Goal: Task Accomplishment & Management: Complete application form

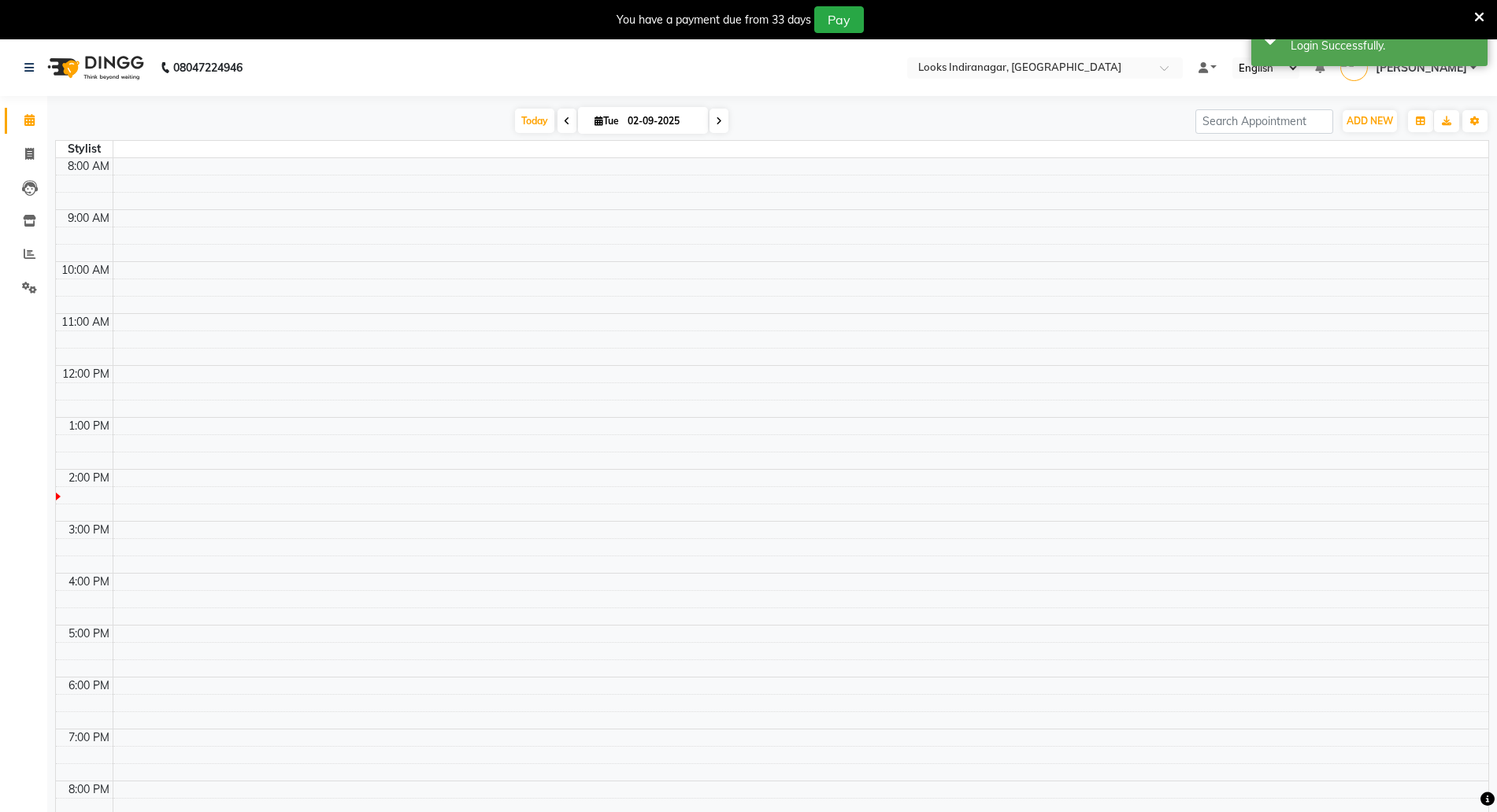
click at [1485, 15] on div "You have a payment due from 33 days Pay" at bounding box center [748, 20] width 1497 height 39
click at [1471, 18] on div "You have a payment due from 33 days Pay" at bounding box center [741, 20] width 1469 height 27
click at [1477, 12] on icon at bounding box center [1480, 18] width 11 height 14
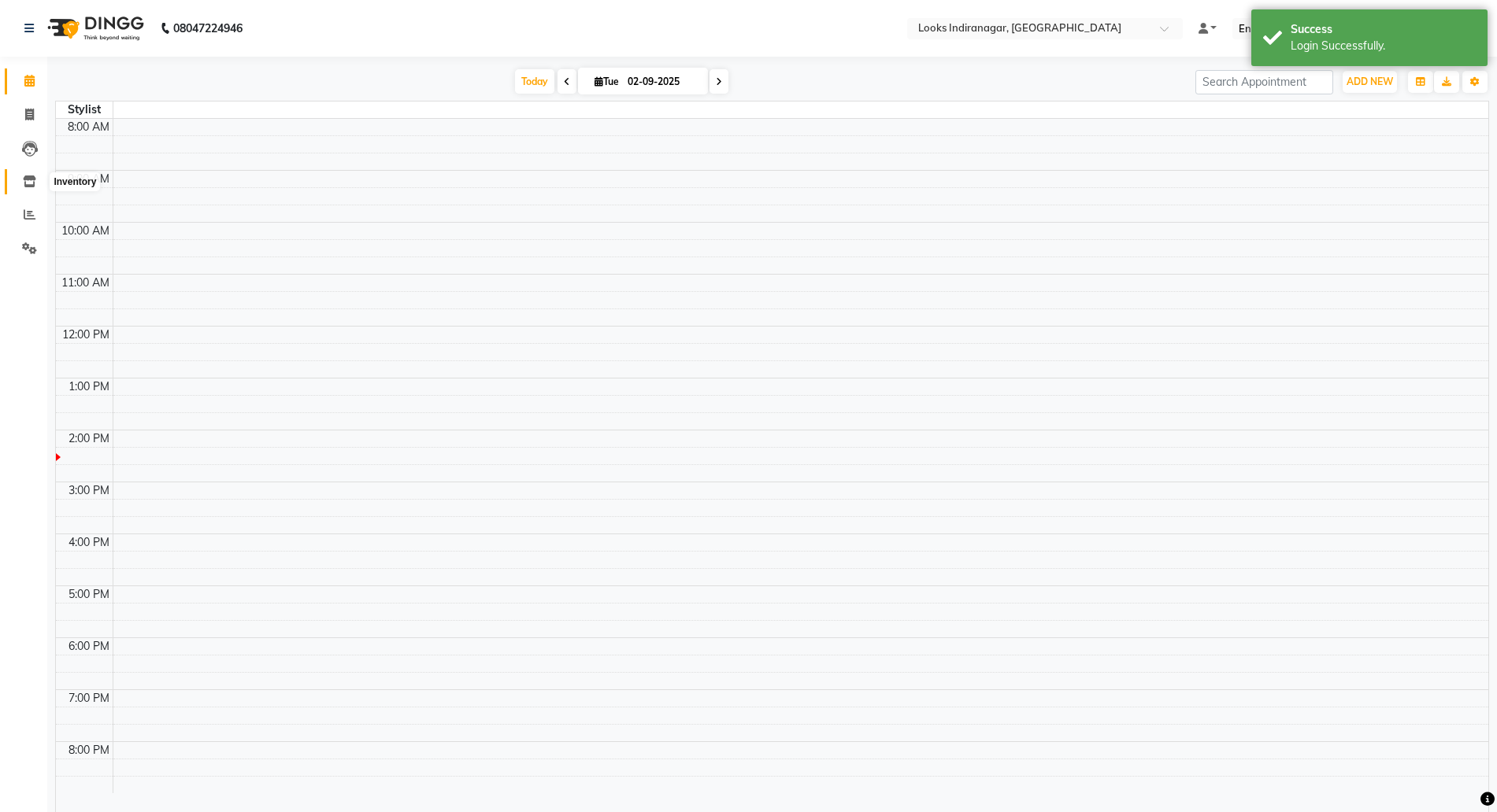
click at [29, 183] on icon at bounding box center [29, 181] width 13 height 12
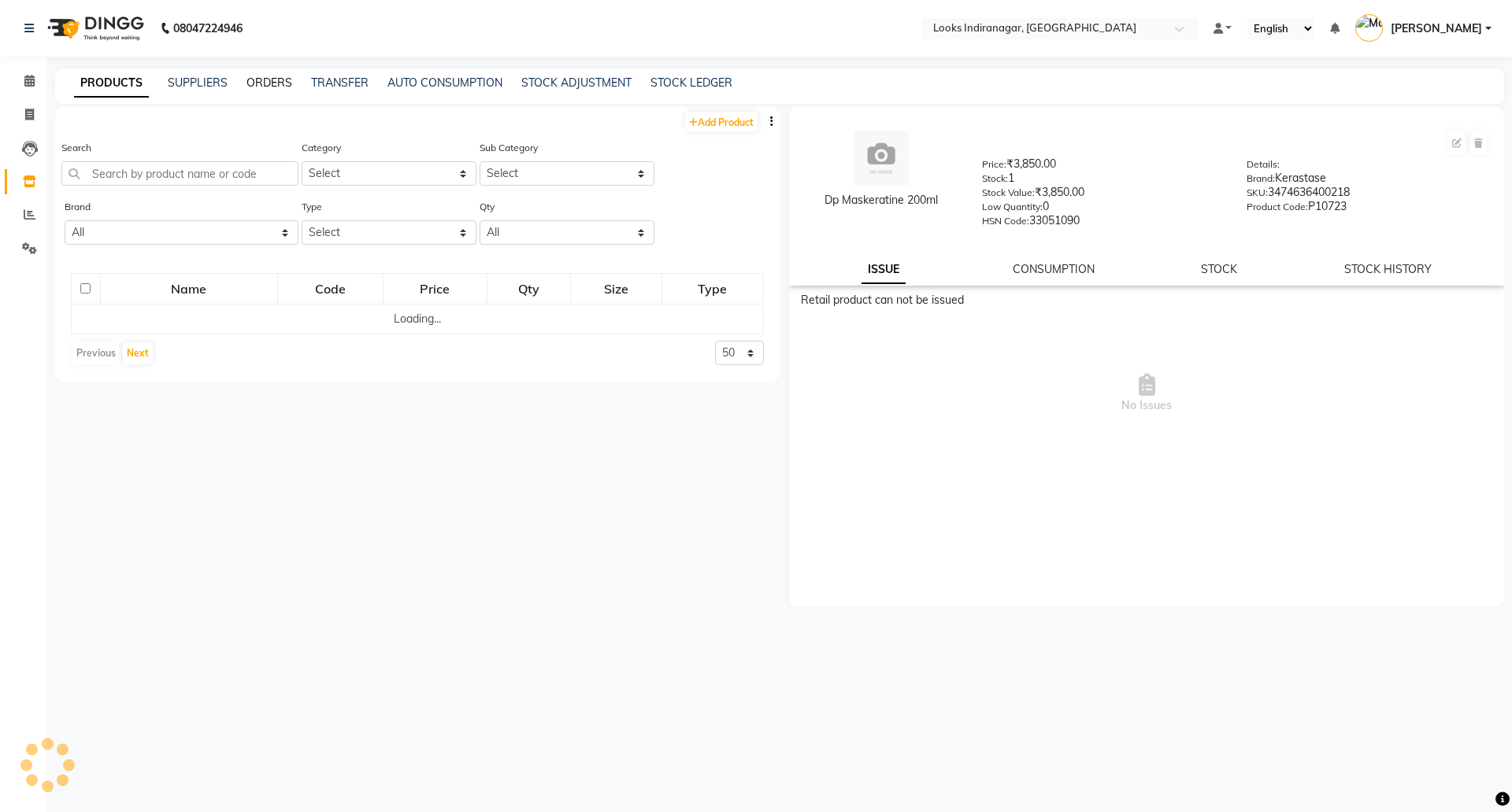
click at [272, 84] on link "ORDERS" at bounding box center [269, 83] width 45 height 14
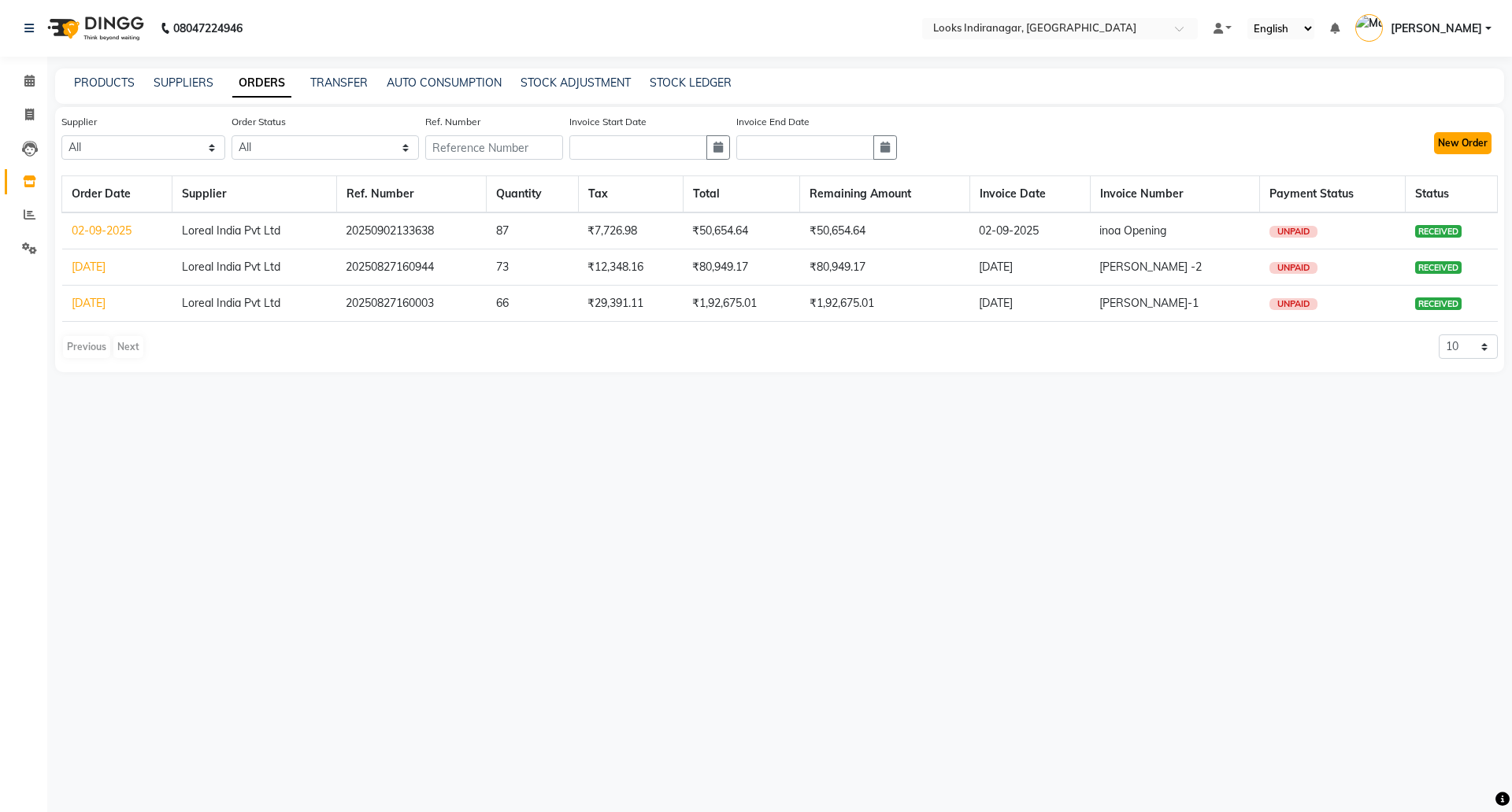
click at [1475, 143] on button "New Order" at bounding box center [1462, 143] width 58 height 22
select select "true"
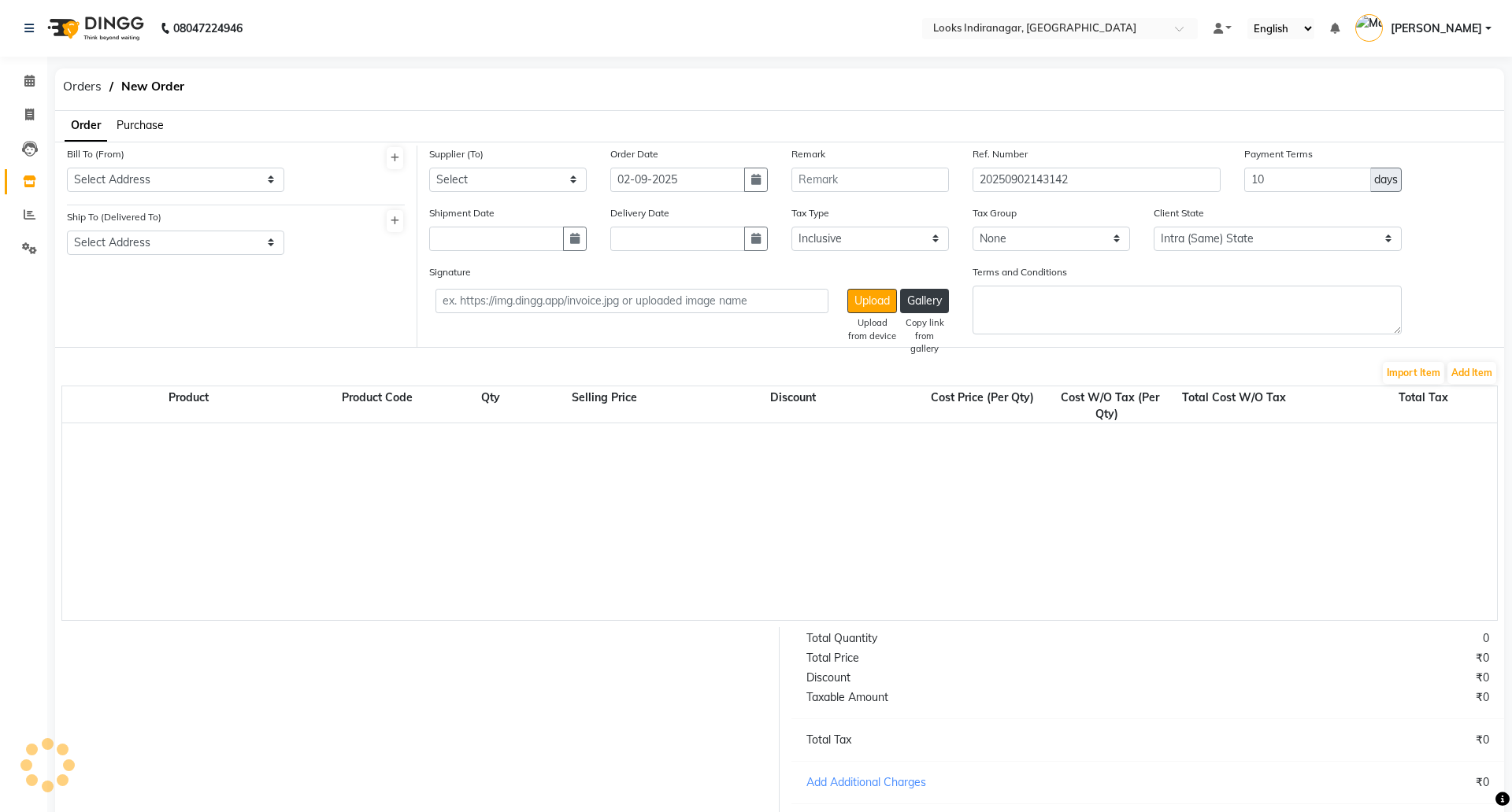
select select "4297"
click at [175, 166] on div "Bill To (From) Select Address Looks Salon Indiranagar" at bounding box center [174, 169] width 215 height 46
click at [131, 182] on select "Select Address Looks Salon [GEOGRAPHIC_DATA]" at bounding box center [174, 179] width 215 height 24
select select "1682"
click at [67, 168] on select "Select Address Looks Salon [GEOGRAPHIC_DATA]" at bounding box center [174, 179] width 215 height 24
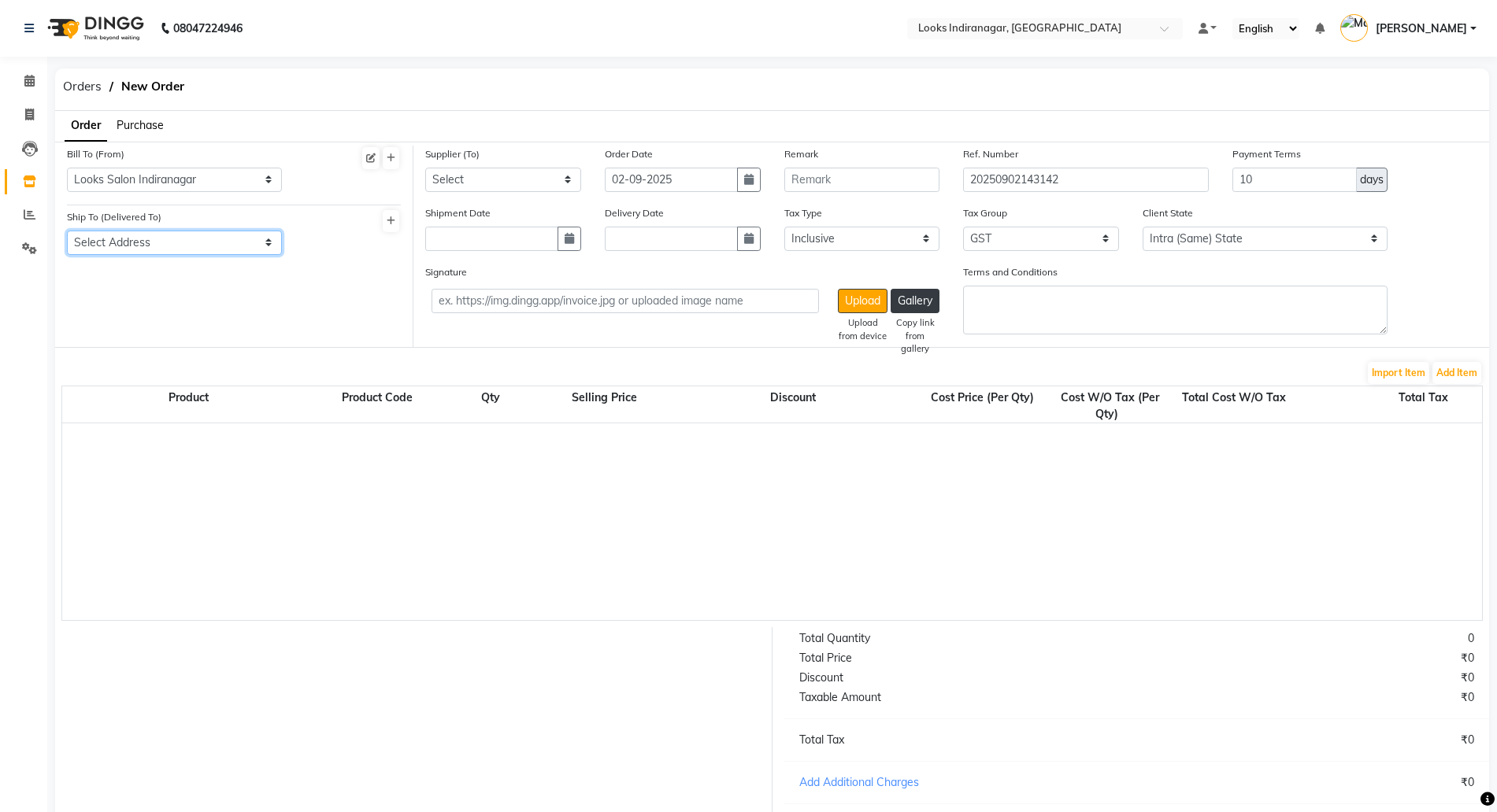
click at [139, 240] on select "Select Address Looks Salon [GEOGRAPHIC_DATA]" at bounding box center [174, 242] width 215 height 24
select select "1683"
click at [67, 231] on select "Select Address Looks Salon [GEOGRAPHIC_DATA]" at bounding box center [174, 242] width 215 height 24
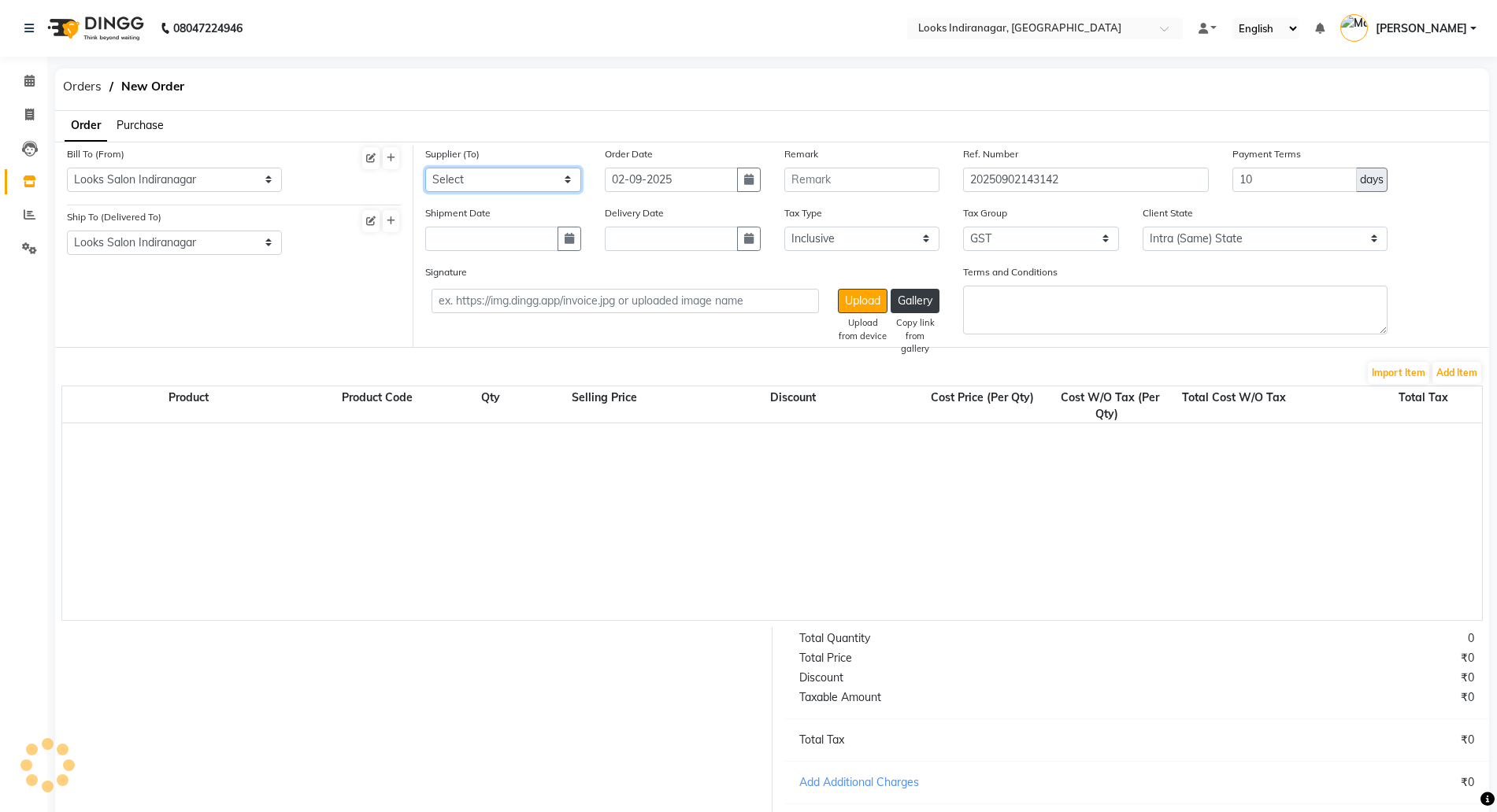
click at [482, 183] on select "Select Loreal India Pvt Ltd" at bounding box center [503, 179] width 156 height 24
select select "5712"
click at [425, 168] on select "Select Loreal India Pvt Ltd" at bounding box center [503, 179] width 156 height 24
click at [1448, 366] on button "Add Item" at bounding box center [1457, 373] width 49 height 22
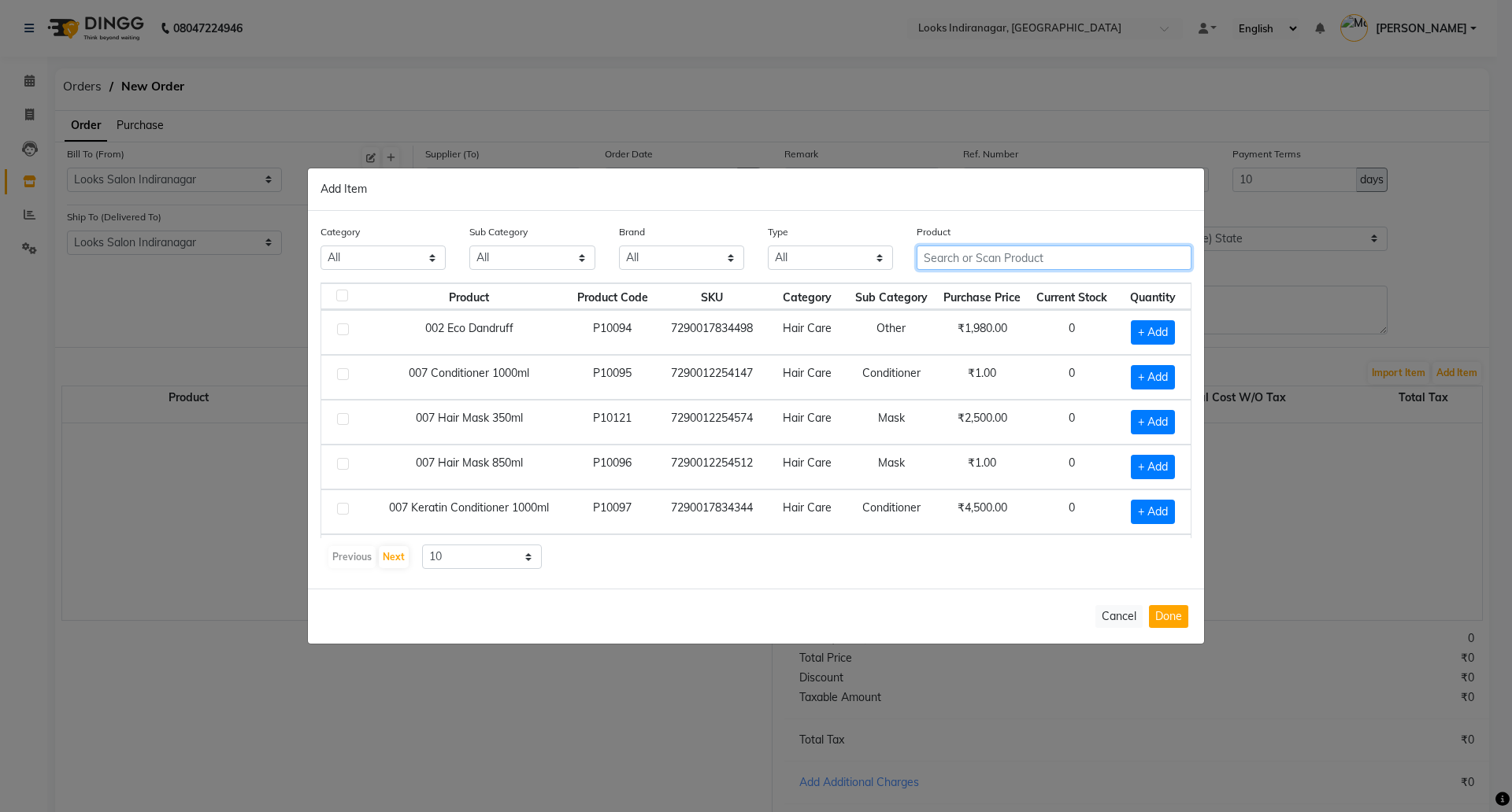
click at [960, 254] on input "text" at bounding box center [1055, 257] width 275 height 24
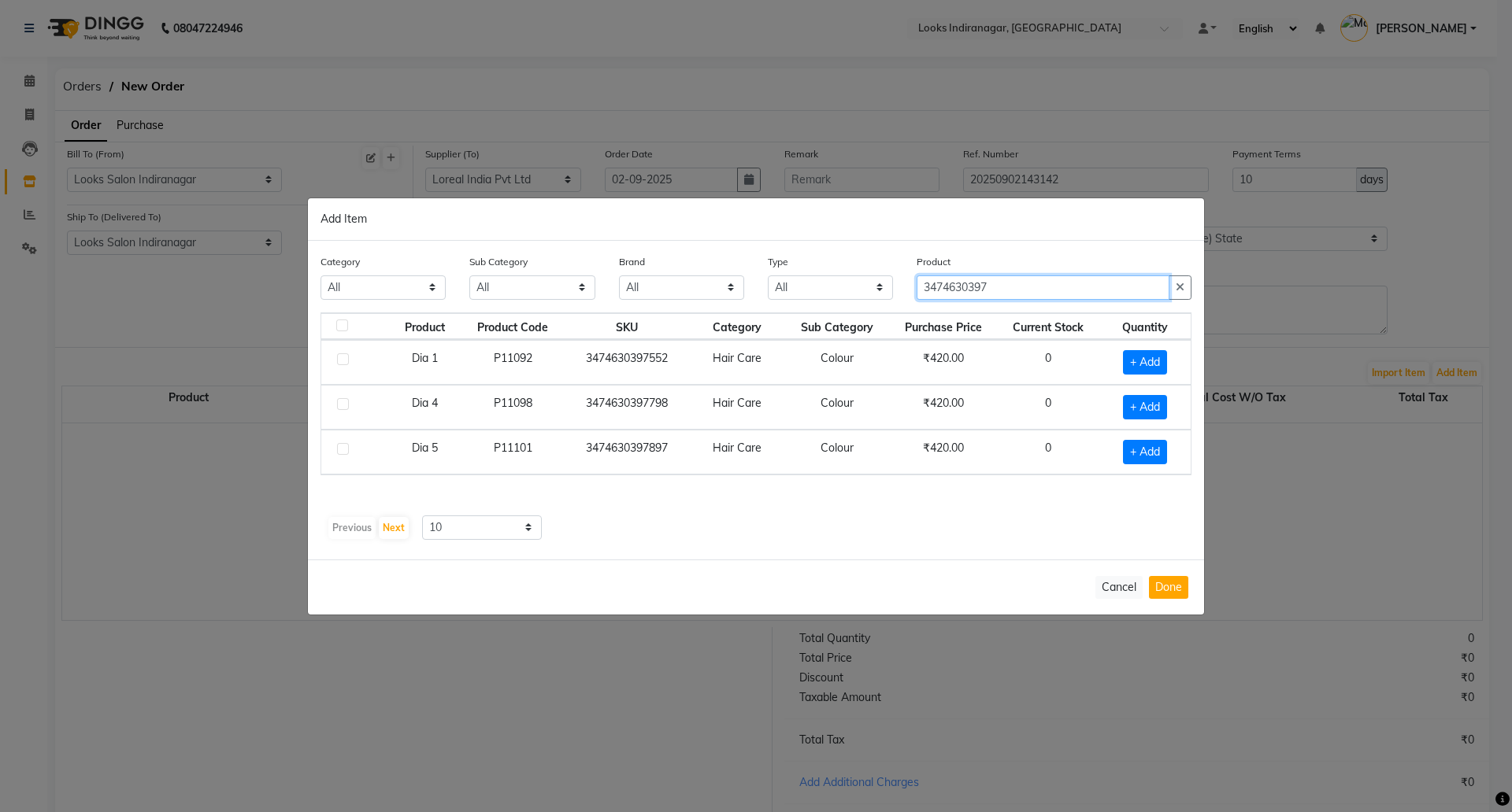
type input "3474630397"
click at [484, 532] on select "10 50 100" at bounding box center [481, 527] width 120 height 24
select select "50"
click at [422, 516] on select "10 50 100" at bounding box center [481, 527] width 120 height 24
drag, startPoint x: 408, startPoint y: 358, endPoint x: 445, endPoint y: 361, distance: 37.1
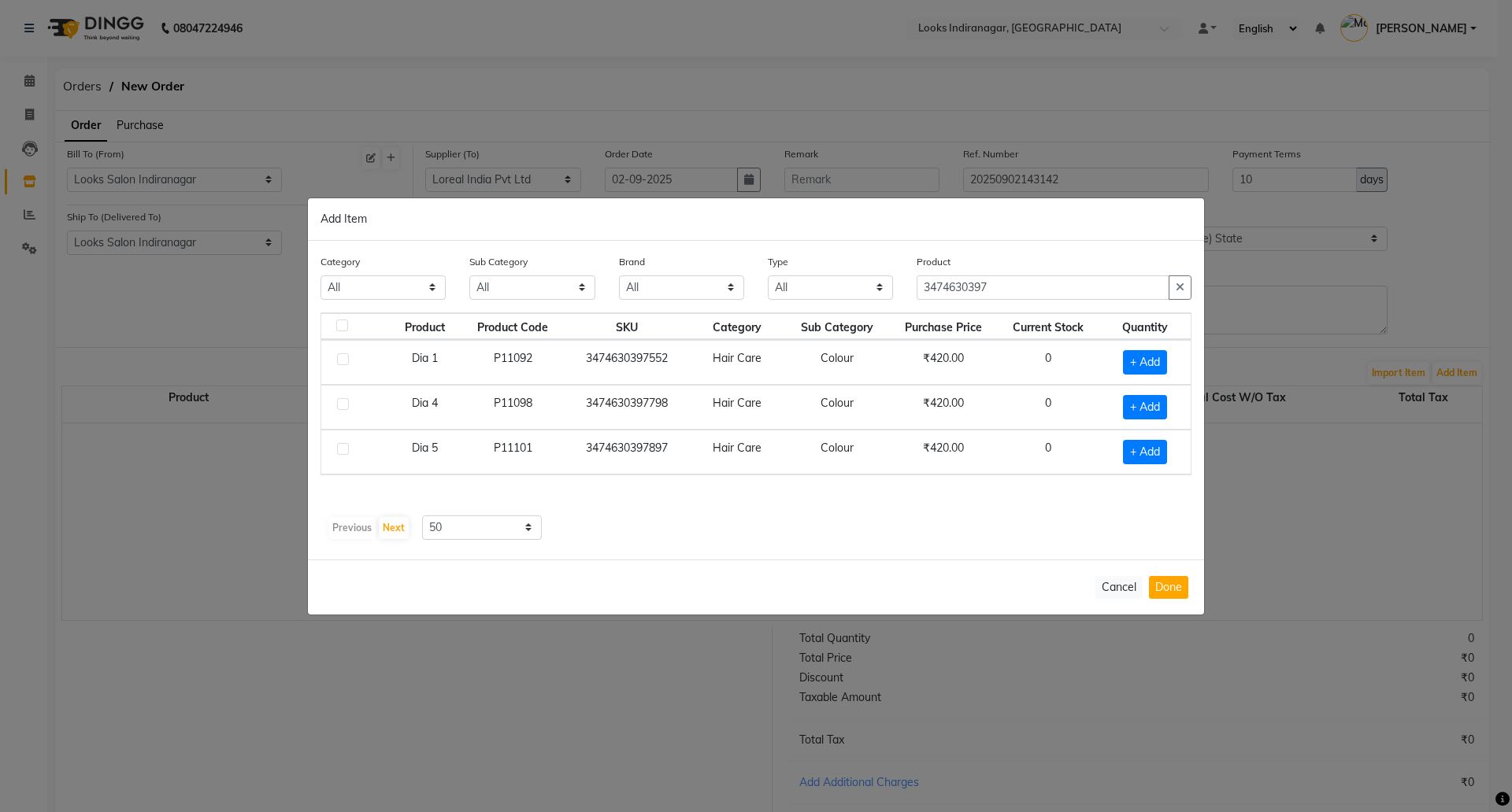
click at [445, 361] on td "Dia 1" at bounding box center [424, 362] width 75 height 45
copy td "Dia 1"
drag, startPoint x: 913, startPoint y: 272, endPoint x: 885, endPoint y: 267, distance: 28.4
click at [889, 269] on div "Category All Skin Personal Care Hair Threading Loreal Bio Top Cons. Bio Top Ret…" at bounding box center [756, 283] width 895 height 59
paste input "Dia 1"
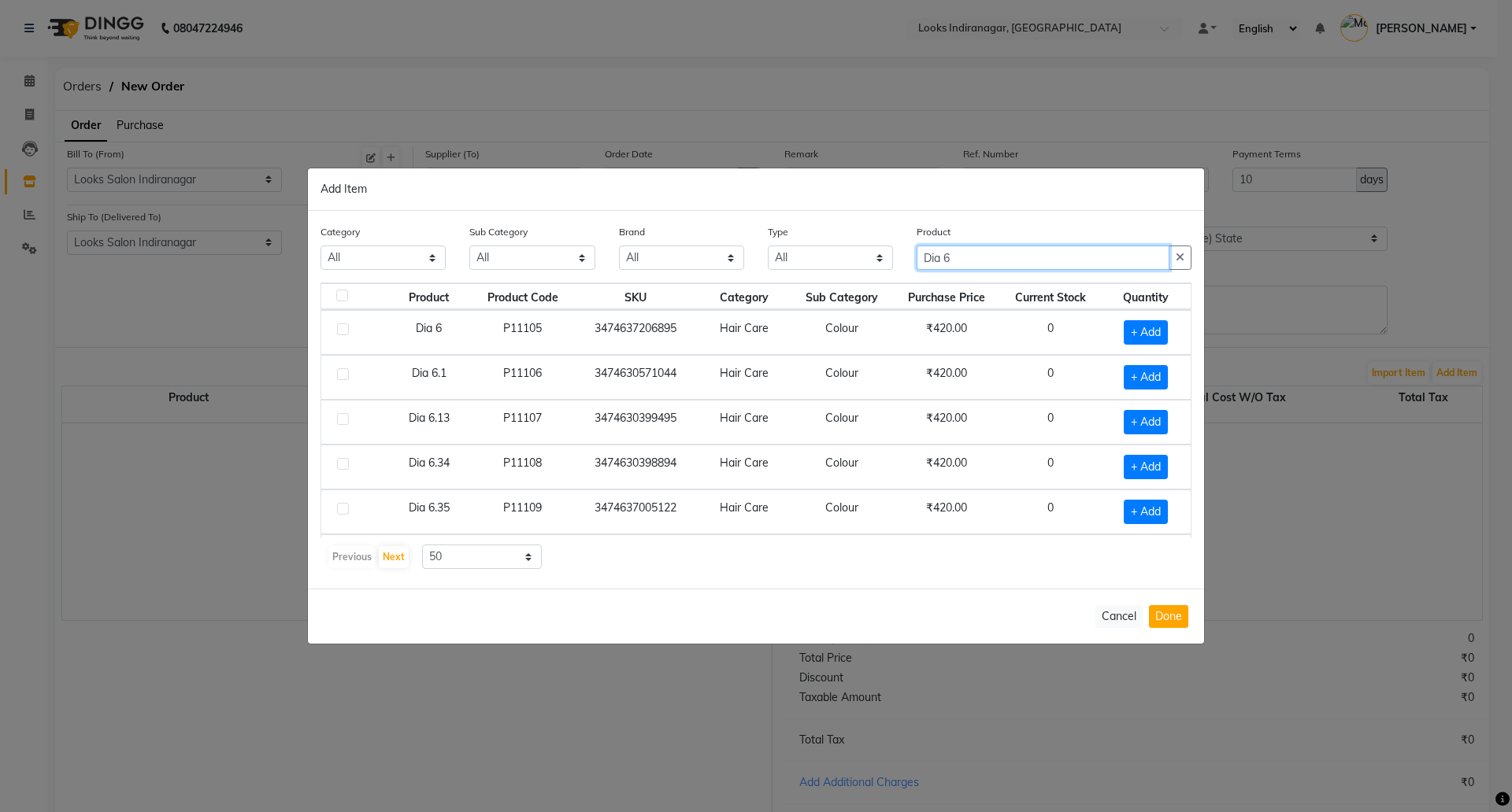
type input "Dia 6"
click at [940, 321] on td "₹420.00" at bounding box center [946, 333] width 107 height 45
click at [1131, 332] on span "+ Add" at bounding box center [1146, 332] width 44 height 24
checkbox input "true"
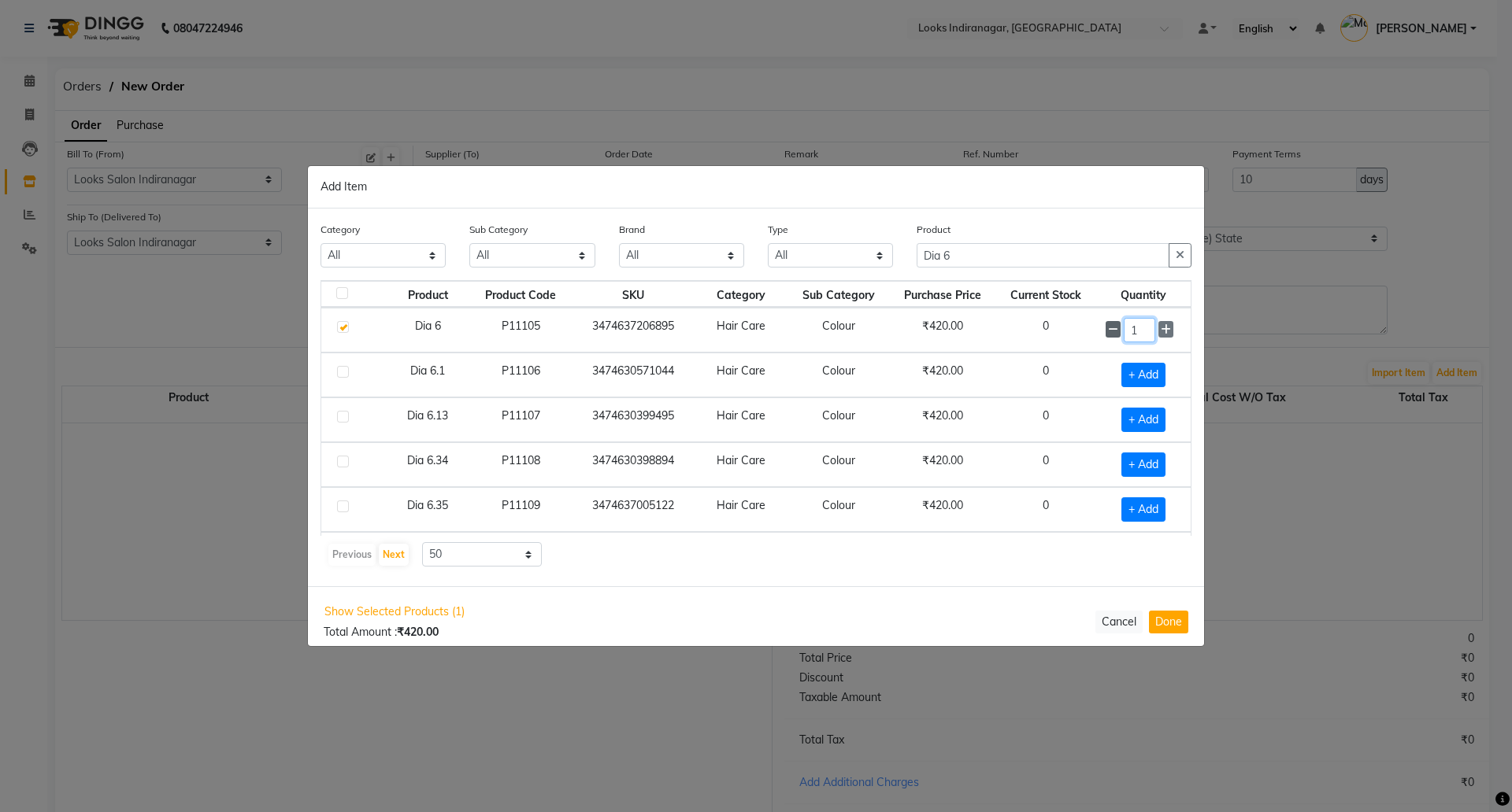
drag, startPoint x: 1131, startPoint y: 331, endPoint x: 1098, endPoint y: 331, distance: 33.0
click at [1105, 331] on div "1" at bounding box center [1143, 329] width 75 height 24
type input "12"
click at [1161, 633] on div "Show Selected Products (1) Total Amount : ₹420.00 Cancel Done" at bounding box center [756, 620] width 896 height 68
click at [1161, 619] on button "Done" at bounding box center [1168, 621] width 39 height 23
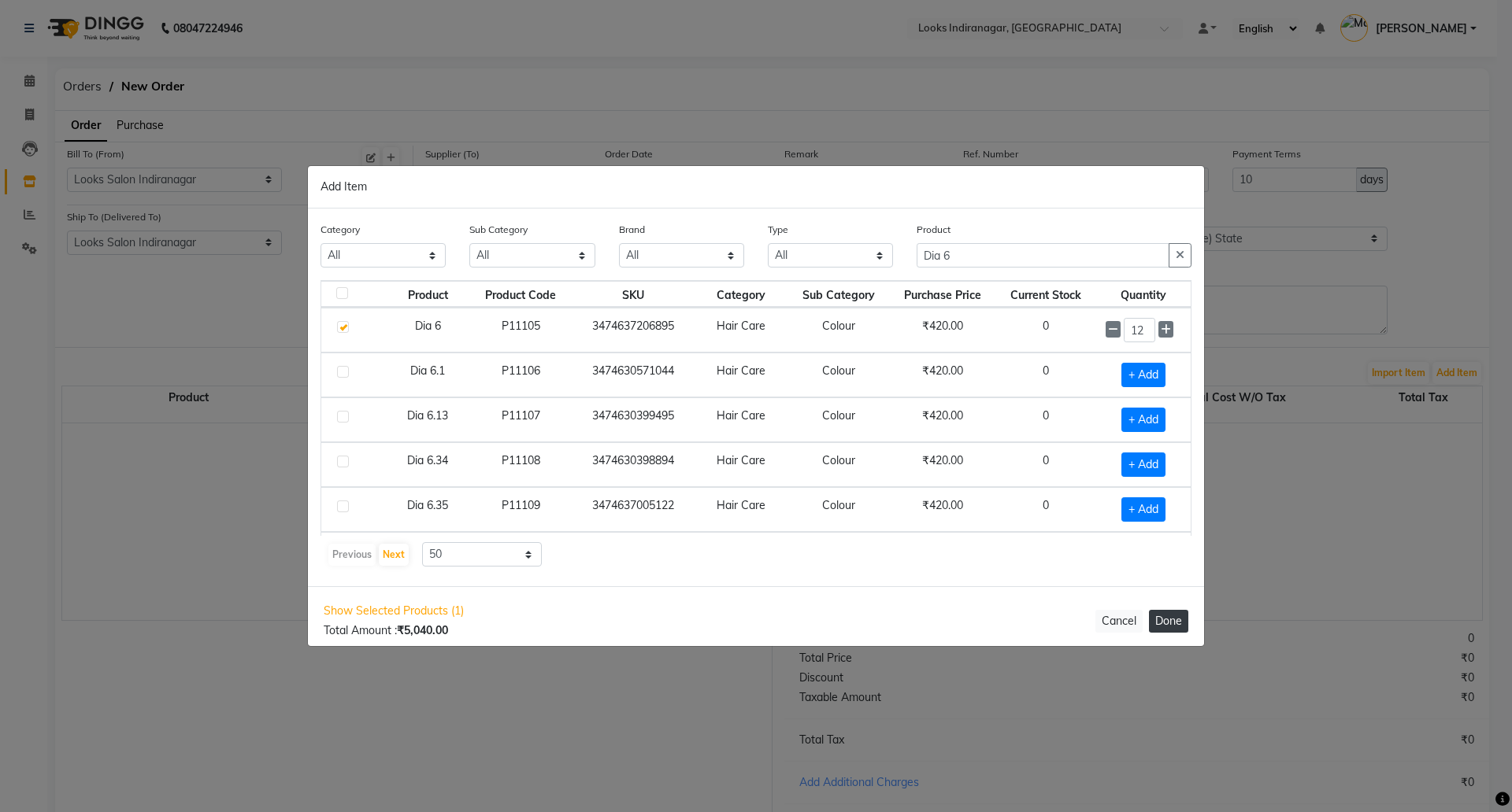
select select "4314"
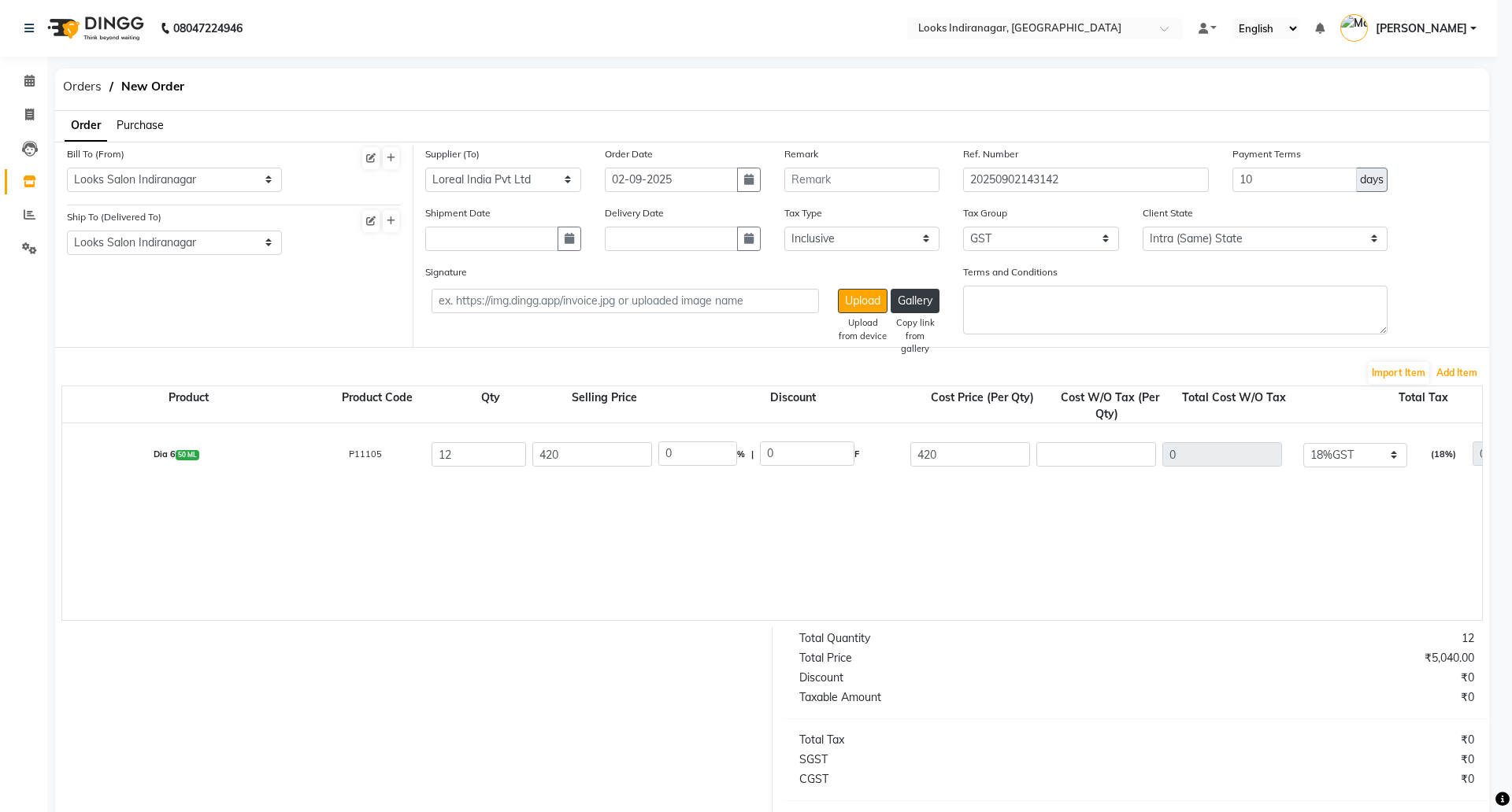
type input "355.93"
type input "4271.16"
type input "768.81"
type input "5039.97"
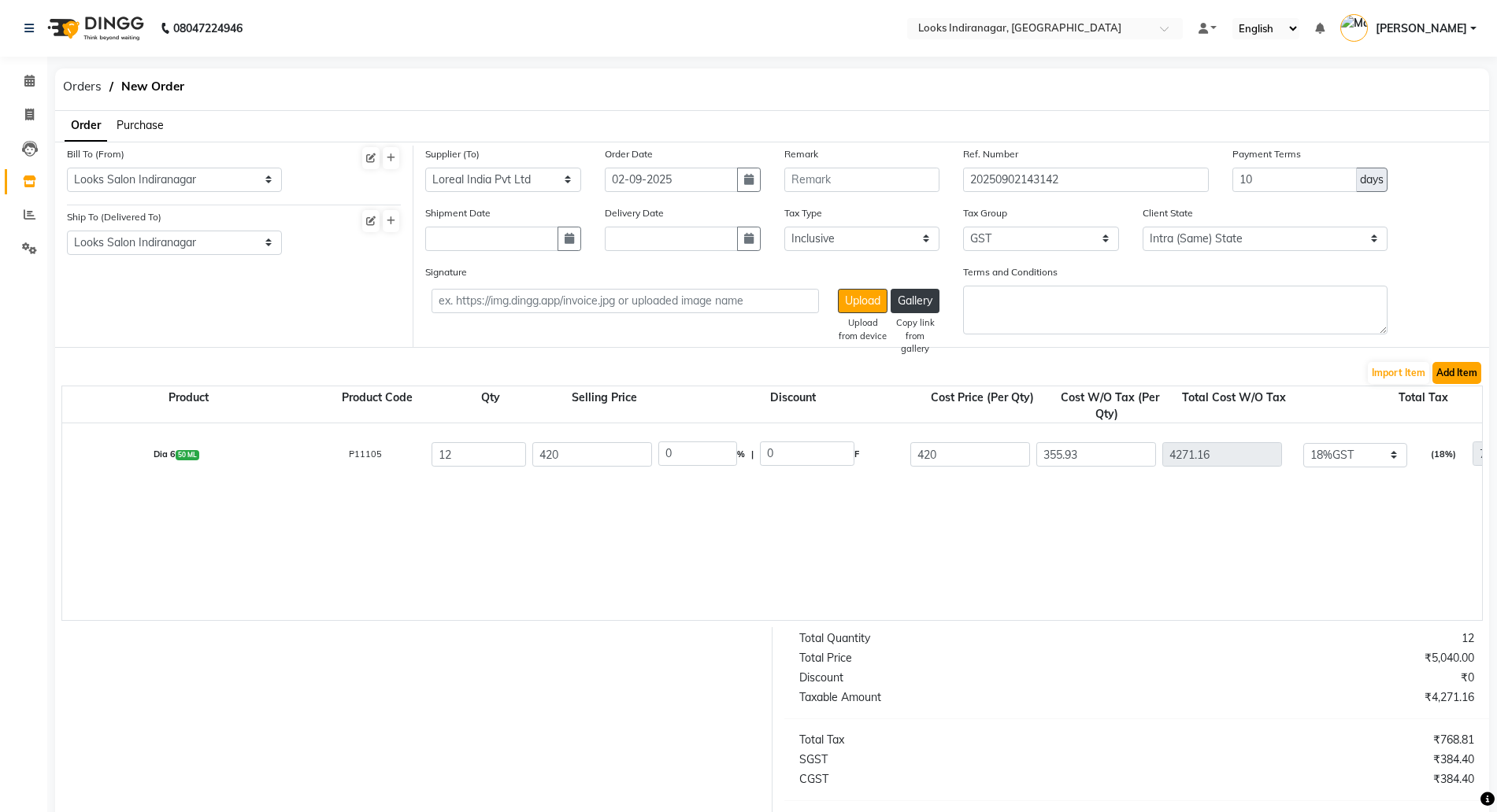
click at [1474, 367] on button "Add Item" at bounding box center [1457, 373] width 49 height 22
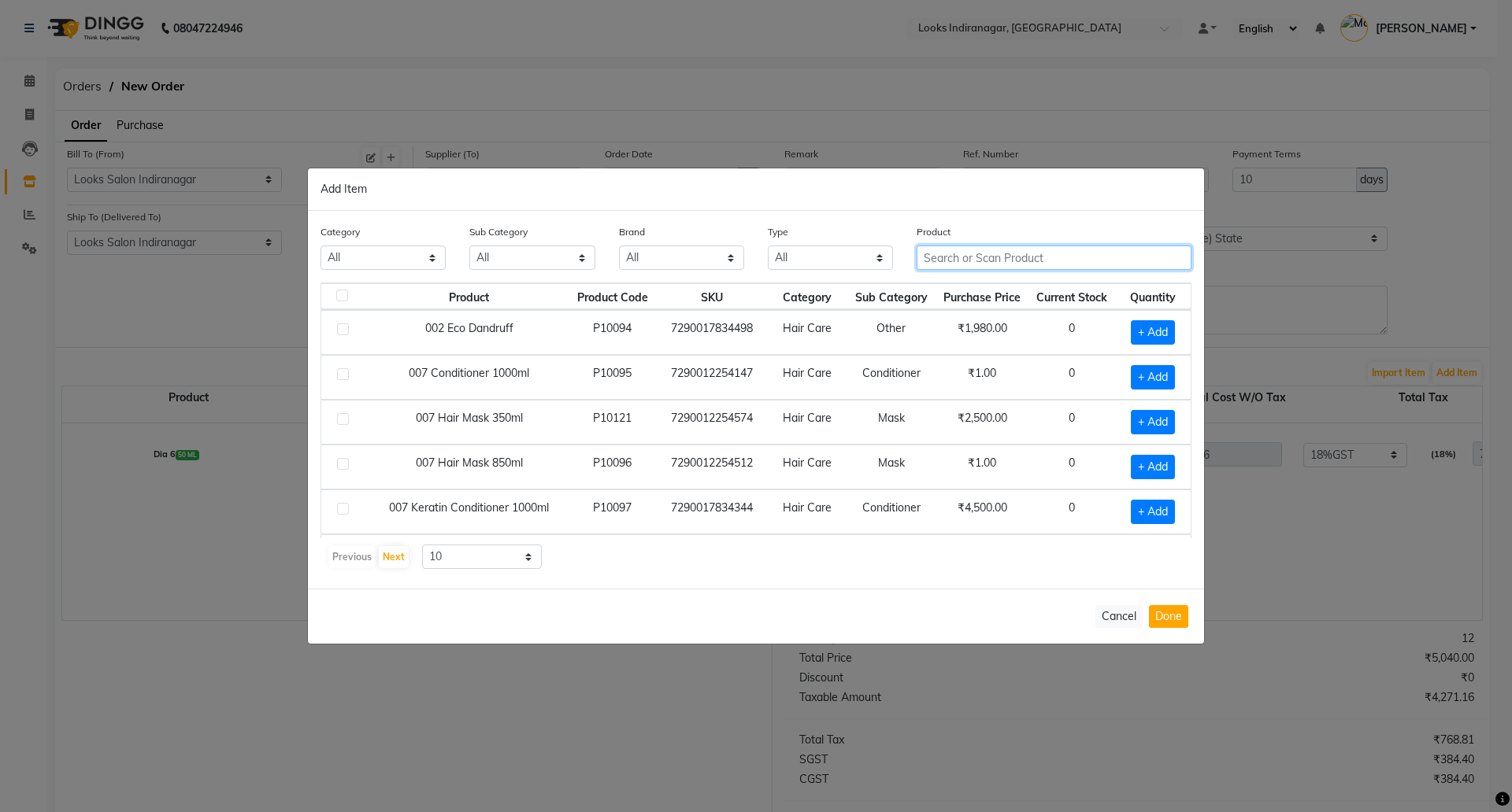
click at [1023, 259] on input "text" at bounding box center [1055, 257] width 275 height 24
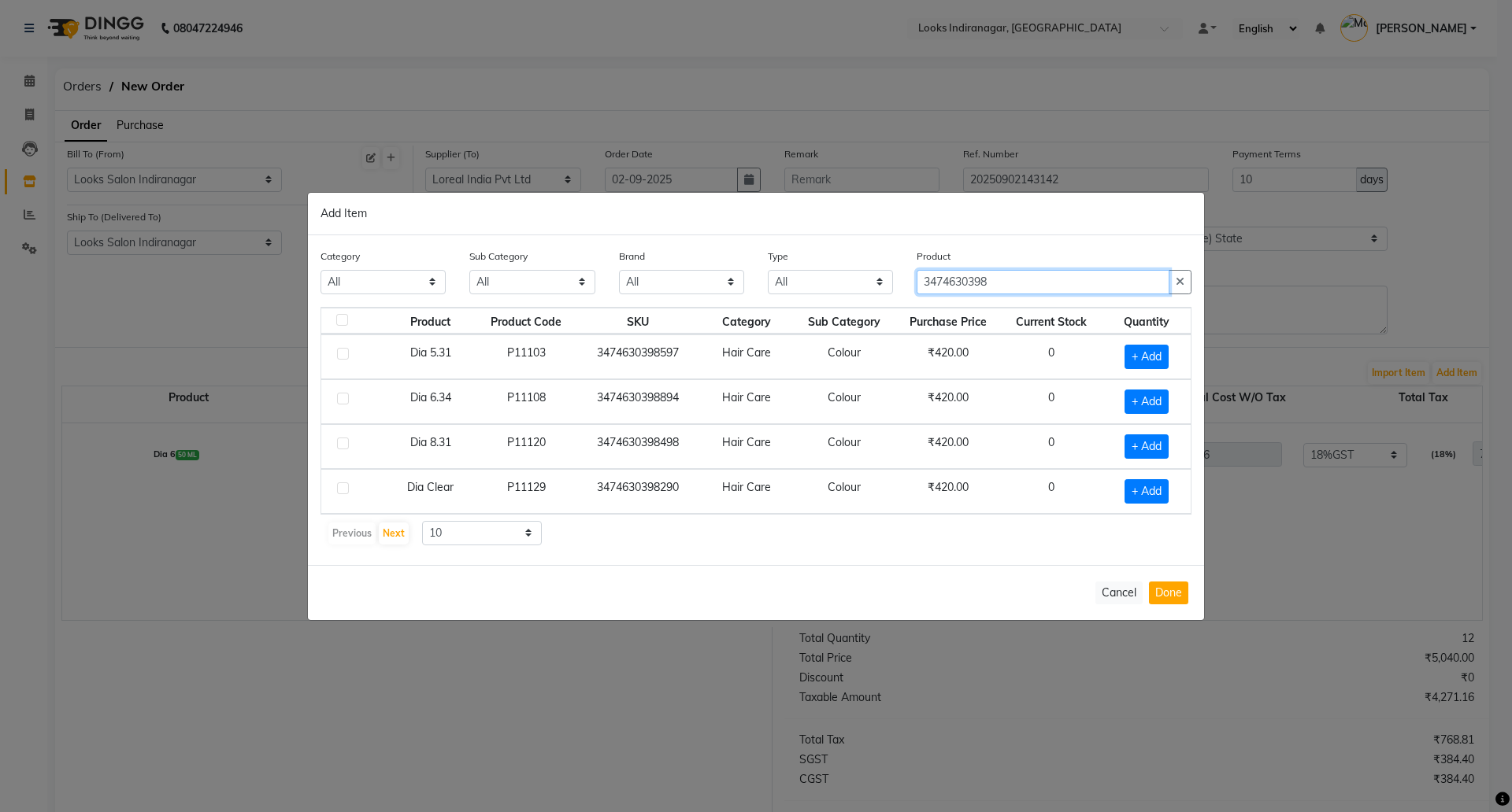
drag, startPoint x: 993, startPoint y: 285, endPoint x: 574, endPoint y: 174, distance: 433.5
click at [574, 175] on ngb-modal-window "Add Item Category All Skin Personal Care Hair Threading Loreal Bio Top Cons. Bi…" at bounding box center [756, 406] width 1512 height 812
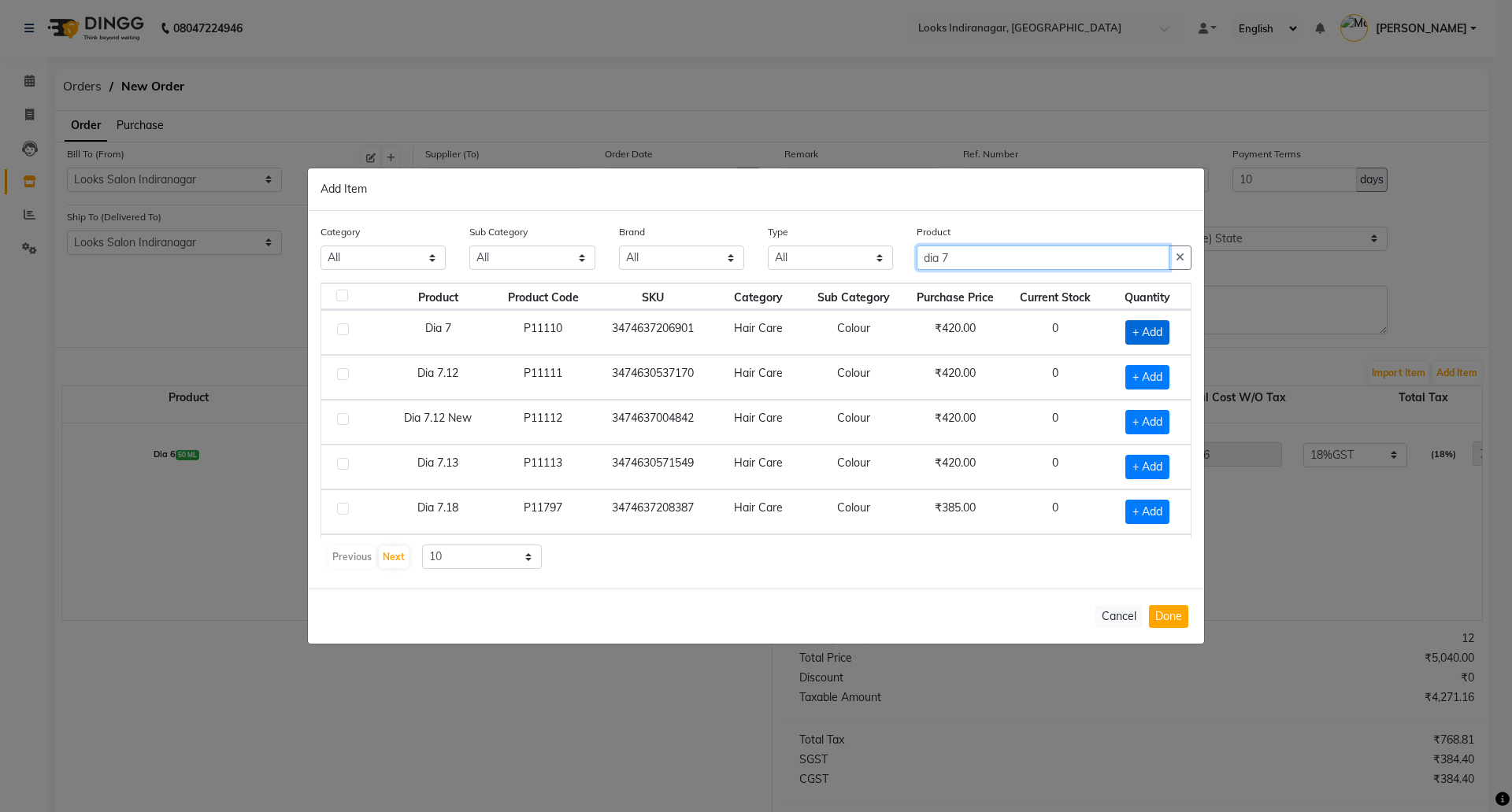
type input "dia 7"
click at [1126, 324] on span "+ Add" at bounding box center [1148, 332] width 44 height 24
checkbox input "true"
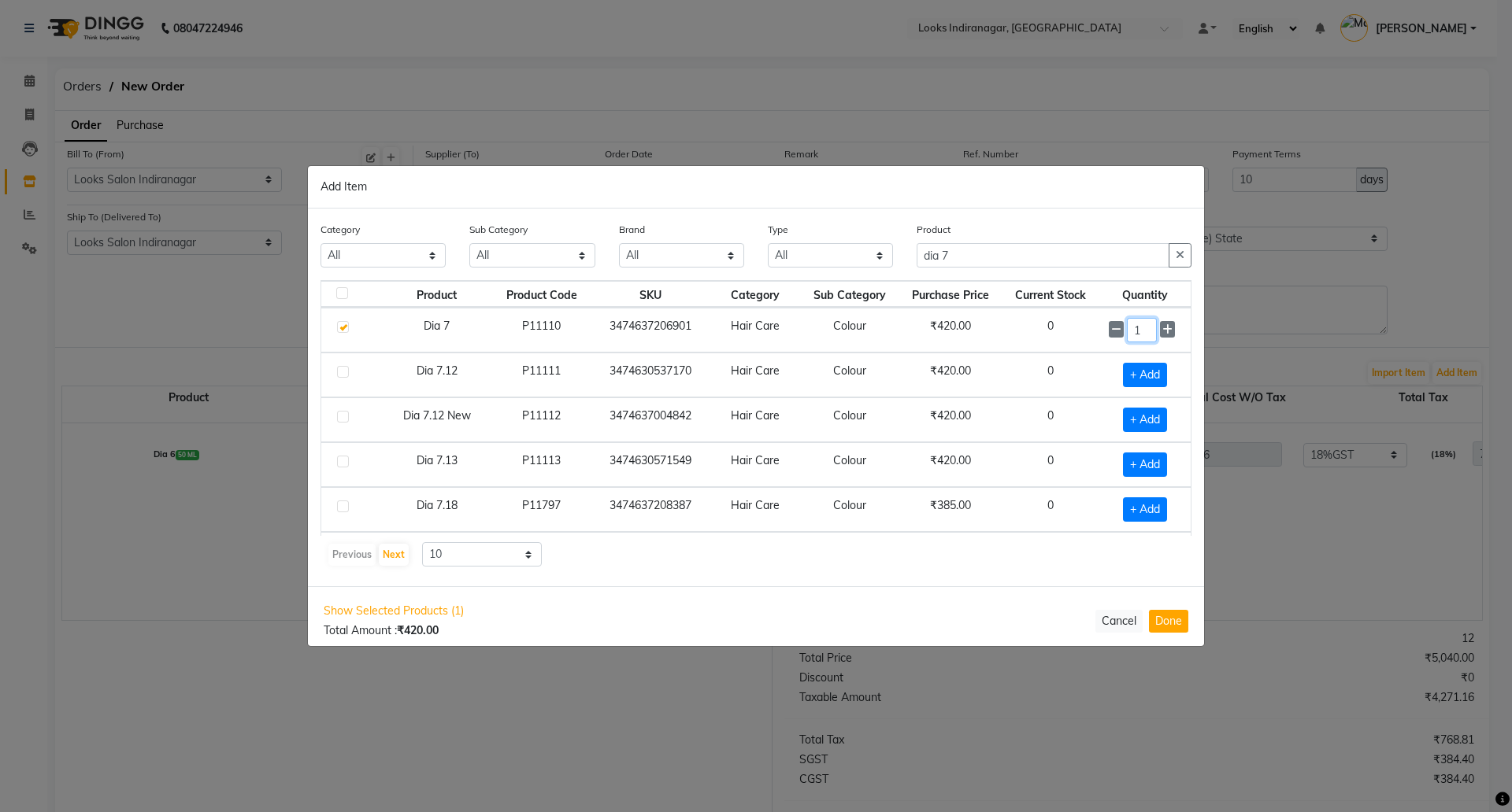
click at [1141, 328] on div "1" at bounding box center [1145, 329] width 73 height 24
drag, startPoint x: 1136, startPoint y: 328, endPoint x: 1107, endPoint y: 327, distance: 29.0
click at [1109, 327] on div "1" at bounding box center [1145, 329] width 73 height 24
type input "7"
type input "8"
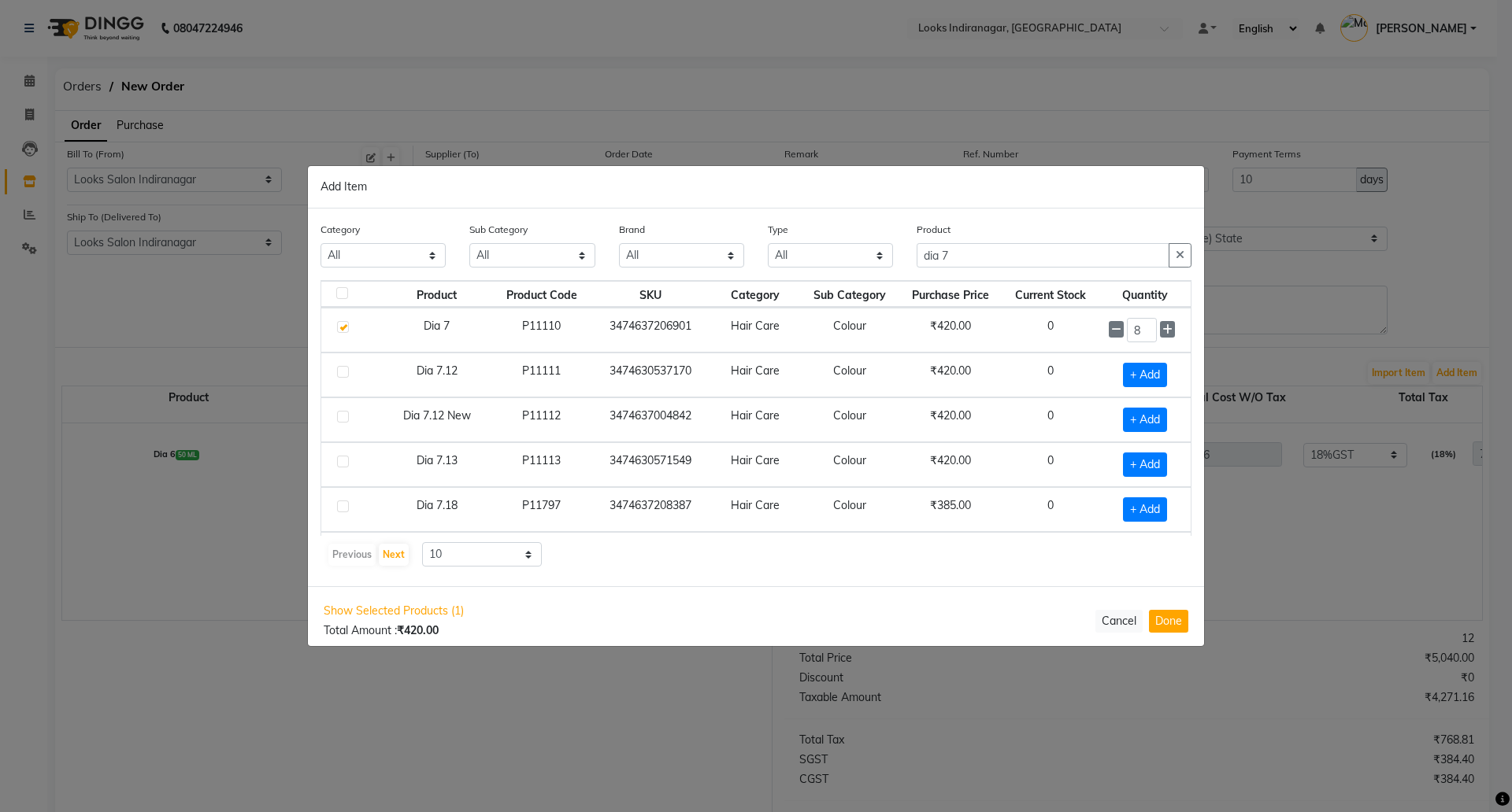
click at [1176, 608] on div "Show Selected Products (1) Total Amount : ₹420.00 Cancel Done" at bounding box center [756, 620] width 896 height 68
click at [1171, 622] on button "Done" at bounding box center [1168, 621] width 39 height 23
select select "4314"
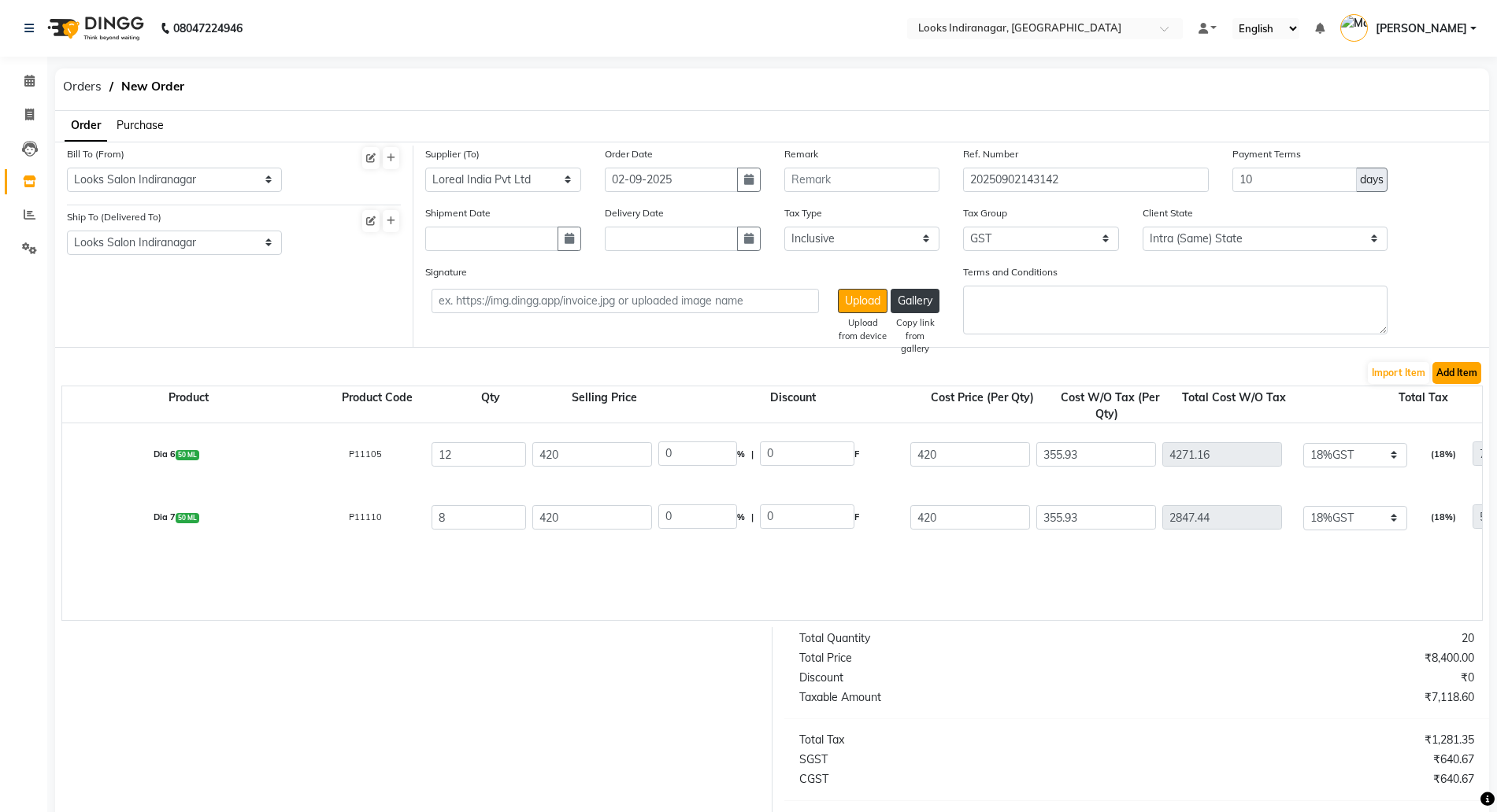
click at [1458, 373] on button "Add Item" at bounding box center [1457, 373] width 49 height 22
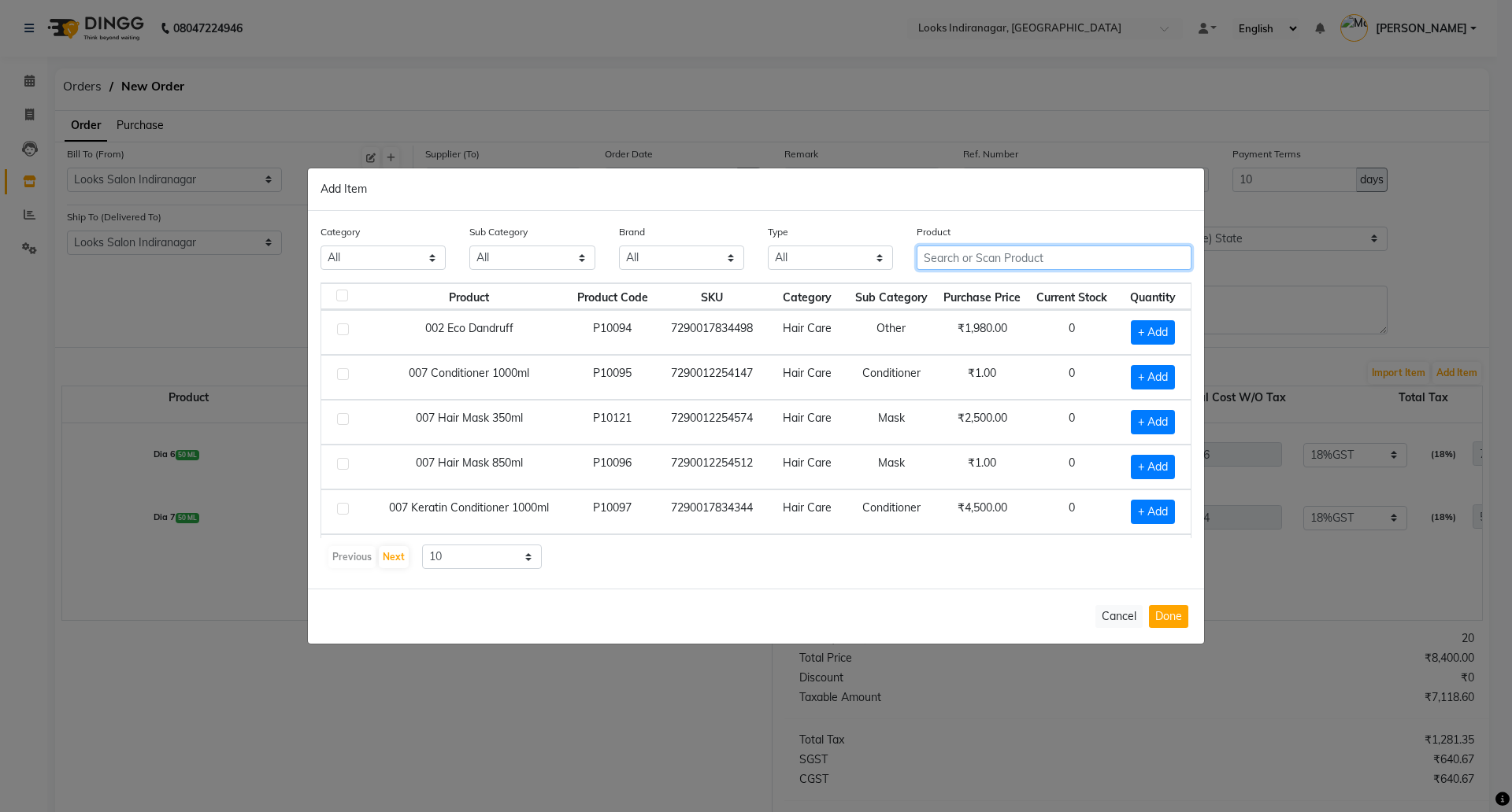
click at [1003, 258] on input "text" at bounding box center [1055, 257] width 275 height 24
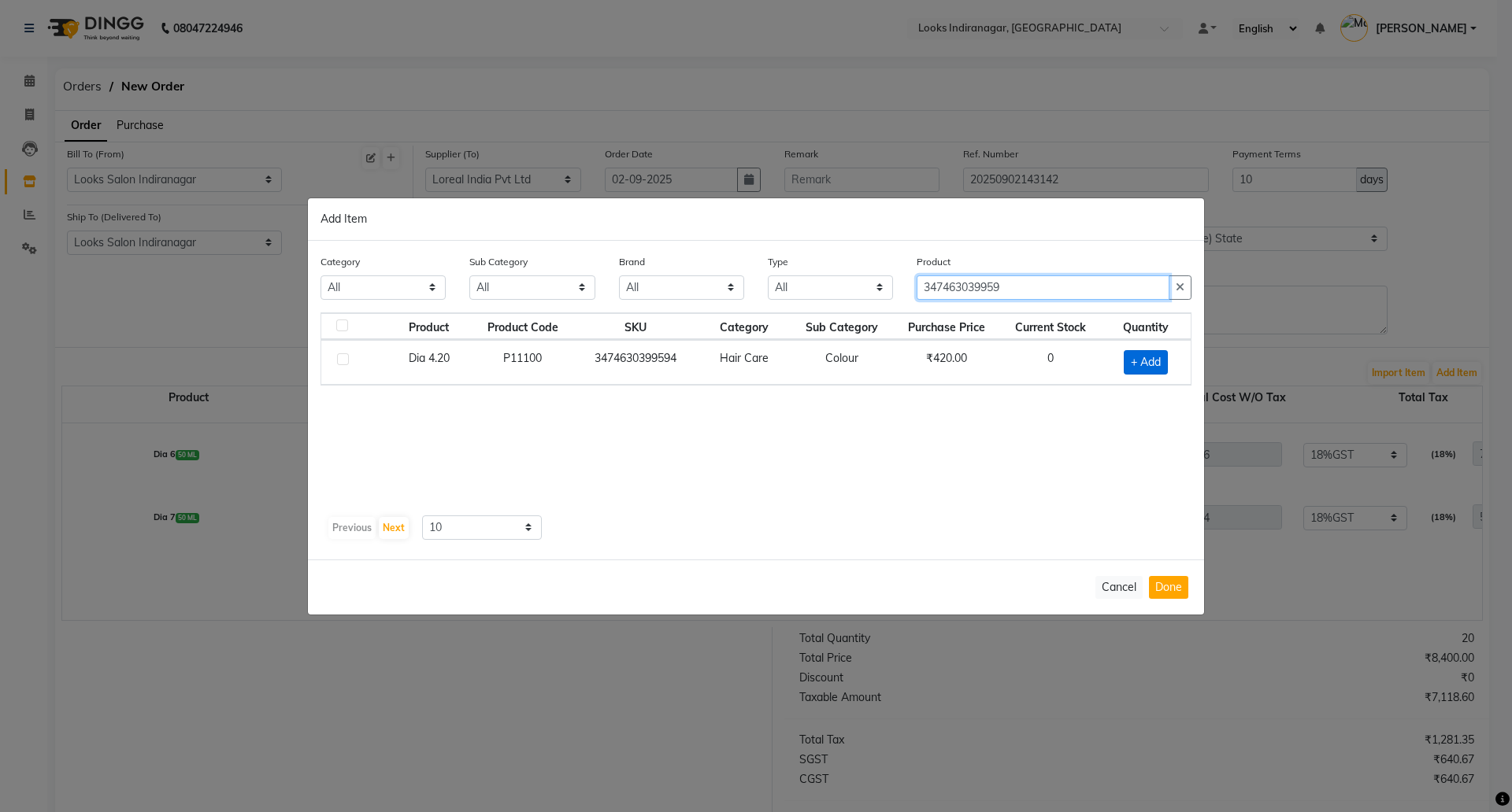
type input "347463039959"
click at [1161, 363] on span "+ Add" at bounding box center [1146, 362] width 44 height 24
checkbox input "true"
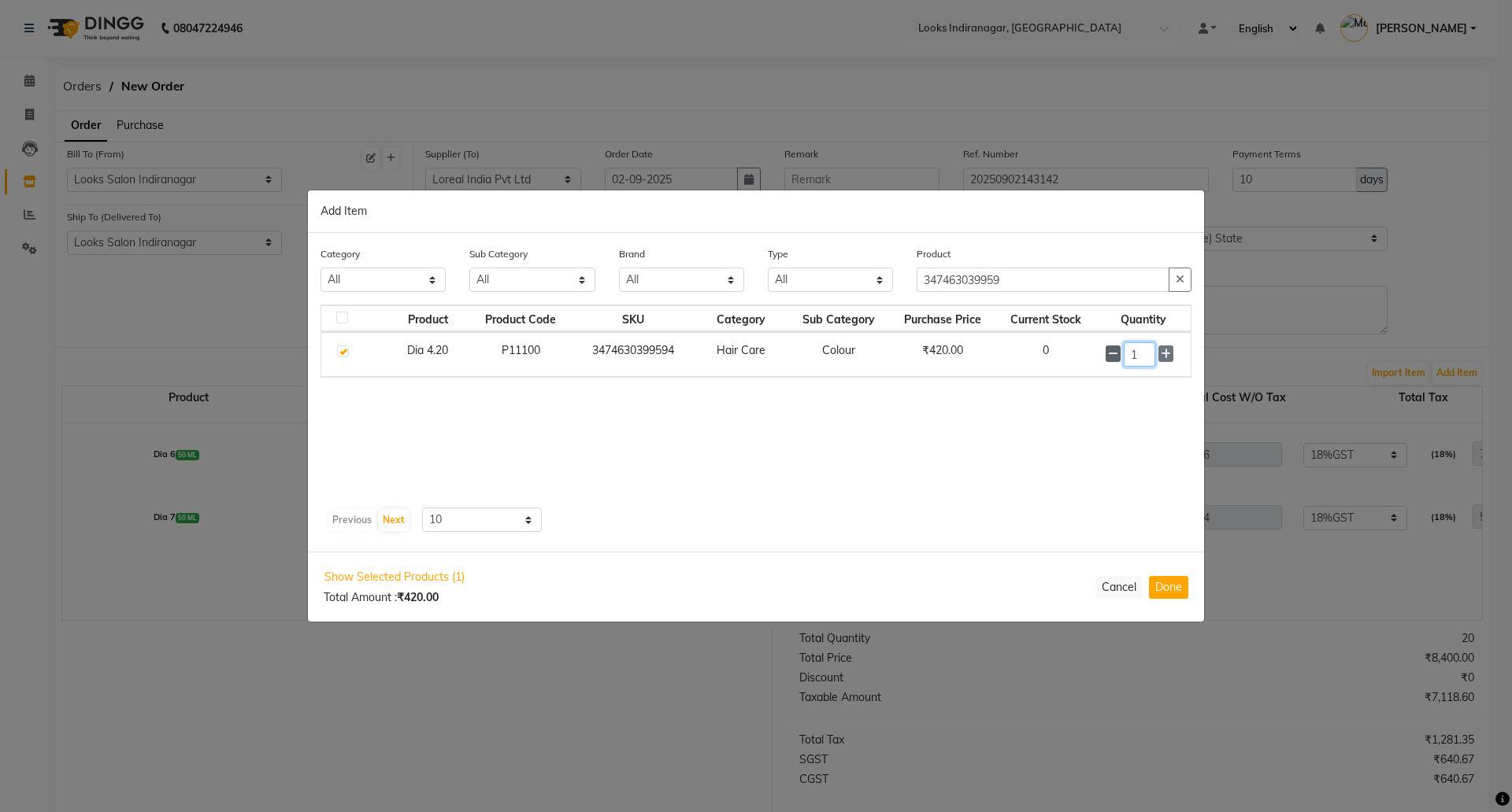
drag, startPoint x: 1152, startPoint y: 349, endPoint x: 1106, endPoint y: 350, distance: 46.0
click at [1108, 351] on div "1" at bounding box center [1143, 354] width 75 height 24
type input "14"
click at [1140, 585] on button "Cancel" at bounding box center [1119, 587] width 47 height 23
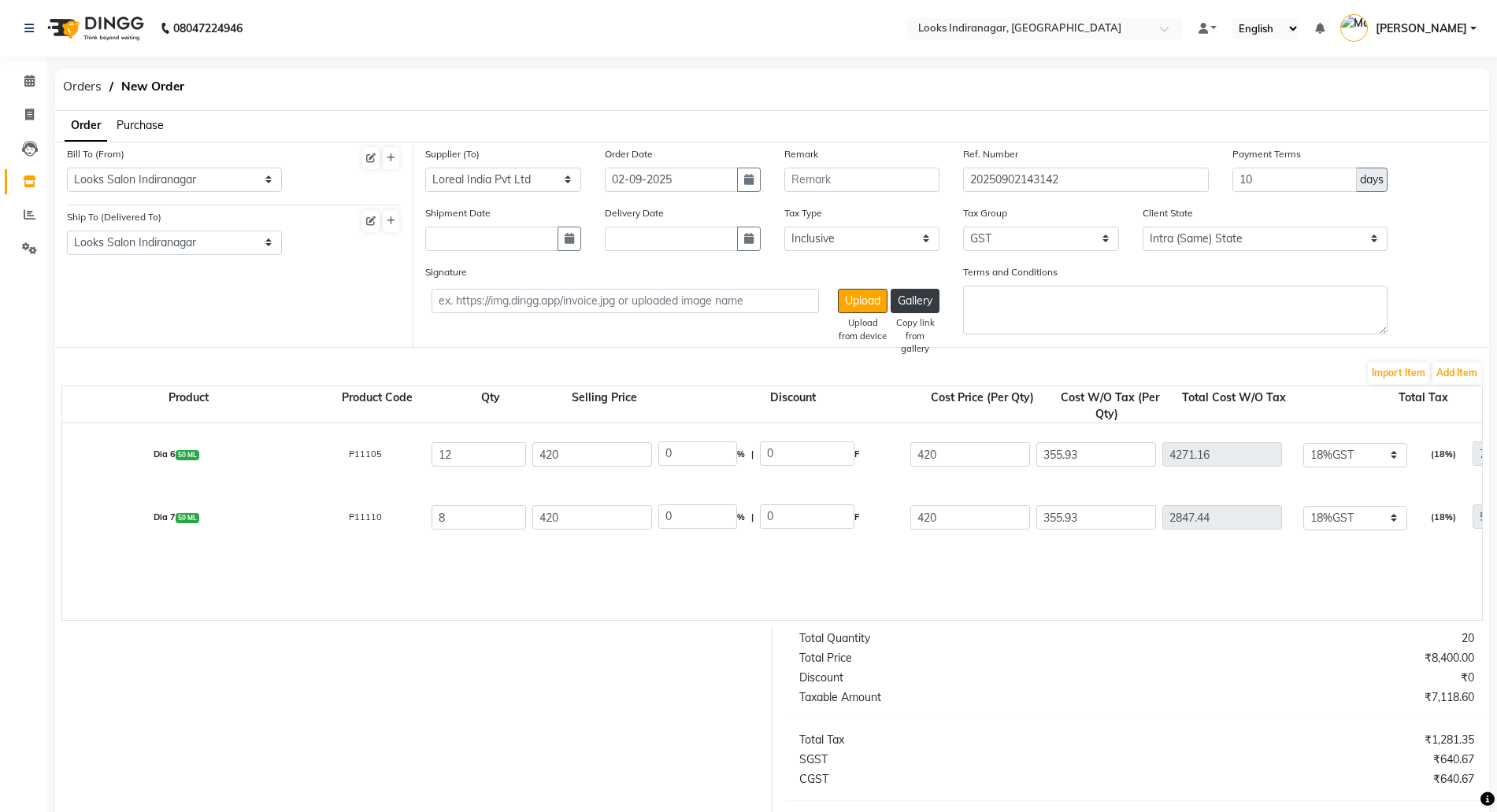
click at [1451, 359] on form "Bill To (From) Select Address Looks Salon Indiranagar Ship To (Delivered To) Se…" at bounding box center [772, 562] width 1434 height 840
click at [1452, 371] on button "Add Item" at bounding box center [1457, 373] width 49 height 22
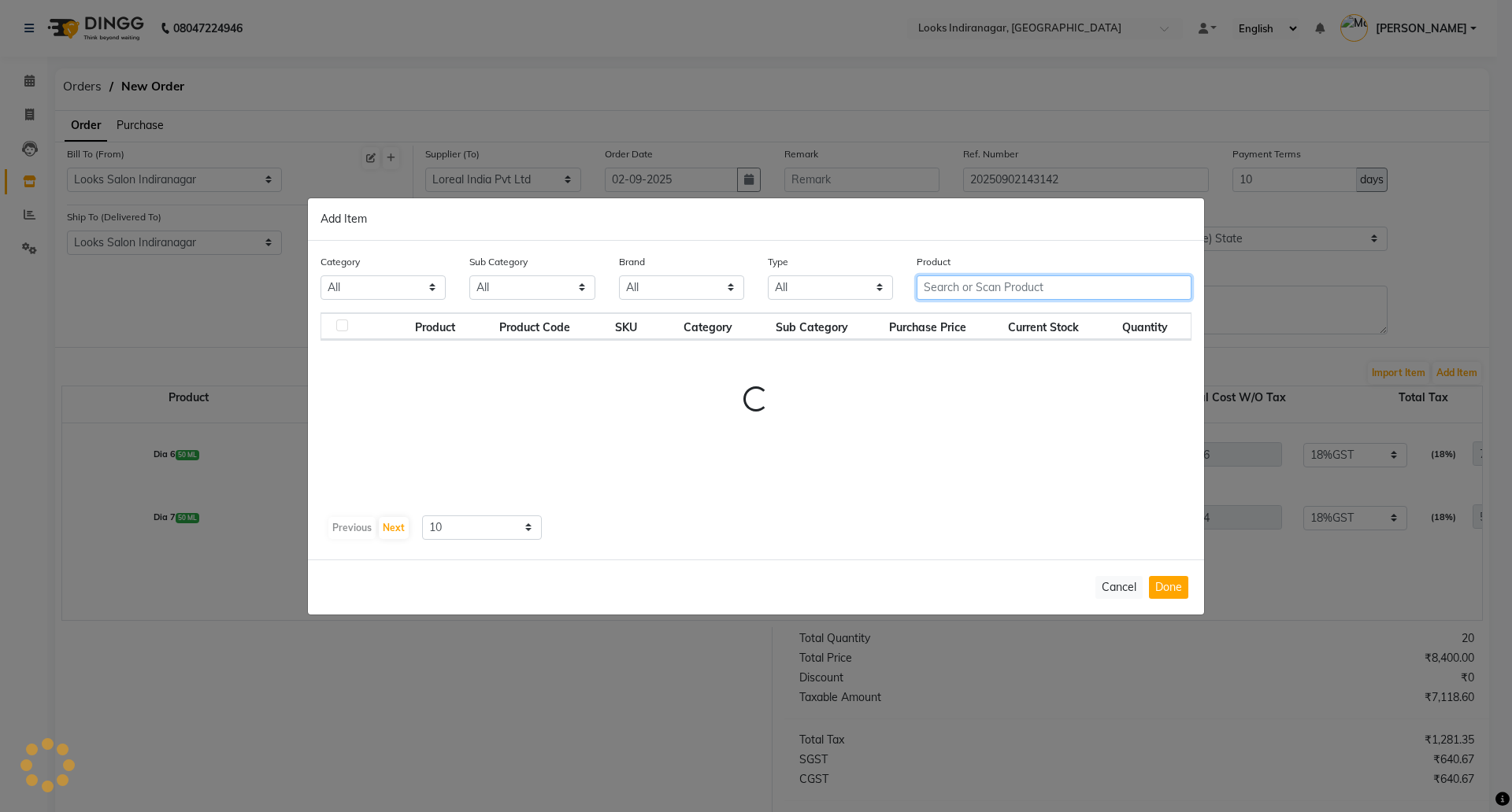
click at [955, 275] on input "text" at bounding box center [1055, 287] width 275 height 24
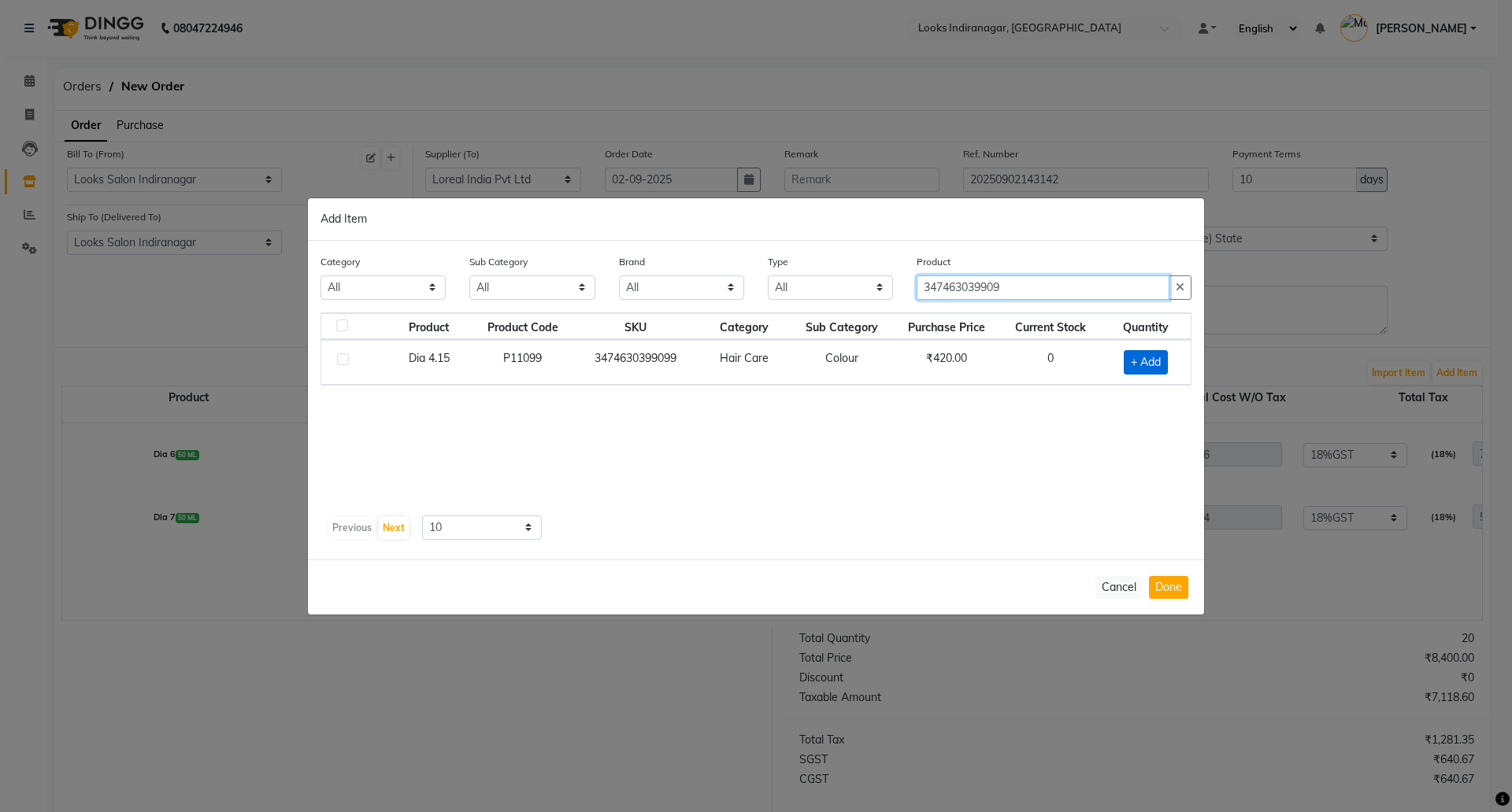
type input "347463039909"
click at [1141, 361] on span "+ Add" at bounding box center [1146, 362] width 44 height 24
checkbox input "true"
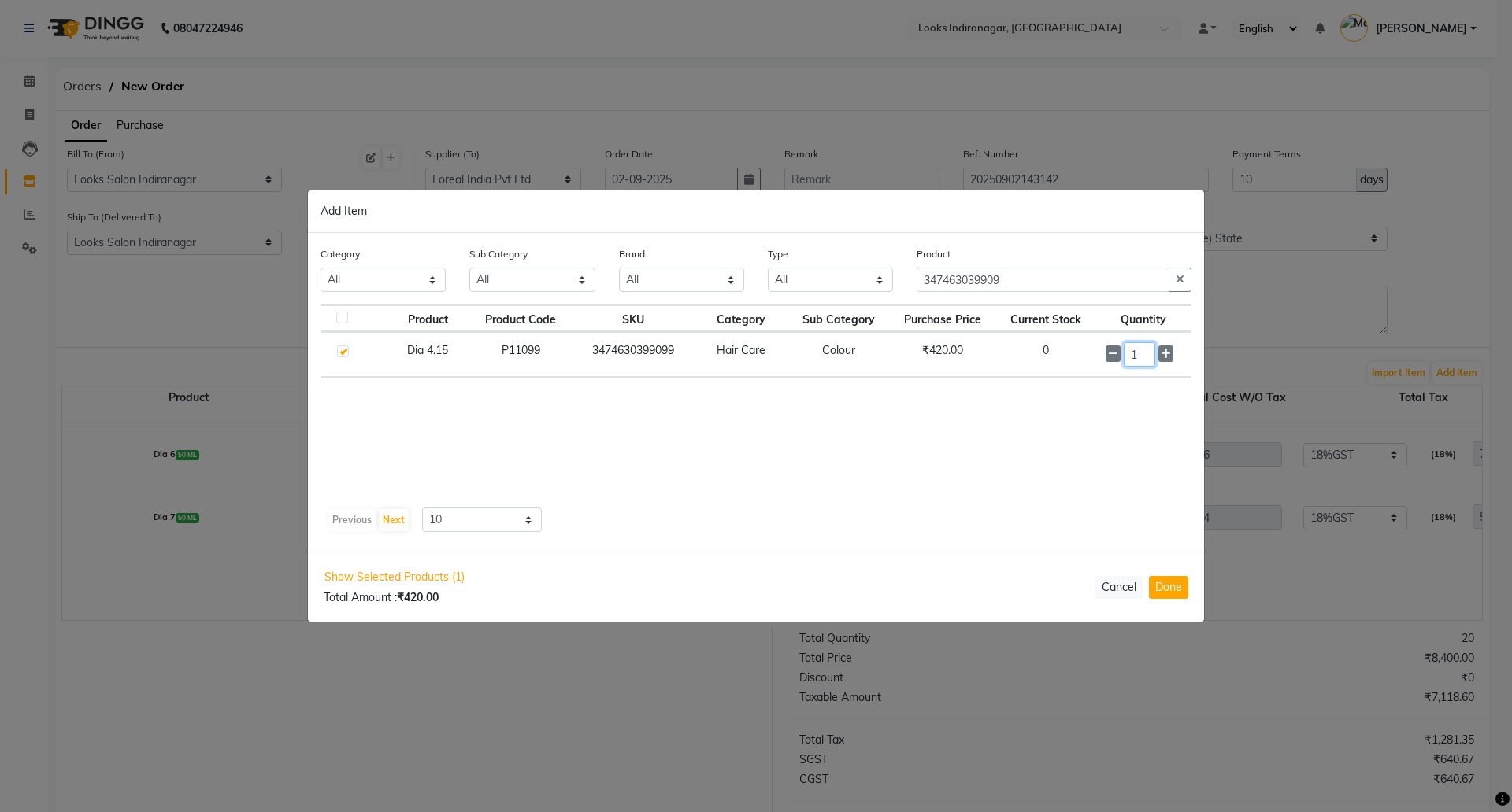
click at [1131, 348] on input "1" at bounding box center [1139, 354] width 31 height 24
type input "4"
click at [1179, 586] on button "Done" at bounding box center [1168, 587] width 39 height 23
select select "4314"
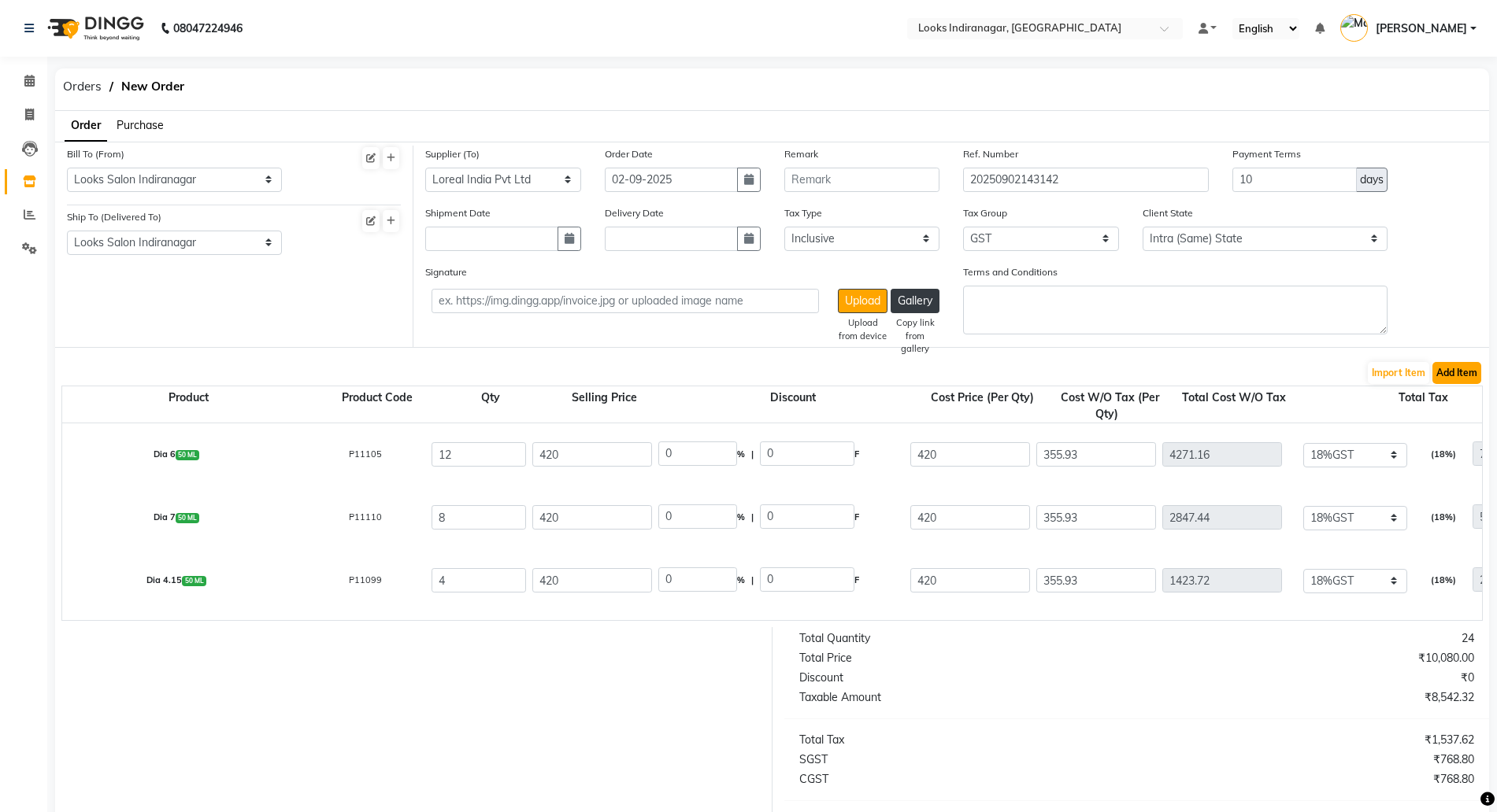
click at [1475, 377] on button "Add Item" at bounding box center [1457, 373] width 49 height 22
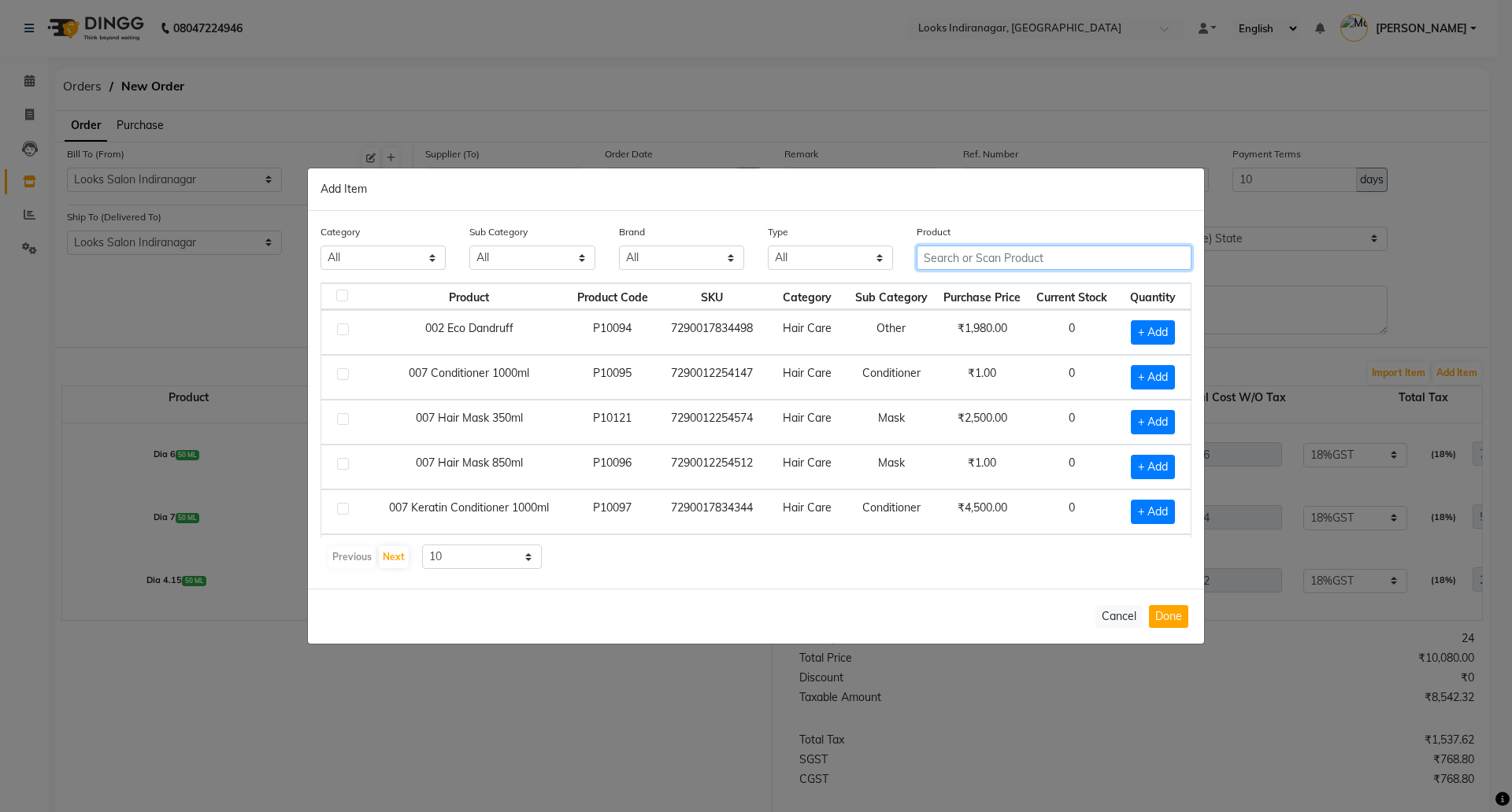
click at [1003, 261] on input "text" at bounding box center [1055, 257] width 275 height 24
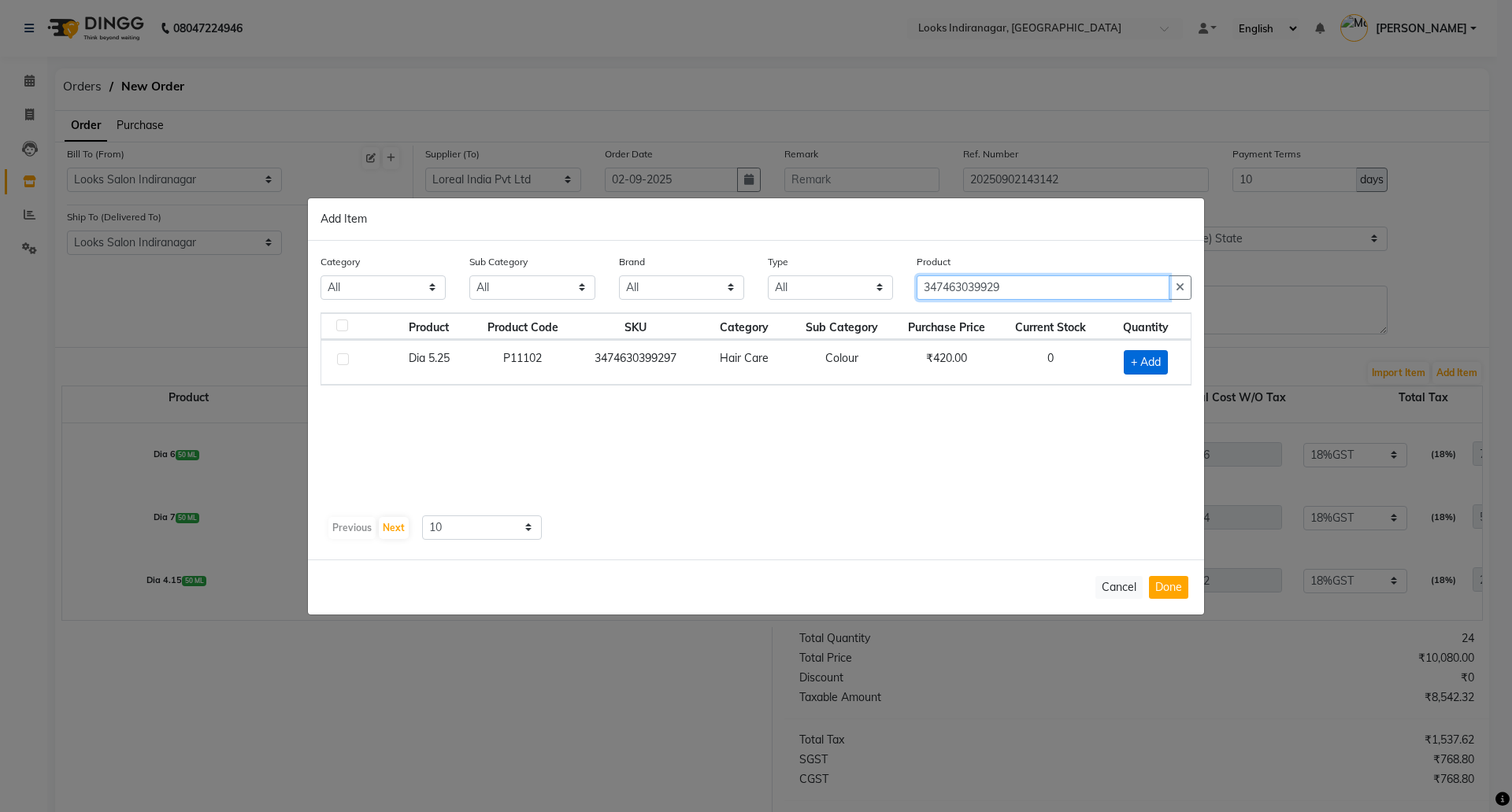
type input "347463039929"
click at [1134, 357] on span "+ Add" at bounding box center [1146, 362] width 44 height 24
checkbox input "true"
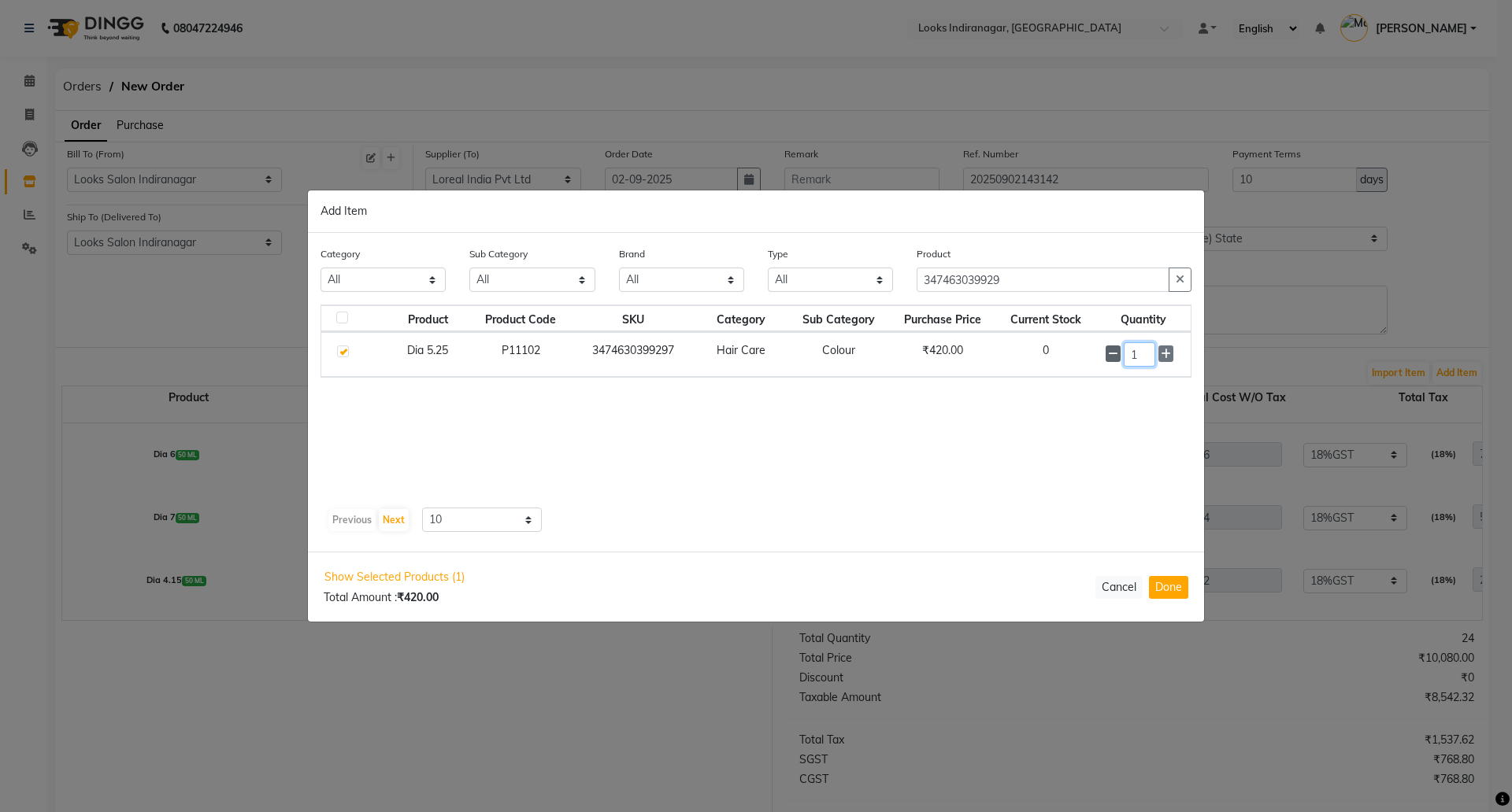
drag, startPoint x: 1140, startPoint y: 357, endPoint x: 1116, endPoint y: 356, distance: 24.0
click at [1122, 357] on div "1" at bounding box center [1143, 354] width 75 height 24
type input "10"
click at [1181, 596] on button "Done" at bounding box center [1168, 587] width 39 height 23
select select "4314"
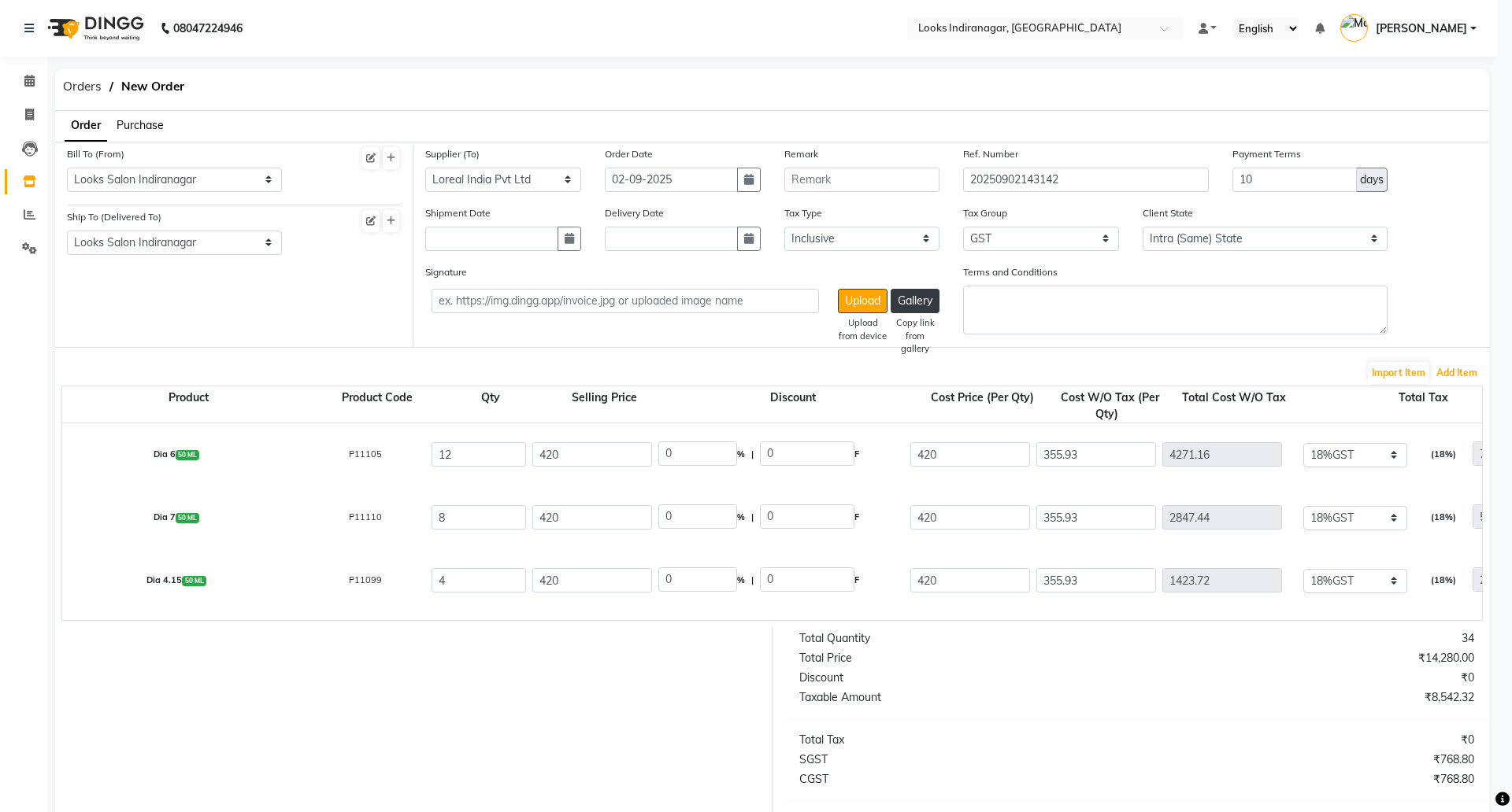
type input "355.93"
type input "3559.3"
type input "640.67"
type input "4199.97"
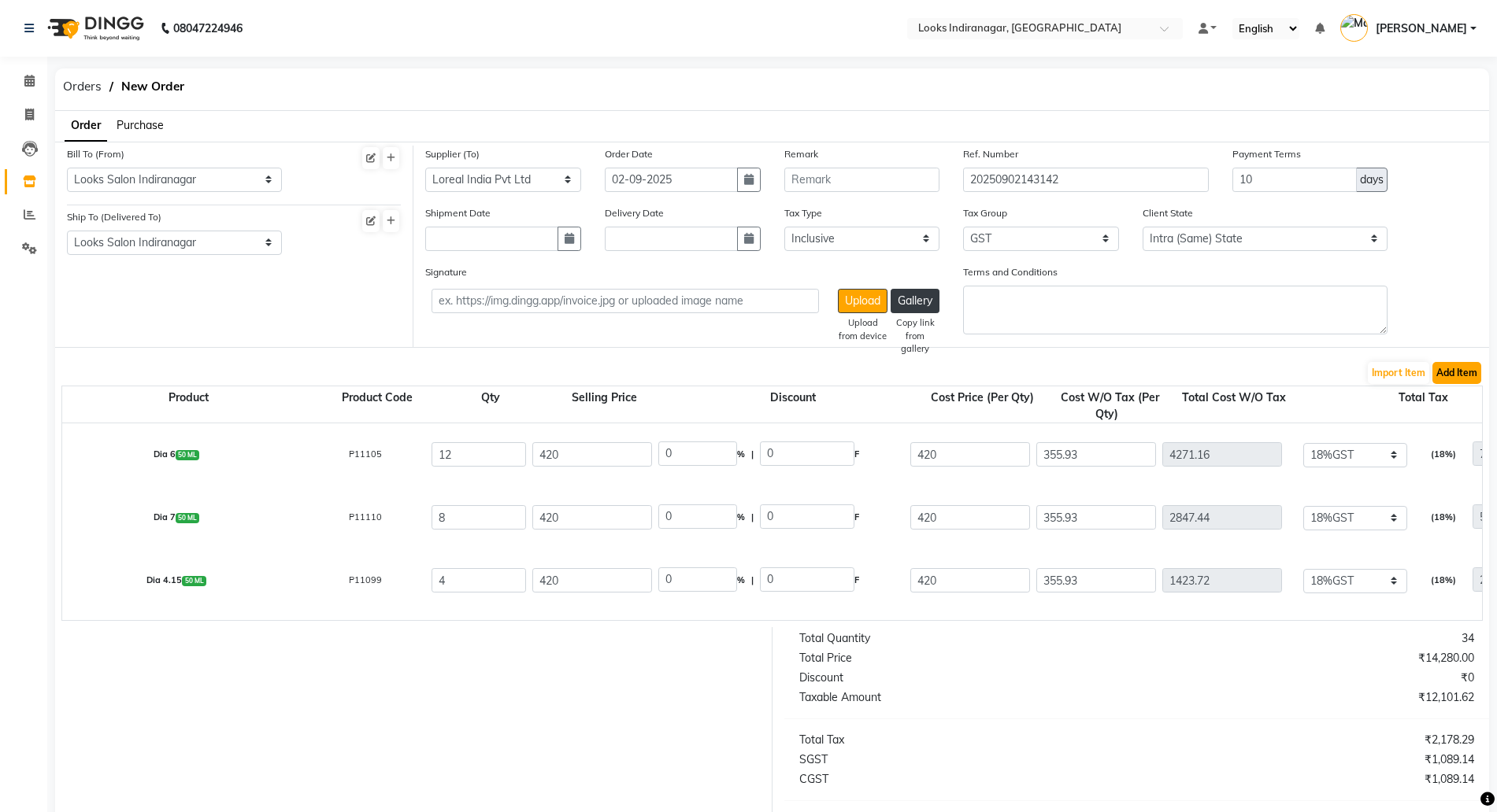
click at [1461, 365] on button "Add Item" at bounding box center [1457, 373] width 49 height 22
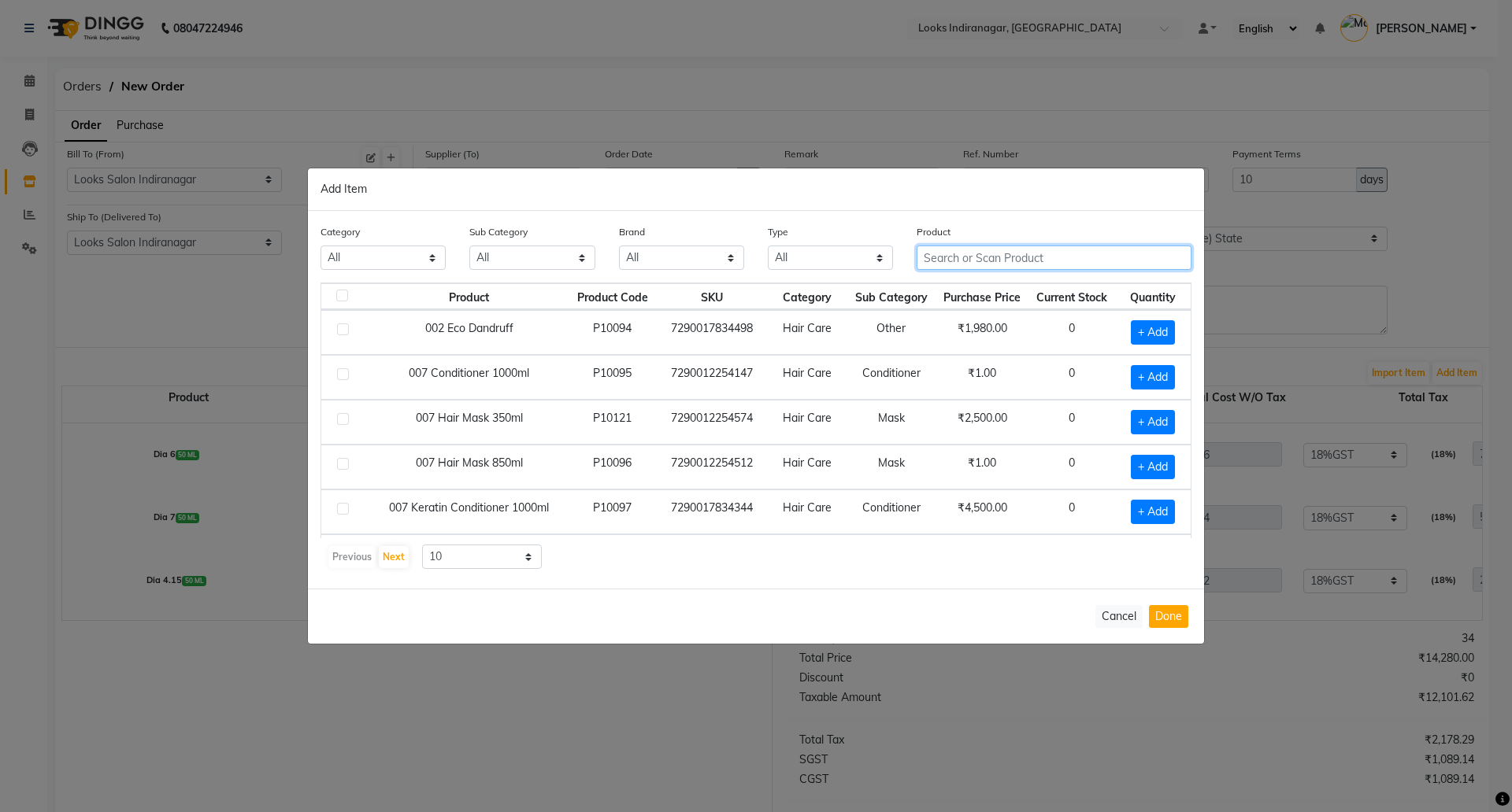
click at [976, 255] on input "text" at bounding box center [1055, 257] width 275 height 24
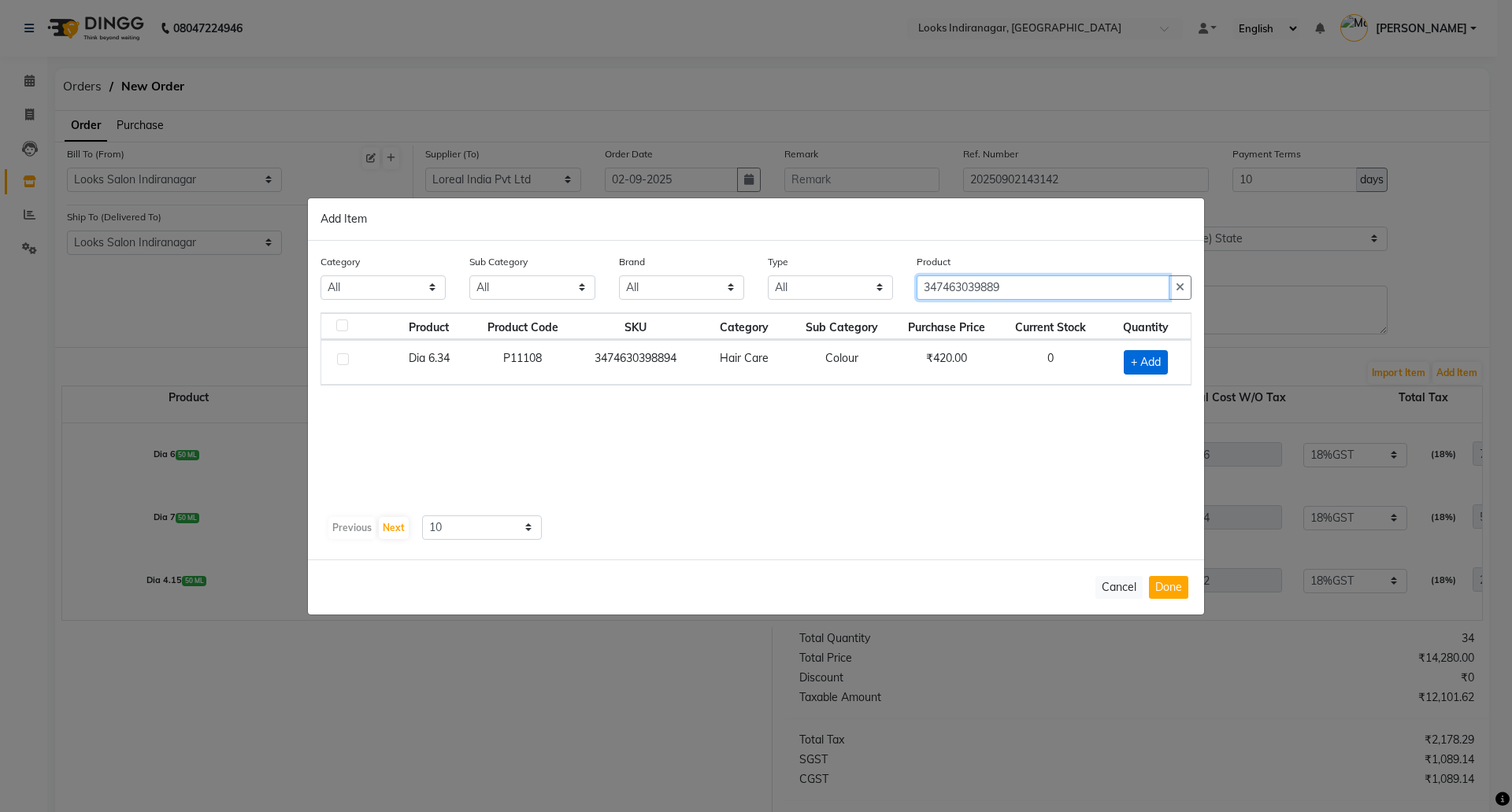
type input "347463039889"
click at [1149, 358] on span "+ Add" at bounding box center [1146, 362] width 44 height 24
checkbox input "true"
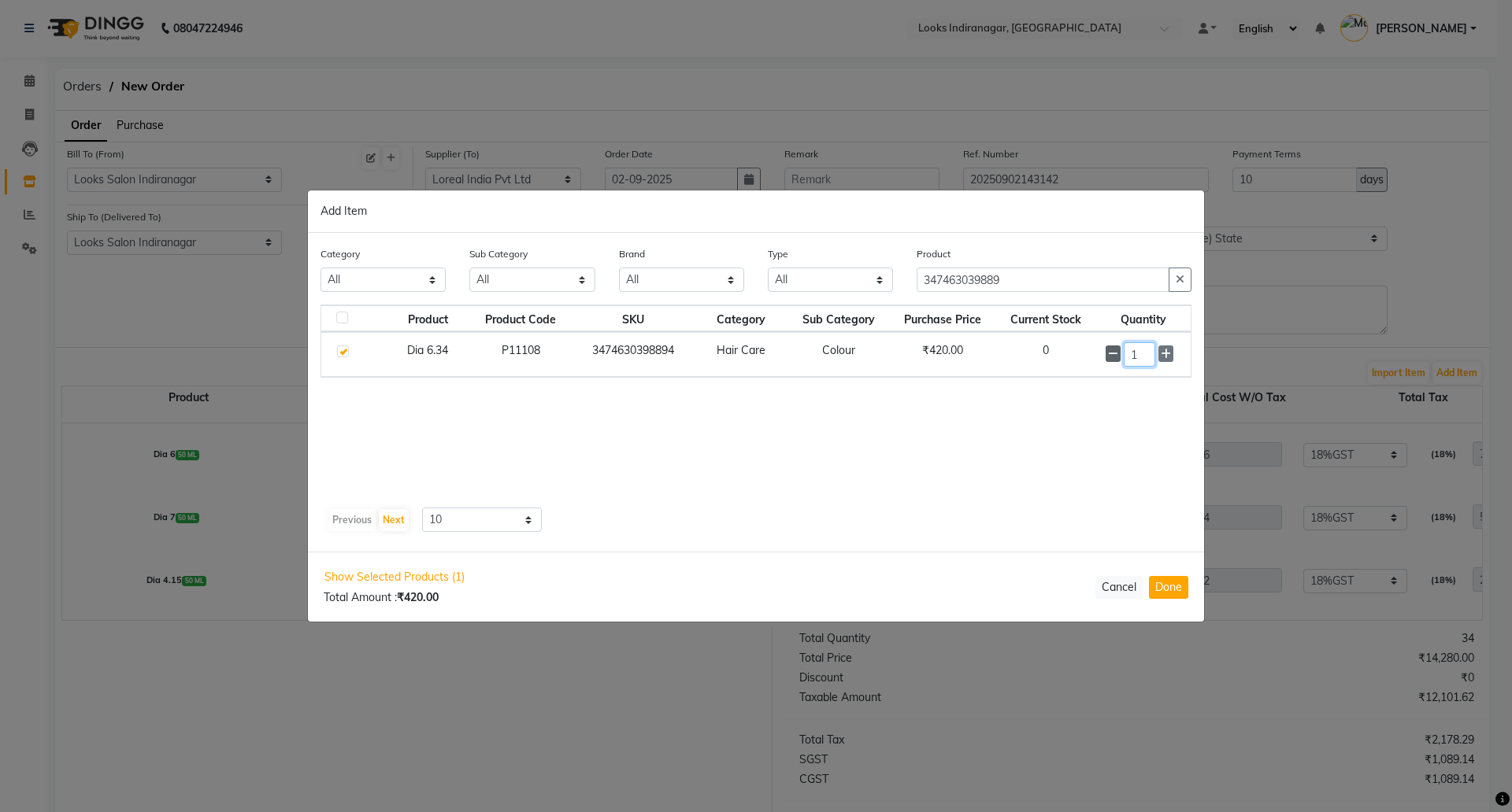
drag, startPoint x: 1147, startPoint y: 352, endPoint x: 1104, endPoint y: 353, distance: 43.0
click at [1110, 357] on div "1" at bounding box center [1143, 354] width 75 height 24
type input "2"
click at [1172, 589] on button "Done" at bounding box center [1168, 587] width 39 height 23
select select "4314"
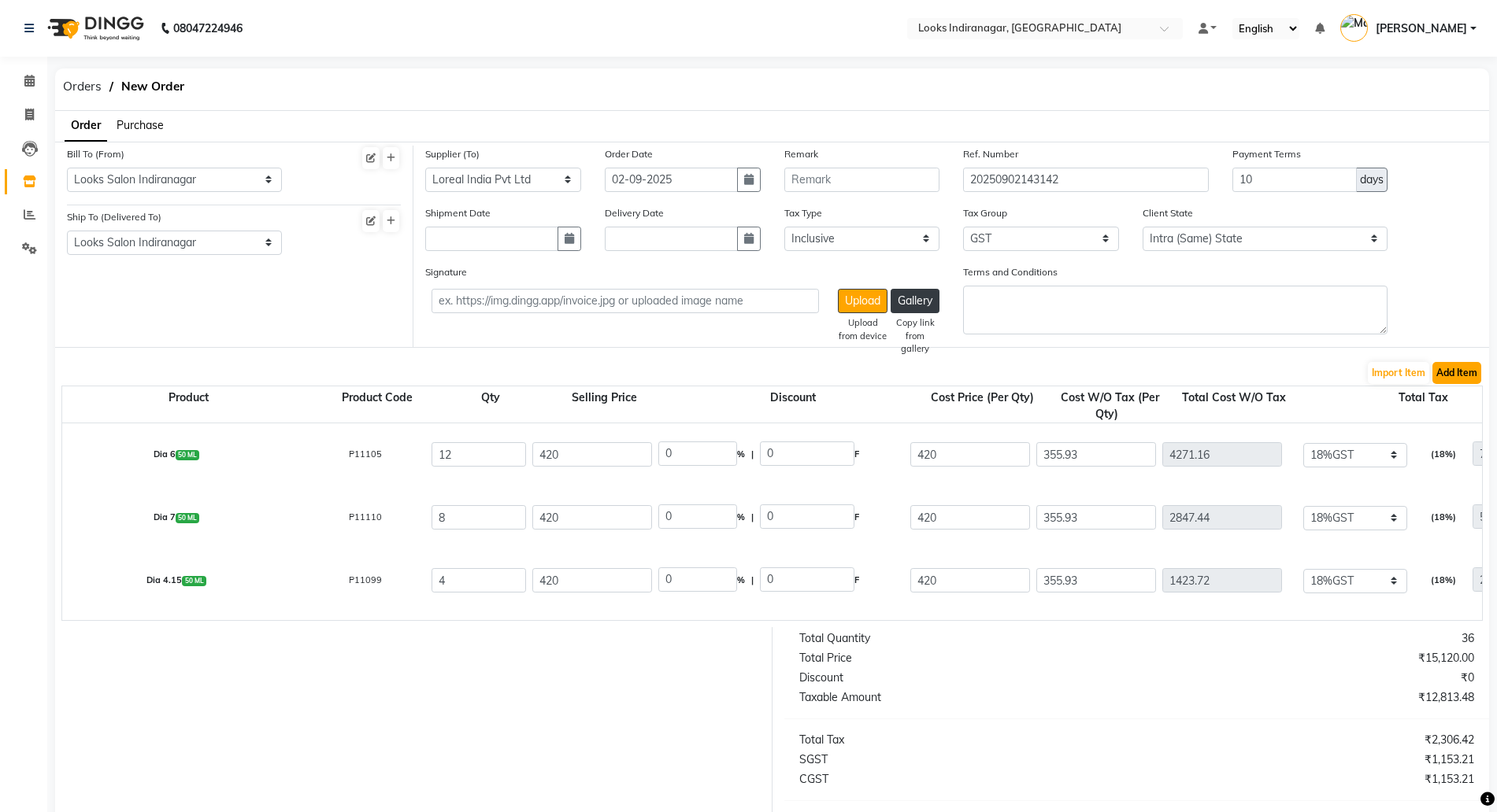
click at [1447, 377] on button "Add Item" at bounding box center [1457, 373] width 49 height 22
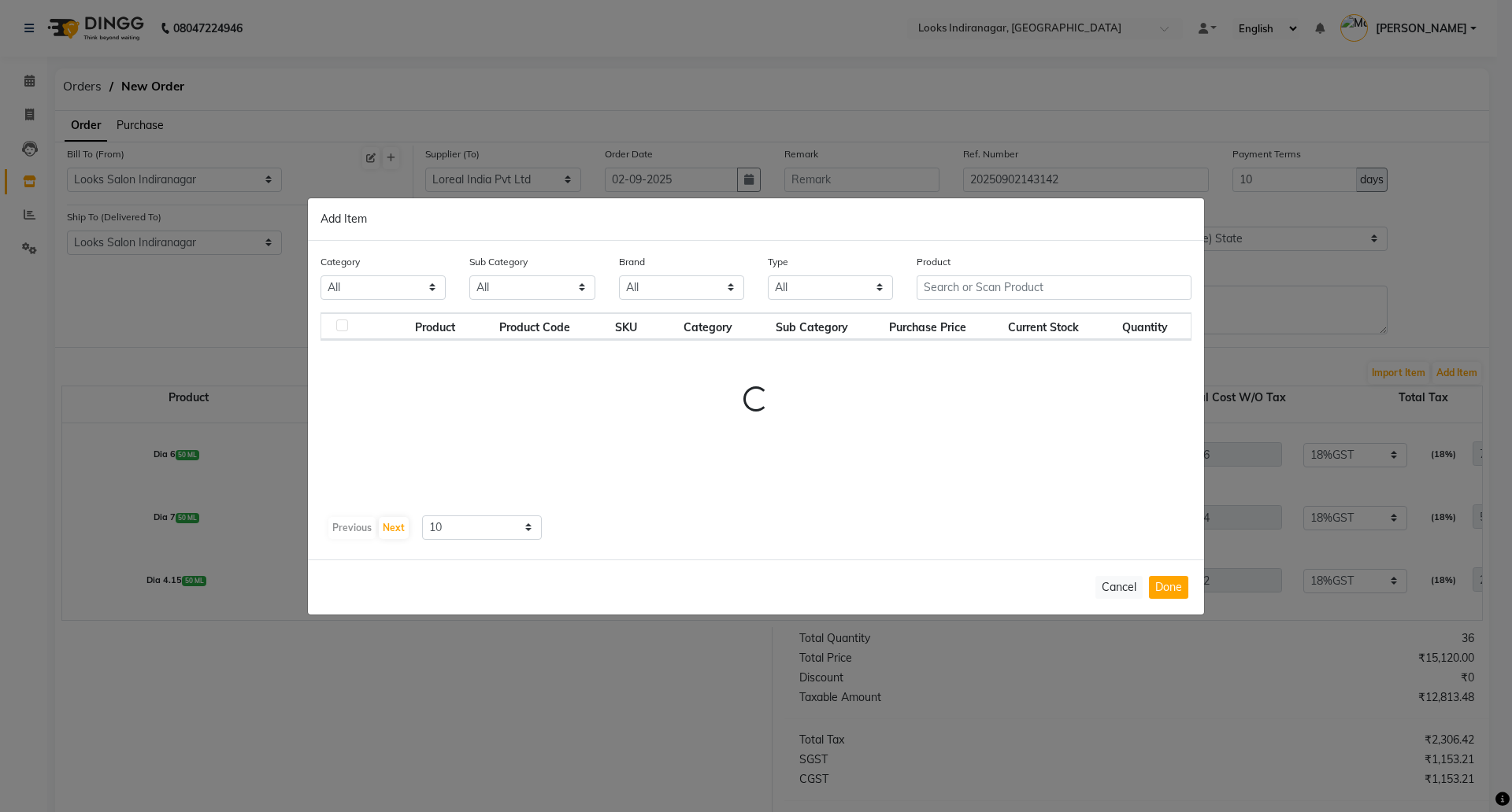
click at [941, 280] on div "Product" at bounding box center [1054, 283] width 298 height 59
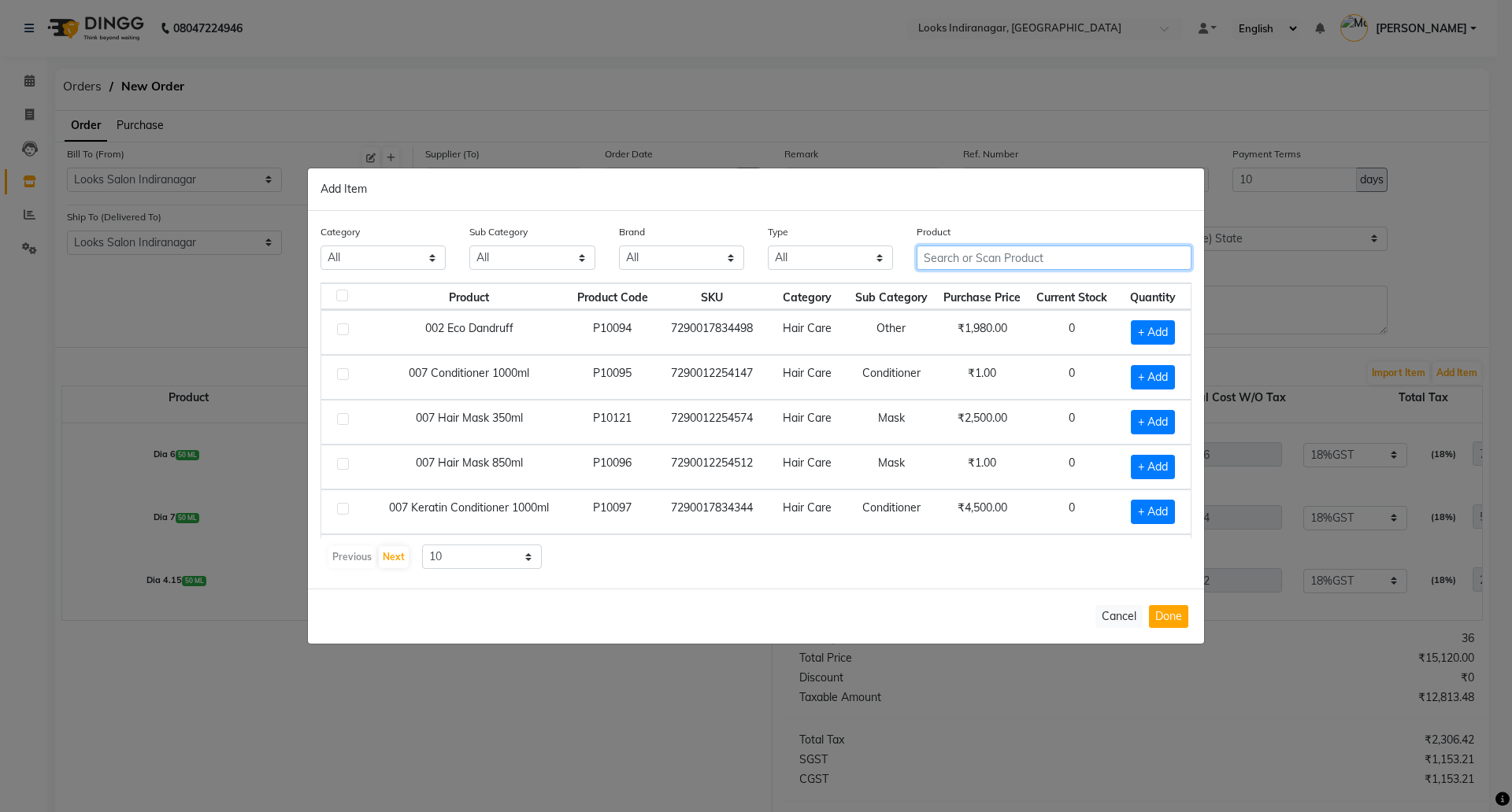
click at [1012, 255] on input "text" at bounding box center [1055, 257] width 275 height 24
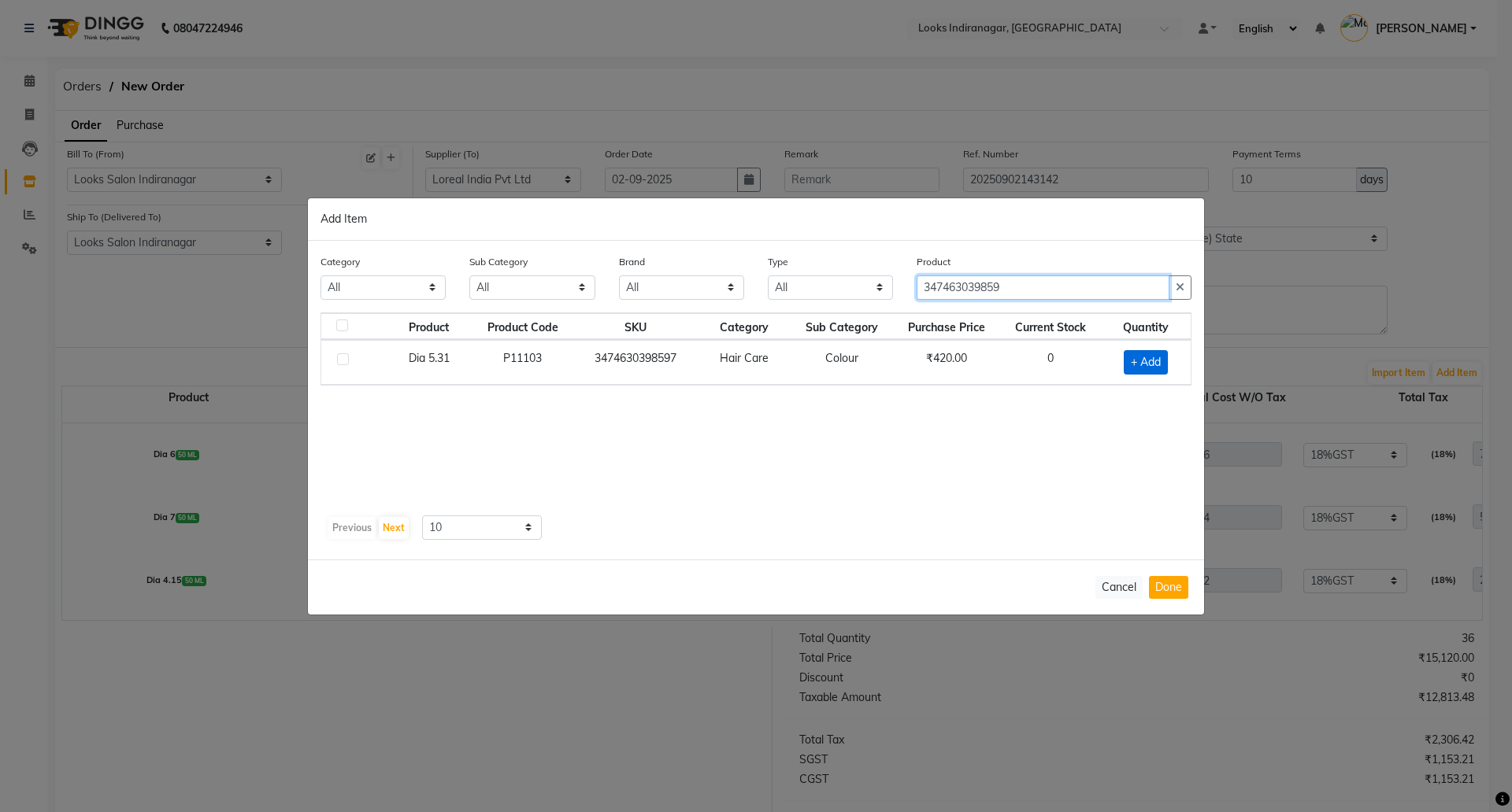
type input "347463039859"
click at [1142, 360] on span "+ Add" at bounding box center [1146, 362] width 44 height 24
checkbox input "true"
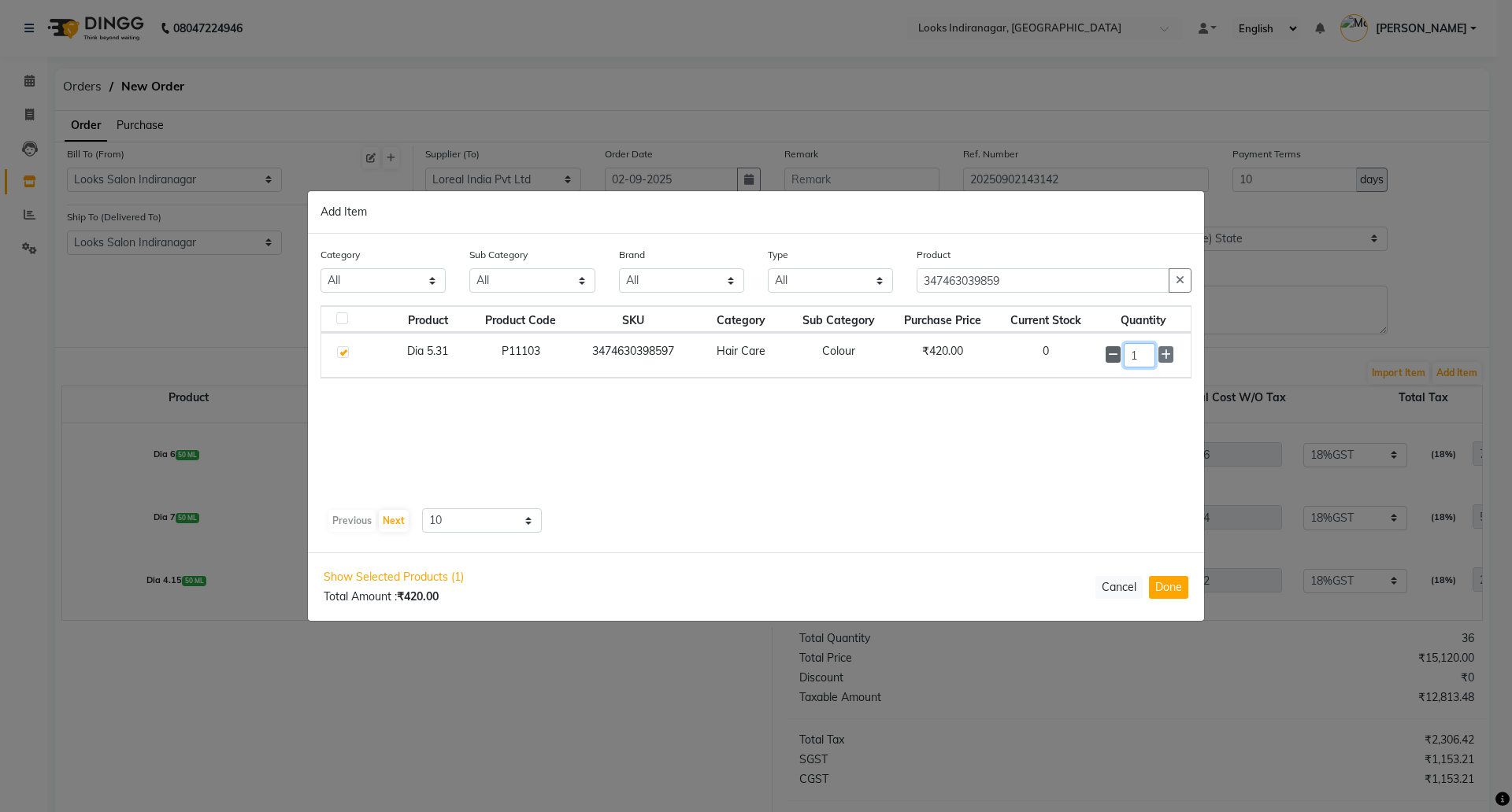
drag, startPoint x: 1143, startPoint y: 358, endPoint x: 1115, endPoint y: 360, distance: 28.1
click at [1115, 360] on div "1" at bounding box center [1143, 355] width 75 height 24
type input "2"
click at [1172, 580] on button "Done" at bounding box center [1168, 587] width 39 height 23
select select "4314"
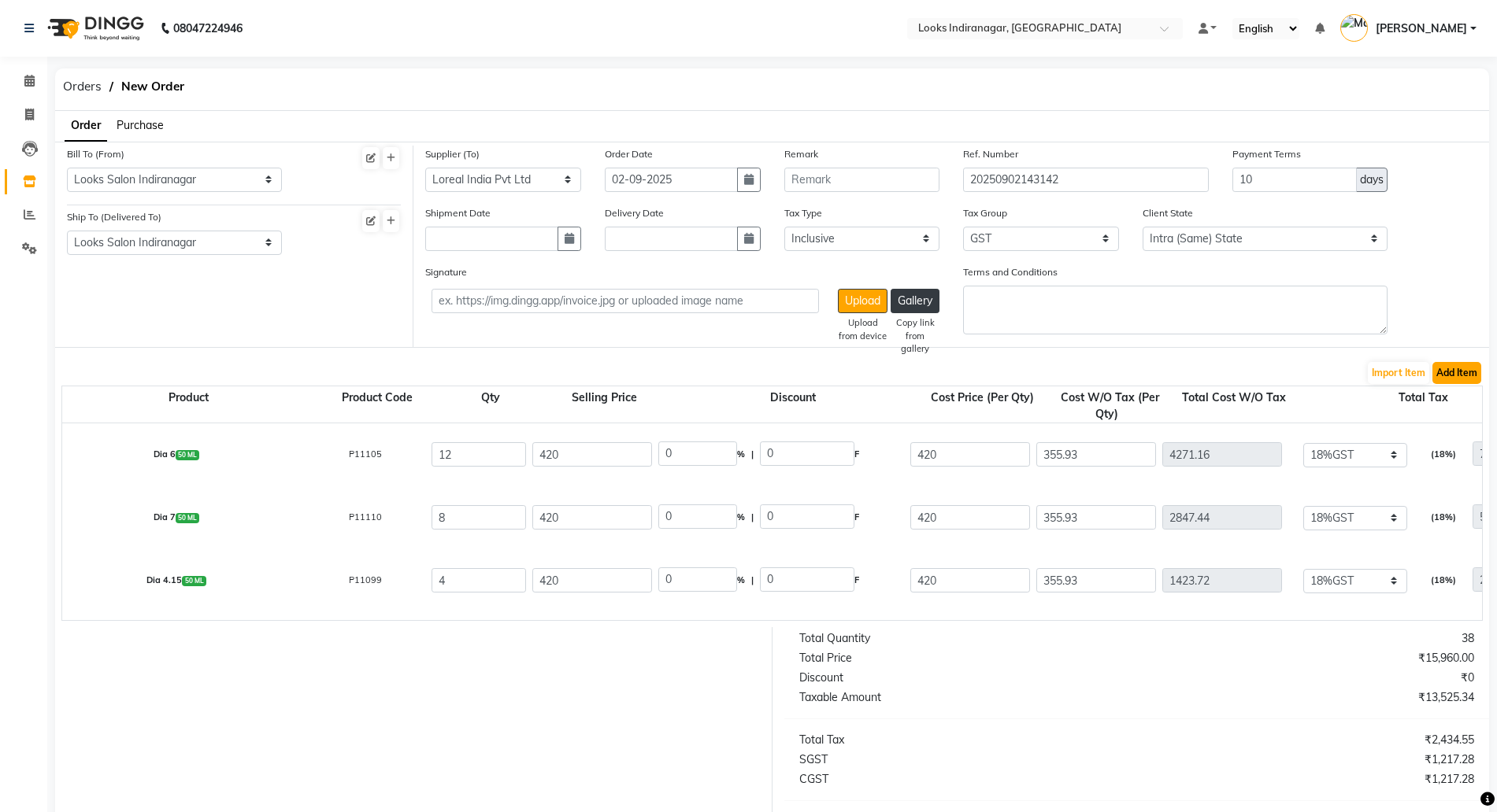
click at [1461, 364] on button "Add Item" at bounding box center [1457, 373] width 49 height 22
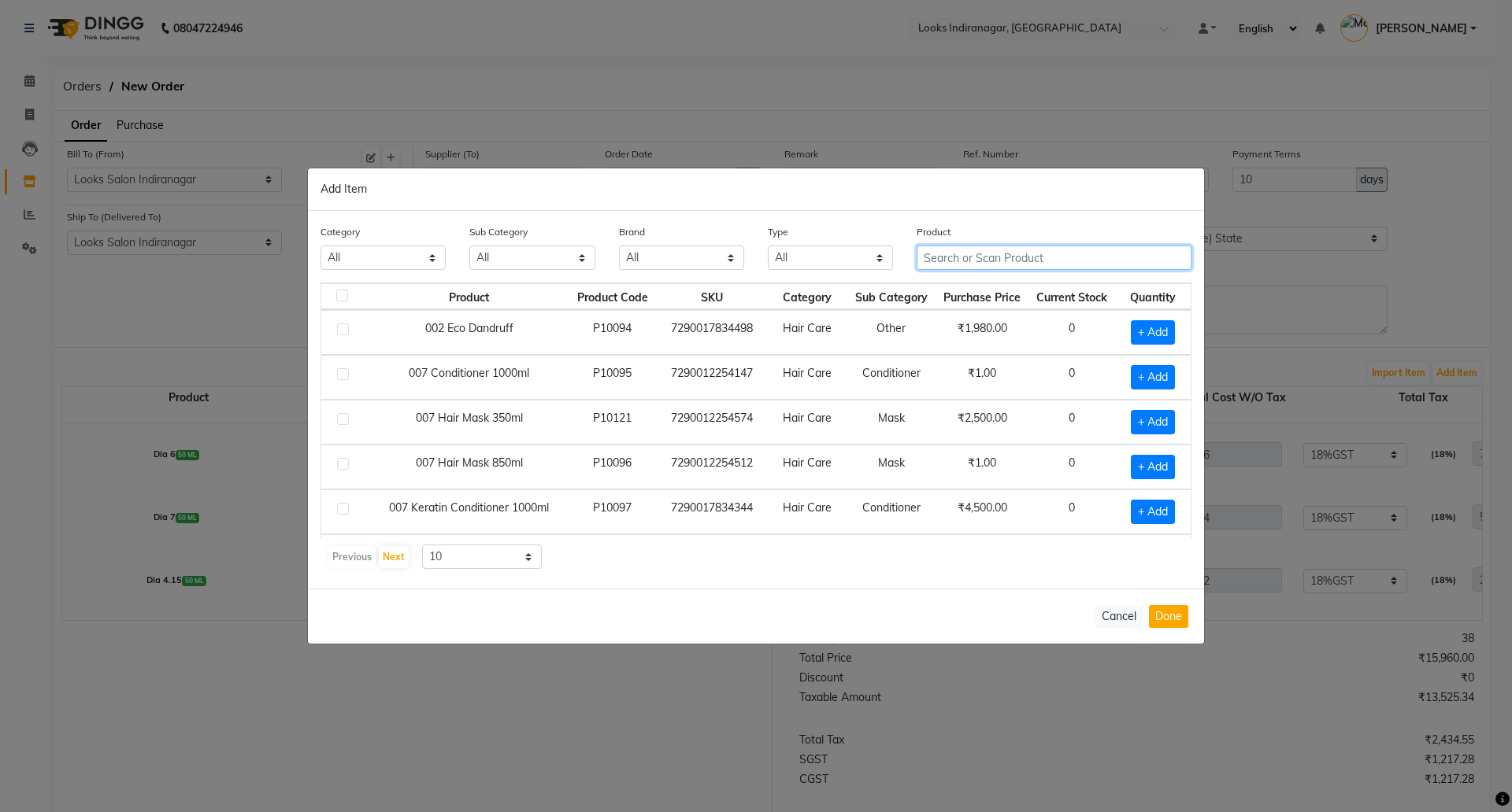
click at [1008, 256] on input "text" at bounding box center [1055, 257] width 275 height 24
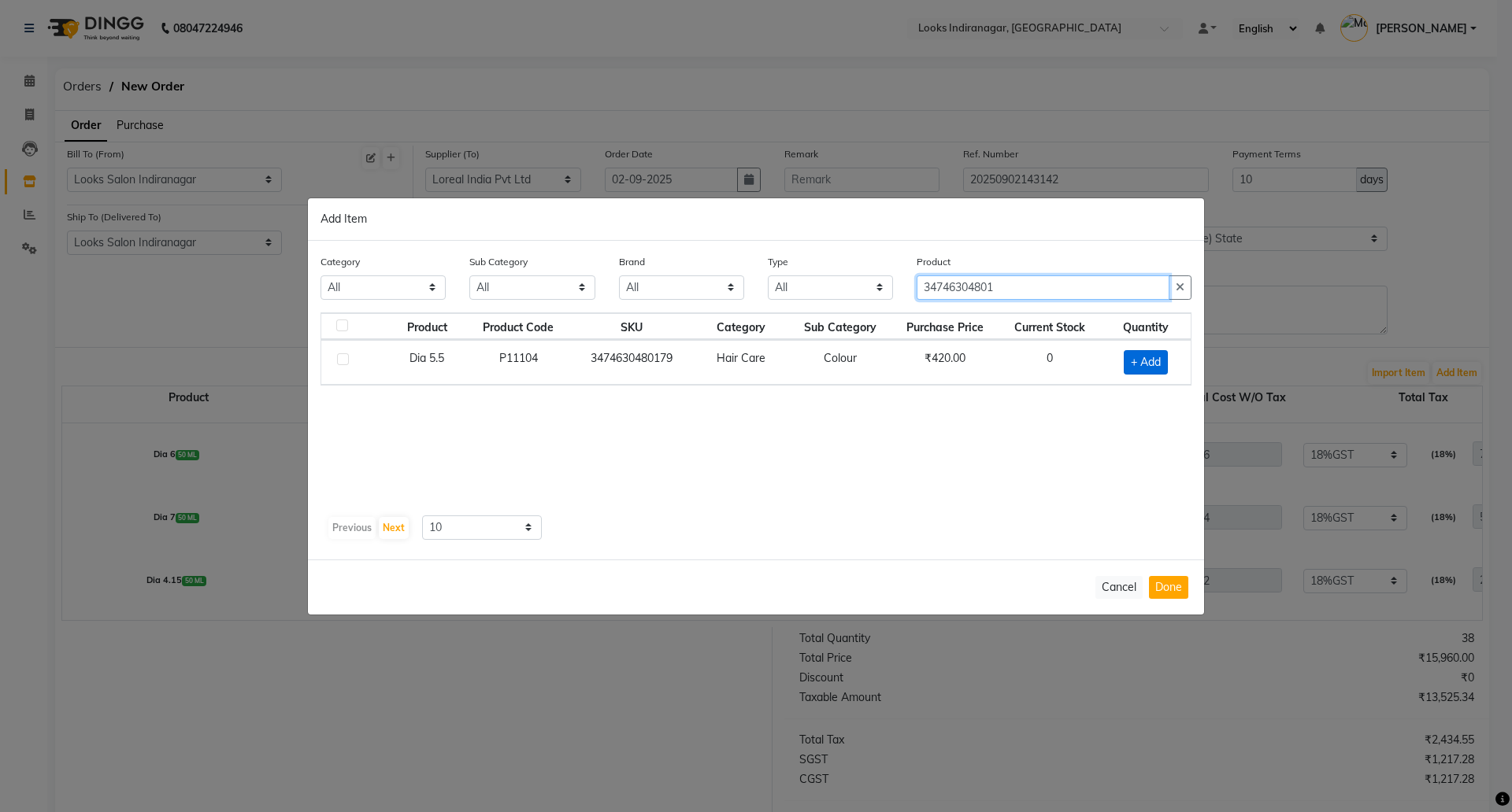
type input "34746304801"
click at [1134, 357] on span "+ Add" at bounding box center [1146, 362] width 44 height 24
checkbox input "true"
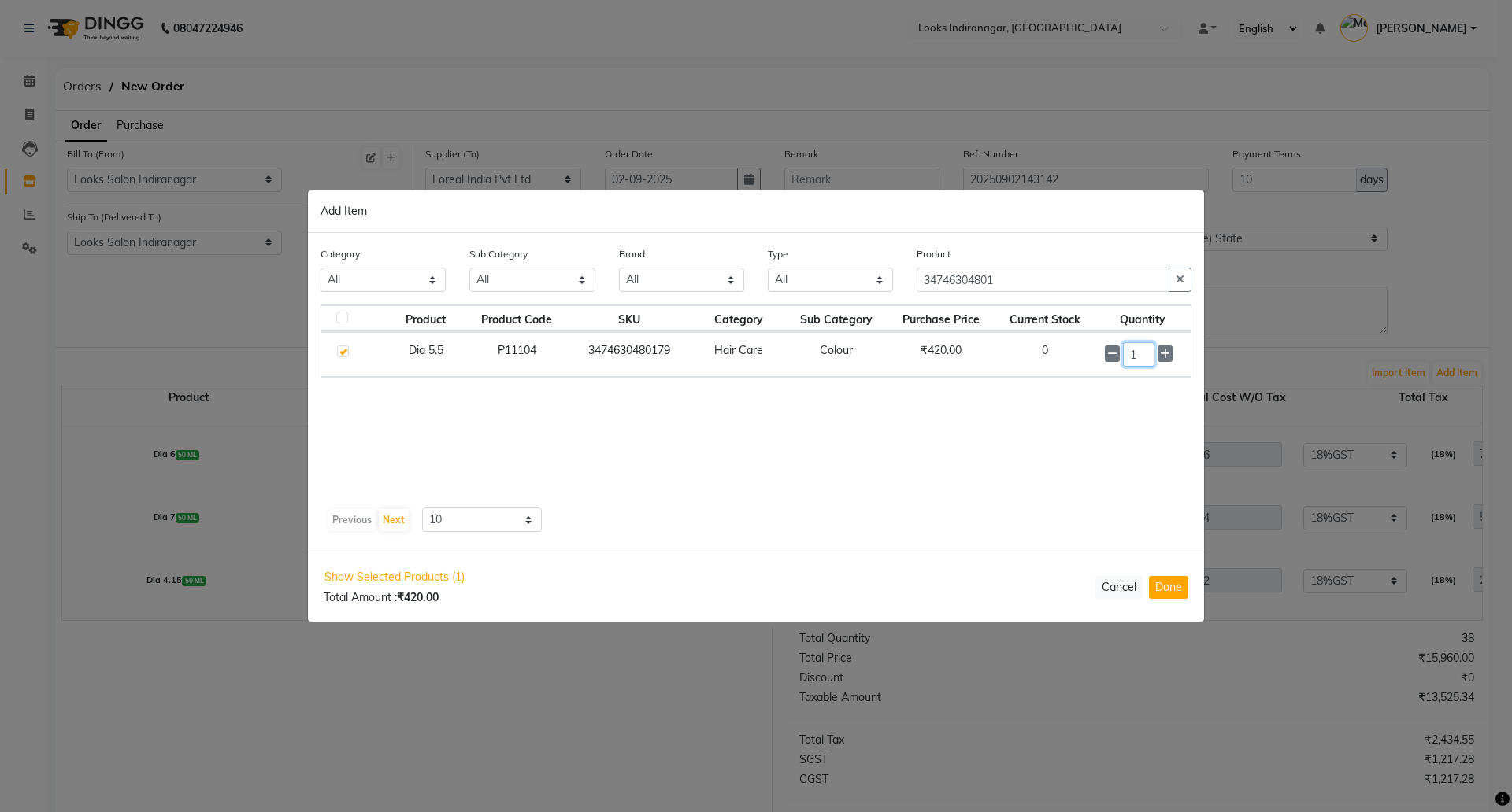
drag, startPoint x: 1145, startPoint y: 356, endPoint x: 1059, endPoint y: 357, distance: 86.0
click at [1059, 357] on tr "Dia 5.5 P11104 3474630480179 Hair Care Colour ₹420.00 0 1" at bounding box center [756, 354] width 869 height 45
click at [1179, 602] on div "Show Selected Products (1) Total Amount : ₹420.00 Cancel Done" at bounding box center [756, 587] width 896 height 68
click at [1168, 582] on button "Done" at bounding box center [1168, 587] width 39 height 23
select select "4314"
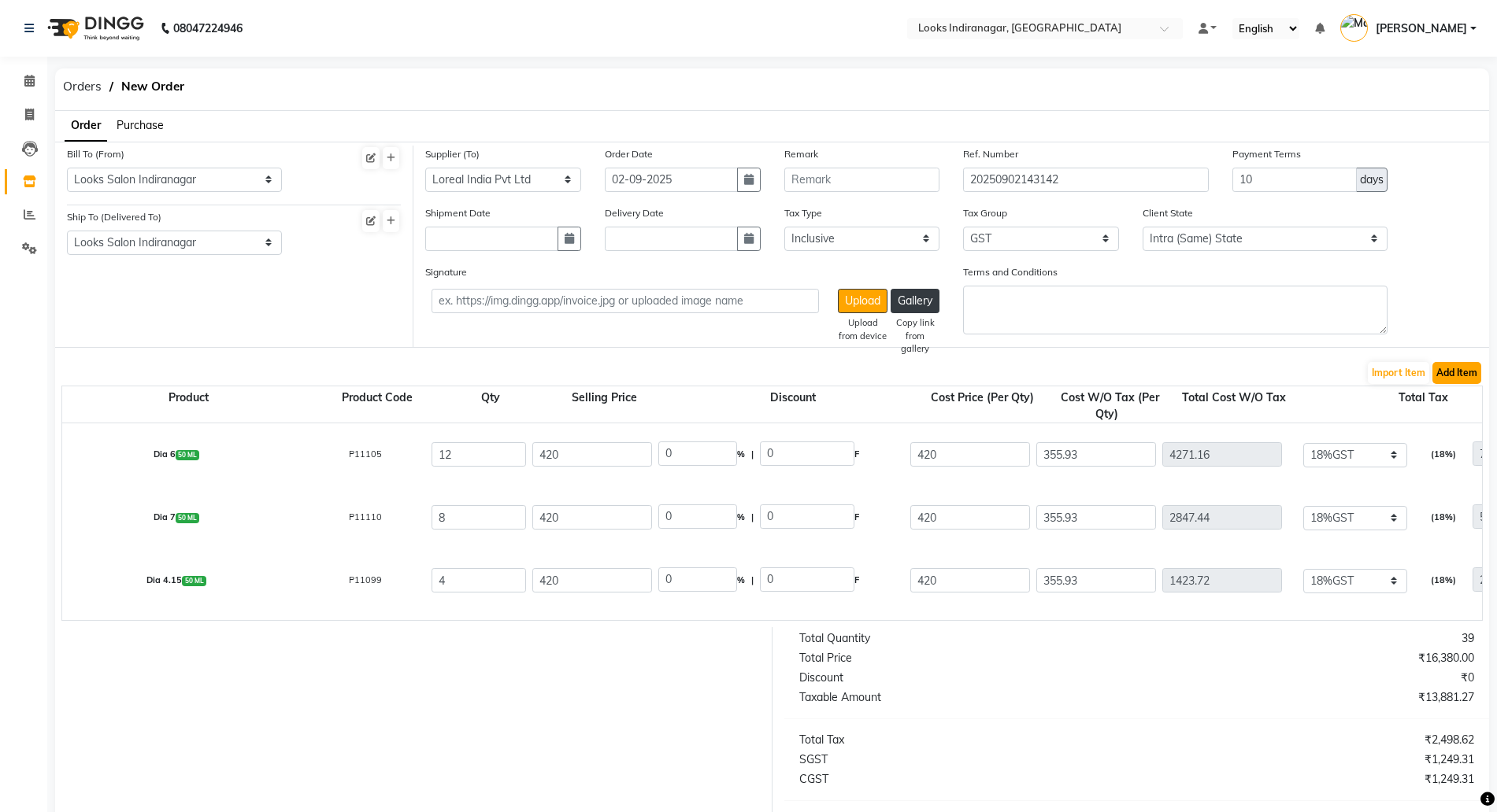
click at [1458, 374] on button "Add Item" at bounding box center [1457, 373] width 49 height 22
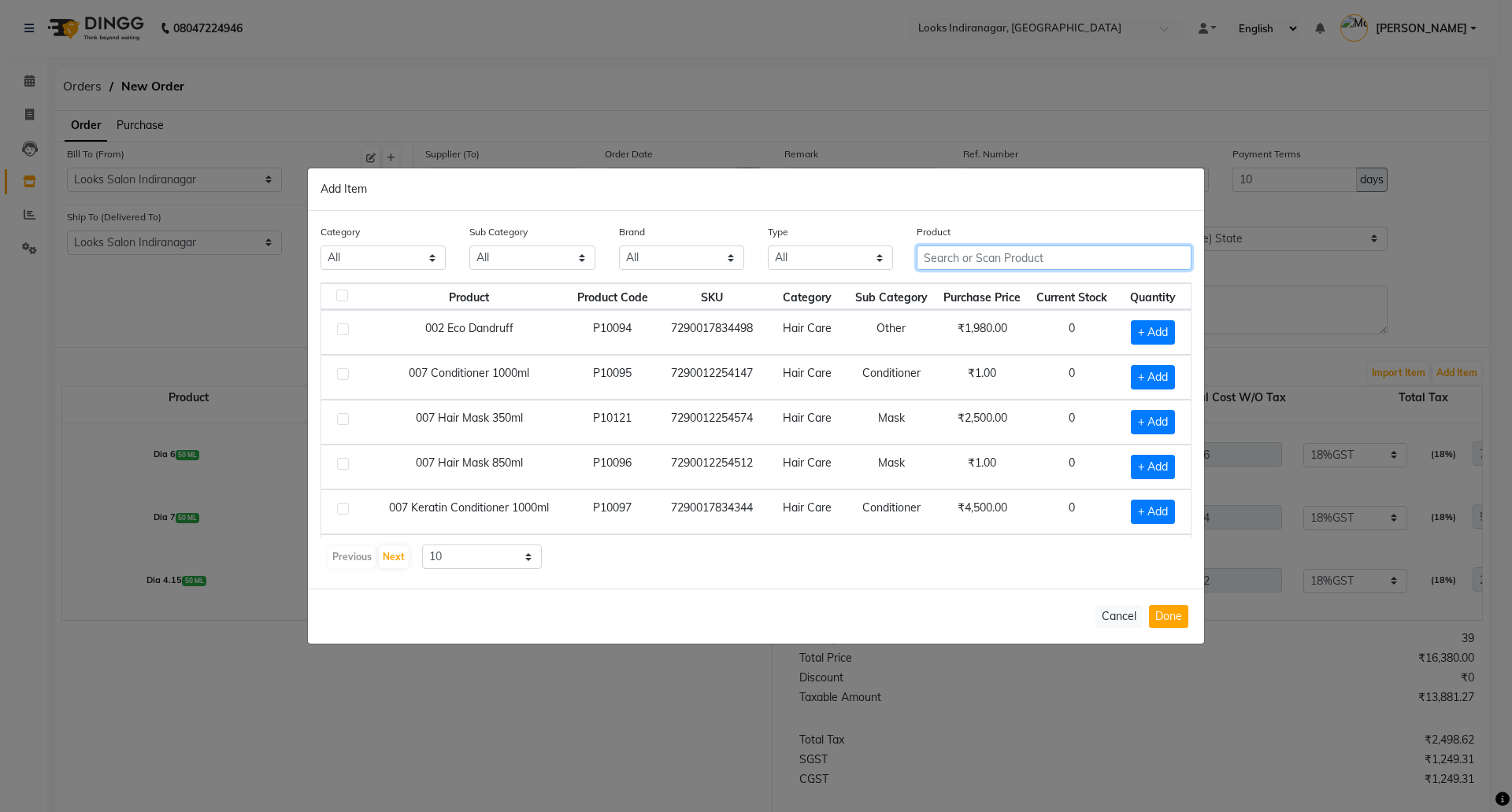
click at [1034, 256] on input "text" at bounding box center [1055, 257] width 275 height 24
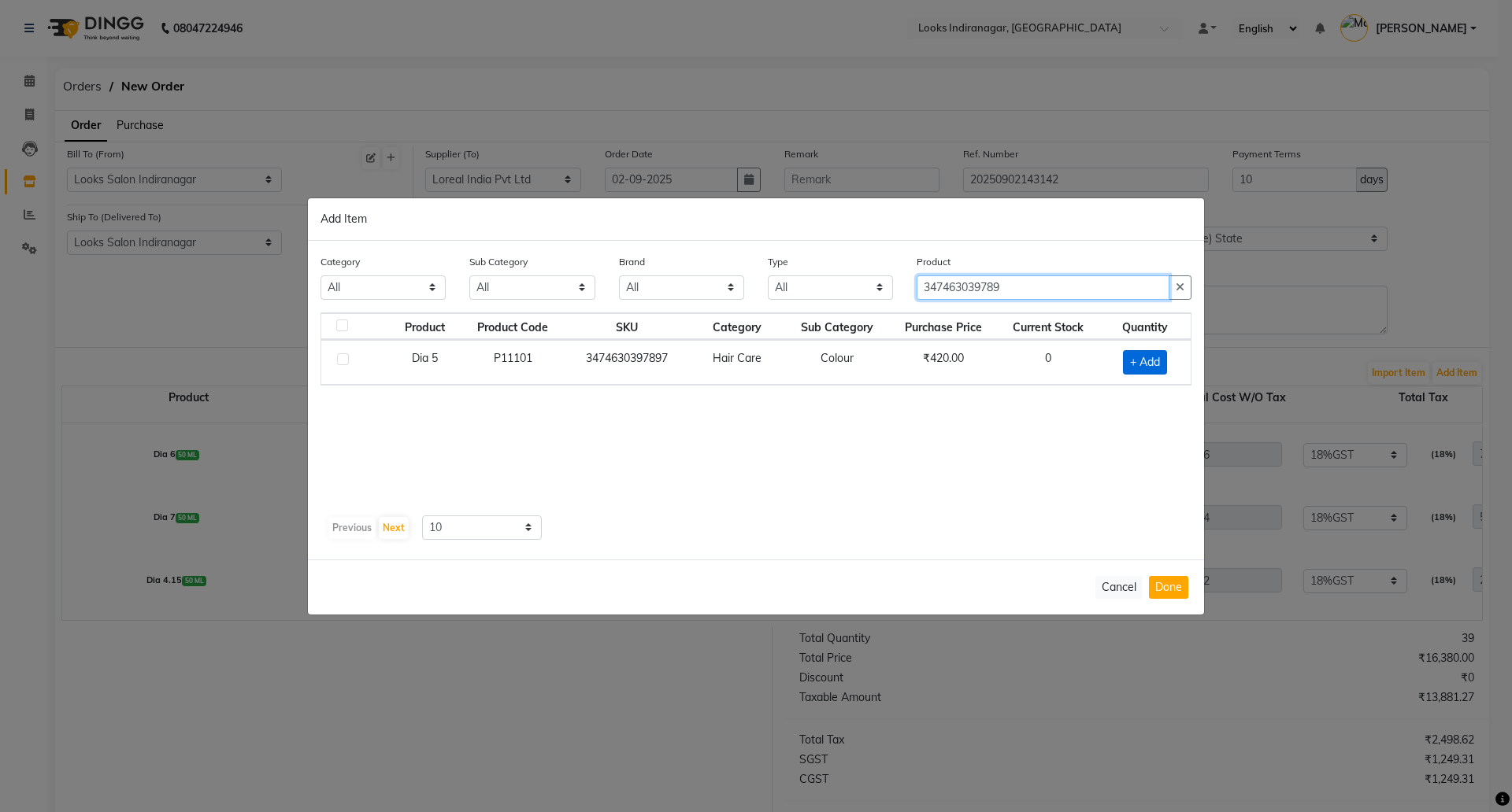
type input "347463039789"
click at [1151, 355] on span "+ Add" at bounding box center [1145, 362] width 44 height 24
checkbox input "true"
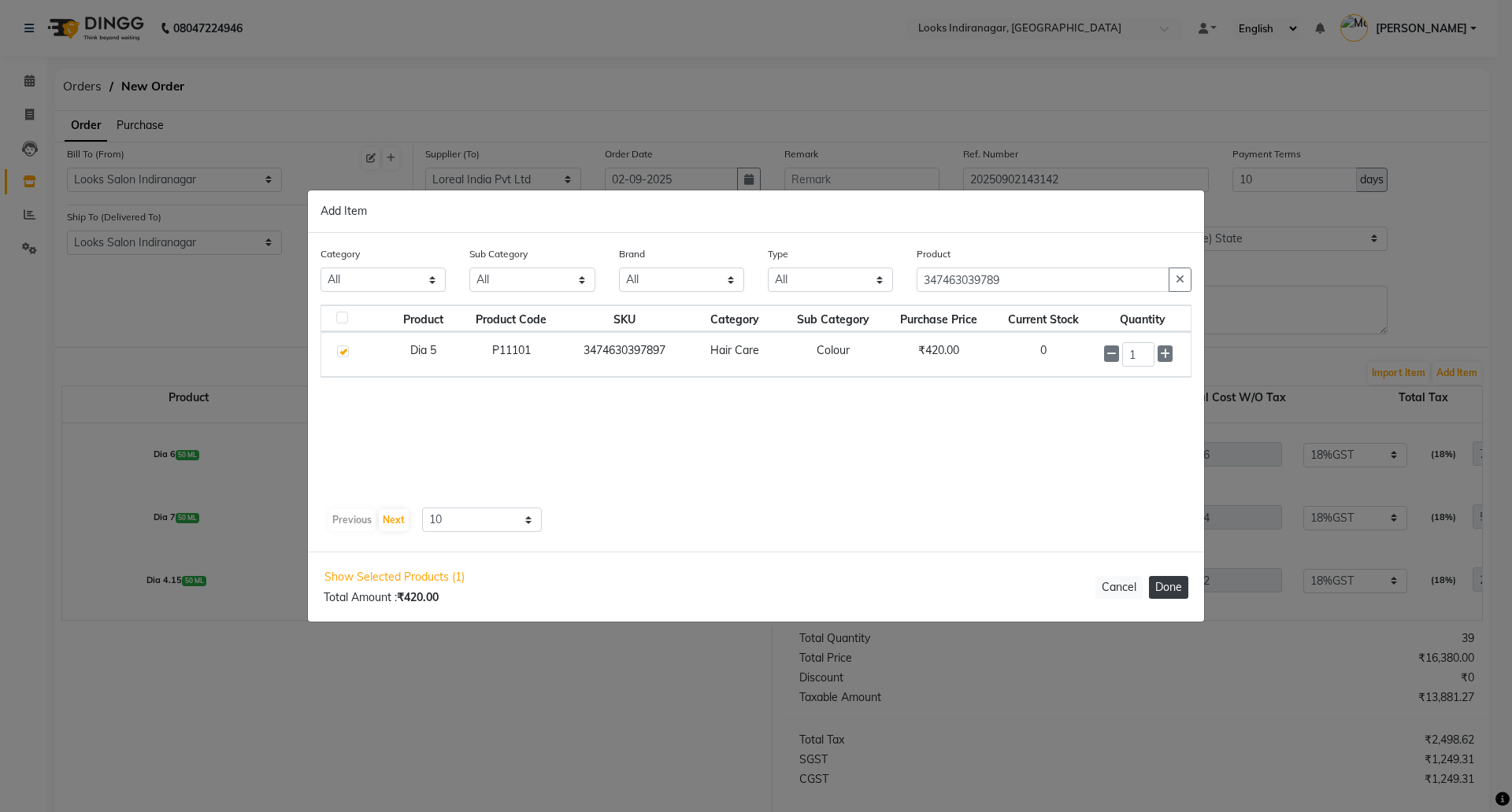
click at [1161, 595] on button "Done" at bounding box center [1168, 587] width 39 height 23
select select "4314"
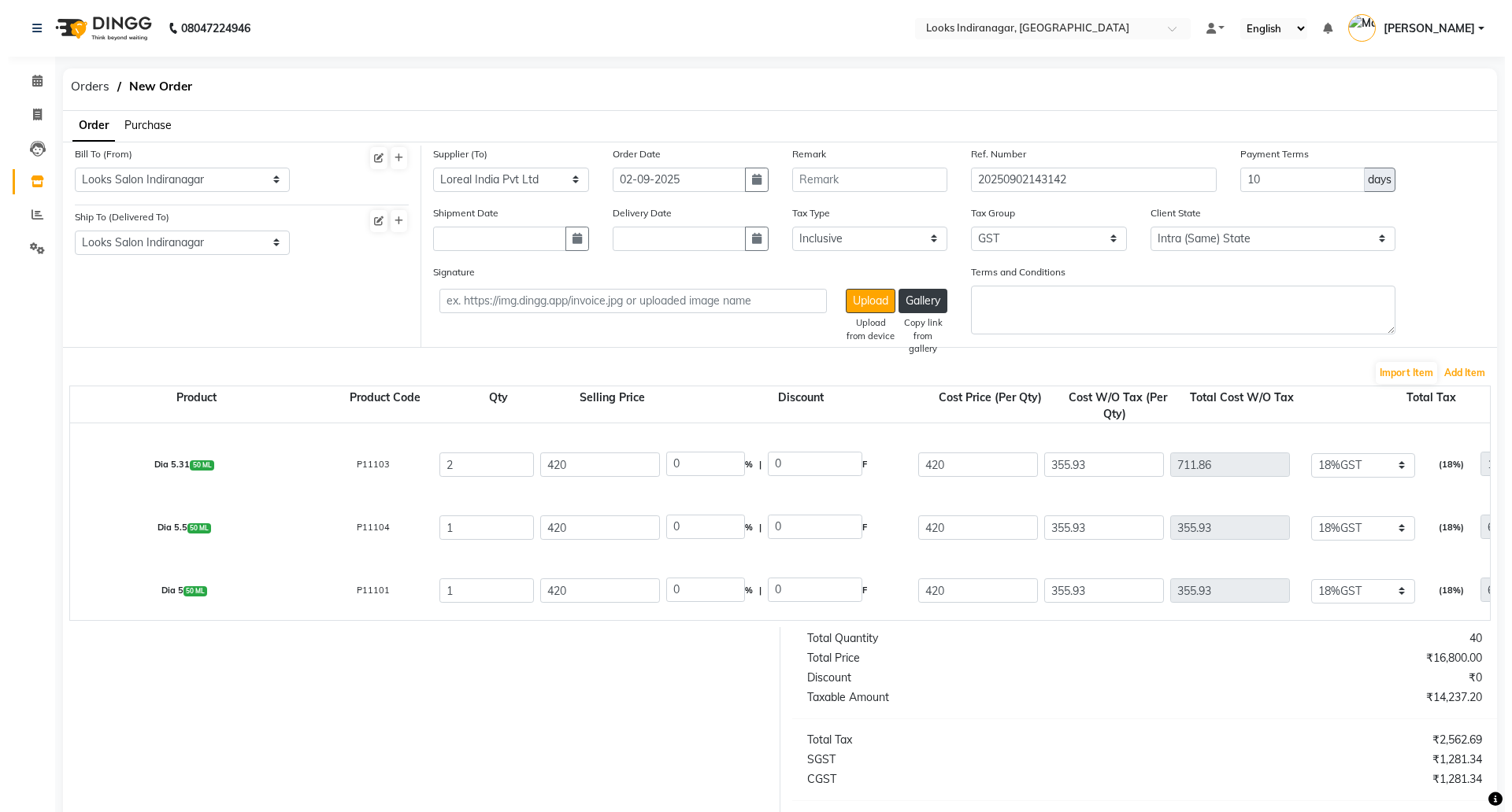
scroll to position [307, 0]
click at [1454, 370] on button "Add Item" at bounding box center [1457, 373] width 49 height 22
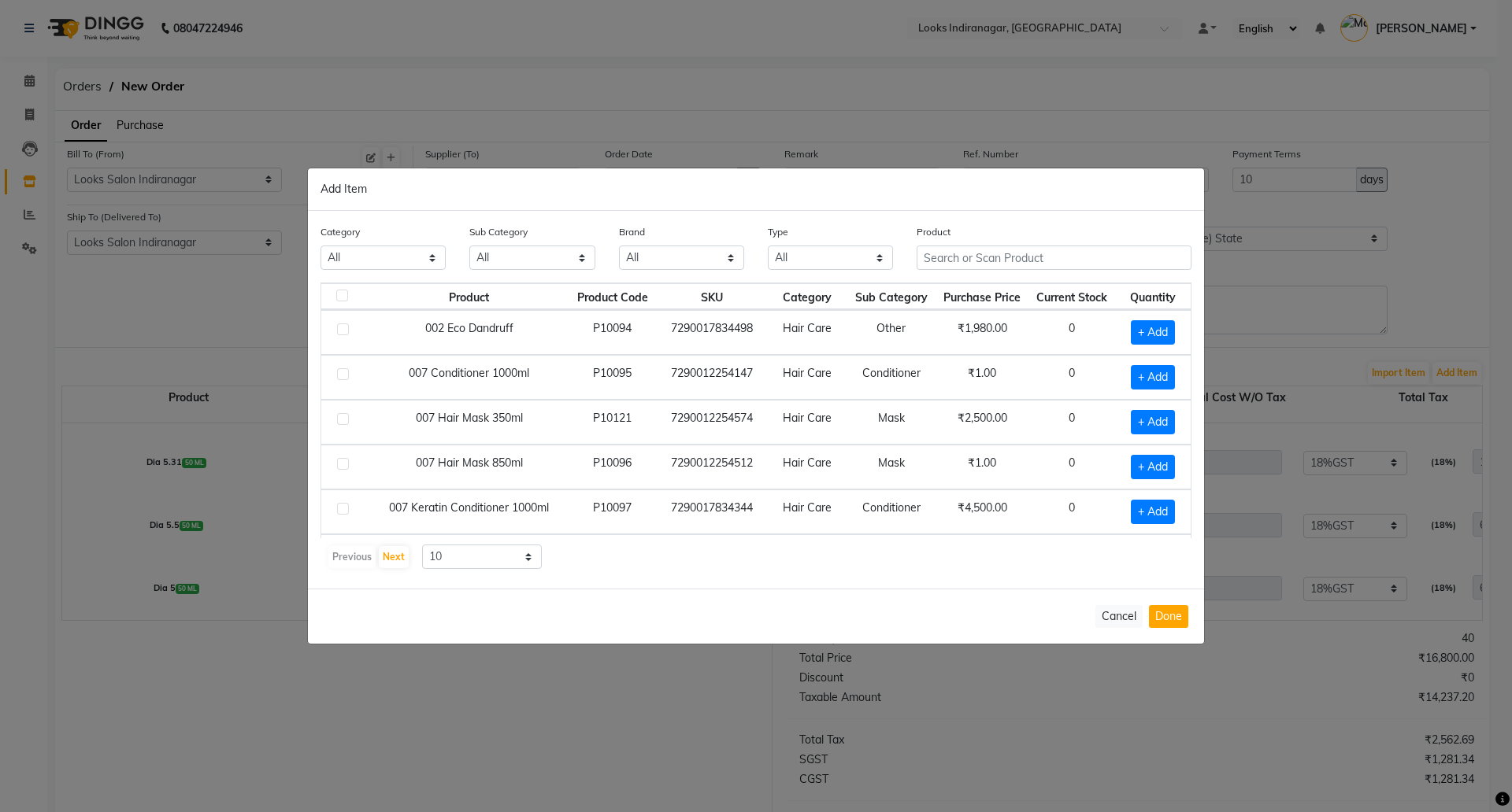
click at [978, 242] on div "Product" at bounding box center [1055, 247] width 275 height 46
click at [970, 249] on input "text" at bounding box center [1055, 257] width 275 height 24
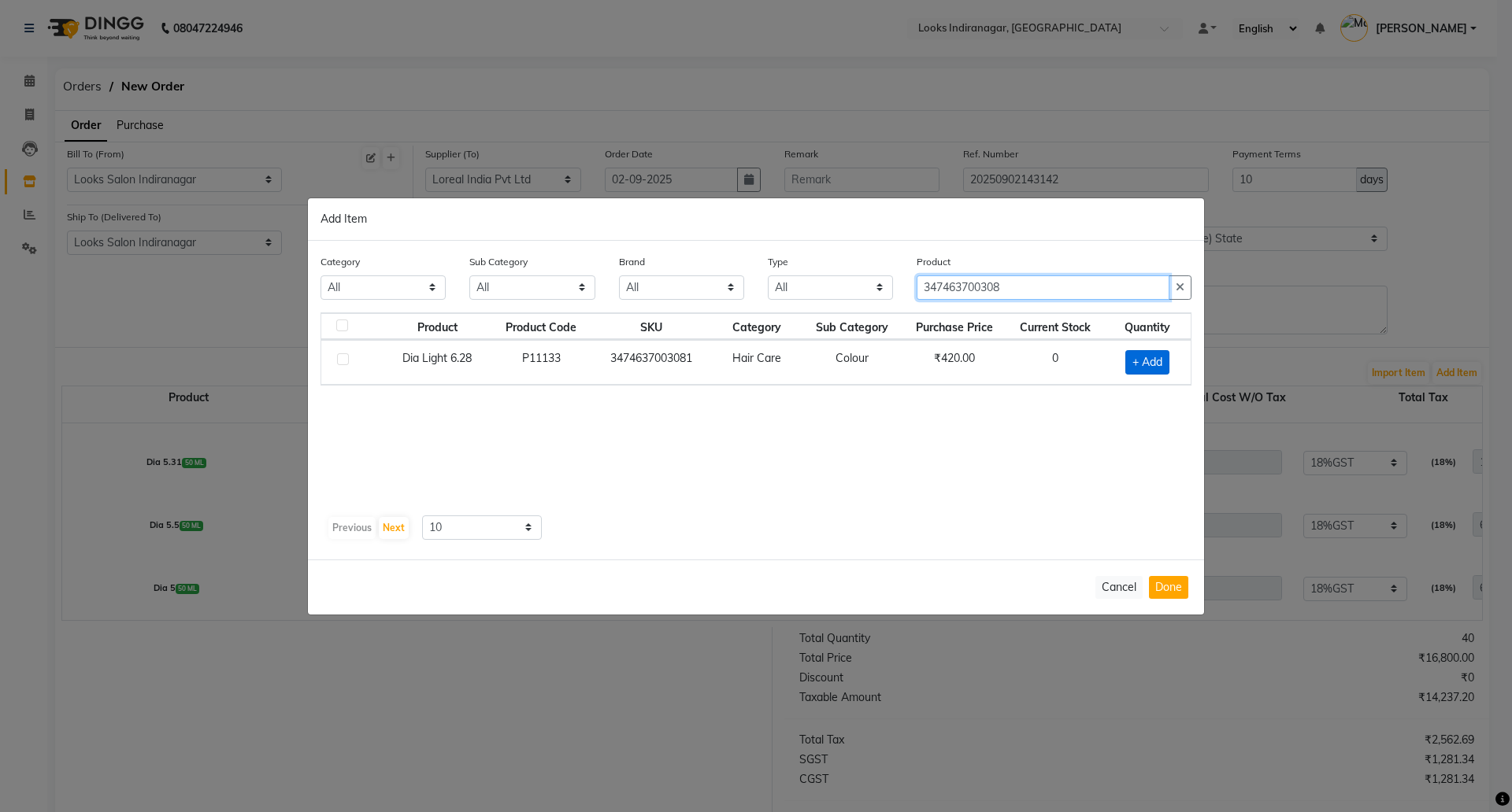
type input "347463700308"
click at [1151, 366] on span "+ Add" at bounding box center [1148, 362] width 44 height 24
checkbox input "true"
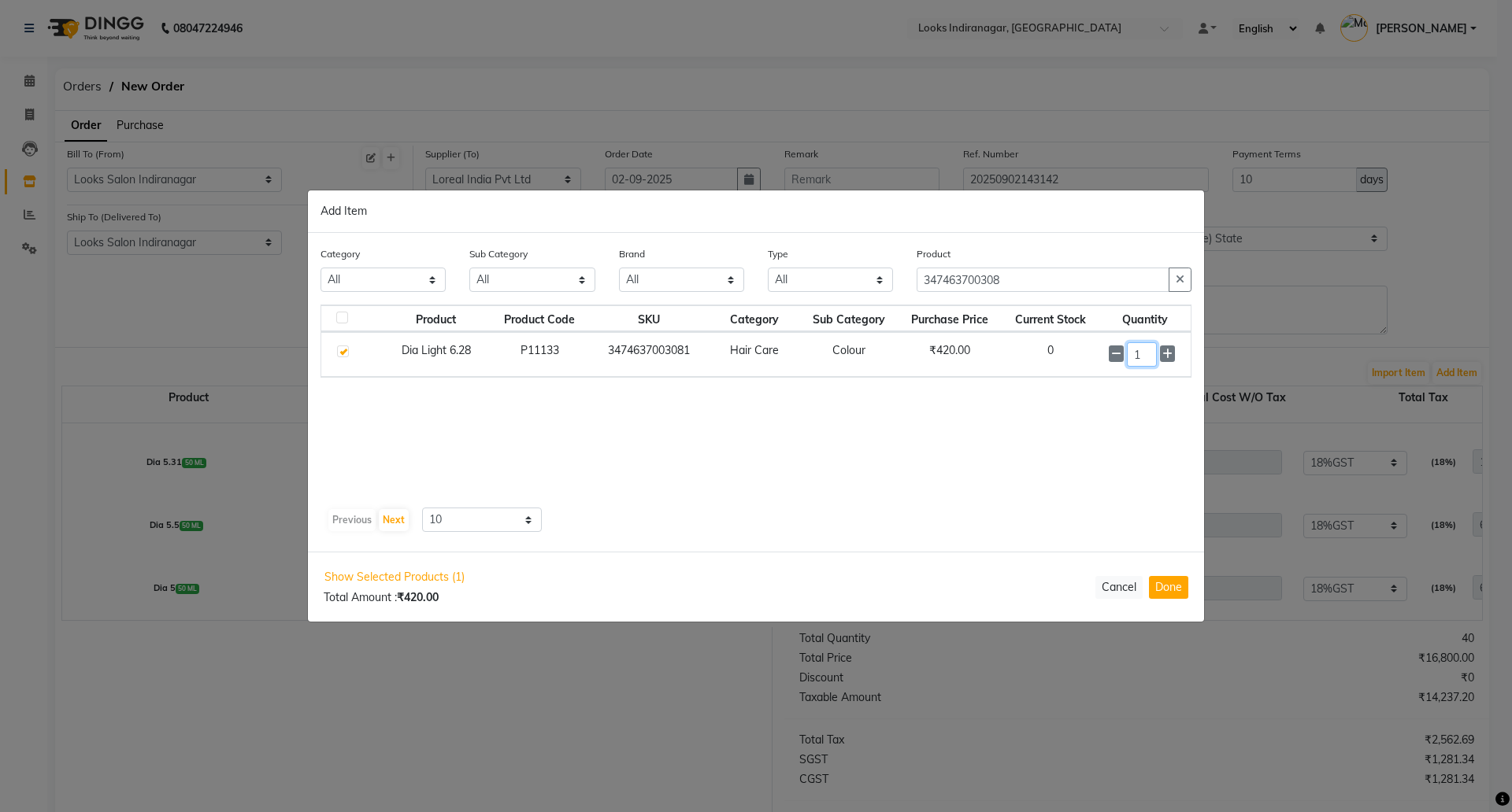
drag, startPoint x: 1060, startPoint y: 348, endPoint x: 1020, endPoint y: 333, distance: 42.7
click at [1042, 344] on tr "Dia Light 6.28 P11133 3474637003081 Hair Care Colour ₹420.00 0 1" at bounding box center [756, 354] width 869 height 45
type input "5"
click at [1180, 590] on button "Done" at bounding box center [1168, 587] width 39 height 23
select select "4314"
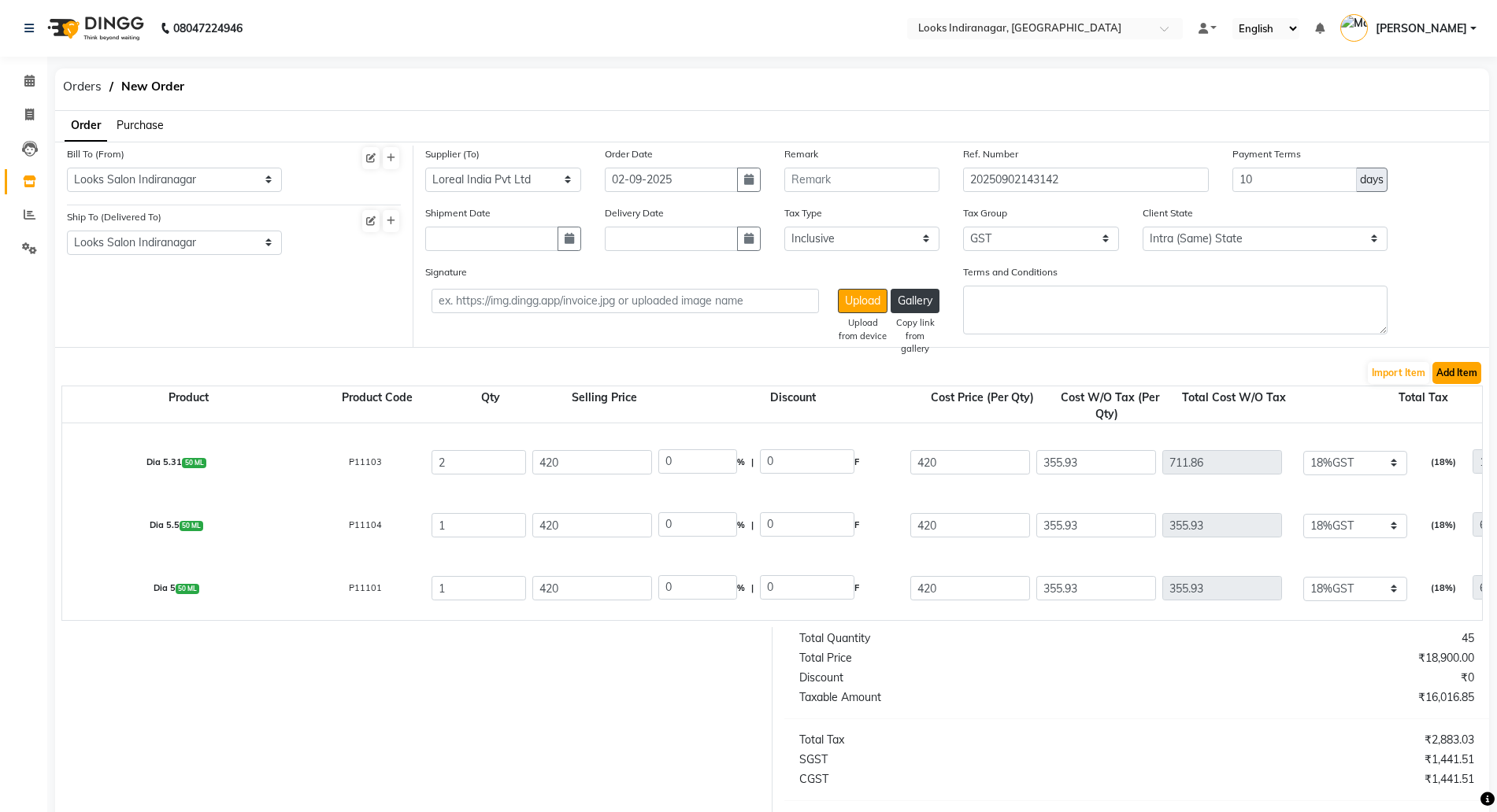
click at [1461, 380] on button "Add Item" at bounding box center [1457, 373] width 49 height 22
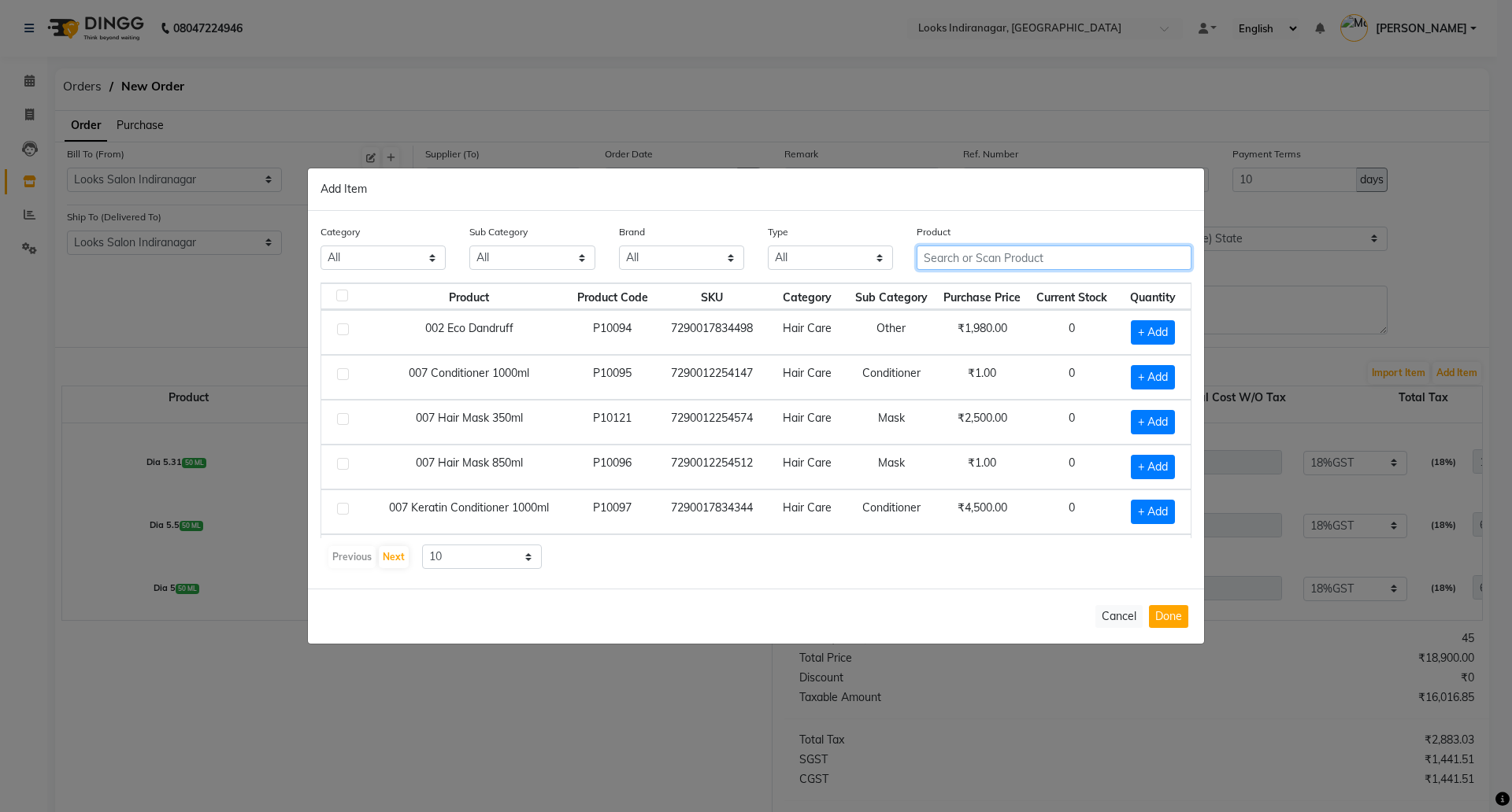
click at [959, 254] on input "text" at bounding box center [1055, 257] width 275 height 24
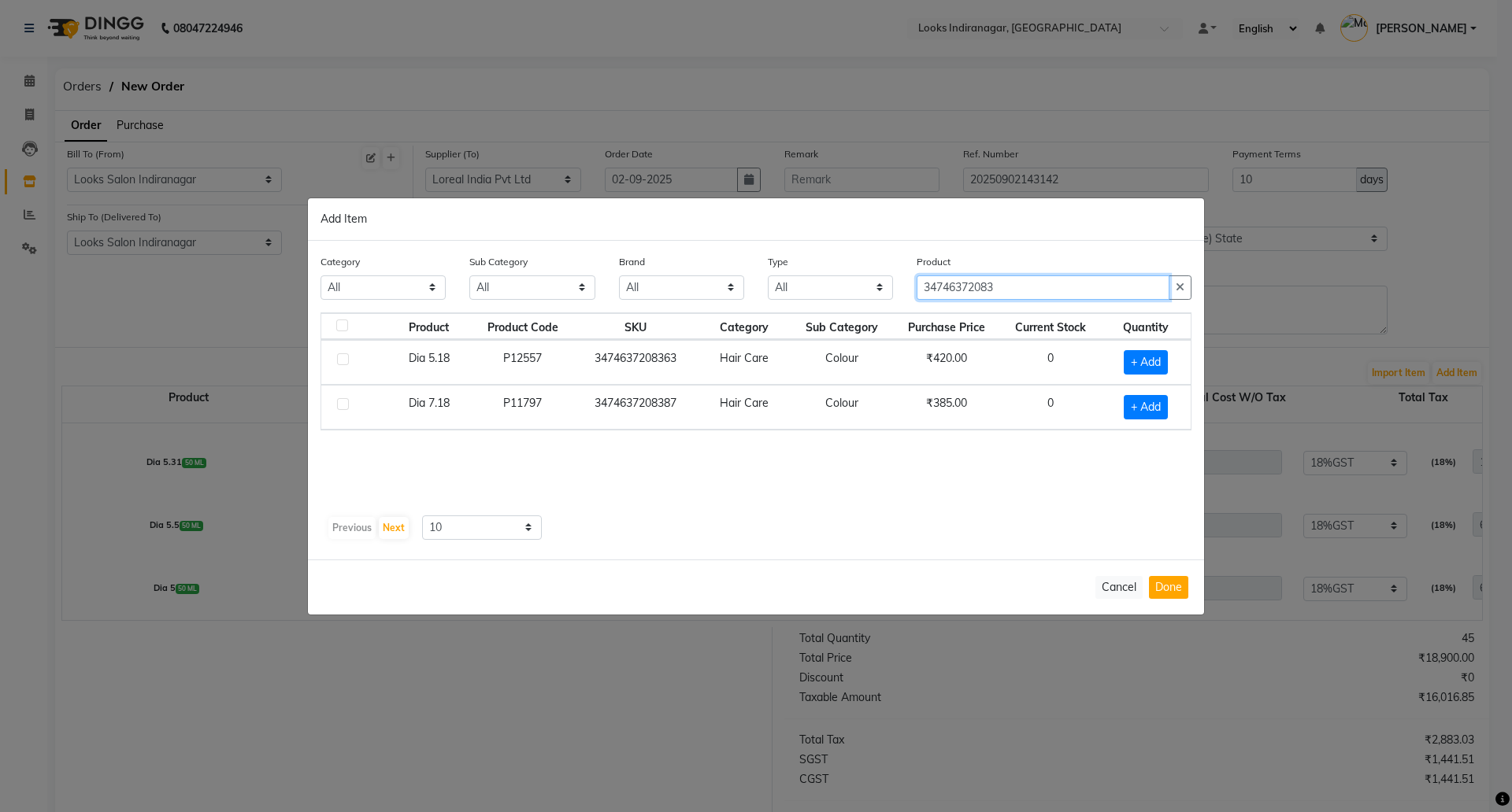
drag, startPoint x: 1009, startPoint y: 275, endPoint x: 694, endPoint y: 213, distance: 321.0
click at [694, 213] on div "Add Item Category All Skin Personal Care Hair Threading Loreal Bio Top Cons. Bi…" at bounding box center [756, 406] width 896 height 416
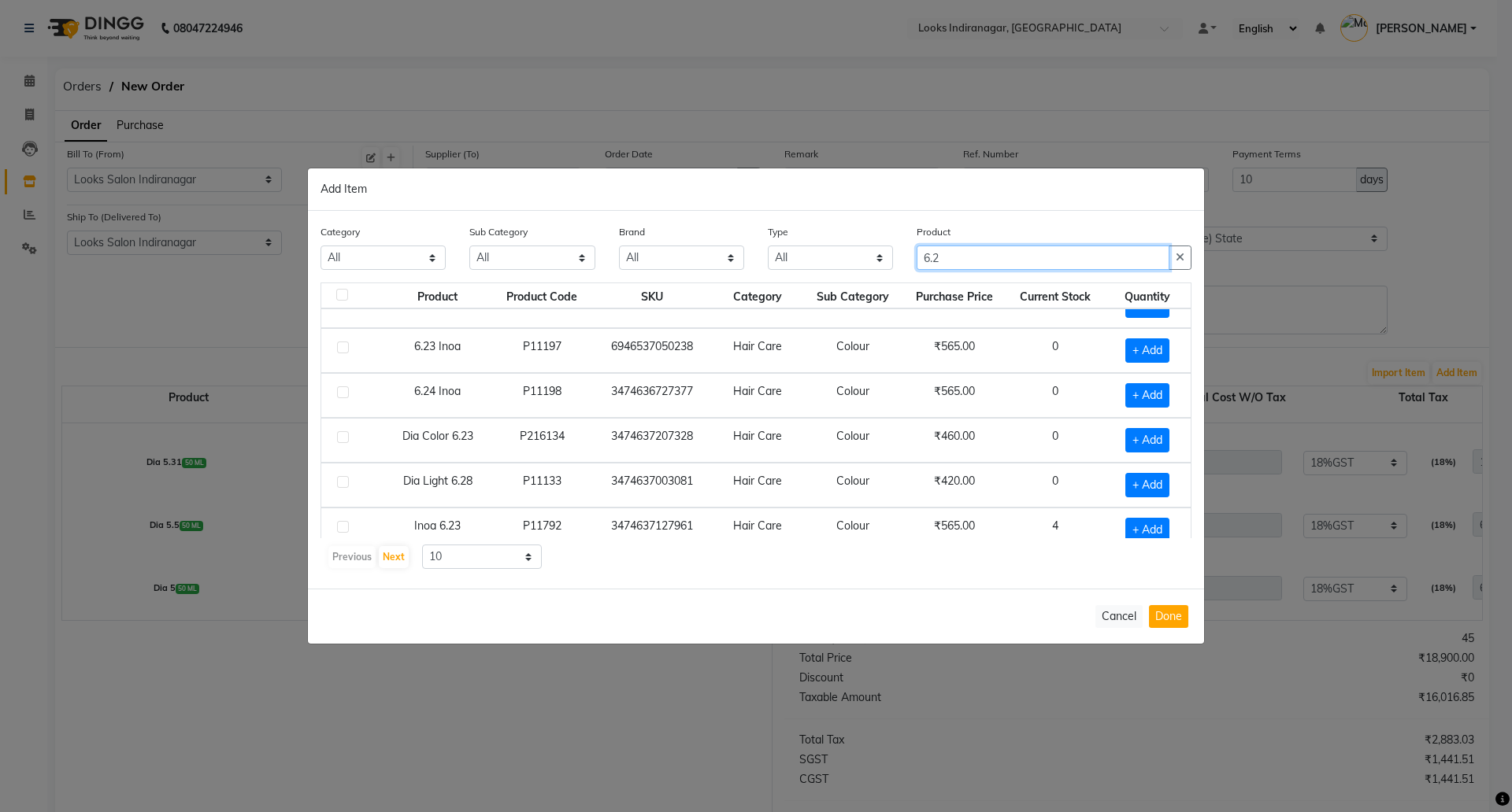
scroll to position [42, 0]
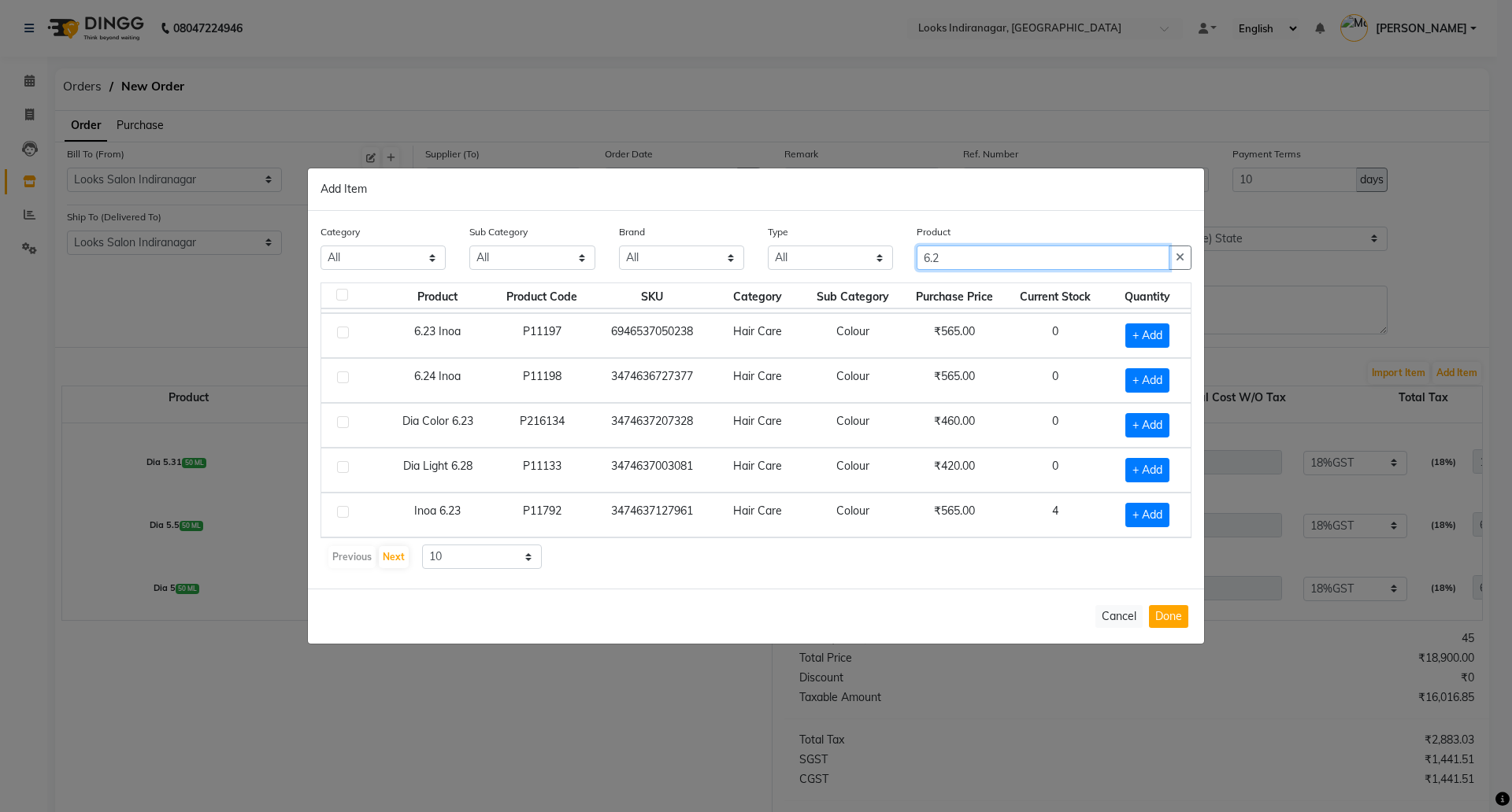
type input "6.2"
drag, startPoint x: 499, startPoint y: 548, endPoint x: 491, endPoint y: 566, distance: 19.7
click at [499, 548] on select "10 50 100" at bounding box center [481, 556] width 120 height 24
select select "50"
click at [422, 545] on select "10 50 100" at bounding box center [481, 556] width 120 height 24
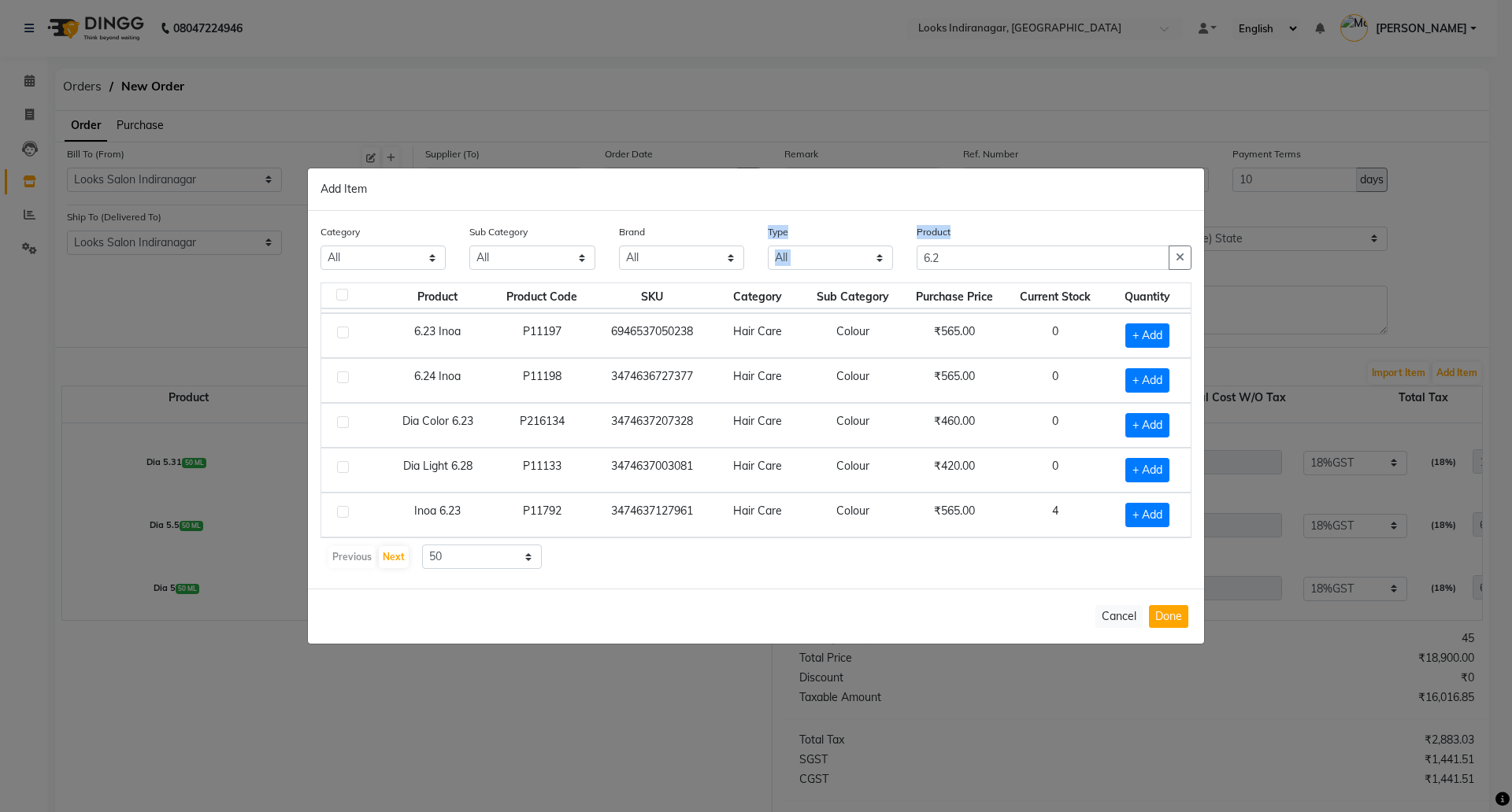
drag, startPoint x: 939, startPoint y: 242, endPoint x: 875, endPoint y: 234, distance: 64.5
click at [890, 240] on div "Category All Skin Personal Care Hair Threading Loreal Bio Top Cons. Bio Top Ret…" at bounding box center [756, 253] width 895 height 59
click at [948, 252] on input "6.2" at bounding box center [1043, 257] width 253 height 24
drag, startPoint x: 966, startPoint y: 257, endPoint x: 875, endPoint y: 258, distance: 91.0
click at [875, 259] on div "Category All Skin Personal Care Hair Threading Loreal Bio Top Cons. Bio Top Ret…" at bounding box center [756, 253] width 895 height 59
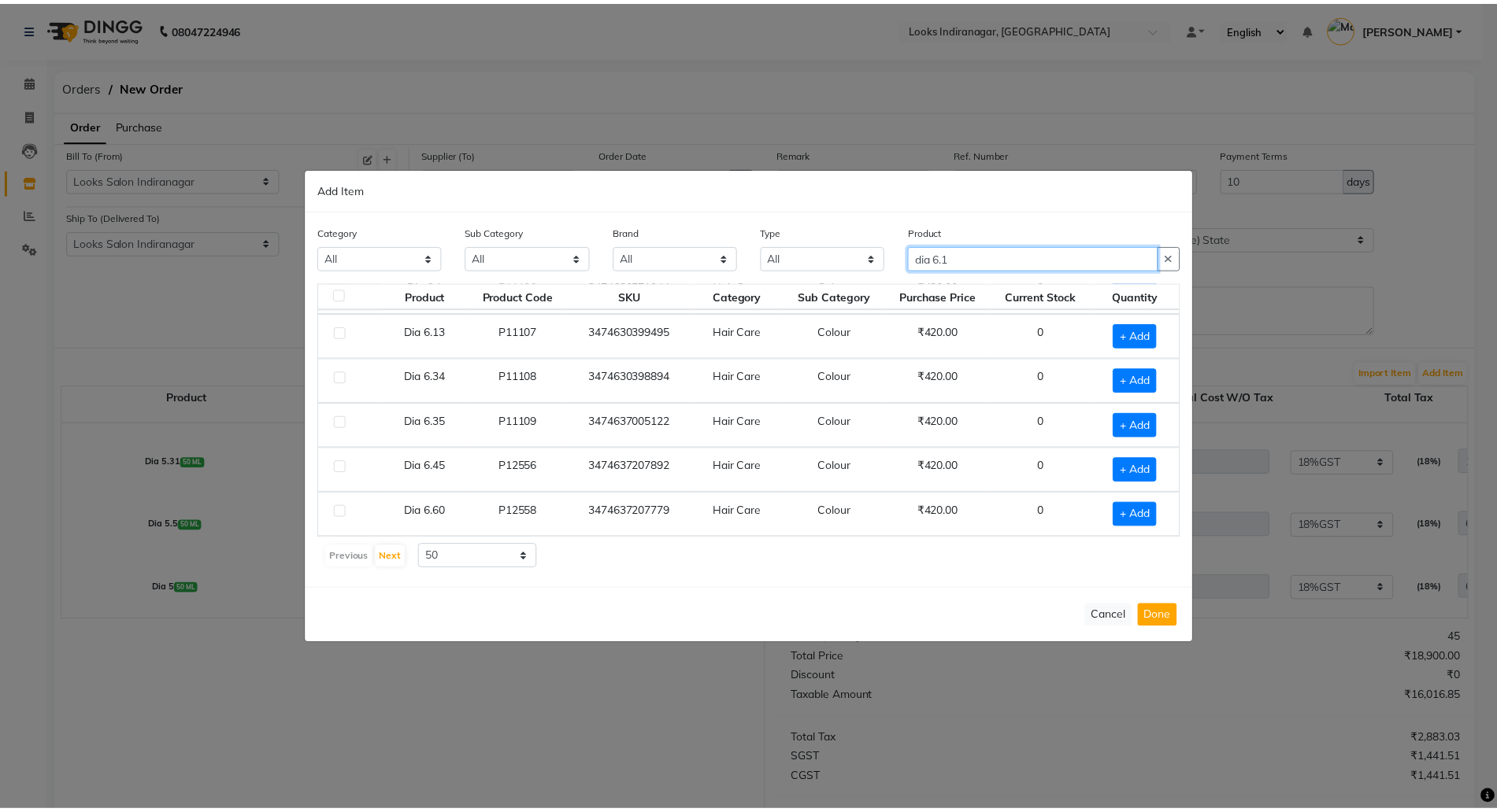
scroll to position [0, 0]
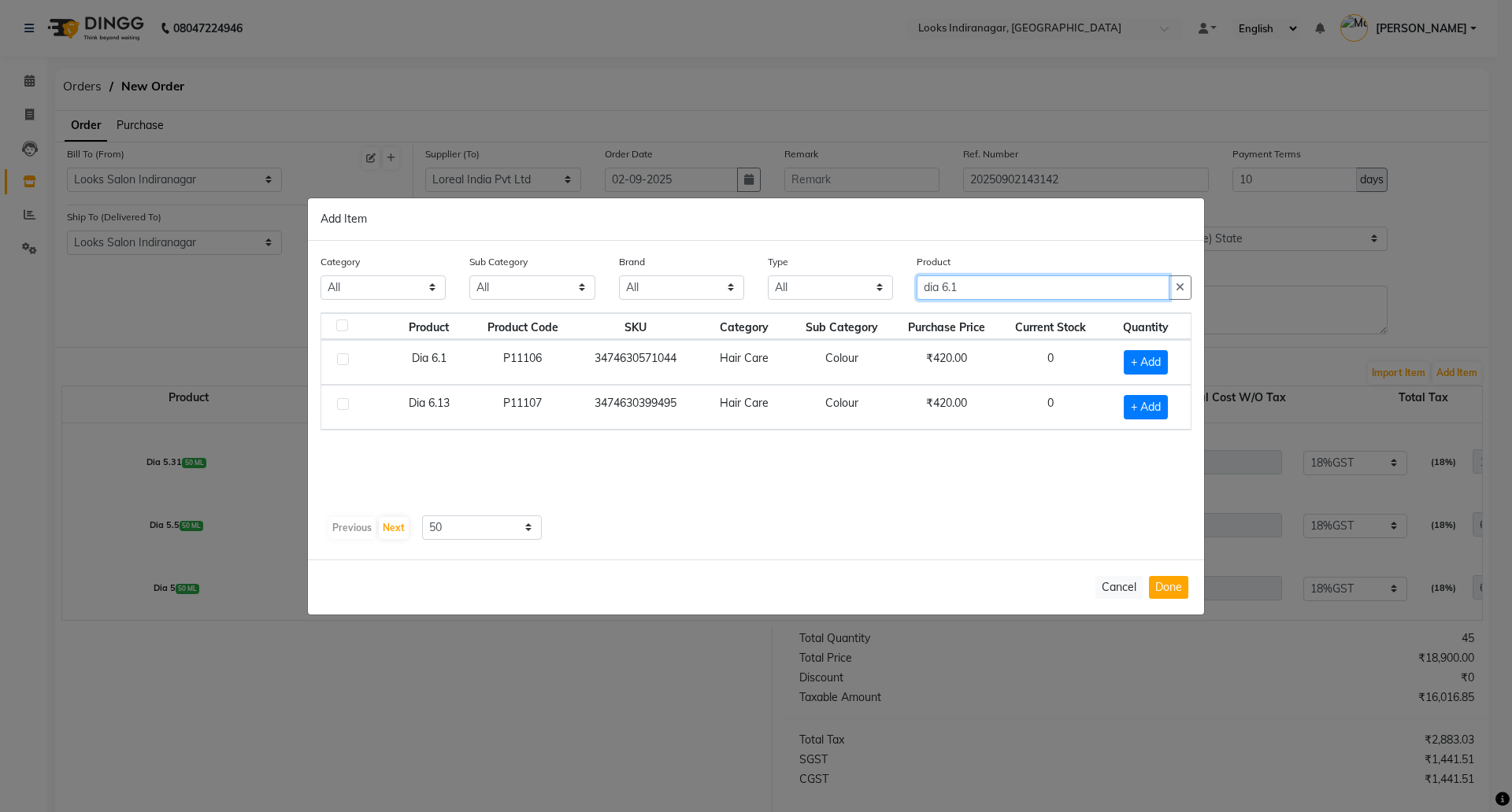
type input "dia 6.1"
click at [1181, 362] on div "+ Add" at bounding box center [1146, 362] width 71 height 24
click at [1147, 363] on span "+ Add" at bounding box center [1146, 362] width 44 height 24
checkbox input "true"
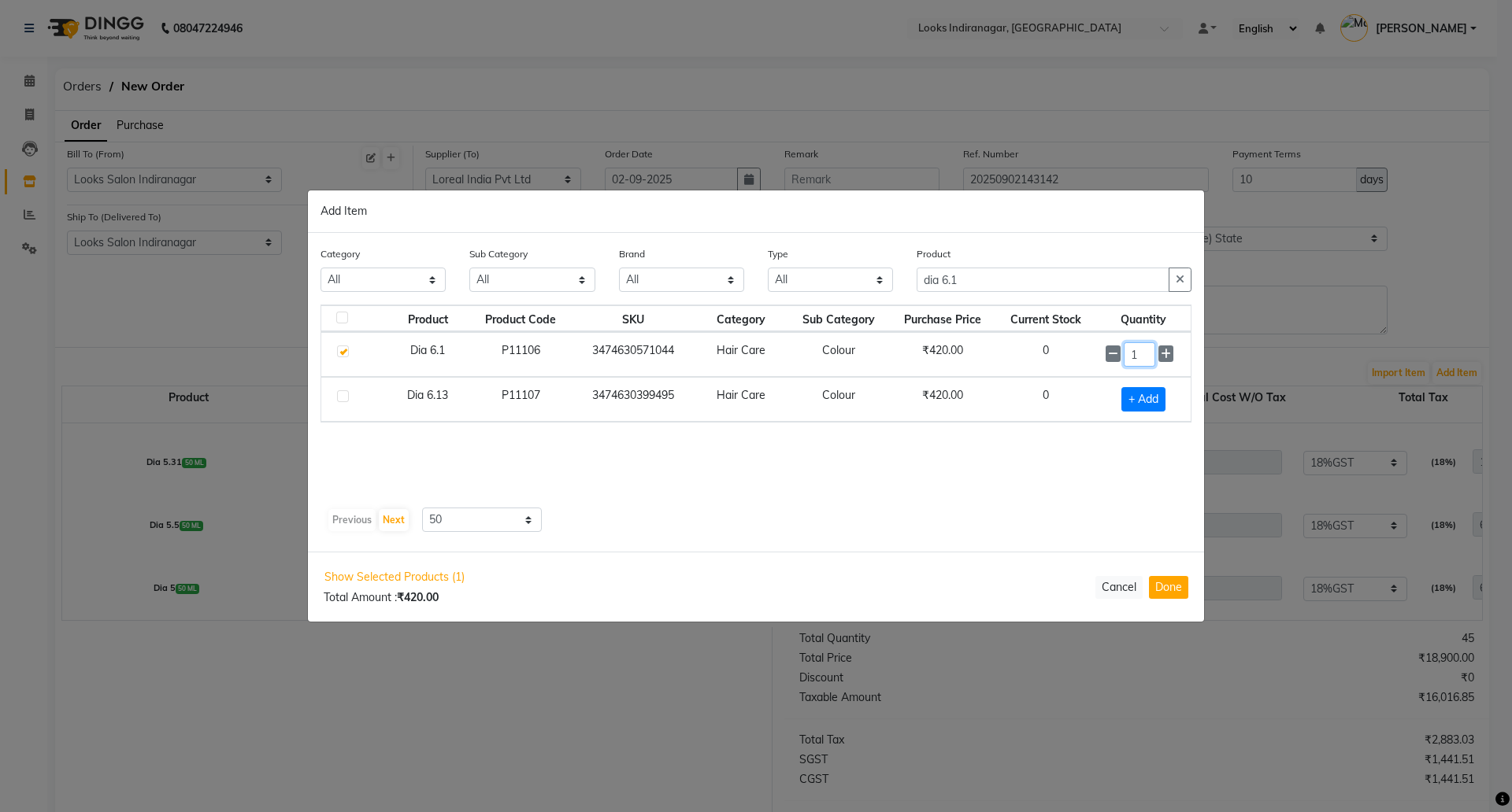
drag, startPoint x: 1123, startPoint y: 355, endPoint x: 1085, endPoint y: 347, distance: 38.8
click at [1097, 354] on td "1" at bounding box center [1144, 354] width 94 height 45
drag, startPoint x: 1167, startPoint y: 352, endPoint x: 1150, endPoint y: 355, distance: 17.3
click at [1151, 355] on div "1" at bounding box center [1143, 354] width 75 height 24
drag, startPoint x: 1138, startPoint y: 355, endPoint x: 1104, endPoint y: 354, distance: 34.0
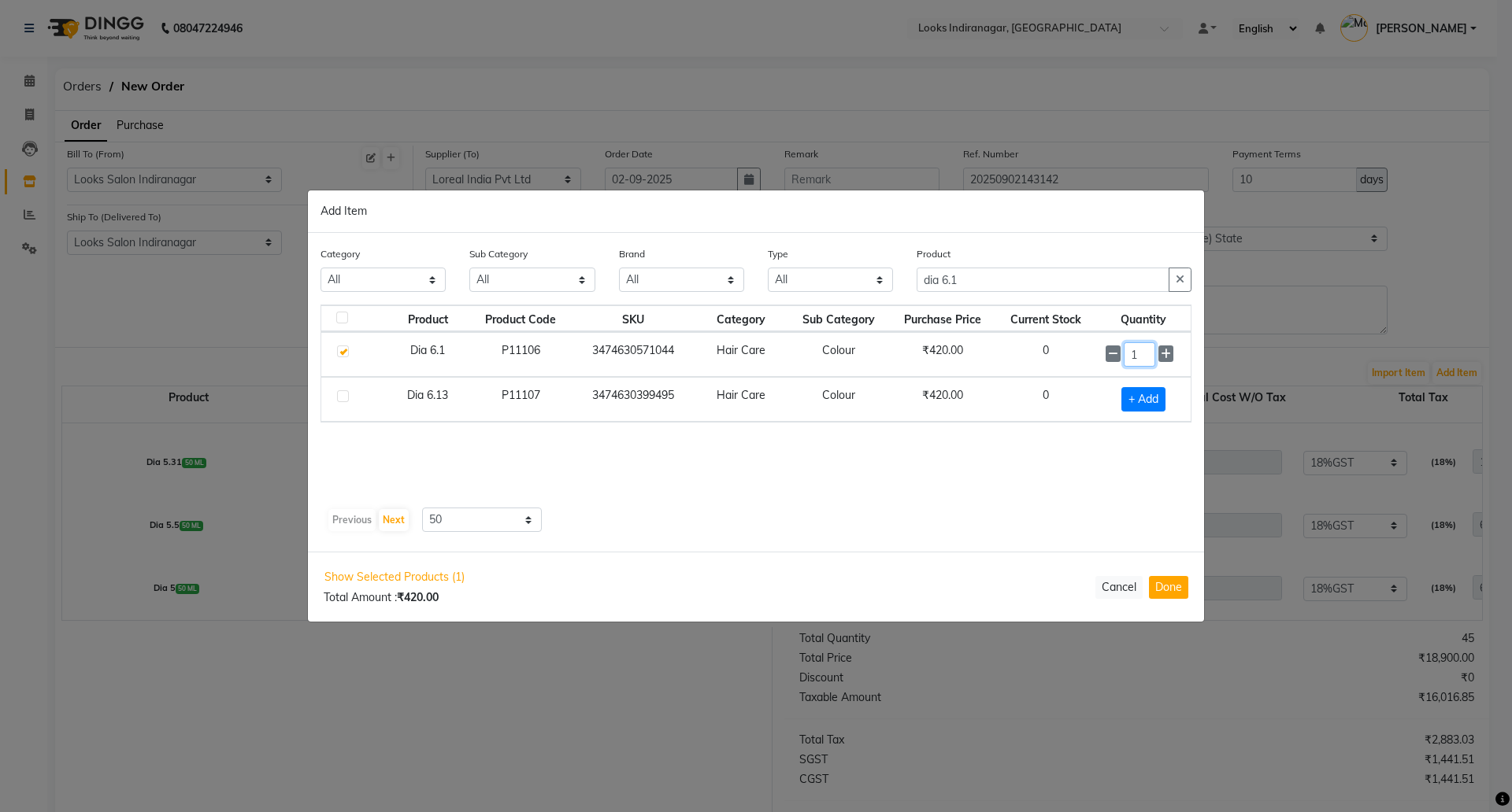
click at [1106, 355] on div "1" at bounding box center [1143, 354] width 75 height 24
type input "4"
click at [1161, 577] on button "Done" at bounding box center [1168, 587] width 39 height 23
select select "4314"
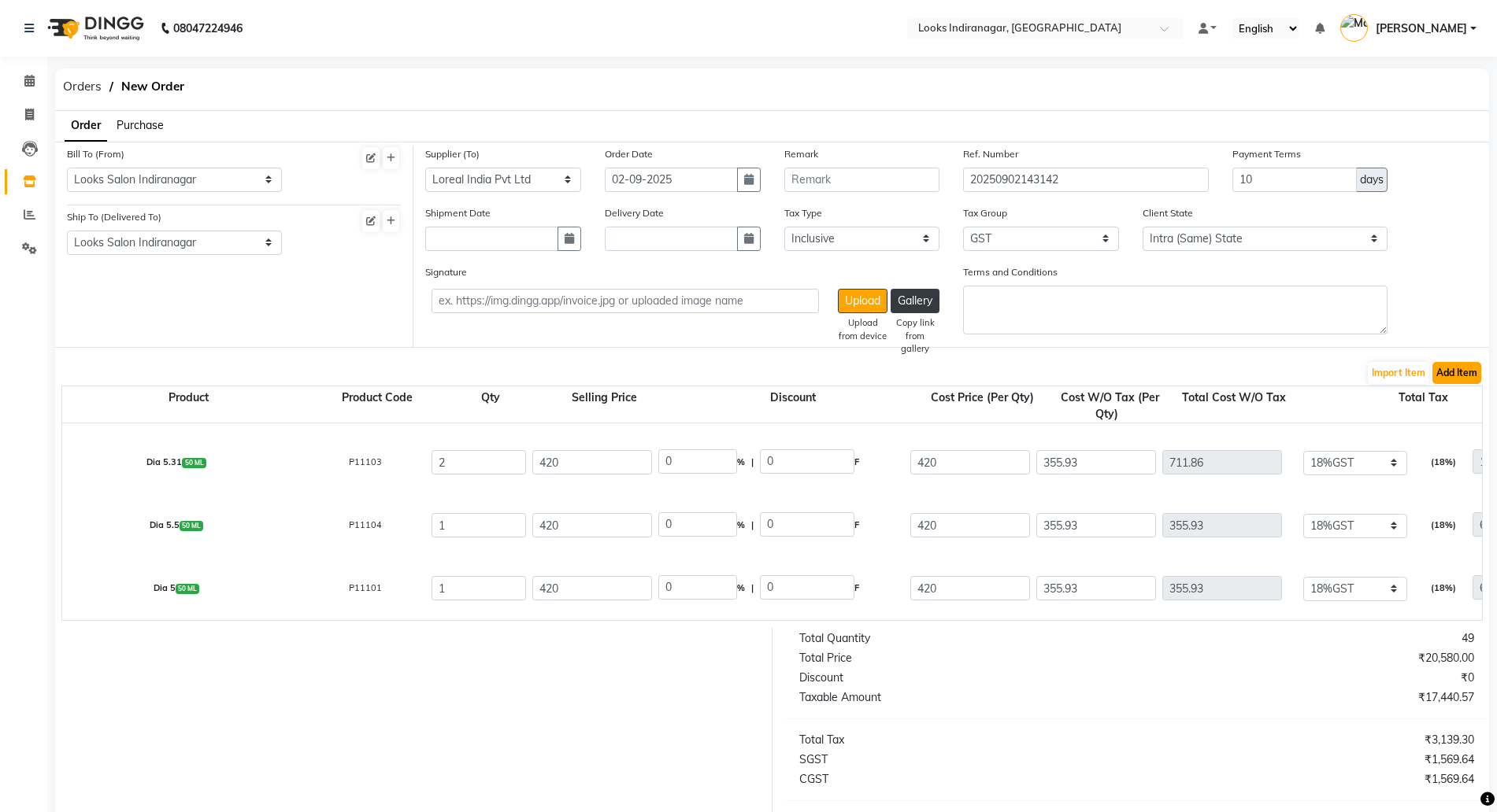
click at [1464, 370] on button "Add Item" at bounding box center [1457, 373] width 49 height 22
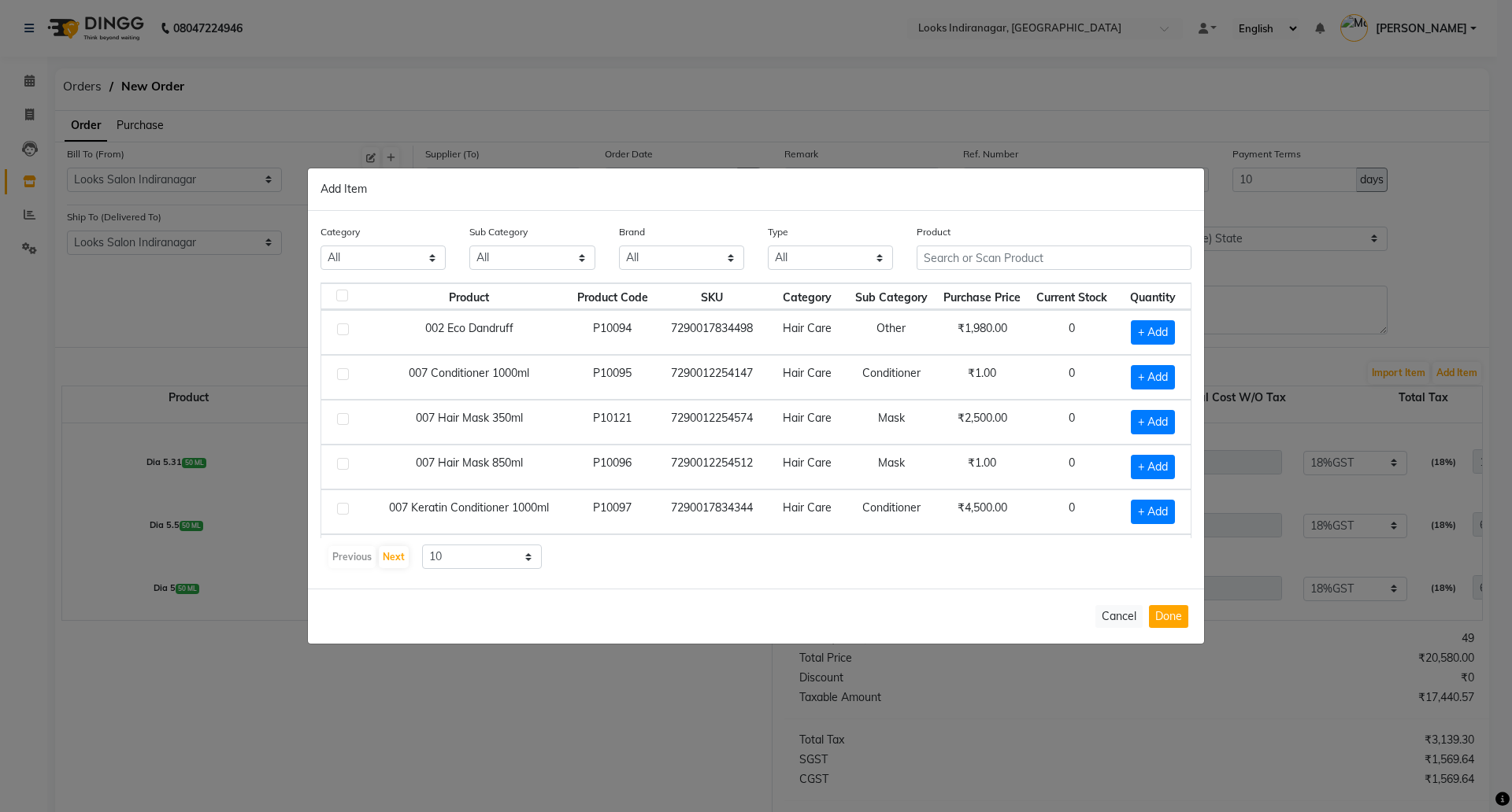
click at [1068, 243] on div "Product" at bounding box center [1055, 247] width 275 height 46
click at [1055, 254] on input "text" at bounding box center [1055, 257] width 275 height 24
click at [1034, 264] on input "text" at bounding box center [1055, 257] width 275 height 24
click at [1027, 258] on input "text" at bounding box center [1055, 257] width 275 height 24
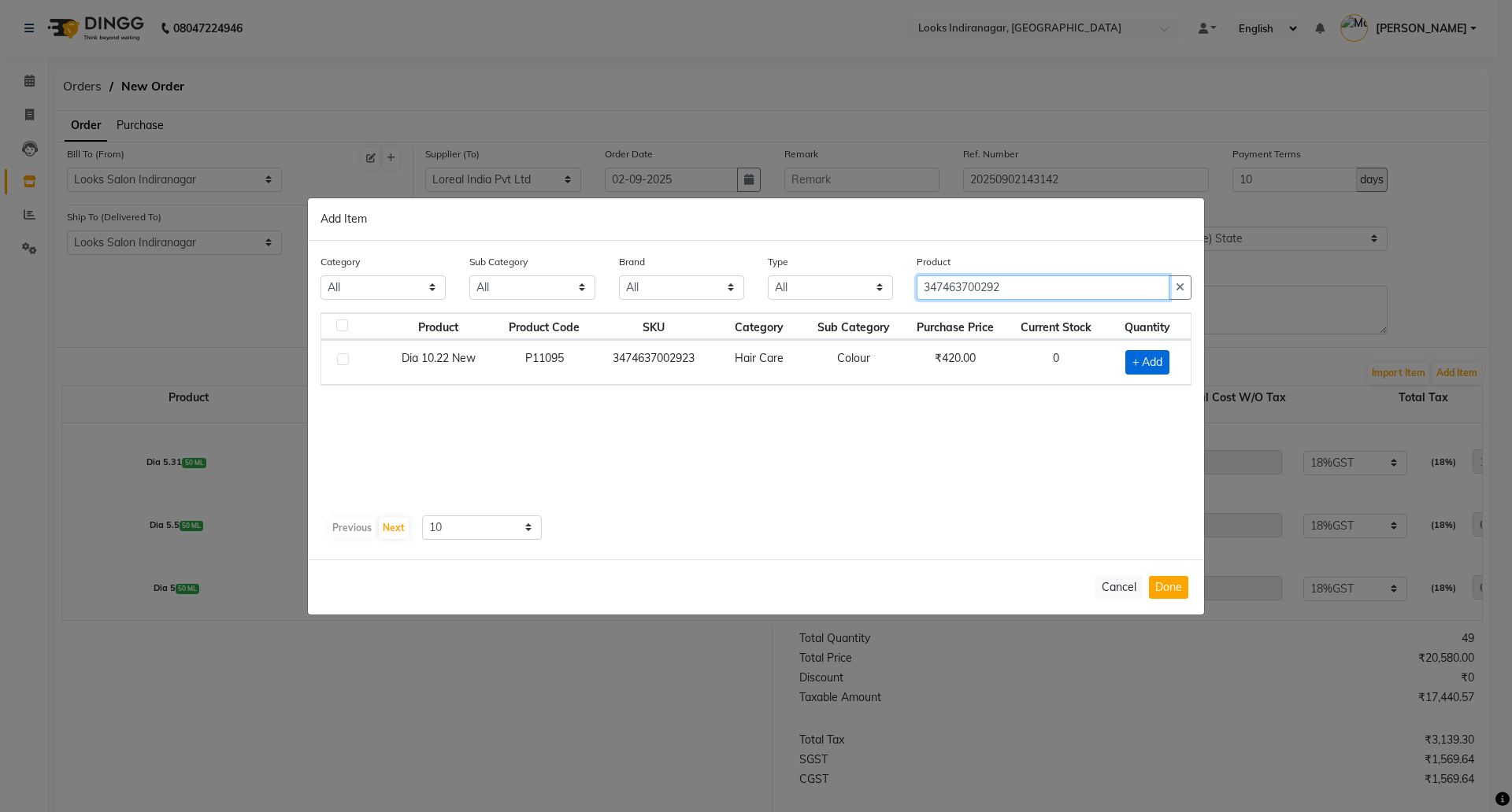
type input "347463700292"
click at [1155, 362] on span "+ Add" at bounding box center [1148, 362] width 44 height 24
checkbox input "true"
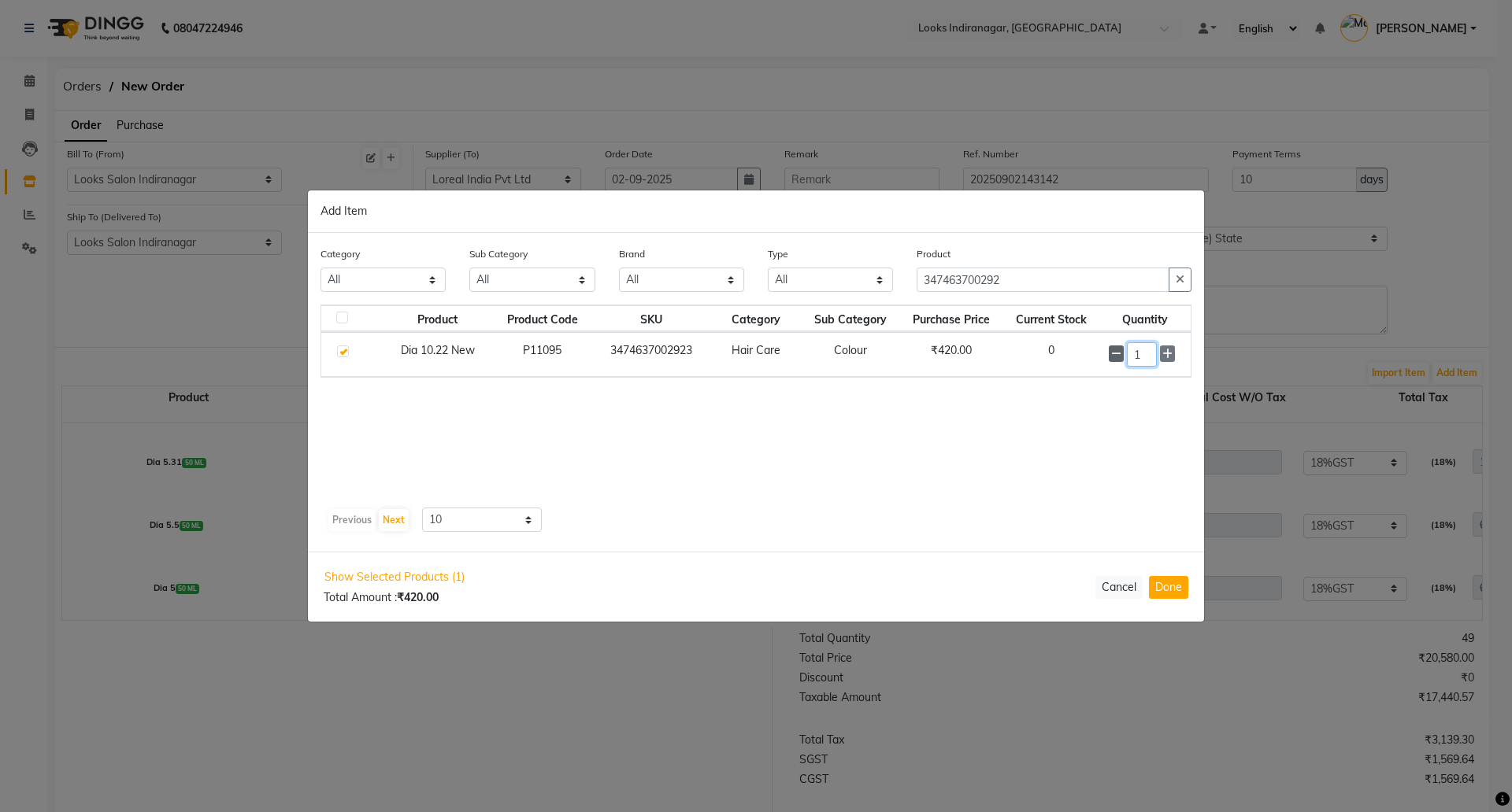
drag, startPoint x: 1153, startPoint y: 352, endPoint x: 1112, endPoint y: 349, distance: 41.1
click at [1117, 354] on div "1" at bounding box center [1145, 354] width 73 height 24
type input "3"
click at [1174, 592] on button "Done" at bounding box center [1168, 587] width 39 height 23
select select "4314"
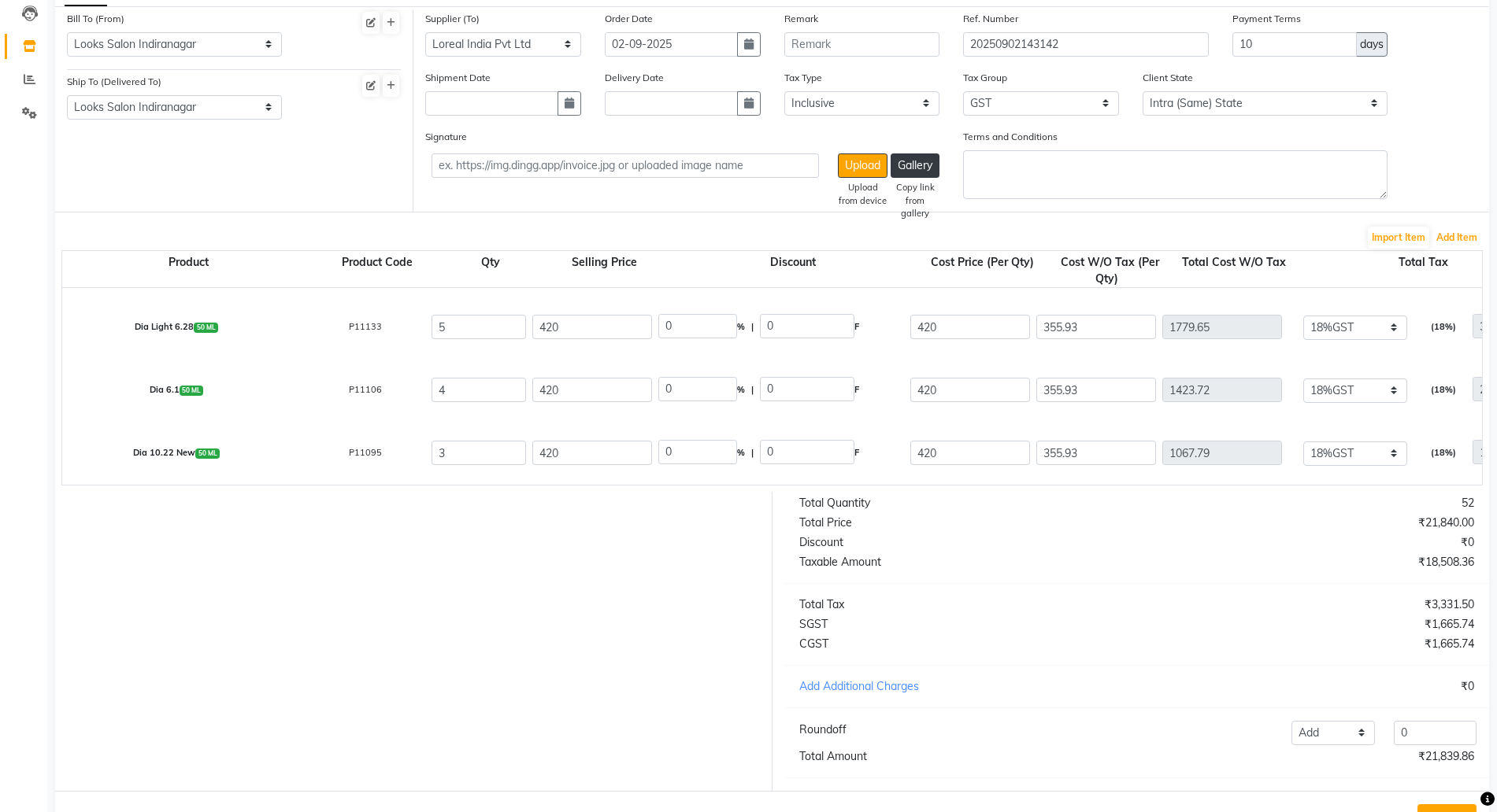
scroll to position [210, 0]
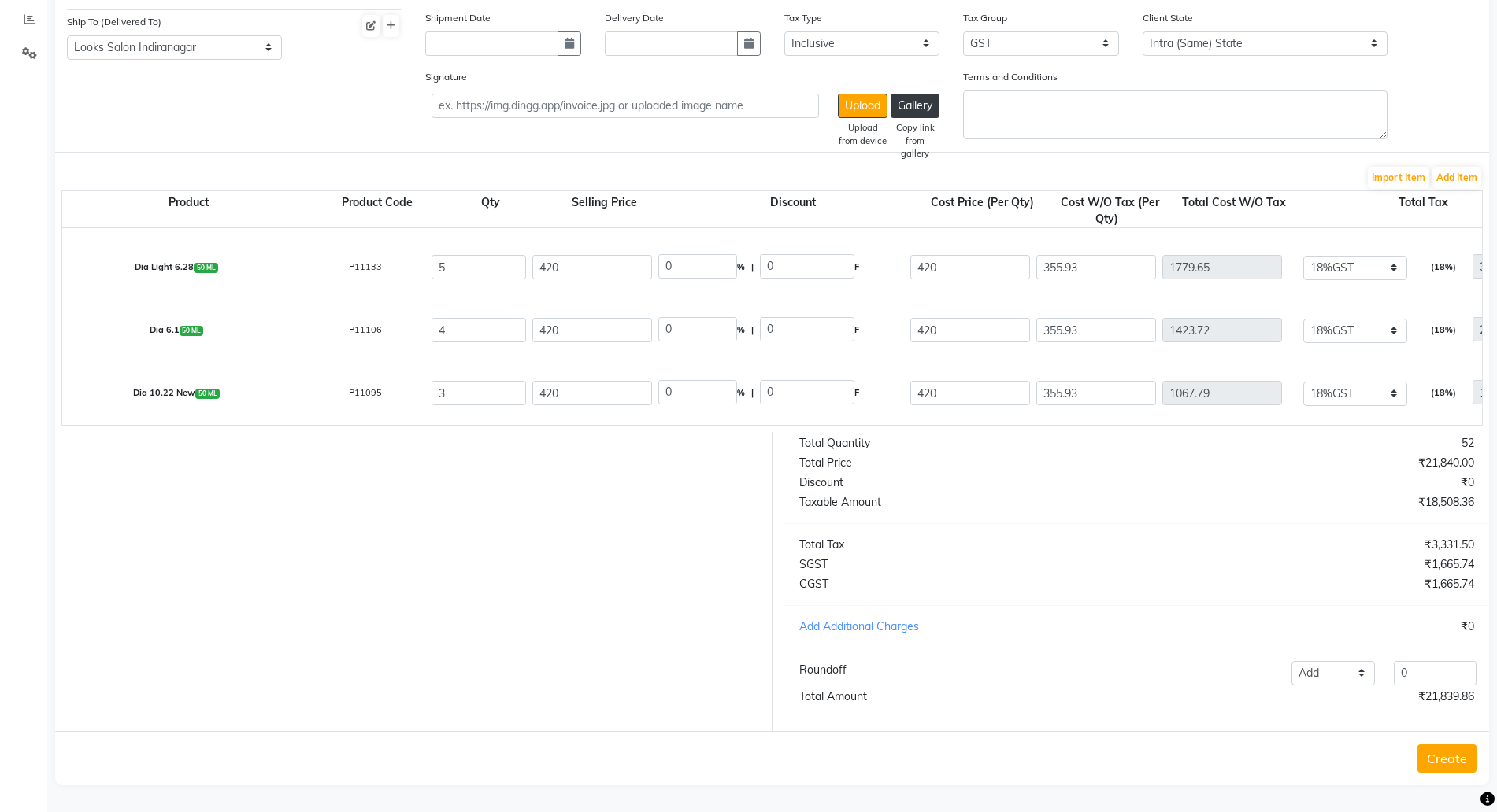
click at [1430, 756] on button "Create" at bounding box center [1447, 759] width 59 height 28
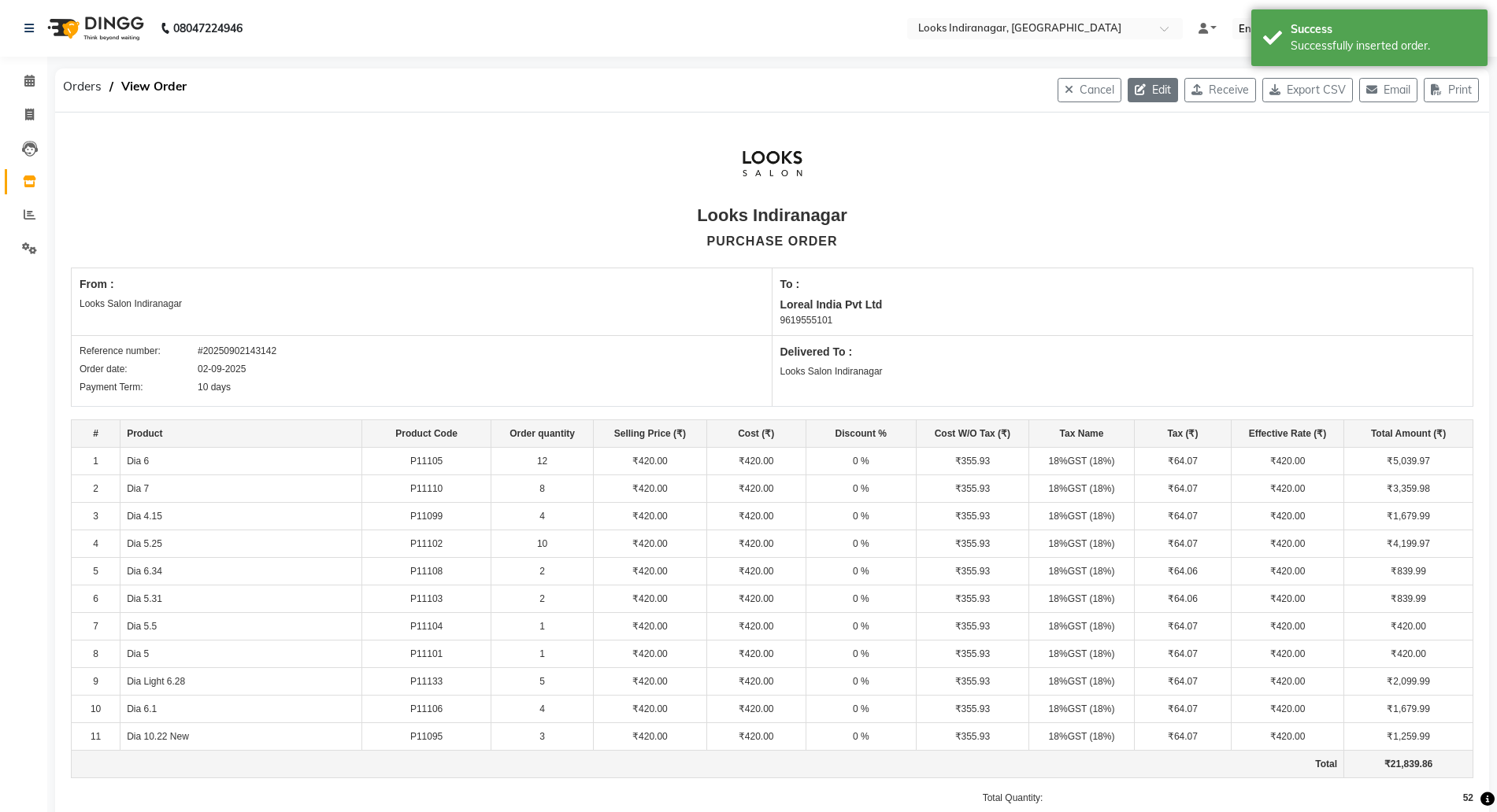
click at [1145, 91] on button "Edit" at bounding box center [1152, 90] width 51 height 24
select select "1682"
select select "1683"
select select "5712"
select select "true"
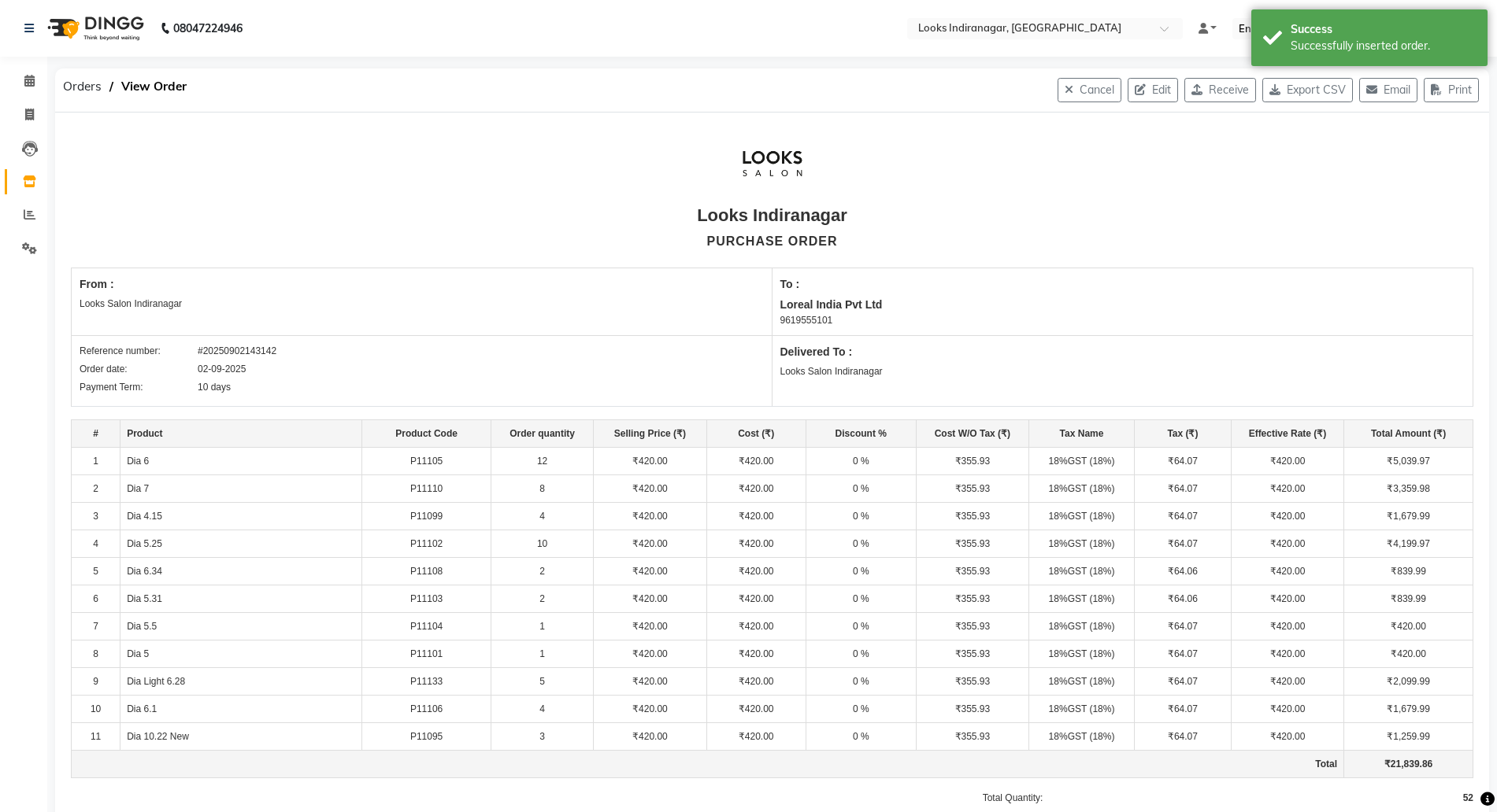
select select "4314"
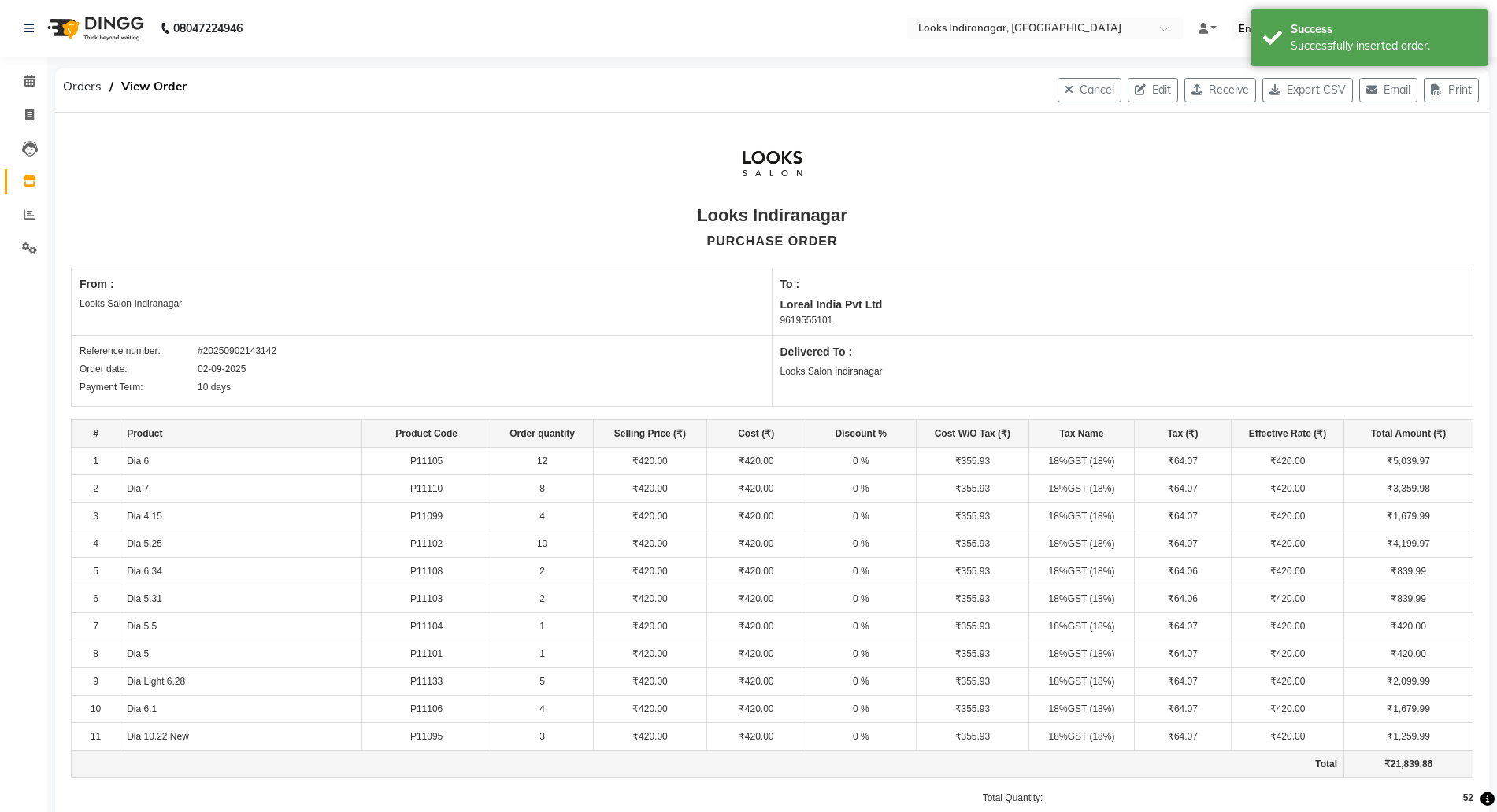
select select "4314"
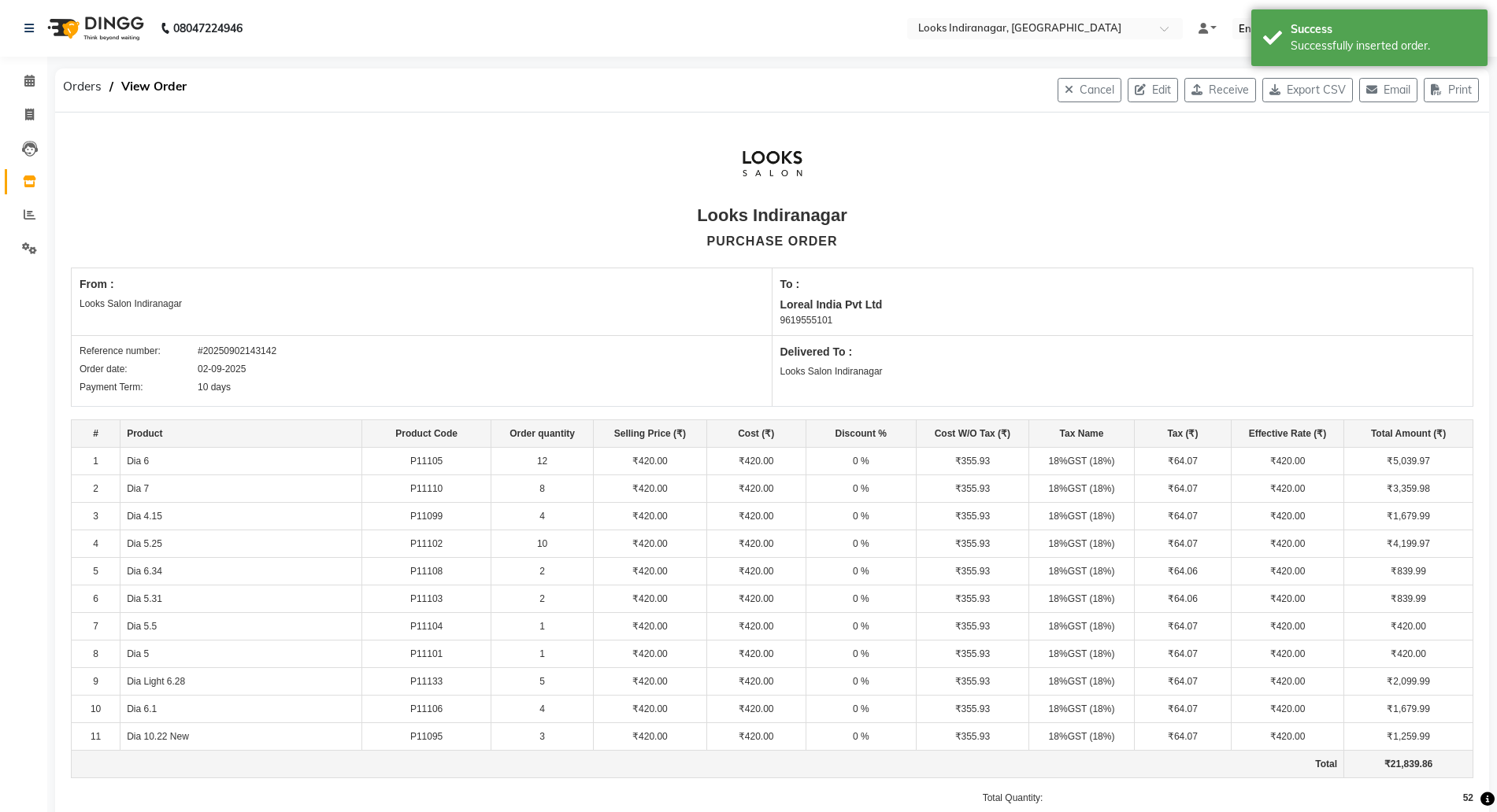
select select "4314"
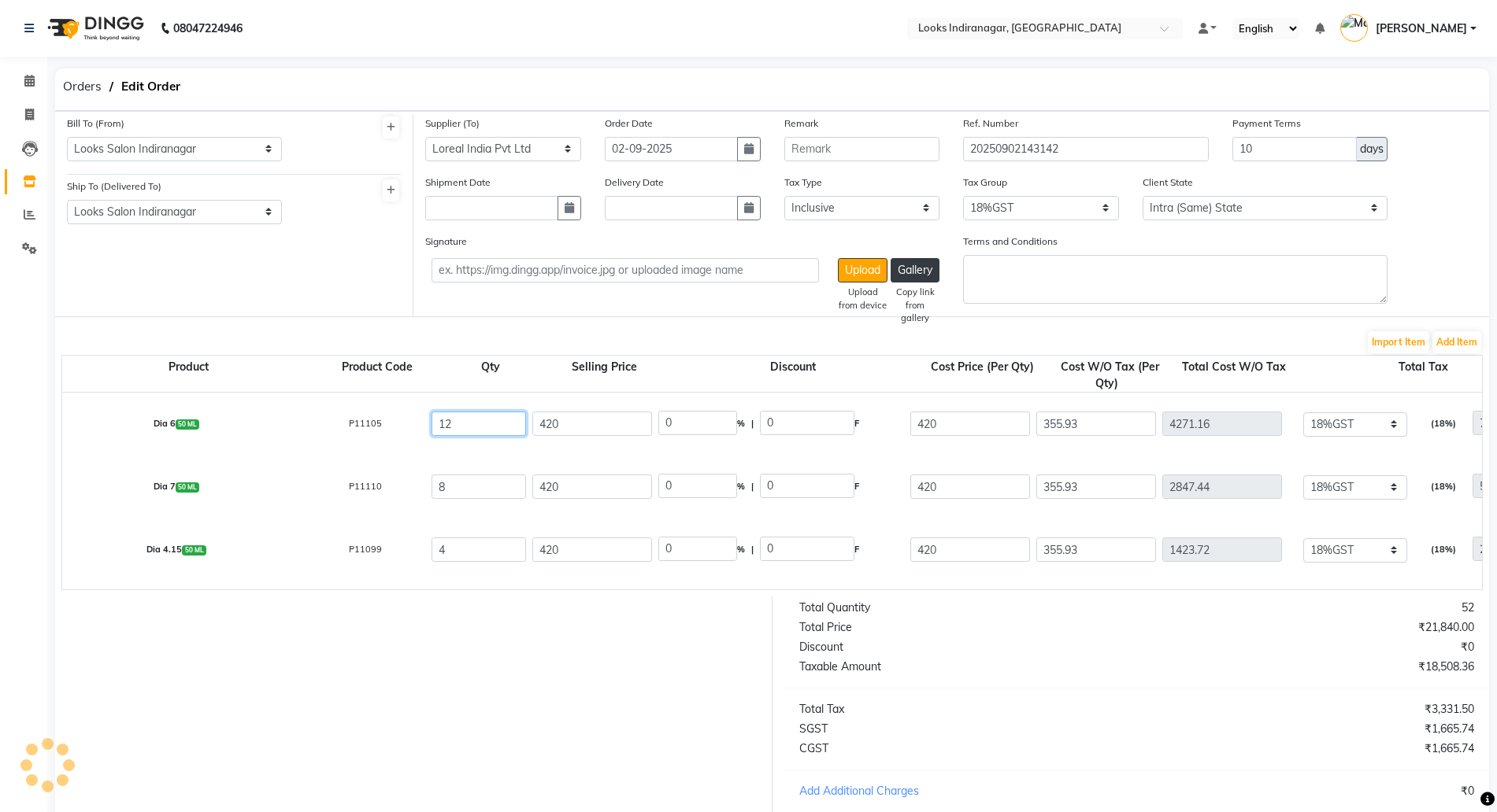
drag, startPoint x: 483, startPoint y: 436, endPoint x: 376, endPoint y: 414, distance: 109.2
type input "1"
type input "355.93"
type input "1124.74"
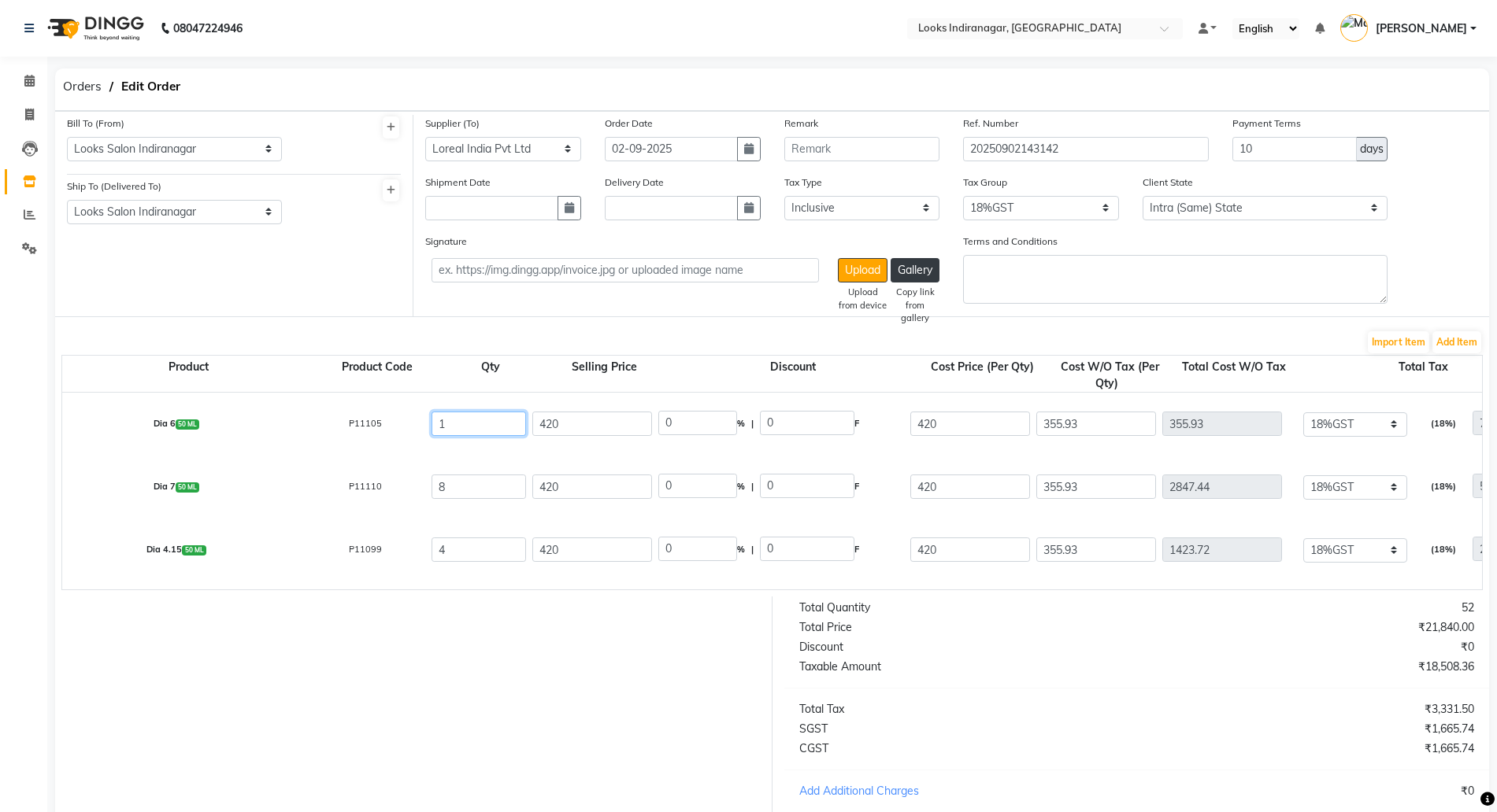
type input "64.07"
type input "420"
type input "13"
type input "4627.09"
type input "4691.16"
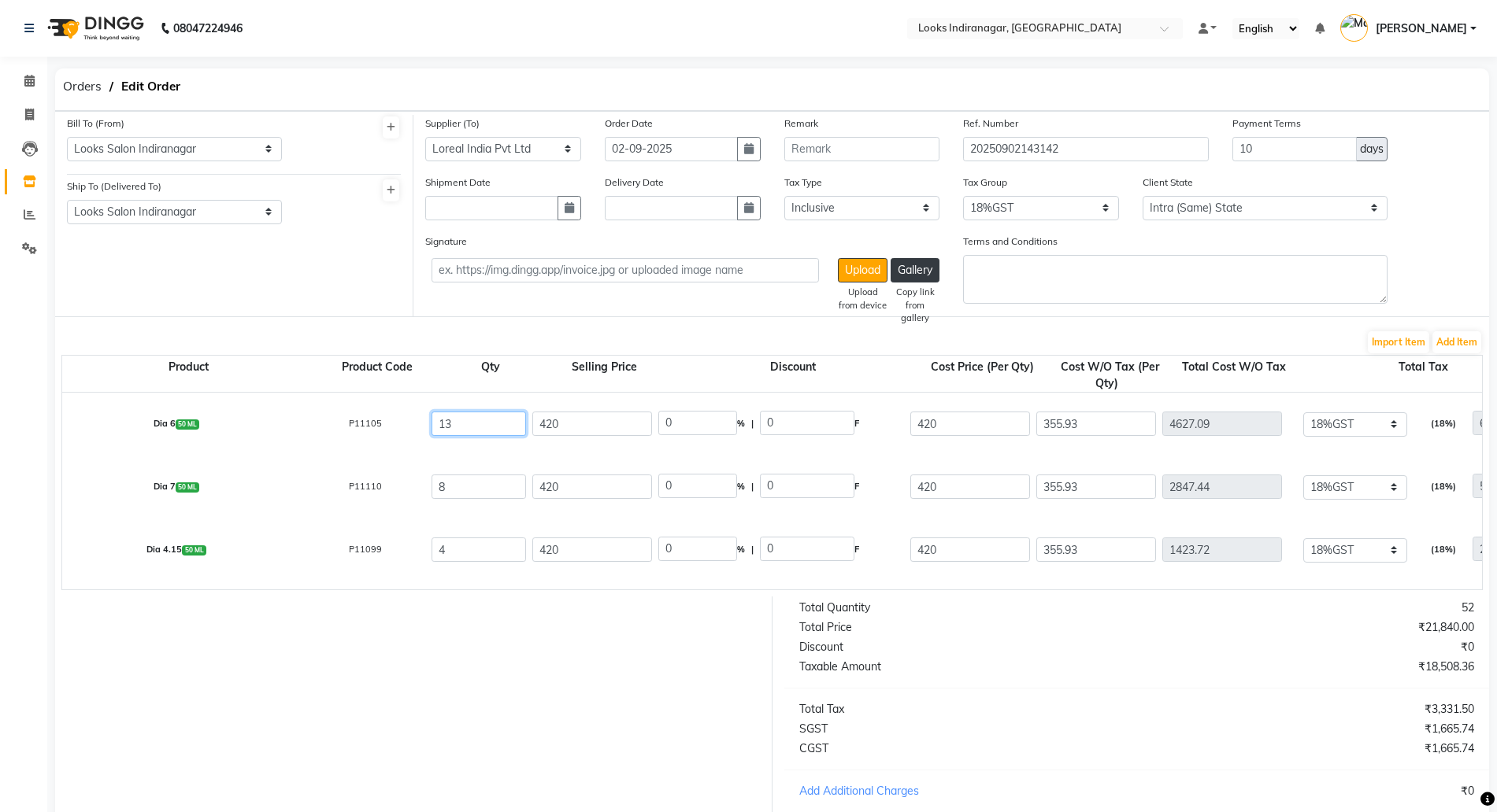
type input "832.88"
type input "5459.97"
type input "13"
drag, startPoint x: 476, startPoint y: 492, endPoint x: 376, endPoint y: 482, distance: 100.5
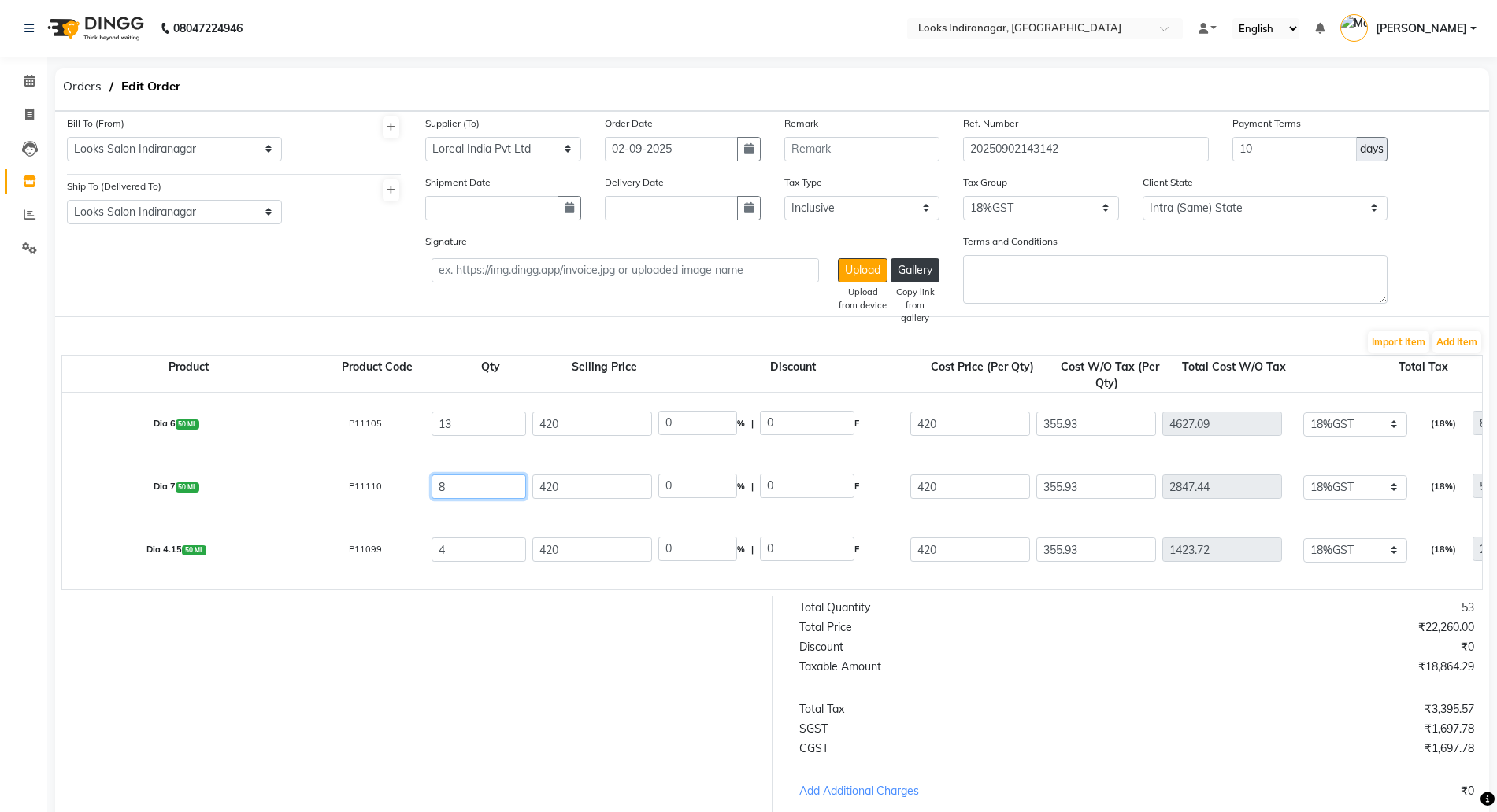
scroll to position [99, 0]
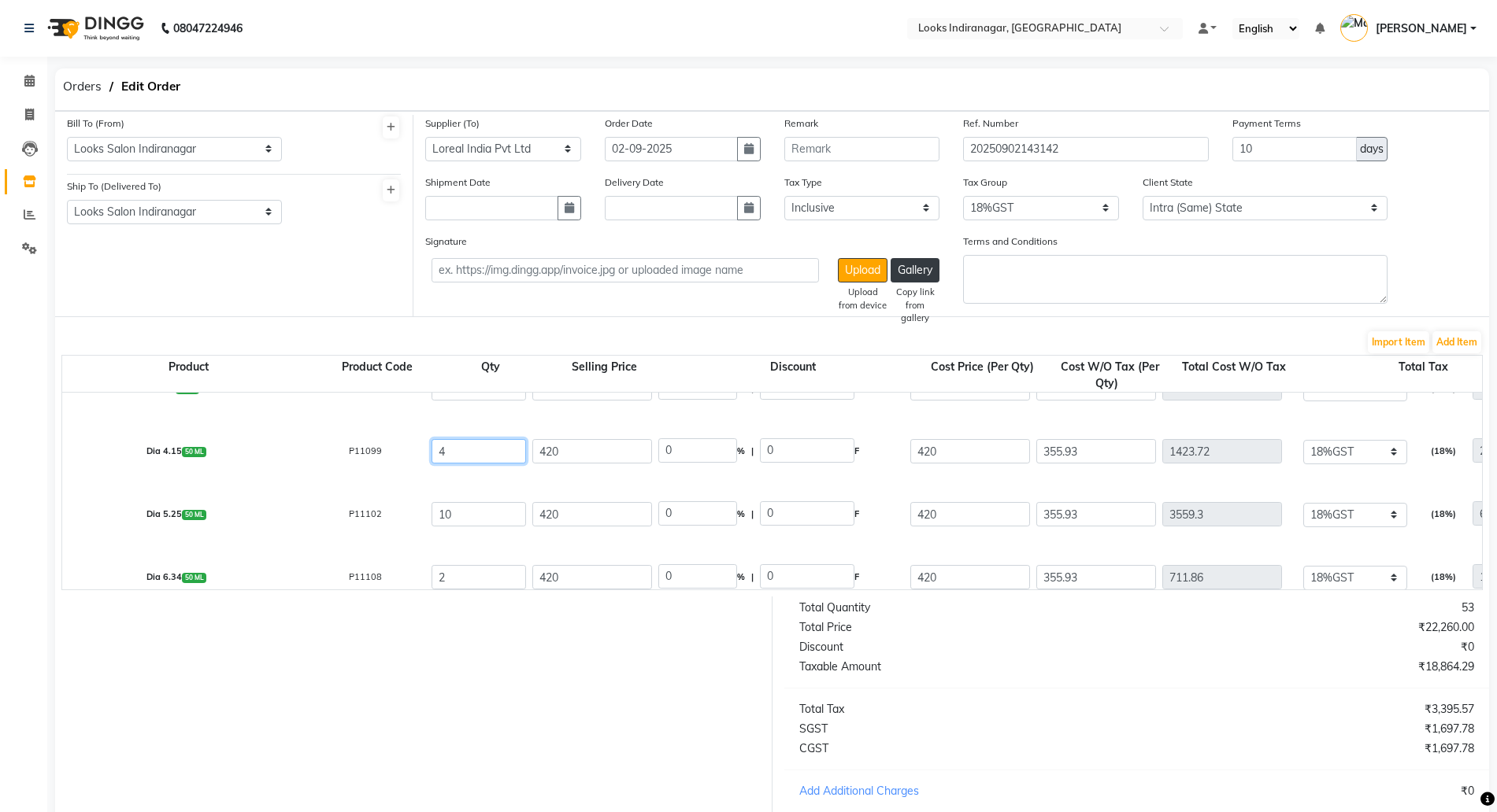
drag, startPoint x: 471, startPoint y: 445, endPoint x: 394, endPoint y: 443, distance: 77.0
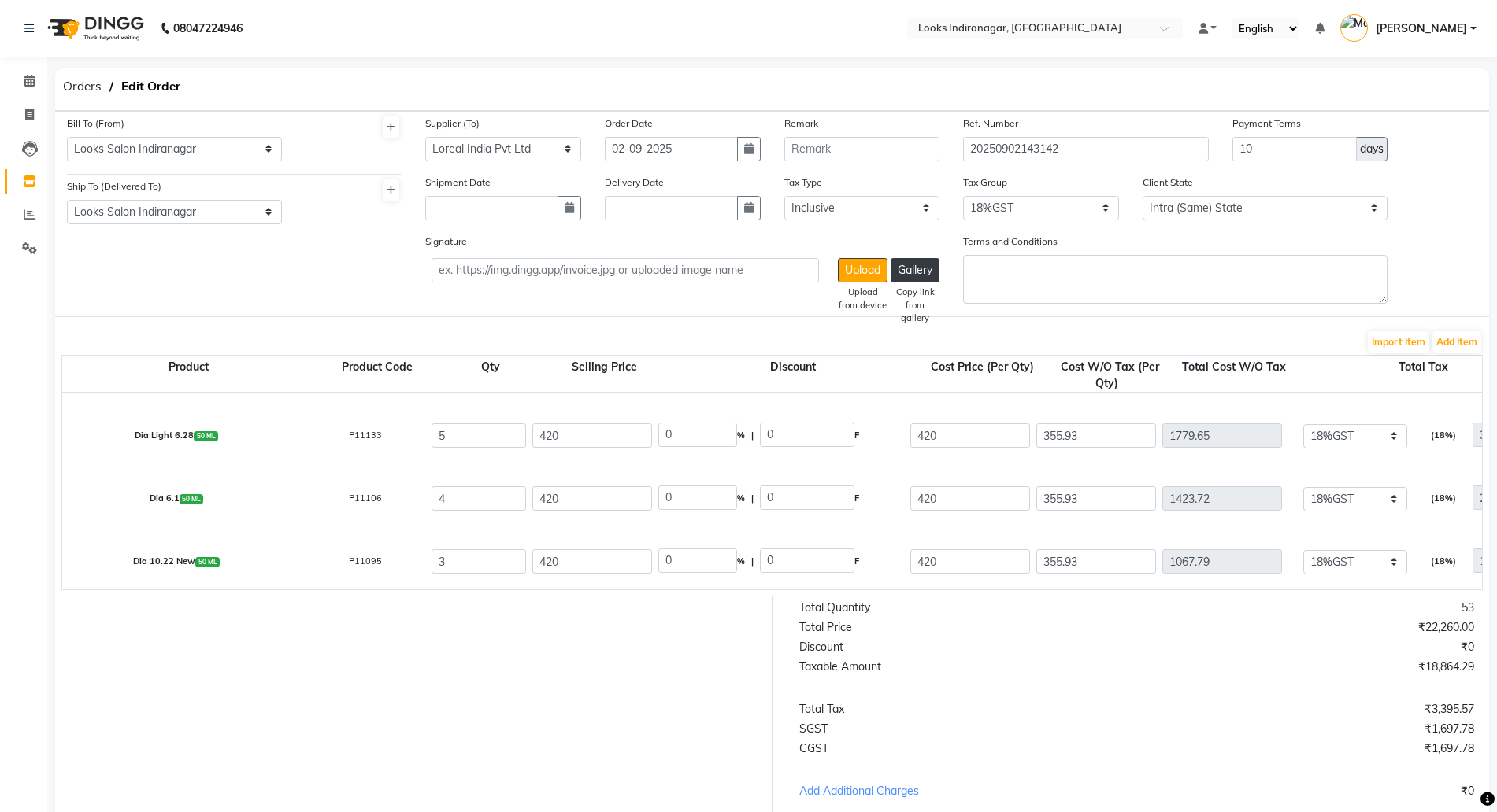
scroll to position [496, 0]
click at [1447, 342] on button "Add Item" at bounding box center [1457, 342] width 49 height 22
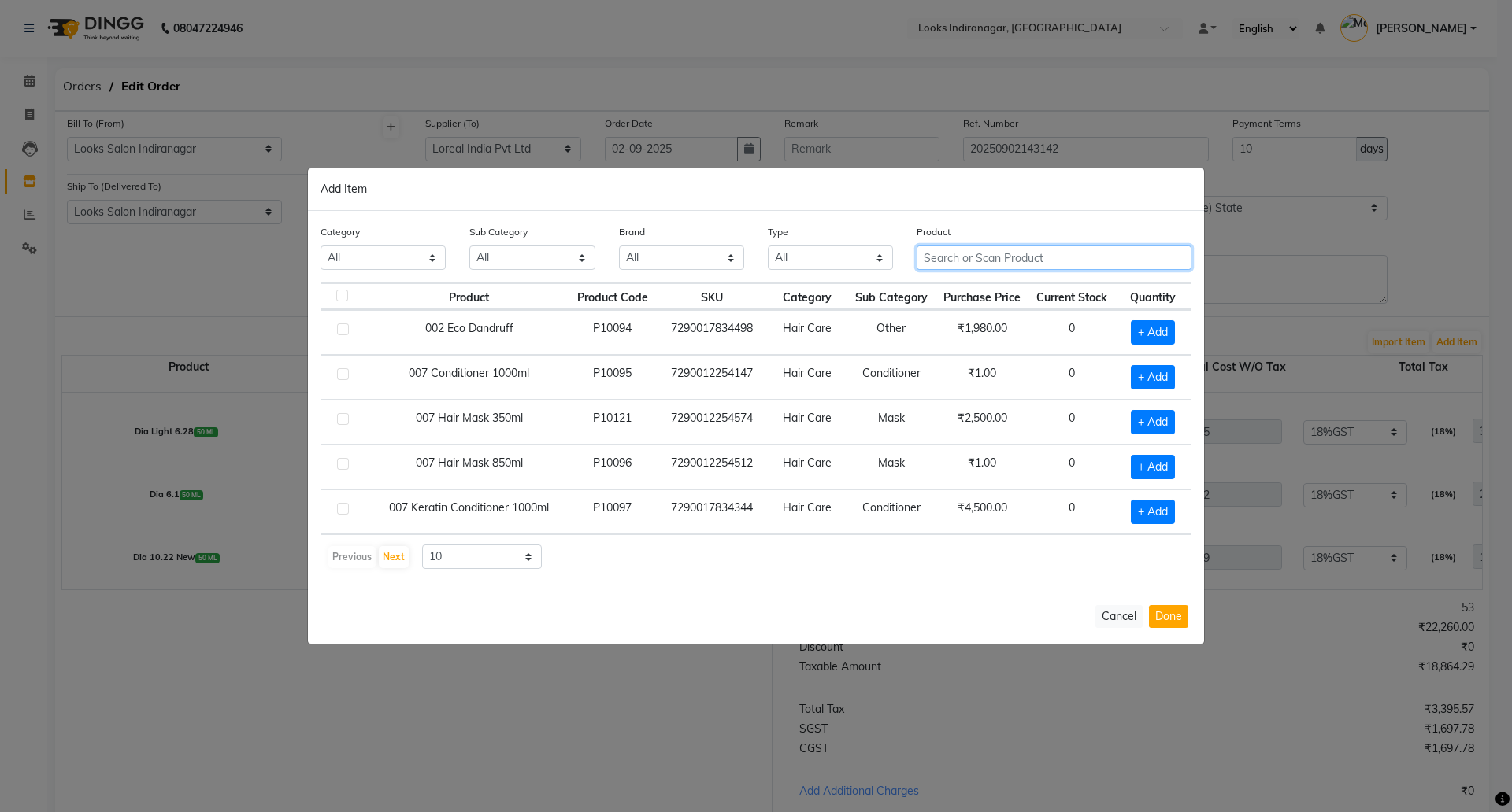
click at [955, 256] on input "text" at bounding box center [1055, 257] width 275 height 24
click at [1128, 614] on button "Cancel" at bounding box center [1119, 617] width 47 height 23
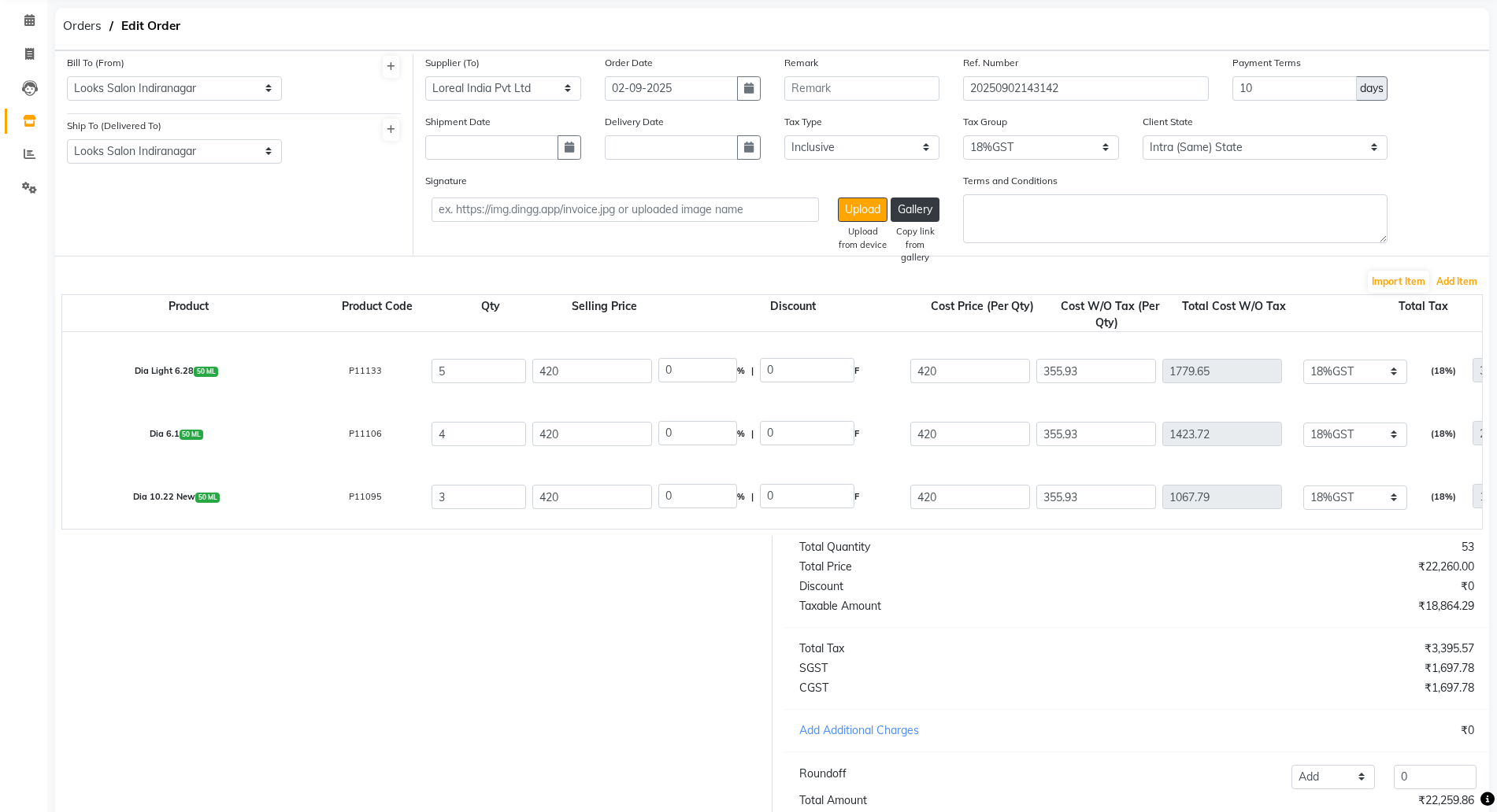
scroll to position [179, 0]
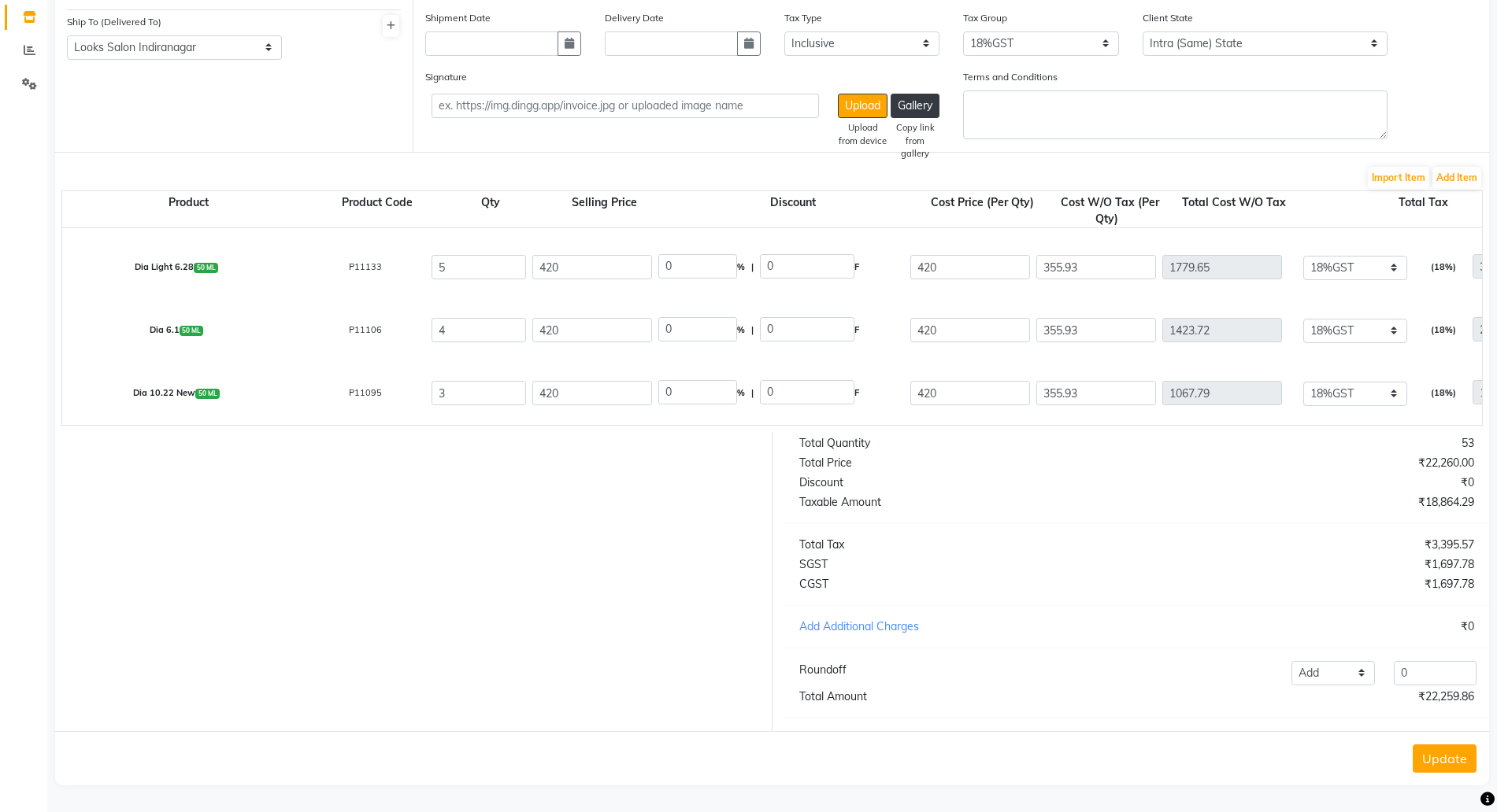
click at [1461, 766] on button "Update" at bounding box center [1445, 759] width 64 height 28
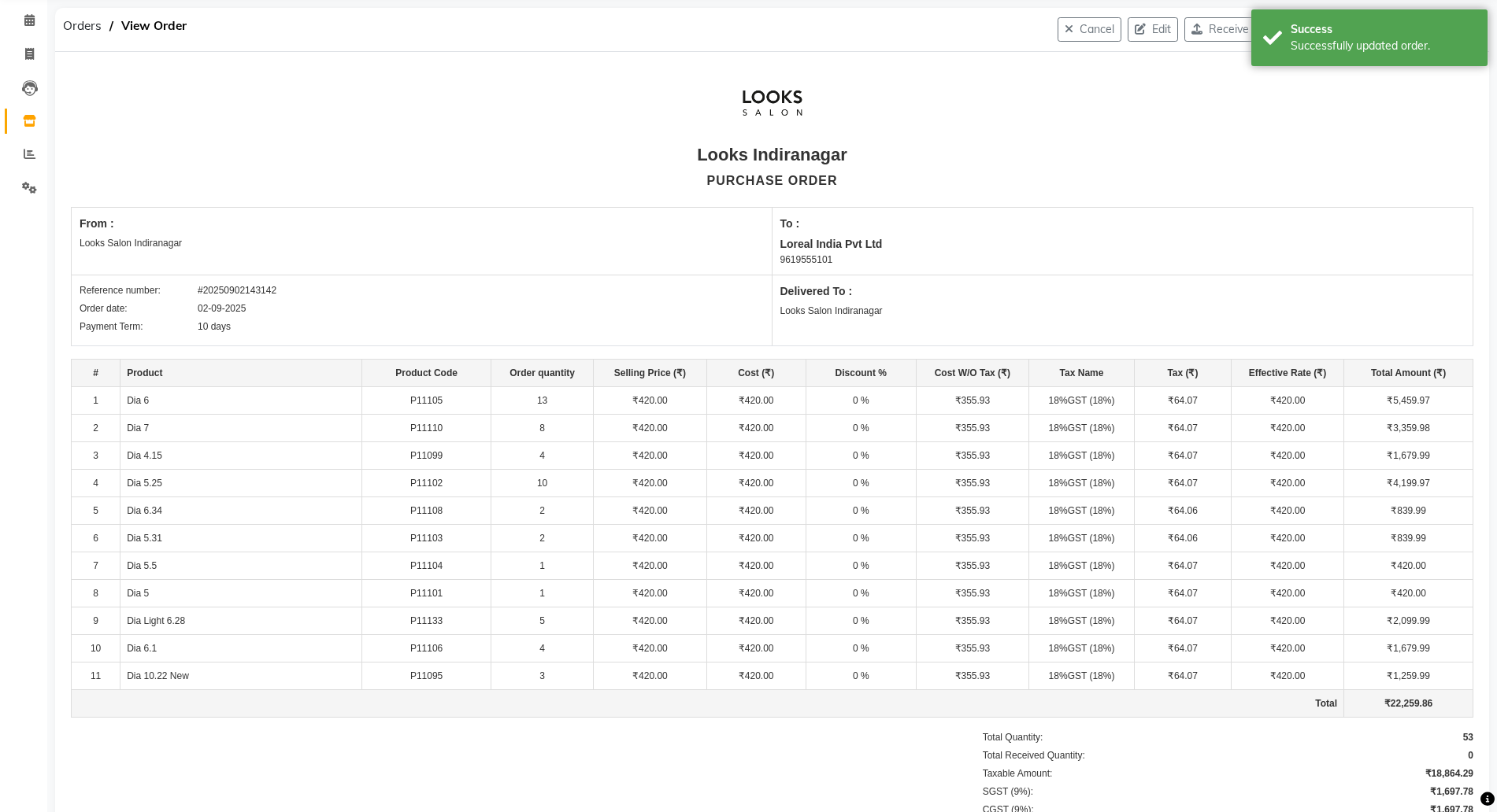
scroll to position [0, 0]
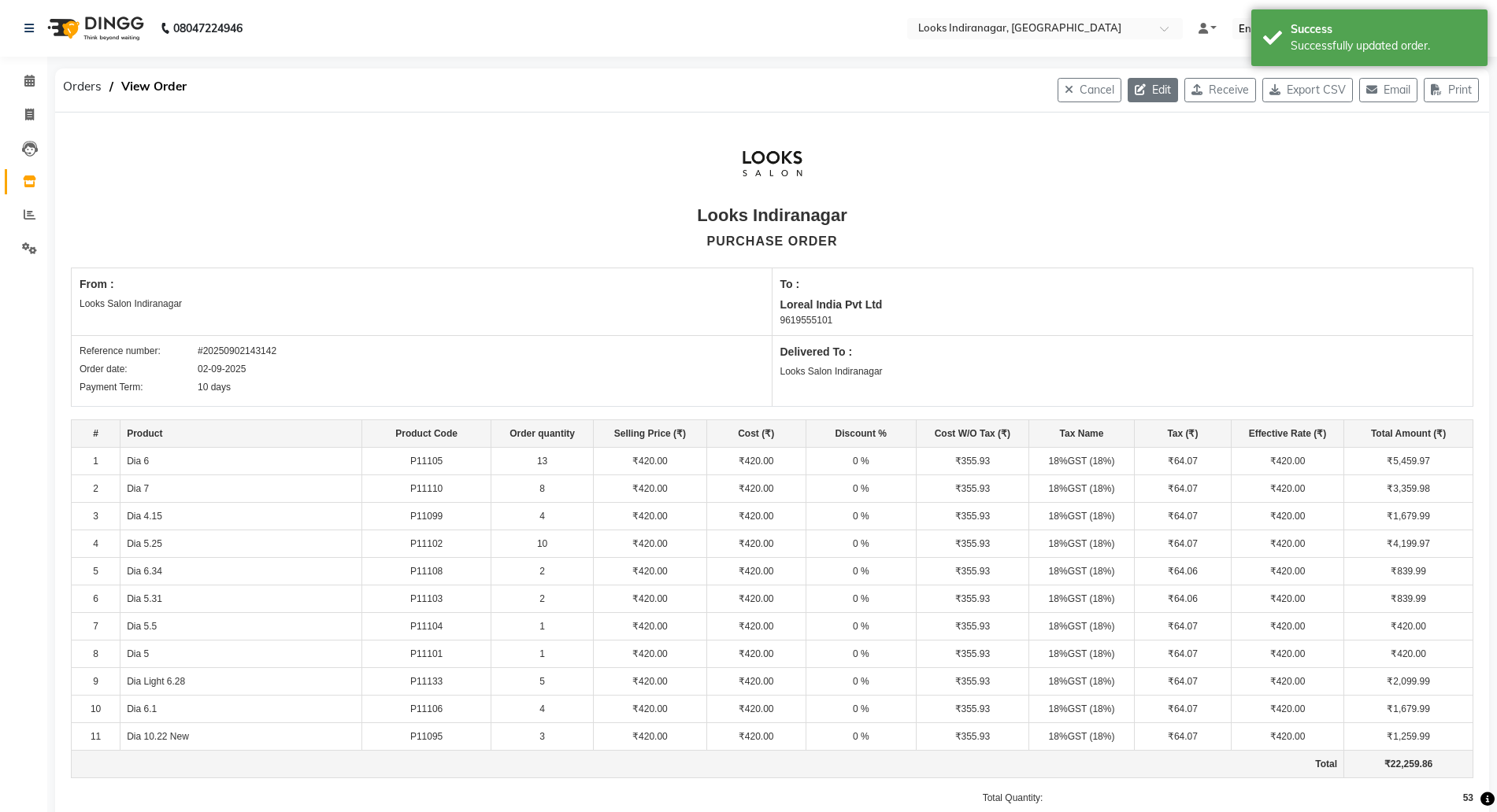
click at [1157, 87] on button "Edit" at bounding box center [1152, 90] width 51 height 24
select select "1682"
select select "1683"
select select "5712"
select select "true"
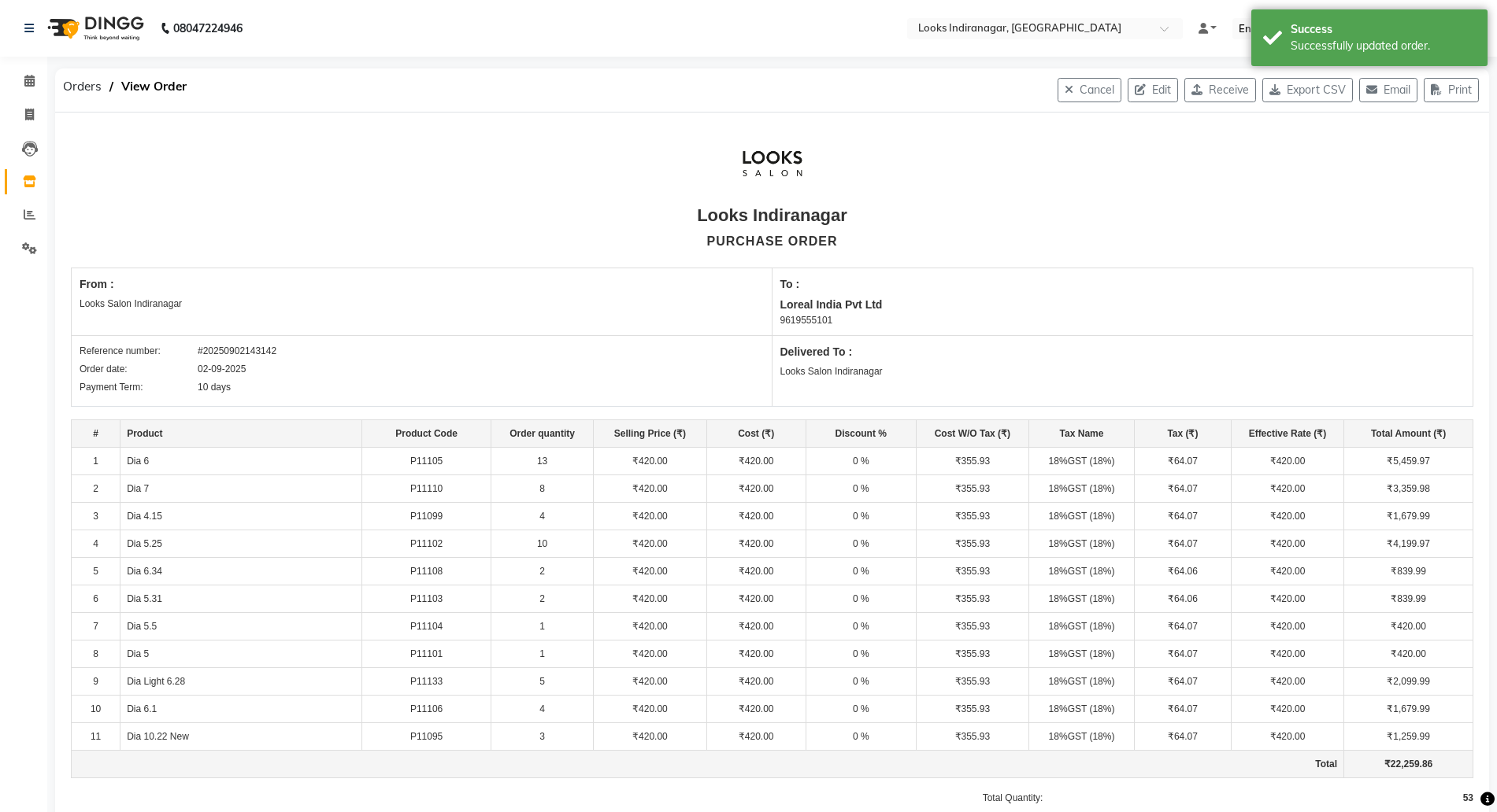
select select "4314"
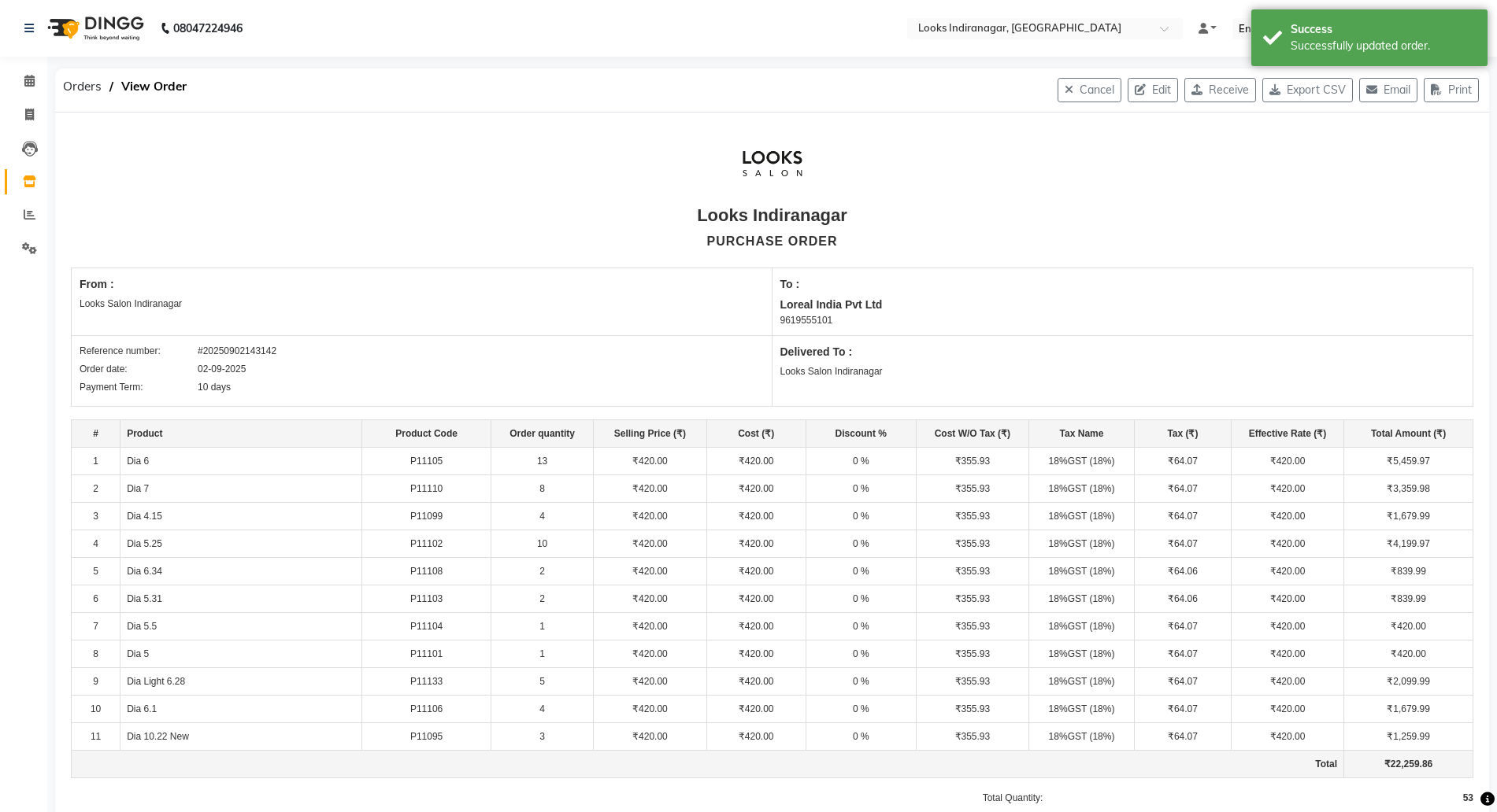
select select "4314"
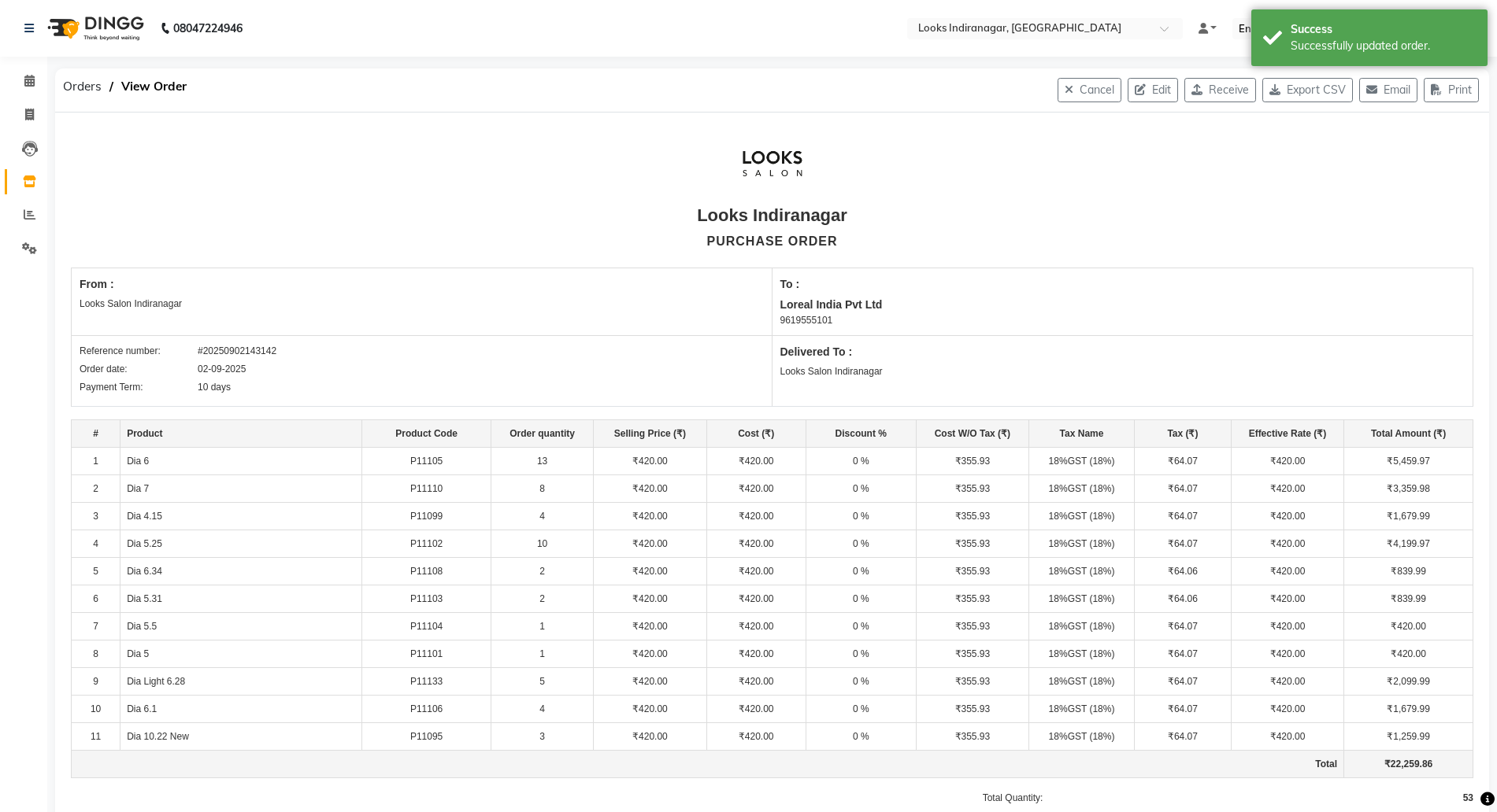
select select "4314"
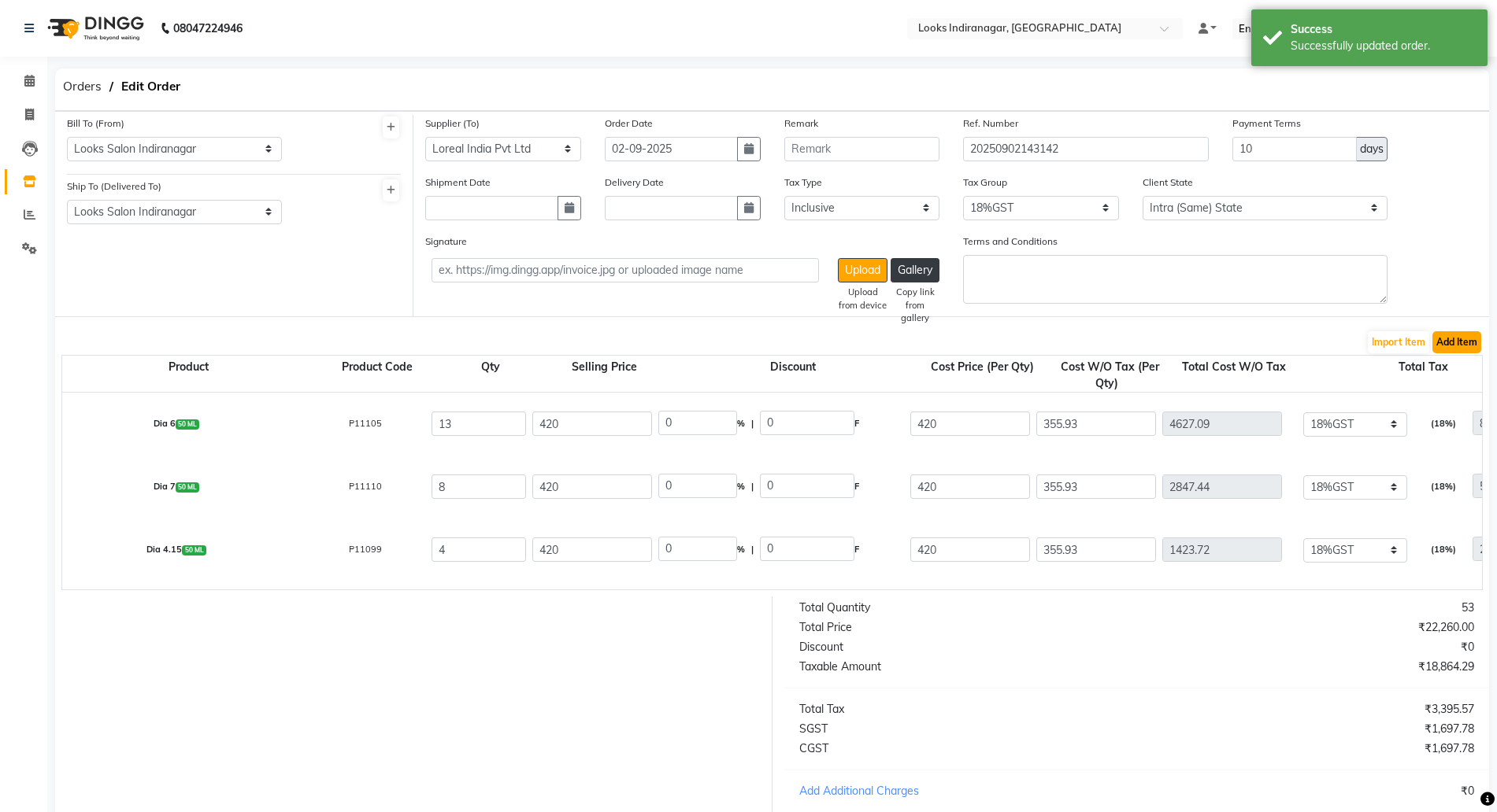
click at [1480, 345] on button "Add Item" at bounding box center [1457, 342] width 49 height 22
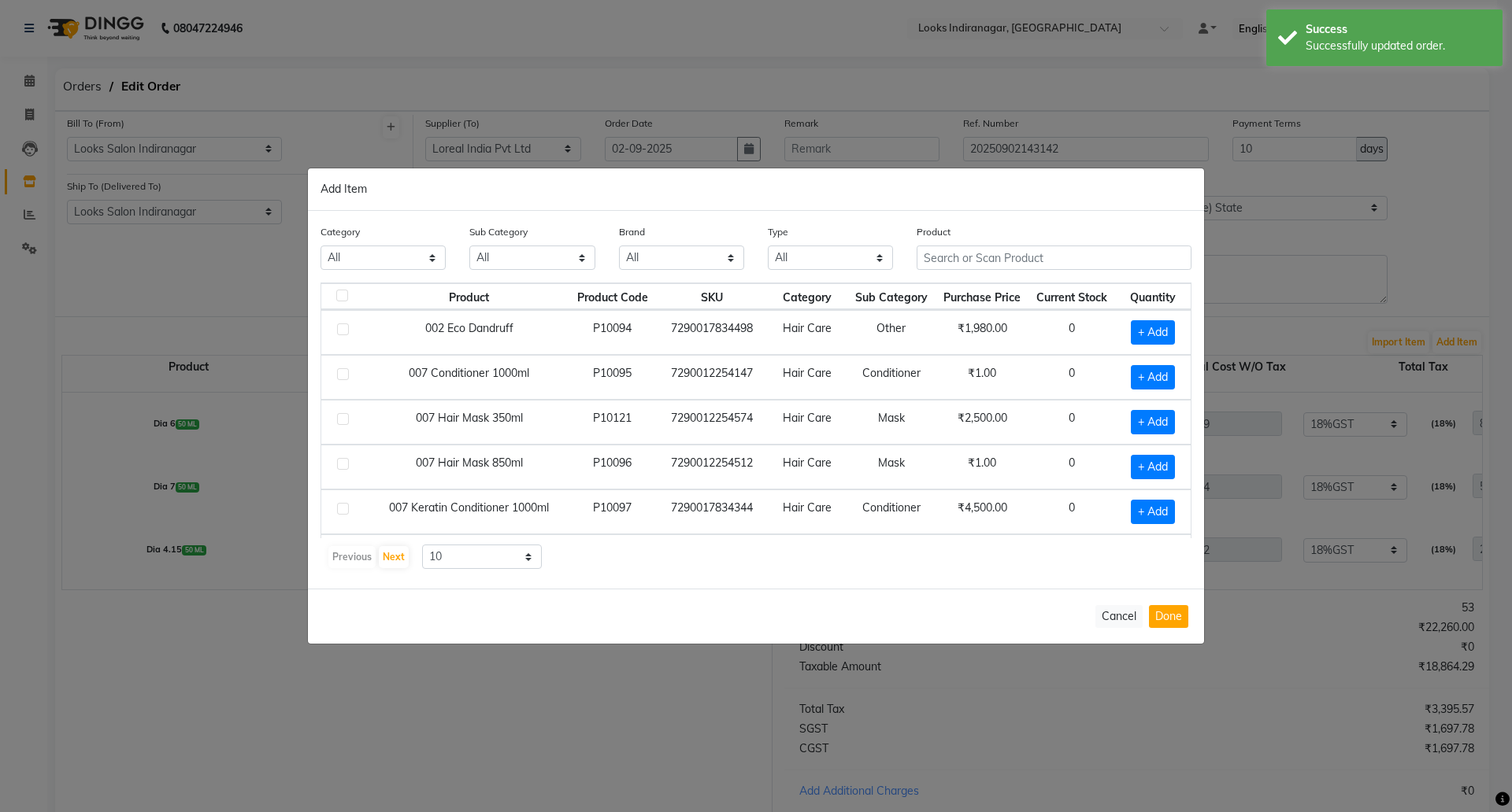
click at [954, 275] on div "Product" at bounding box center [1054, 253] width 298 height 59
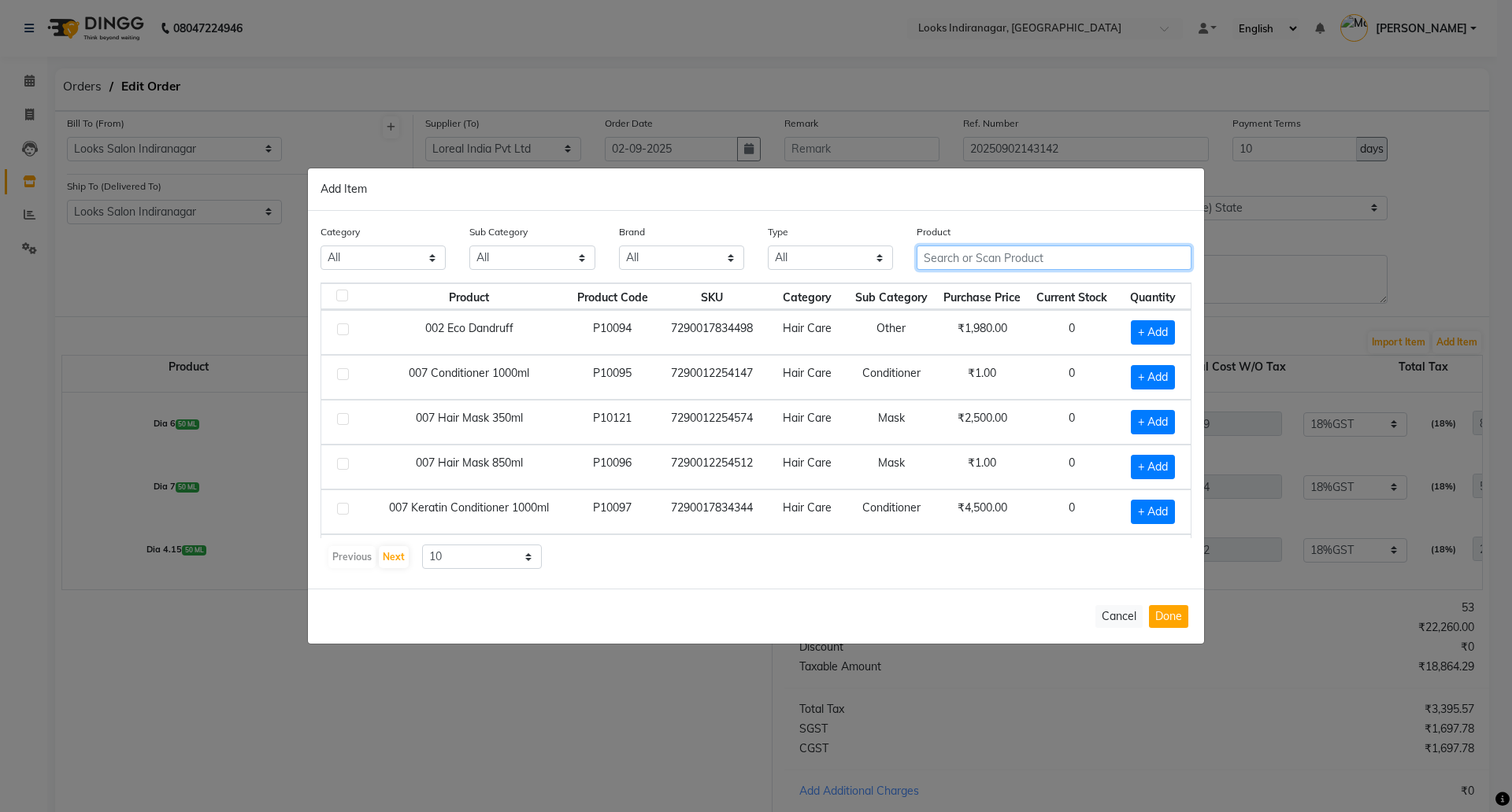
click at [942, 253] on input "text" at bounding box center [1055, 257] width 275 height 24
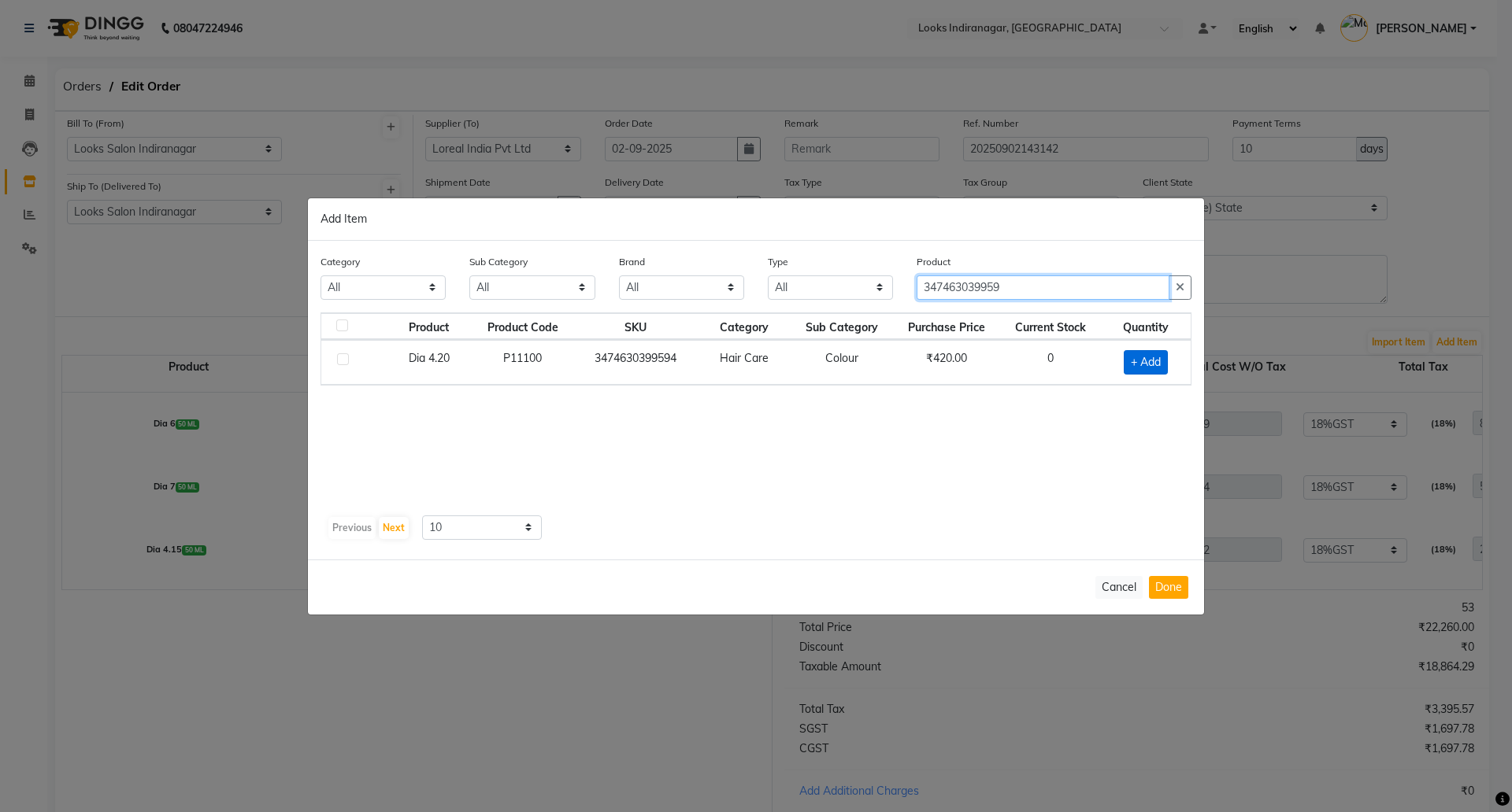
type input "347463039959"
click at [1140, 359] on span "+ Add" at bounding box center [1146, 362] width 44 height 24
checkbox input "true"
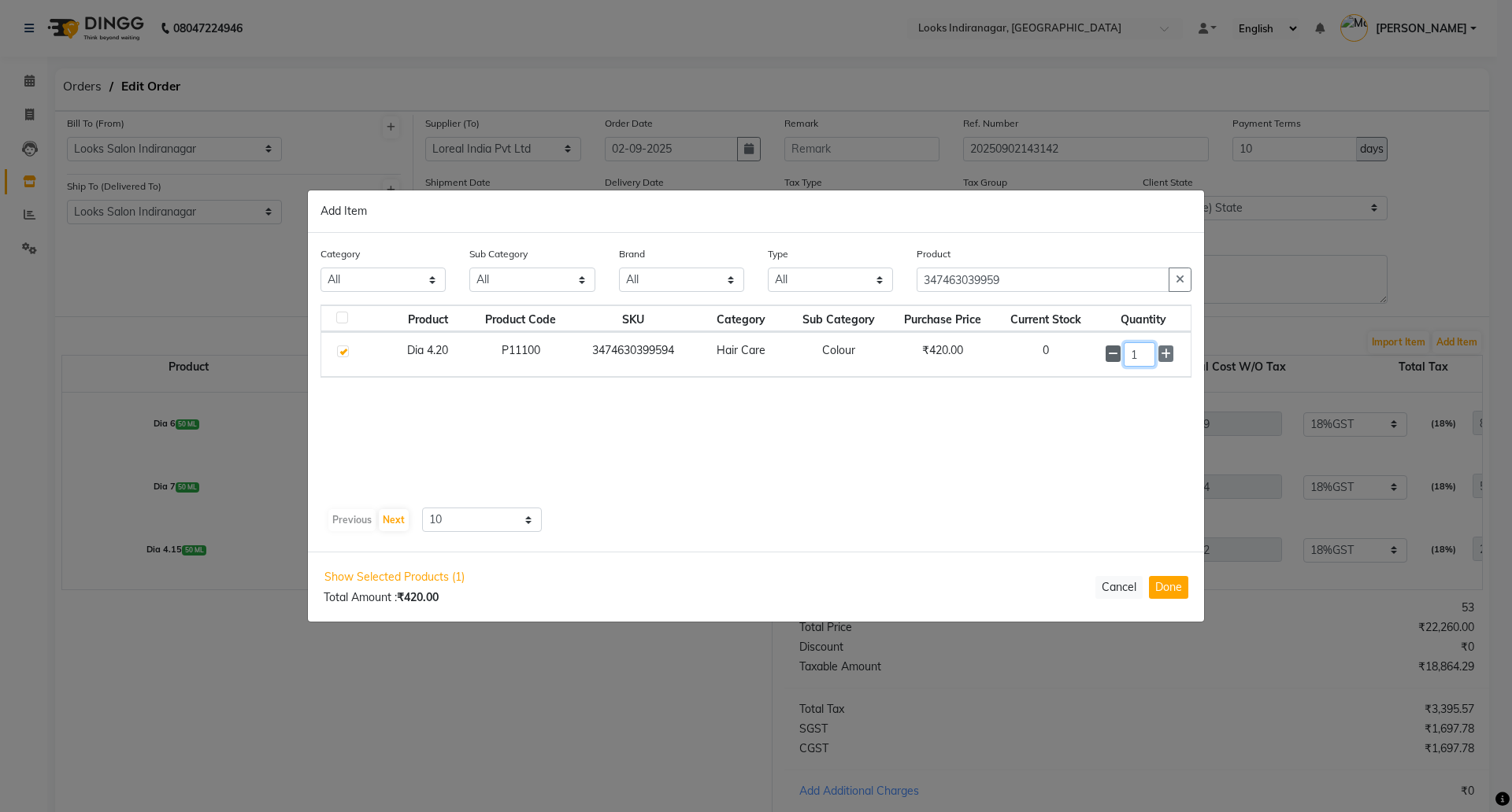
drag, startPoint x: 1139, startPoint y: 354, endPoint x: 1109, endPoint y: 351, distance: 30.1
click at [1112, 352] on div "1" at bounding box center [1143, 354] width 75 height 24
type input "14"
click at [1166, 590] on button "Done" at bounding box center [1168, 587] width 39 height 23
select select "4314"
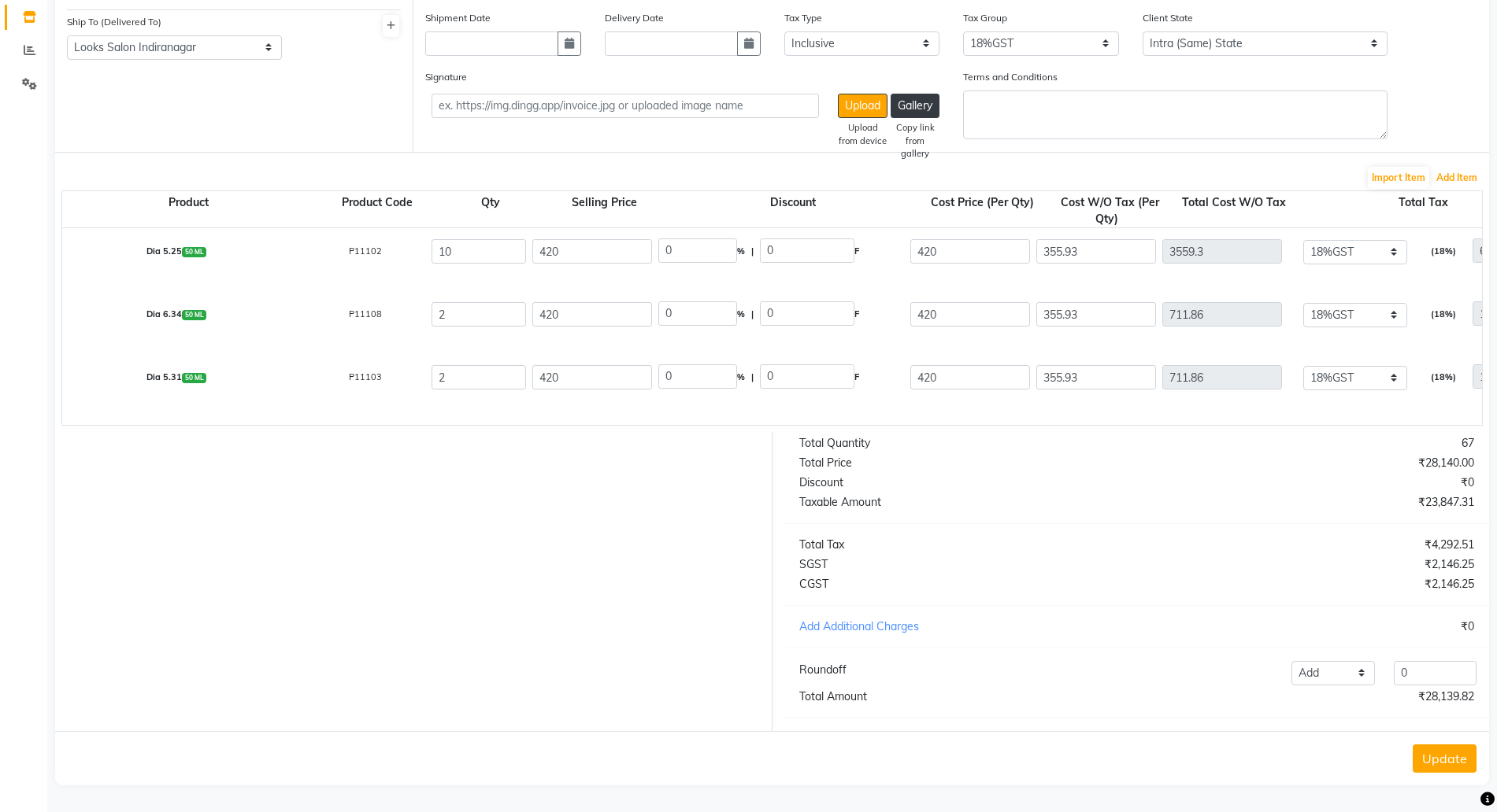
scroll to position [179, 0]
click at [1446, 745] on button "Update" at bounding box center [1445, 759] width 64 height 28
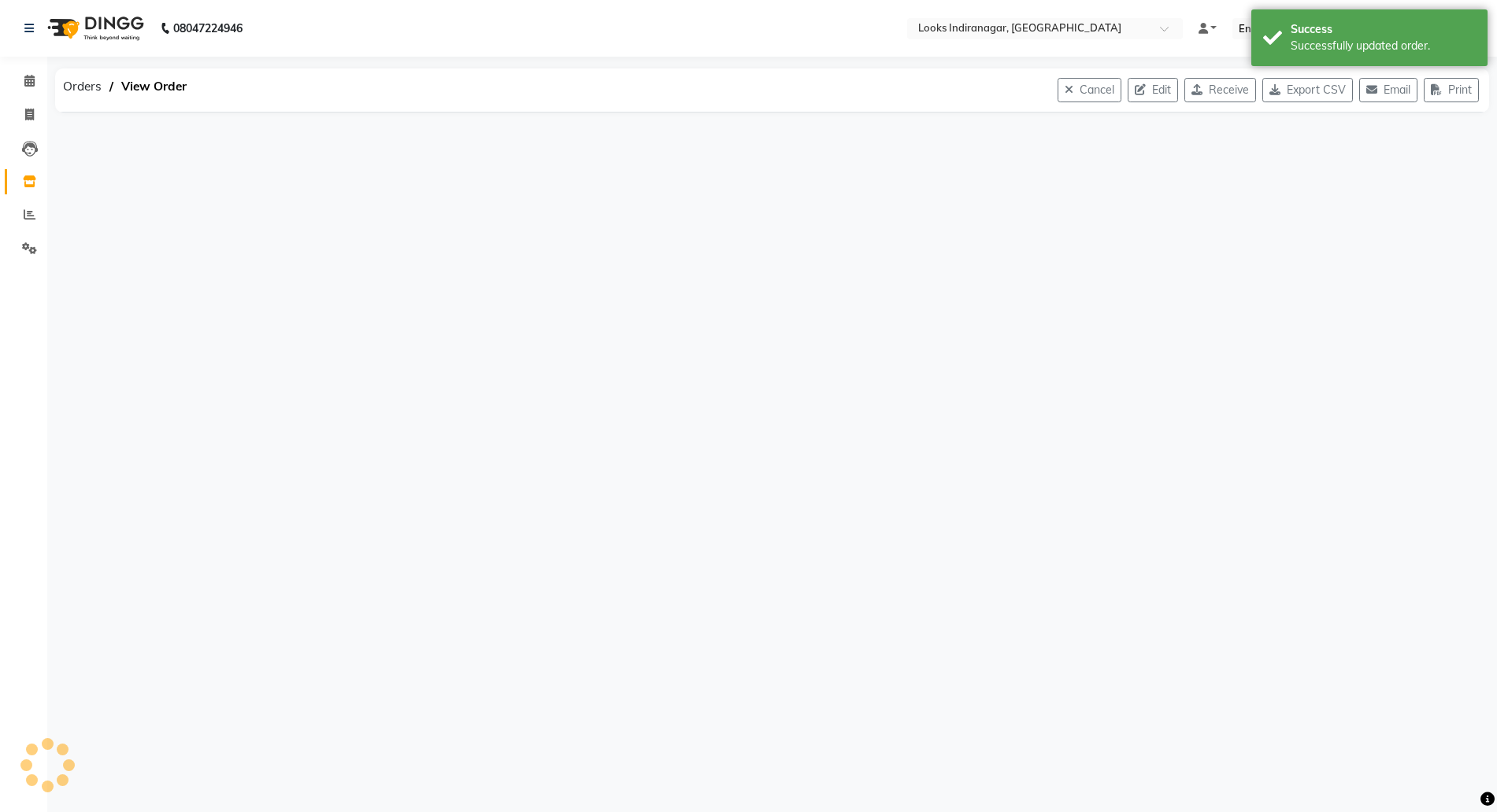
scroll to position [0, 0]
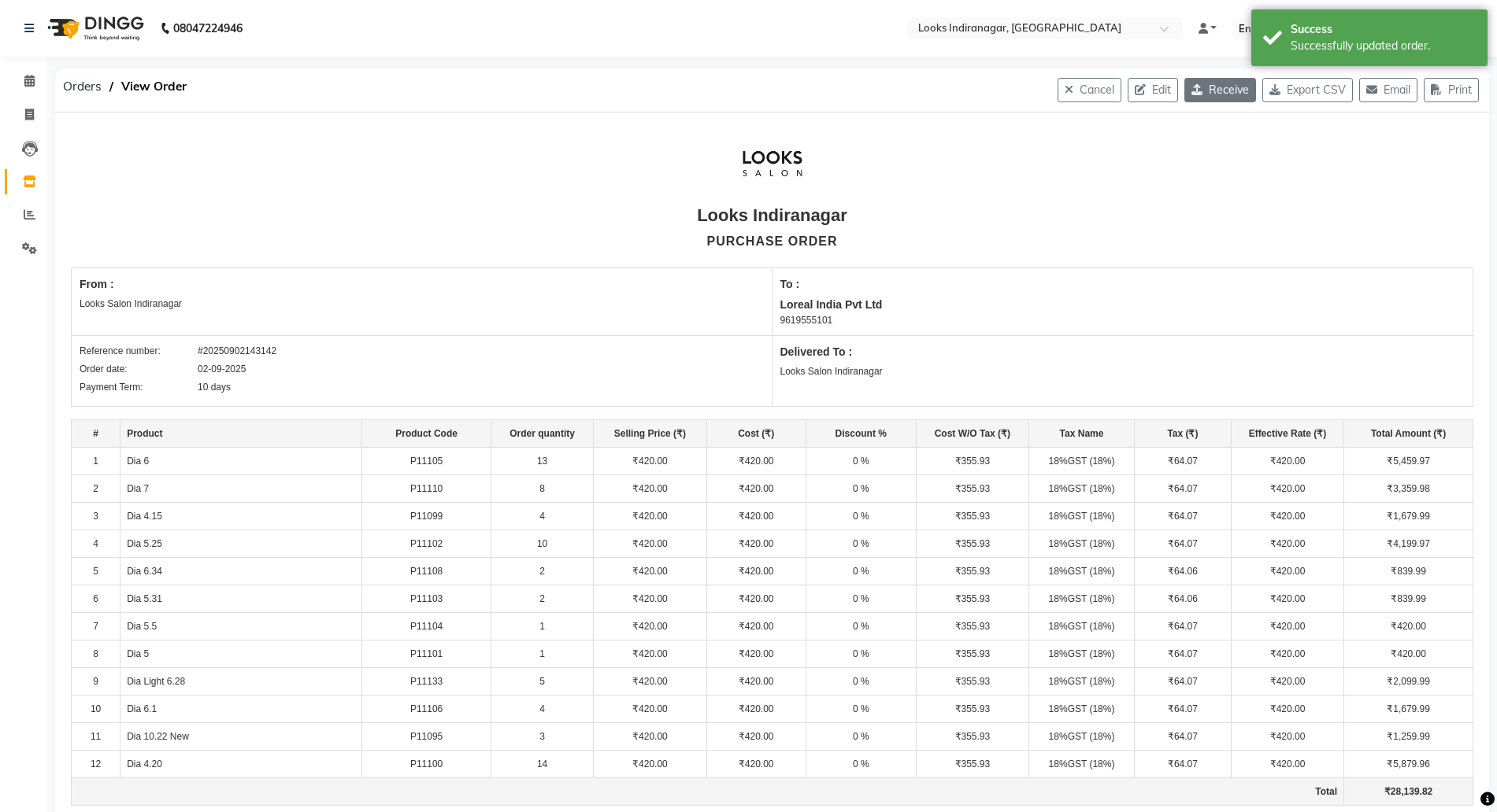
click at [1201, 90] on button "Receive" at bounding box center [1220, 90] width 72 height 24
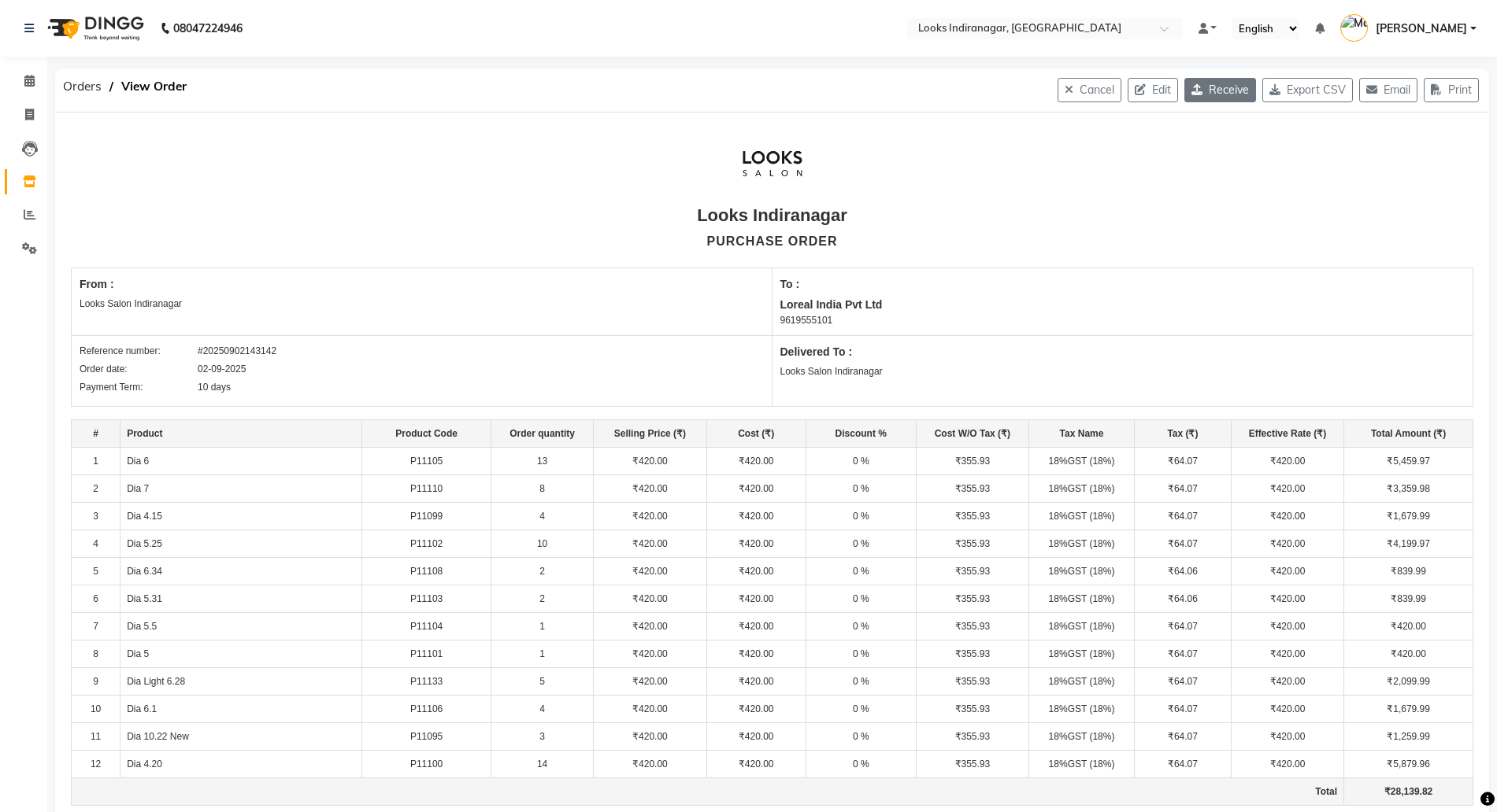
select select "1682"
select select "1683"
select select "5712"
select select "true"
select select "4314"
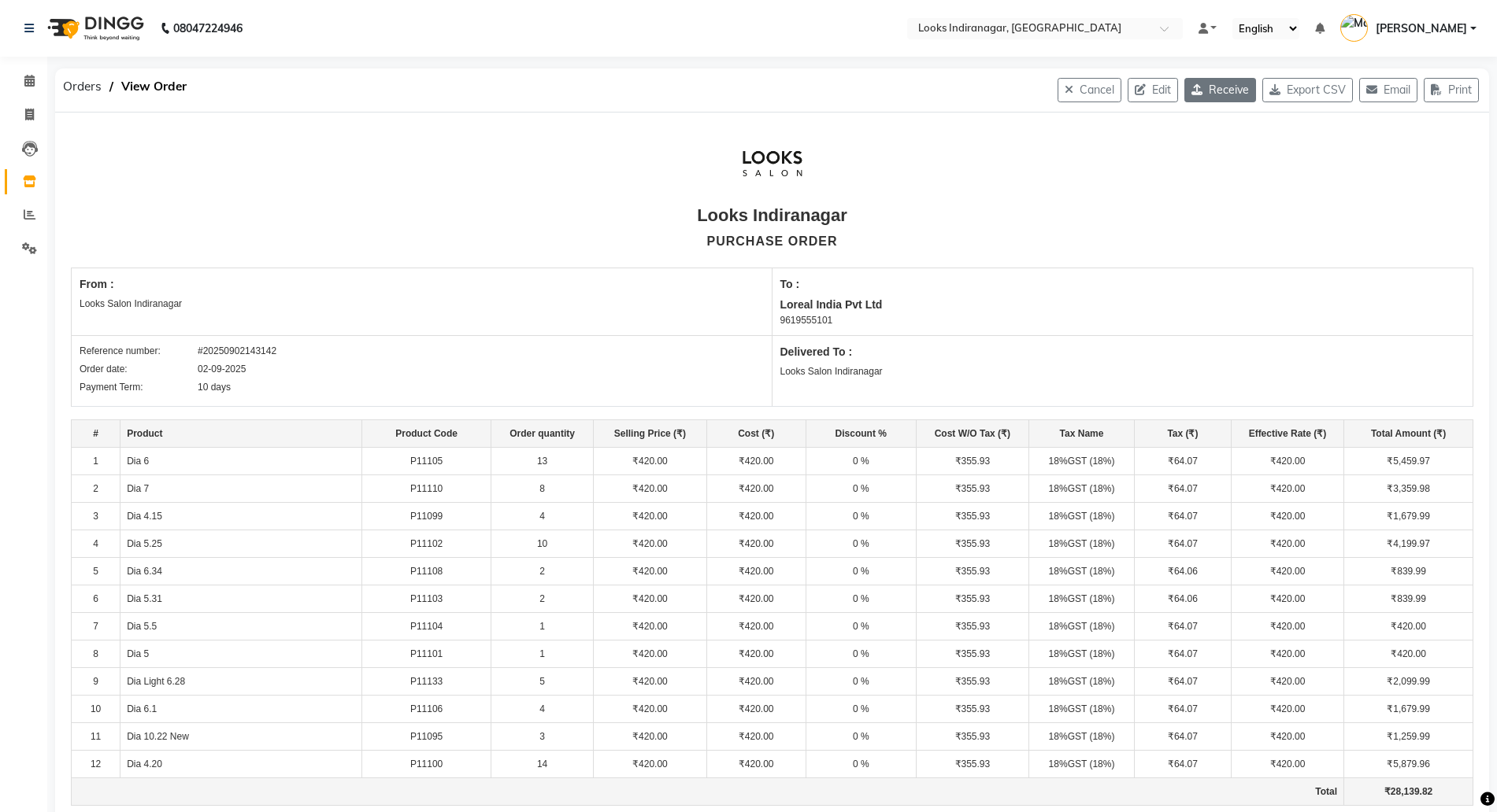
select select "4314"
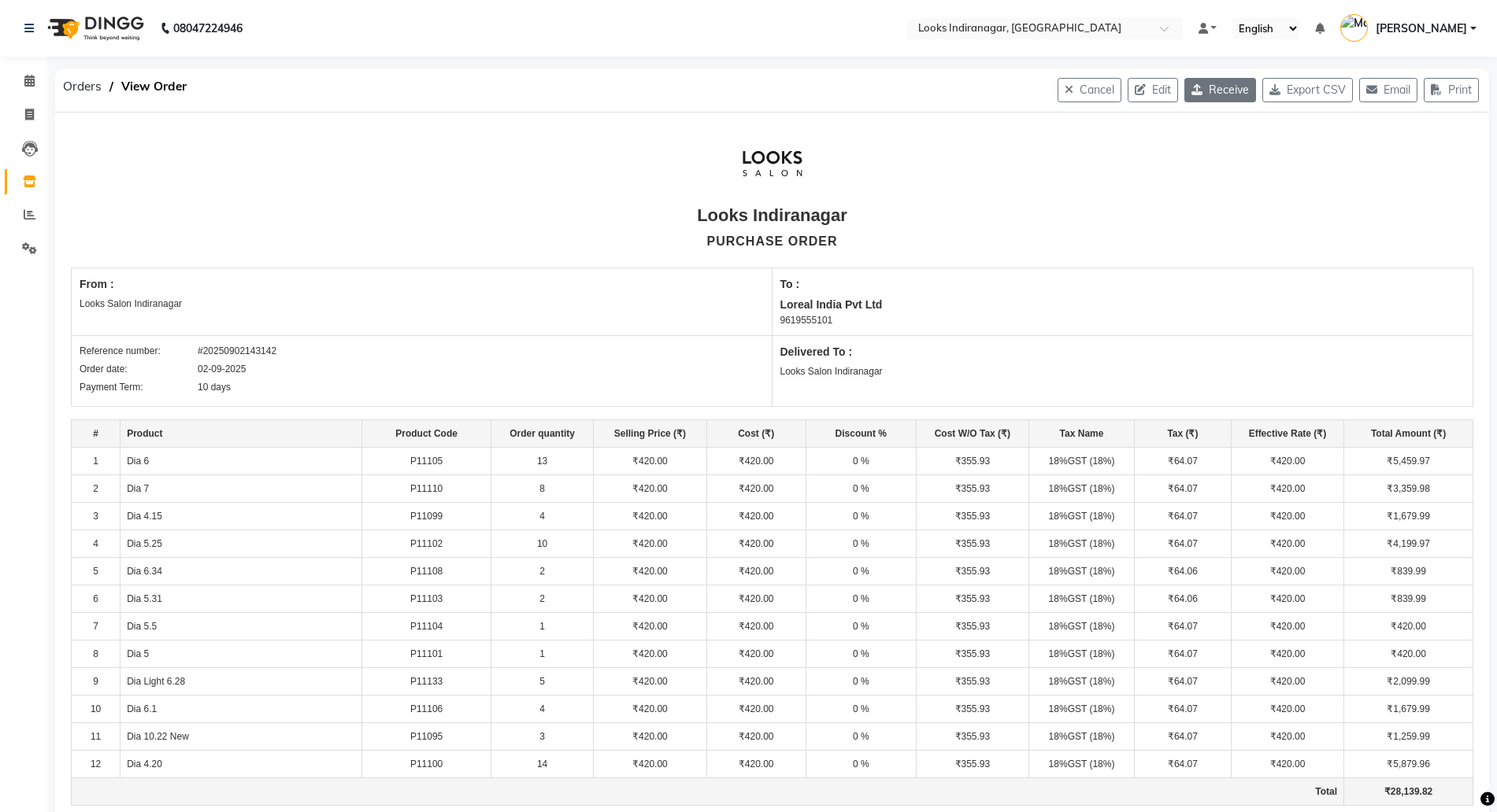
select select "4314"
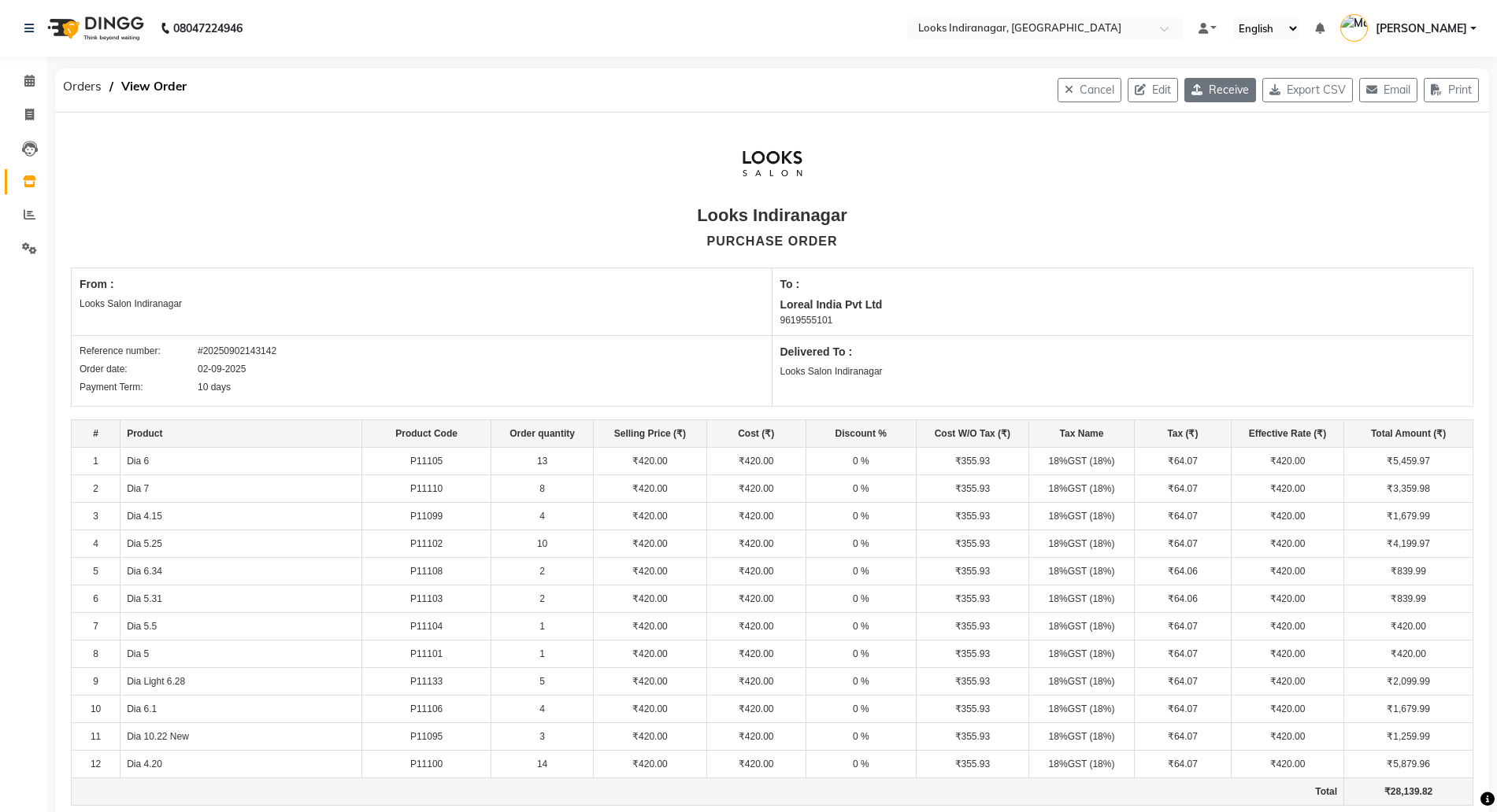
select select "4314"
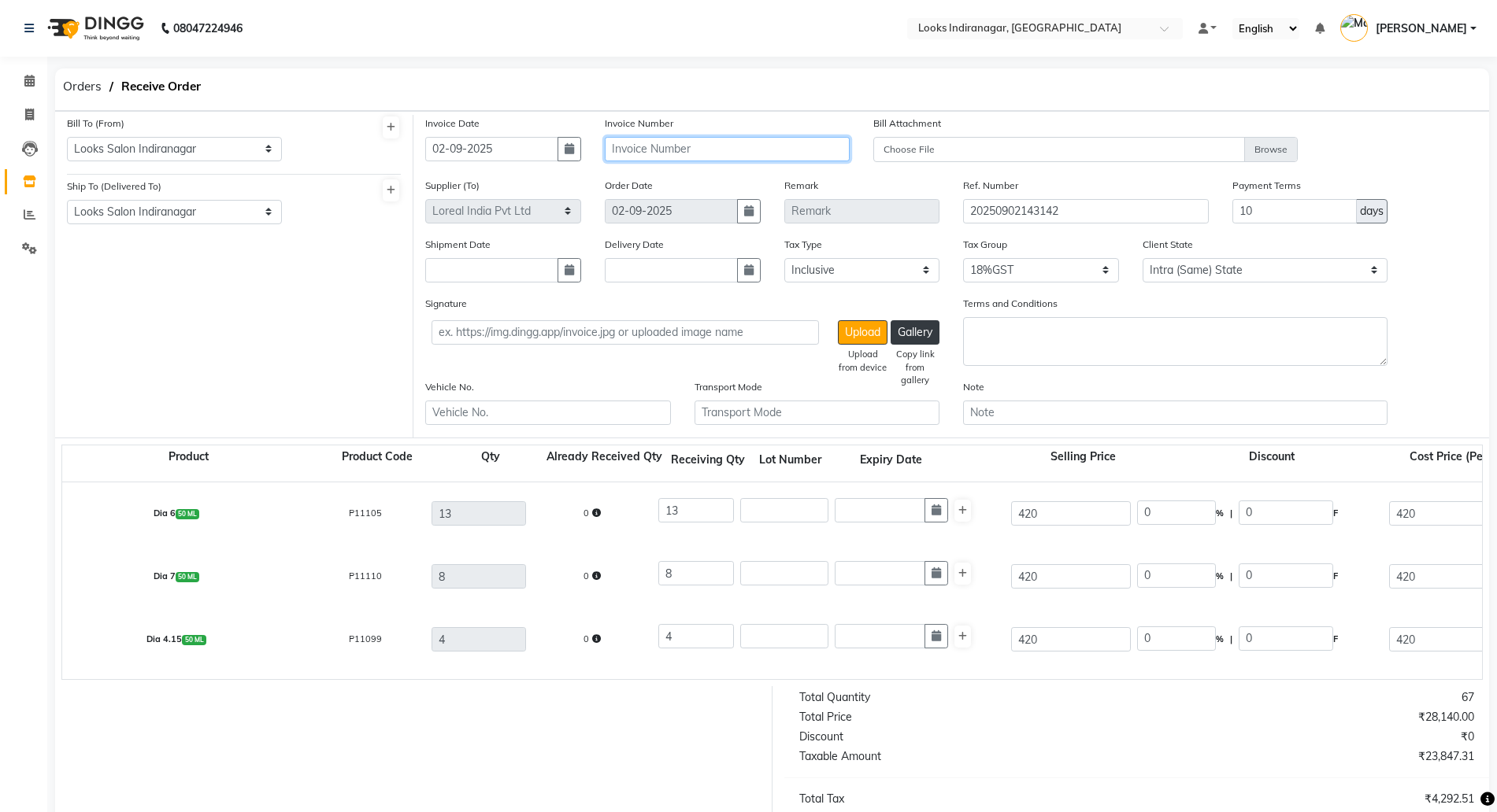
click at [679, 140] on input "text" at bounding box center [727, 148] width 245 height 24
click at [632, 150] on input "Dai Opening" at bounding box center [727, 148] width 245 height 24
click at [771, 160] on input "Dai richese Opening" at bounding box center [727, 148] width 245 height 24
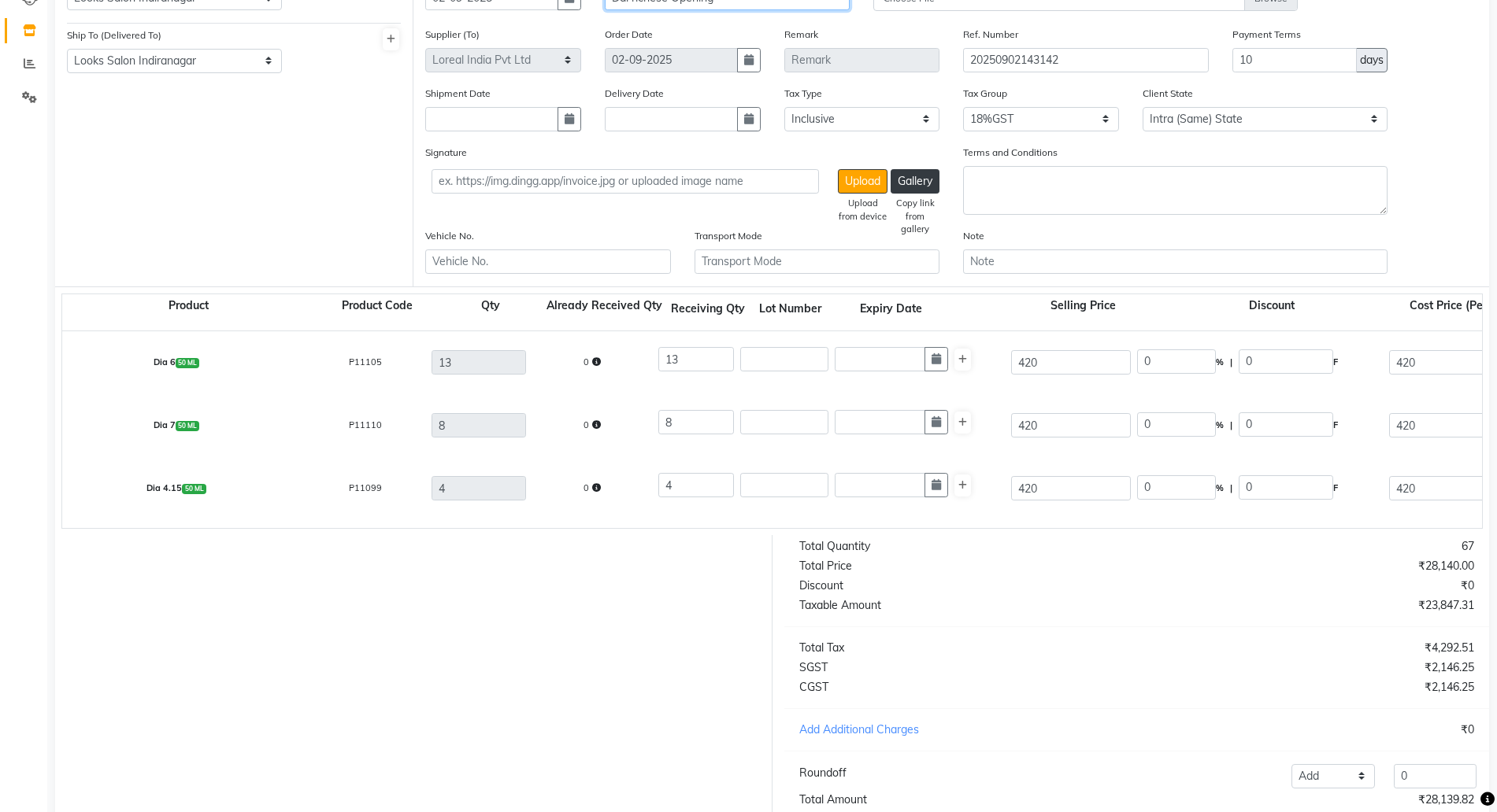
scroll to position [269, 0]
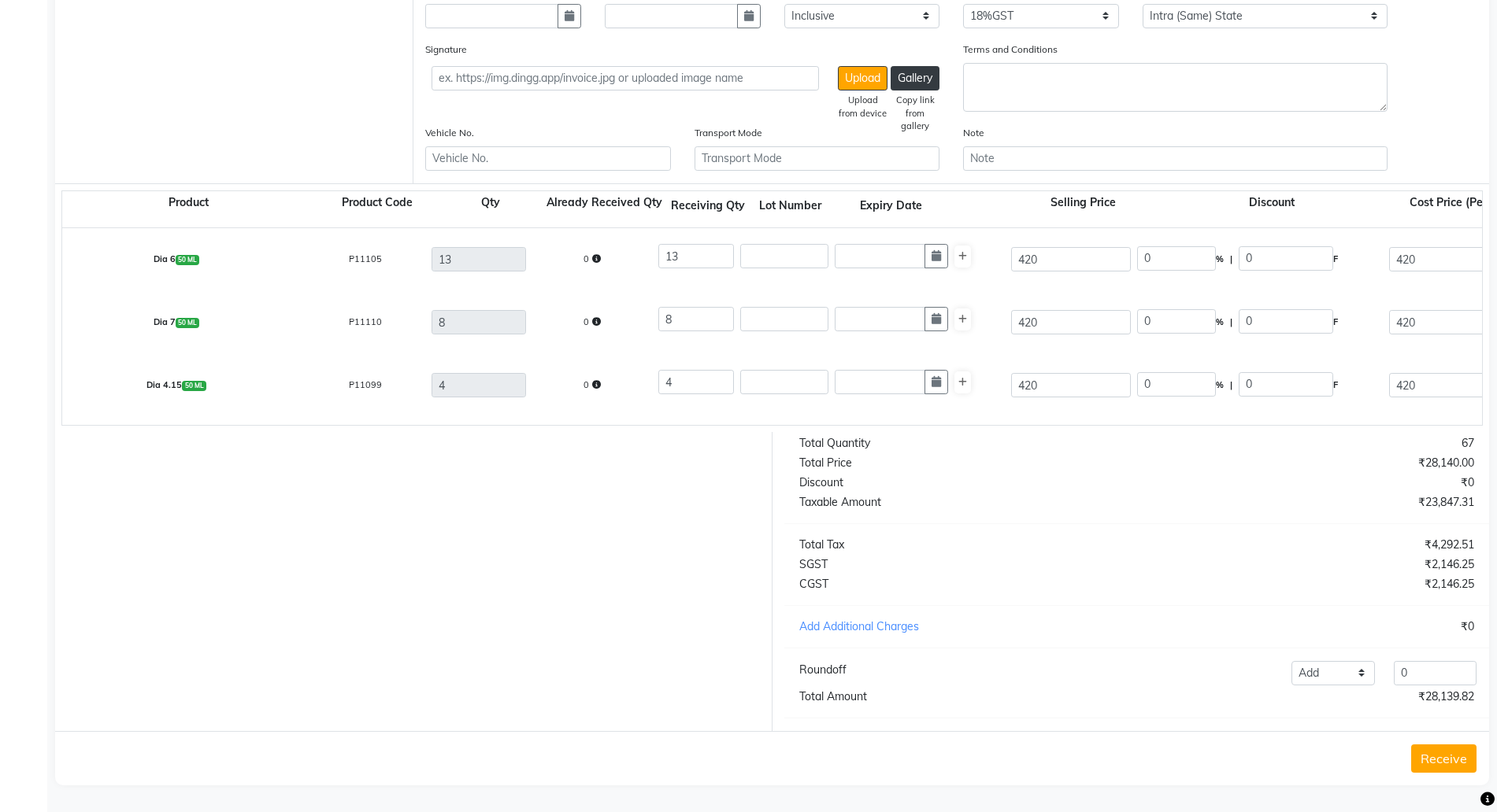
type input "Dai richese Opening"
click at [1461, 438] on div "67" at bounding box center [1311, 444] width 350 height 17
click at [1094, 483] on div "Discount" at bounding box center [962, 483] width 350 height 17
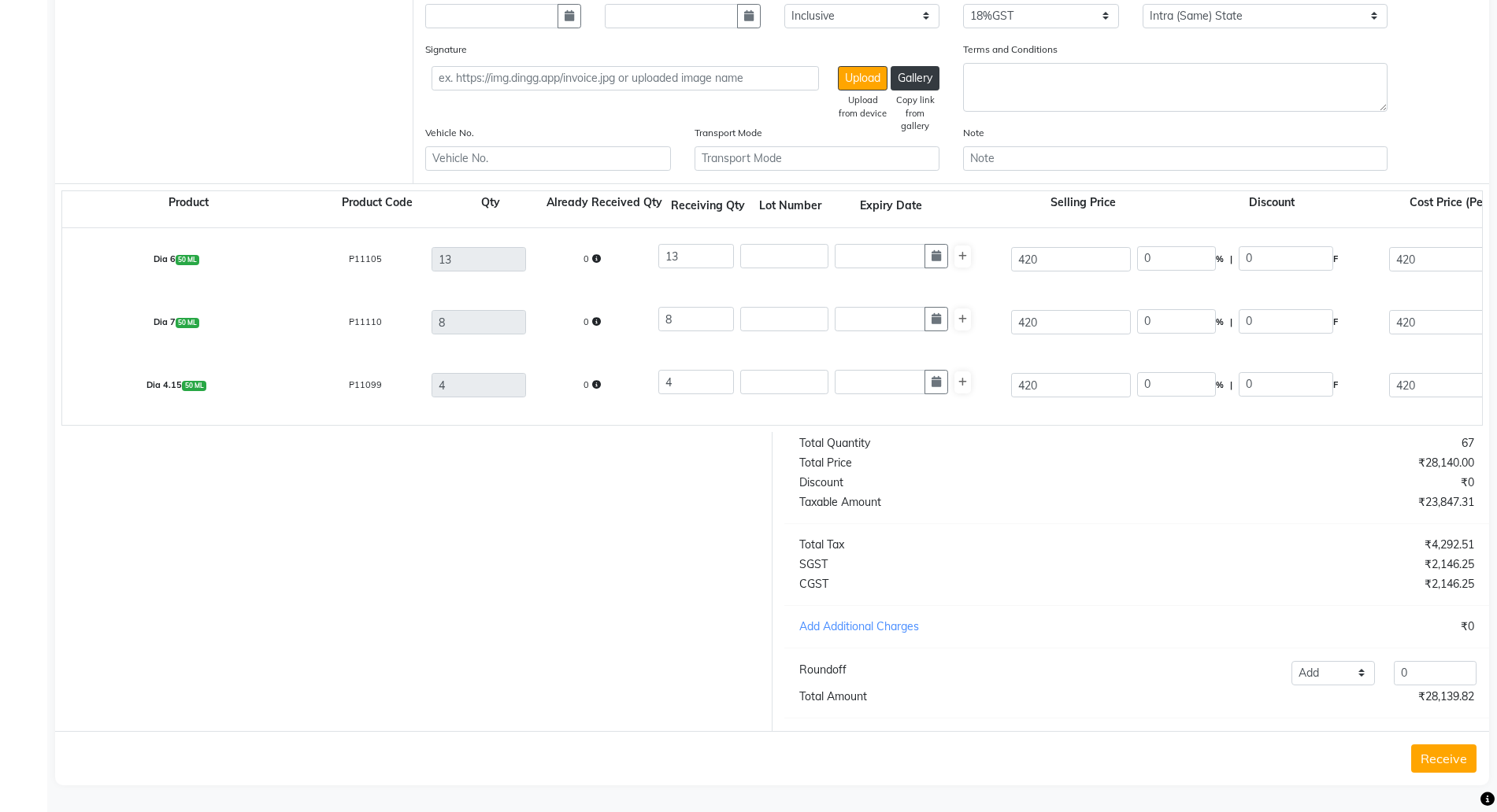
click at [1433, 760] on button "Receive" at bounding box center [1445, 759] width 66 height 28
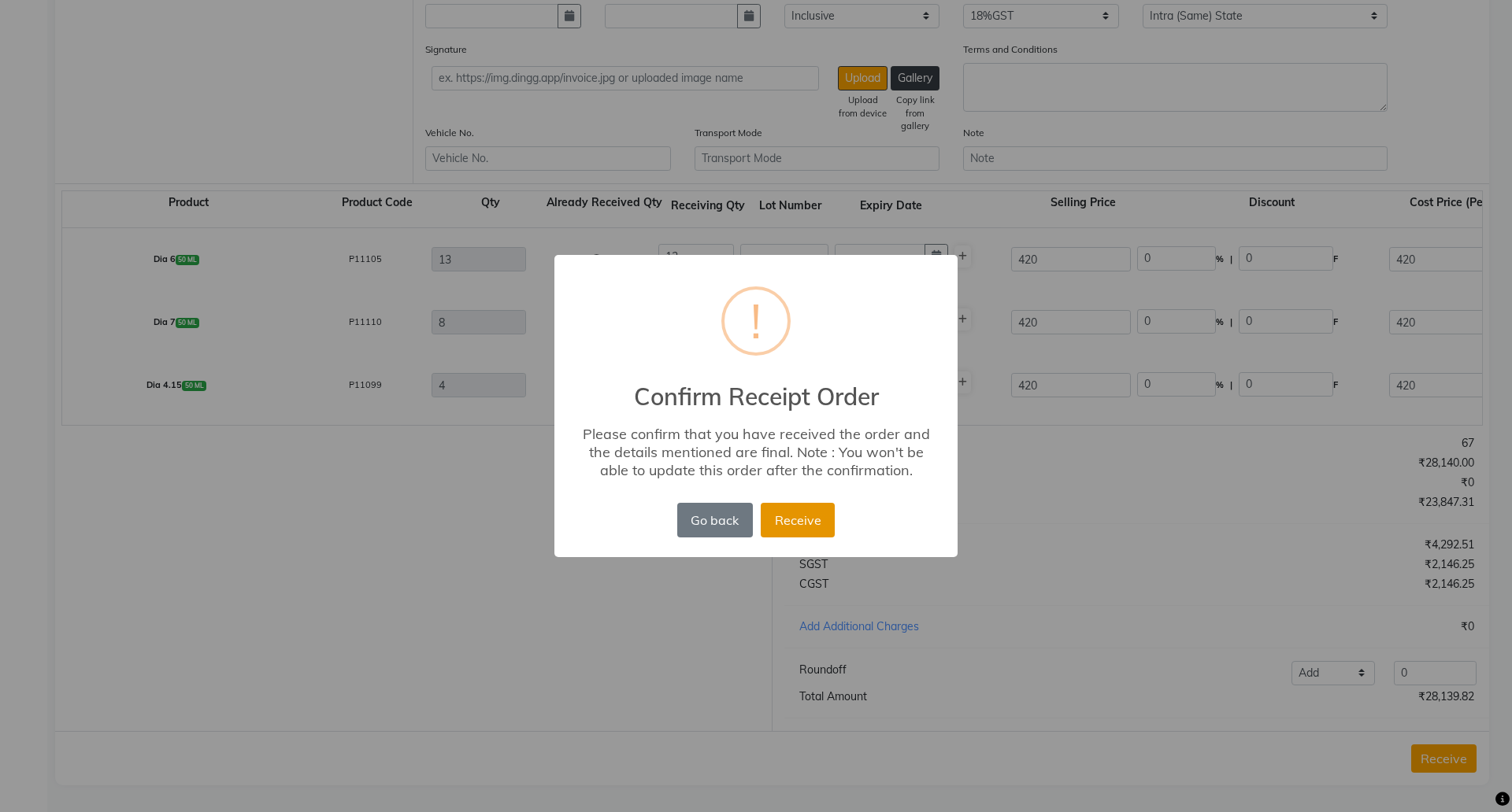
click at [789, 519] on button "Receive" at bounding box center [797, 520] width 74 height 35
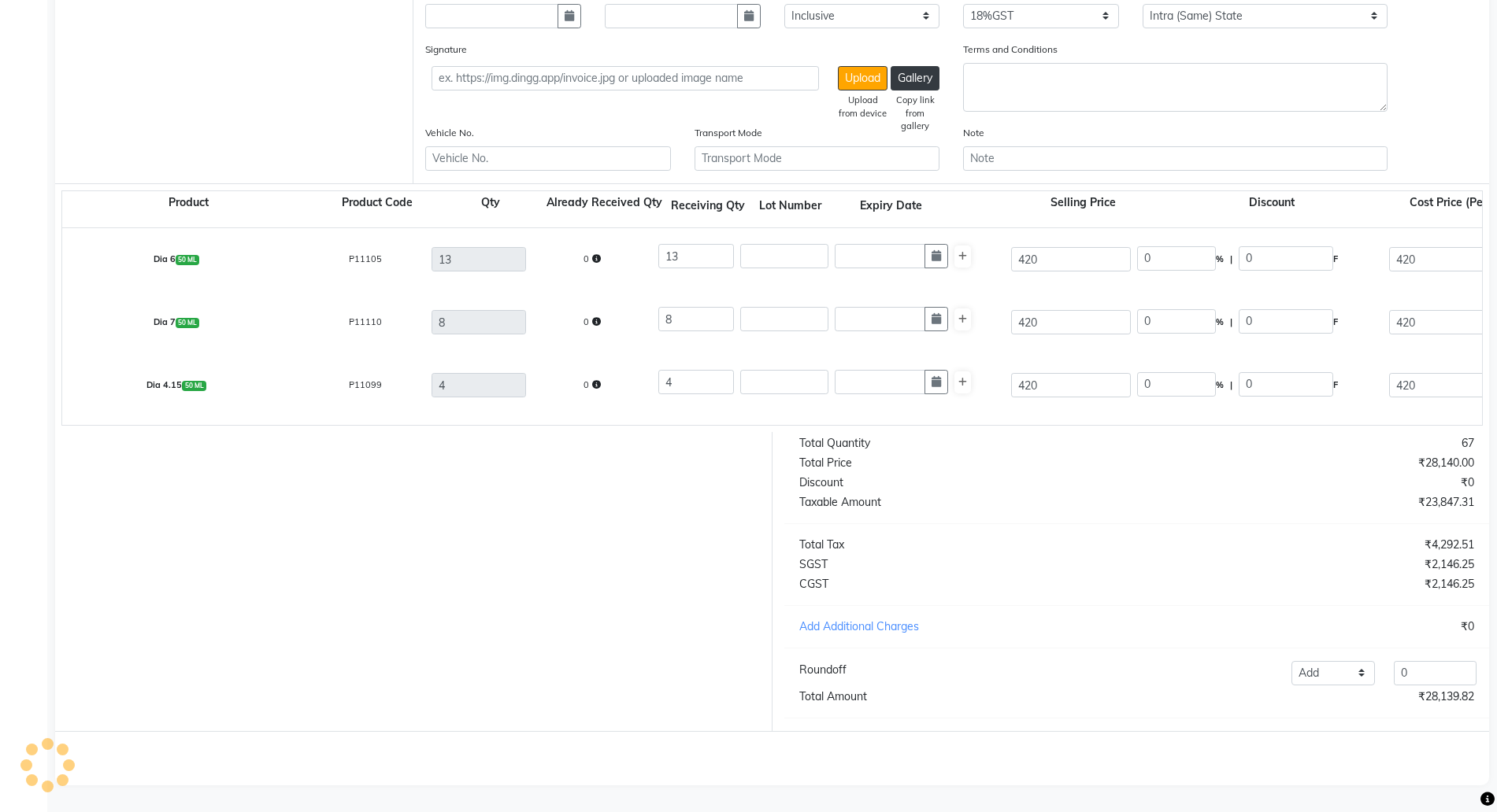
scroll to position [0, 0]
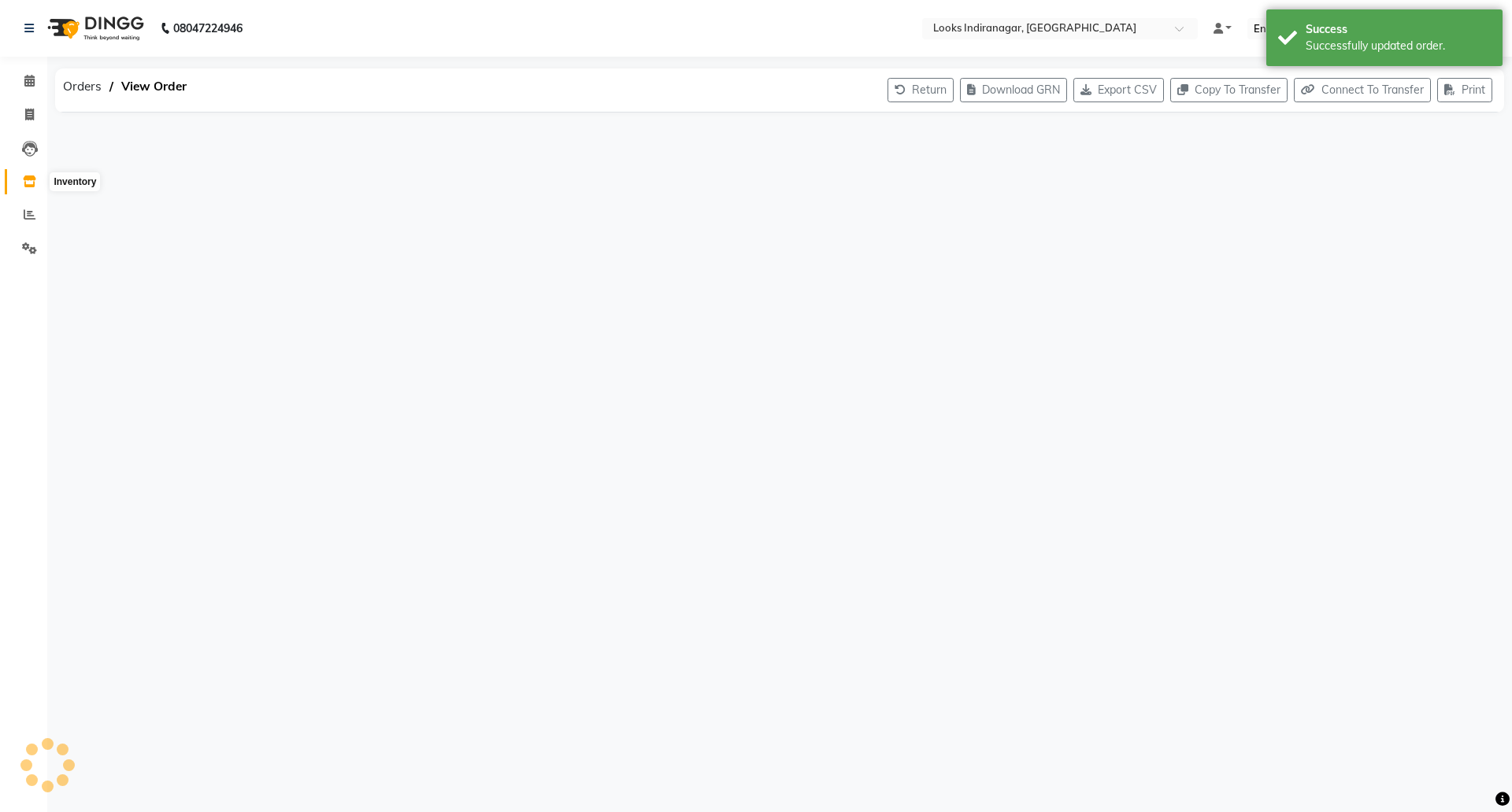
click at [31, 185] on icon at bounding box center [29, 181] width 13 height 12
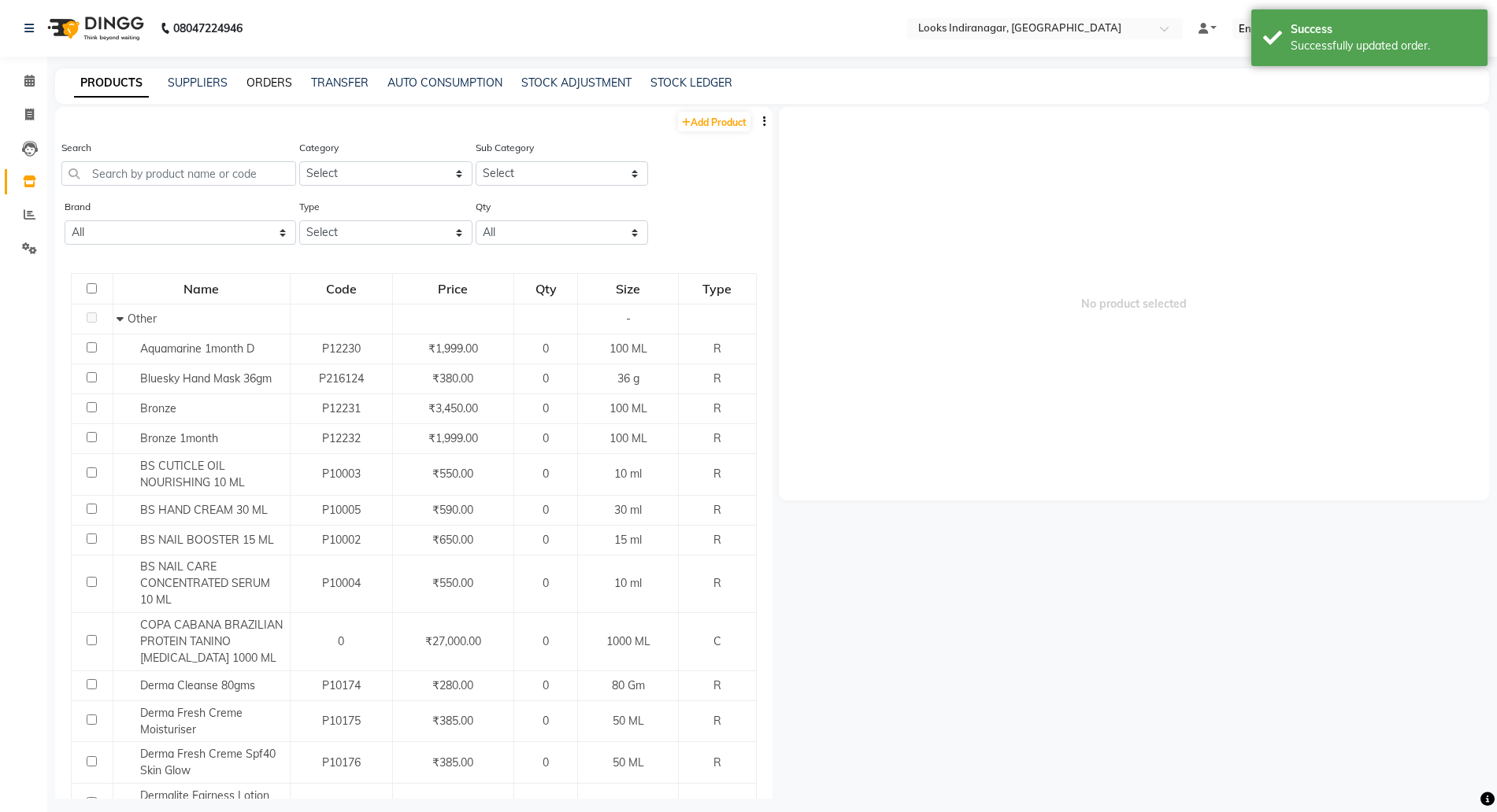
click at [268, 75] on link "ORDERS" at bounding box center [269, 83] width 45 height 14
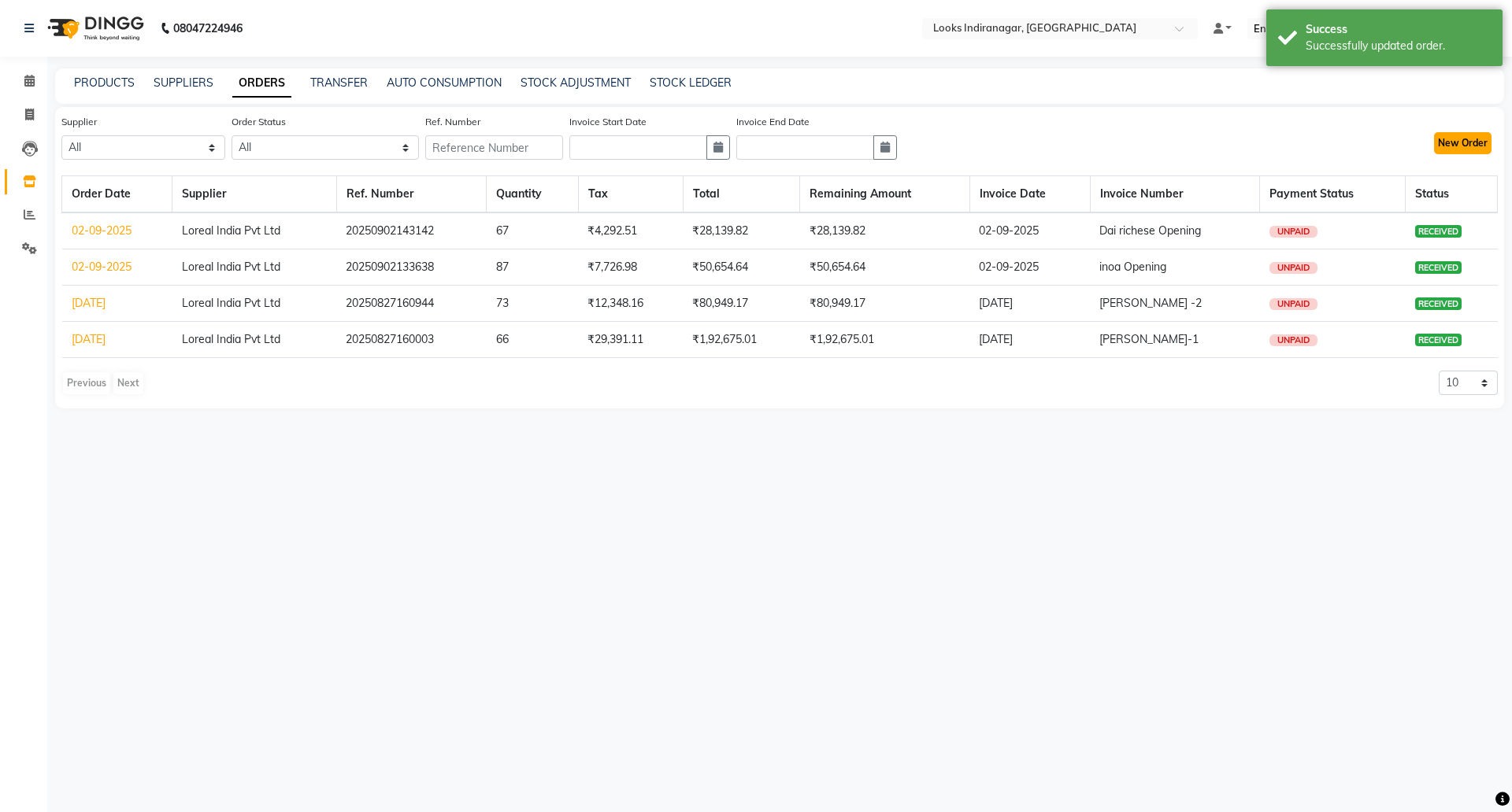
drag, startPoint x: 1440, startPoint y: 135, endPoint x: 1453, endPoint y: 144, distance: 15.8
click at [1453, 144] on button "New Order" at bounding box center [1462, 143] width 58 height 22
select select "true"
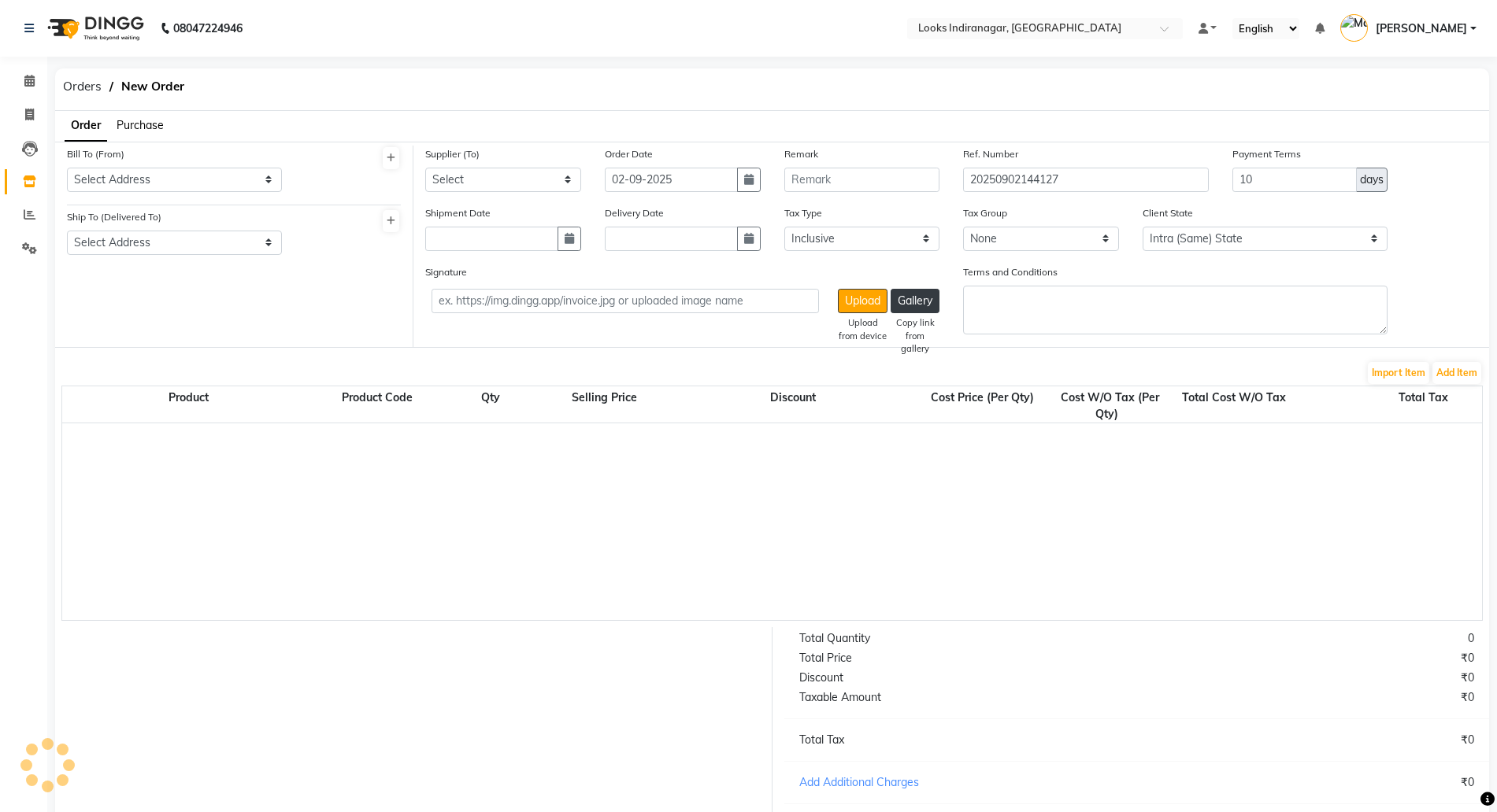
select select "4297"
click at [156, 177] on select "Select Address Looks Salon [GEOGRAPHIC_DATA]" at bounding box center [174, 179] width 215 height 24
select select "1682"
click at [67, 168] on select "Select Address Looks Salon [GEOGRAPHIC_DATA]" at bounding box center [174, 179] width 215 height 24
drag, startPoint x: 135, startPoint y: 233, endPoint x: 131, endPoint y: 252, distance: 19.4
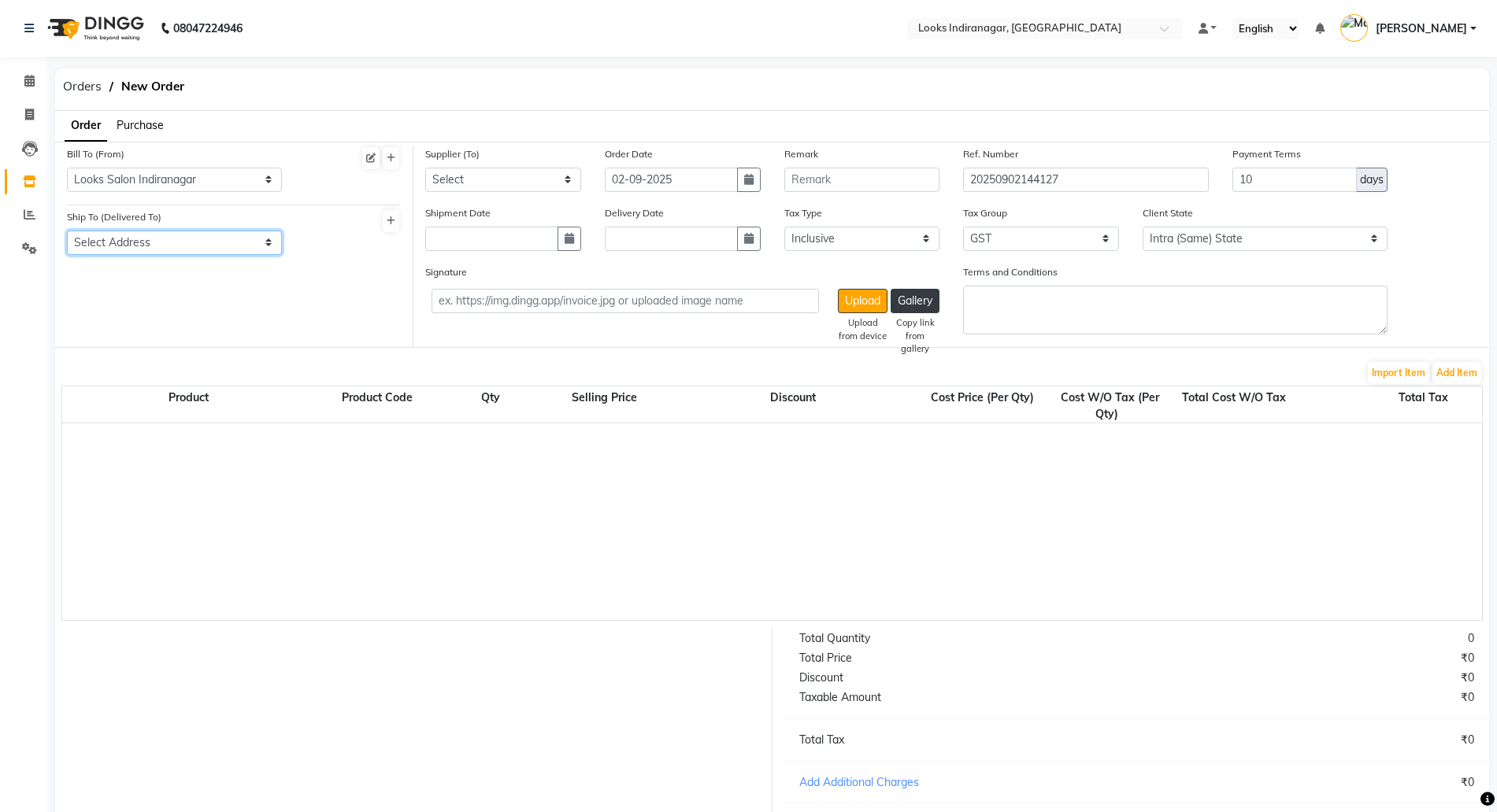
click at [135, 233] on select "Select Address Looks Salon [GEOGRAPHIC_DATA]" at bounding box center [174, 242] width 215 height 24
select select "1683"
click at [67, 231] on select "Select Address Looks Salon [GEOGRAPHIC_DATA]" at bounding box center [174, 242] width 215 height 24
drag, startPoint x: 483, startPoint y: 175, endPoint x: 478, endPoint y: 185, distance: 11.2
click at [483, 175] on select "Select Loreal India Pvt Ltd" at bounding box center [503, 179] width 156 height 24
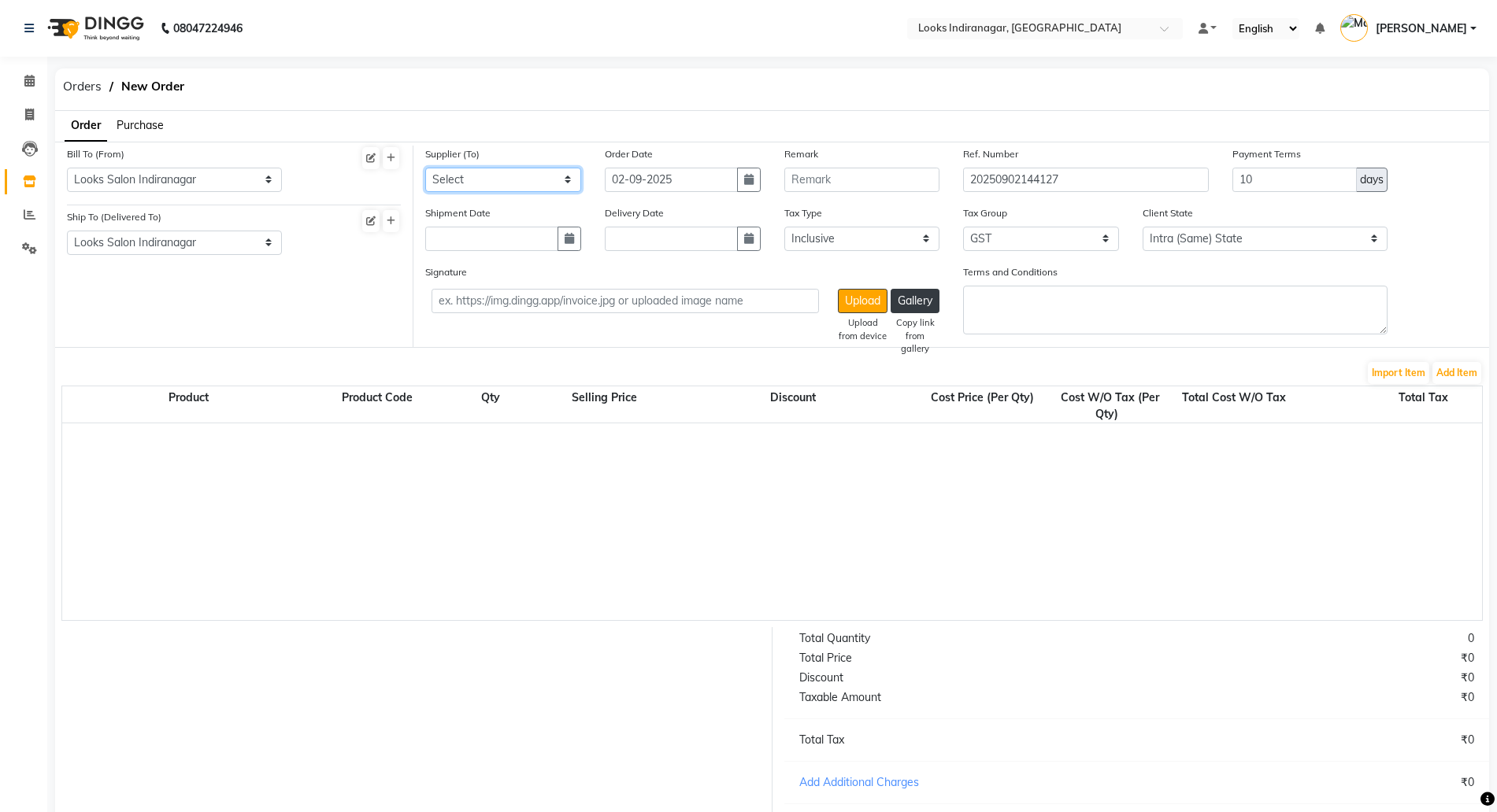
select select "5712"
click at [425, 168] on select "Select Loreal India Pvt Ltd" at bounding box center [503, 179] width 156 height 24
click at [1483, 373] on form "Bill To (From) Select Address Looks Salon Indiranagar Ship To (Delivered To) Se…" at bounding box center [772, 541] width 1434 height 800
click at [1477, 372] on button "Add Item" at bounding box center [1457, 373] width 49 height 22
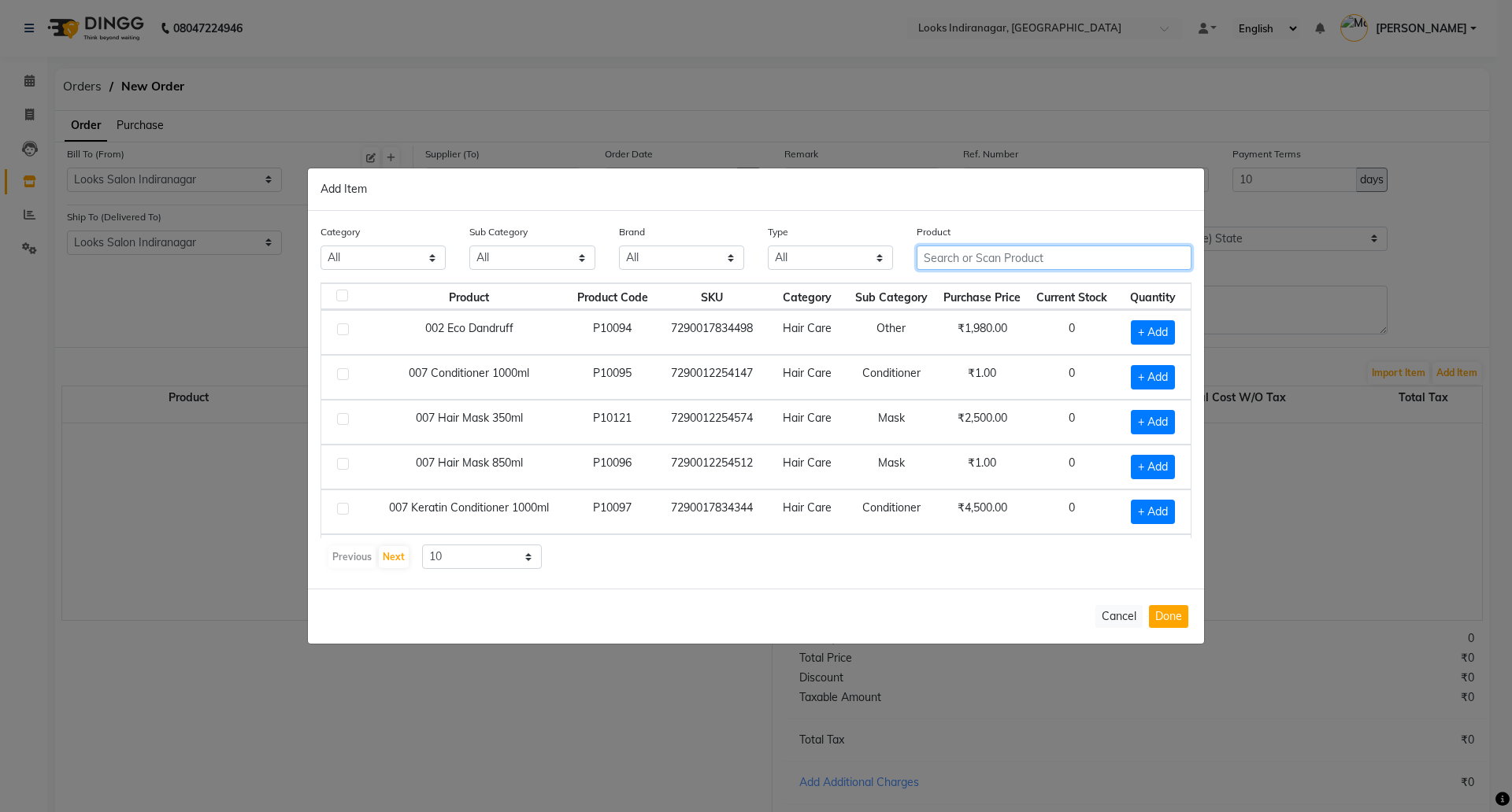
click at [959, 256] on input "text" at bounding box center [1055, 257] width 275 height 24
click at [966, 261] on input "text" at bounding box center [1055, 257] width 275 height 24
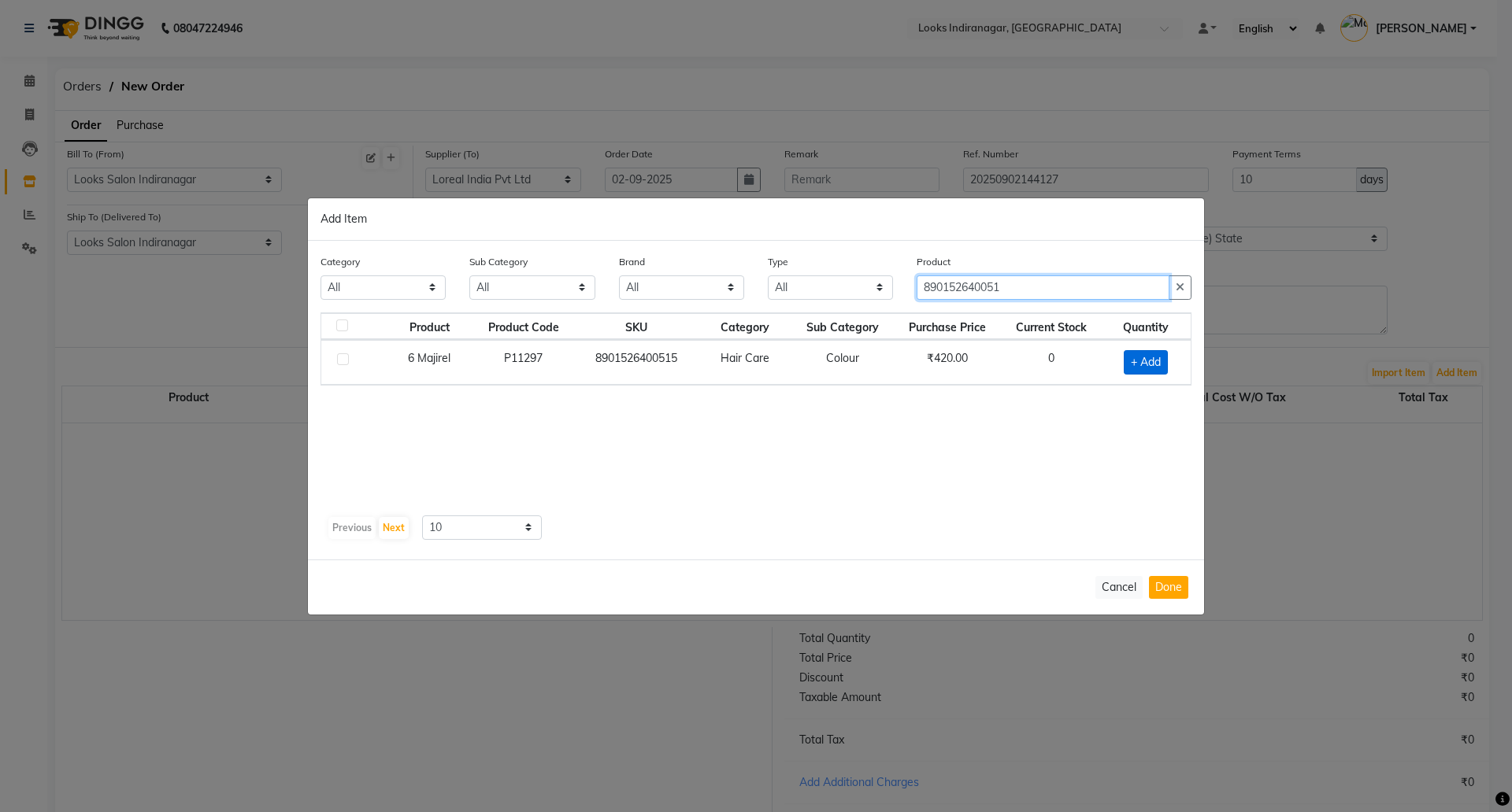
type input "890152640051"
click at [1136, 360] on span "+ Add" at bounding box center [1146, 362] width 44 height 24
checkbox input "true"
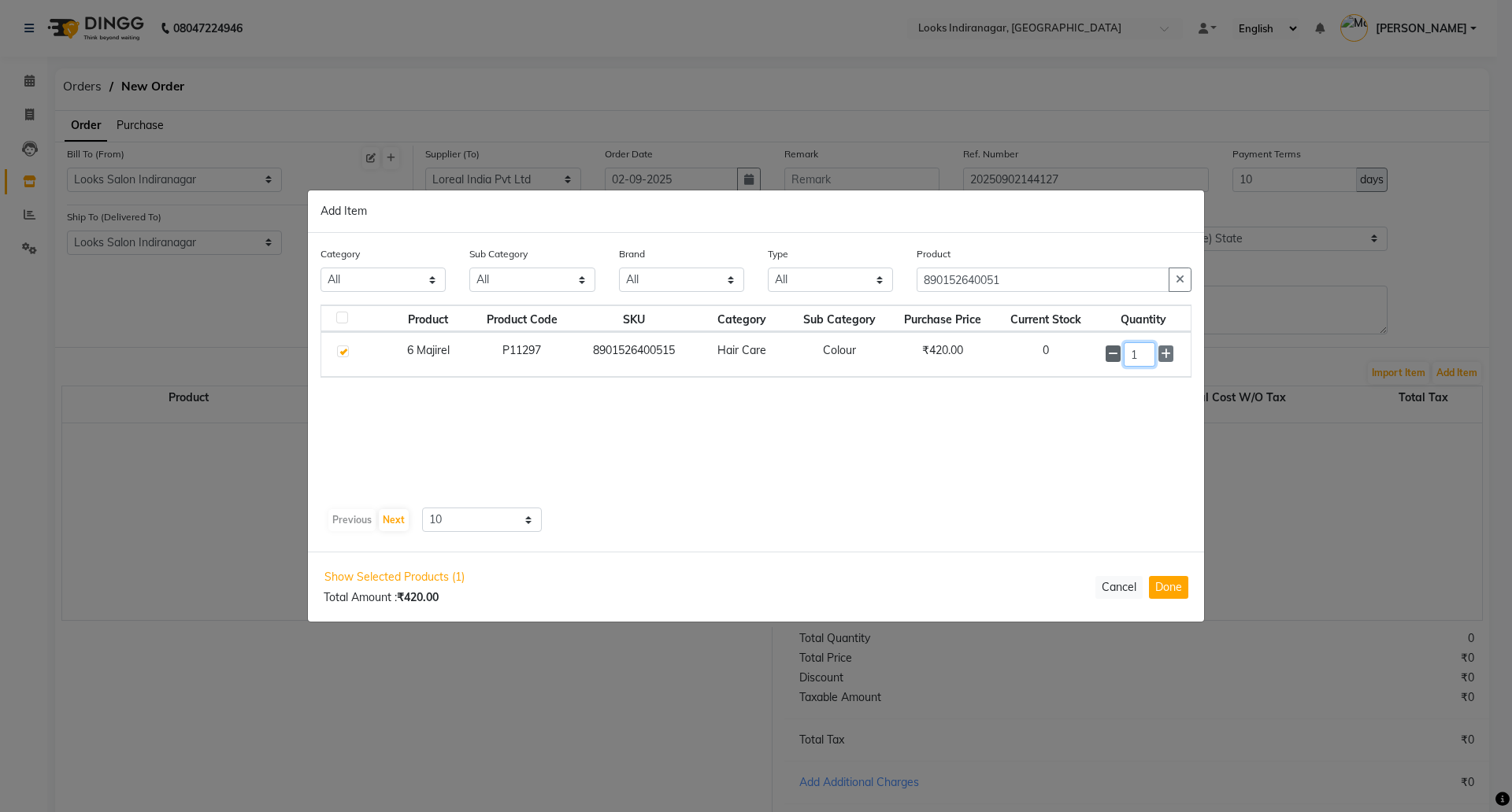
click at [1112, 355] on div "1" at bounding box center [1143, 354] width 75 height 24
type input "10"
click at [1165, 588] on button "Done" at bounding box center [1168, 587] width 39 height 23
select select "4314"
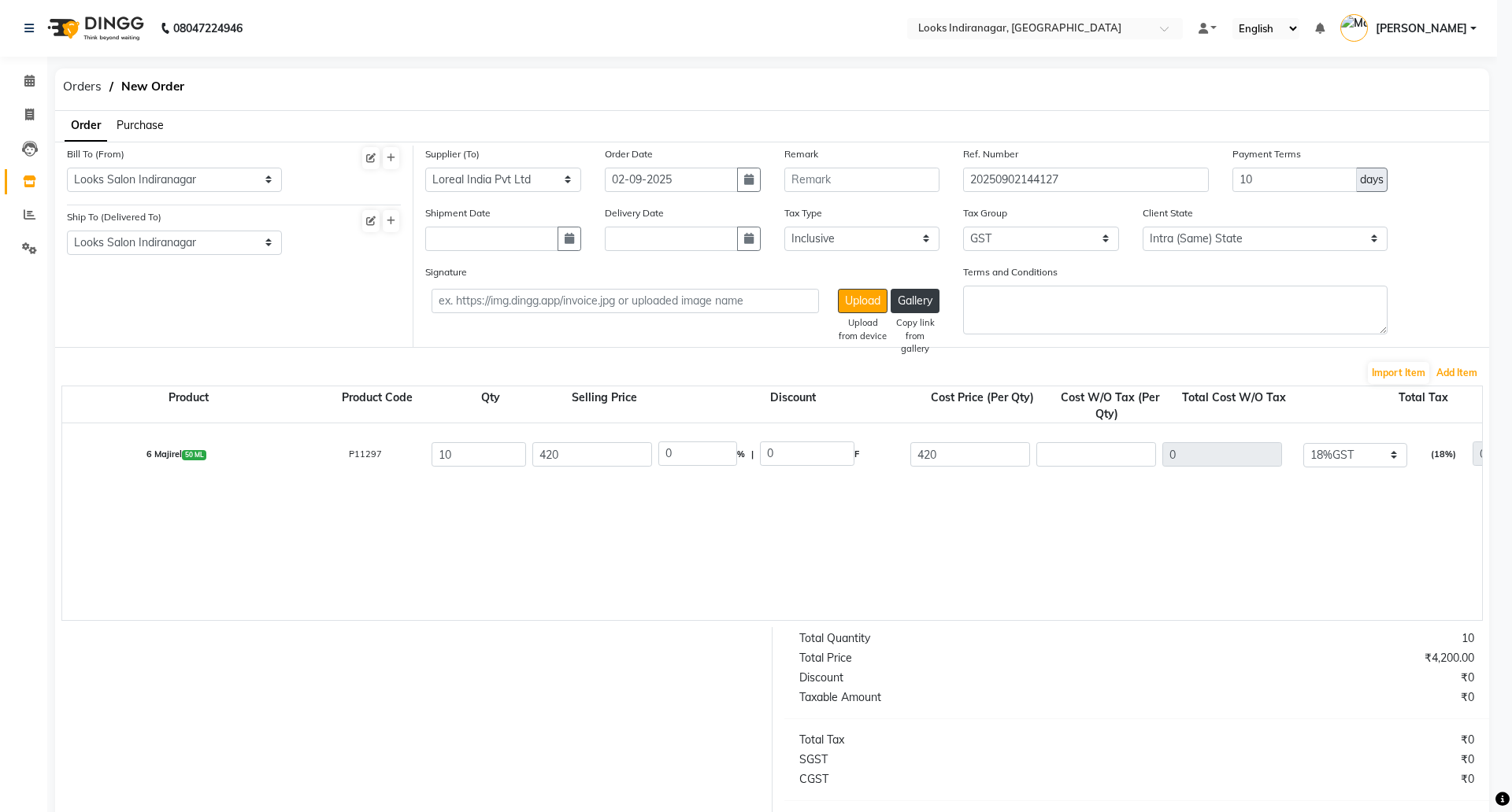
type input "355.93"
type input "3559.3"
type input "640.67"
type input "4199.97"
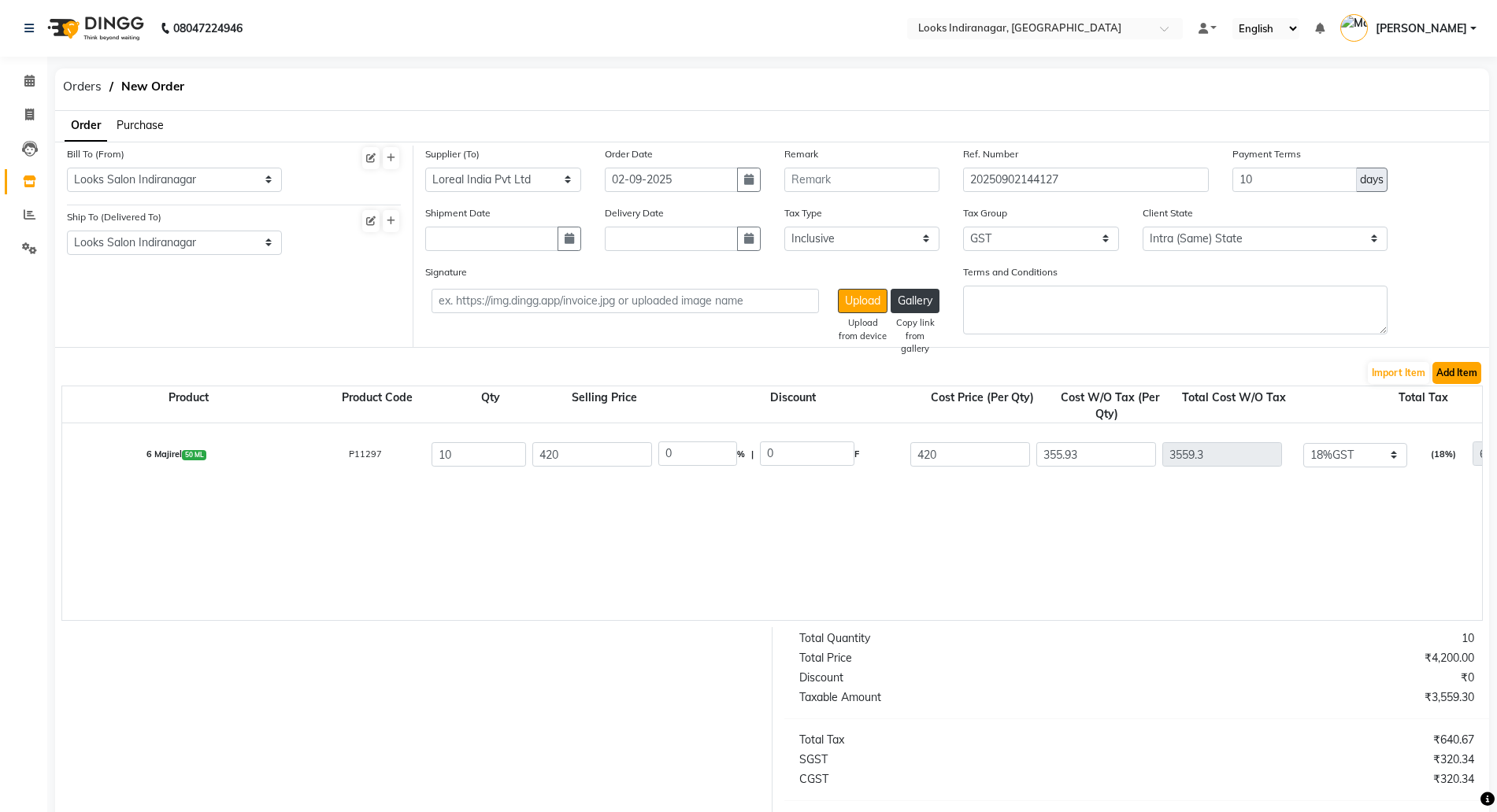
click at [1440, 380] on button "Add Item" at bounding box center [1457, 373] width 49 height 22
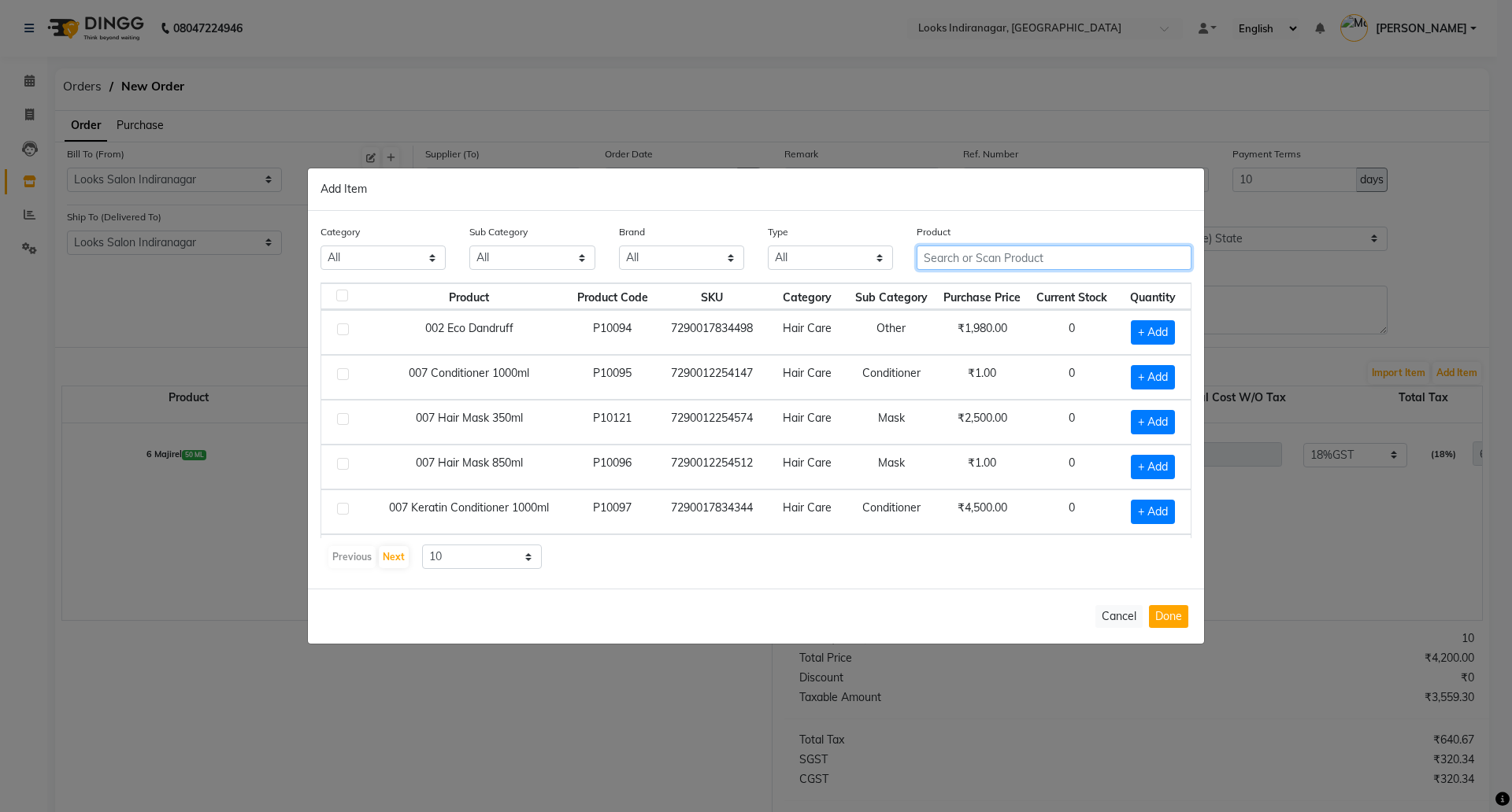
click at [969, 258] on input "text" at bounding box center [1055, 257] width 275 height 24
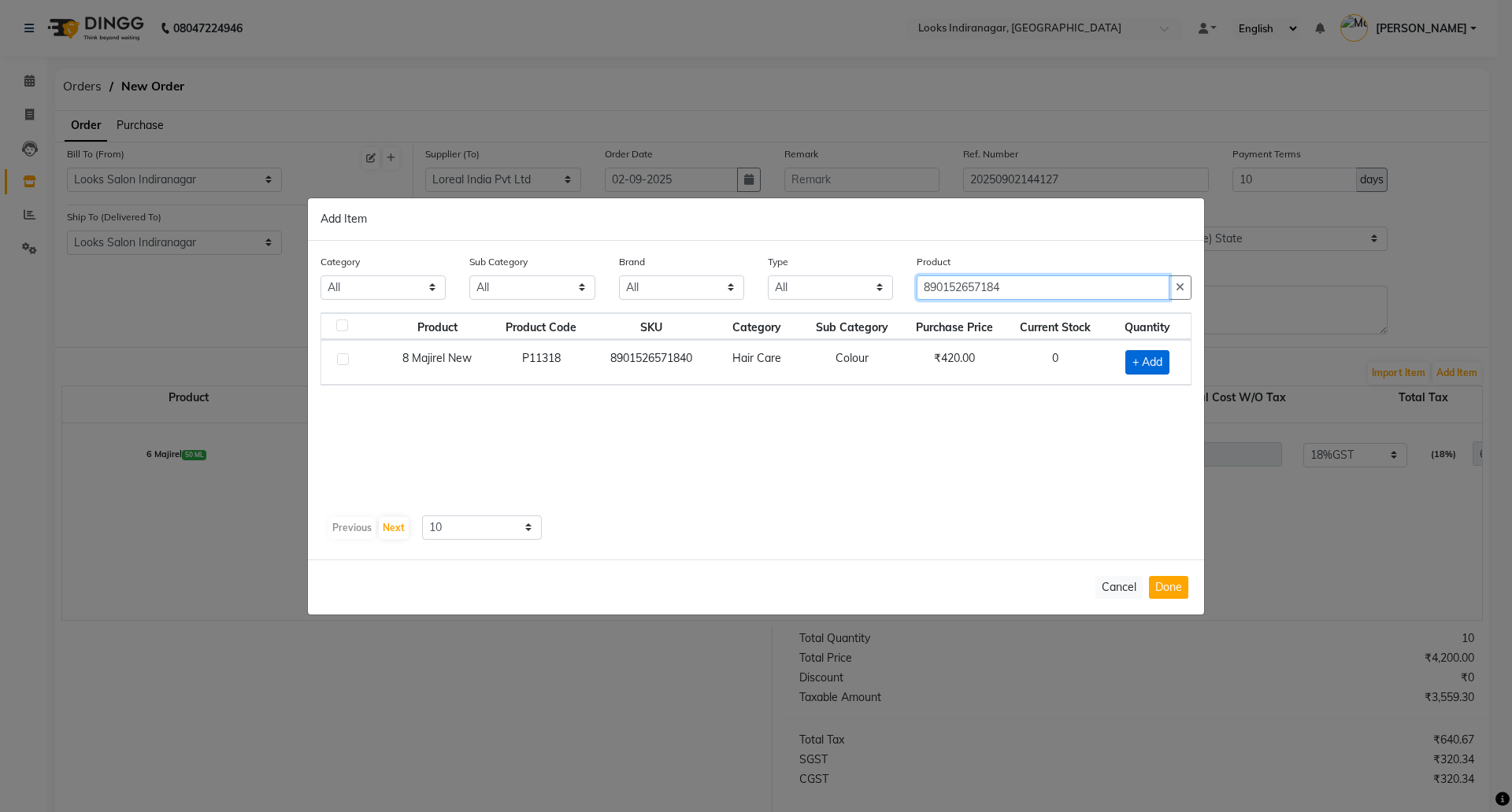
type input "890152657184"
click at [1140, 359] on span "+ Add" at bounding box center [1148, 362] width 44 height 24
checkbox input "true"
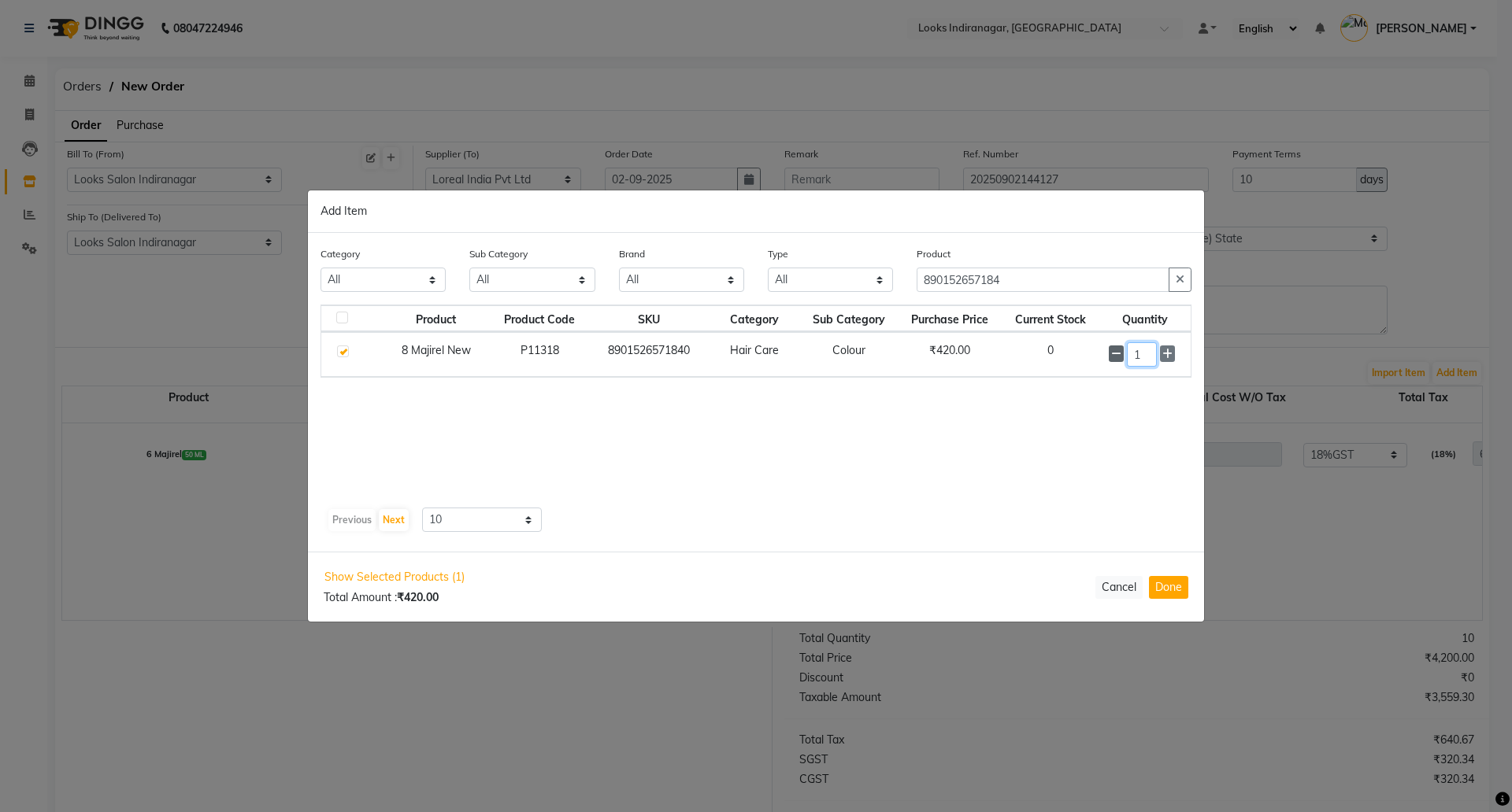
drag, startPoint x: 1139, startPoint y: 345, endPoint x: 1120, endPoint y: 349, distance: 19.4
click at [1121, 349] on div "1" at bounding box center [1145, 354] width 73 height 24
type input "8"
click at [1171, 581] on button "Done" at bounding box center [1168, 587] width 39 height 23
select select "4314"
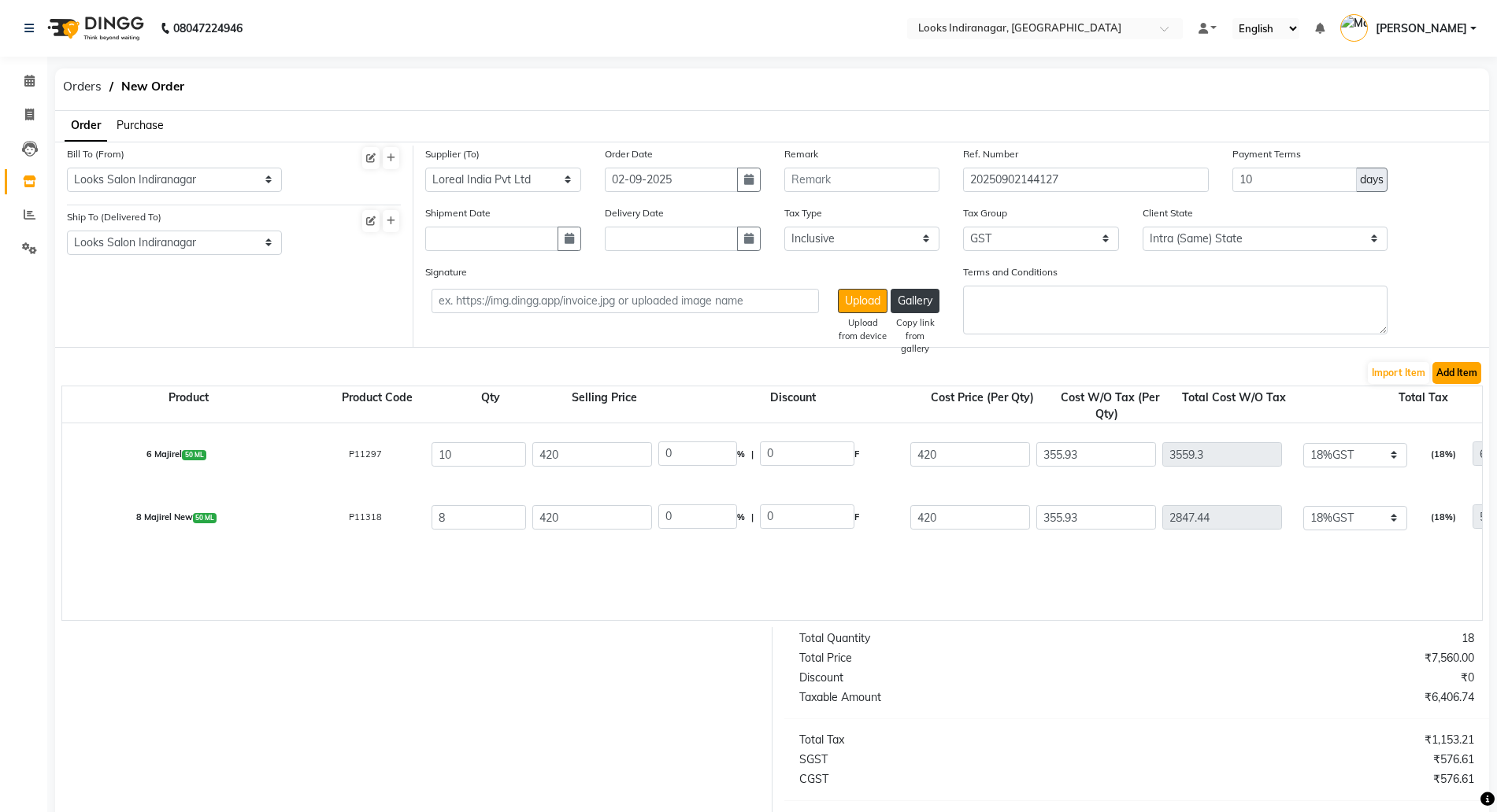
click at [1475, 383] on button "Add Item" at bounding box center [1457, 373] width 49 height 22
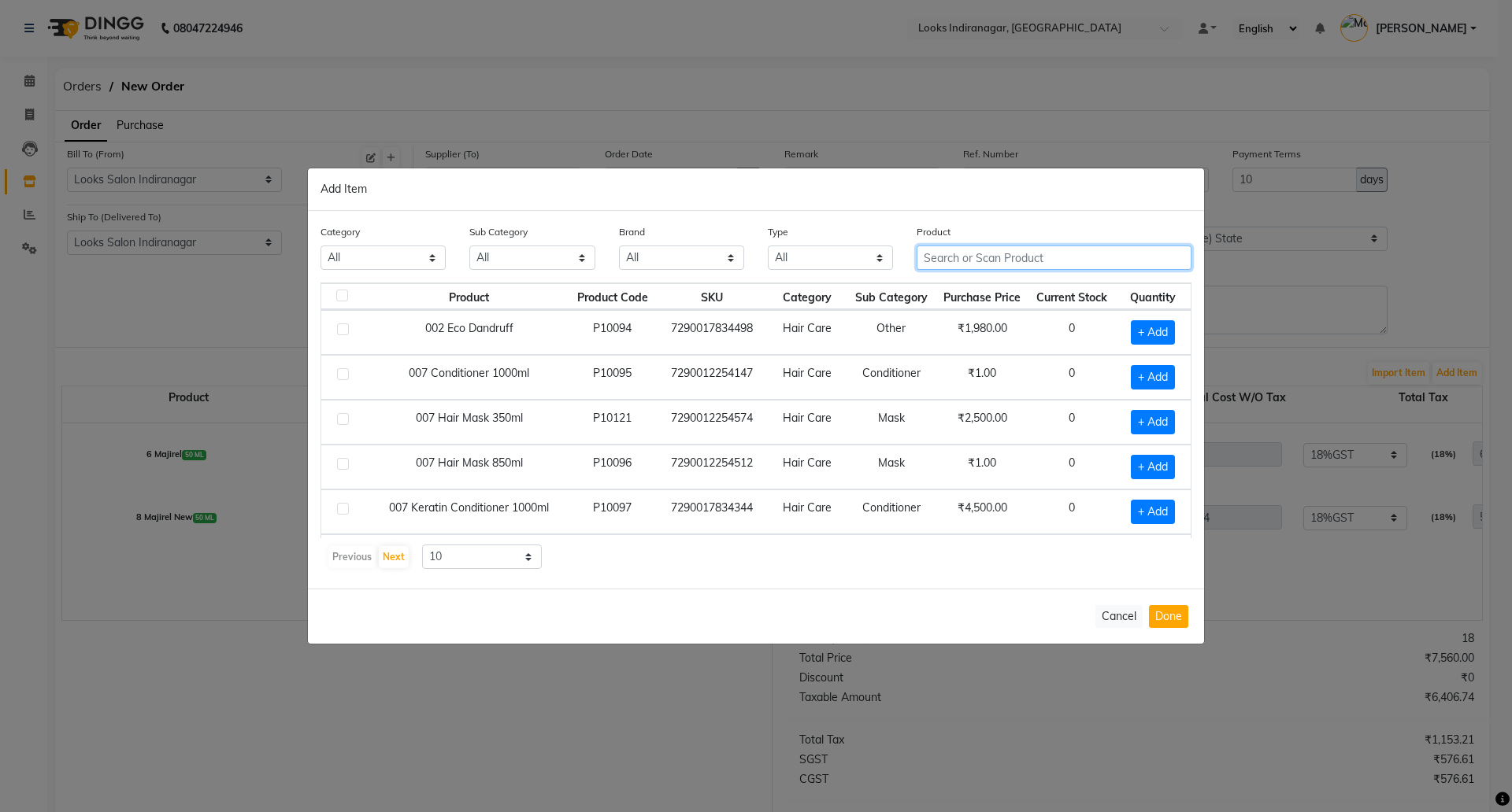
drag, startPoint x: 993, startPoint y: 255, endPoint x: 986, endPoint y: 248, distance: 9.9
click at [991, 254] on input "text" at bounding box center [1055, 257] width 275 height 24
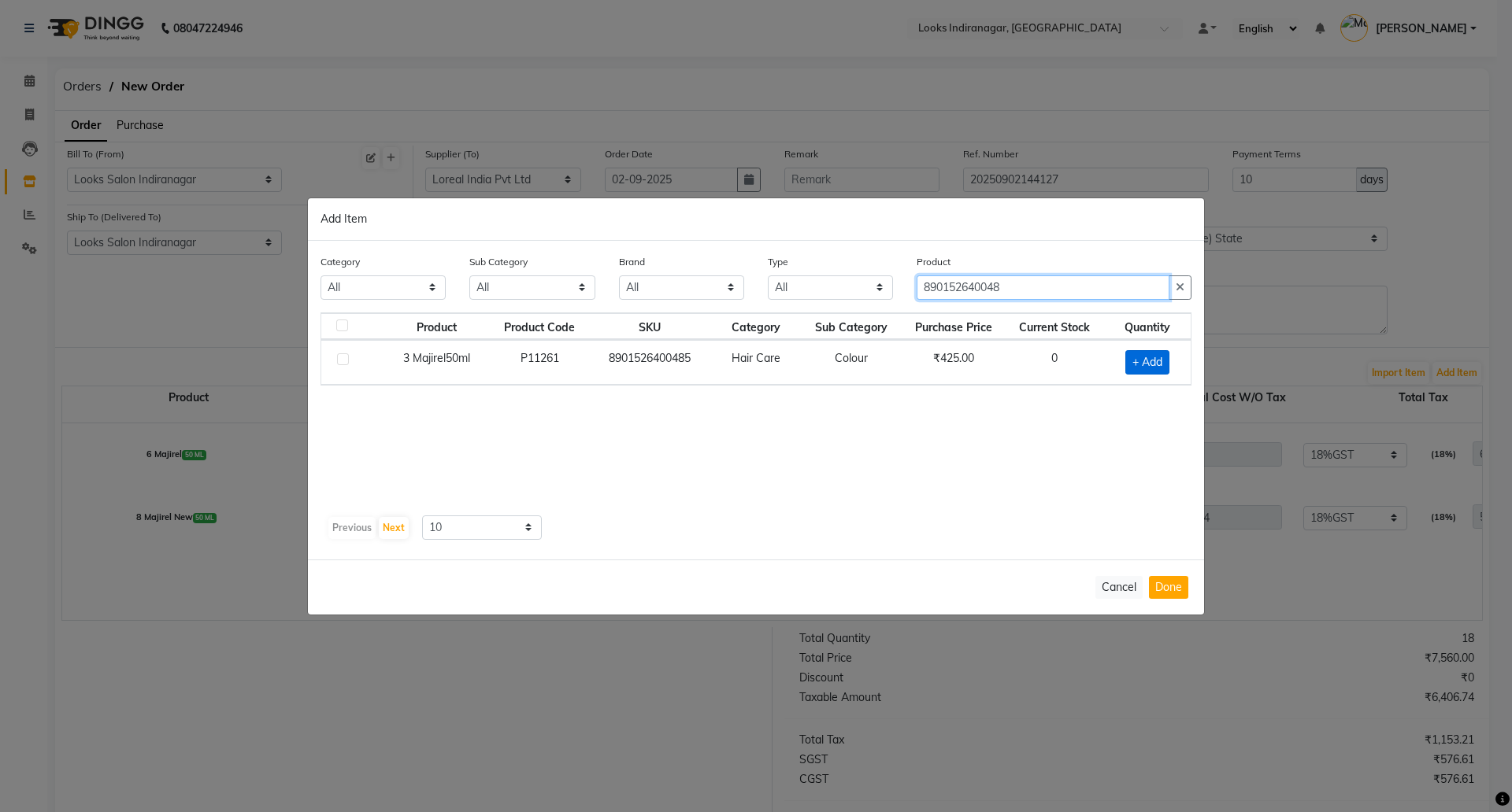
type input "890152640048"
click at [1145, 369] on span "+ Add" at bounding box center [1148, 362] width 44 height 24
checkbox input "true"
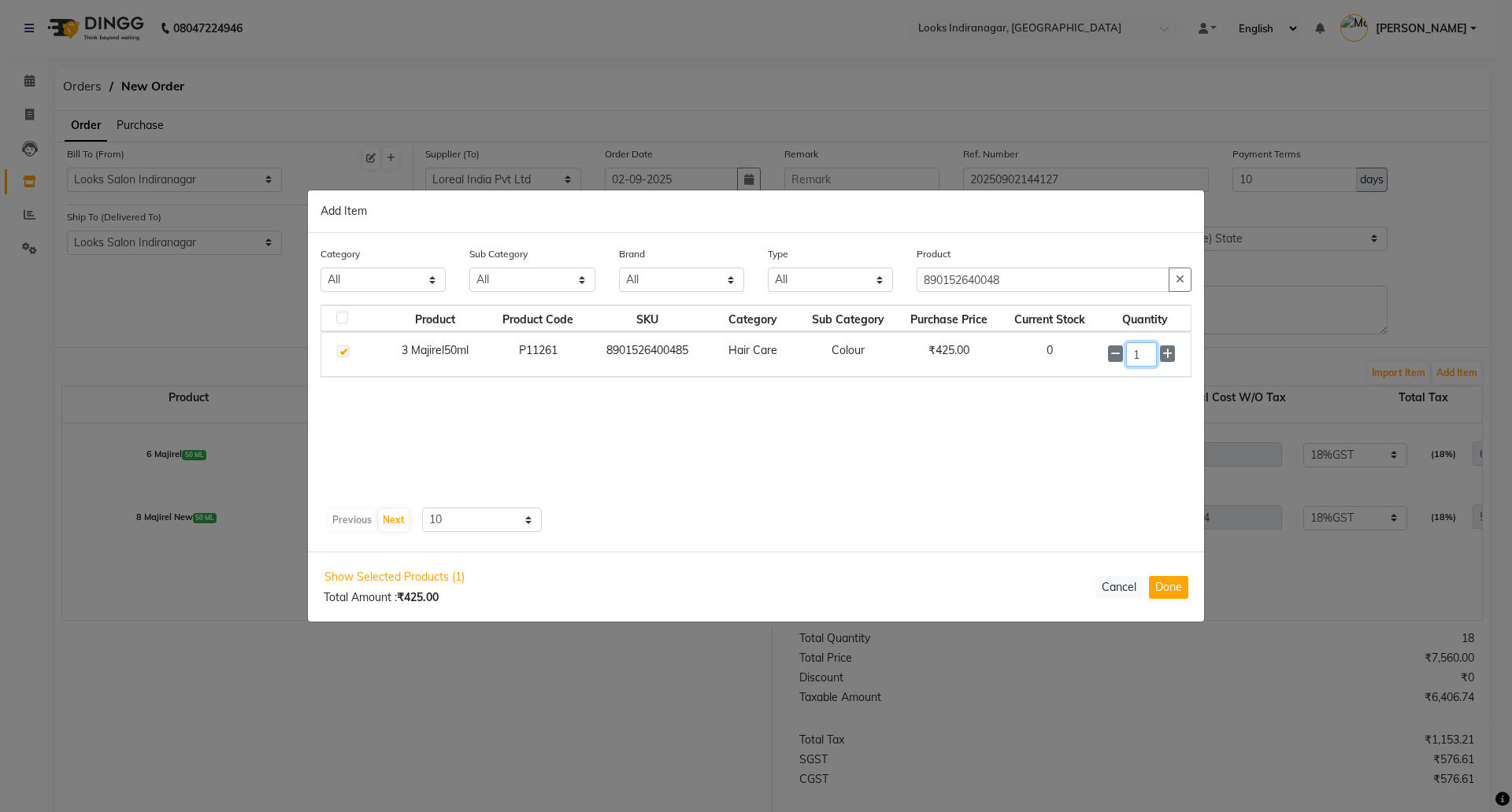
drag, startPoint x: 1147, startPoint y: 342, endPoint x: 1084, endPoint y: 354, distance: 64.1
click at [1084, 354] on tr "3 Majirel50ml P11261 8901526400485 Hair Care Colour ₹425.00 0 1" at bounding box center [756, 354] width 869 height 45
type input "7"
click at [1175, 586] on button "Done" at bounding box center [1168, 587] width 39 height 23
select select "4314"
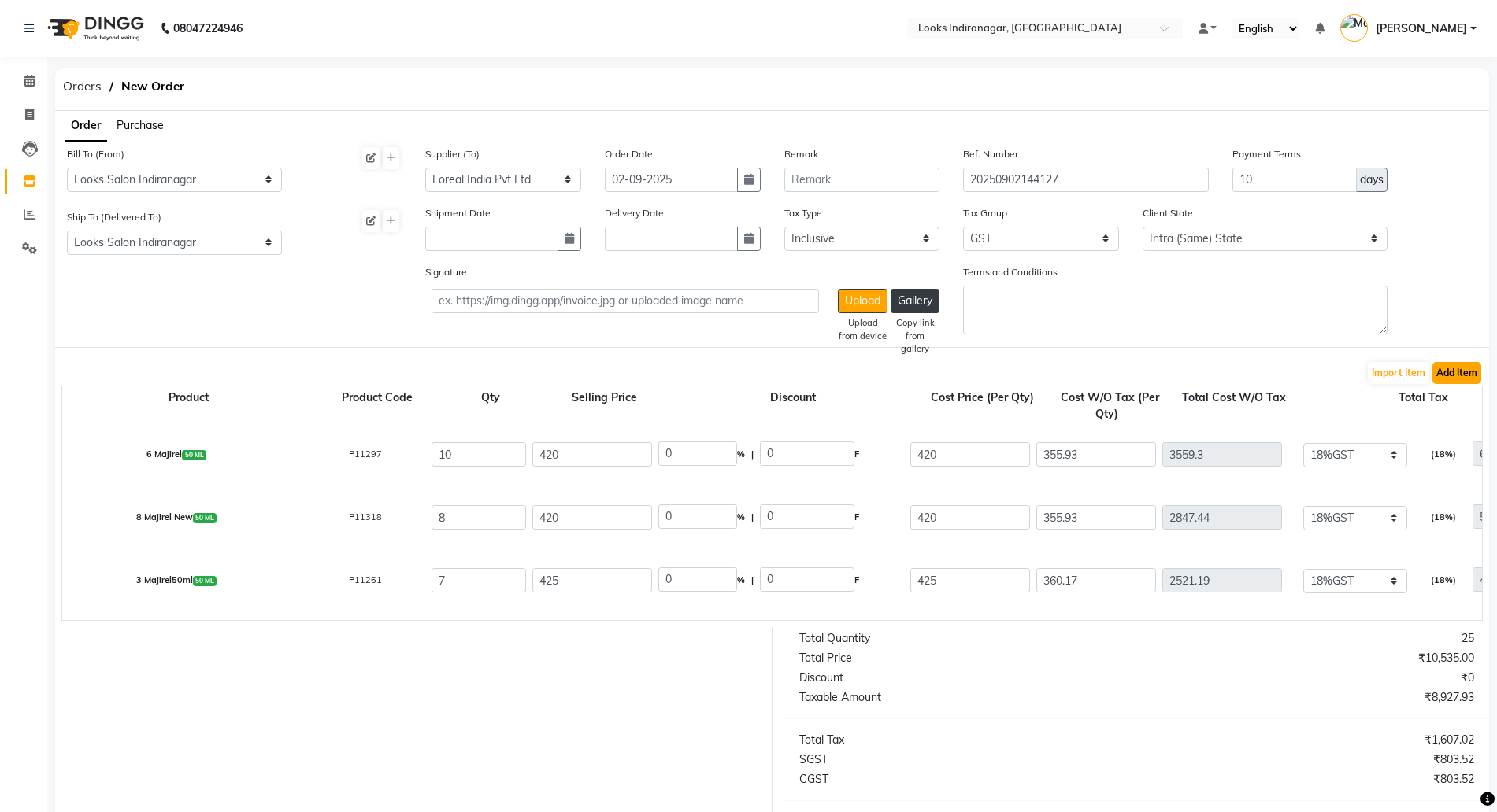
click at [1469, 370] on button "Add Item" at bounding box center [1457, 373] width 49 height 22
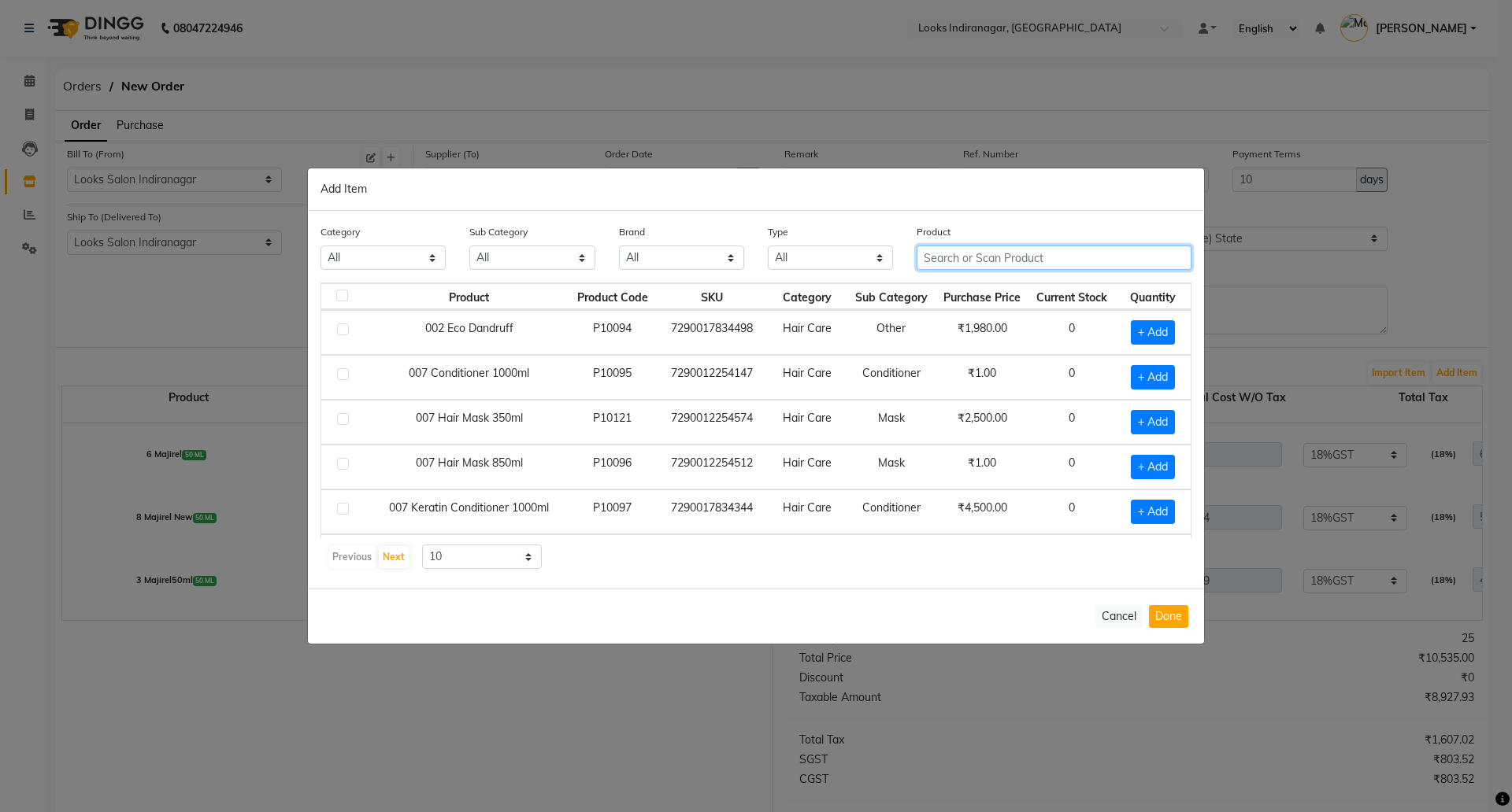
click at [952, 260] on input "text" at bounding box center [1055, 257] width 275 height 24
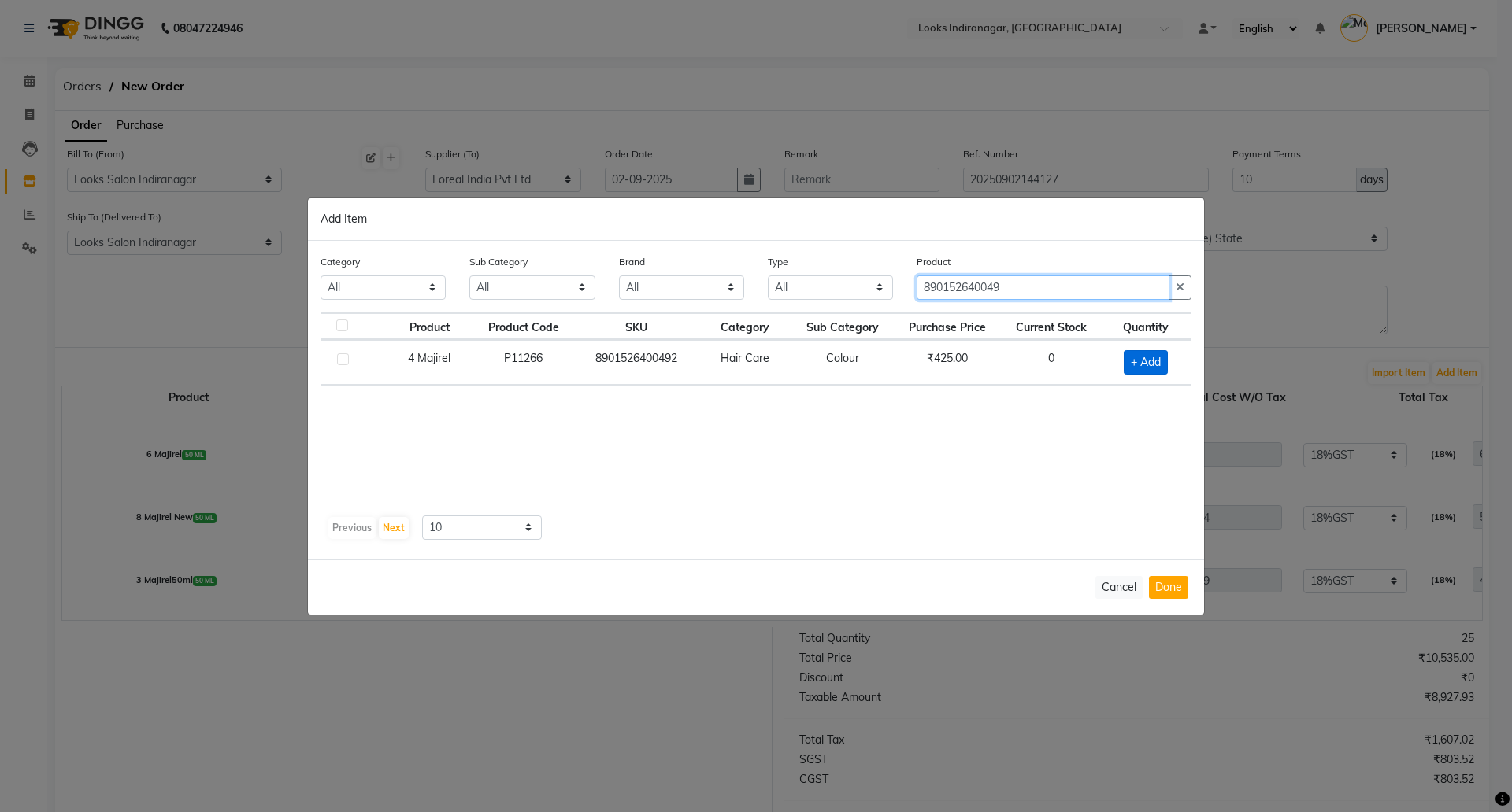
type input "890152640049"
click at [1131, 352] on span "+ Add" at bounding box center [1146, 362] width 44 height 24
checkbox input "true"
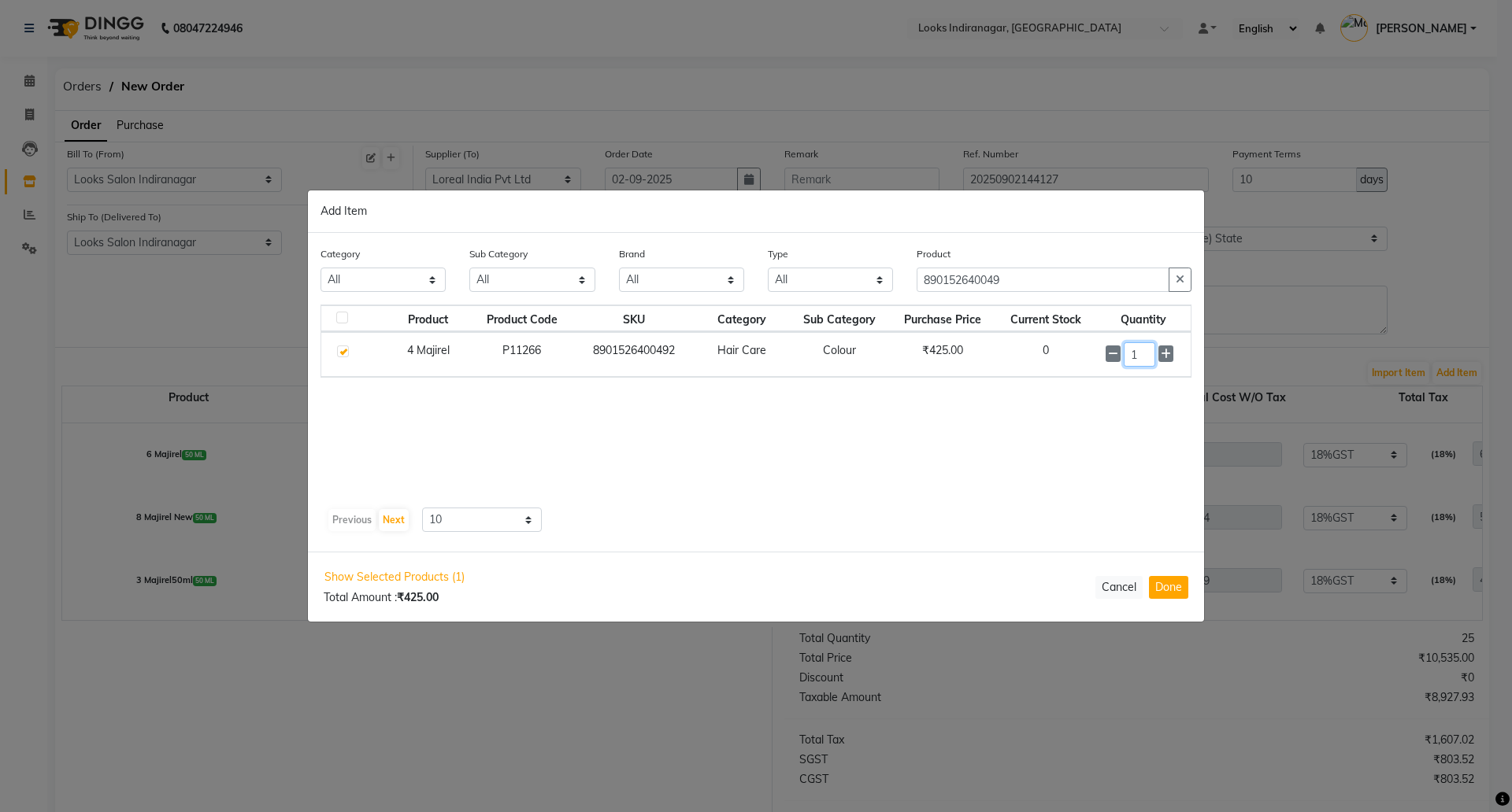
drag, startPoint x: 1140, startPoint y: 354, endPoint x: 1079, endPoint y: 357, distance: 61.1
click at [1081, 359] on tr "4 Majirel P11266 8901526400492 Hair Care Colour ₹425.00 0 1" at bounding box center [756, 354] width 869 height 45
type input "2"
click at [1170, 578] on button "Done" at bounding box center [1168, 587] width 39 height 23
select select "4314"
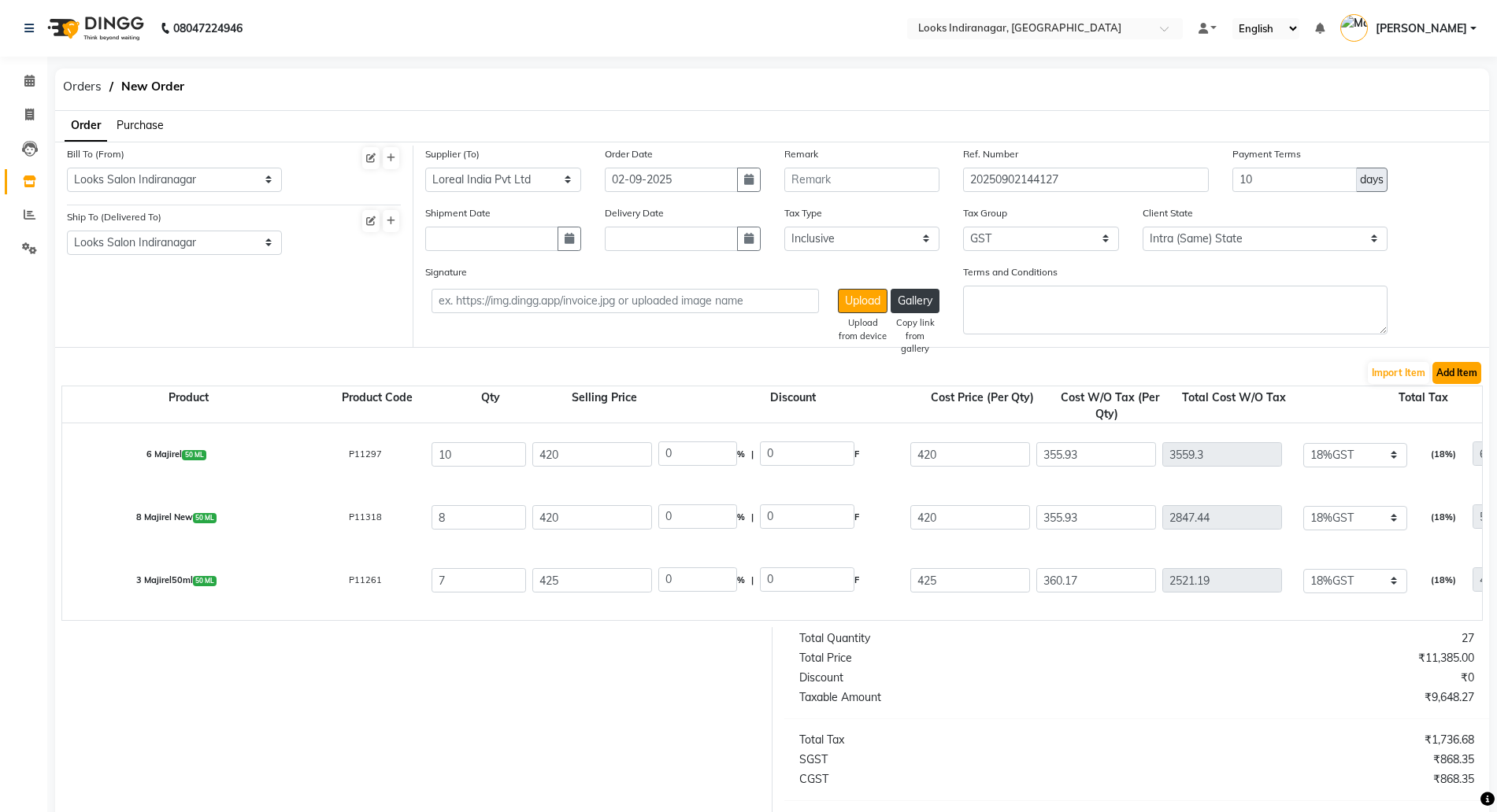
click at [1475, 364] on button "Add Item" at bounding box center [1457, 373] width 49 height 22
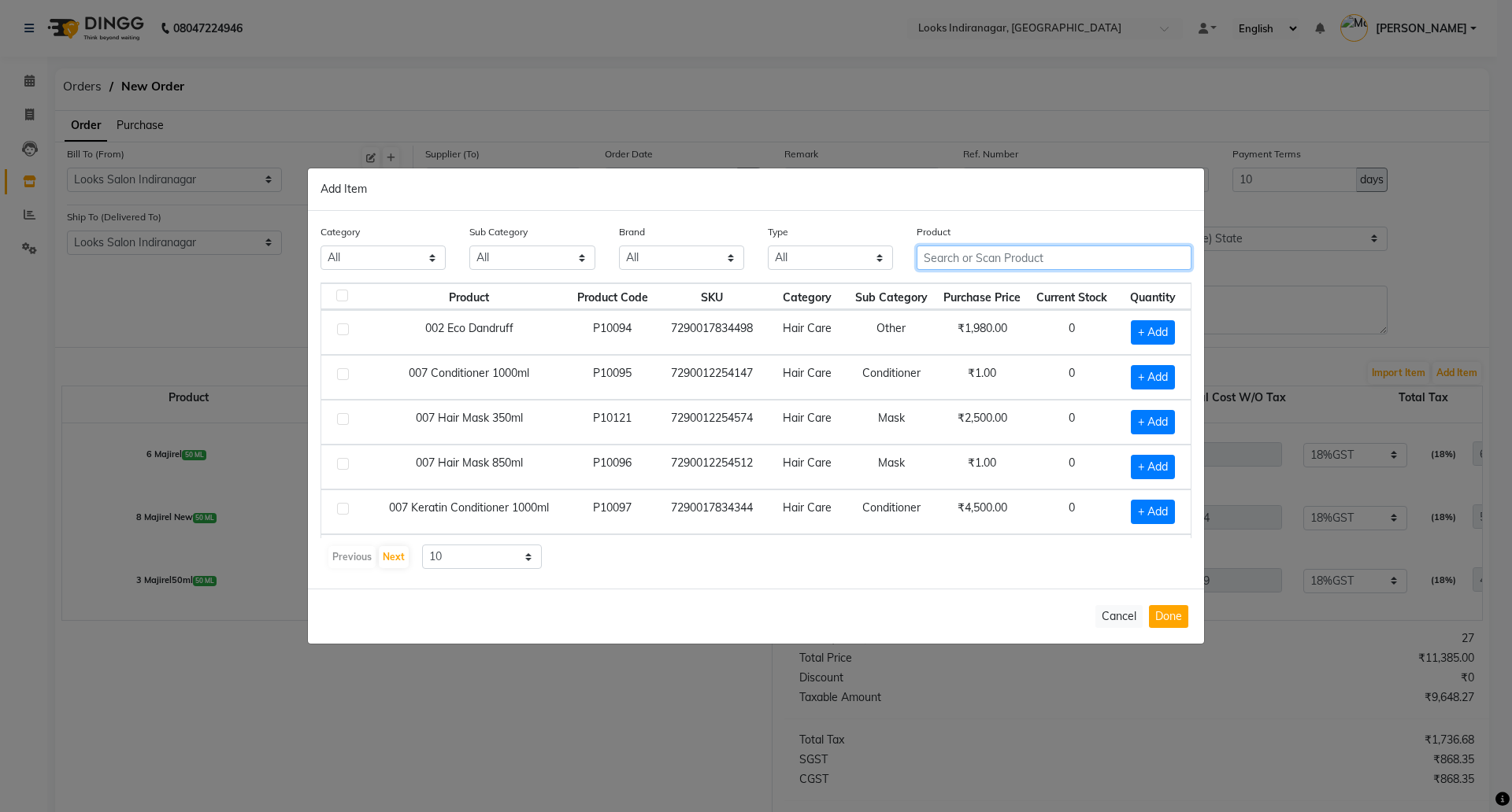
click at [962, 248] on input "text" at bounding box center [1055, 257] width 275 height 24
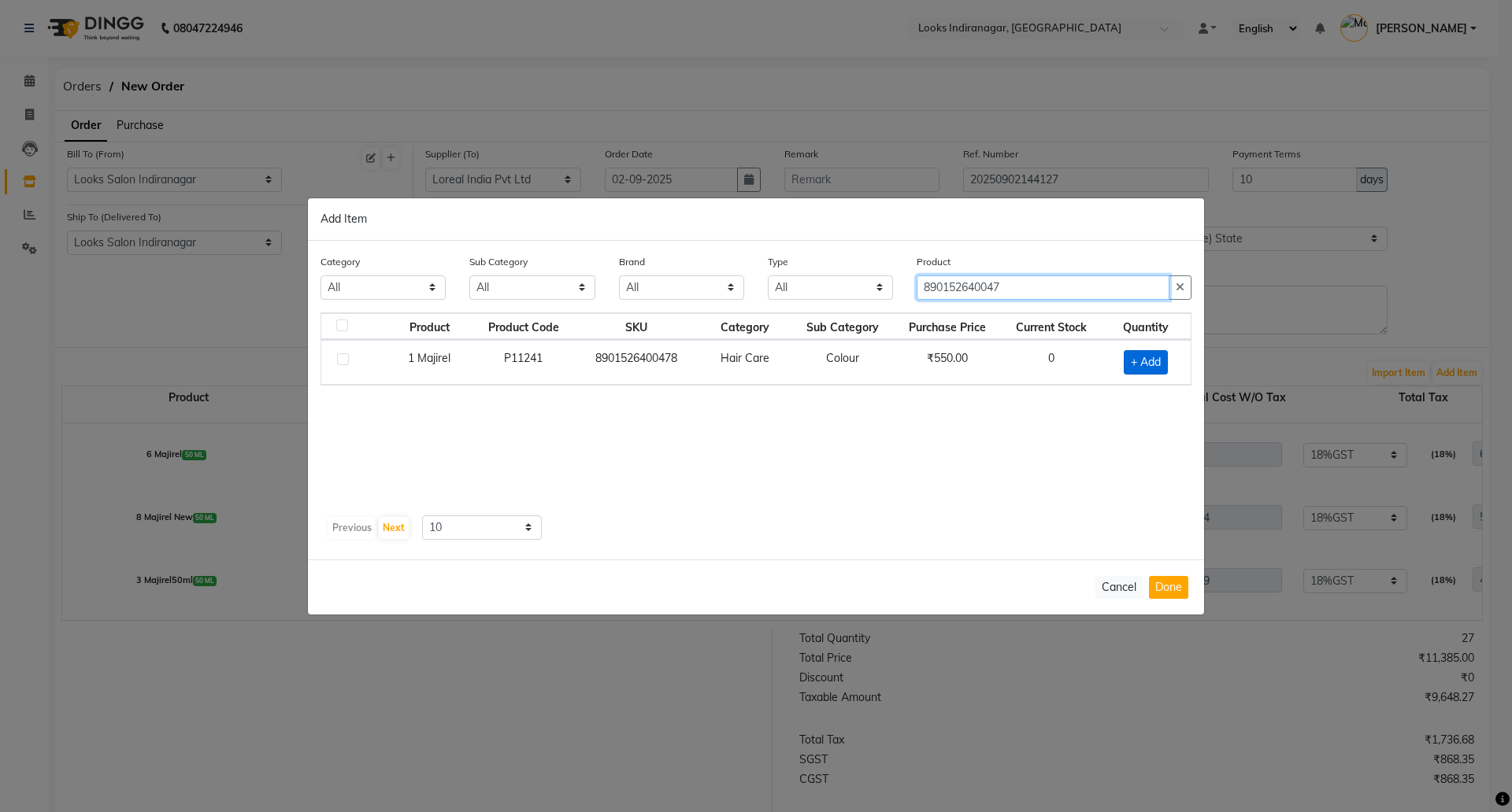
type input "890152640047"
click at [1141, 370] on span "+ Add" at bounding box center [1146, 362] width 44 height 24
checkbox input "true"
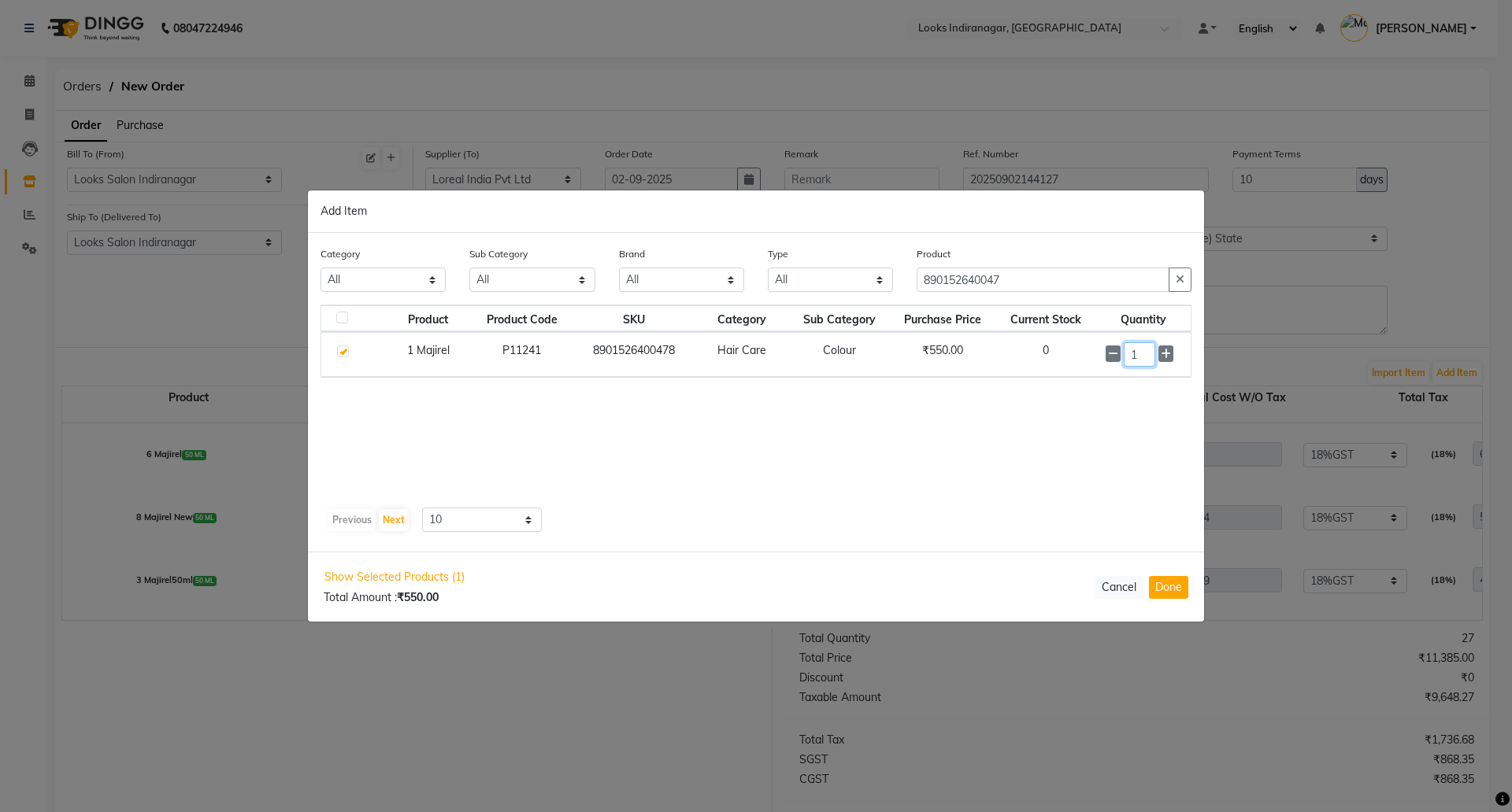
drag, startPoint x: 1139, startPoint y: 349, endPoint x: 1085, endPoint y: 356, distance: 54.5
click at [1088, 358] on tr "1 Majirel P11241 8901526400478 Hair Care Colour ₹550.00 0 1" at bounding box center [756, 354] width 869 height 45
type input "9"
click at [1154, 582] on button "Done" at bounding box center [1168, 587] width 39 height 23
select select "4314"
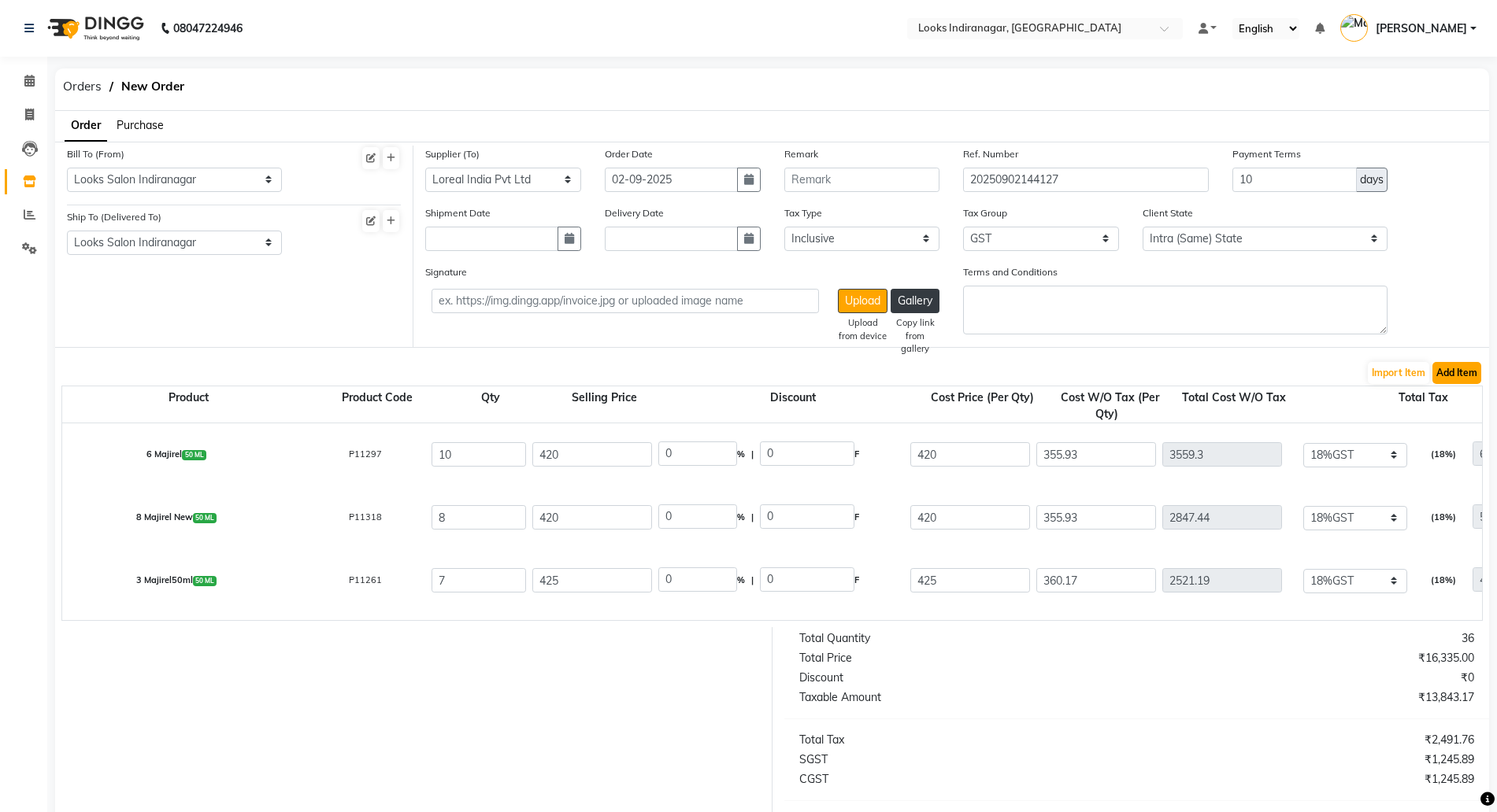
click at [1471, 381] on button "Add Item" at bounding box center [1457, 373] width 49 height 22
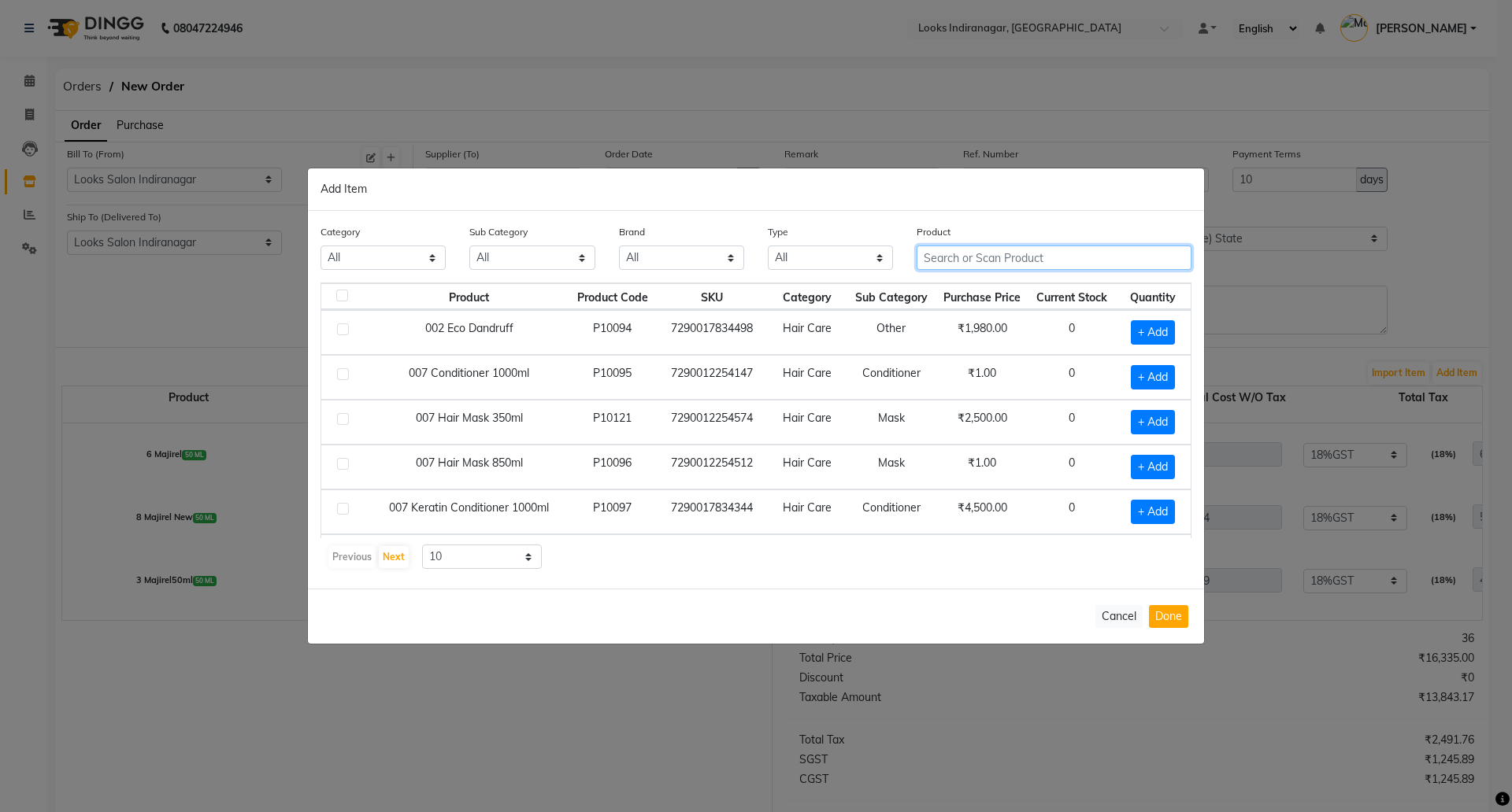
click at [1022, 261] on input "text" at bounding box center [1055, 257] width 275 height 24
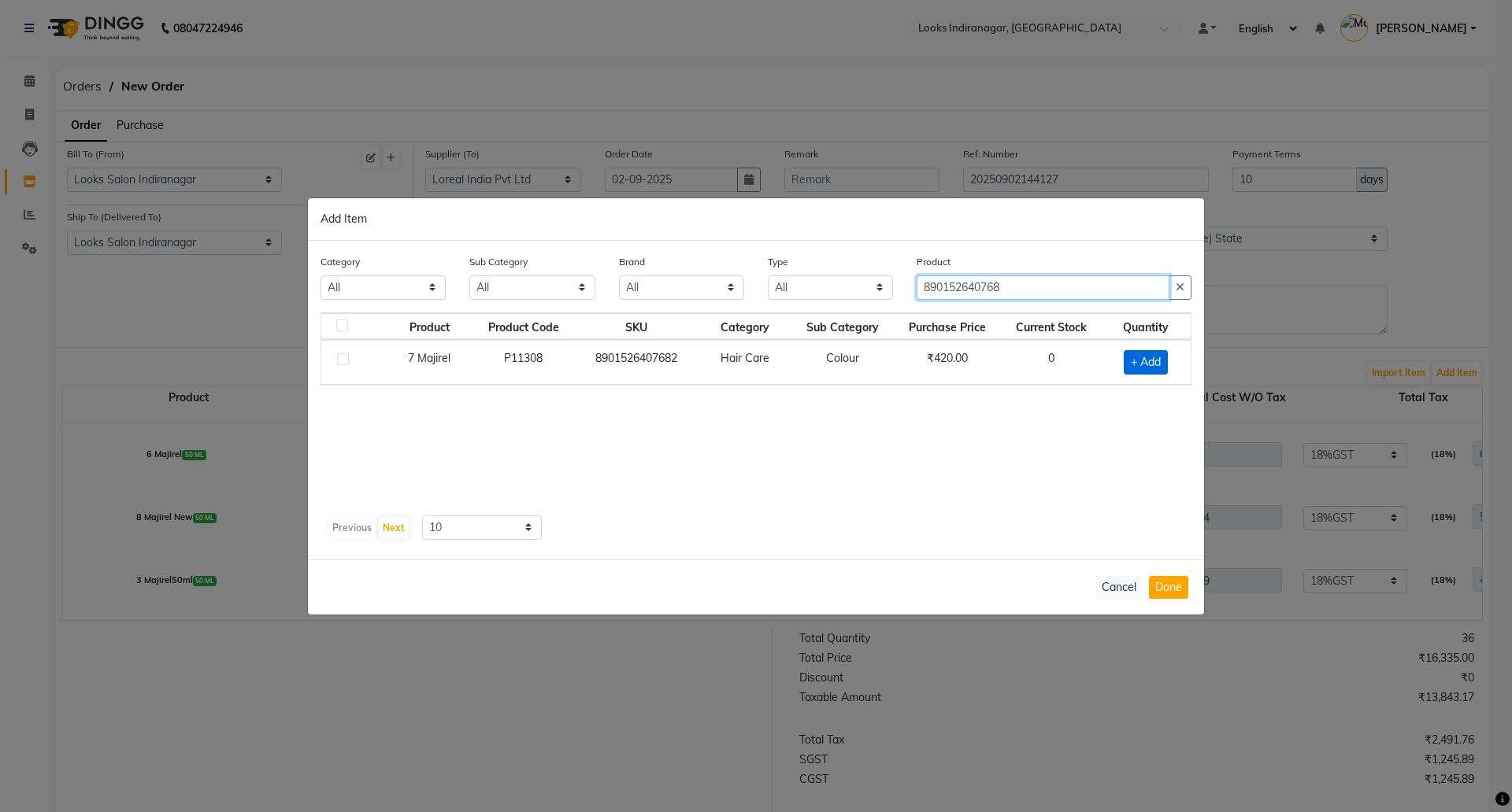
type input "890152640768"
click at [1145, 360] on span "+ Add" at bounding box center [1146, 362] width 44 height 24
checkbox input "true"
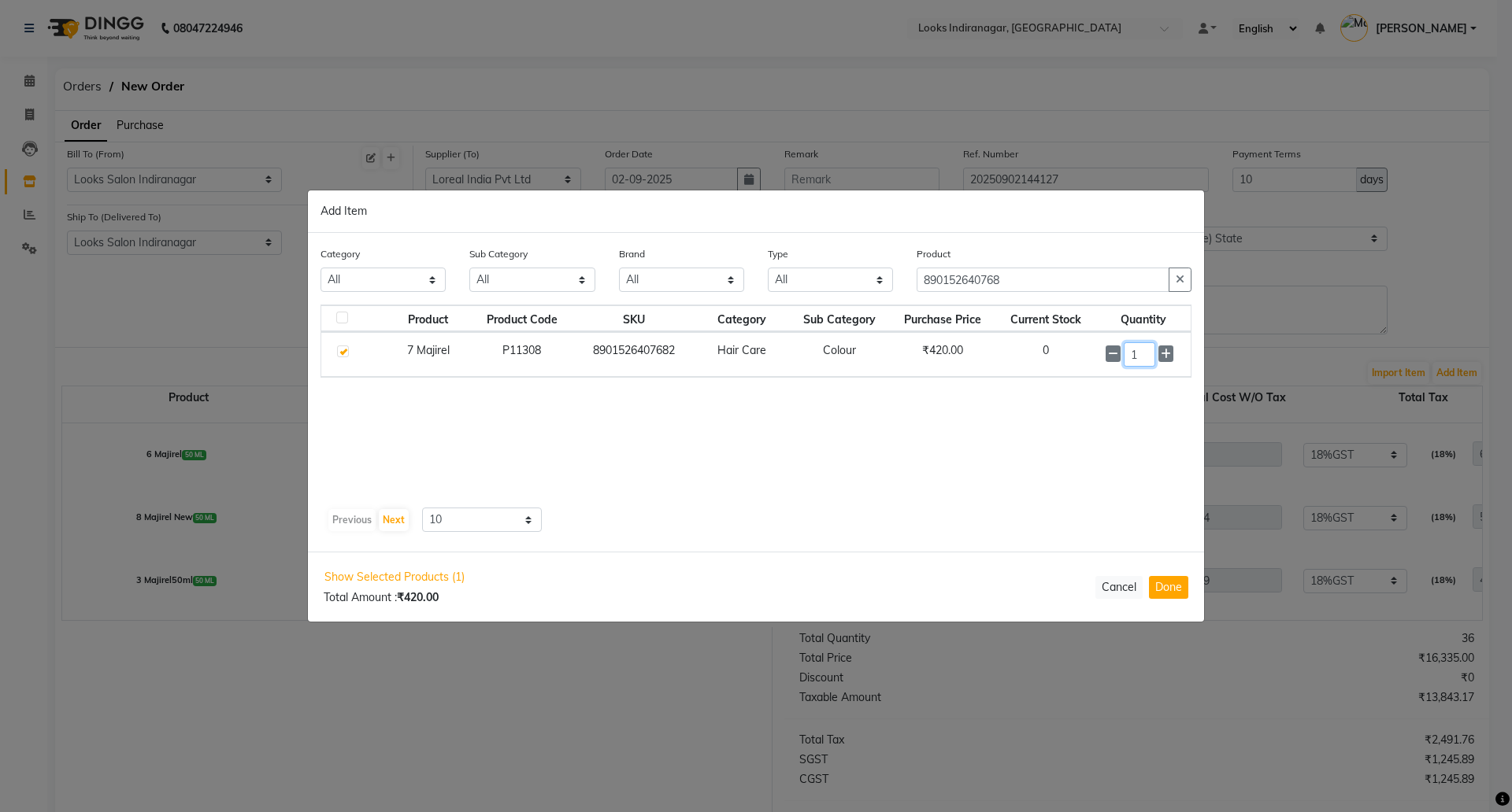
drag, startPoint x: 1105, startPoint y: 353, endPoint x: 1098, endPoint y: 352, distance: 7.1
click at [1098, 353] on td "1" at bounding box center [1144, 354] width 94 height 45
type input "3"
click at [1166, 587] on button "Done" at bounding box center [1168, 587] width 39 height 23
select select "4314"
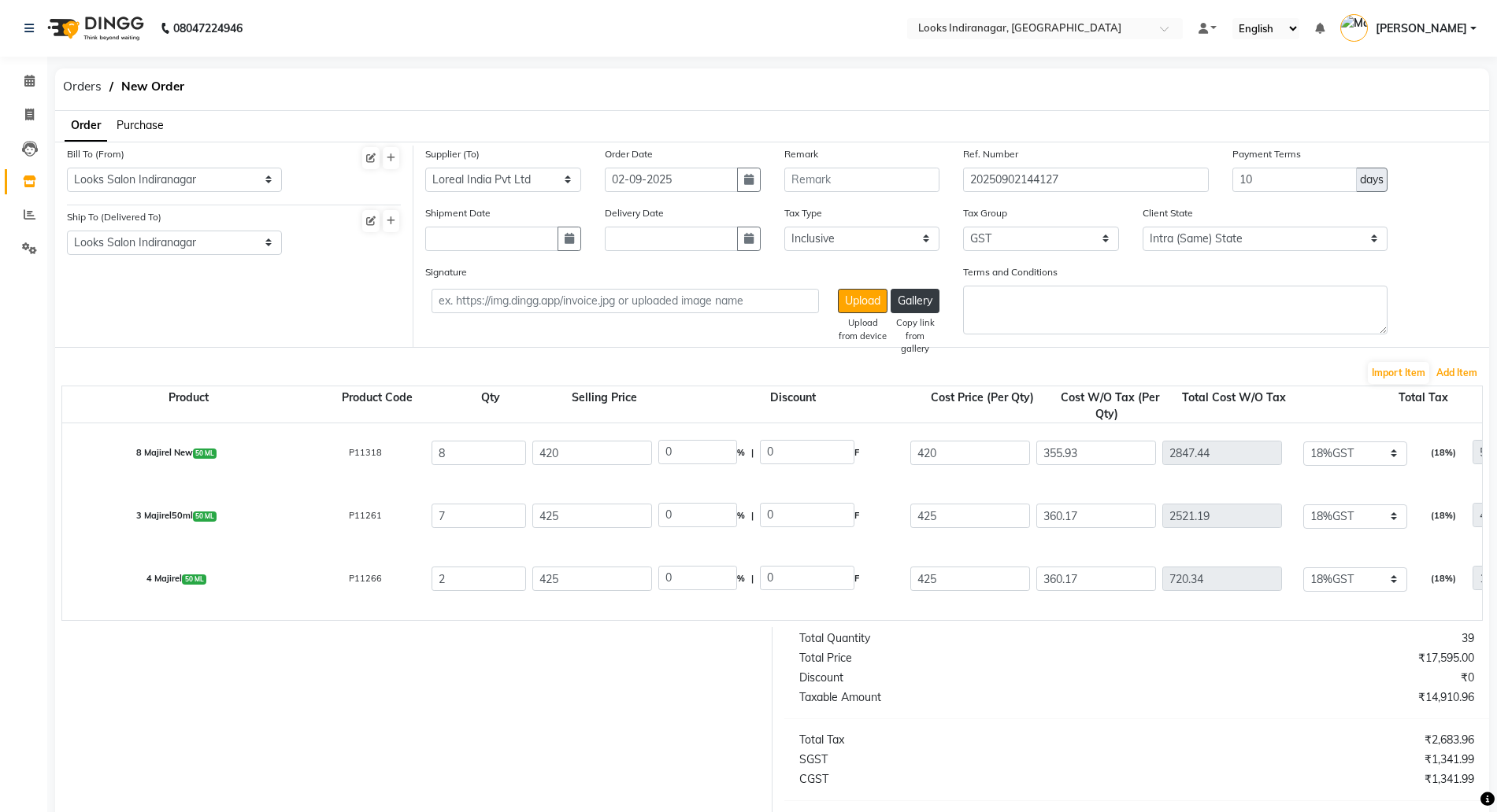
scroll to position [99, 0]
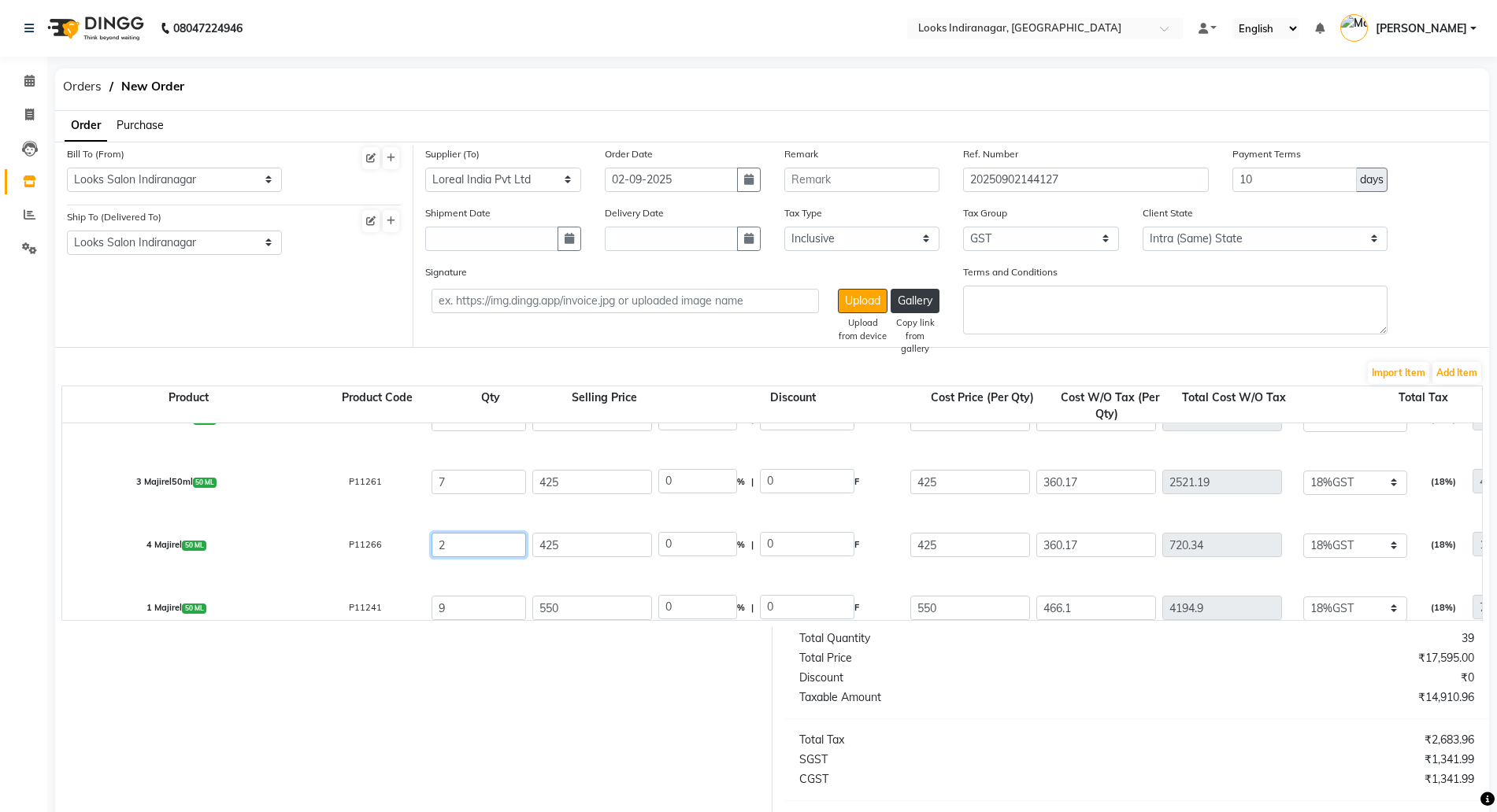
drag, startPoint x: 462, startPoint y: 540, endPoint x: 326, endPoint y: 514, distance: 138.5
type input "3"
type input "1080.51"
type input "1210.17"
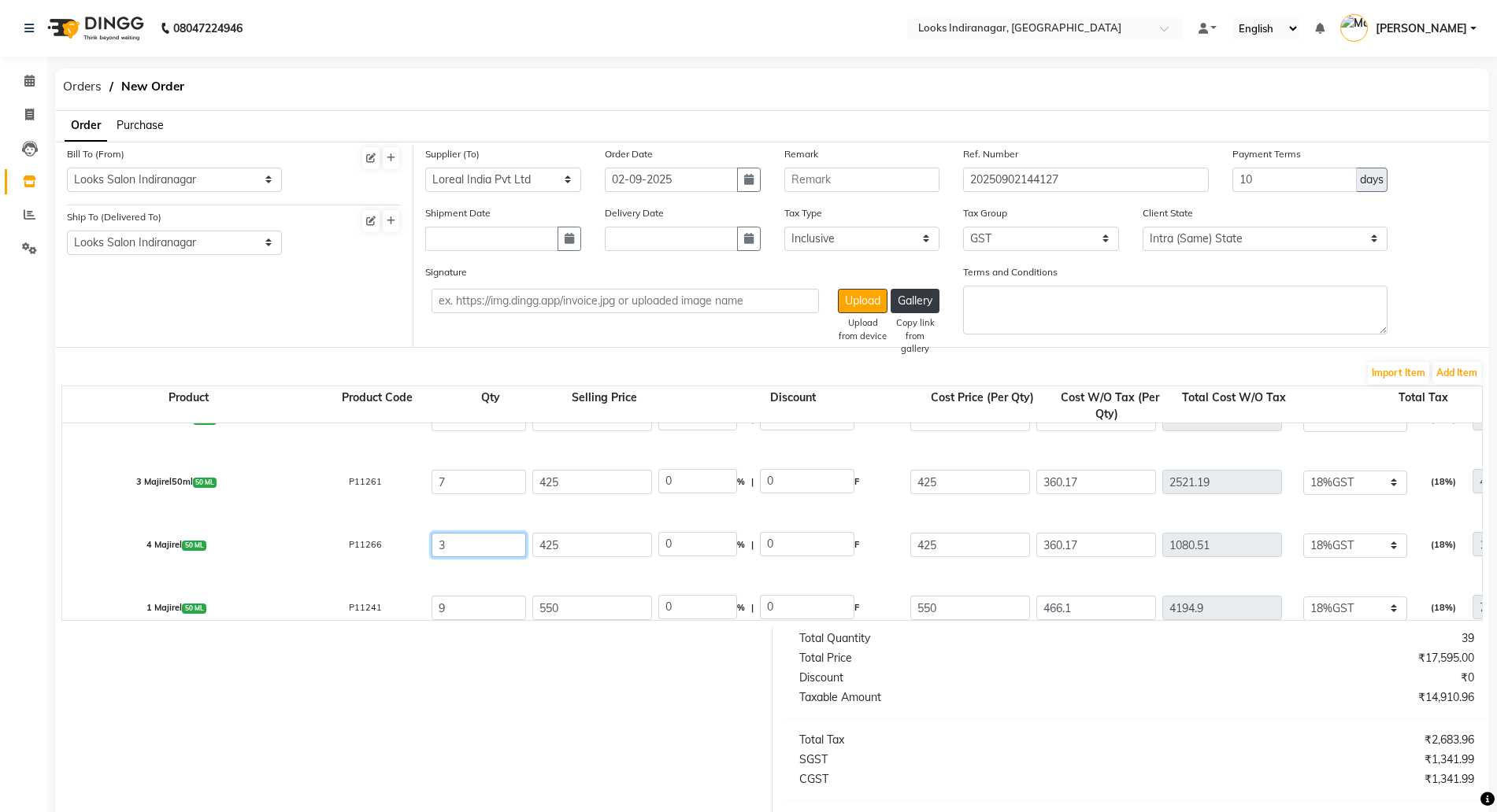
type input "194.49"
type input "1275"
type input "3"
click at [309, 541] on div "P11266" at bounding box center [366, 545] width 126 height 32
click at [1463, 367] on button "Add Item" at bounding box center [1457, 373] width 49 height 22
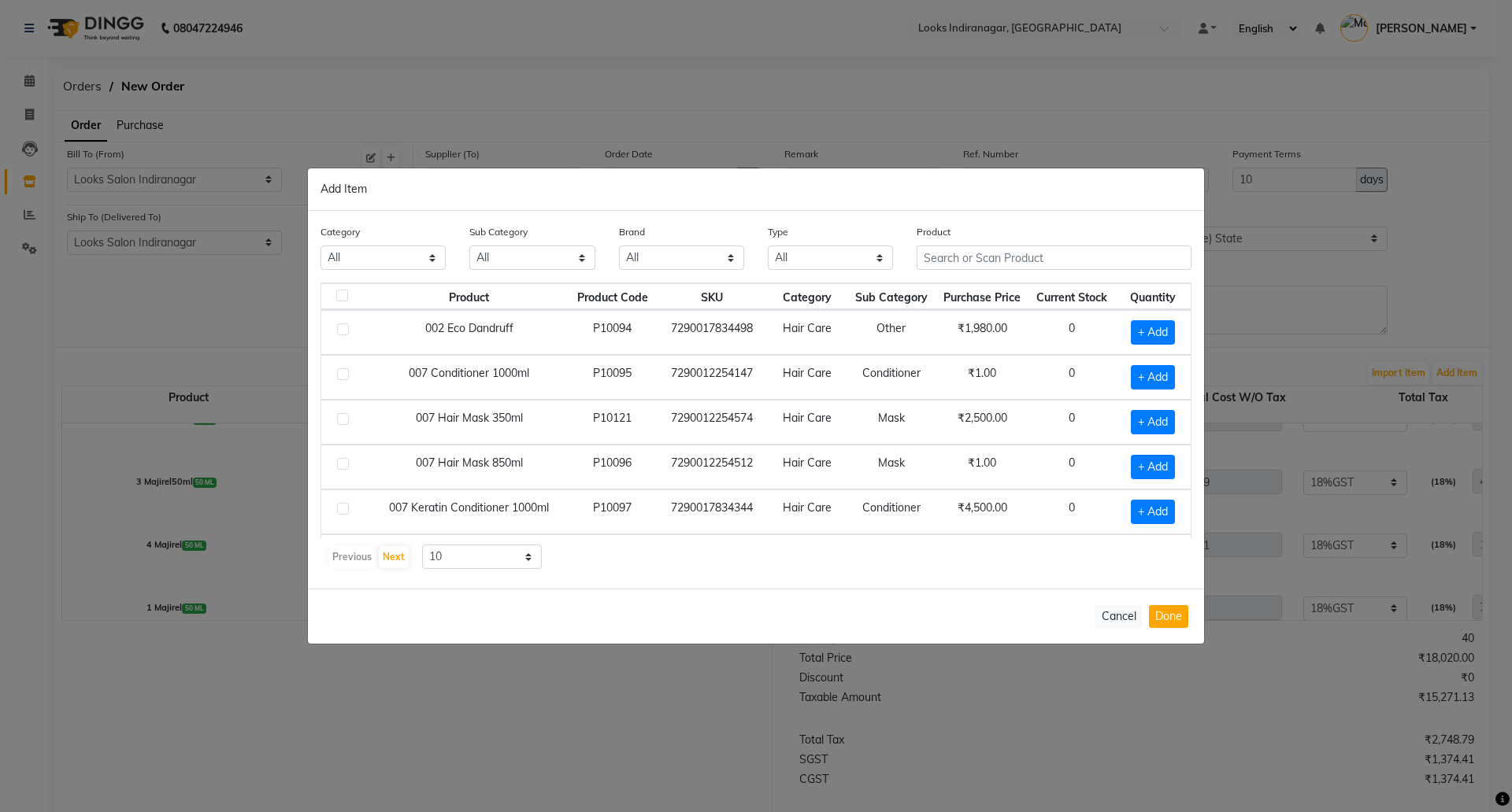
click at [1001, 277] on div "Product" at bounding box center [1054, 253] width 298 height 59
click at [986, 251] on input "text" at bounding box center [1055, 257] width 275 height 24
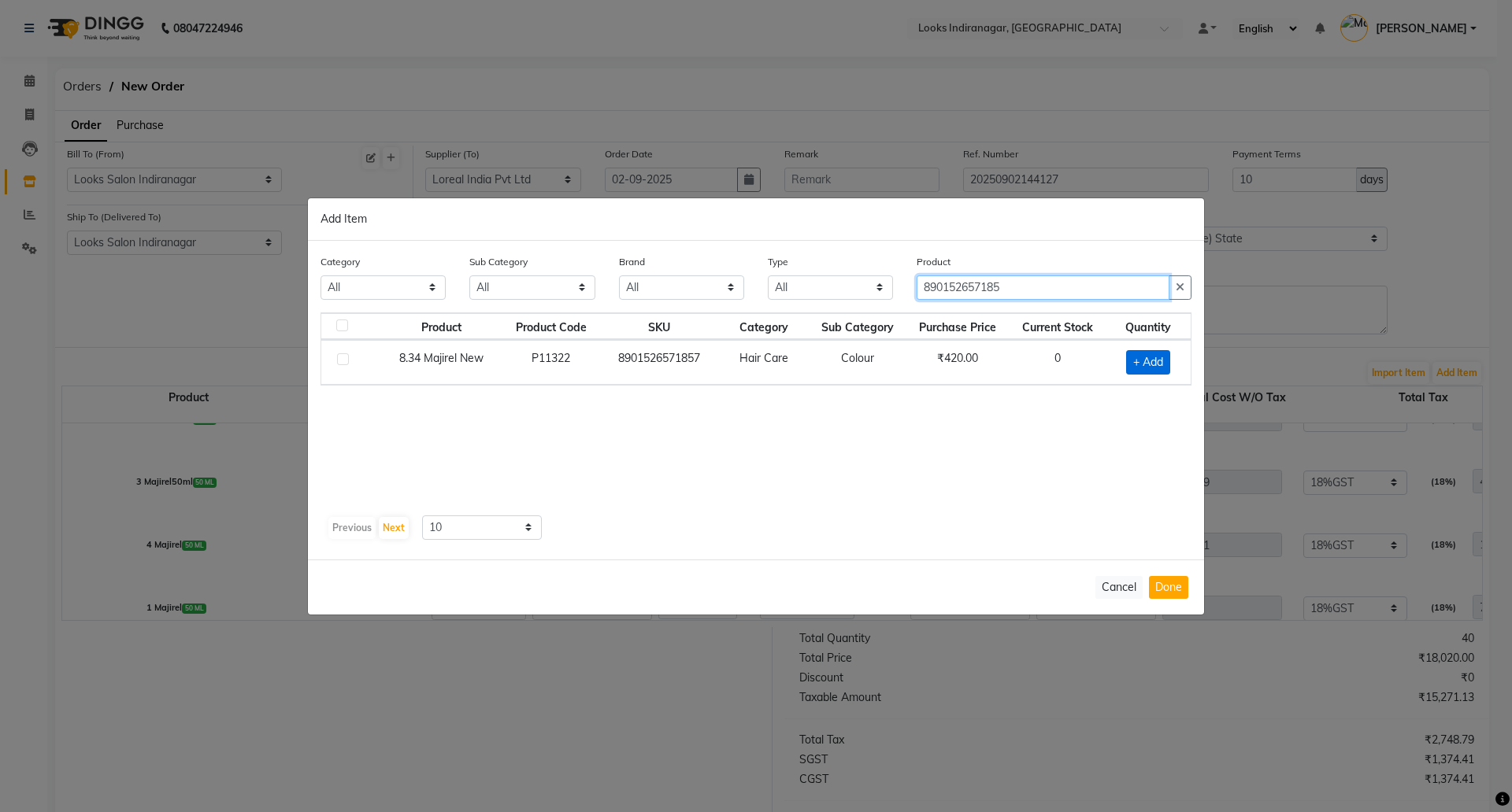
type input "890152657185"
click at [1144, 366] on span "+ Add" at bounding box center [1149, 362] width 44 height 24
checkbox input "true"
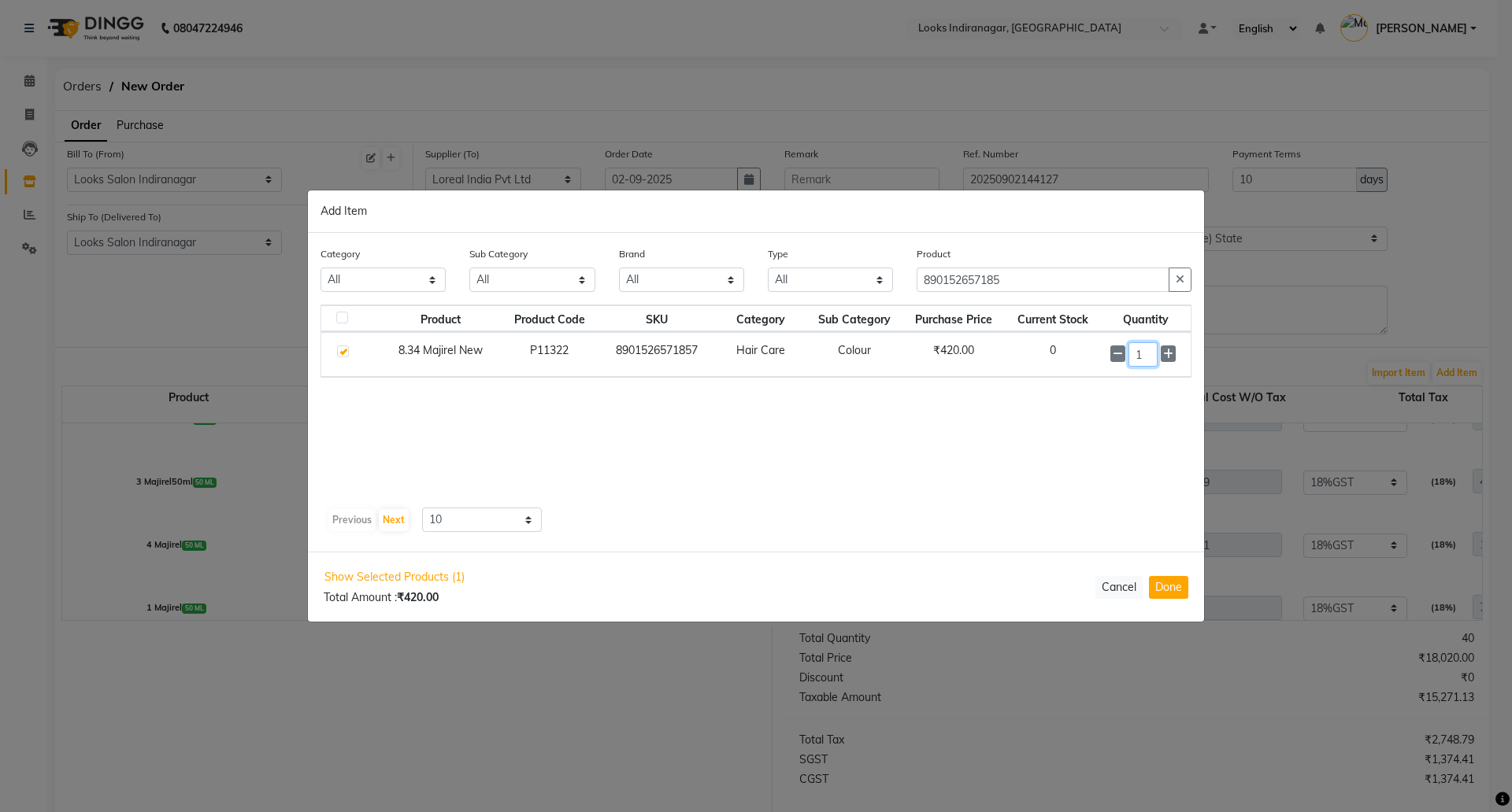
drag, startPoint x: 1145, startPoint y: 347, endPoint x: 1107, endPoint y: 350, distance: 38.1
click at [1111, 350] on div "1" at bounding box center [1146, 354] width 71 height 24
type input "5"
click at [1200, 587] on div "Show Selected Products (1) Total Amount : ₹420.00 Cancel Done" at bounding box center [756, 587] width 896 height 70
click at [1182, 587] on button "Done" at bounding box center [1168, 587] width 39 height 23
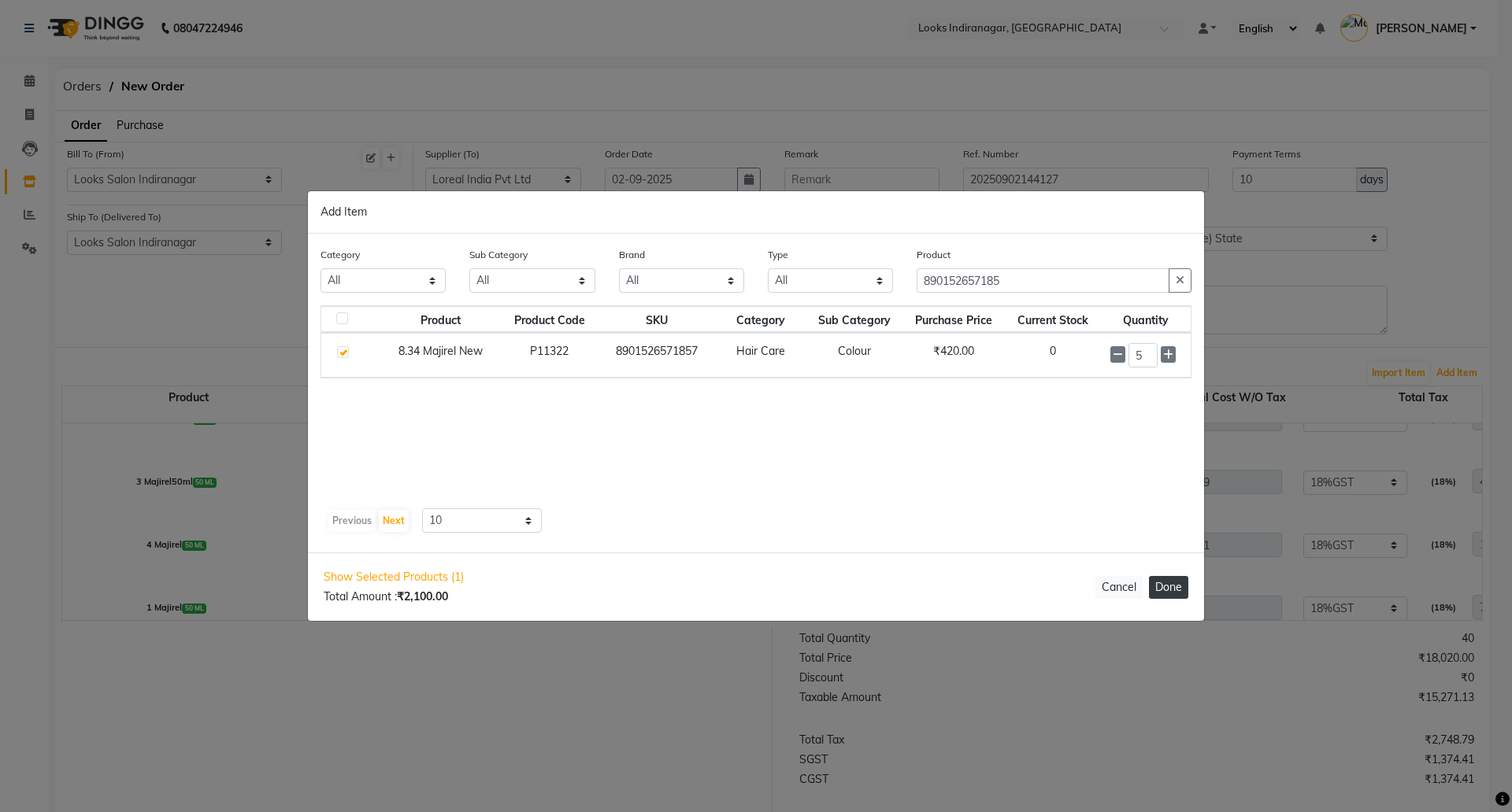
select select "4314"
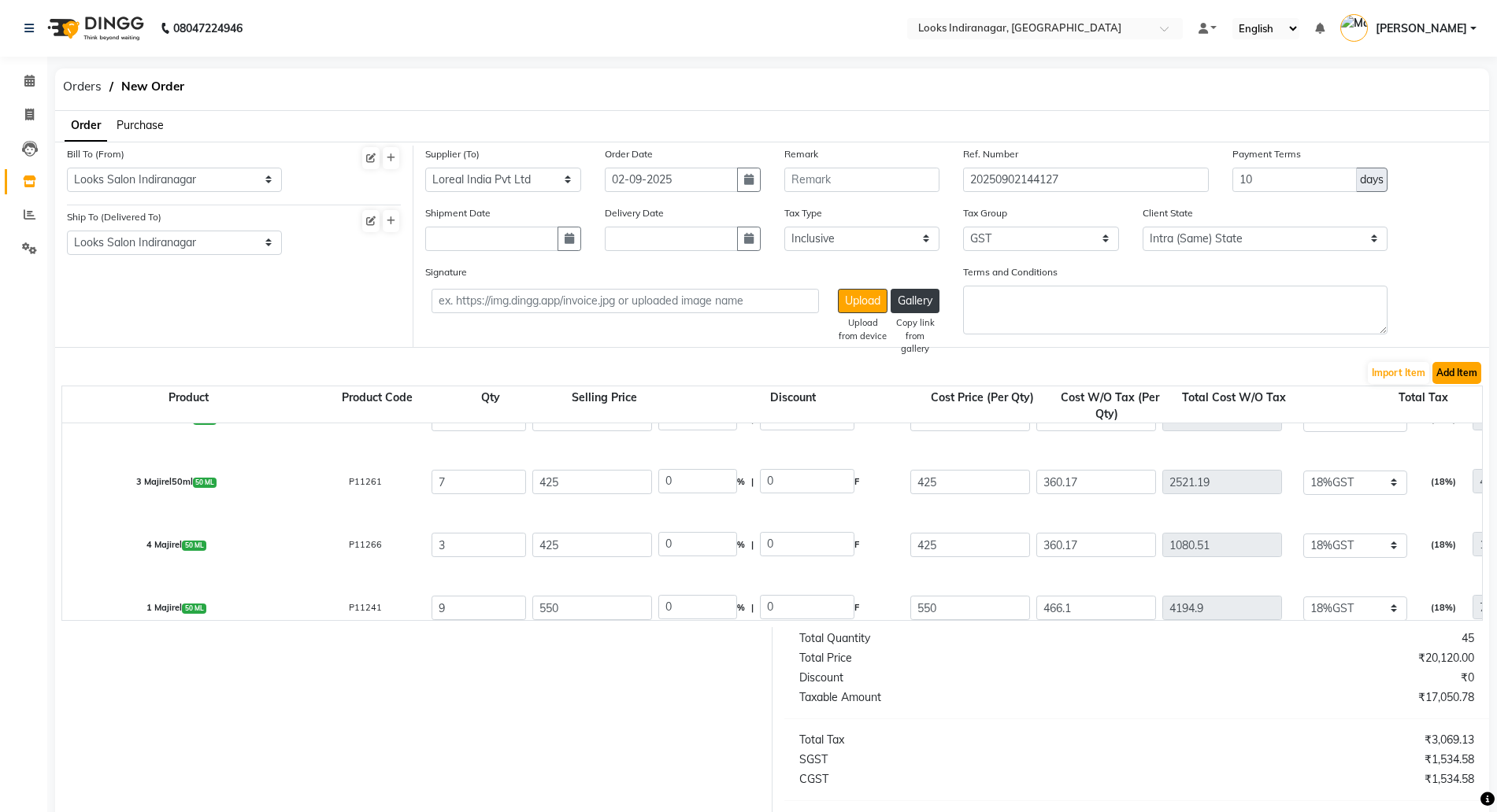
click at [1468, 372] on button "Add Item" at bounding box center [1457, 373] width 49 height 22
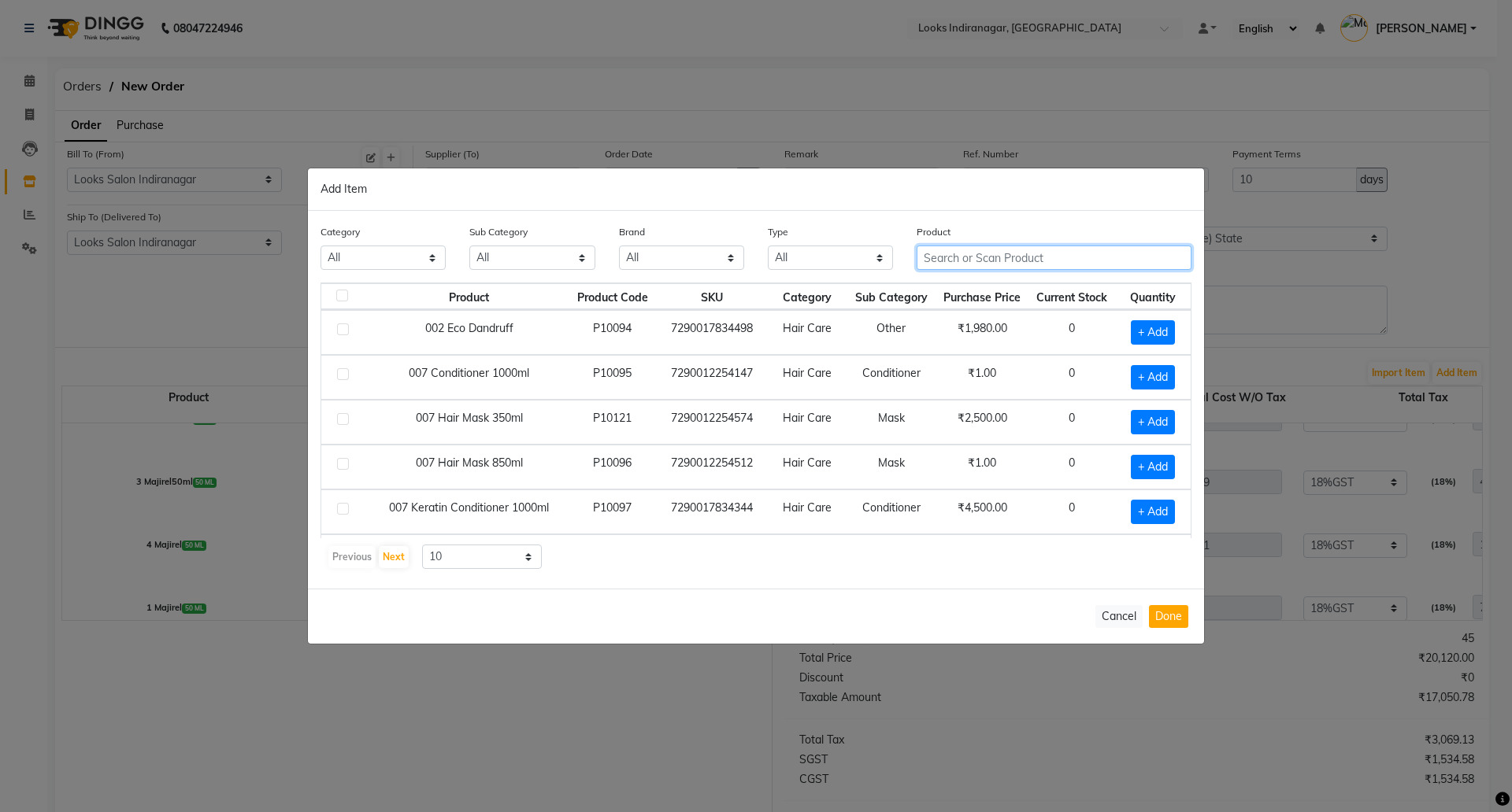
click at [954, 262] on input "text" at bounding box center [1055, 257] width 275 height 24
click at [1115, 627] on button "Cancel" at bounding box center [1119, 617] width 47 height 23
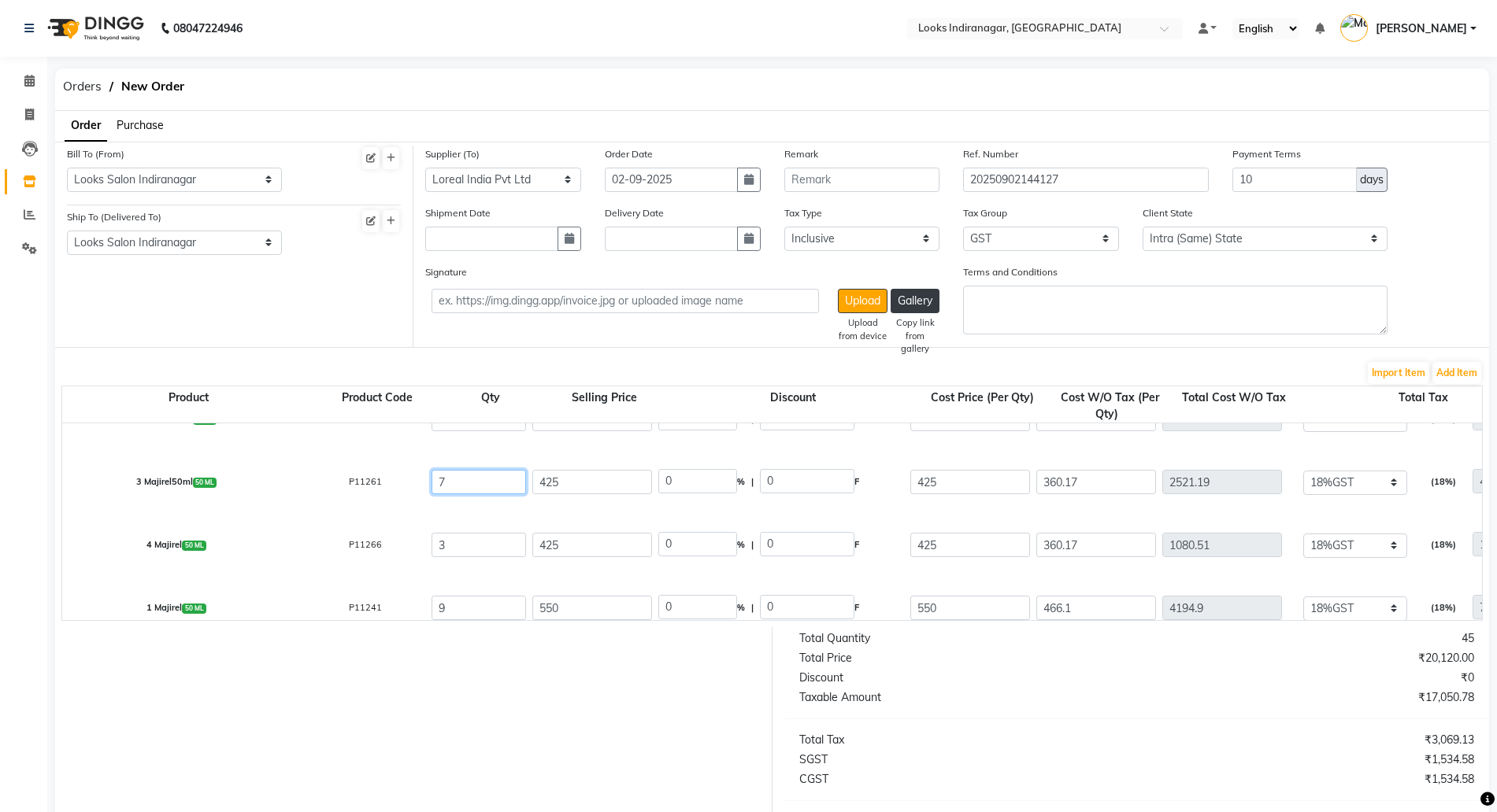
drag, startPoint x: 487, startPoint y: 484, endPoint x: 249, endPoint y: 438, distance: 242.4
type input "8"
type input "2881.36"
type input "3335.17"
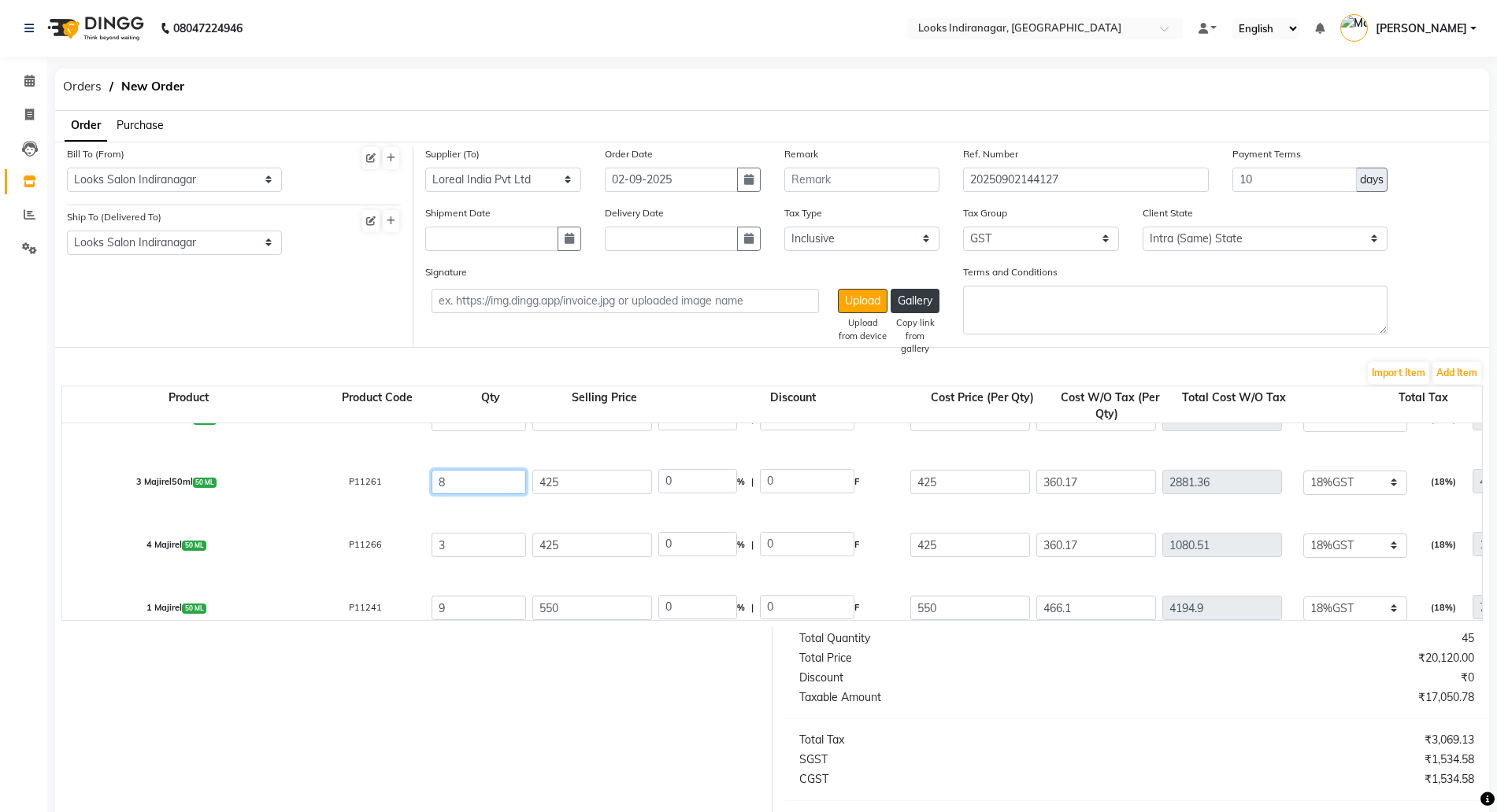
type input "518.64"
type input "3400"
type input "8"
click at [1464, 377] on button "Add Item" at bounding box center [1457, 373] width 49 height 22
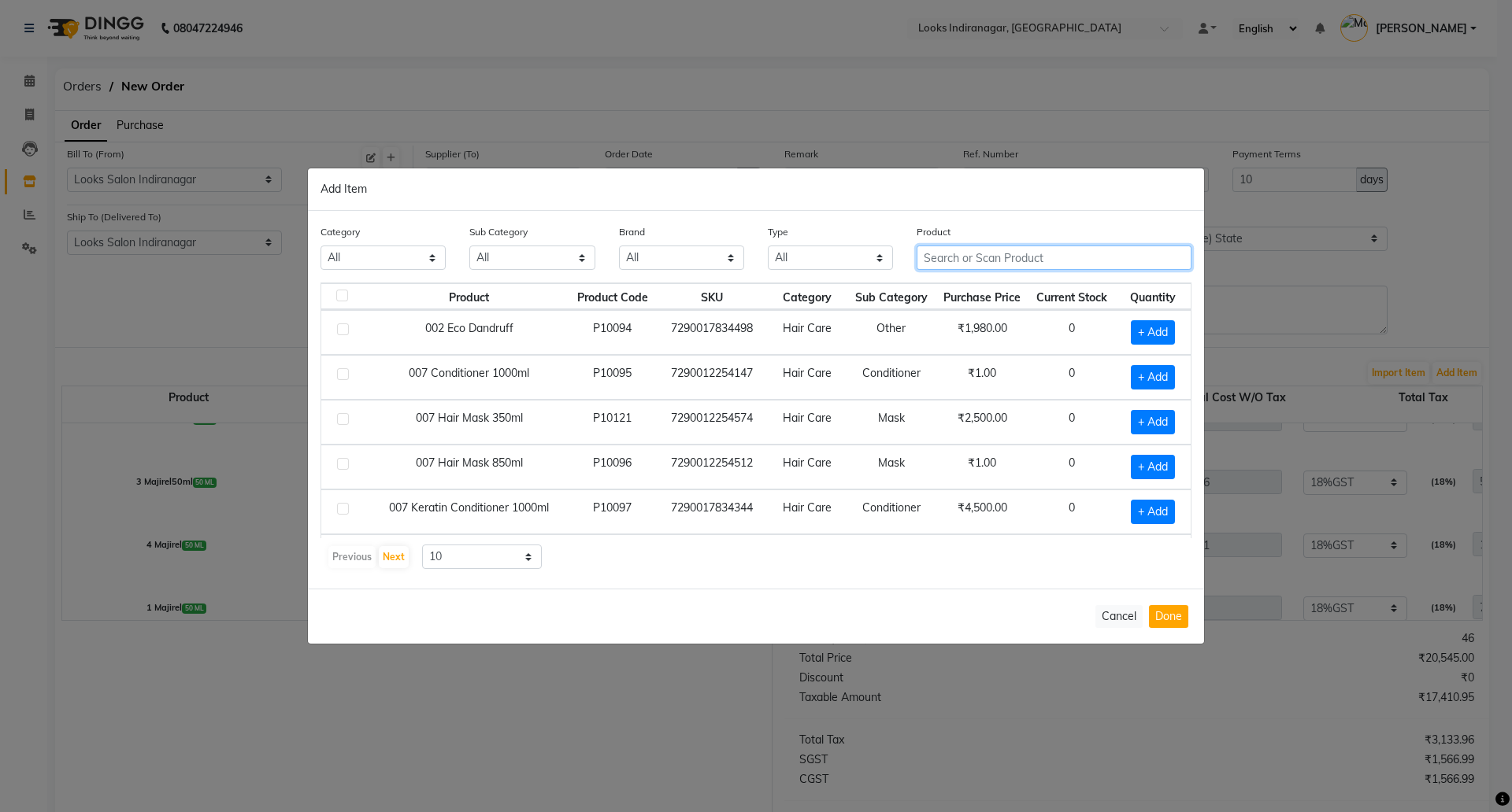
click at [1025, 262] on input "text" at bounding box center [1055, 257] width 275 height 24
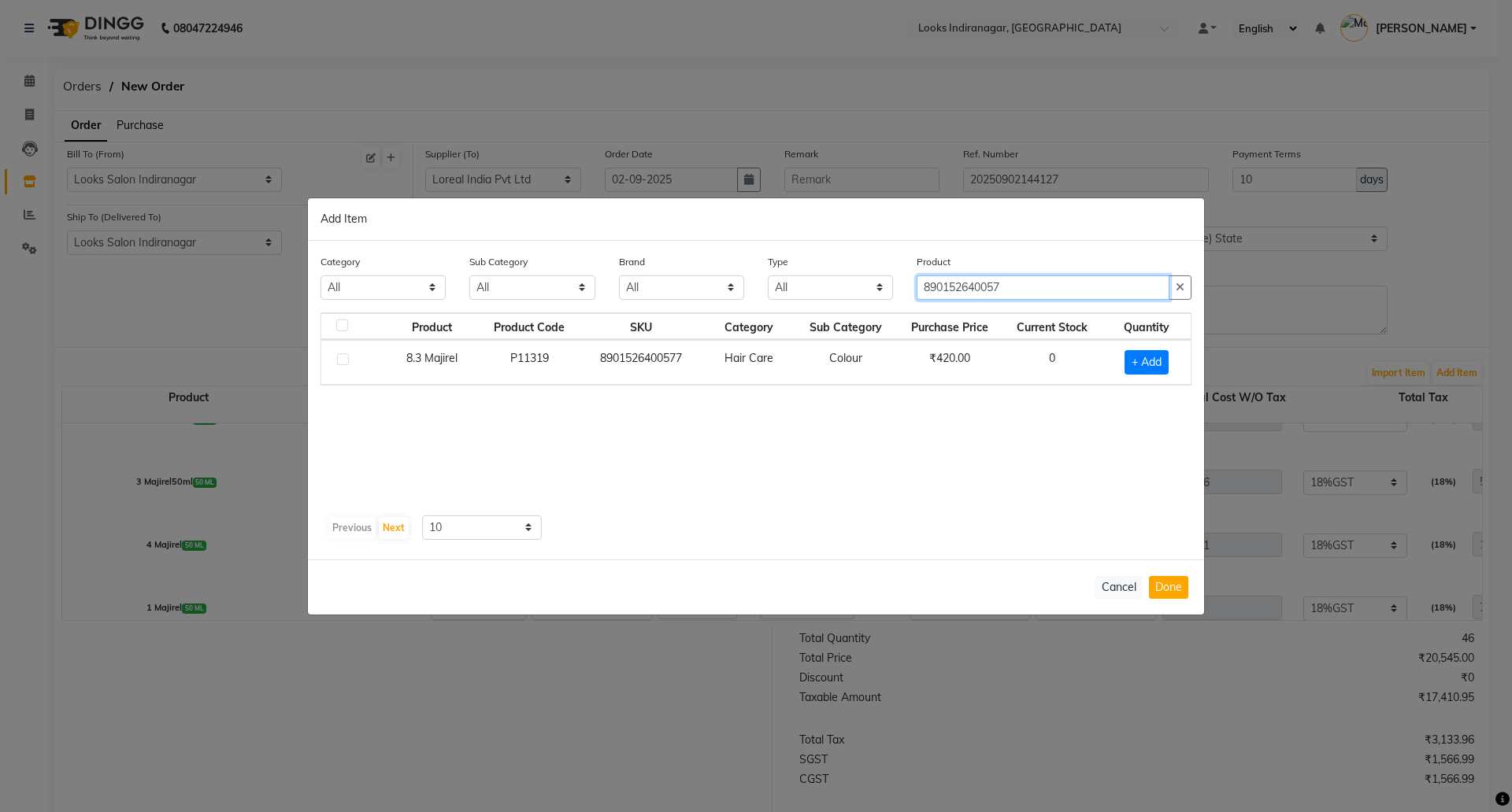
type input "890152640057"
click at [855, 455] on div "Product Product Code SKU Category Sub Category Purchase Price Current Stock Qua…" at bounding box center [756, 411] width 871 height 197
click at [1162, 360] on span "+ Add" at bounding box center [1147, 362] width 44 height 24
checkbox input "true"
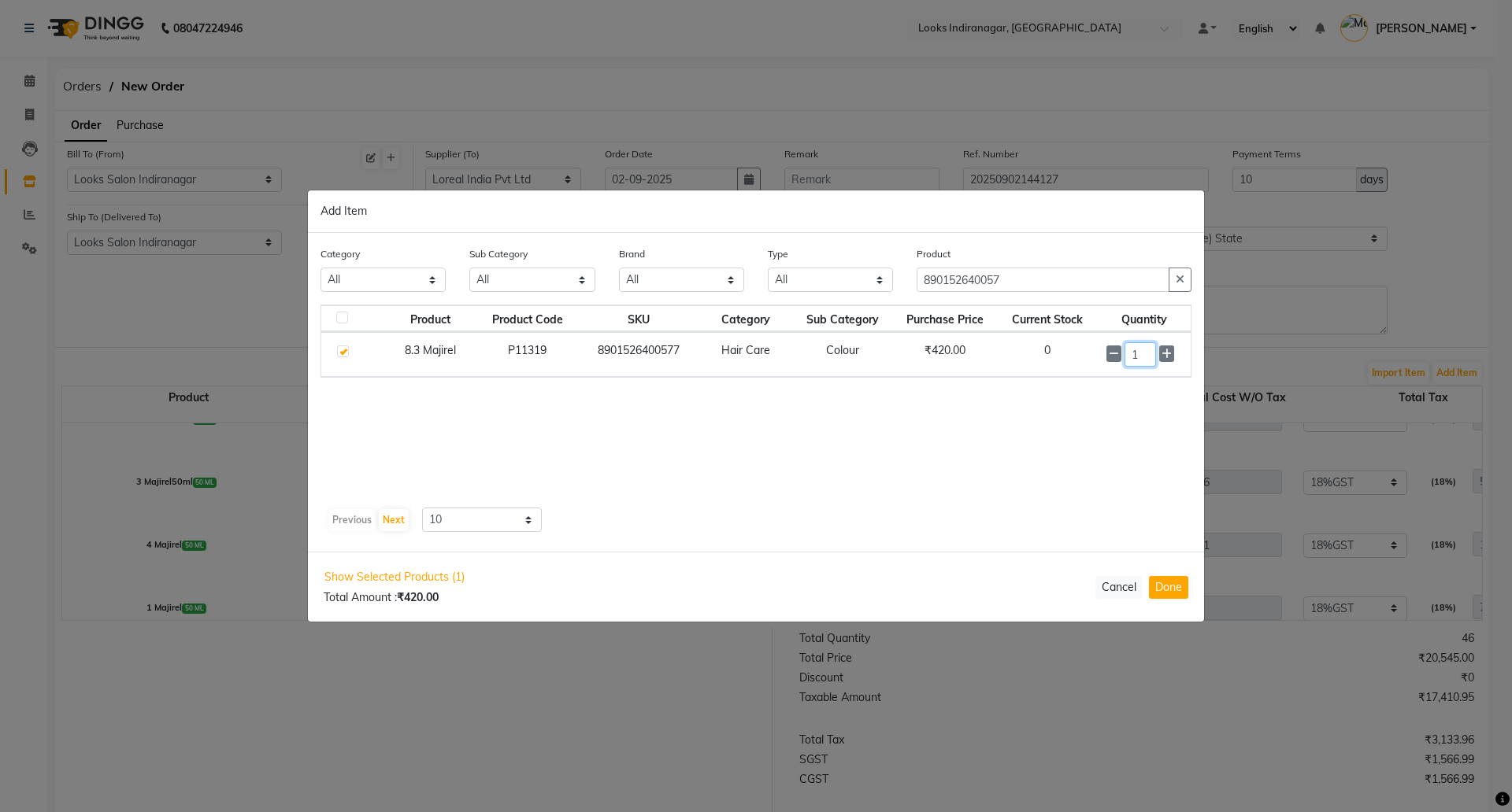
drag, startPoint x: 1152, startPoint y: 357, endPoint x: 1123, endPoint y: 357, distance: 29.0
click at [1126, 357] on input "1" at bounding box center [1140, 354] width 31 height 24
type input "5"
click at [1168, 606] on div "Show Selected Products (1) Total Amount : ₹420.00 Cancel Done" at bounding box center [756, 587] width 896 height 68
click at [1168, 586] on button "Done" at bounding box center [1168, 587] width 39 height 23
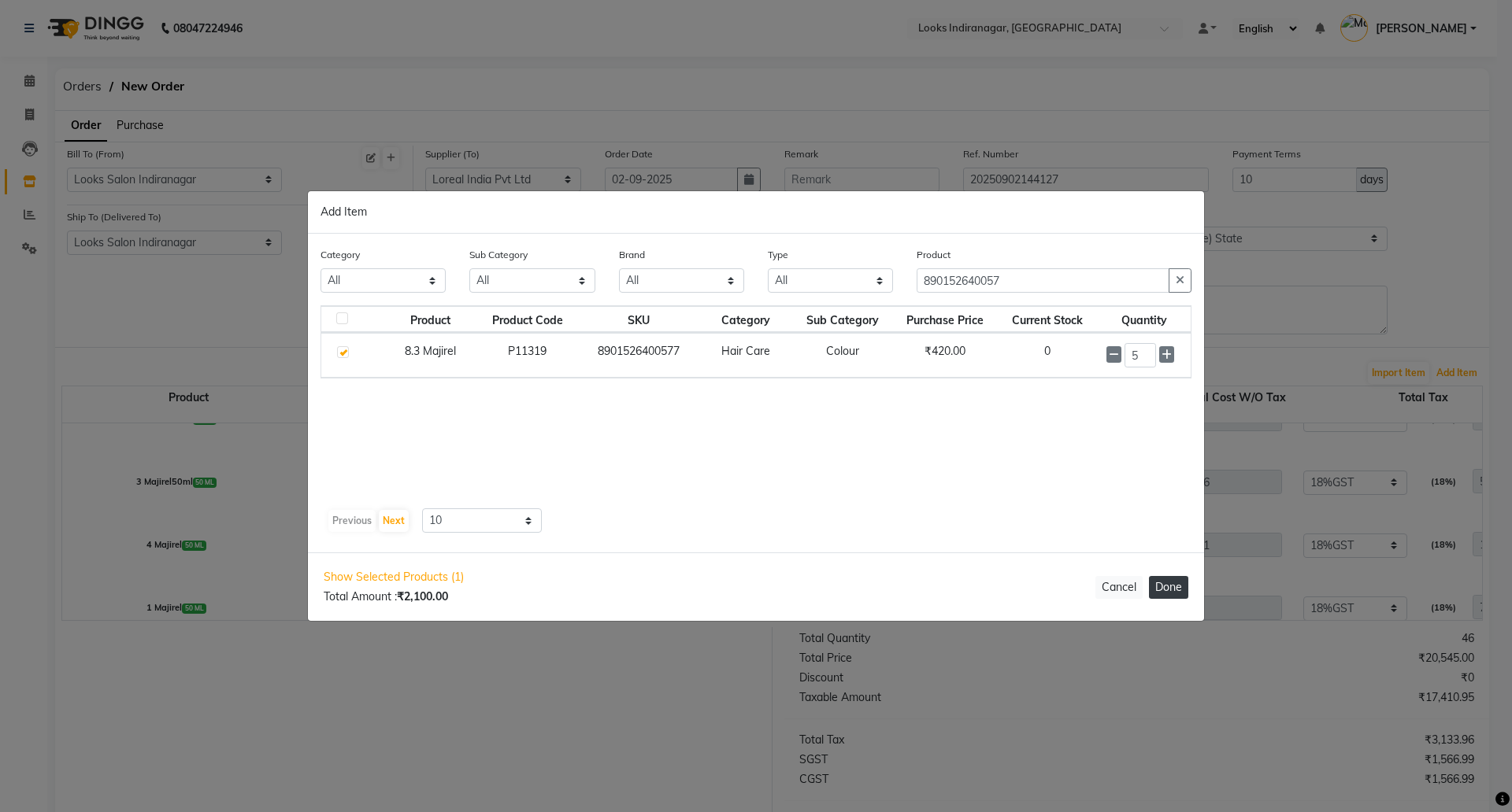
select select "4314"
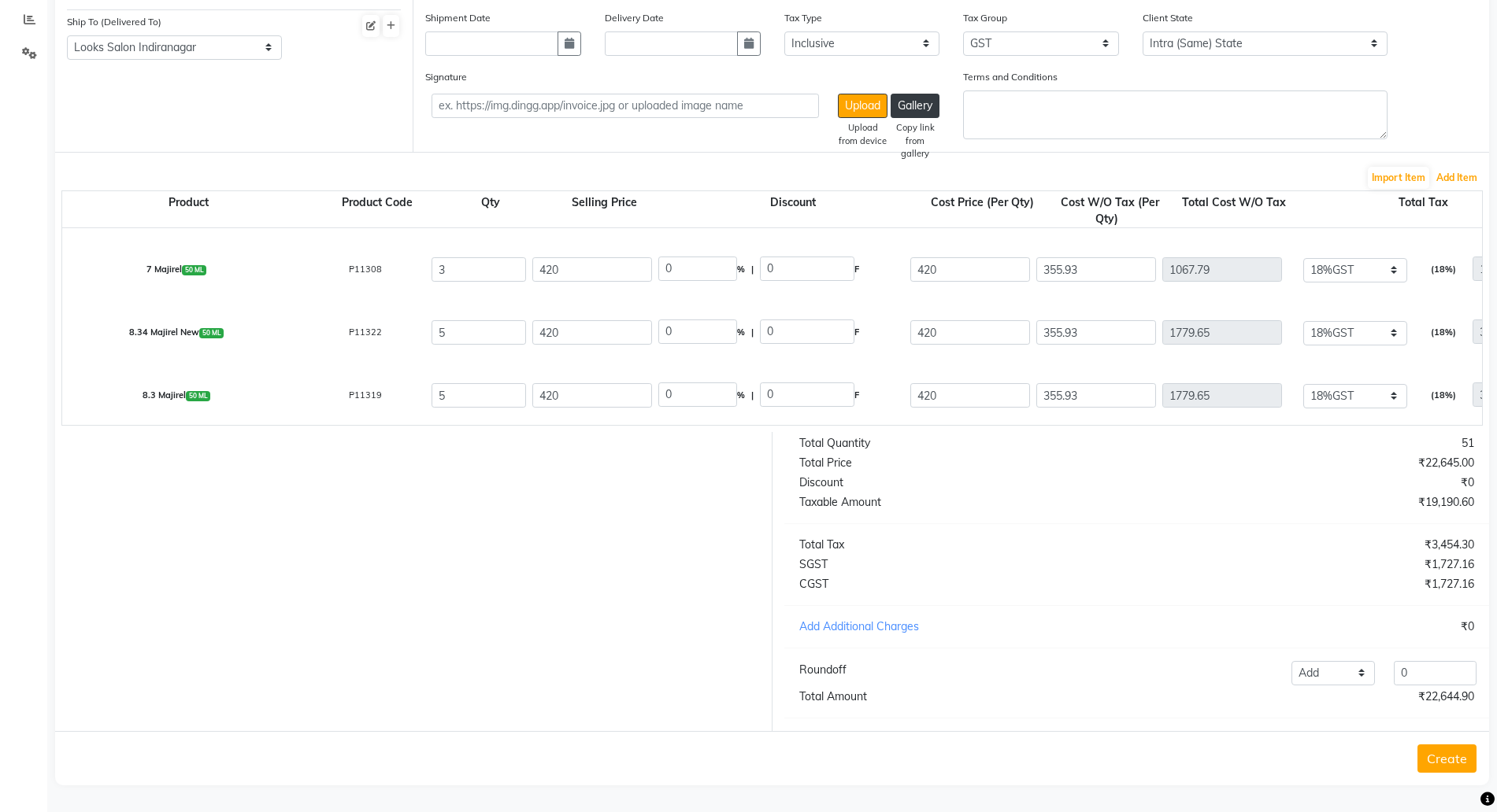
scroll to position [307, 0]
click at [1461, 167] on button "Add Item" at bounding box center [1457, 177] width 49 height 22
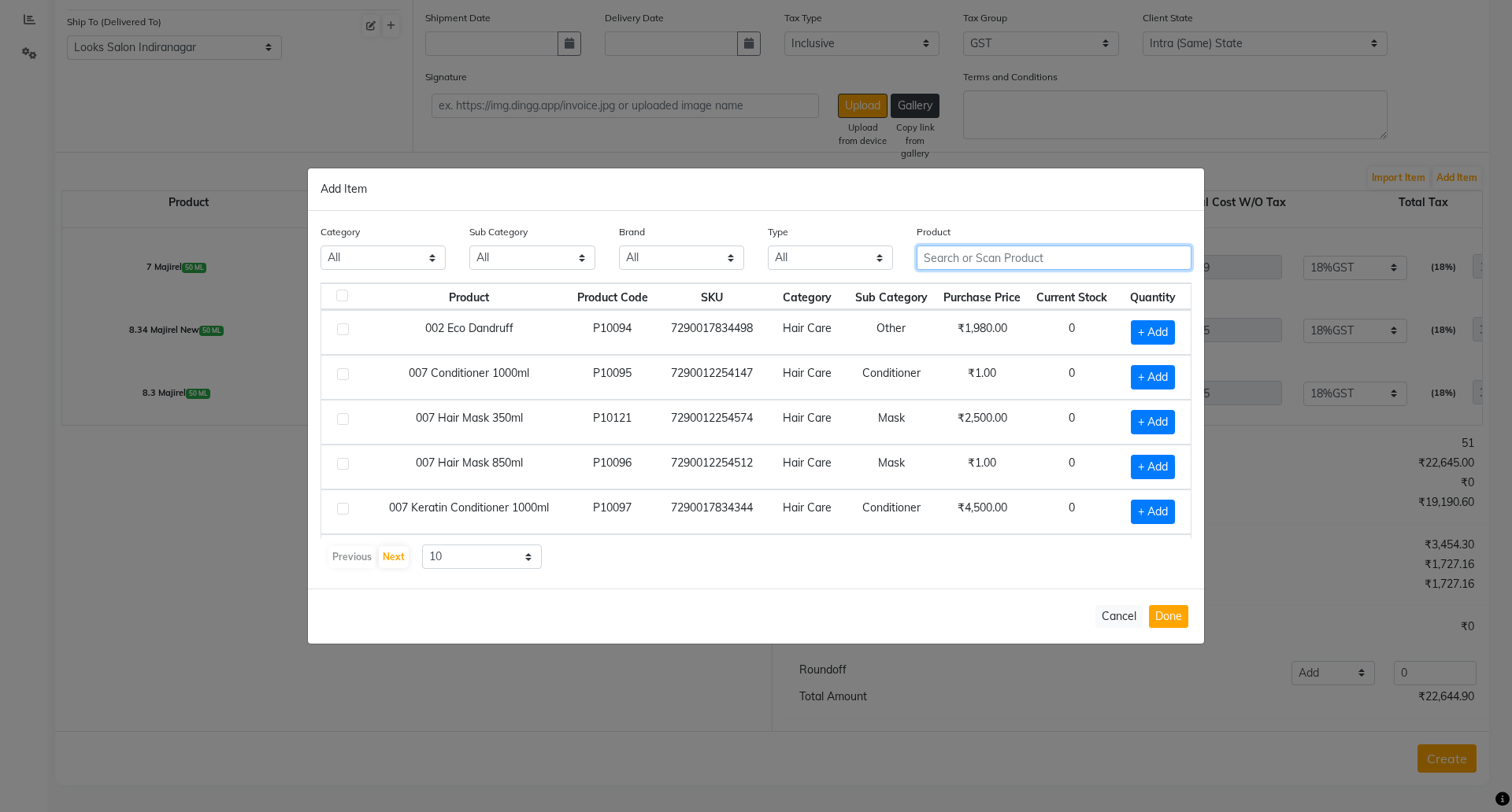
click at [1000, 251] on input "text" at bounding box center [1055, 257] width 275 height 24
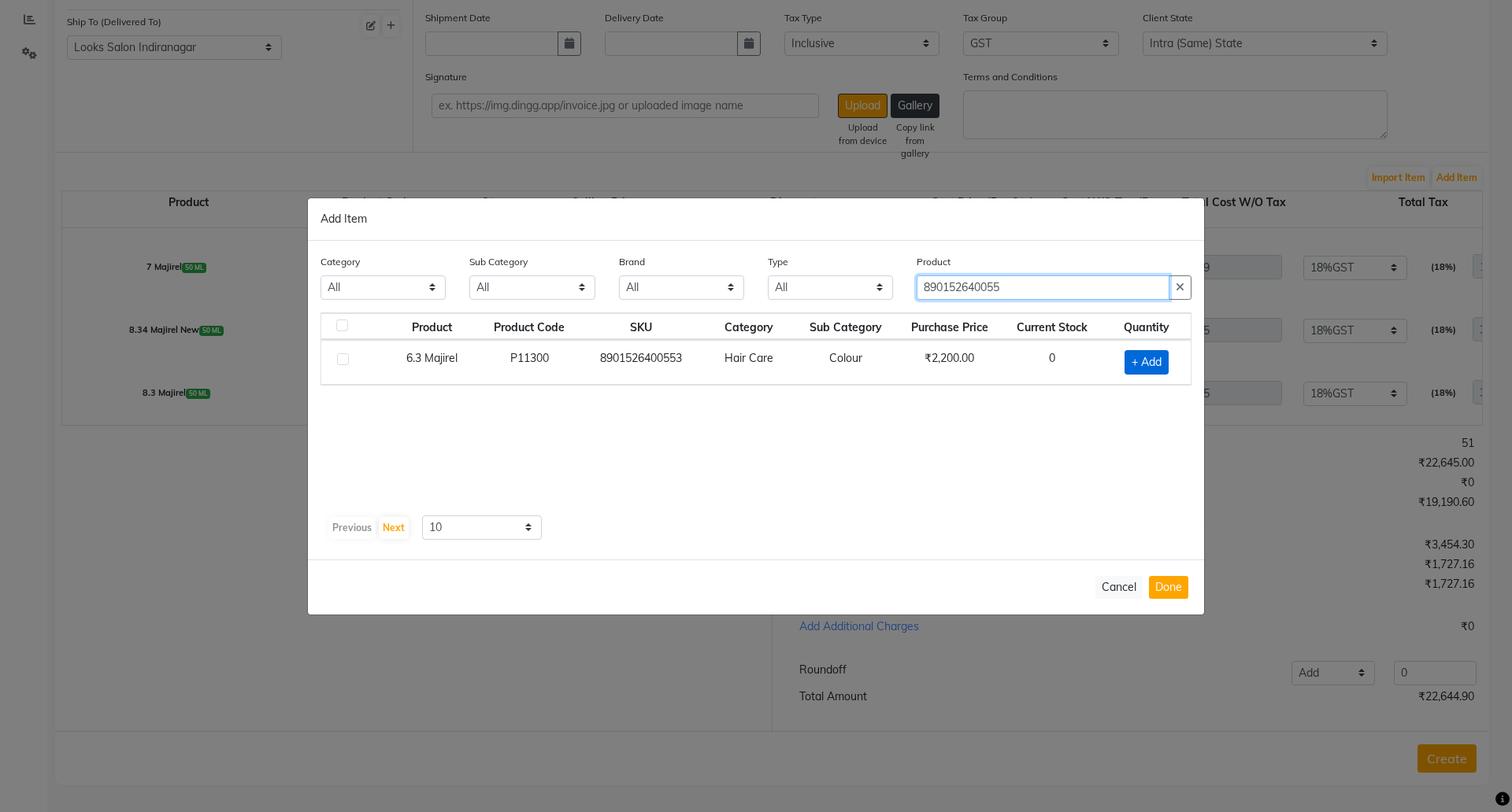
type input "890152640055"
click at [1141, 365] on span "+ Add" at bounding box center [1147, 362] width 44 height 24
checkbox input "true"
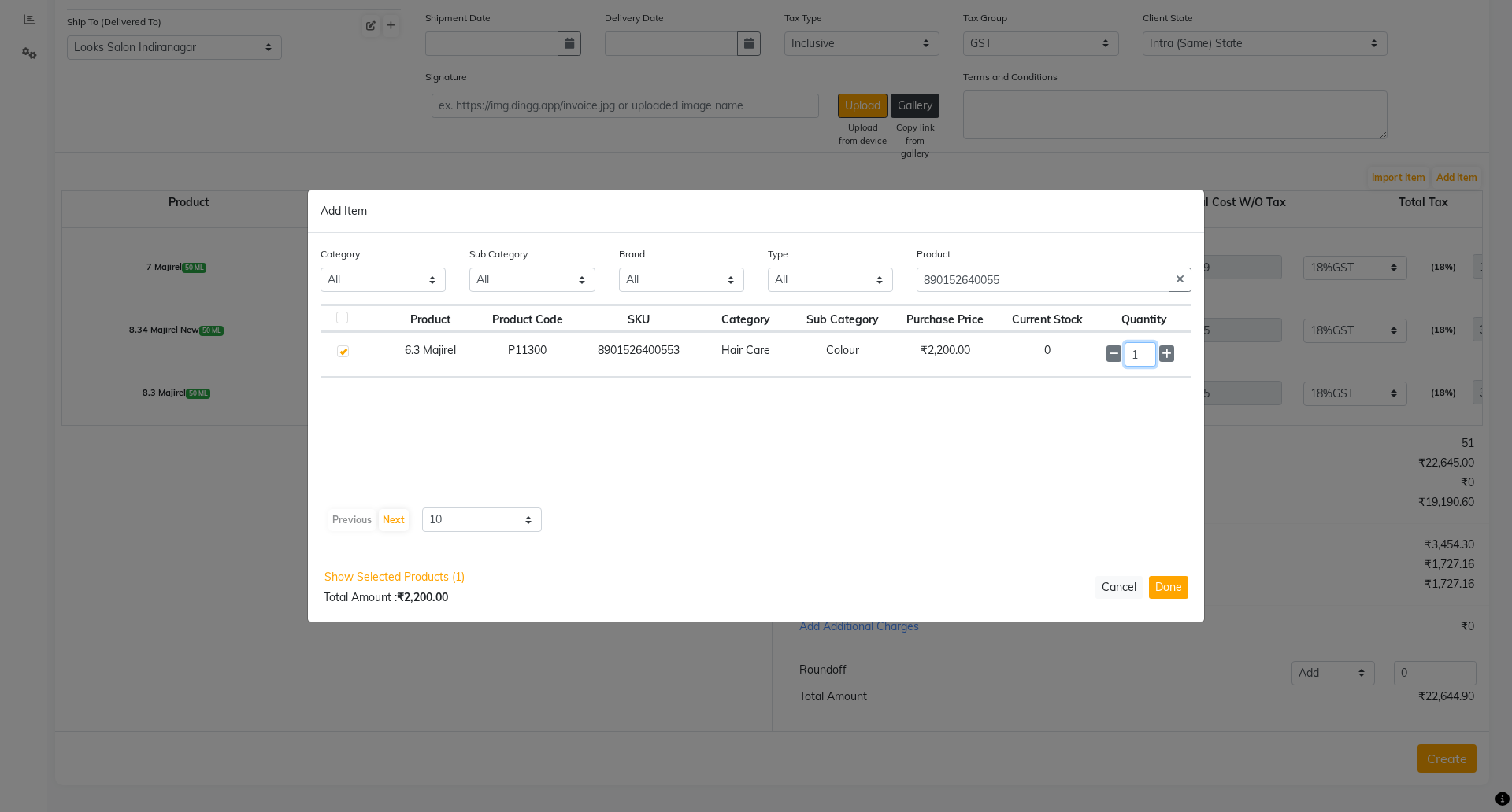
drag, startPoint x: 1143, startPoint y: 346, endPoint x: 1071, endPoint y: 340, distance: 72.2
click at [1085, 352] on tr "6.3 Majirel P11300 8901526400553 Hair Care Colour ₹2,200.00 0 1" at bounding box center [756, 354] width 869 height 45
type input "9"
click at [1176, 580] on button "Done" at bounding box center [1168, 587] width 39 height 23
select select "4314"
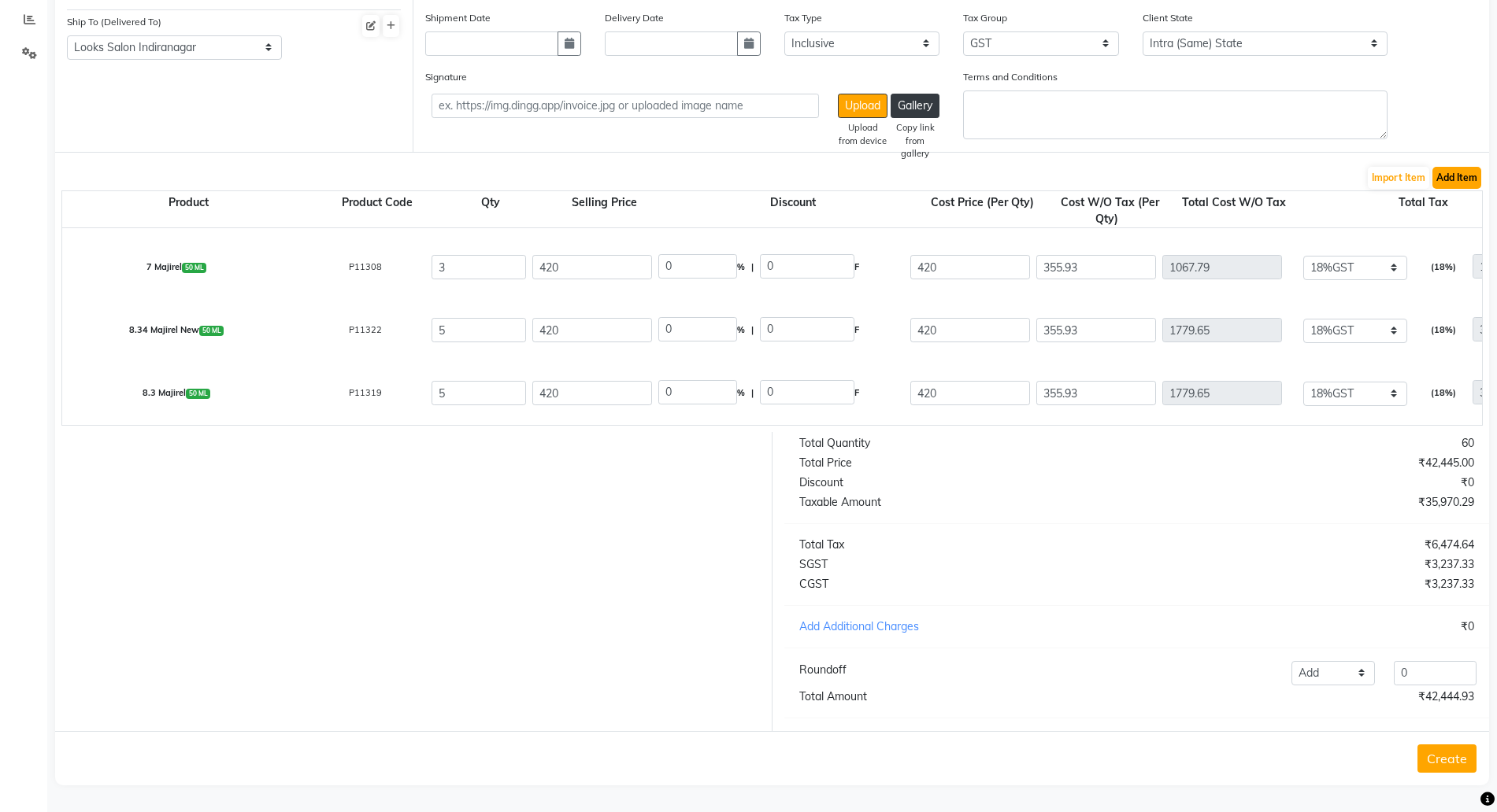
click at [1451, 167] on button "Add Item" at bounding box center [1457, 177] width 49 height 22
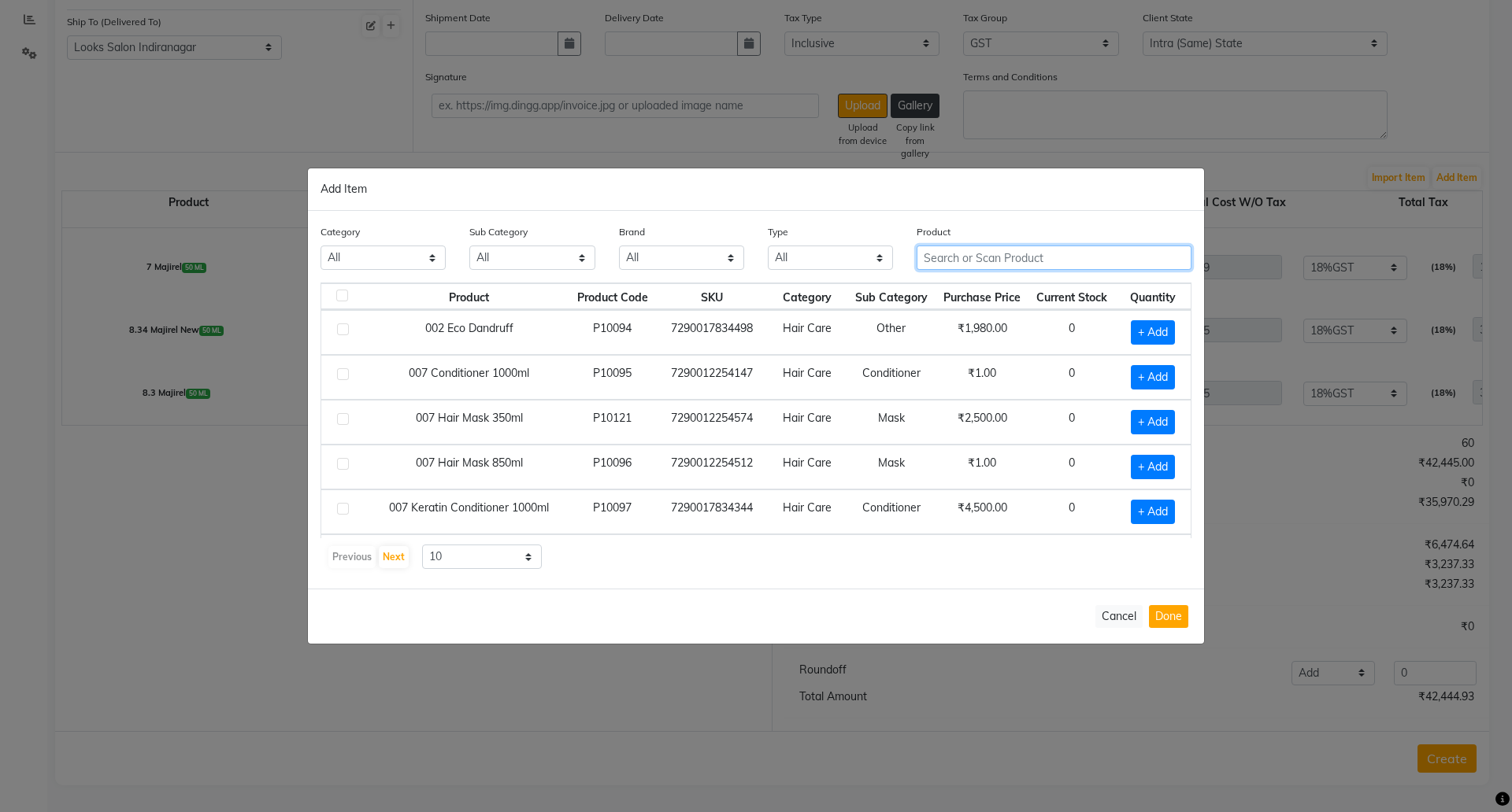
click at [962, 246] on input "text" at bounding box center [1055, 257] width 275 height 24
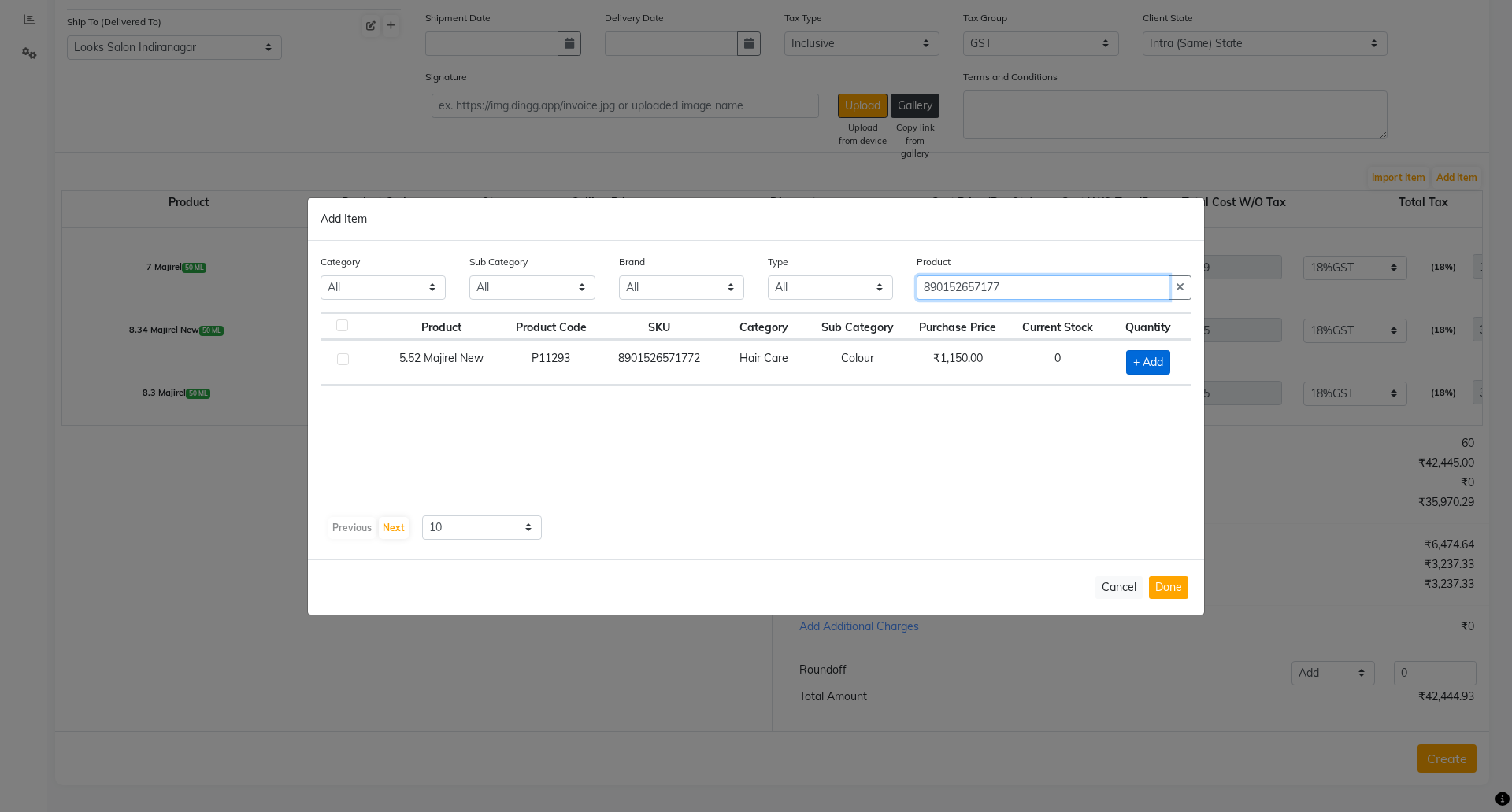
type input "890152657177"
click at [1152, 354] on span "+ Add" at bounding box center [1149, 362] width 44 height 24
checkbox input "true"
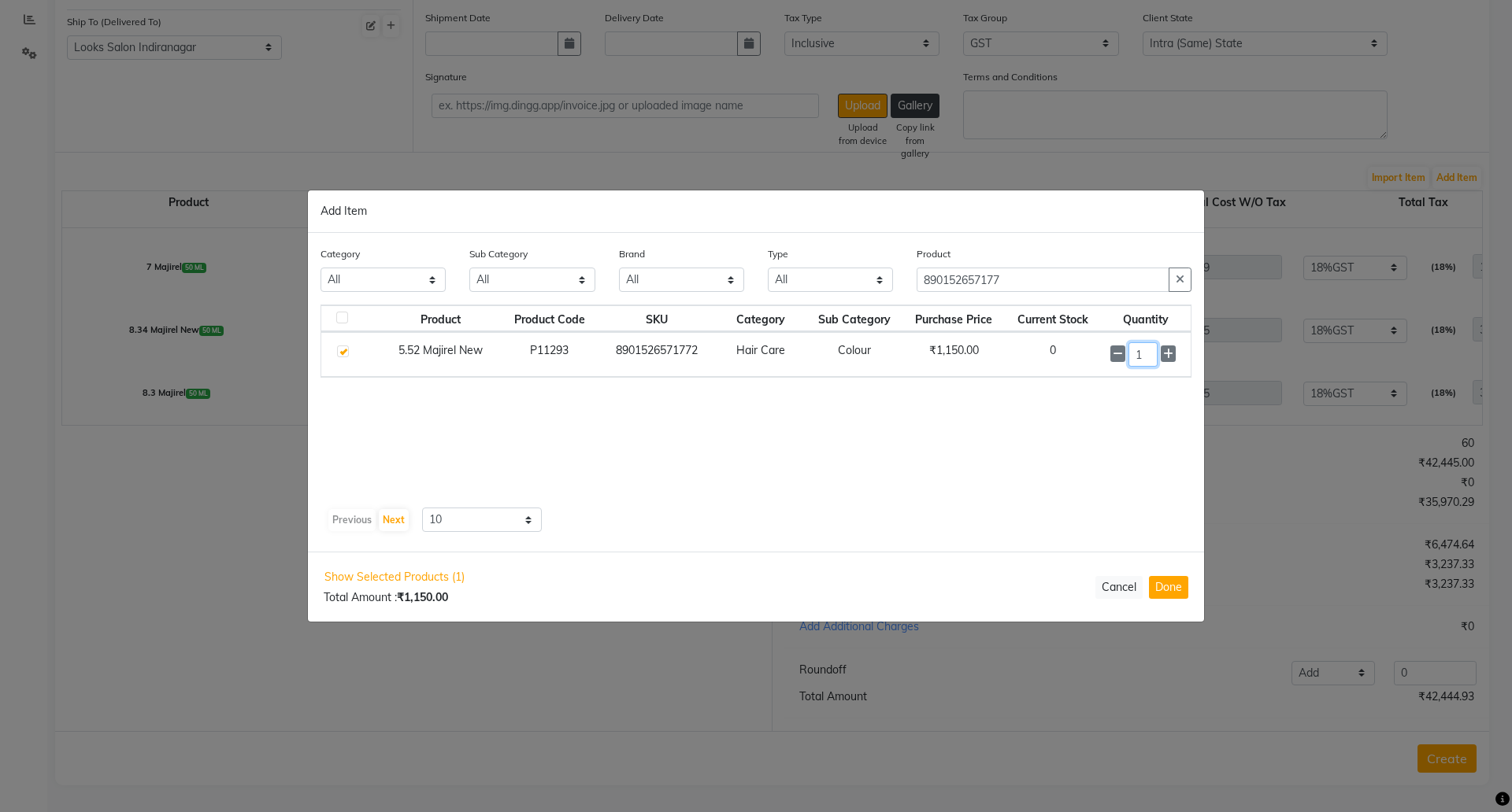
drag, startPoint x: 1152, startPoint y: 353, endPoint x: 1017, endPoint y: 350, distance: 135.0
click at [1046, 357] on tr "5.52 Majirel New P11293 8901526571772 Hair Care Colour ₹1,150.00 0 1" at bounding box center [756, 354] width 869 height 45
drag, startPoint x: 1140, startPoint y: 353, endPoint x: 1049, endPoint y: 341, distance: 91.8
click at [1049, 341] on tr "5.52 Majirel New P11293 8901526571772 Hair Care Colour ₹1,150.00 0 15" at bounding box center [756, 354] width 869 height 45
type input "5"
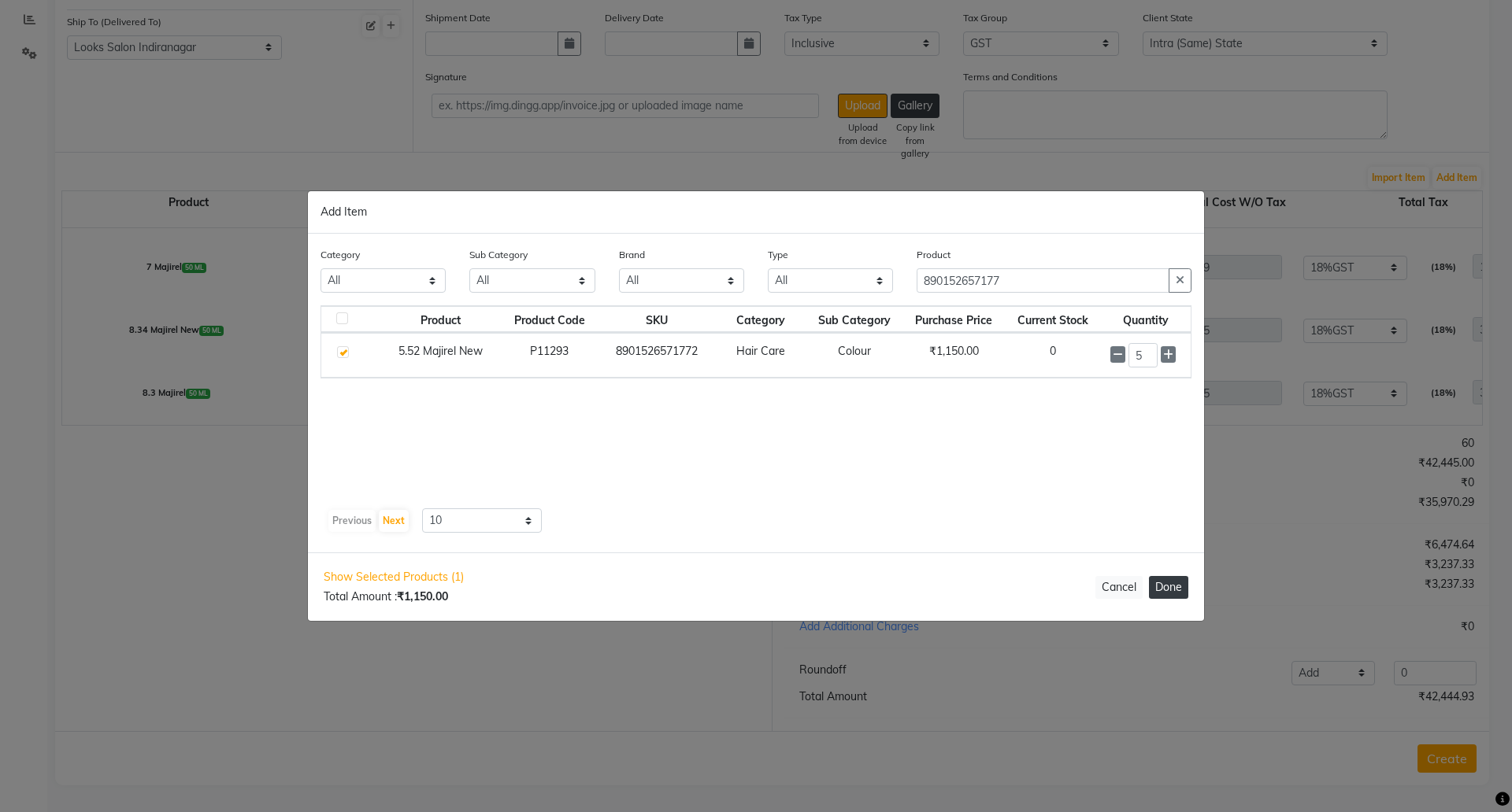
click at [1168, 580] on button "Done" at bounding box center [1168, 587] width 39 height 23
select select "4314"
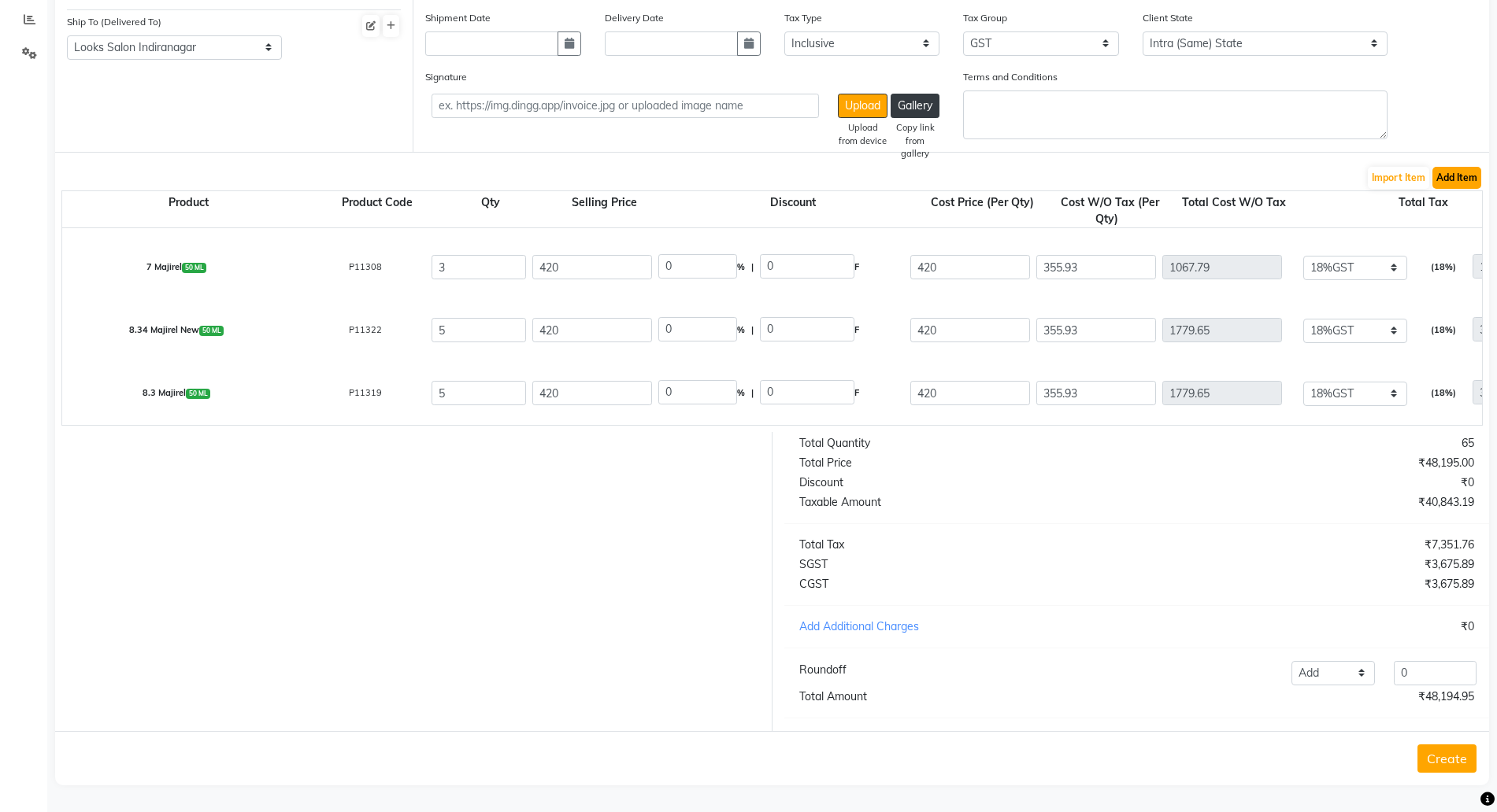
click at [1457, 167] on button "Add Item" at bounding box center [1457, 177] width 49 height 22
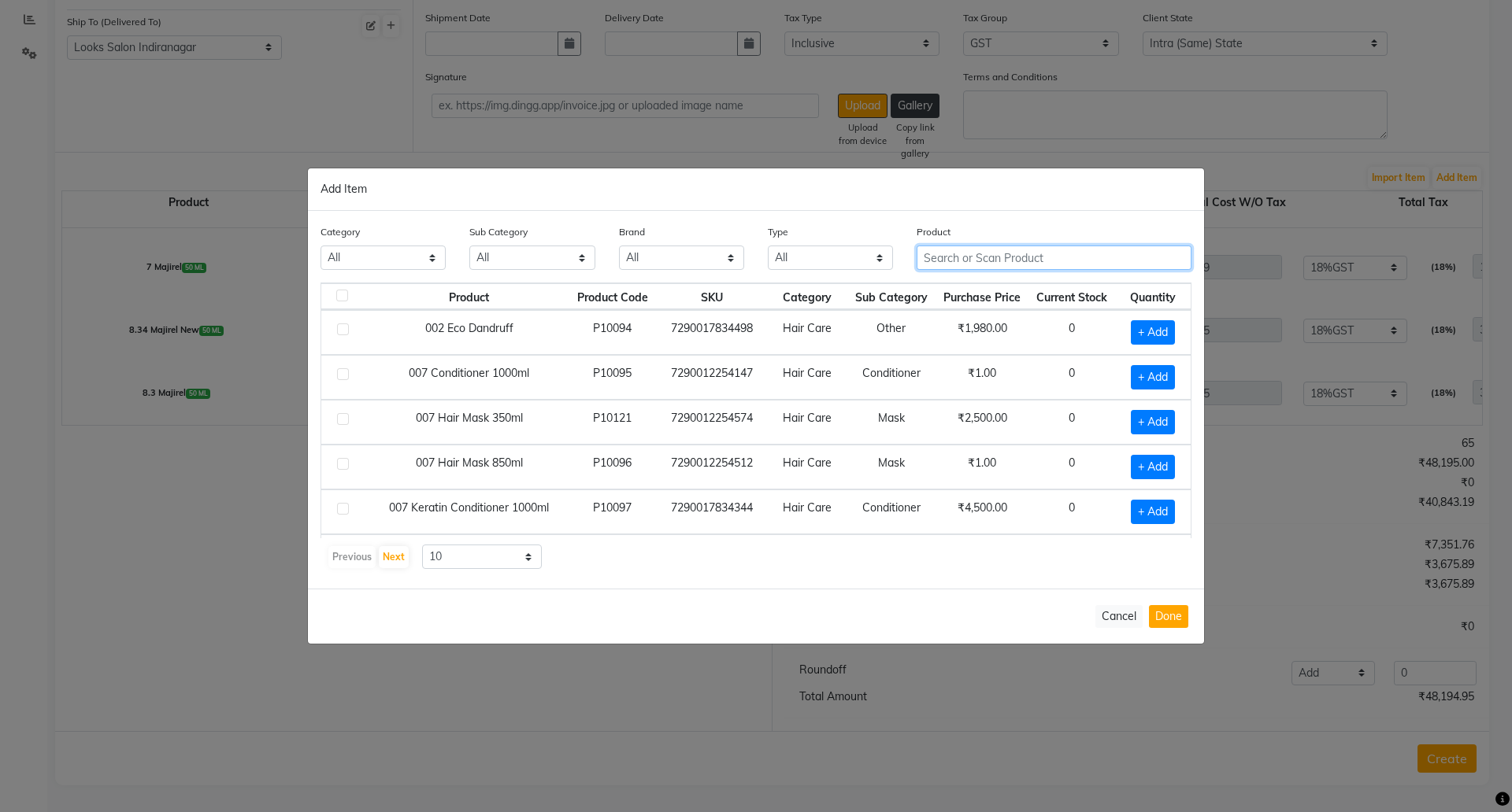
click at [962, 258] on input "text" at bounding box center [1055, 257] width 275 height 24
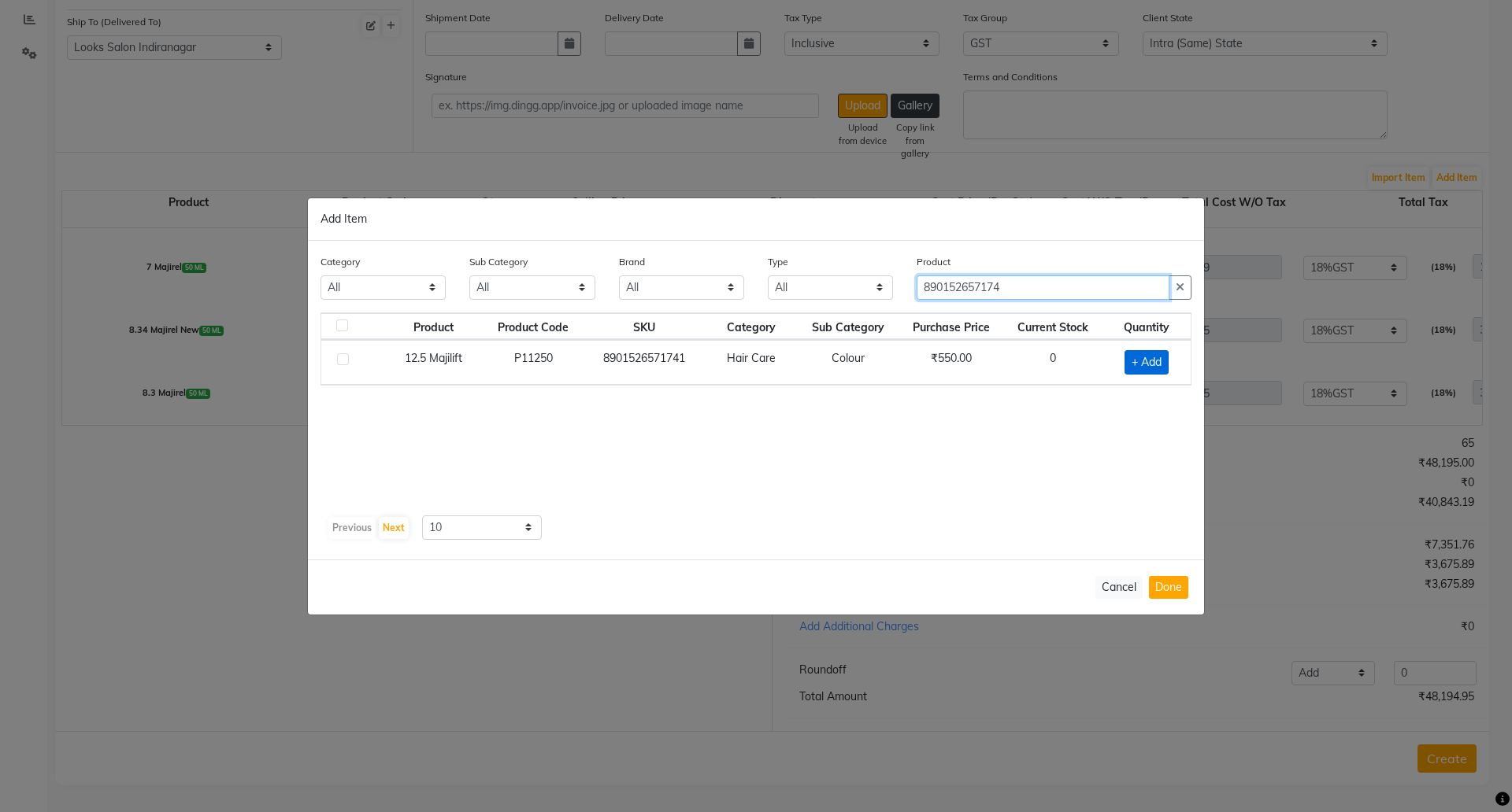
type input "890152657174"
click at [1133, 367] on span "+ Add" at bounding box center [1147, 362] width 44 height 24
checkbox input "true"
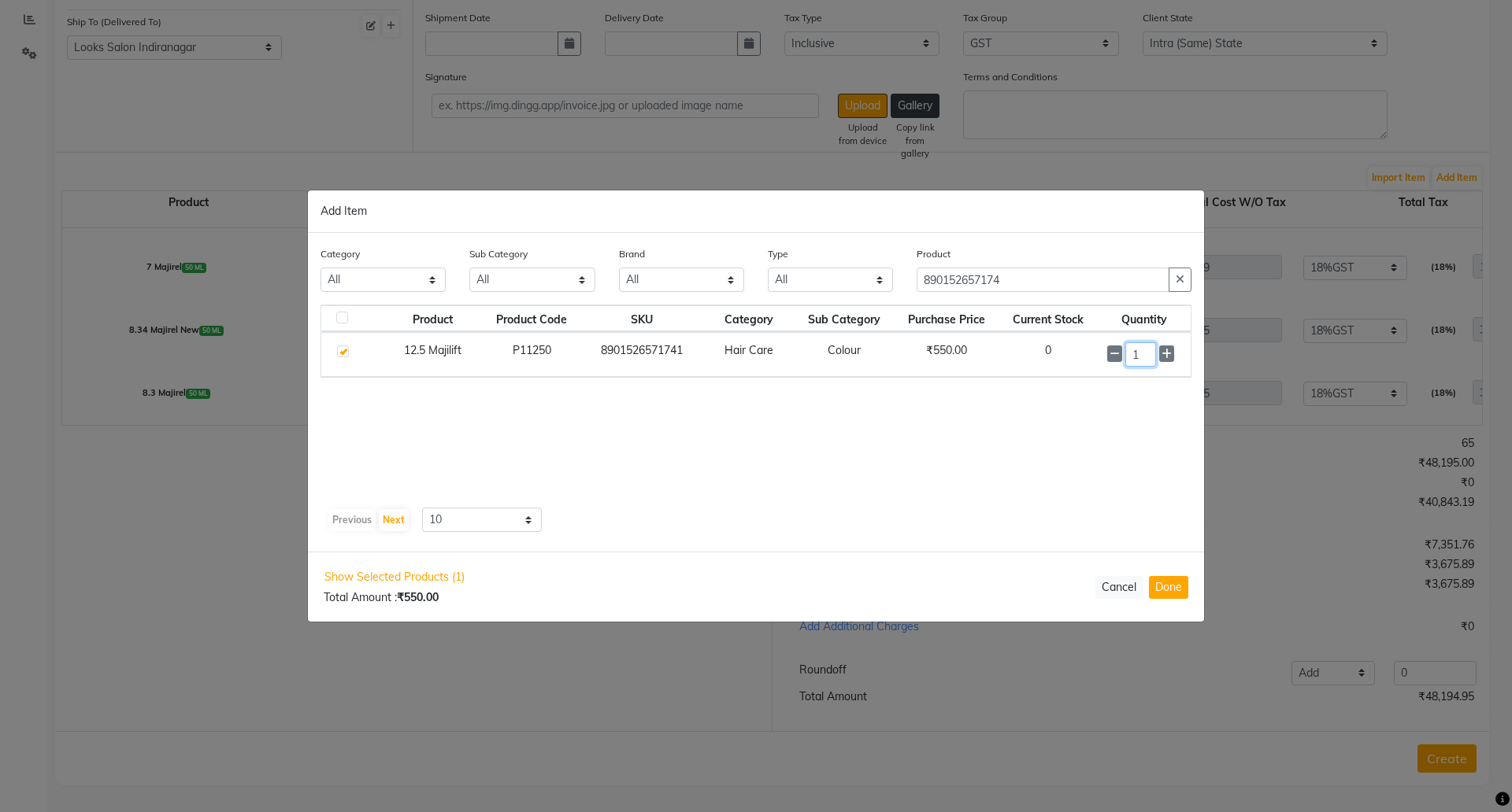
drag, startPoint x: 1146, startPoint y: 345, endPoint x: 1036, endPoint y: 351, distance: 110.2
click at [1064, 353] on tr "12.5 Majilift P11250 8901526571741 Hair Care Colour ₹550.00 0 1" at bounding box center [756, 354] width 869 height 45
click at [1160, 582] on button "Done" at bounding box center [1168, 587] width 39 height 23
select select "4314"
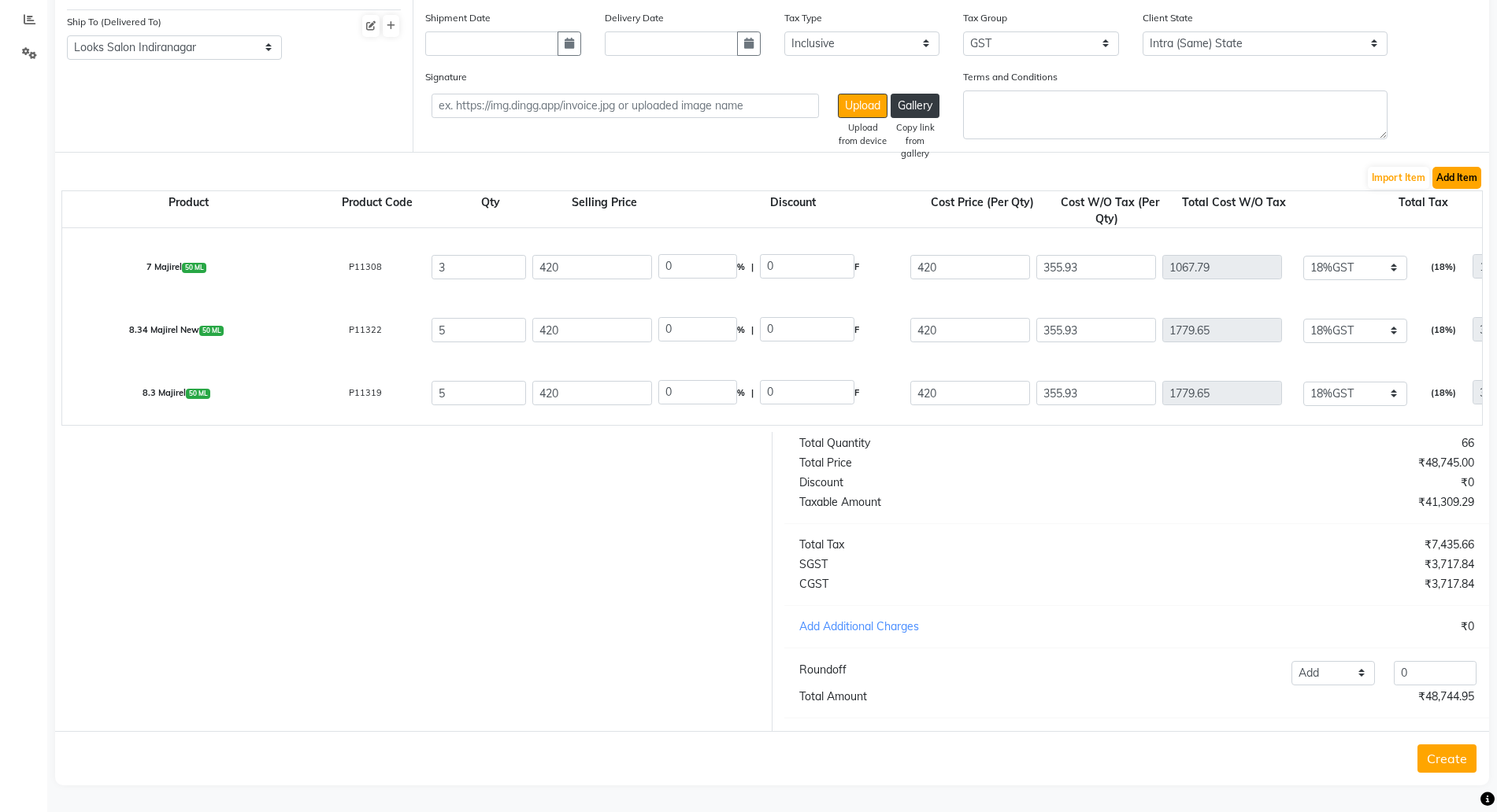
click at [1447, 167] on button "Add Item" at bounding box center [1457, 177] width 49 height 22
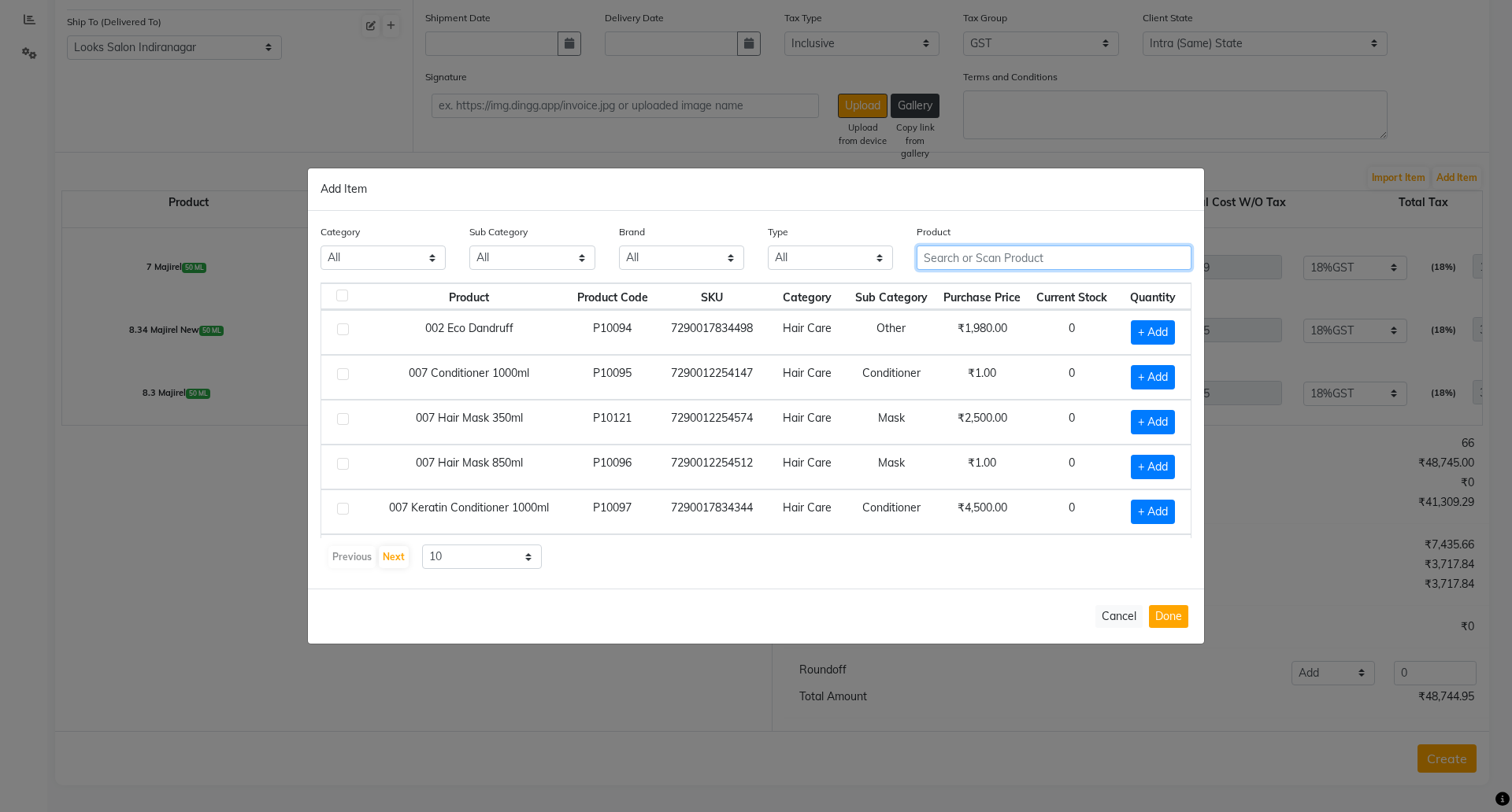
click at [980, 262] on input "text" at bounding box center [1055, 257] width 275 height 24
type input "890152657181"
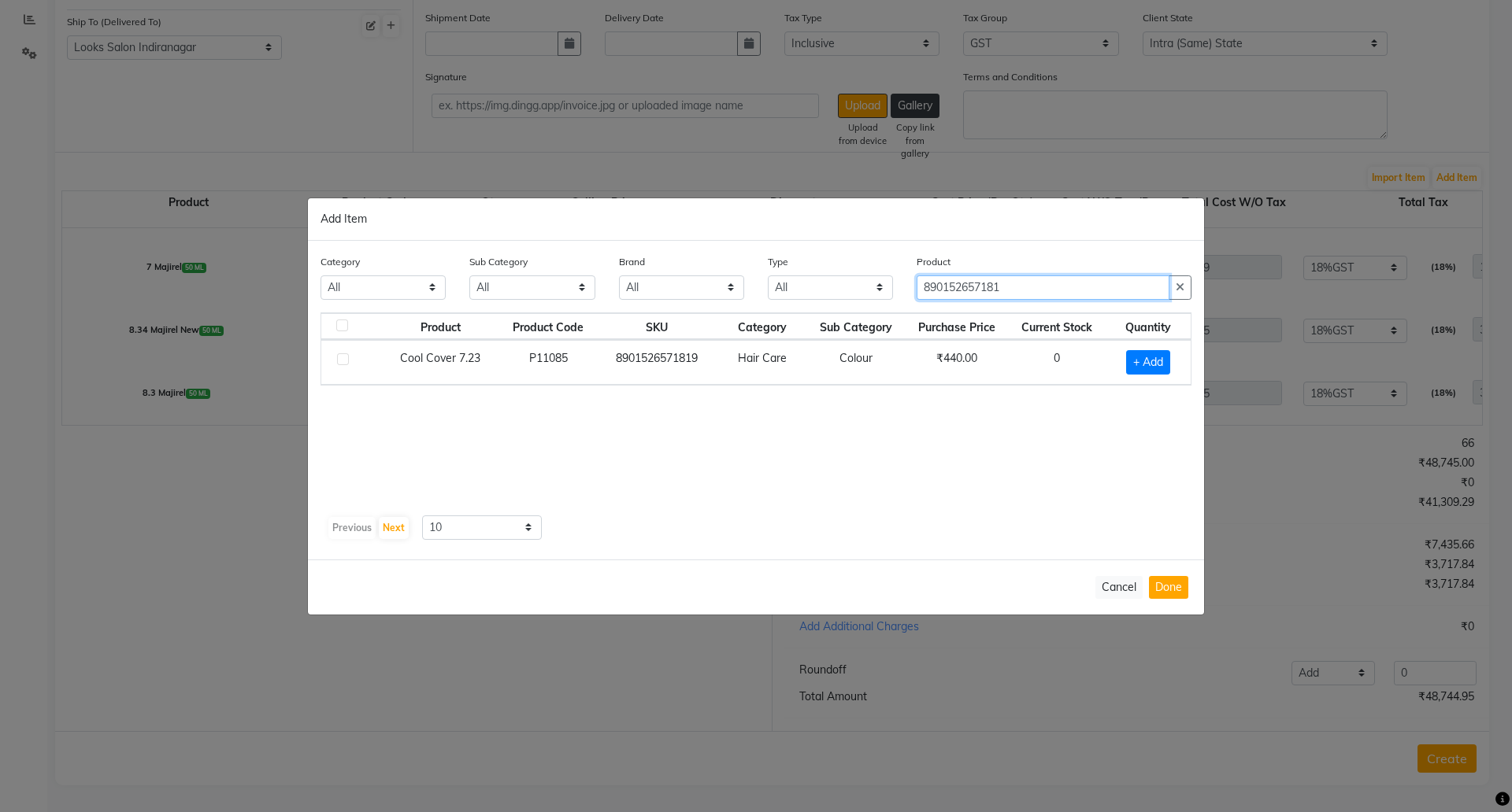
click at [992, 284] on input "890152657181" at bounding box center [1043, 287] width 253 height 24
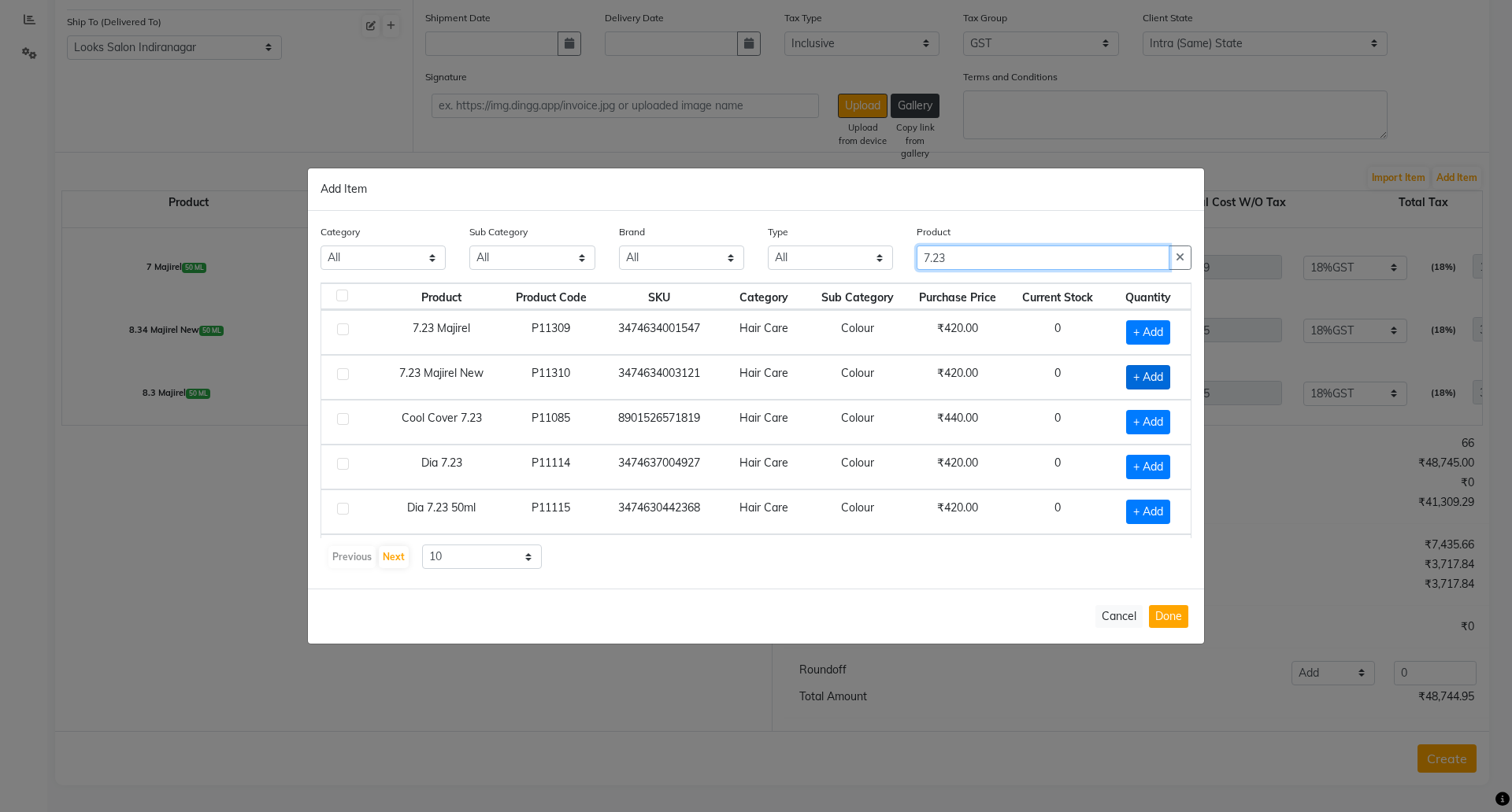
type input "7.23"
click at [1130, 373] on span "+ Add" at bounding box center [1149, 377] width 44 height 24
checkbox input "true"
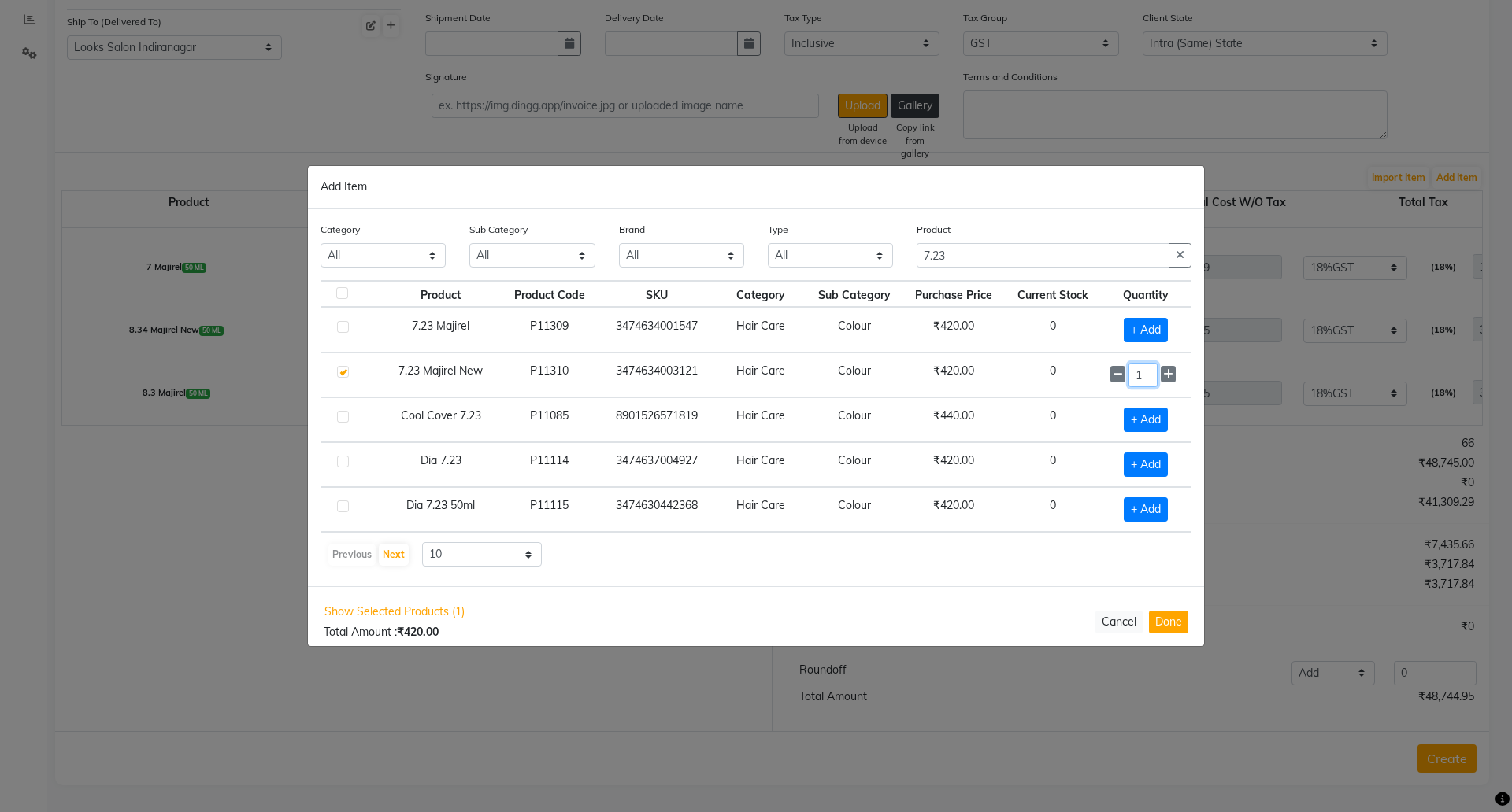
drag, startPoint x: 1130, startPoint y: 372, endPoint x: 1084, endPoint y: 366, distance: 46.4
click at [1101, 371] on td "1" at bounding box center [1145, 374] width 90 height 45
click at [1175, 619] on button "Done" at bounding box center [1168, 621] width 39 height 23
select select "4314"
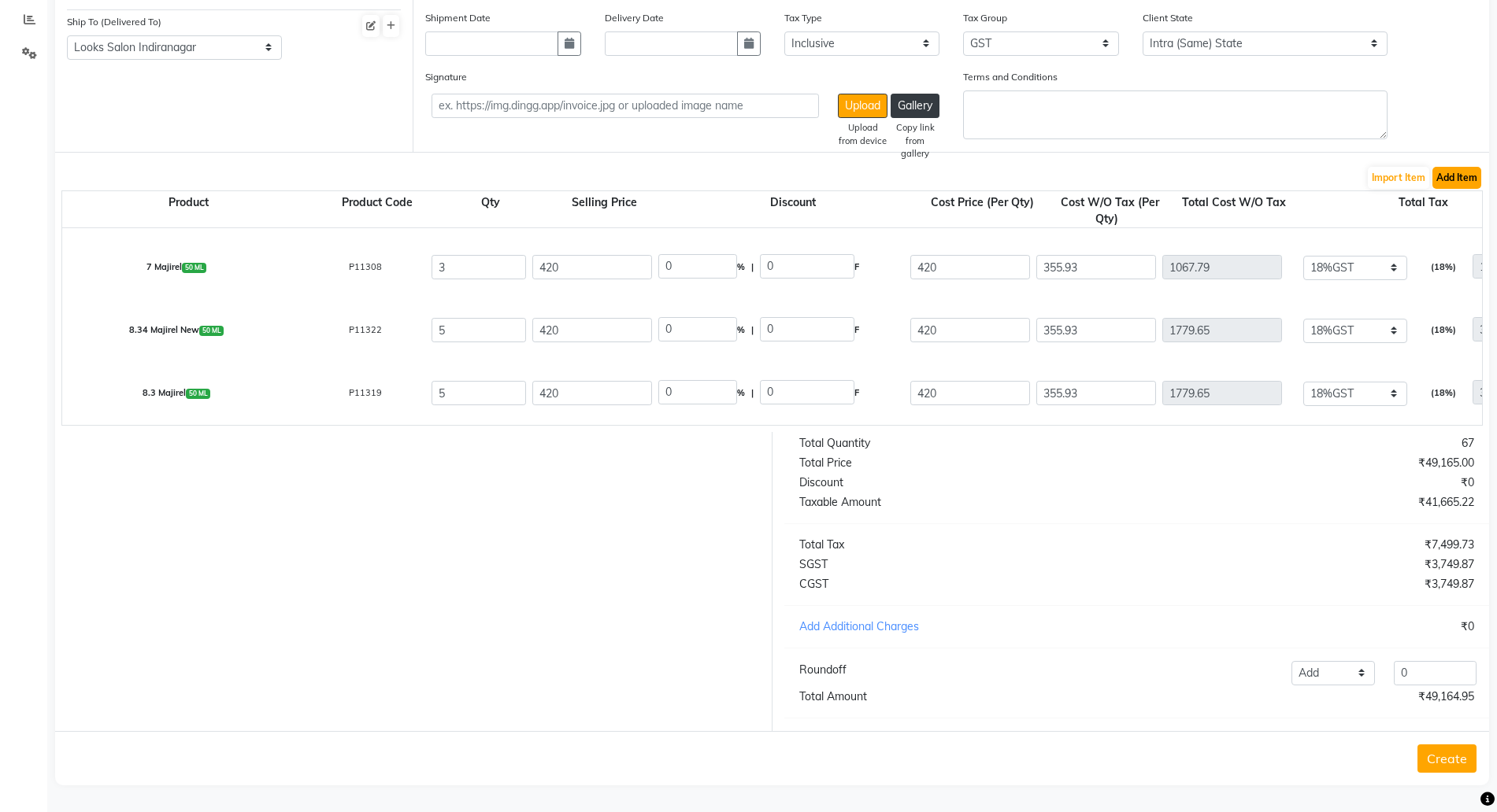
click at [1453, 172] on button "Add Item" at bounding box center [1457, 177] width 49 height 22
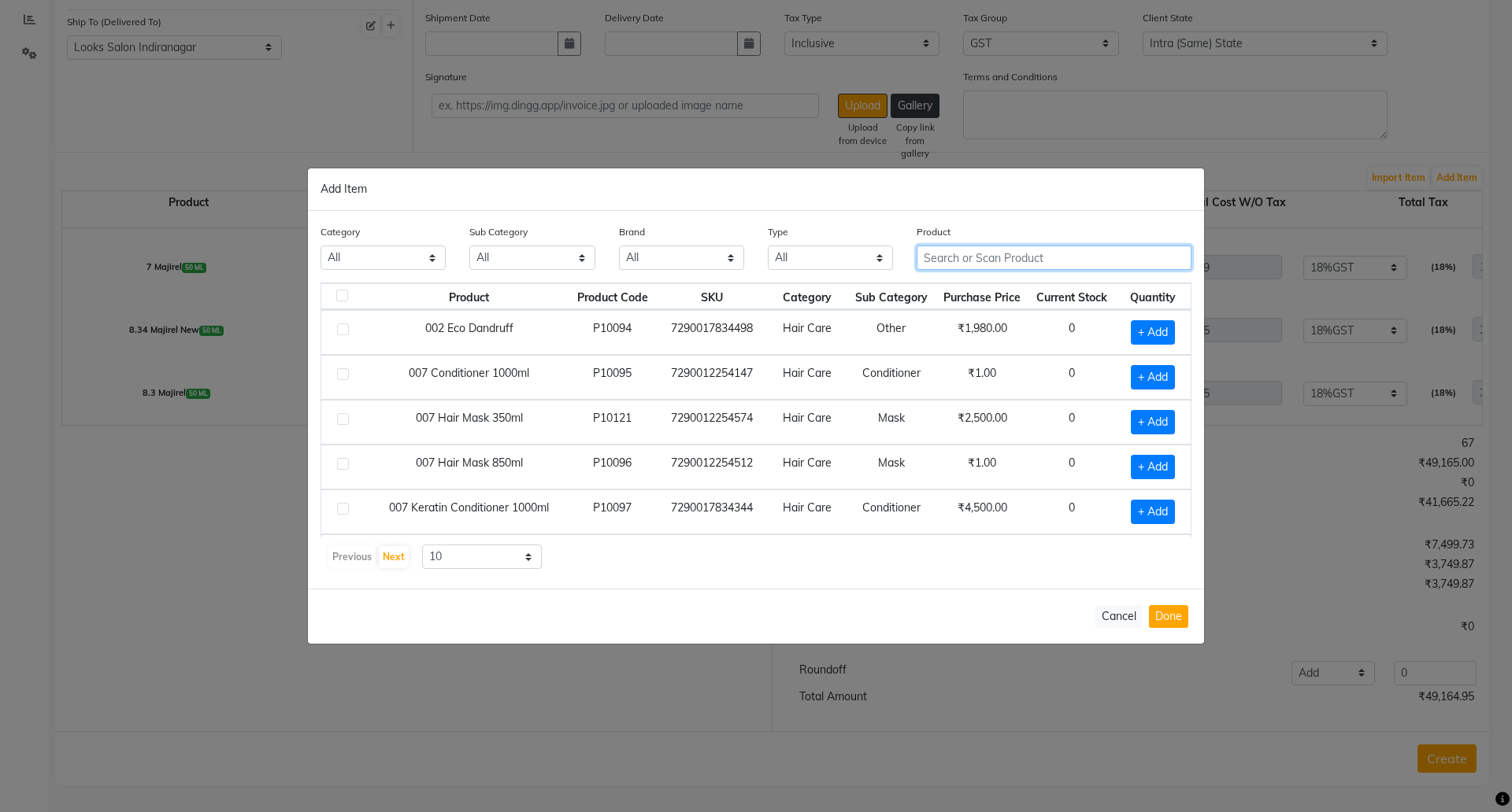
click at [991, 262] on input "text" at bounding box center [1055, 257] width 275 height 24
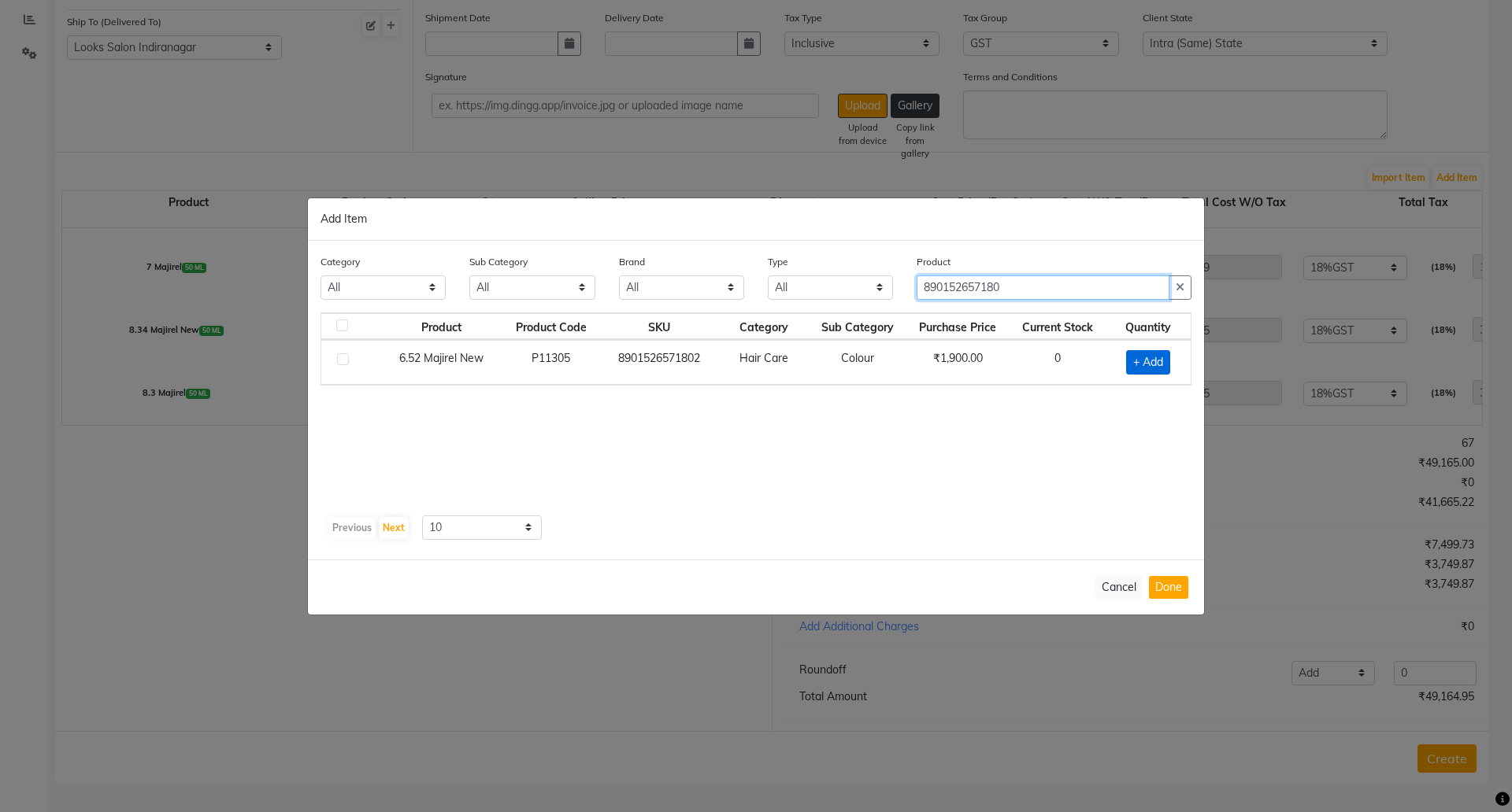
type input "890152657180"
click at [1158, 367] on span "+ Add" at bounding box center [1149, 362] width 44 height 24
checkbox input "true"
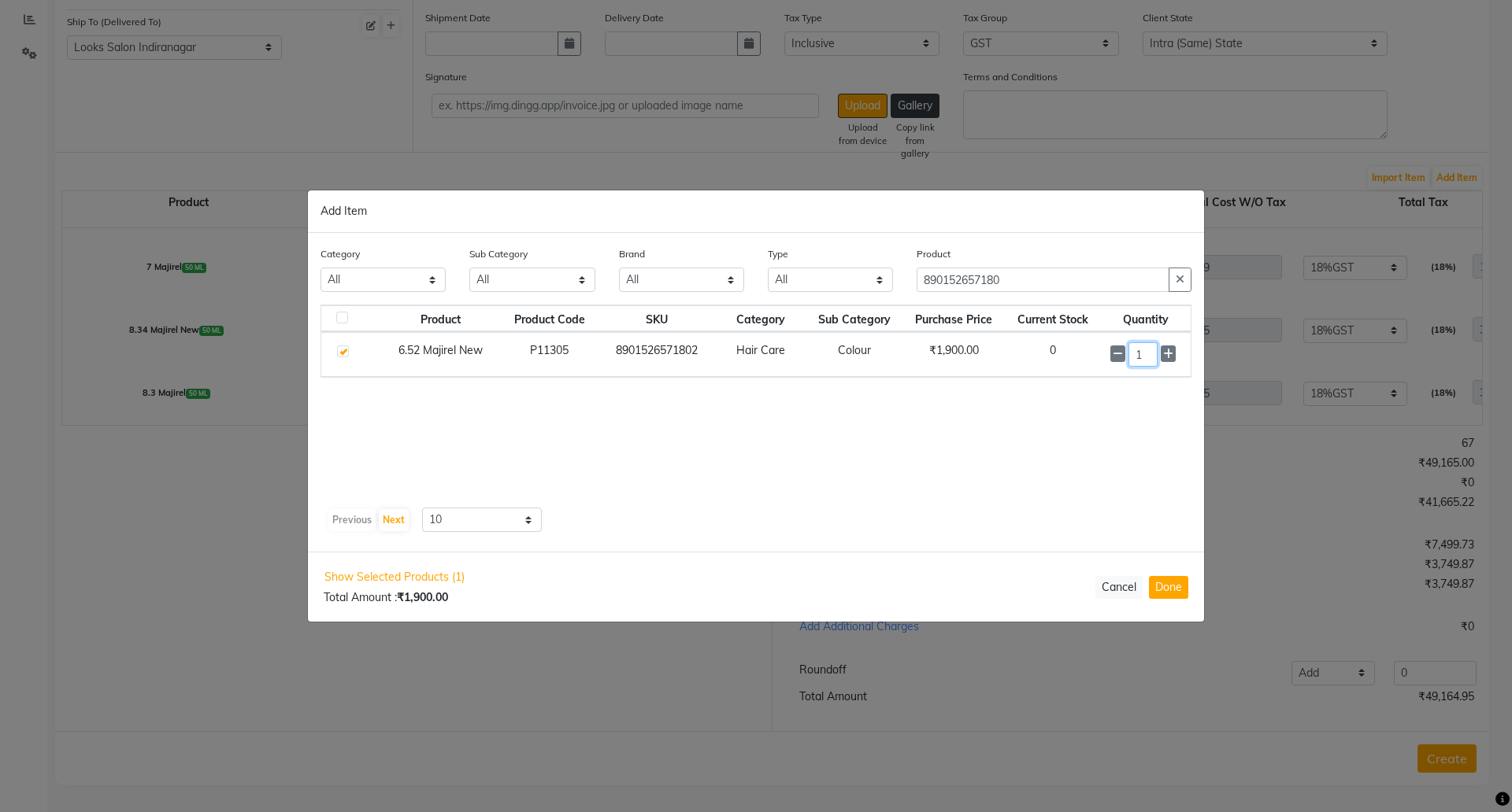
drag, startPoint x: 1151, startPoint y: 358, endPoint x: 964, endPoint y: 321, distance: 190.6
click at [996, 332] on tr "6.52 Majirel New P11305 8901526571802 Hair Care Colour ₹1,900.00 0 1" at bounding box center [756, 354] width 869 height 45
type input "6"
click at [1164, 584] on button "Done" at bounding box center [1168, 587] width 39 height 23
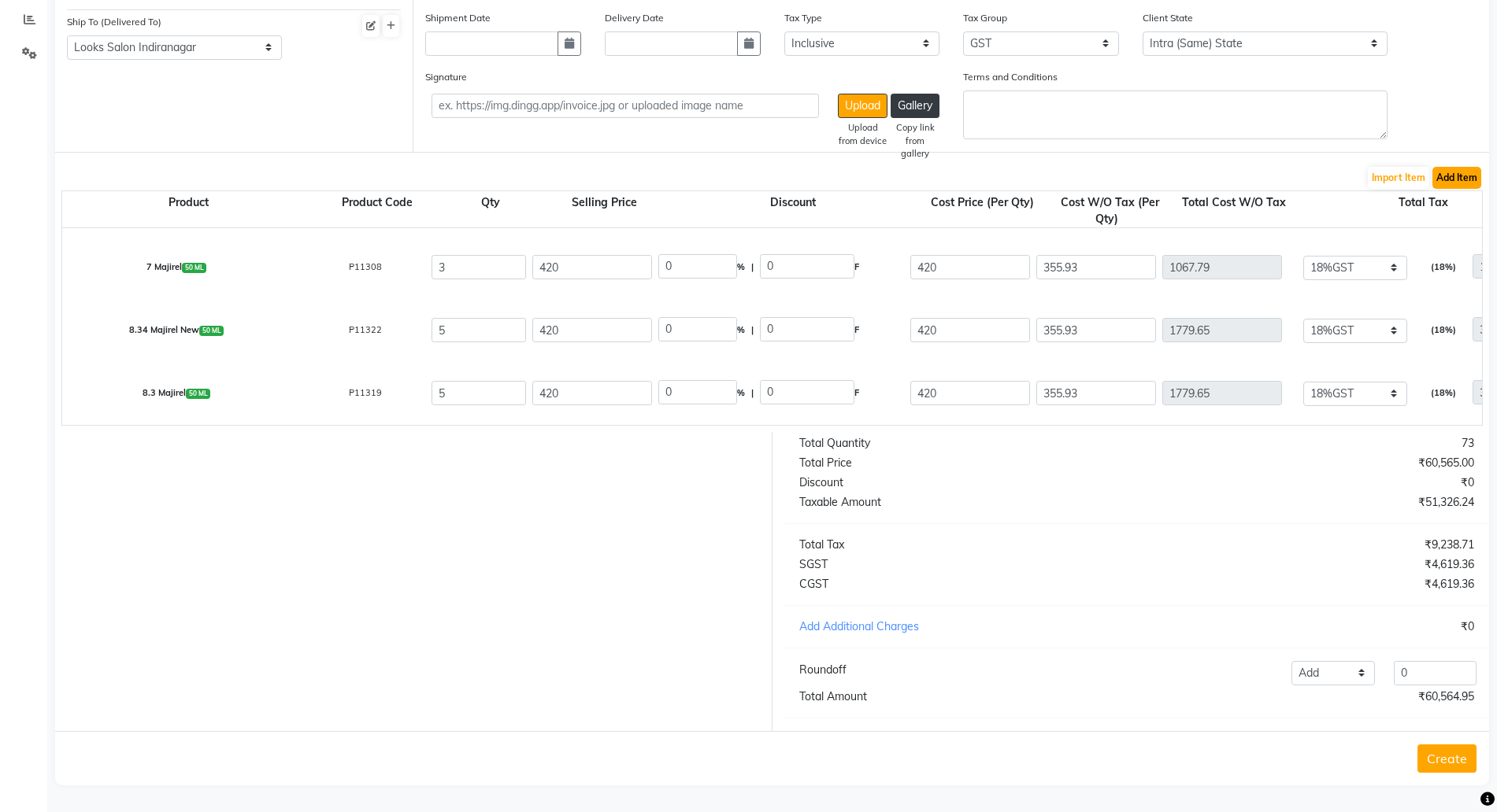
click at [1449, 167] on button "Add Item" at bounding box center [1457, 177] width 49 height 22
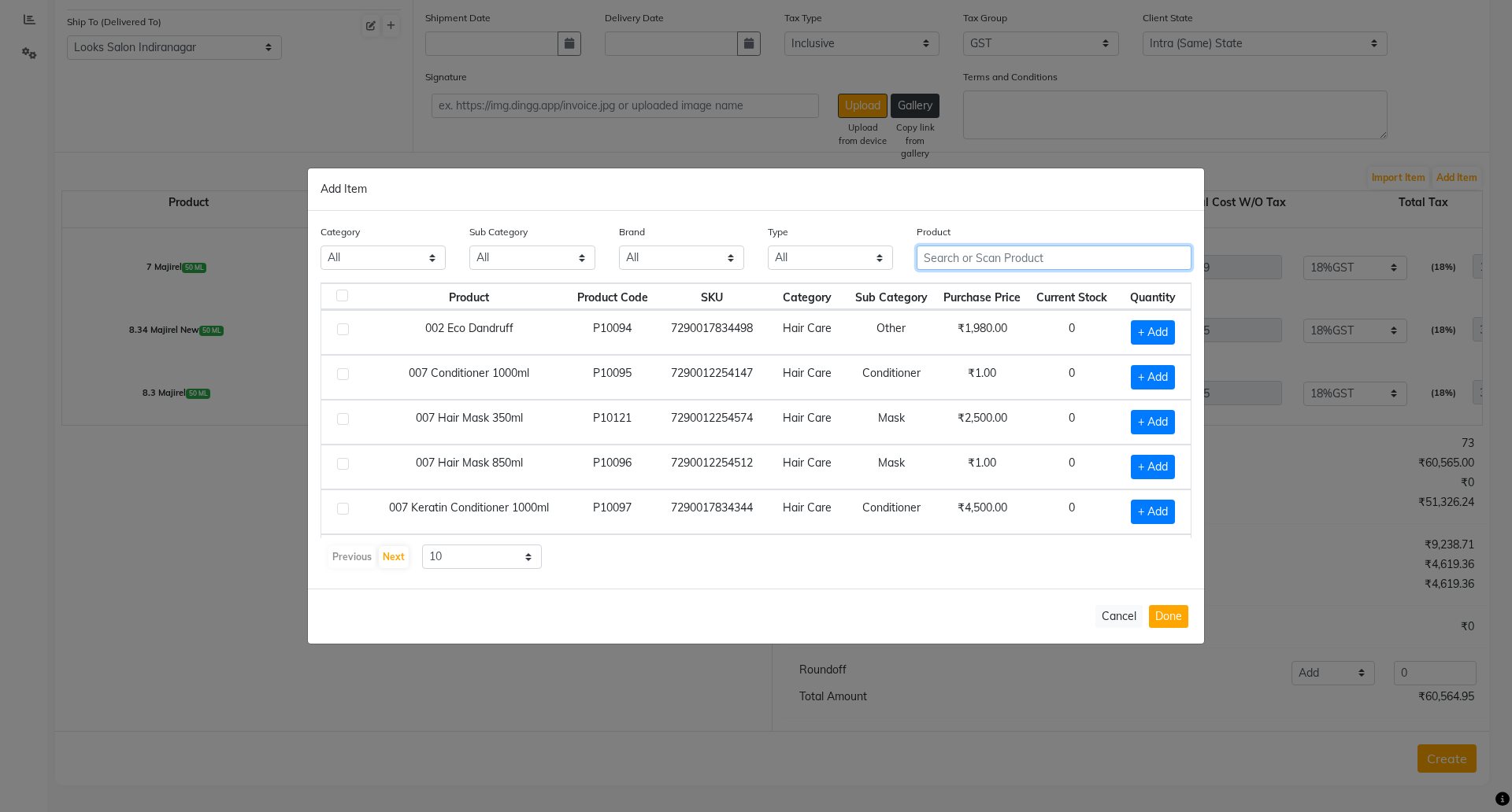
click at [986, 258] on input "text" at bounding box center [1055, 257] width 275 height 24
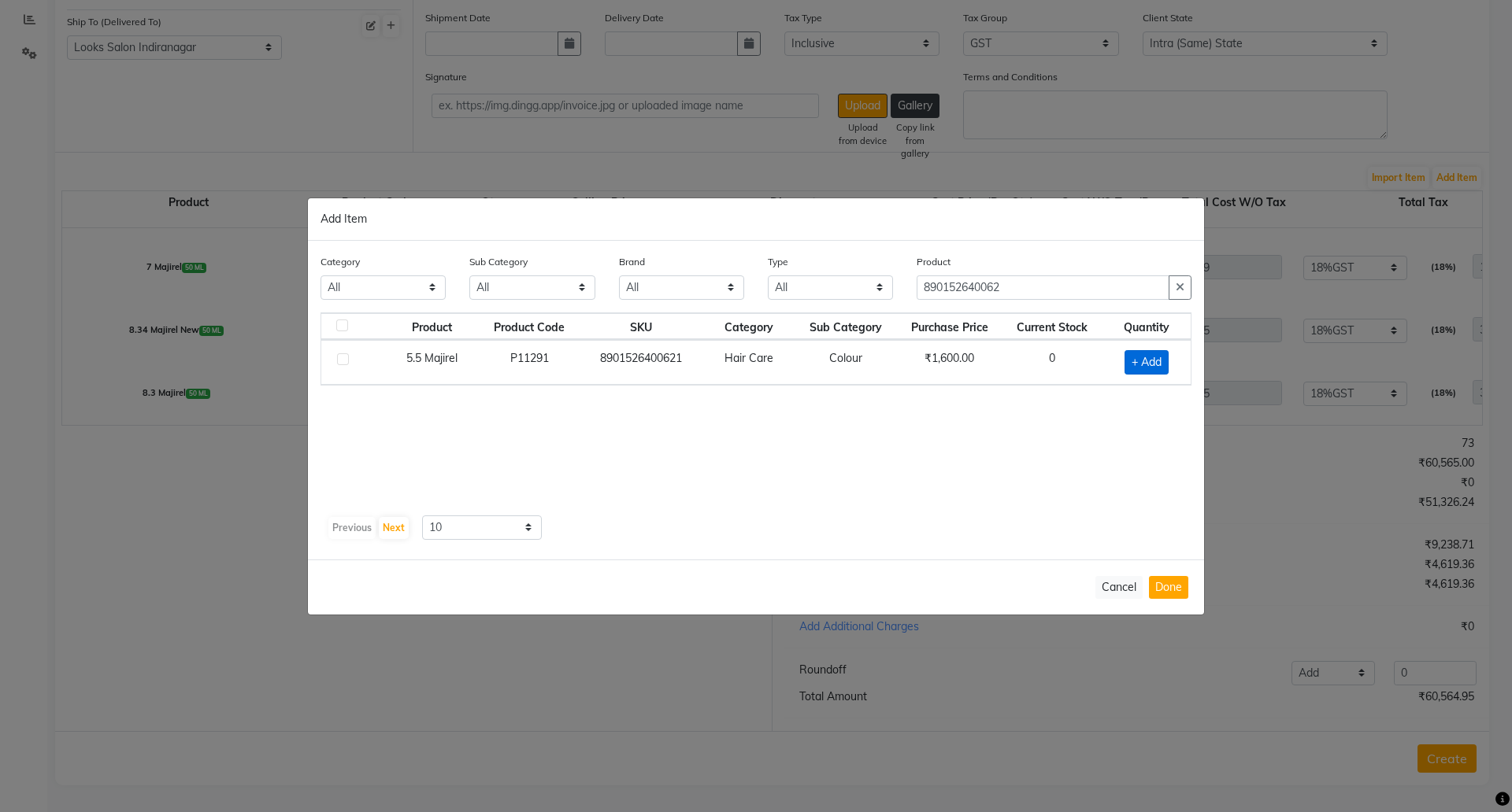
click at [1147, 370] on span "+ Add" at bounding box center [1147, 362] width 44 height 24
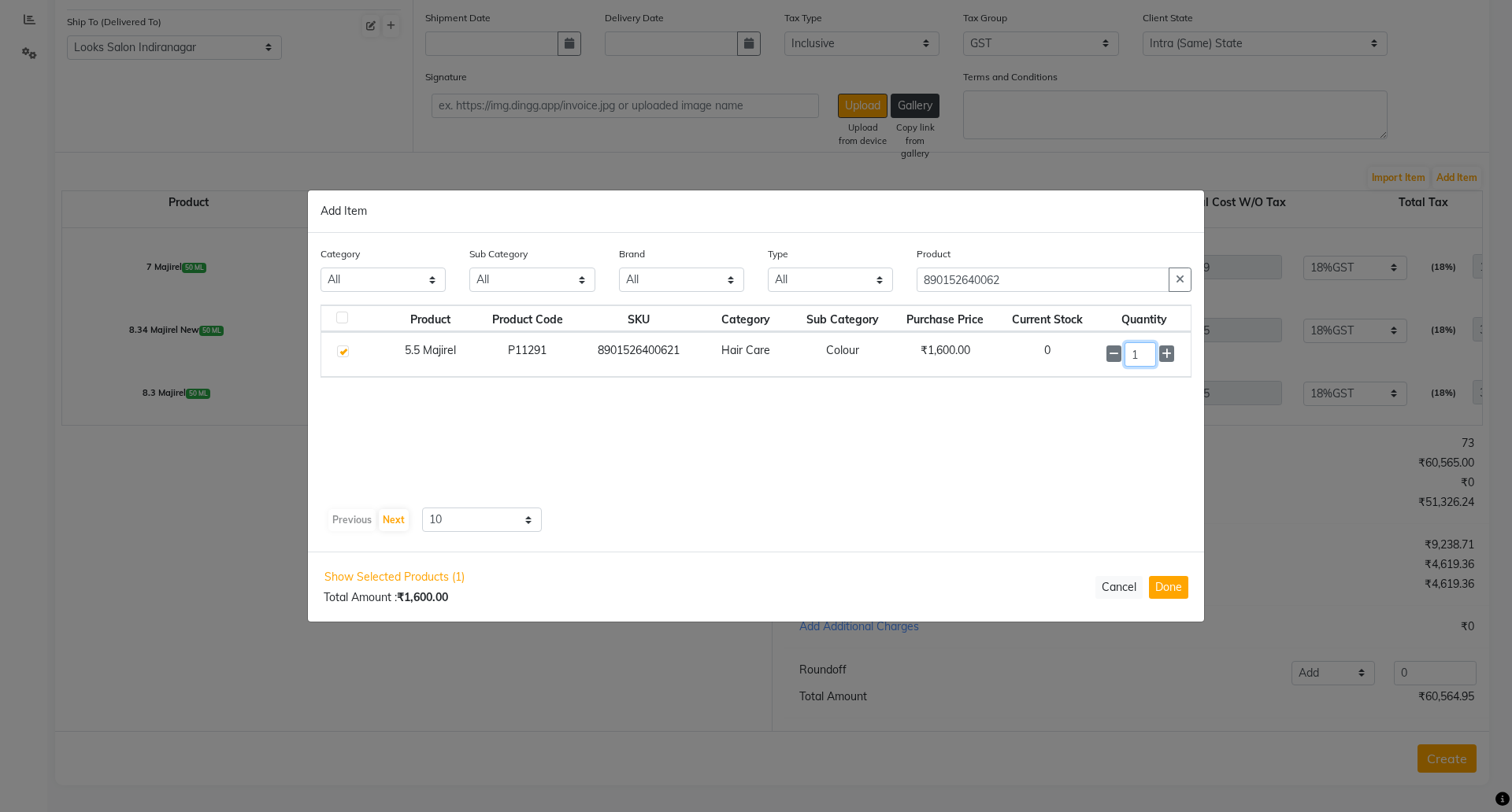
drag, startPoint x: 1049, startPoint y: 343, endPoint x: 1041, endPoint y: 340, distance: 8.5
click at [1046, 343] on tr "5.5 Majirel P11291 8901526400621 Hair Care Colour ₹1,600.00 0 1" at bounding box center [756, 354] width 869 height 45
drag, startPoint x: 1146, startPoint y: 357, endPoint x: 1046, endPoint y: 347, distance: 100.5
click at [1048, 349] on tr "5.5 Majirel P11291 8901526400621 Hair Care Colour ₹1,600.00 0 16" at bounding box center [756, 355] width 869 height 45
click at [1160, 583] on button "Done" at bounding box center [1168, 587] width 39 height 23
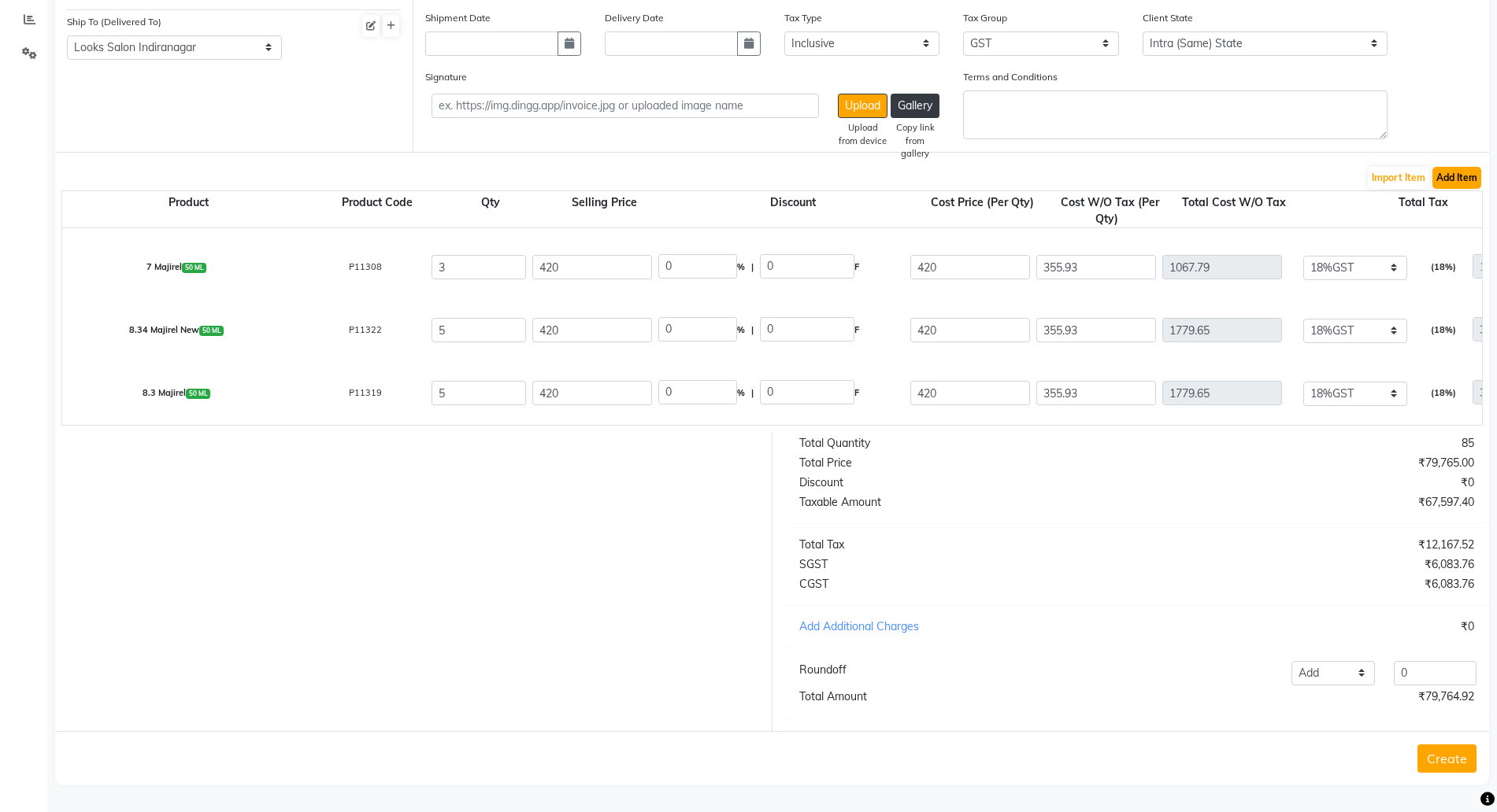
click at [1458, 167] on button "Add Item" at bounding box center [1457, 177] width 49 height 22
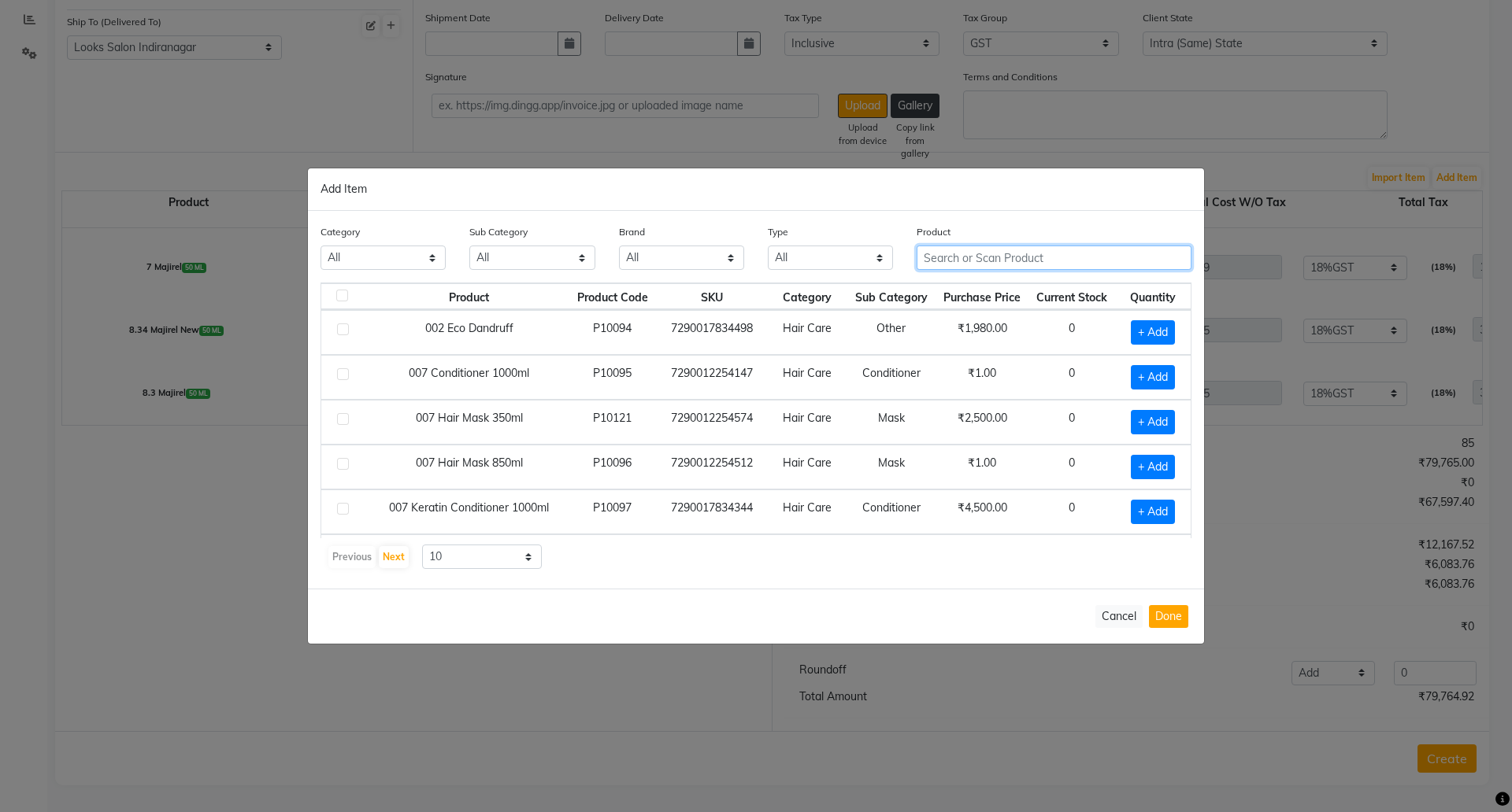
click at [955, 256] on input "text" at bounding box center [1055, 257] width 275 height 24
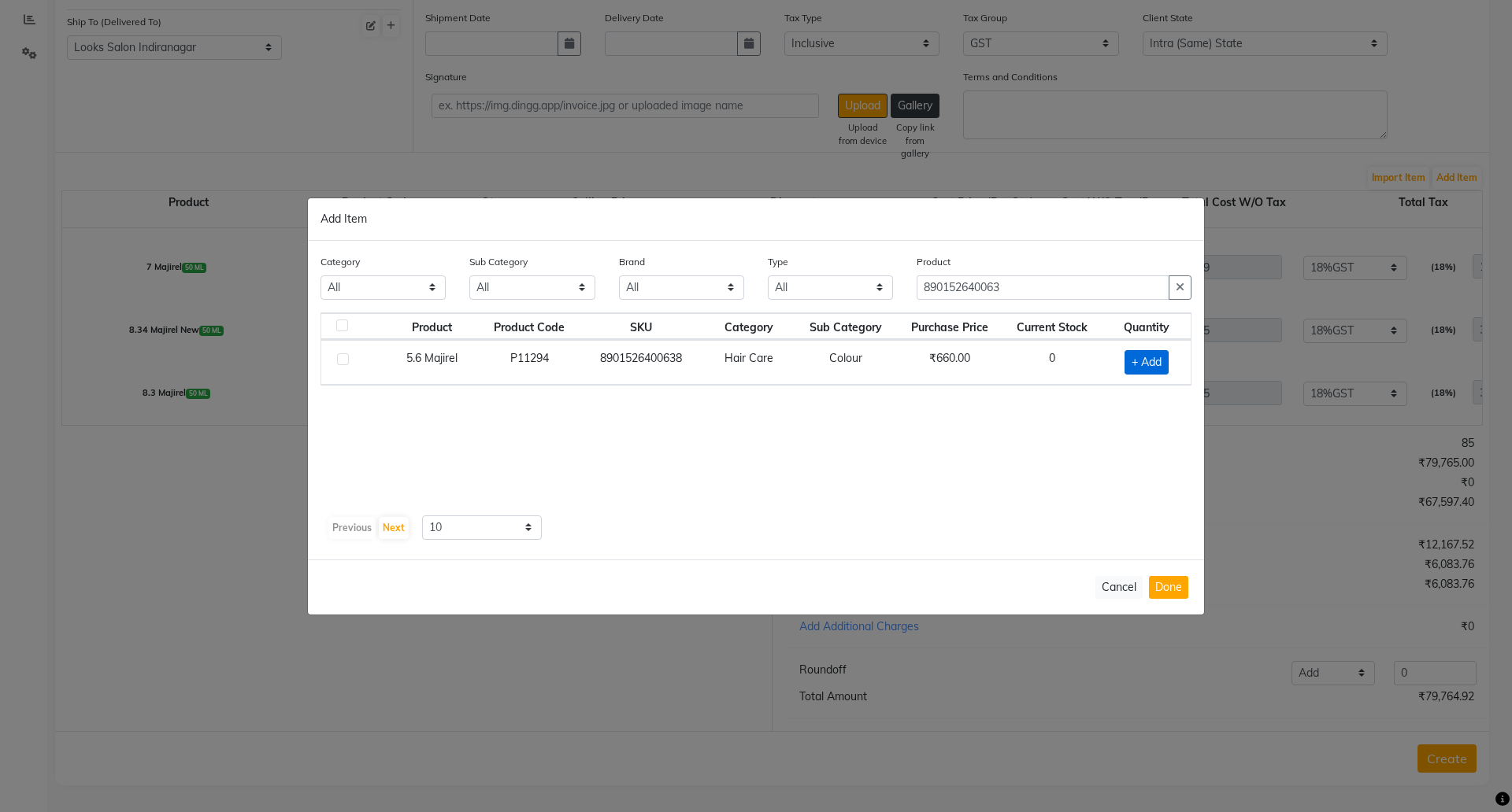
click at [1160, 362] on span "+ Add" at bounding box center [1147, 362] width 44 height 24
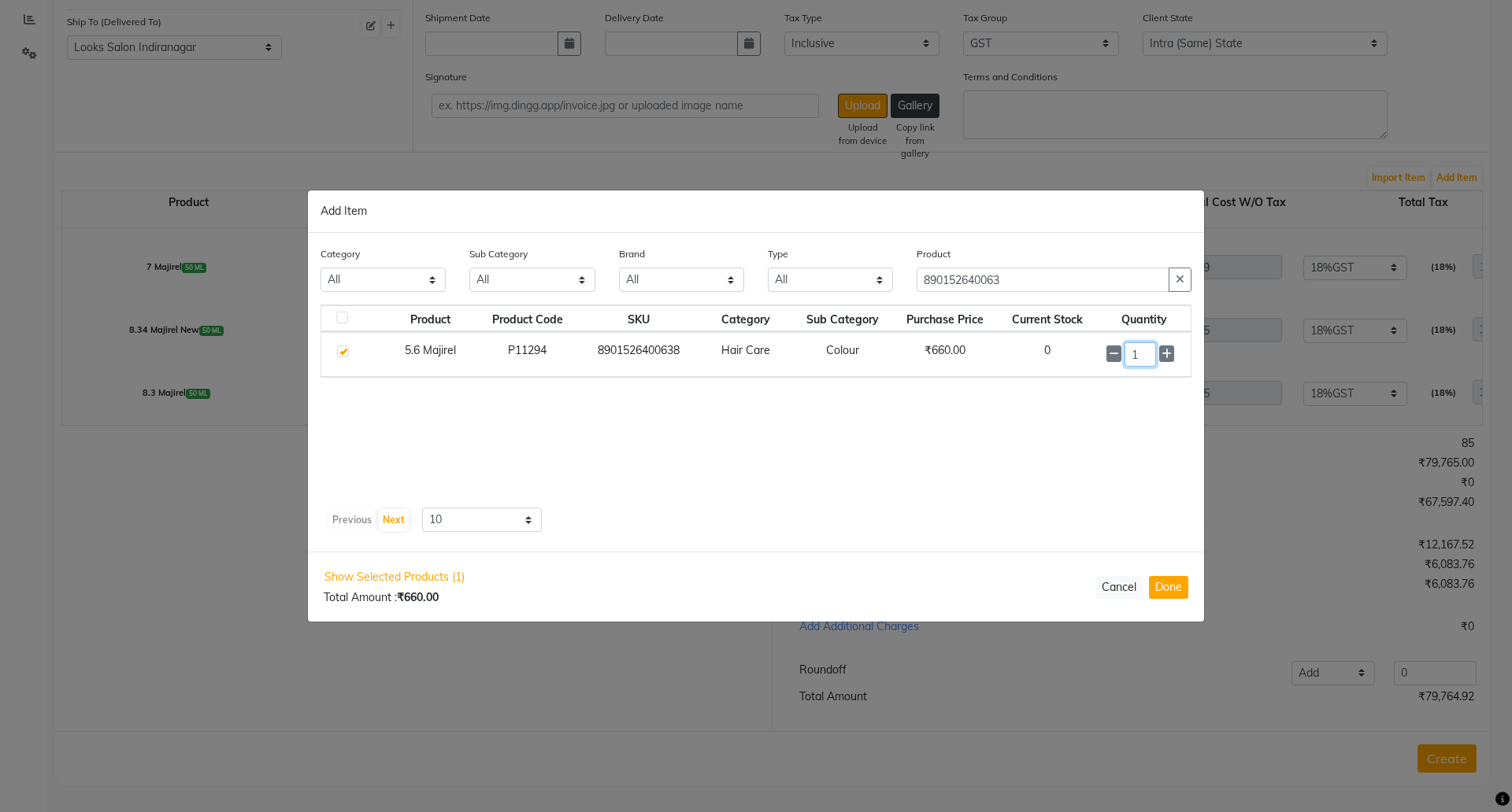
drag, startPoint x: 1140, startPoint y: 352, endPoint x: 1088, endPoint y: 348, distance: 52.2
click at [1088, 349] on tr "5.6 Majirel P11294 8901526400638 Hair Care Colour ₹660.00 0 1" at bounding box center [756, 354] width 869 height 45
click at [1136, 584] on button "Cancel" at bounding box center [1119, 587] width 47 height 23
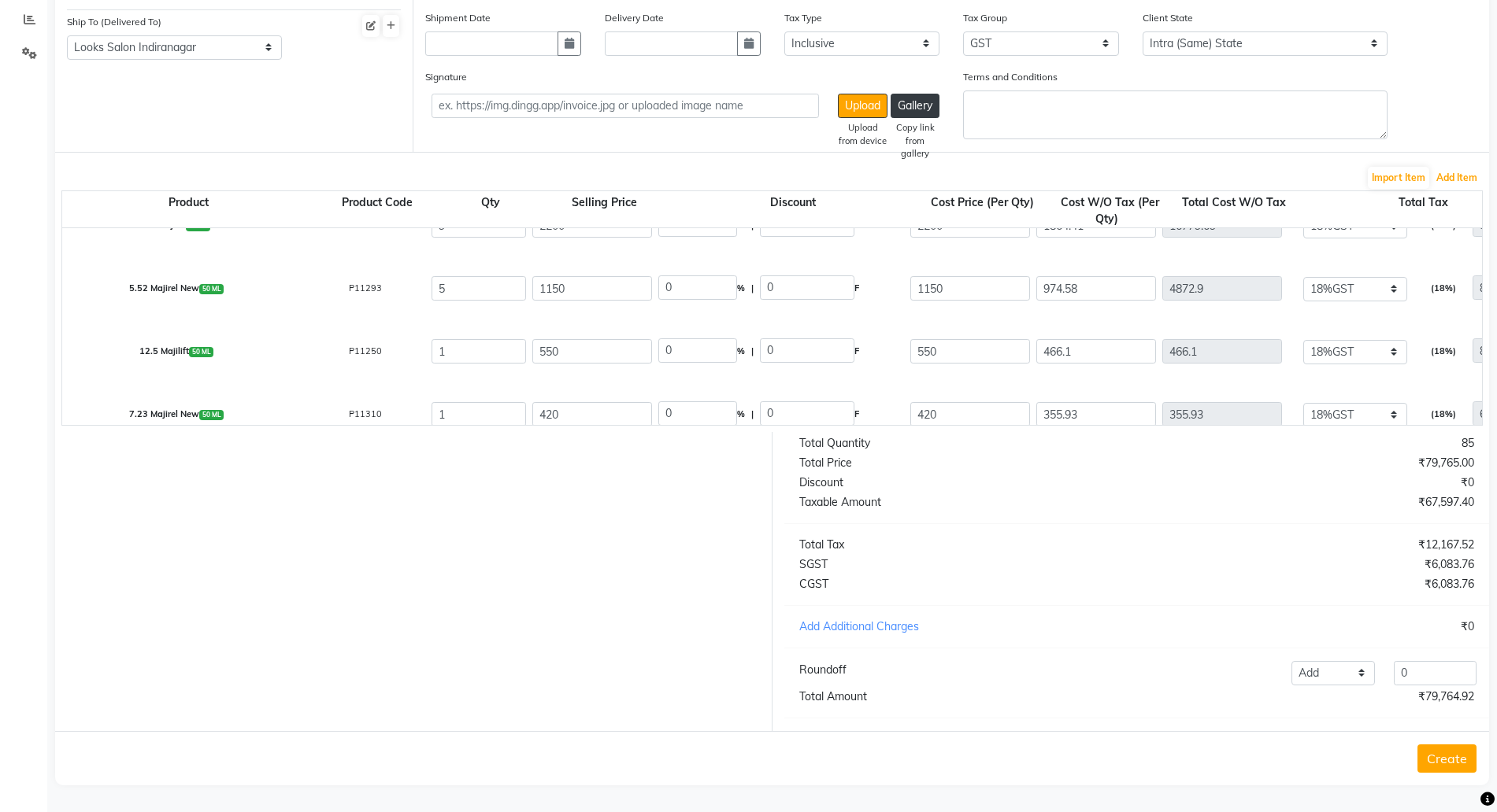
scroll to position [685, 0]
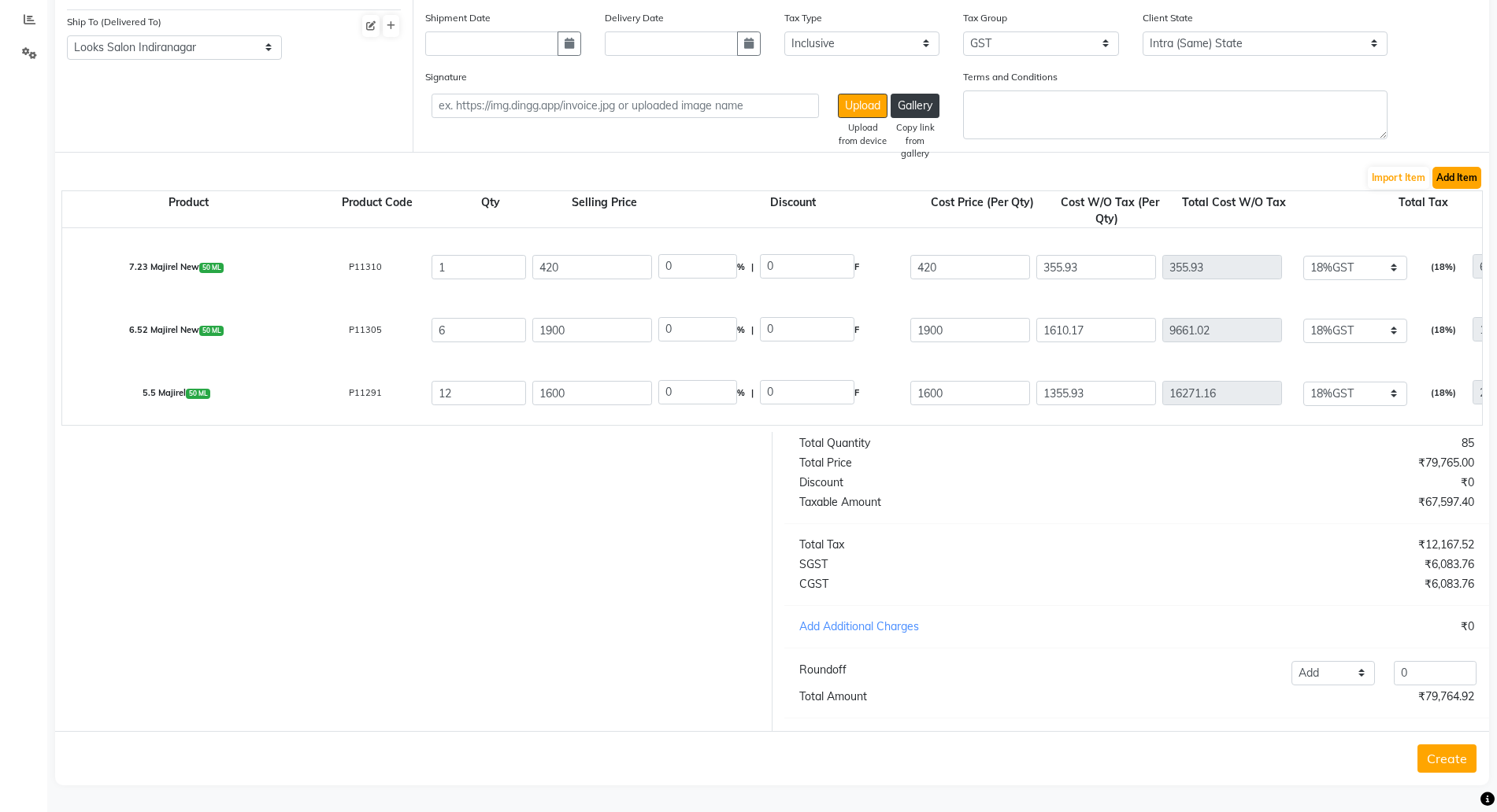
click at [1457, 167] on button "Add Item" at bounding box center [1457, 177] width 49 height 22
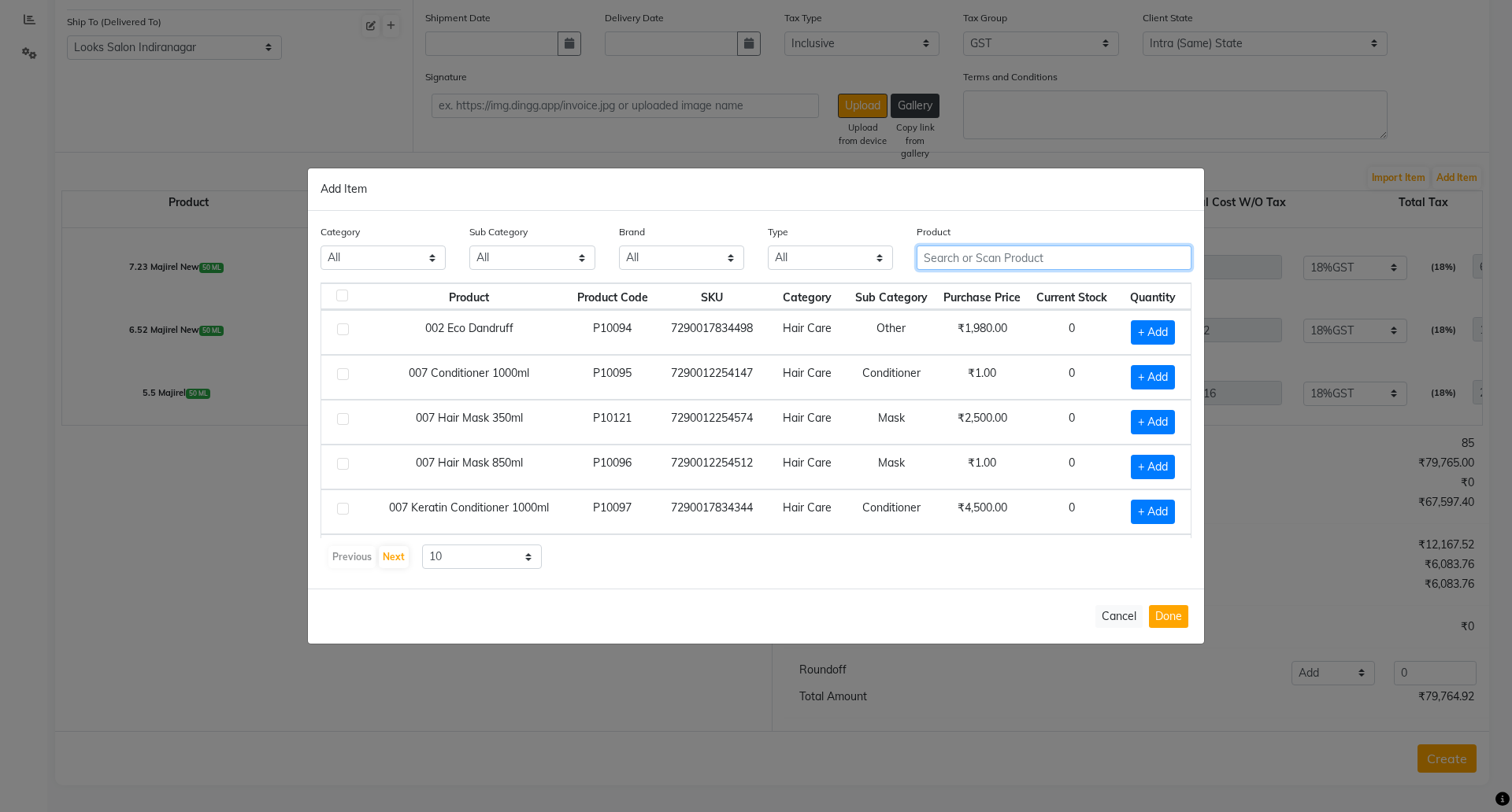
click at [1008, 255] on input "text" at bounding box center [1055, 257] width 275 height 24
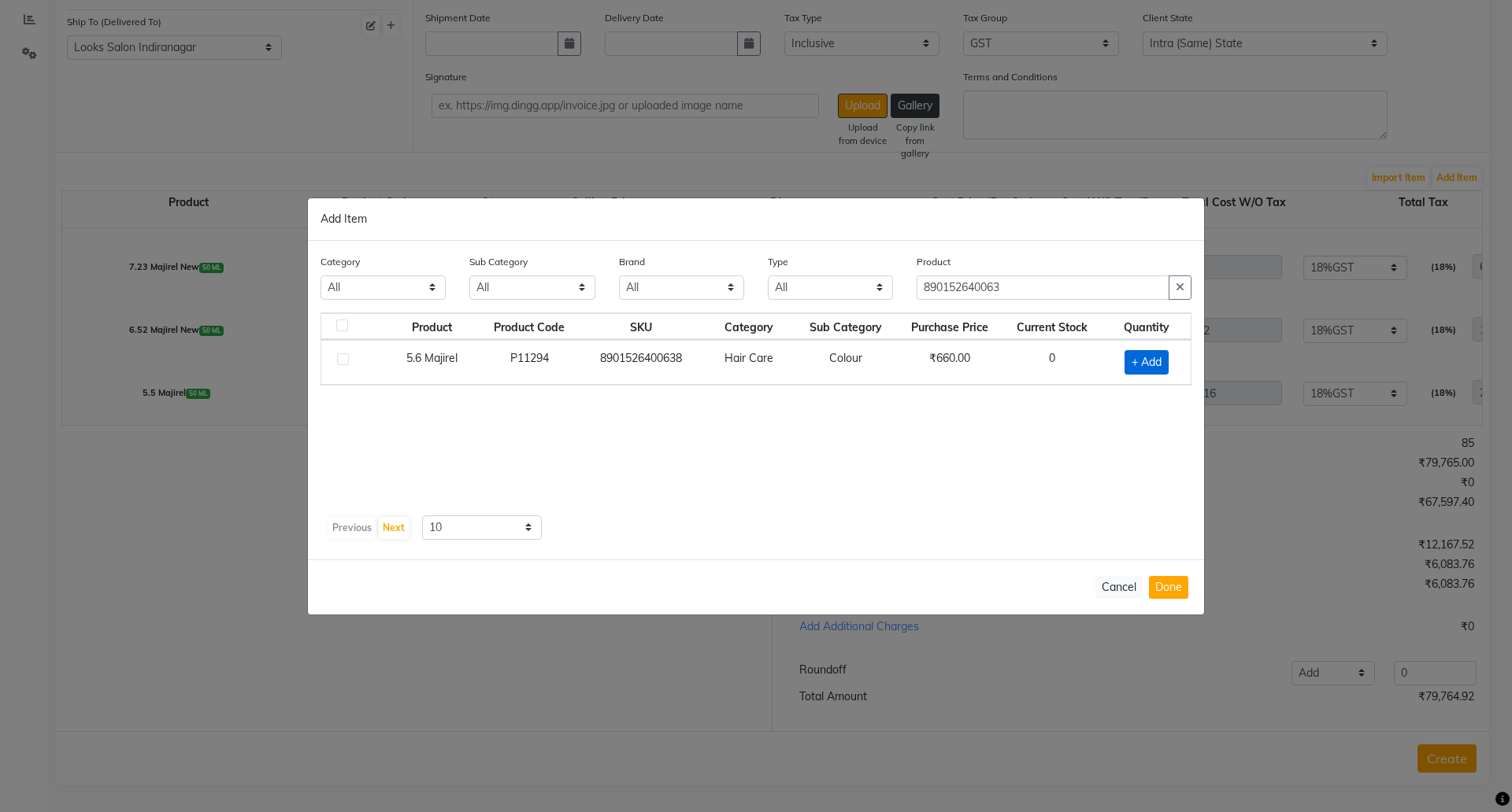
click at [1154, 361] on span "+ Add" at bounding box center [1147, 362] width 44 height 24
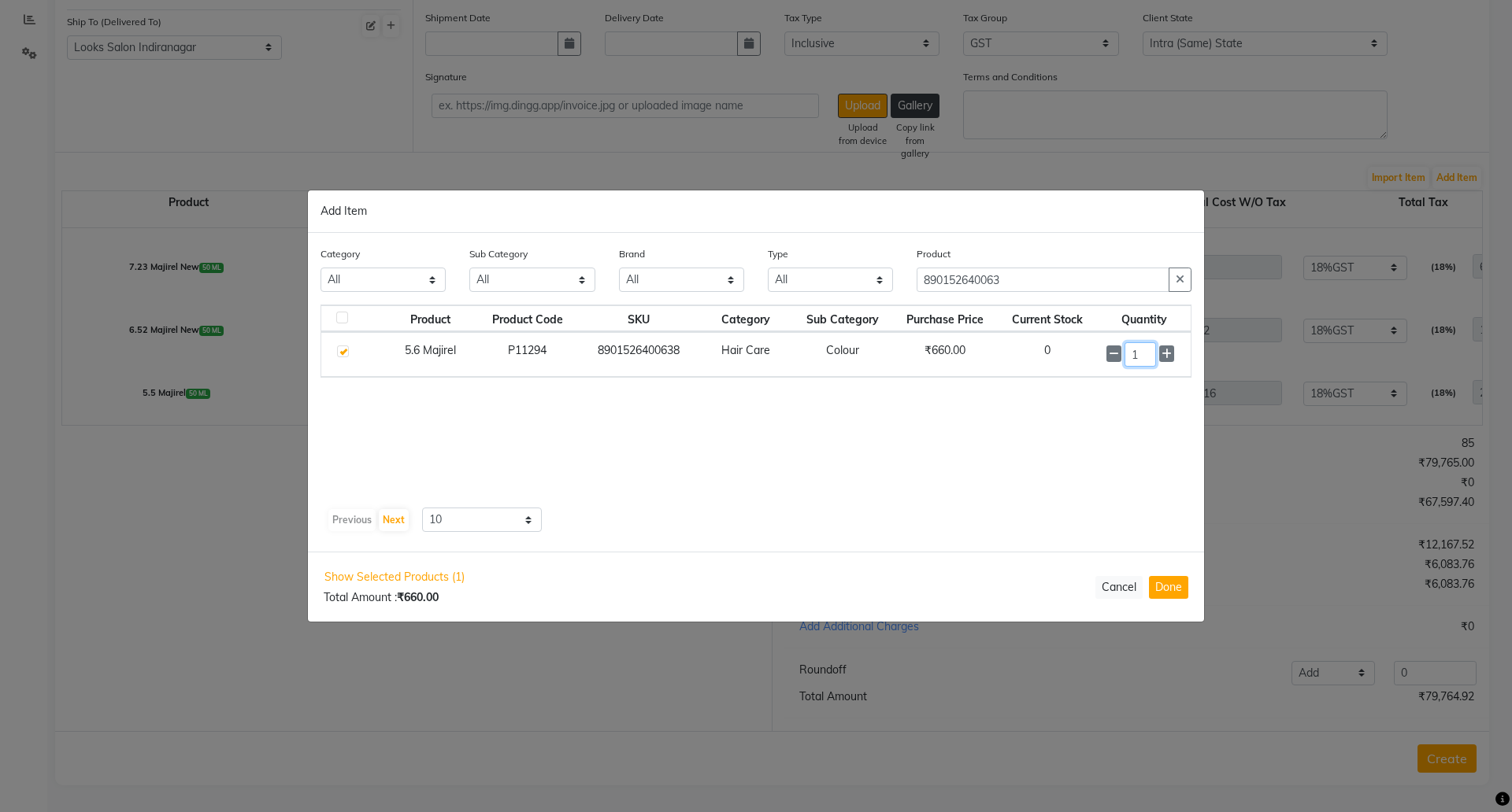
drag, startPoint x: 1154, startPoint y: 361, endPoint x: 1096, endPoint y: 356, distance: 58.2
click at [1096, 356] on tr "5.6 Majirel P11294 8901526400638 Hair Care Colour ₹660.00 0 1" at bounding box center [756, 354] width 869 height 45
click at [1162, 591] on button "Done" at bounding box center [1168, 587] width 39 height 23
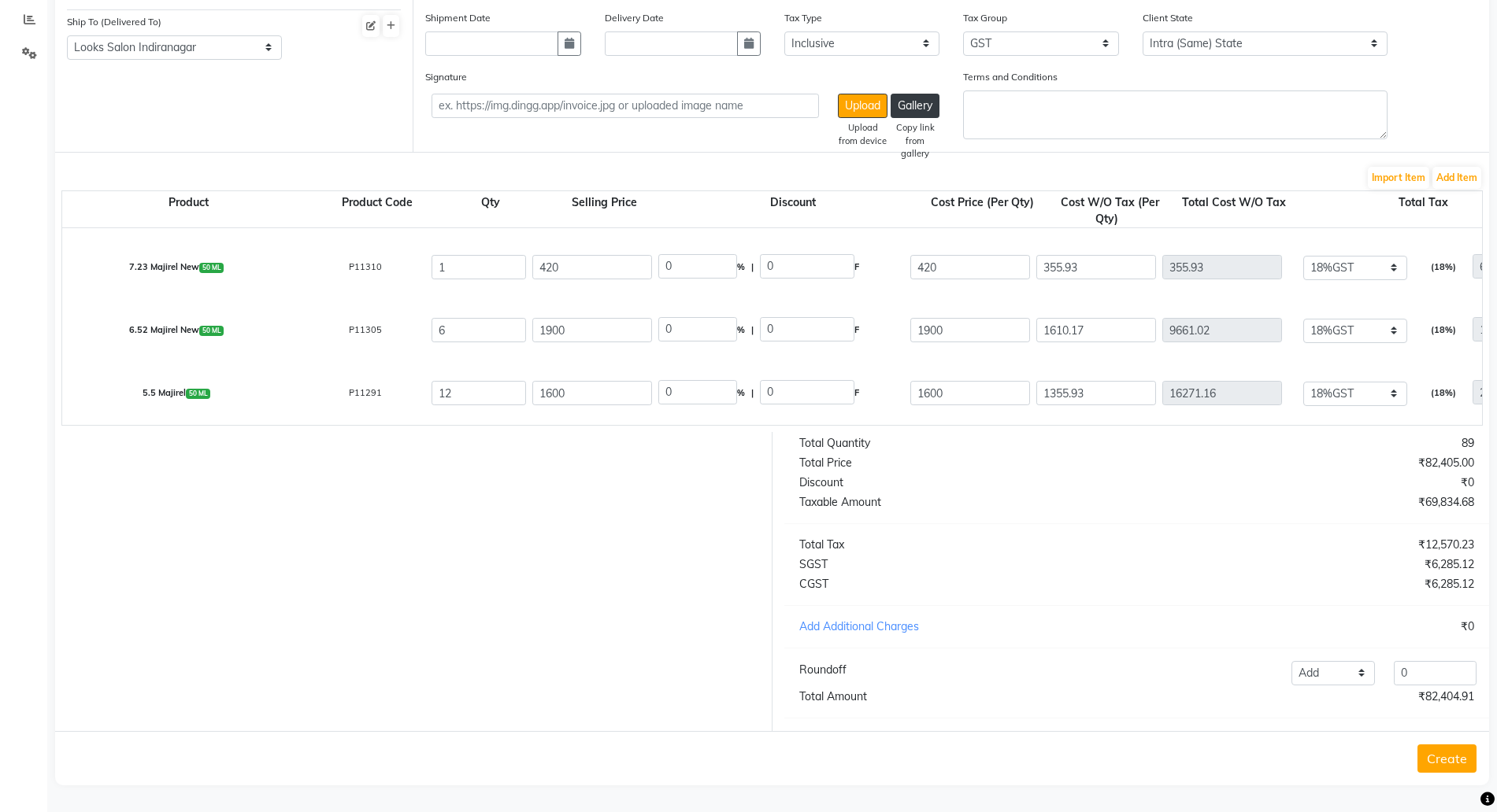
click at [1456, 143] on form "Bill To (From) Select Address Looks Salon Indiranagar Ship To (Delivered To) Se…" at bounding box center [772, 367] width 1434 height 840
click at [1448, 167] on button "Add Item" at bounding box center [1457, 177] width 49 height 22
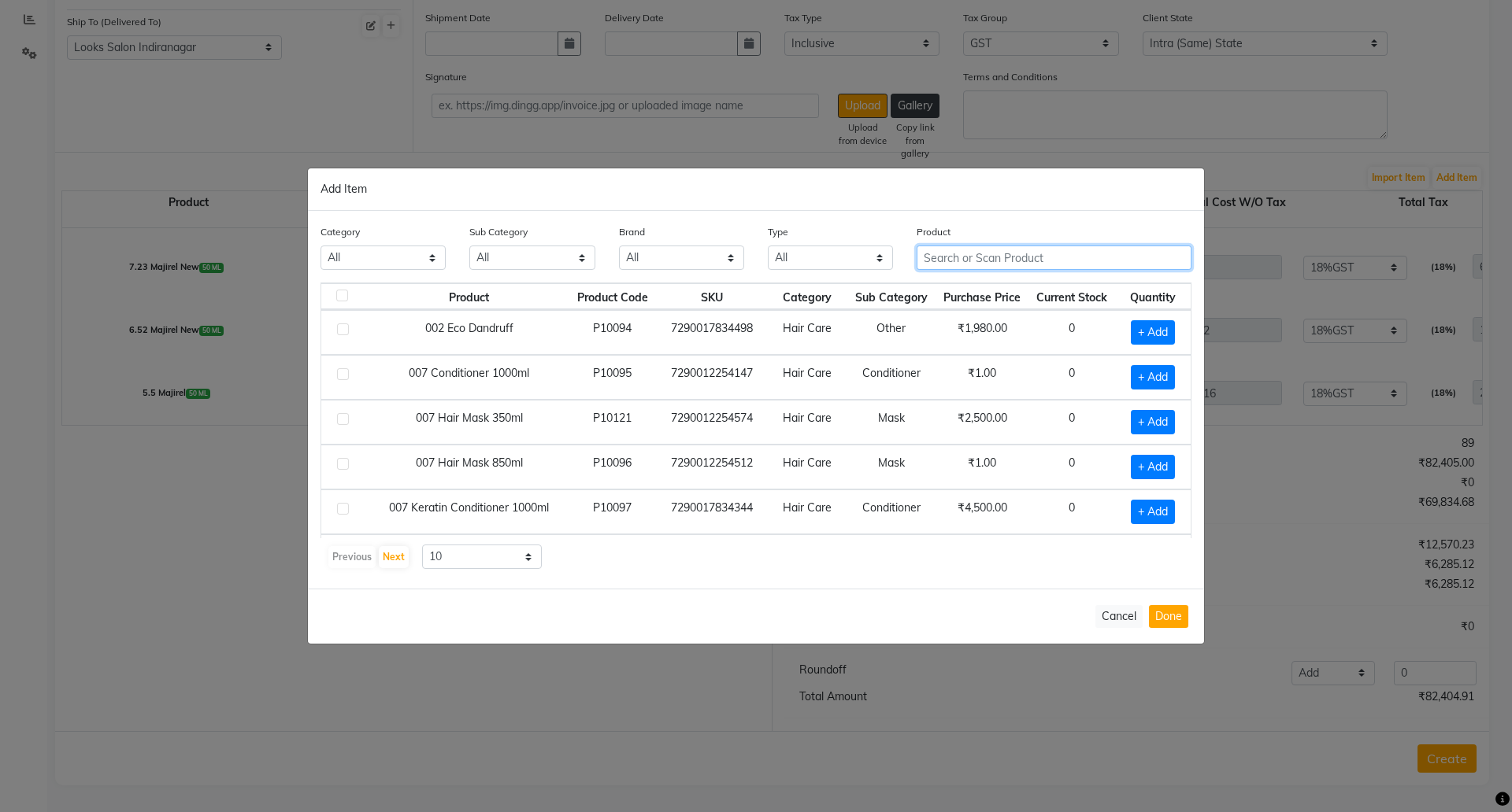
click at [954, 251] on input "text" at bounding box center [1055, 257] width 275 height 24
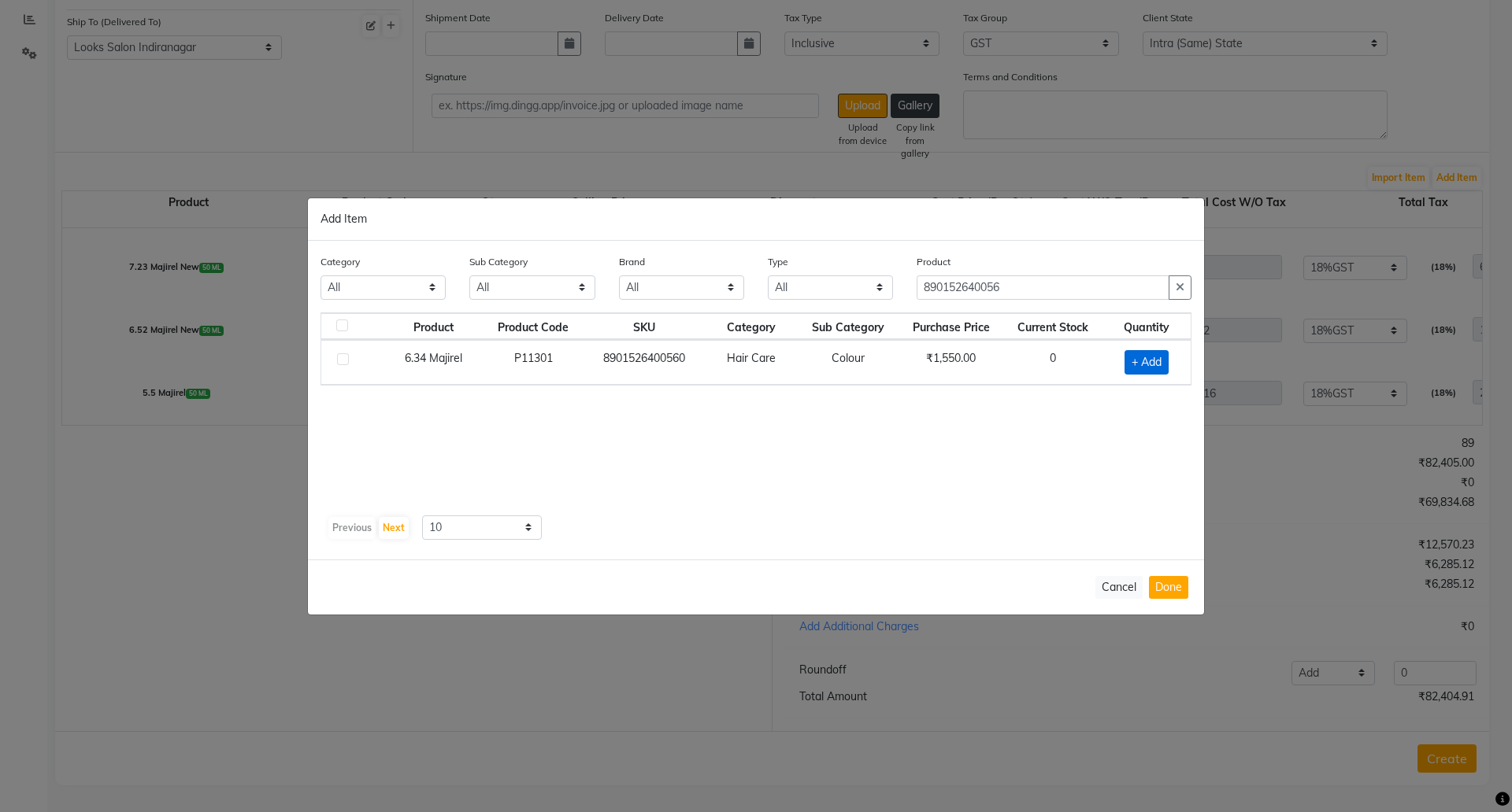
click at [1160, 359] on span "+ Add" at bounding box center [1147, 362] width 44 height 24
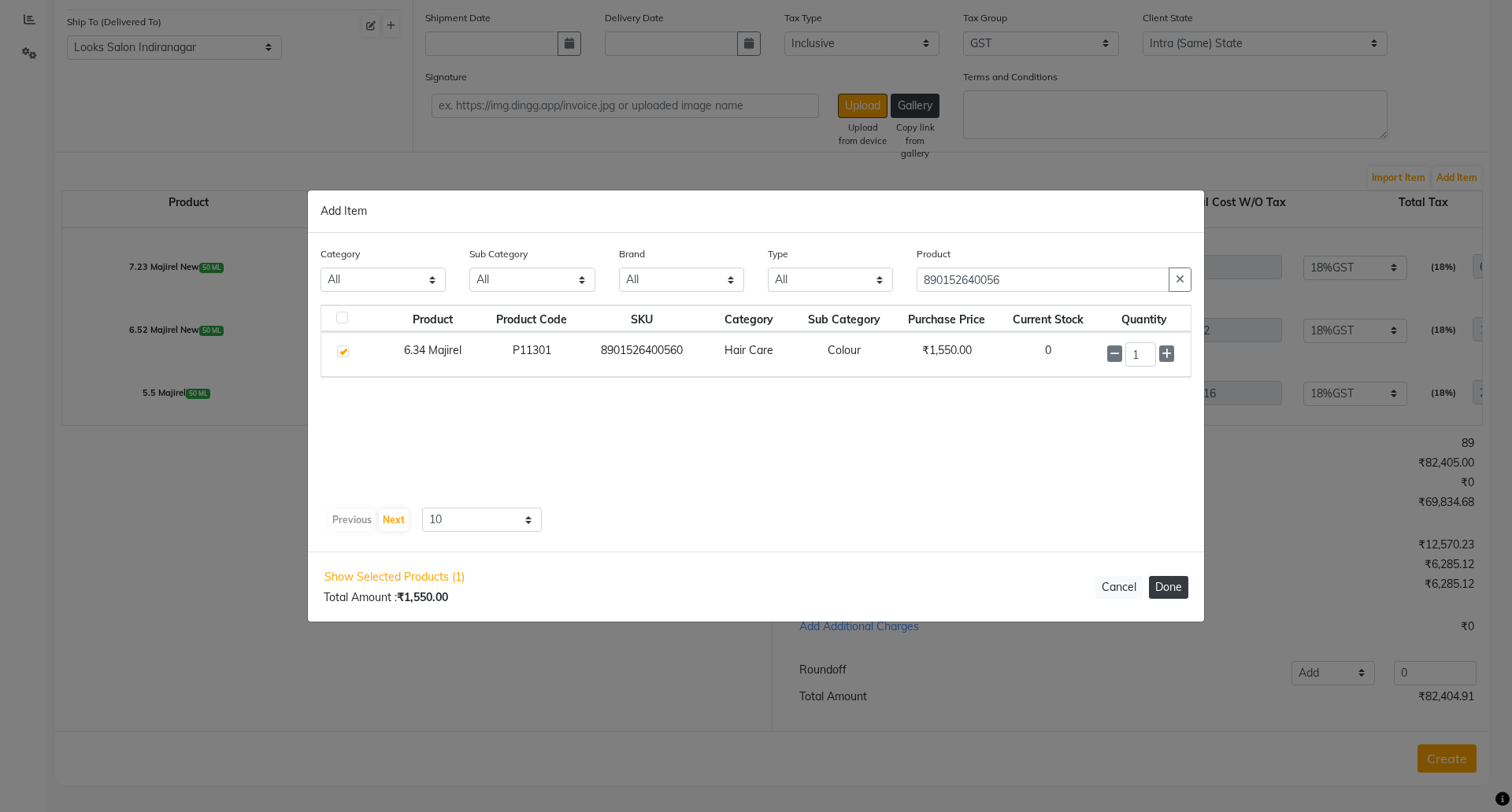
click at [1164, 587] on button "Done" at bounding box center [1168, 587] width 39 height 23
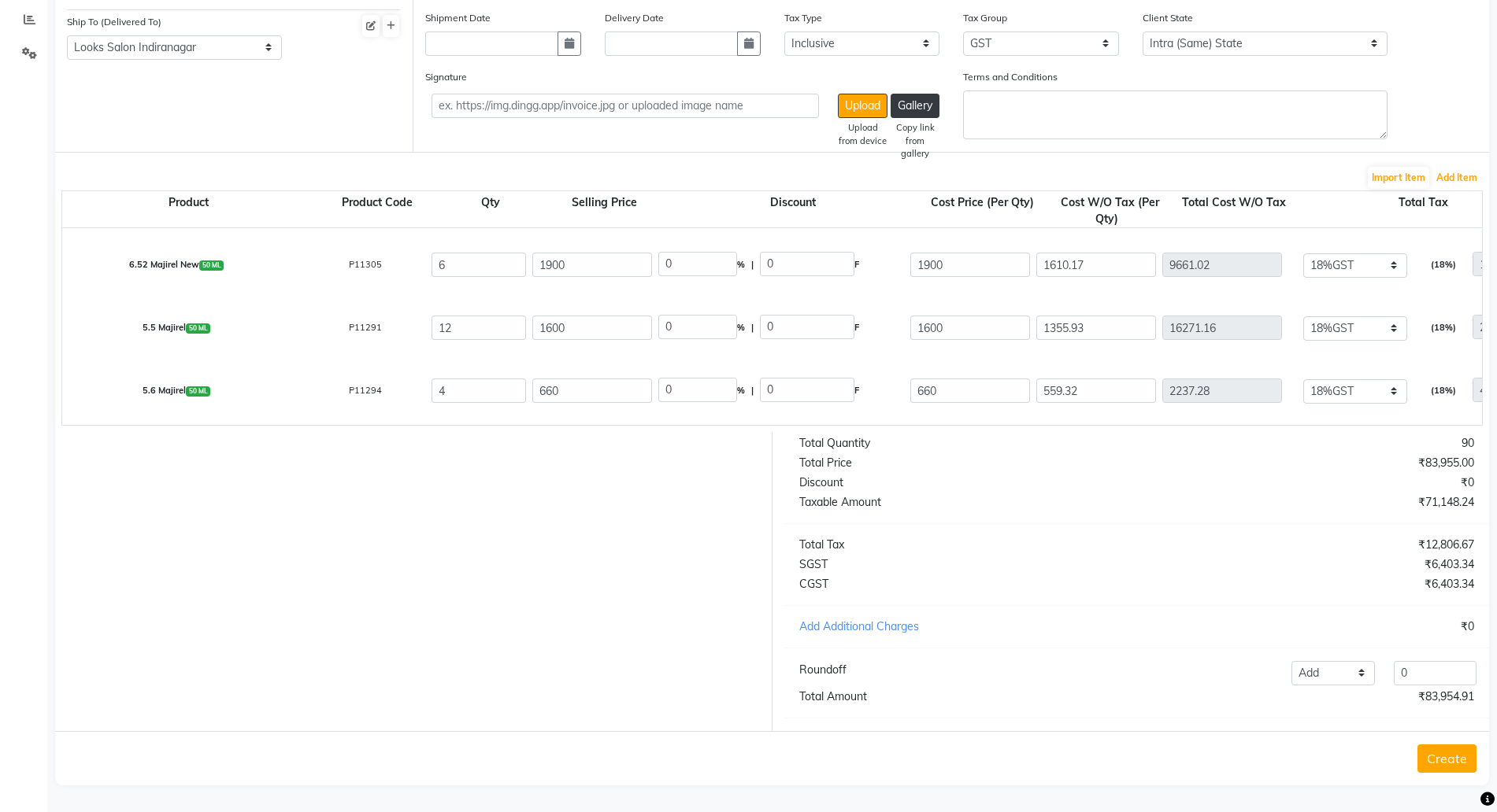
scroll to position [811, 0]
click at [1458, 167] on button "Add Item" at bounding box center [1457, 177] width 49 height 22
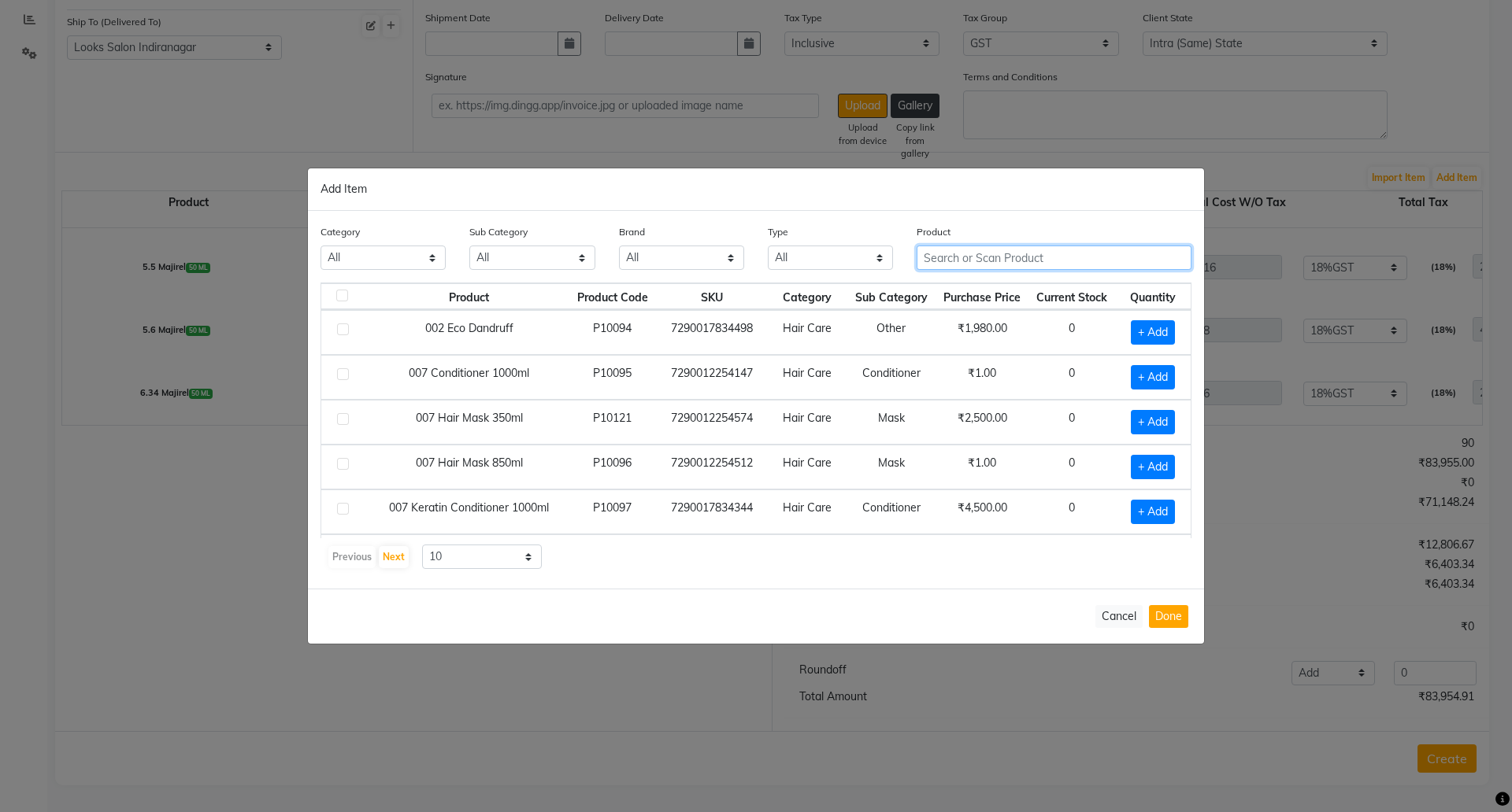
click at [981, 257] on input "text" at bounding box center [1055, 257] width 275 height 24
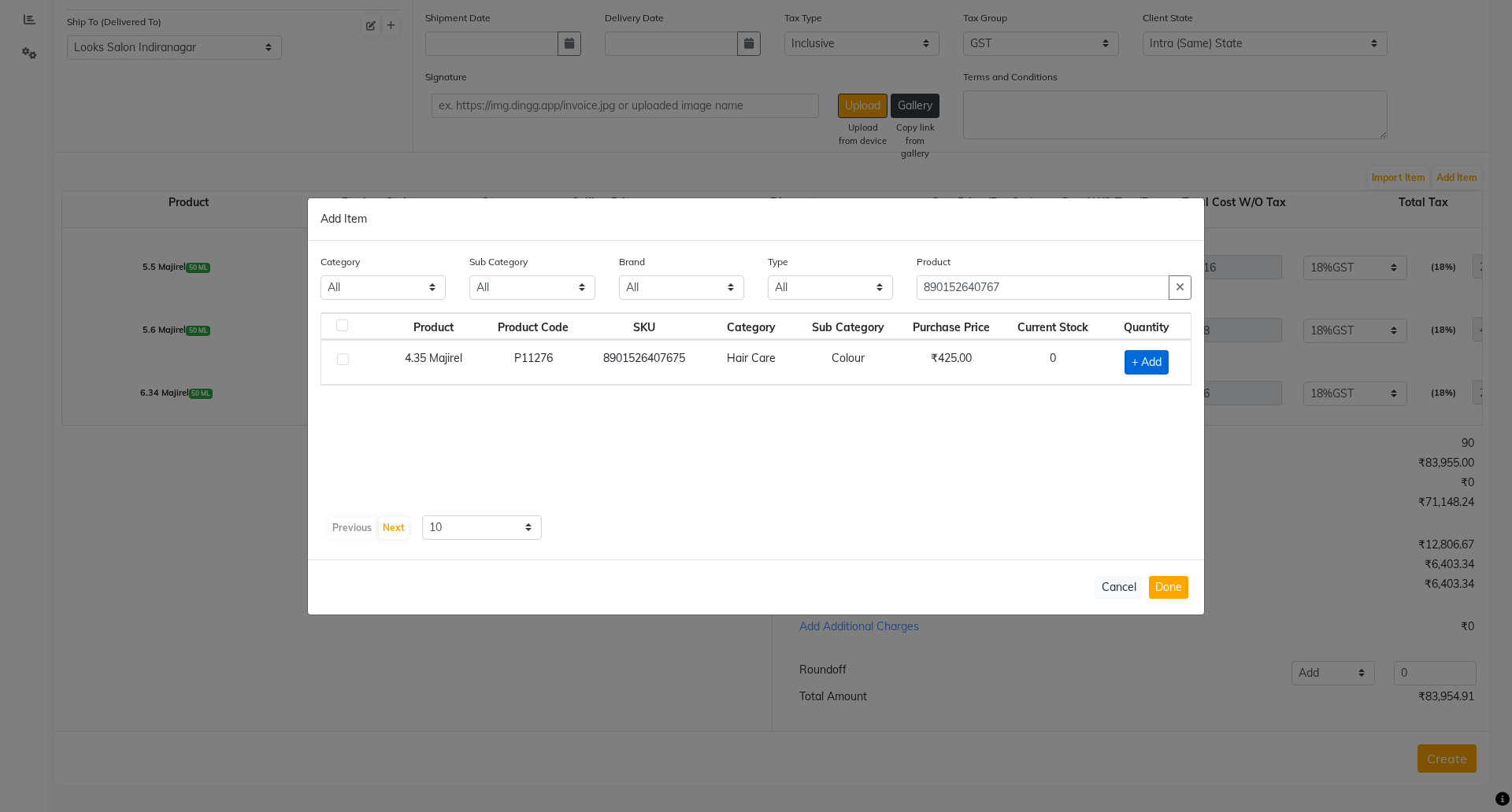
click at [1151, 356] on span "+ Add" at bounding box center [1147, 362] width 44 height 24
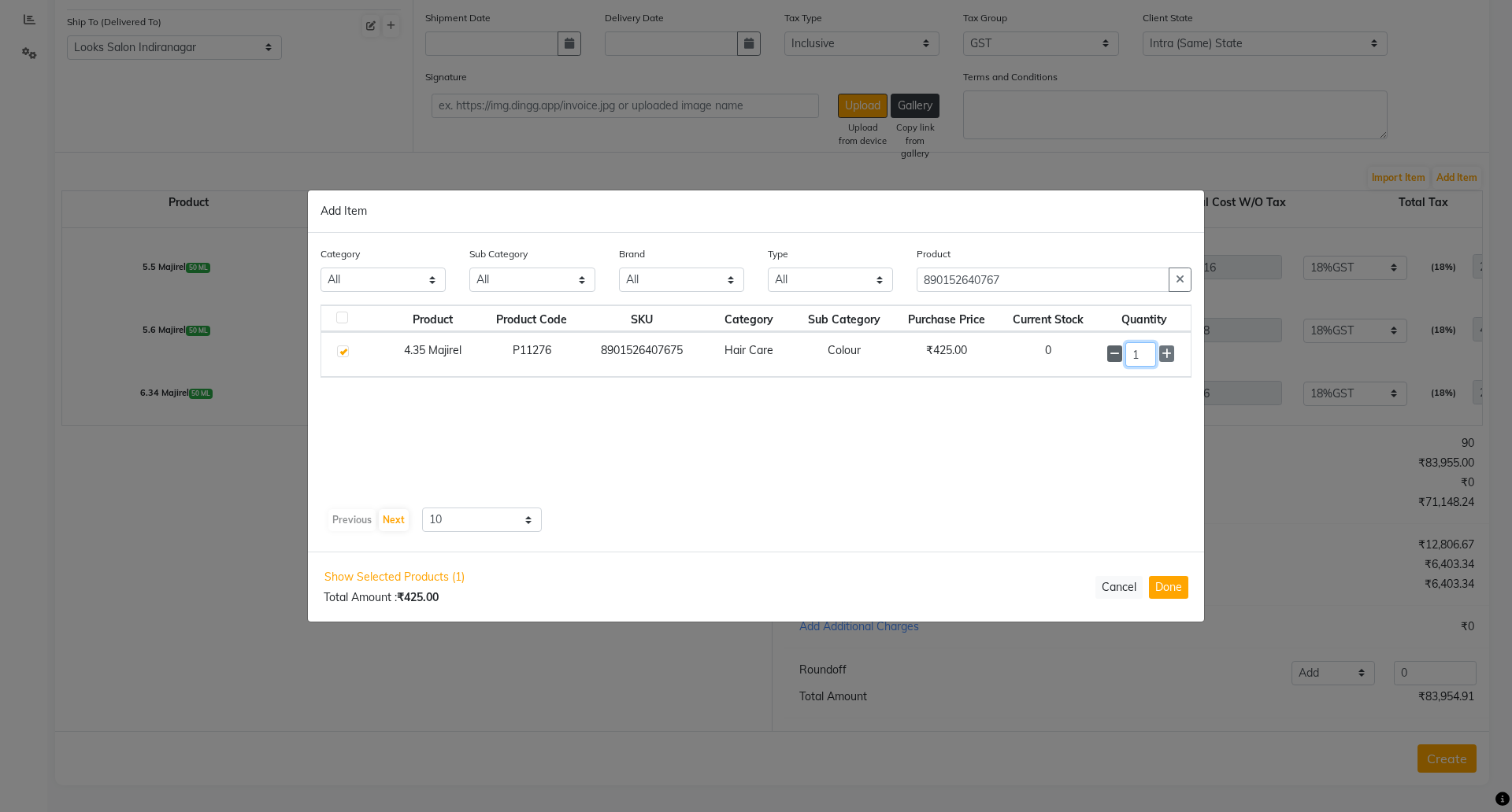
drag, startPoint x: 1147, startPoint y: 355, endPoint x: 1115, endPoint y: 355, distance: 32.0
click at [1117, 355] on div "1" at bounding box center [1144, 354] width 74 height 24
click at [1176, 596] on button "Done" at bounding box center [1168, 587] width 39 height 23
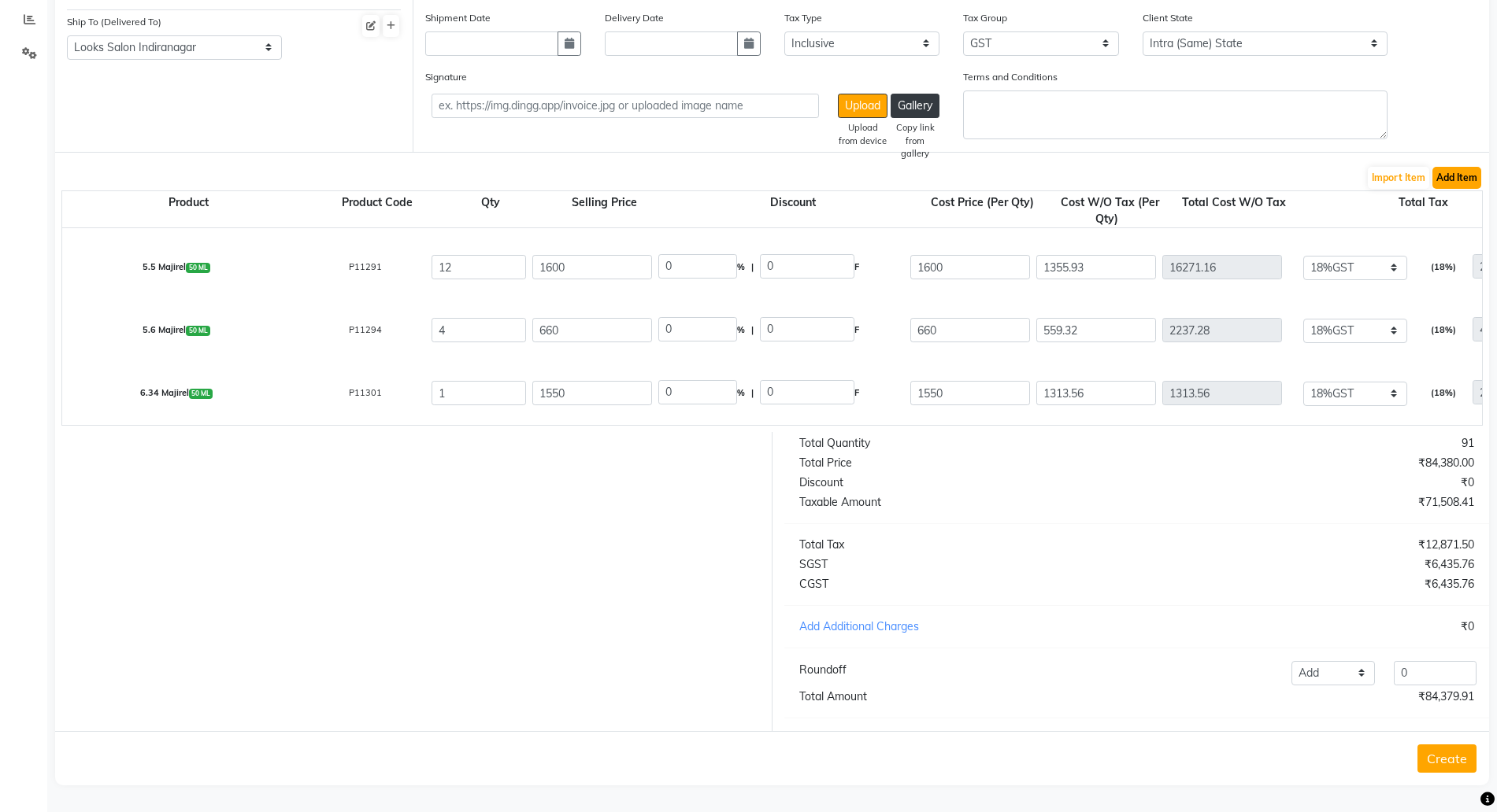
click at [1449, 167] on button "Add Item" at bounding box center [1457, 177] width 49 height 22
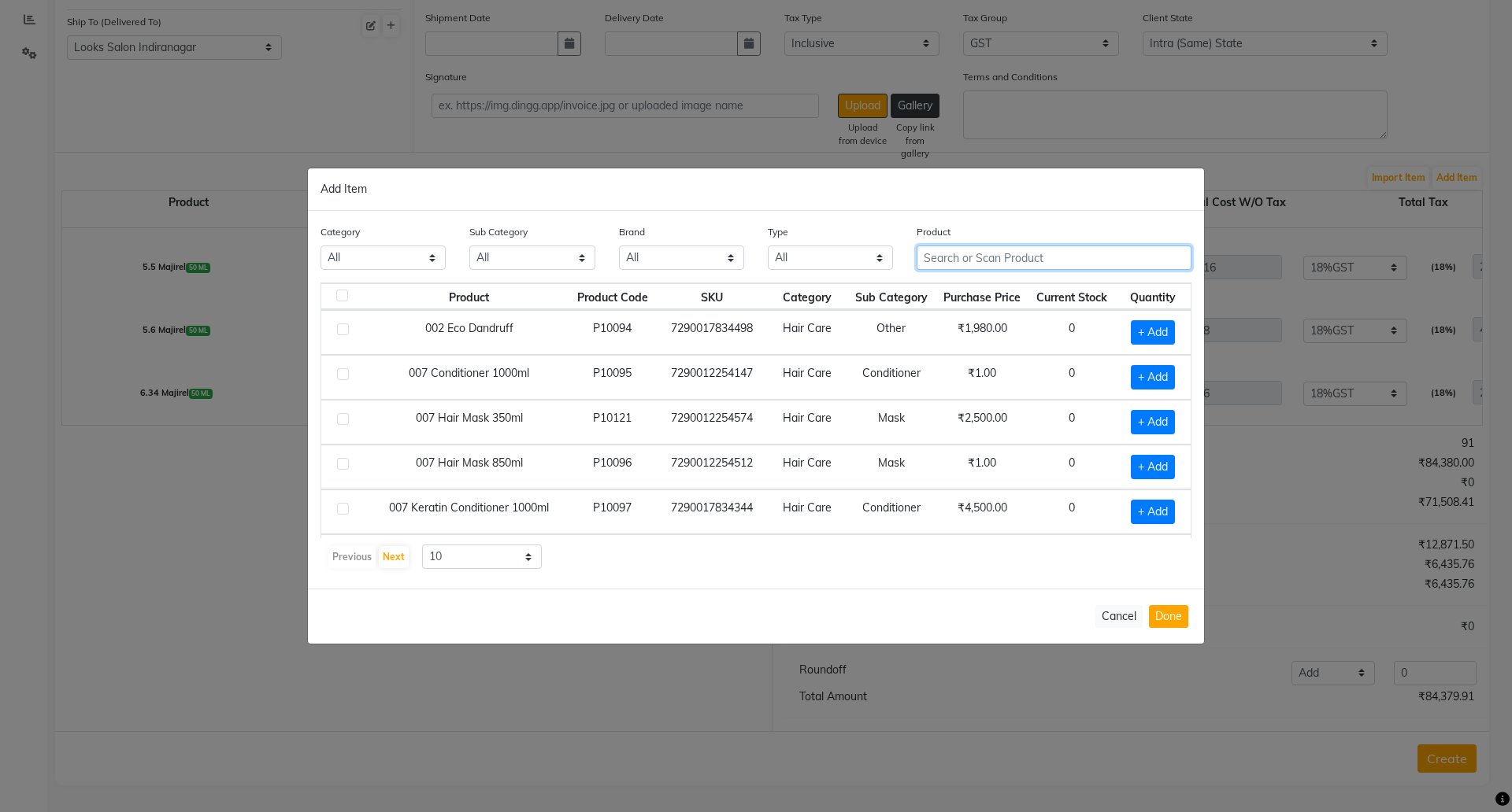
click at [950, 264] on input "text" at bounding box center [1055, 257] width 275 height 24
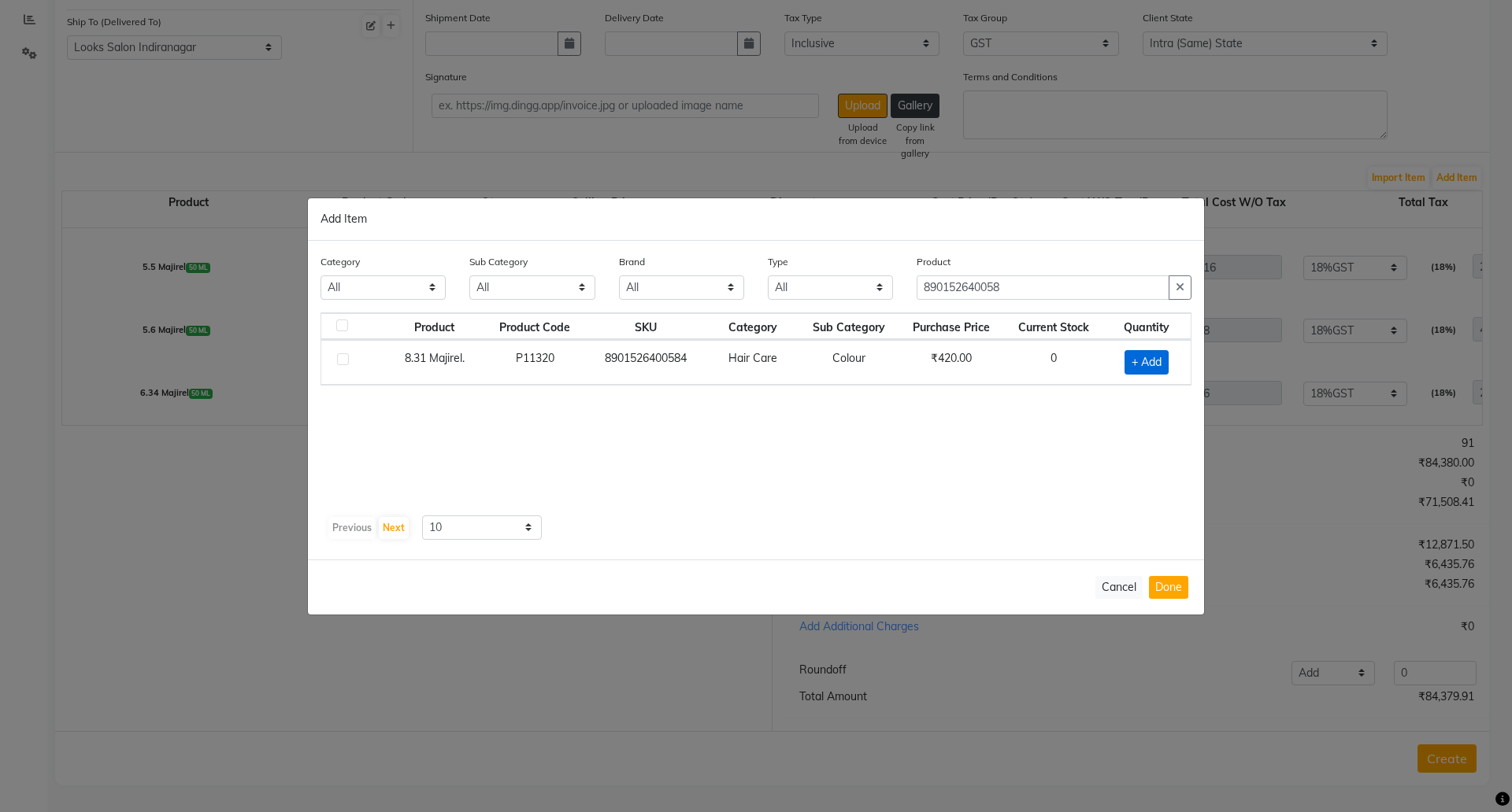
click at [1147, 366] on span "+ Add" at bounding box center [1147, 362] width 44 height 24
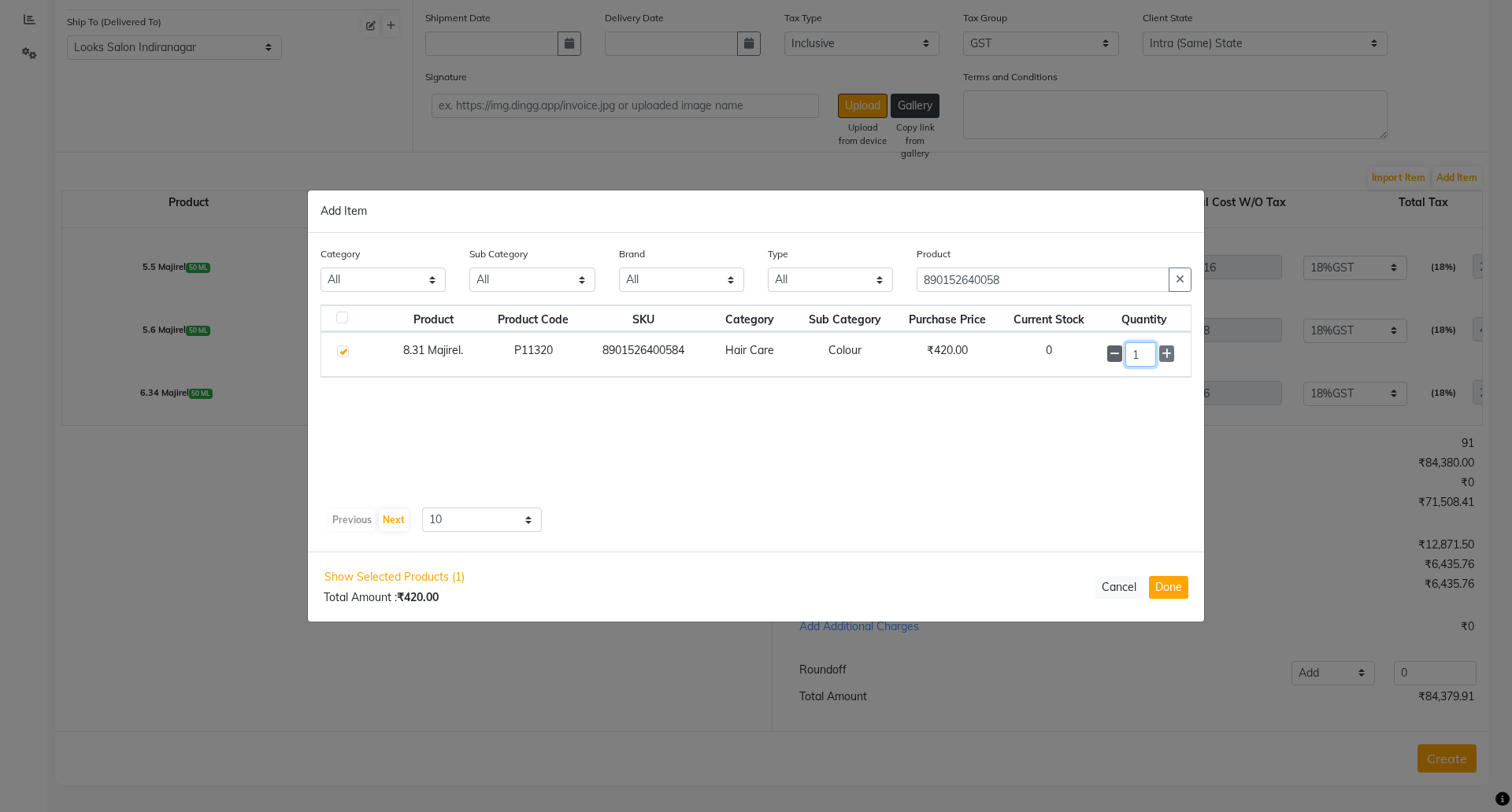
drag, startPoint x: 1142, startPoint y: 354, endPoint x: 1117, endPoint y: 352, distance: 25.1
click at [1118, 353] on div "1" at bounding box center [1144, 354] width 74 height 24
click at [1147, 585] on div "Show Selected Products (1) Total Amount : ₹420.00 Cancel Done" at bounding box center [756, 587] width 896 height 70
click at [1162, 585] on button "Done" at bounding box center [1168, 587] width 39 height 23
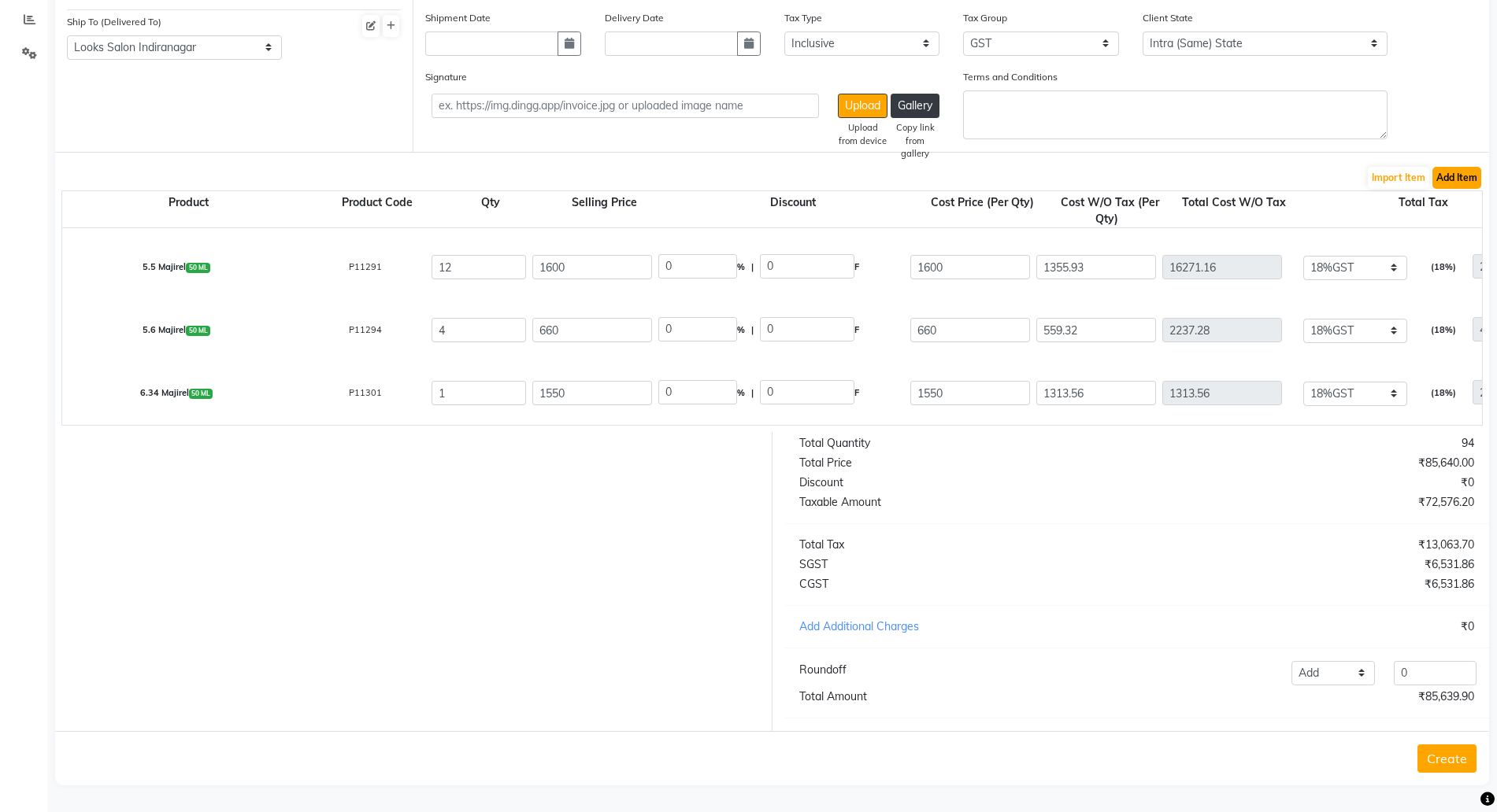
click at [1478, 167] on button "Add Item" at bounding box center [1457, 177] width 49 height 22
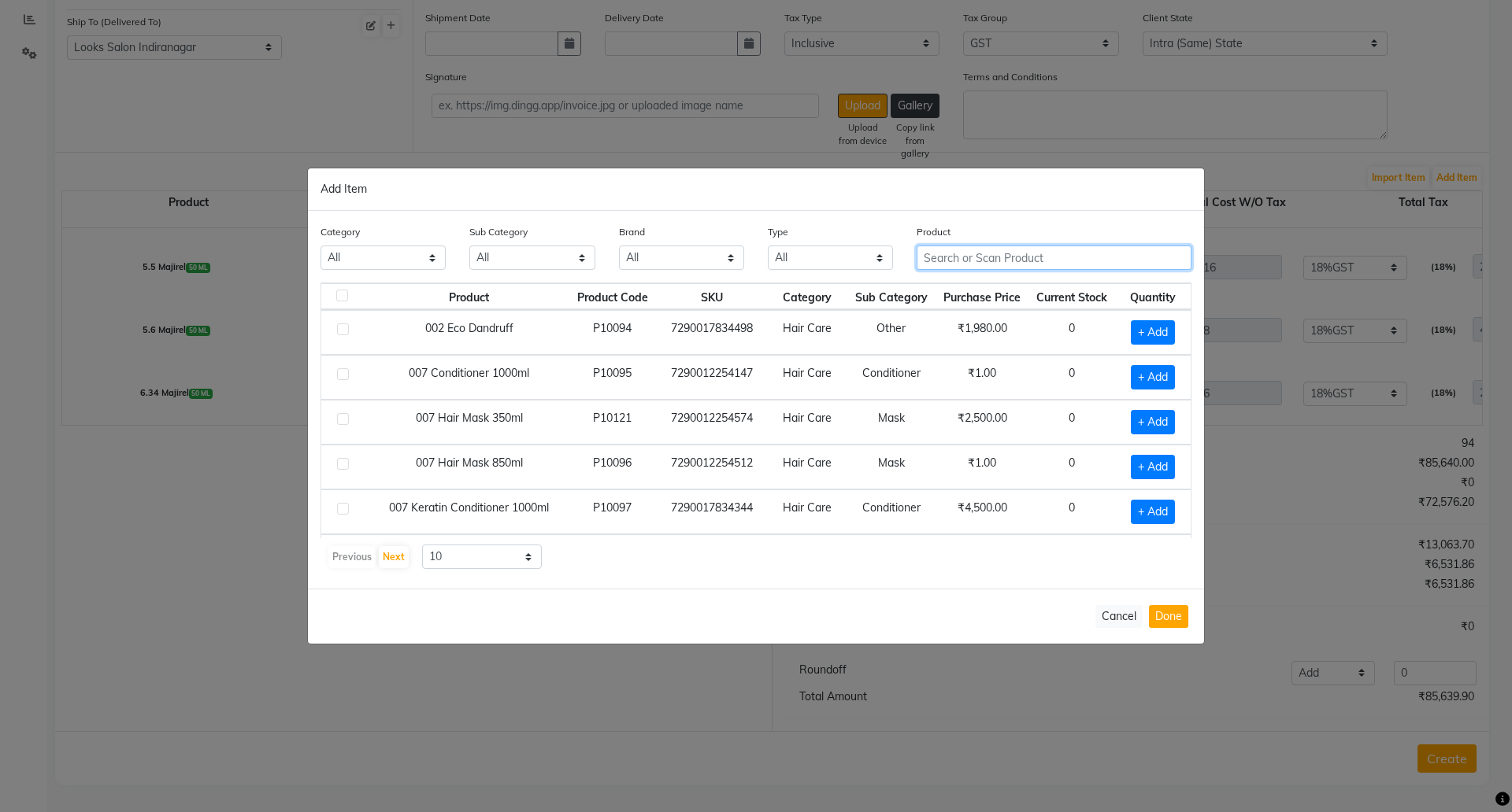
click at [965, 246] on input "text" at bounding box center [1055, 257] width 275 height 24
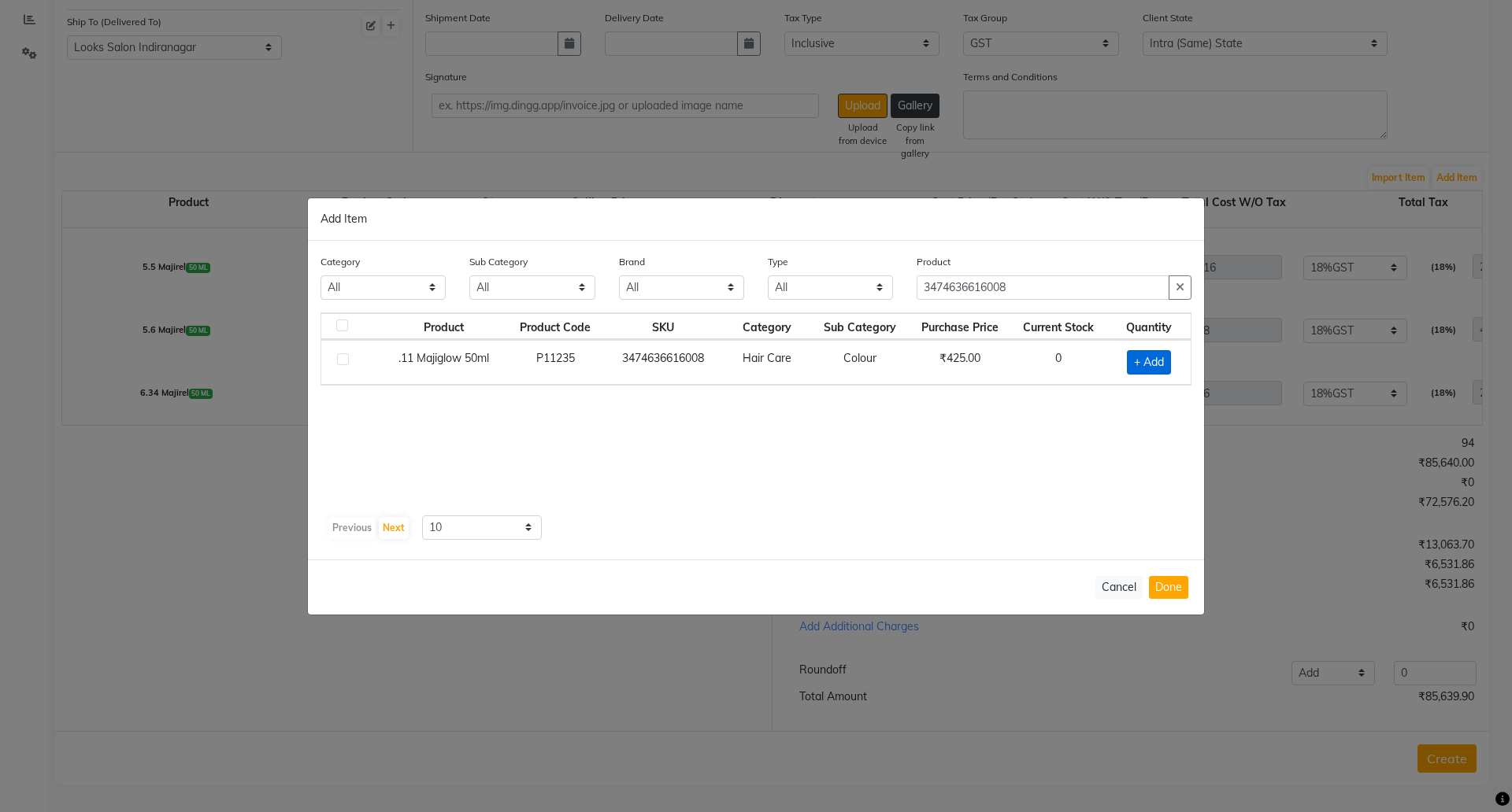
click at [1157, 365] on span "+ Add" at bounding box center [1149, 362] width 44 height 24
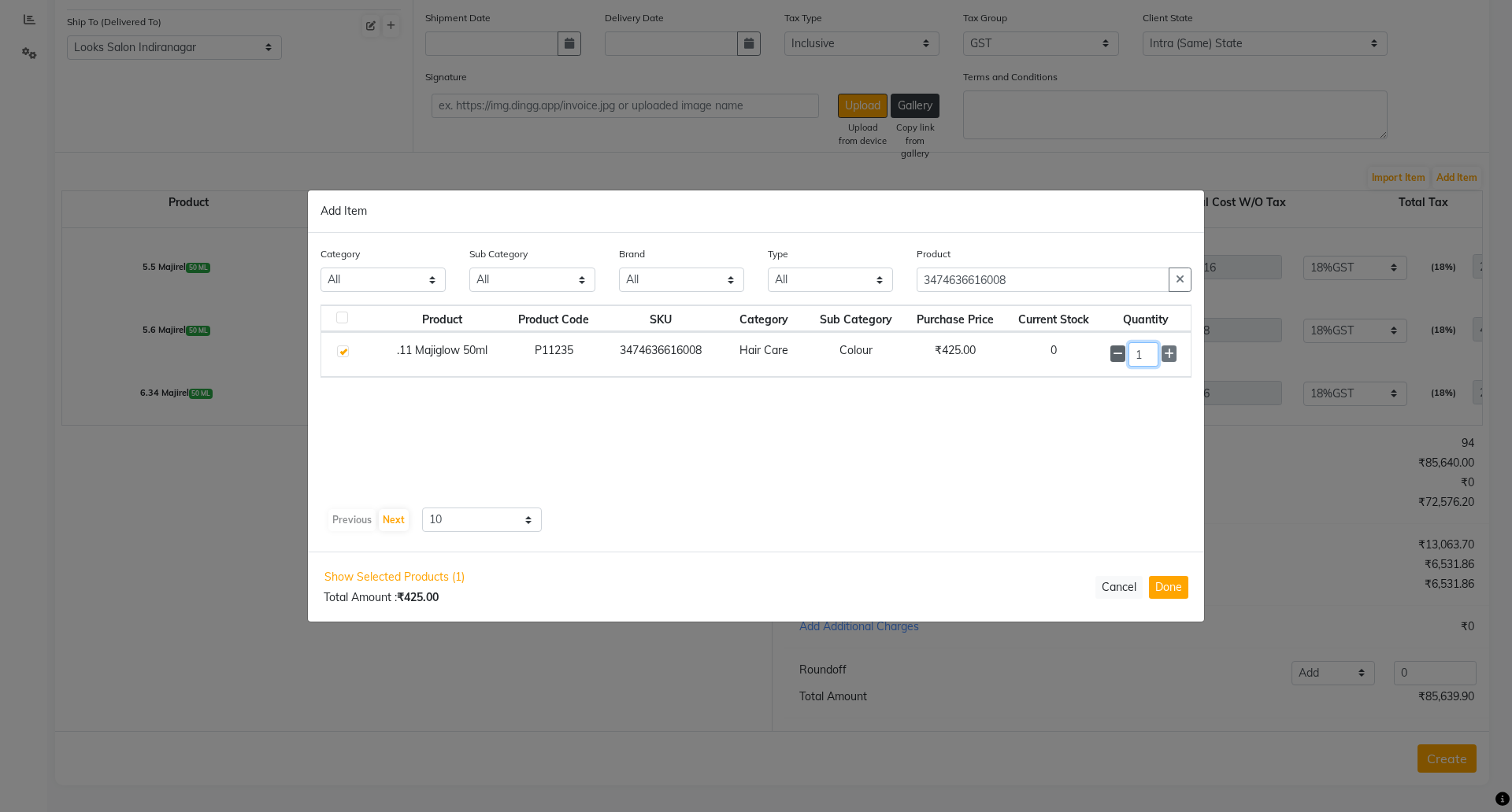
drag, startPoint x: 1152, startPoint y: 354, endPoint x: 1112, endPoint y: 352, distance: 40.0
click at [1112, 352] on div "1" at bounding box center [1146, 354] width 71 height 24
click at [1180, 594] on button "Done" at bounding box center [1168, 587] width 39 height 23
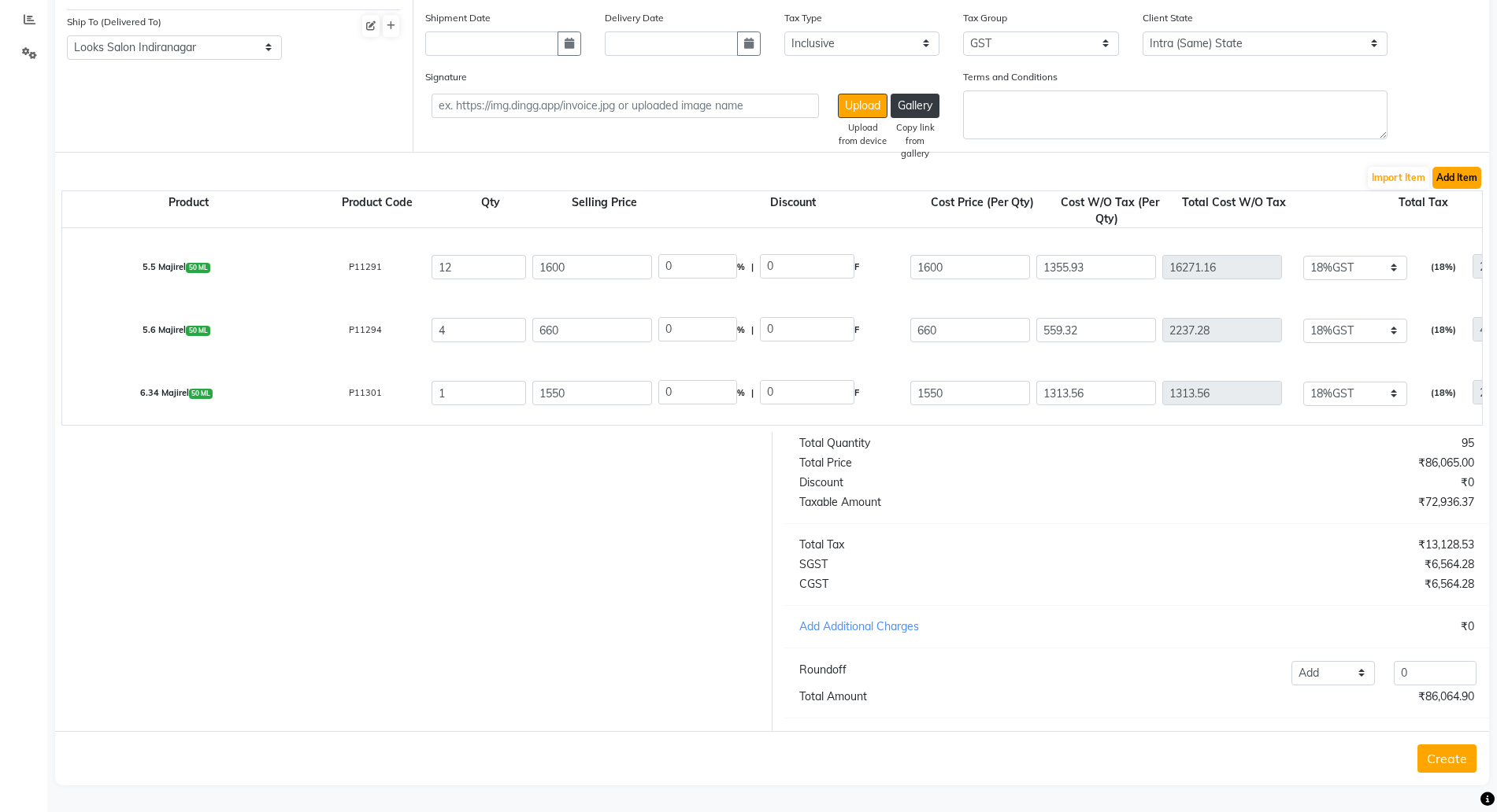
click at [1460, 167] on button "Add Item" at bounding box center [1457, 177] width 49 height 22
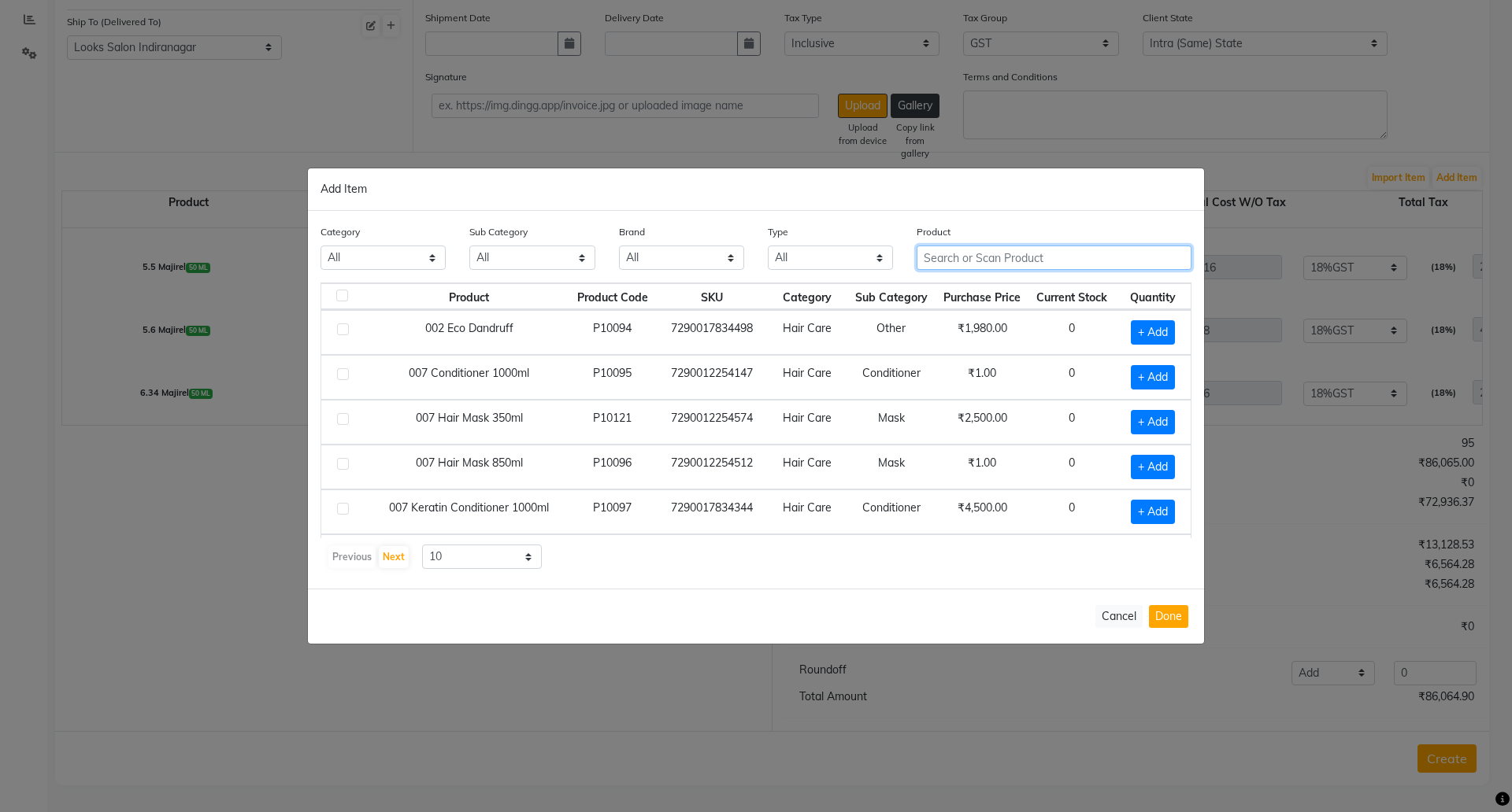
click at [1025, 253] on input "text" at bounding box center [1055, 257] width 275 height 24
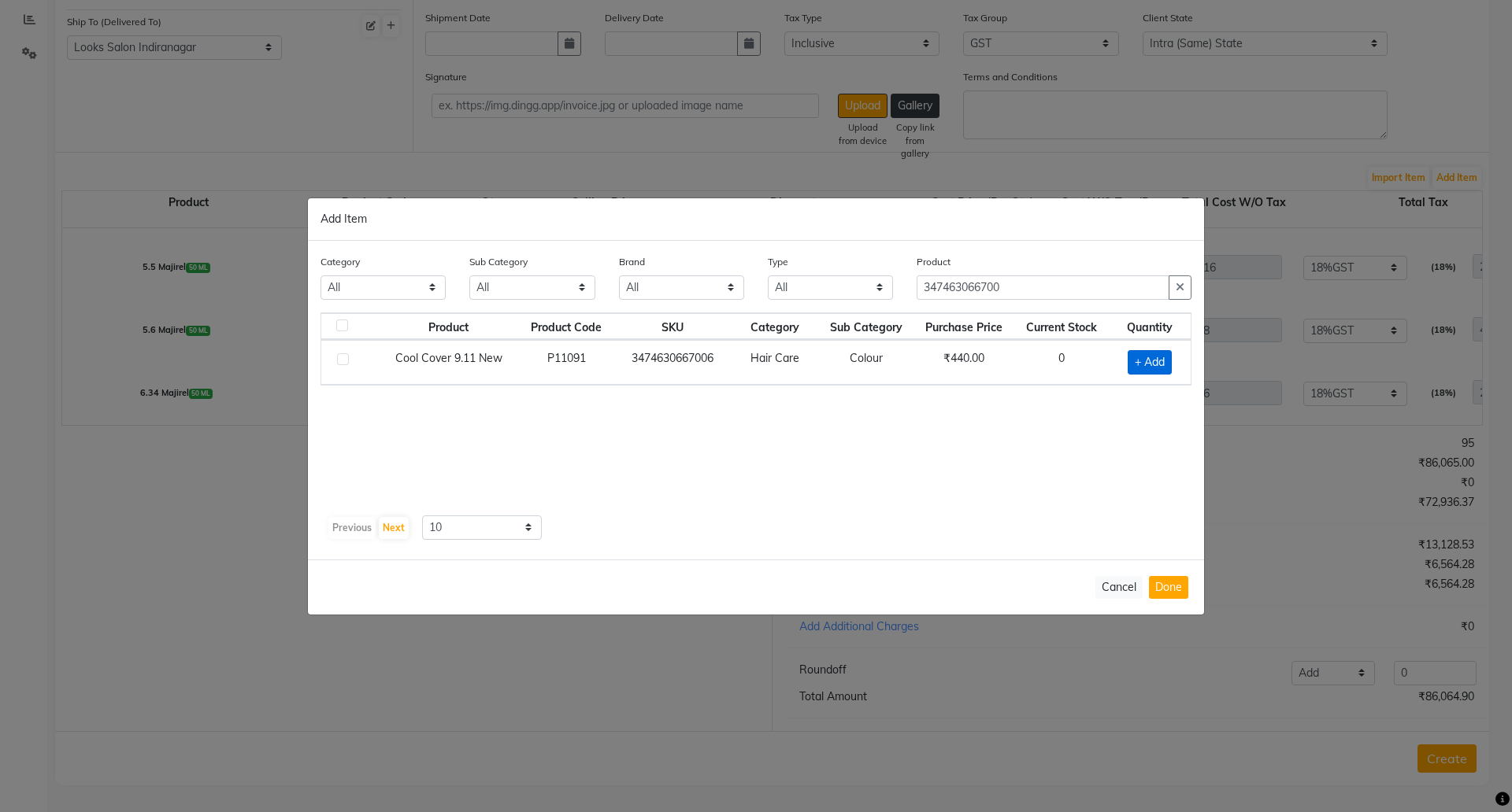
click at [1152, 365] on span "+ Add" at bounding box center [1150, 362] width 44 height 24
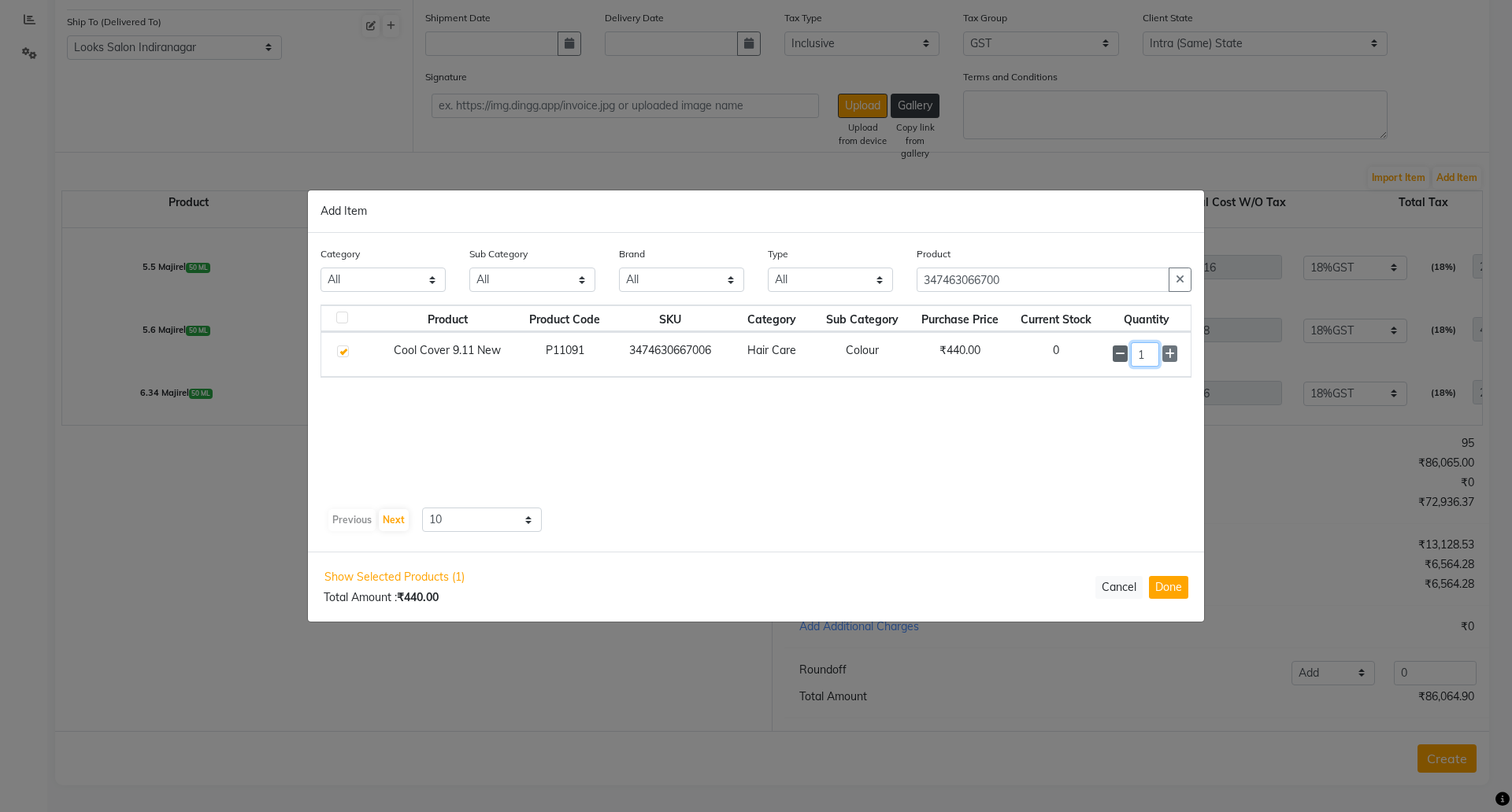
drag, startPoint x: 1154, startPoint y: 359, endPoint x: 1120, endPoint y: 354, distance: 34.4
click at [1120, 355] on div "1" at bounding box center [1146, 354] width 68 height 24
click at [1156, 595] on button "Done" at bounding box center [1168, 587] width 39 height 23
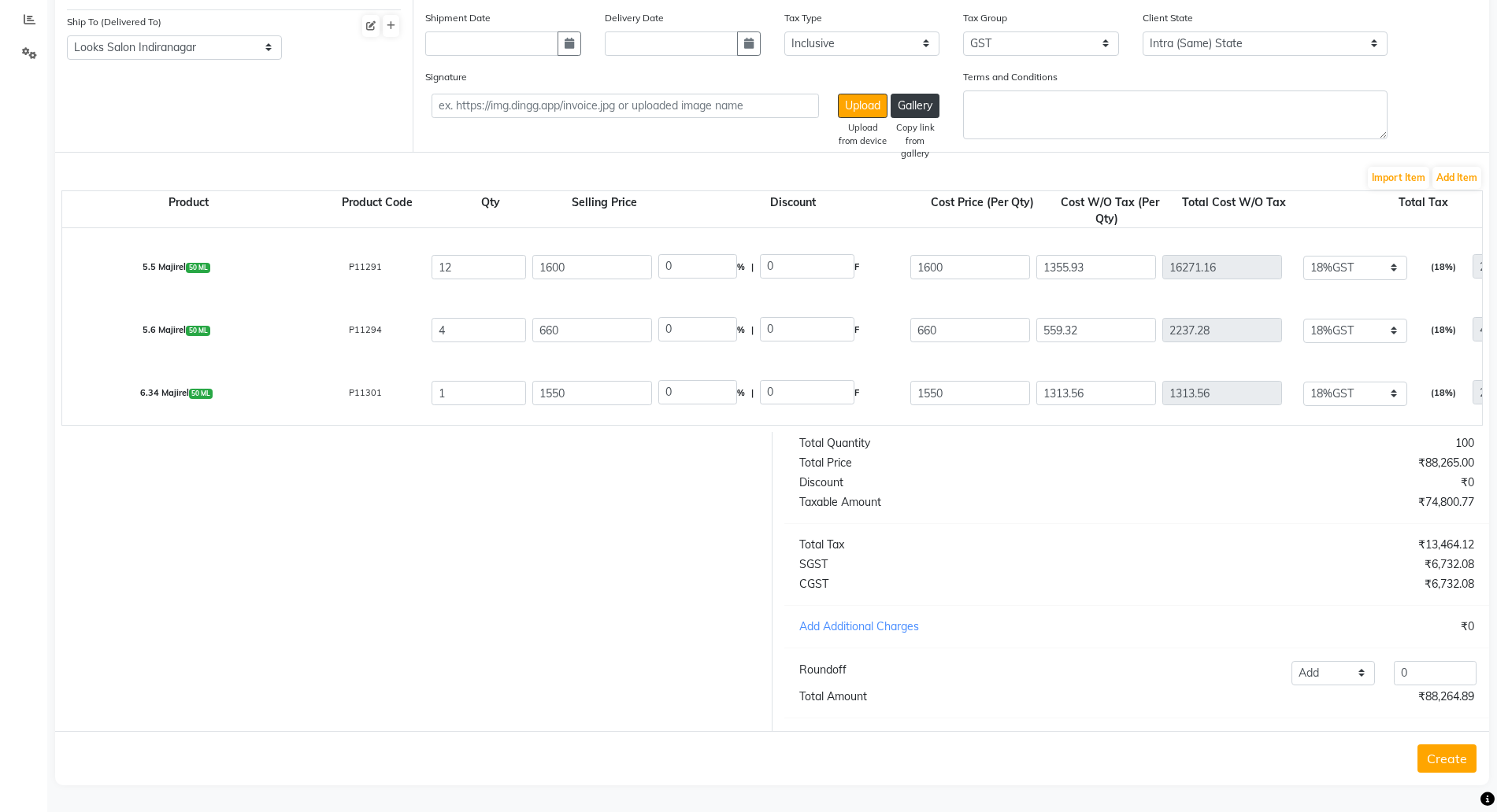
click at [1460, 165] on div "Import Item Add Item" at bounding box center [772, 177] width 1422 height 25
click at [1447, 167] on button "Add Item" at bounding box center [1457, 177] width 49 height 22
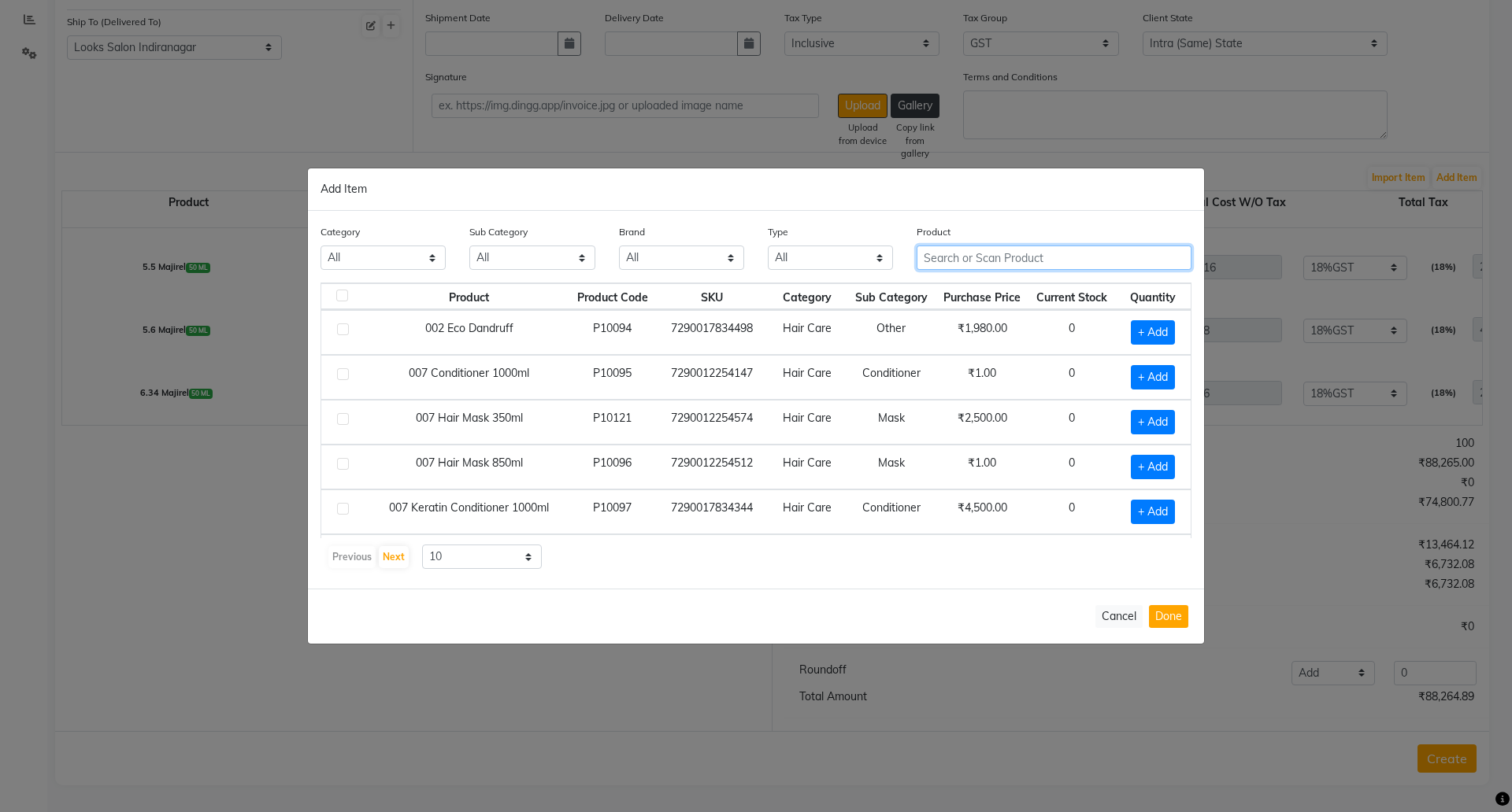
click at [962, 255] on input "text" at bounding box center [1055, 257] width 275 height 24
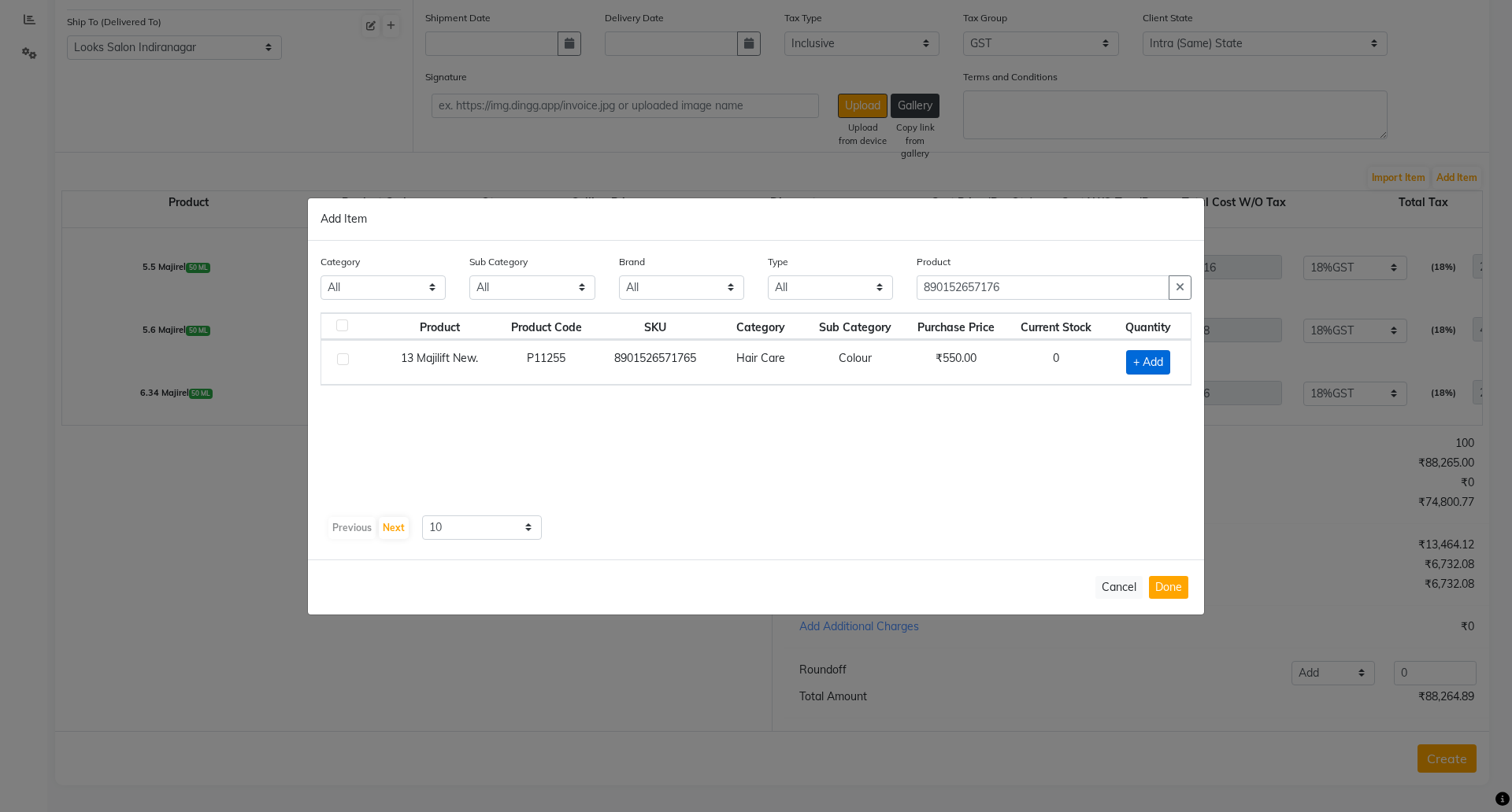
click at [1147, 367] on span "+ Add" at bounding box center [1149, 362] width 44 height 24
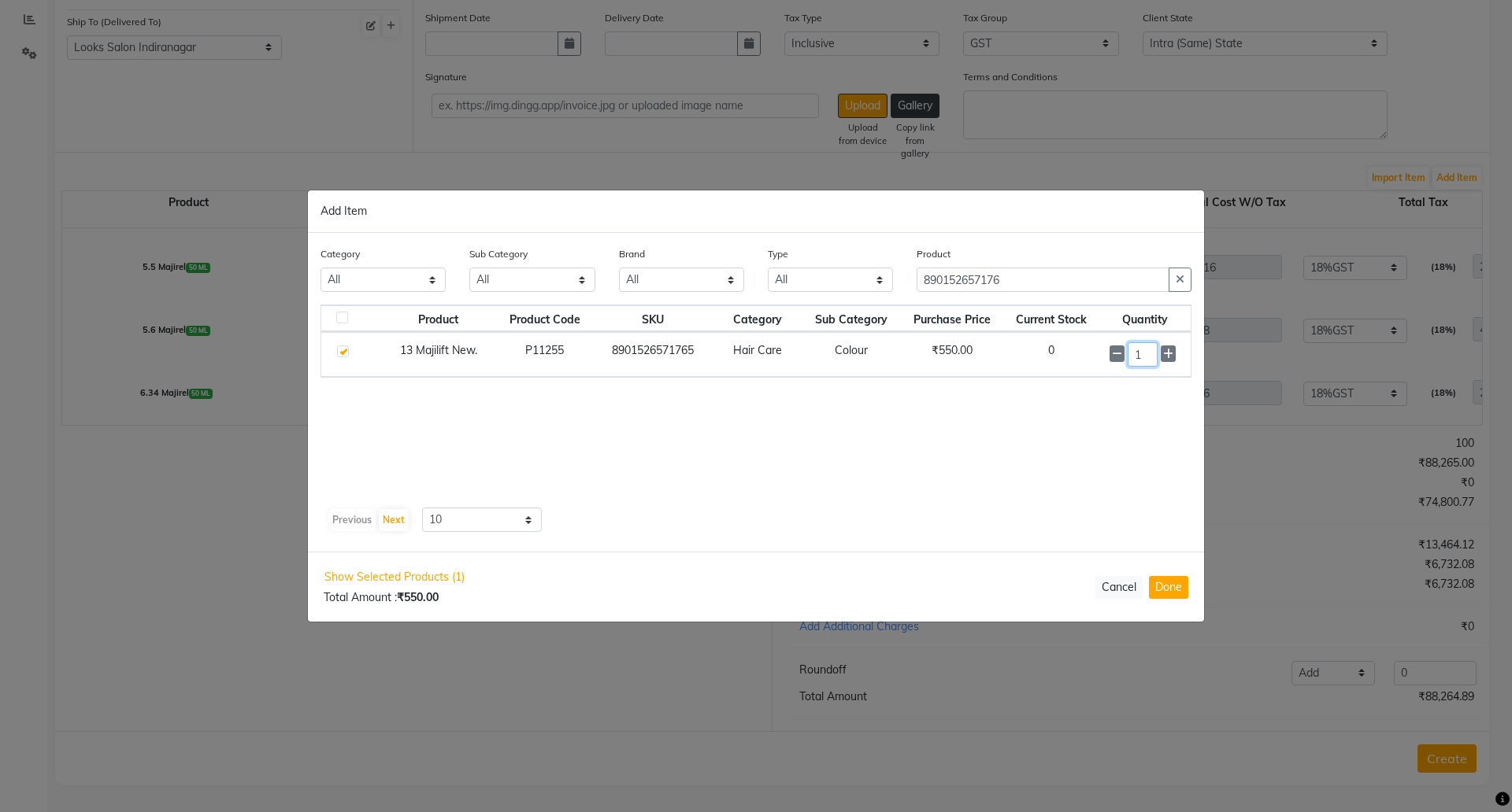
drag, startPoint x: 1144, startPoint y: 358, endPoint x: 1059, endPoint y: 340, distance: 86.9
click at [1061, 342] on tr "13 Majilift New. P11255 8901526571765 Hair Care Colour ₹550.00 0 1" at bounding box center [756, 354] width 869 height 45
click at [1157, 593] on button "Done" at bounding box center [1168, 587] width 39 height 23
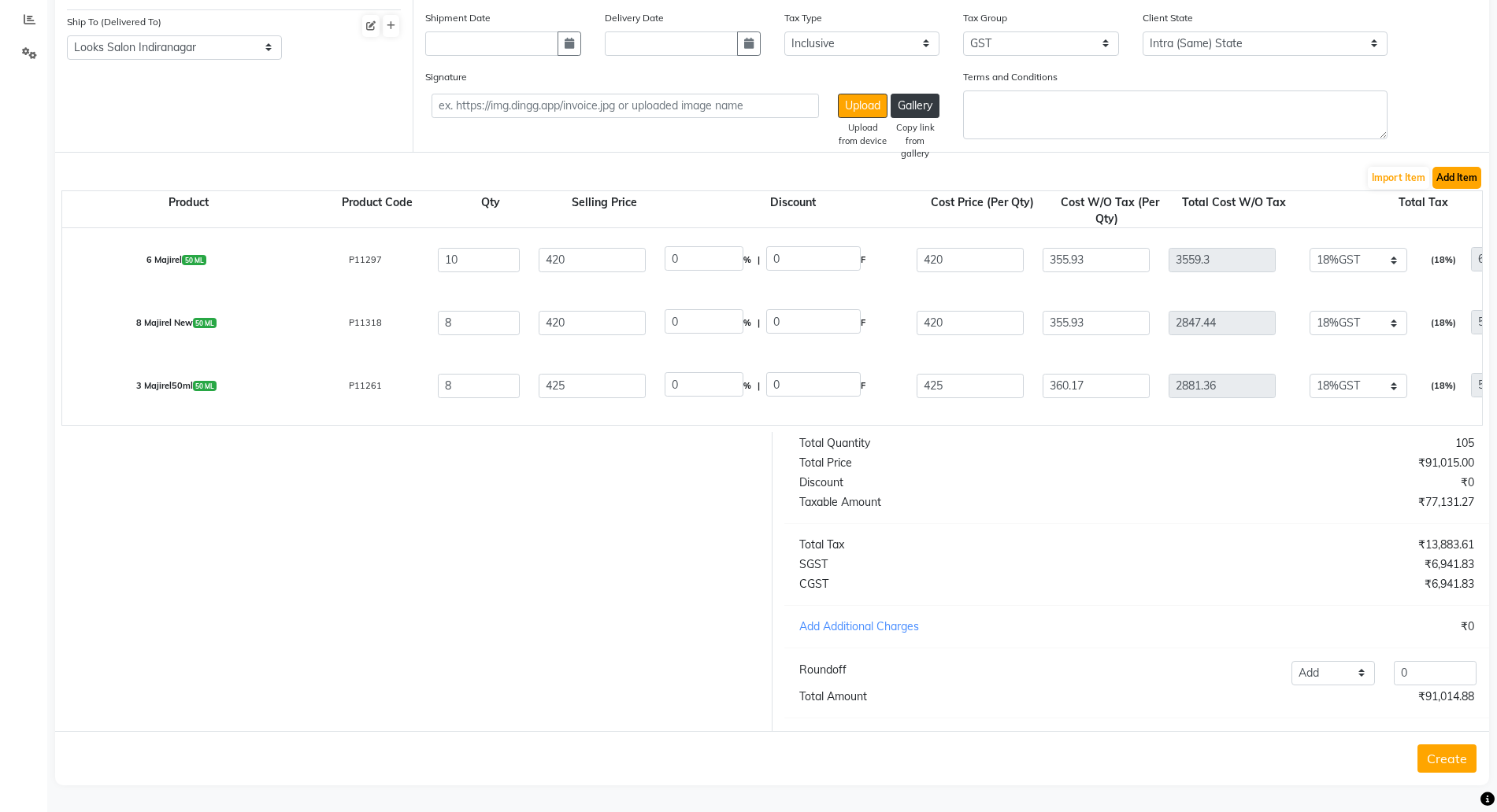
click at [1449, 167] on button "Add Item" at bounding box center [1457, 177] width 49 height 22
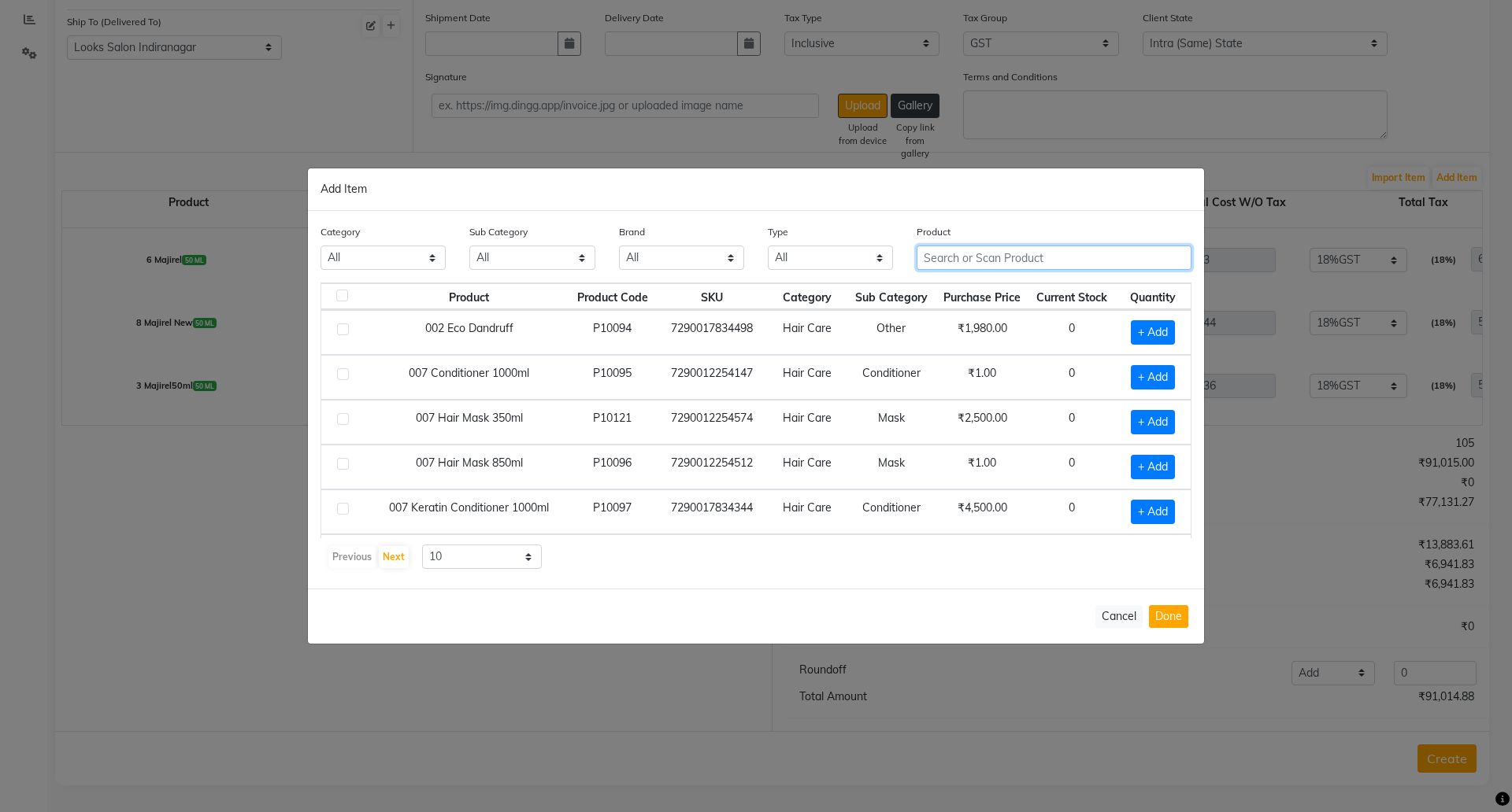
click at [954, 249] on input "text" at bounding box center [1055, 257] width 275 height 24
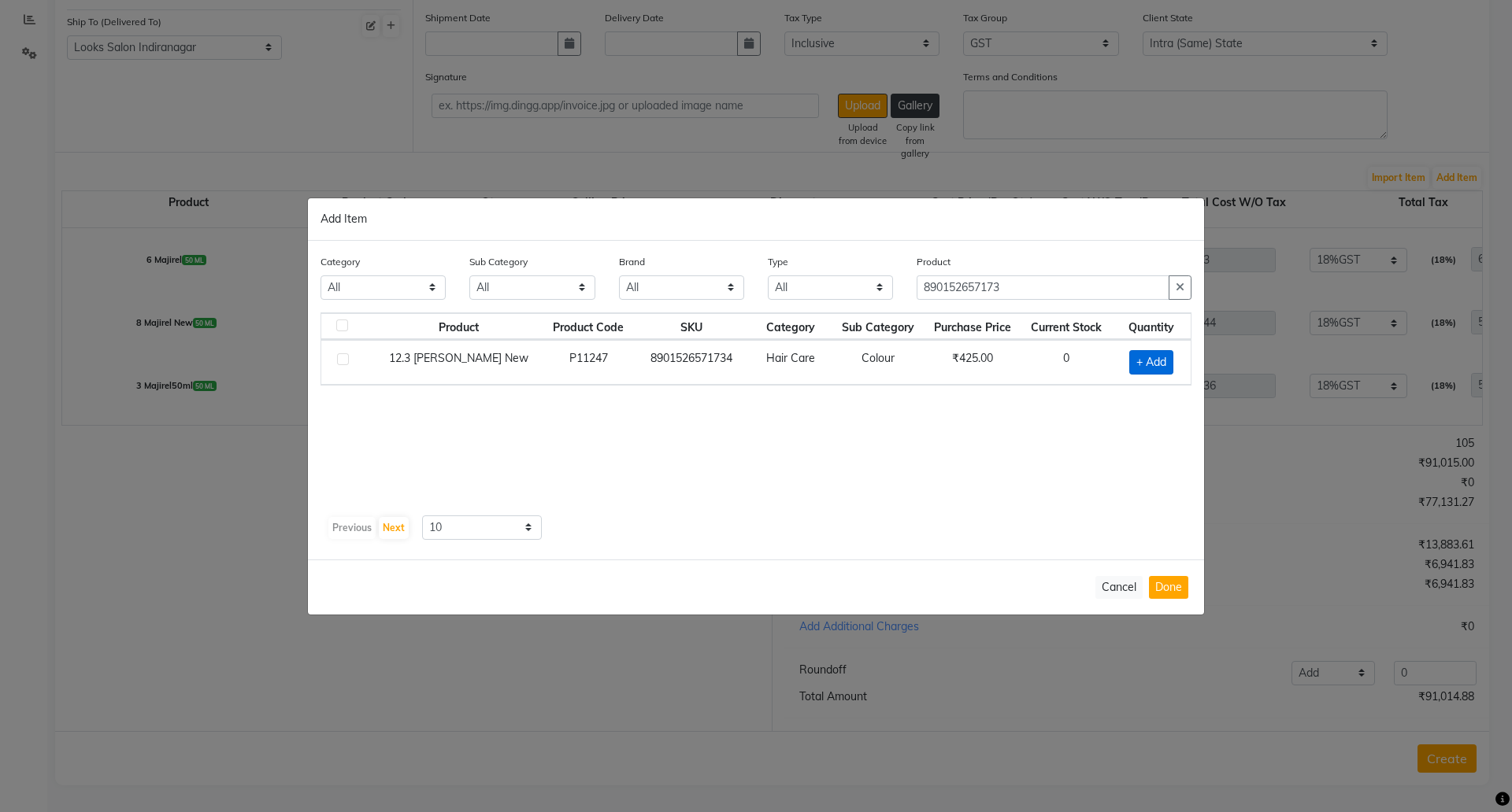
click at [1150, 363] on span "+ Add" at bounding box center [1152, 362] width 44 height 24
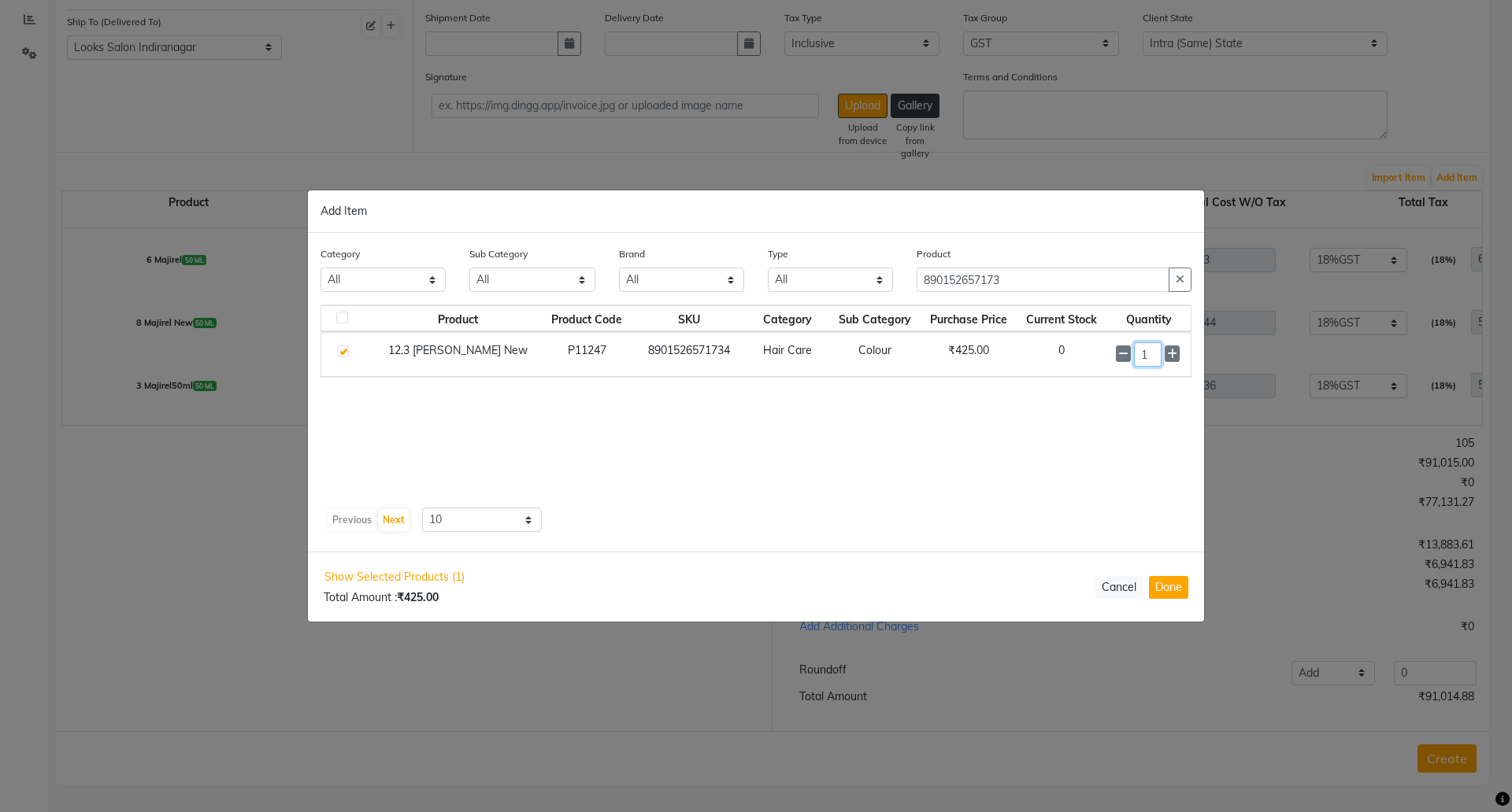
drag, startPoint x: 1145, startPoint y: 356, endPoint x: 1091, endPoint y: 331, distance: 59.5
click at [1096, 352] on tr "12.3 [PERSON_NAME] New P11247 8901526571734 Hair Care Colour ₹425.00 0 1" at bounding box center [756, 354] width 869 height 45
click at [1168, 589] on button "Done" at bounding box center [1168, 587] width 39 height 23
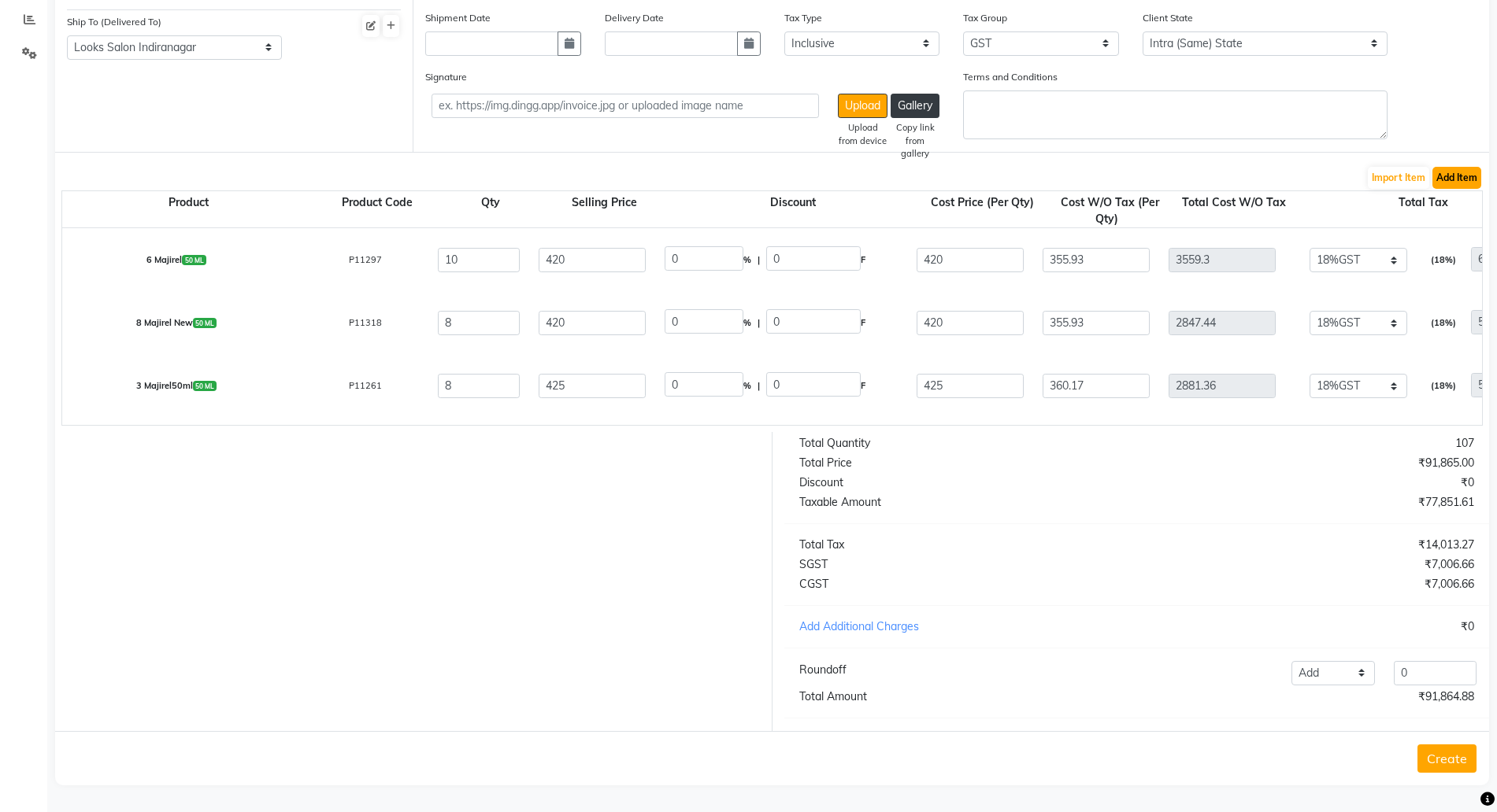
click at [1461, 167] on button "Add Item" at bounding box center [1457, 177] width 49 height 22
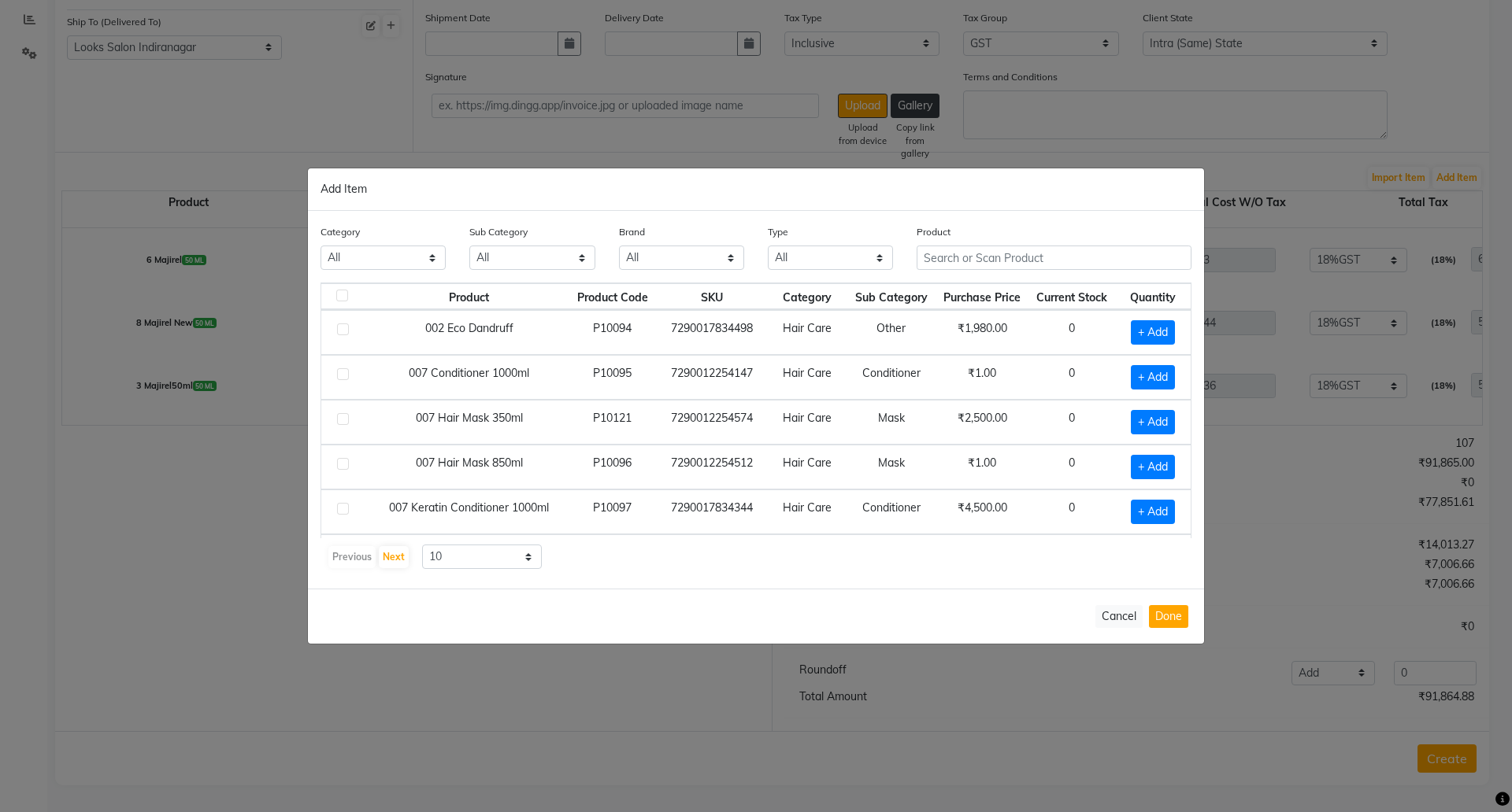
click at [979, 241] on div "Product" at bounding box center [1055, 247] width 275 height 46
click at [973, 253] on input "text" at bounding box center [1055, 257] width 275 height 24
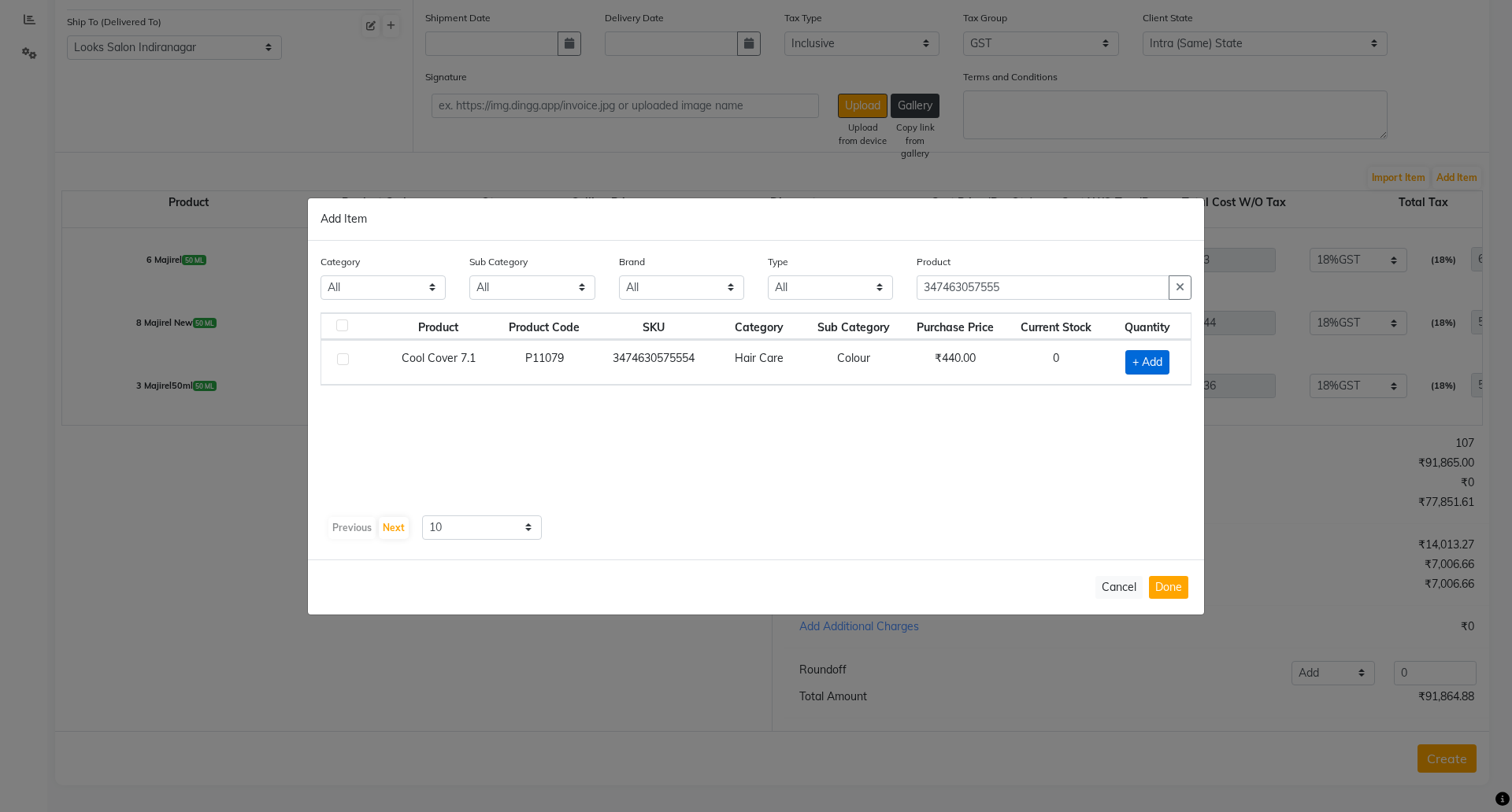
click at [1147, 366] on span "+ Add" at bounding box center [1148, 362] width 44 height 24
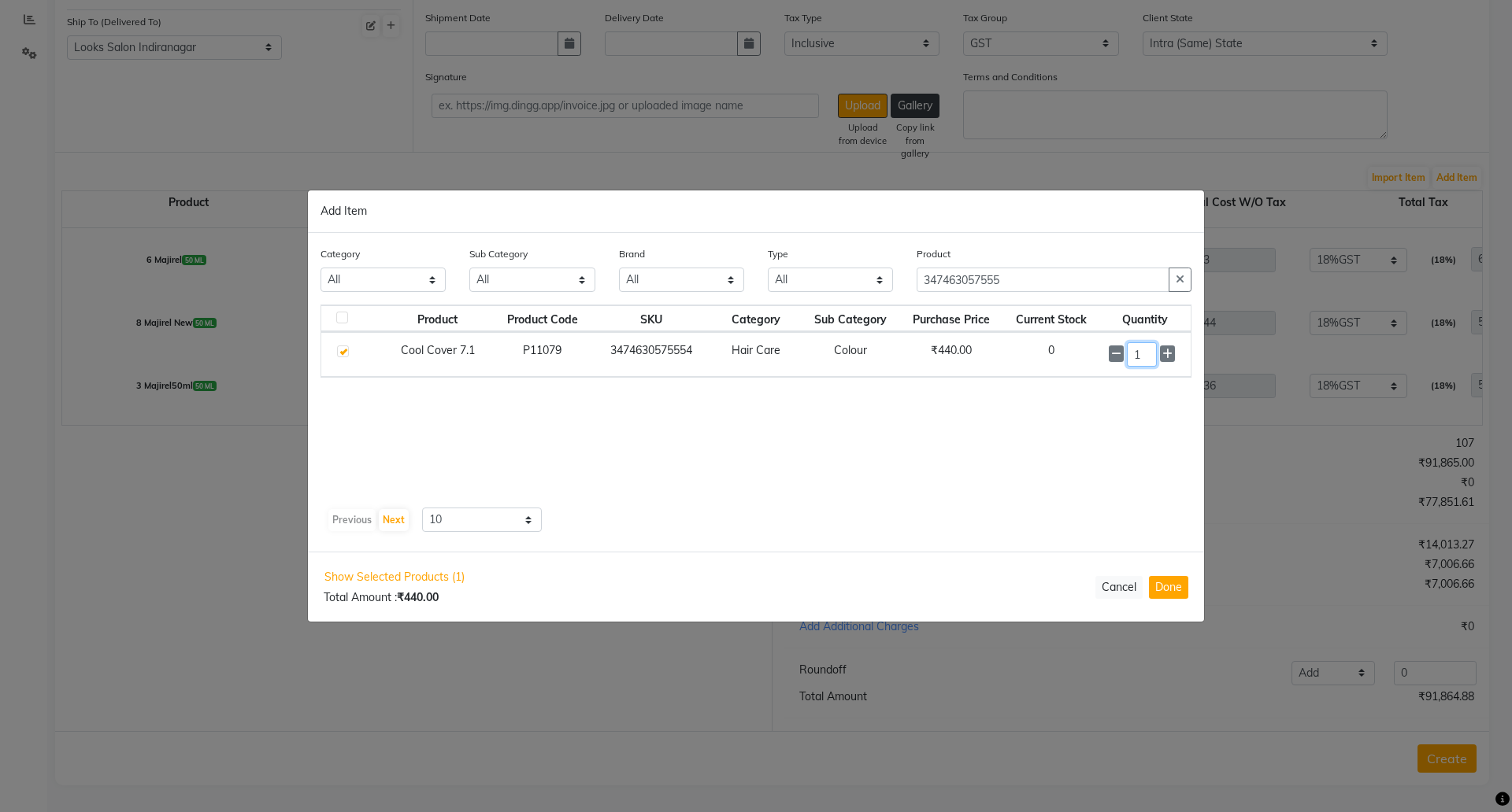
drag, startPoint x: 1144, startPoint y: 358, endPoint x: 1089, endPoint y: 353, distance: 55.2
click at [1089, 353] on tr "Cool Cover 7.1 P11079 3474630575554 Hair Care Colour ₹440.00 0 1" at bounding box center [756, 354] width 869 height 45
click at [1161, 591] on button "Done" at bounding box center [1168, 587] width 39 height 23
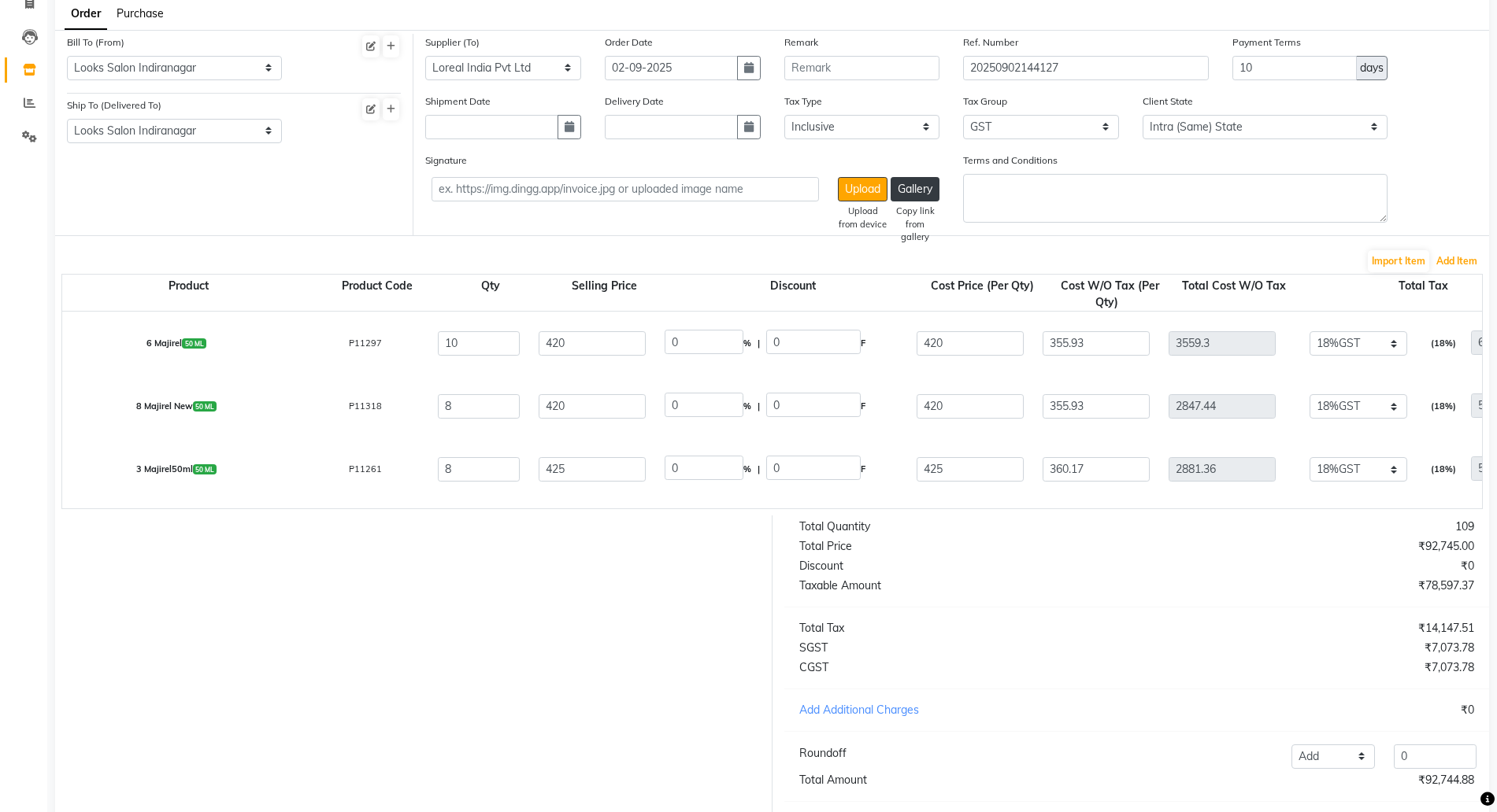
scroll to position [210, 0]
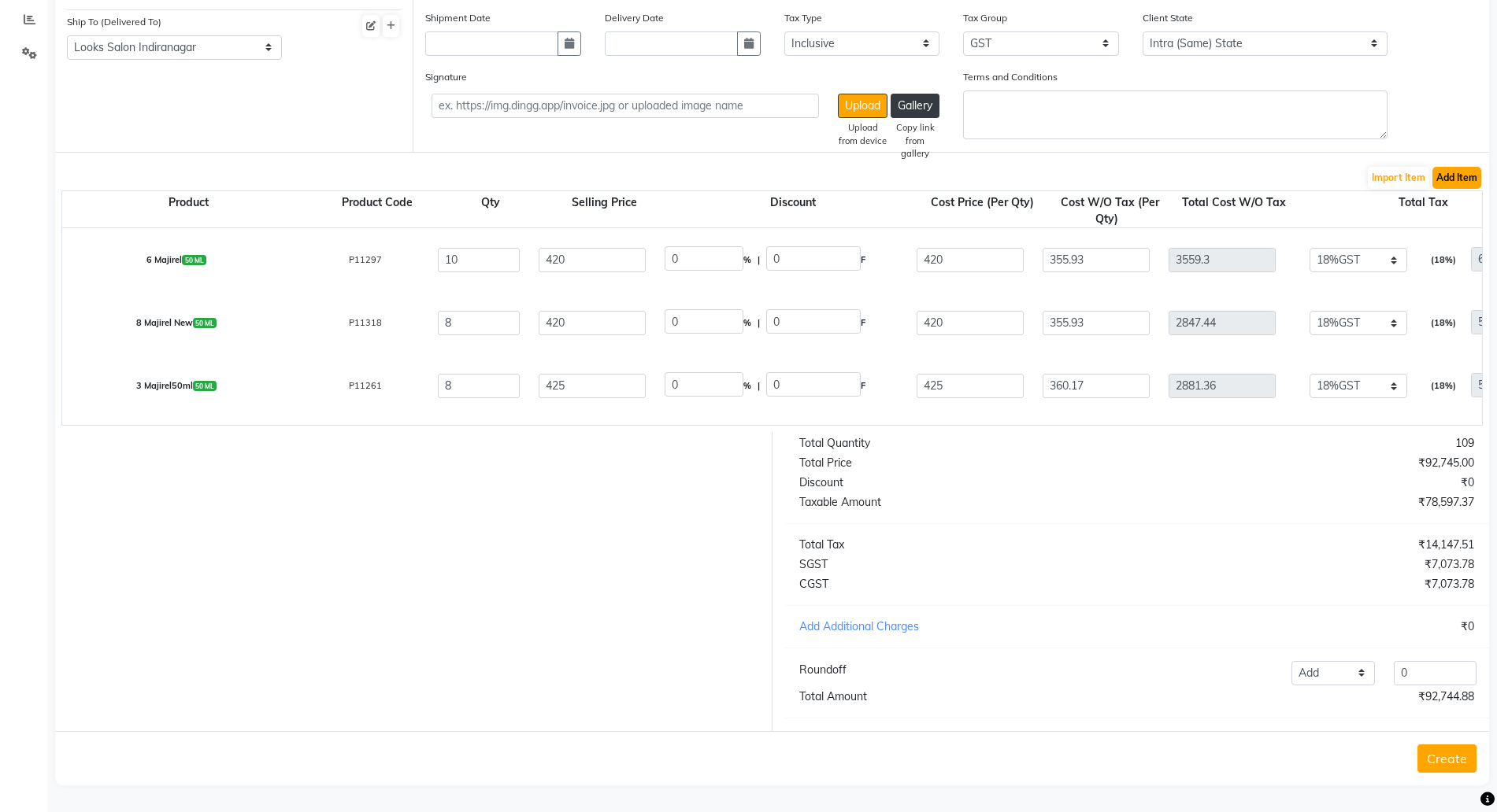
click at [1454, 167] on button "Add Item" at bounding box center [1457, 177] width 49 height 22
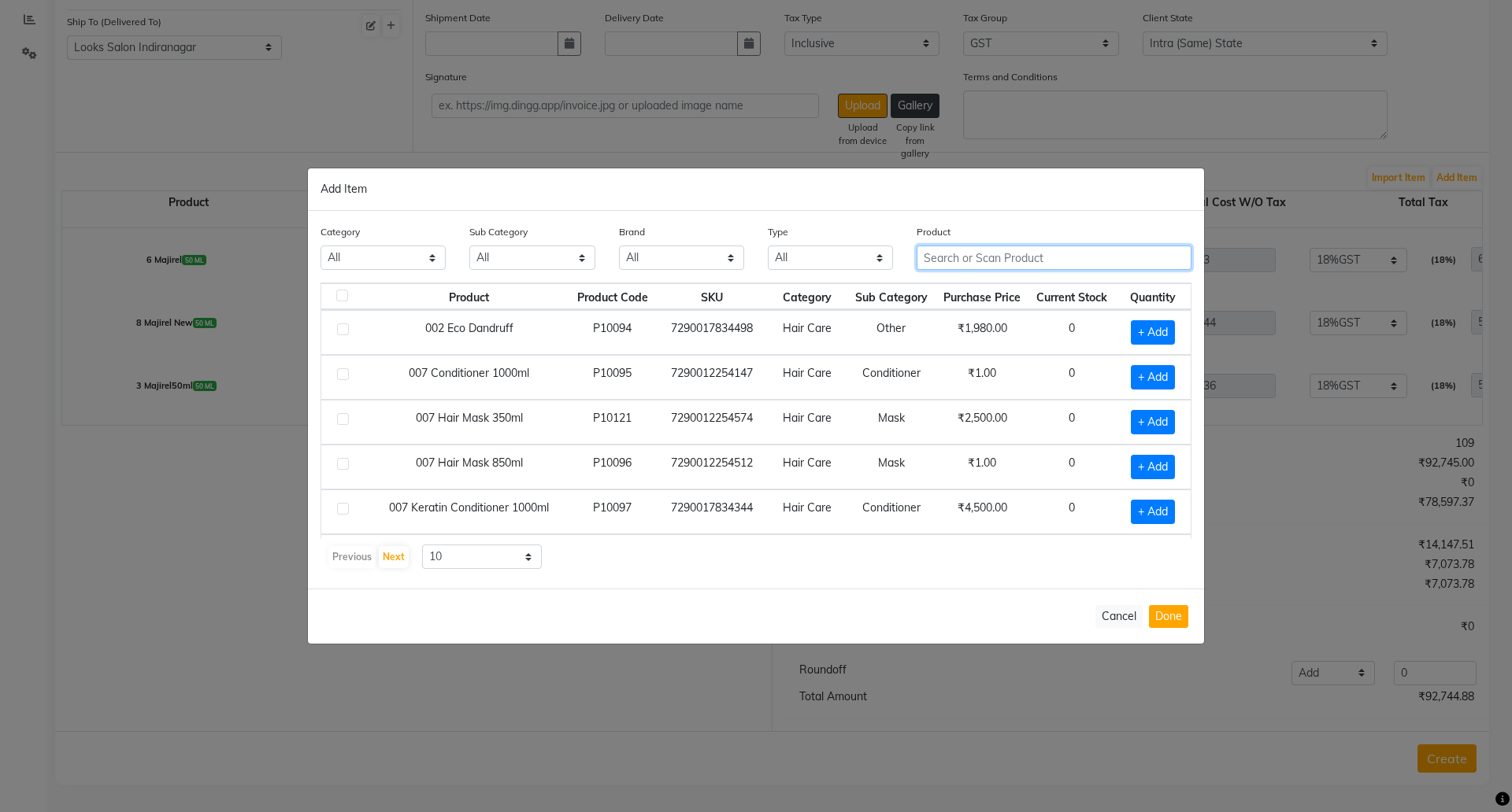
click at [959, 251] on input "text" at bounding box center [1055, 257] width 275 height 24
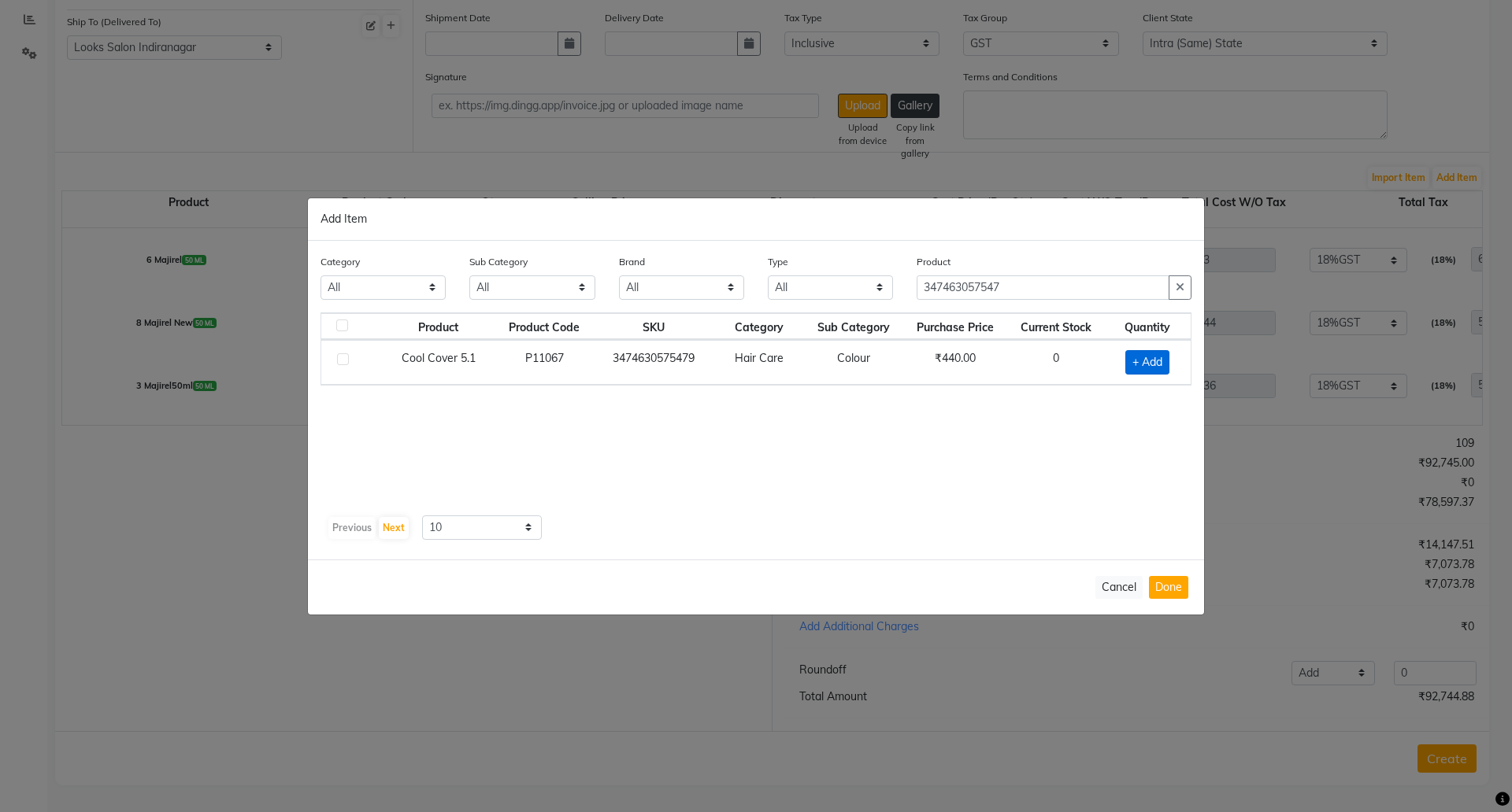
click at [1147, 364] on span "+ Add" at bounding box center [1148, 362] width 44 height 24
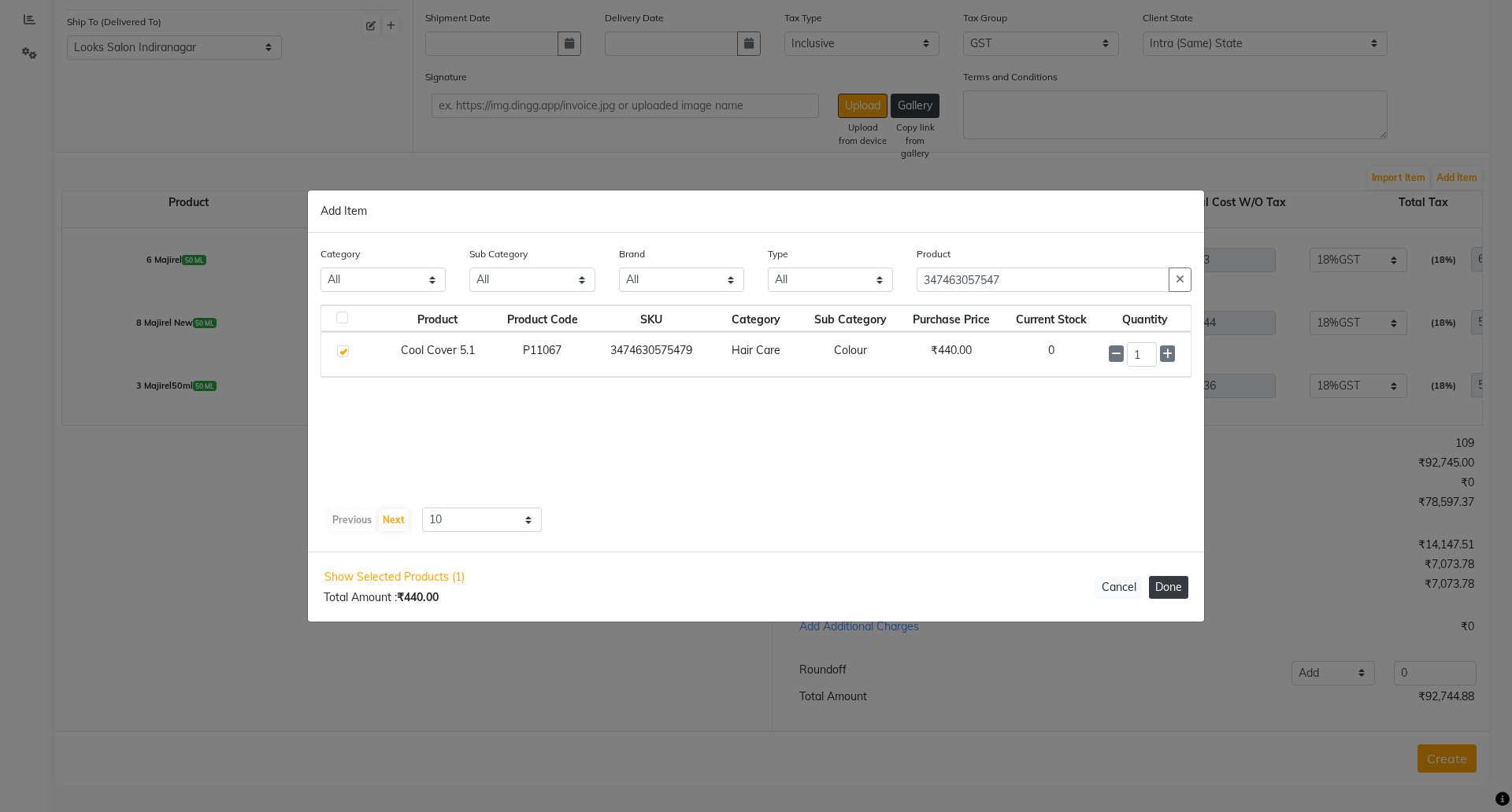
click at [1160, 583] on button "Done" at bounding box center [1168, 587] width 39 height 23
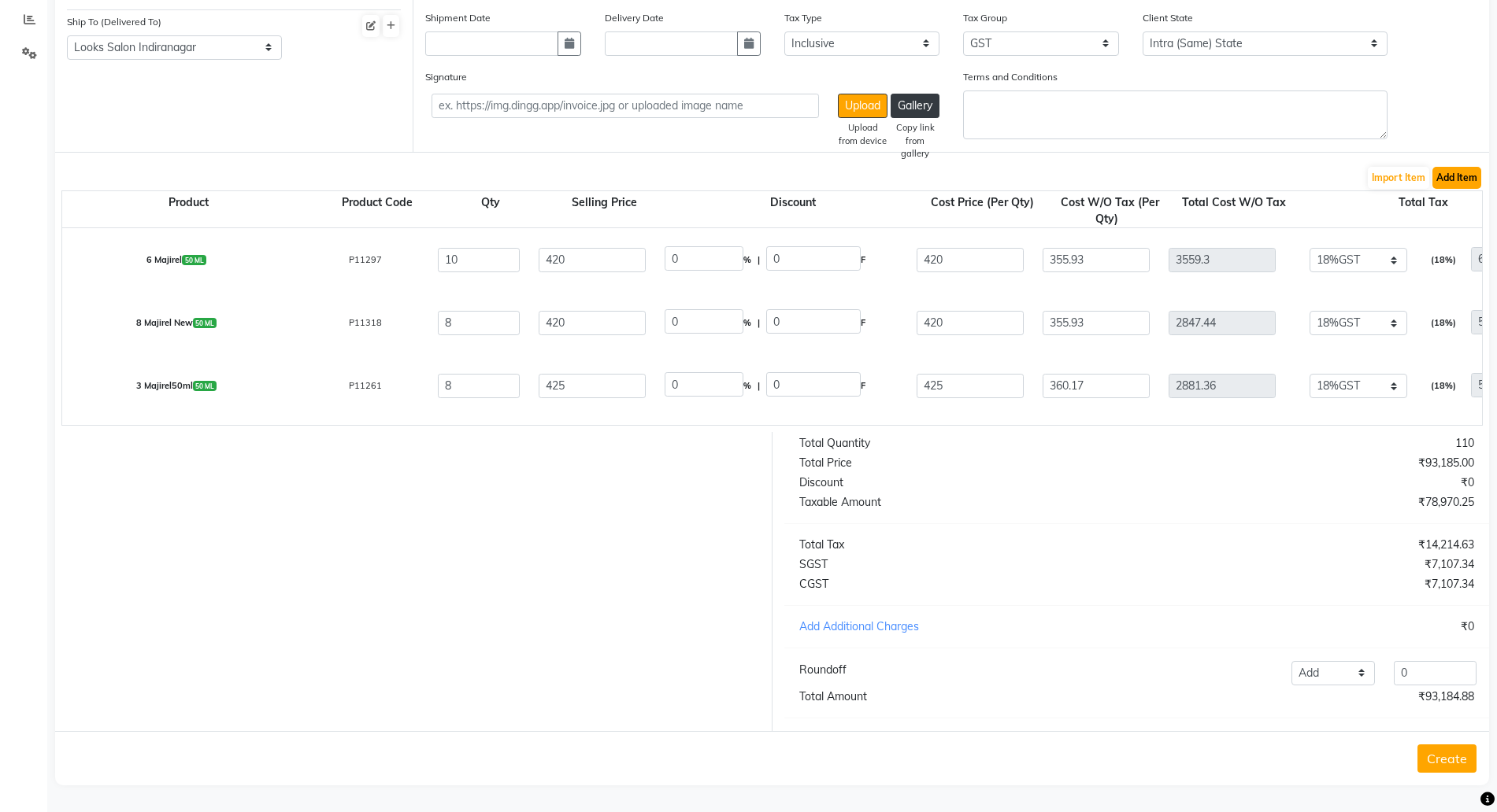
click at [1467, 167] on button "Add Item" at bounding box center [1457, 177] width 49 height 22
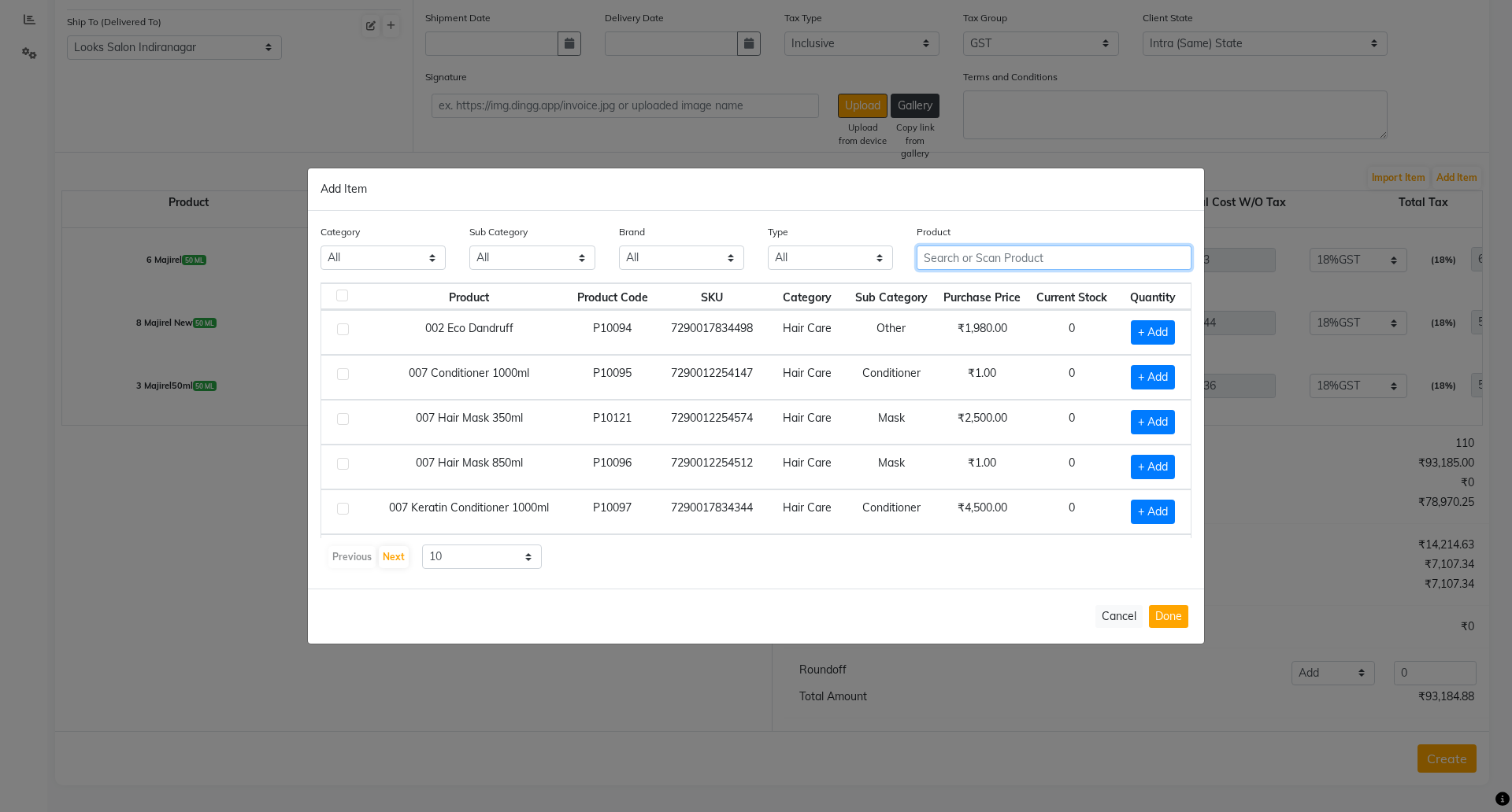
click at [998, 256] on input "text" at bounding box center [1055, 257] width 275 height 24
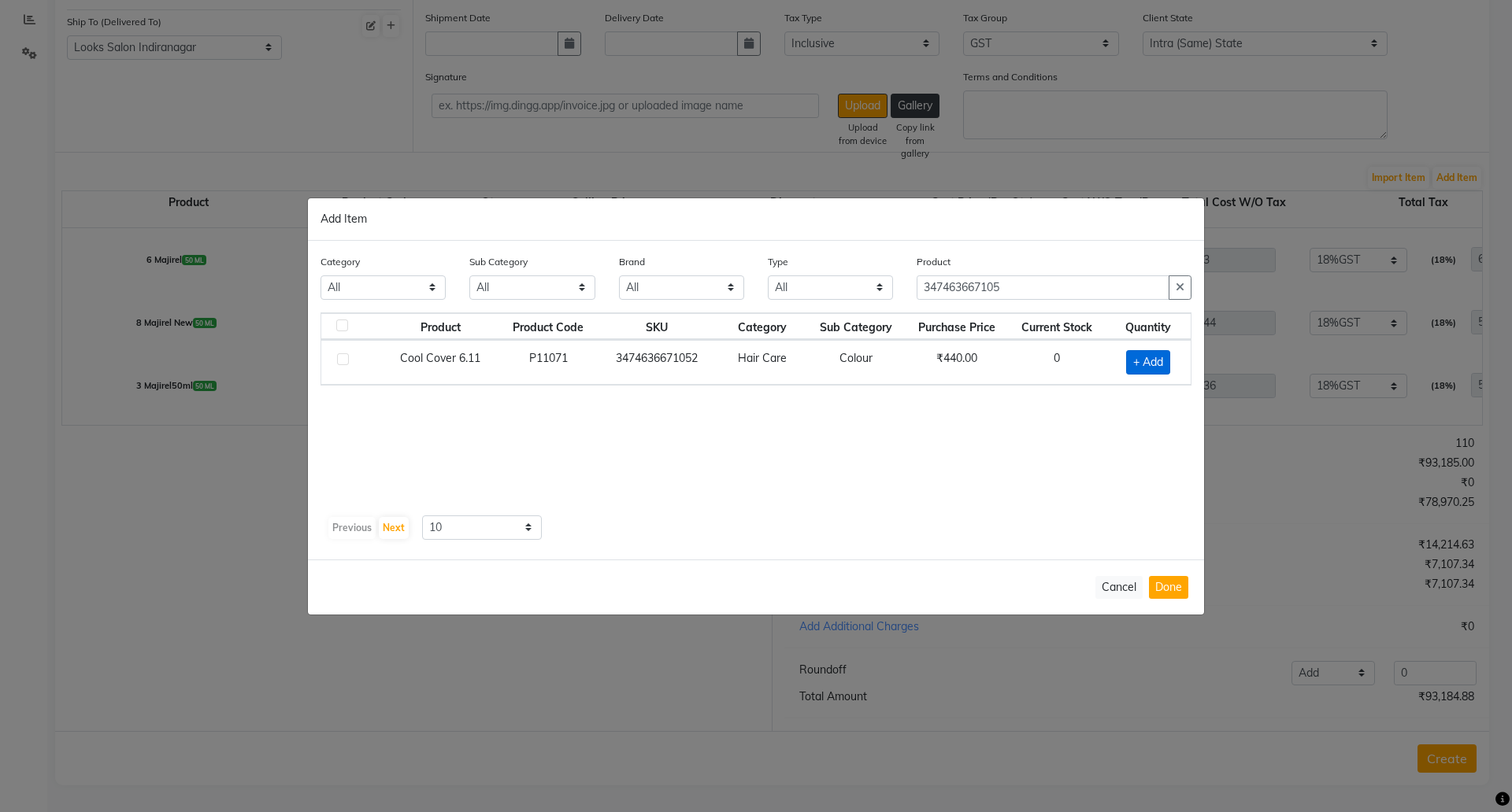
click at [1144, 366] on span "+ Add" at bounding box center [1149, 362] width 44 height 24
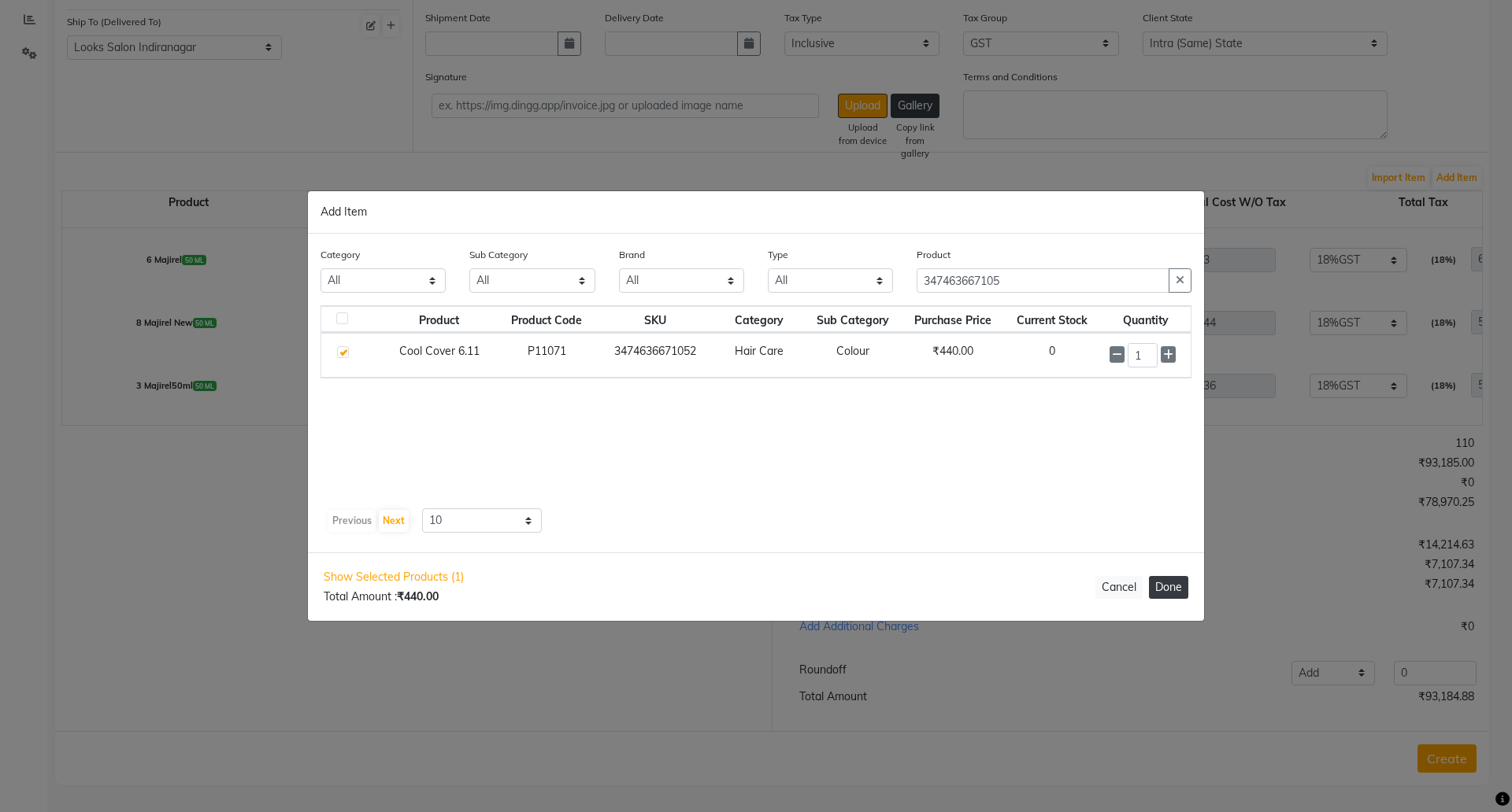
click at [1170, 593] on button "Done" at bounding box center [1168, 587] width 39 height 23
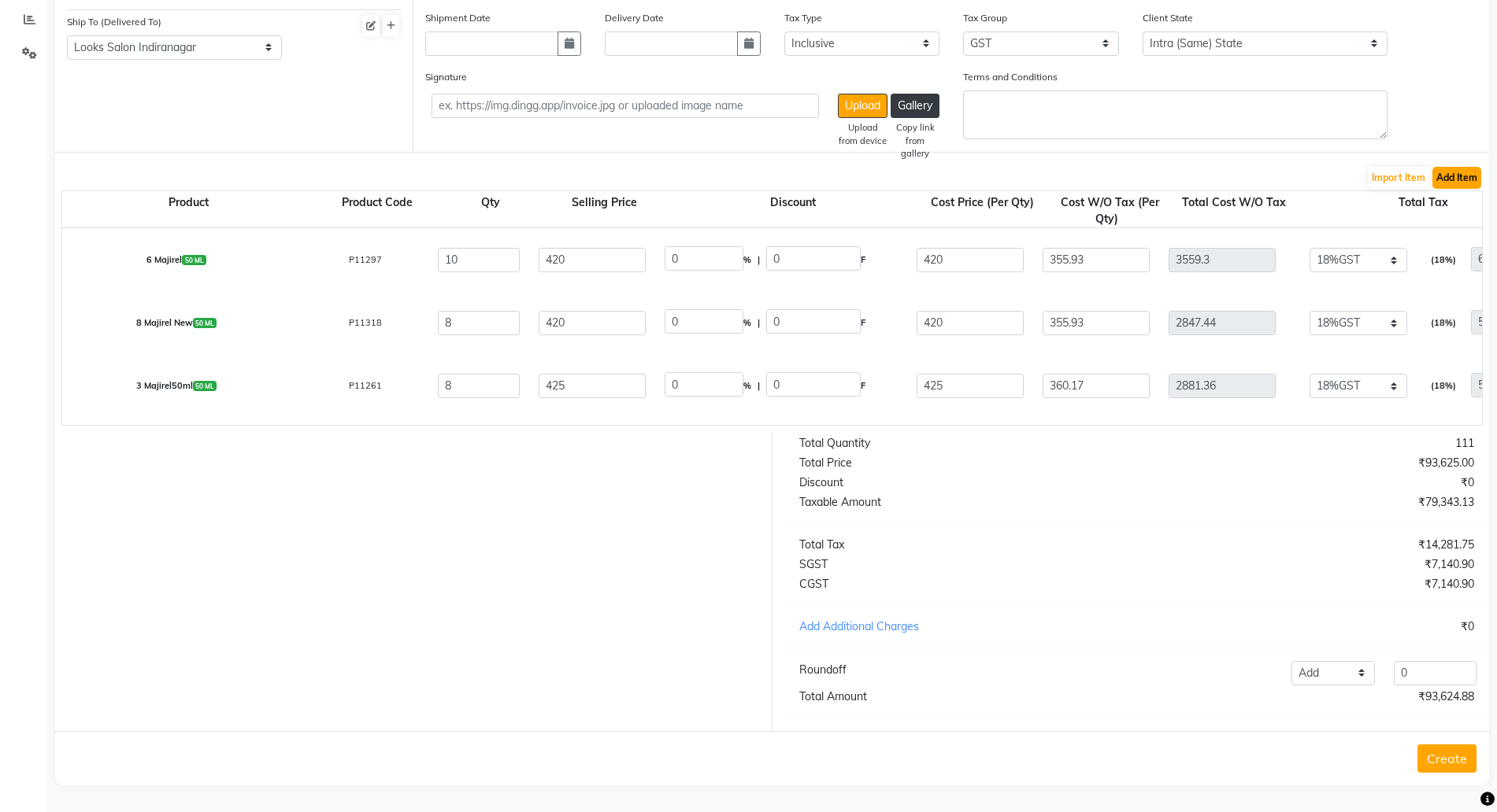
click at [1451, 167] on button "Add Item" at bounding box center [1457, 177] width 49 height 22
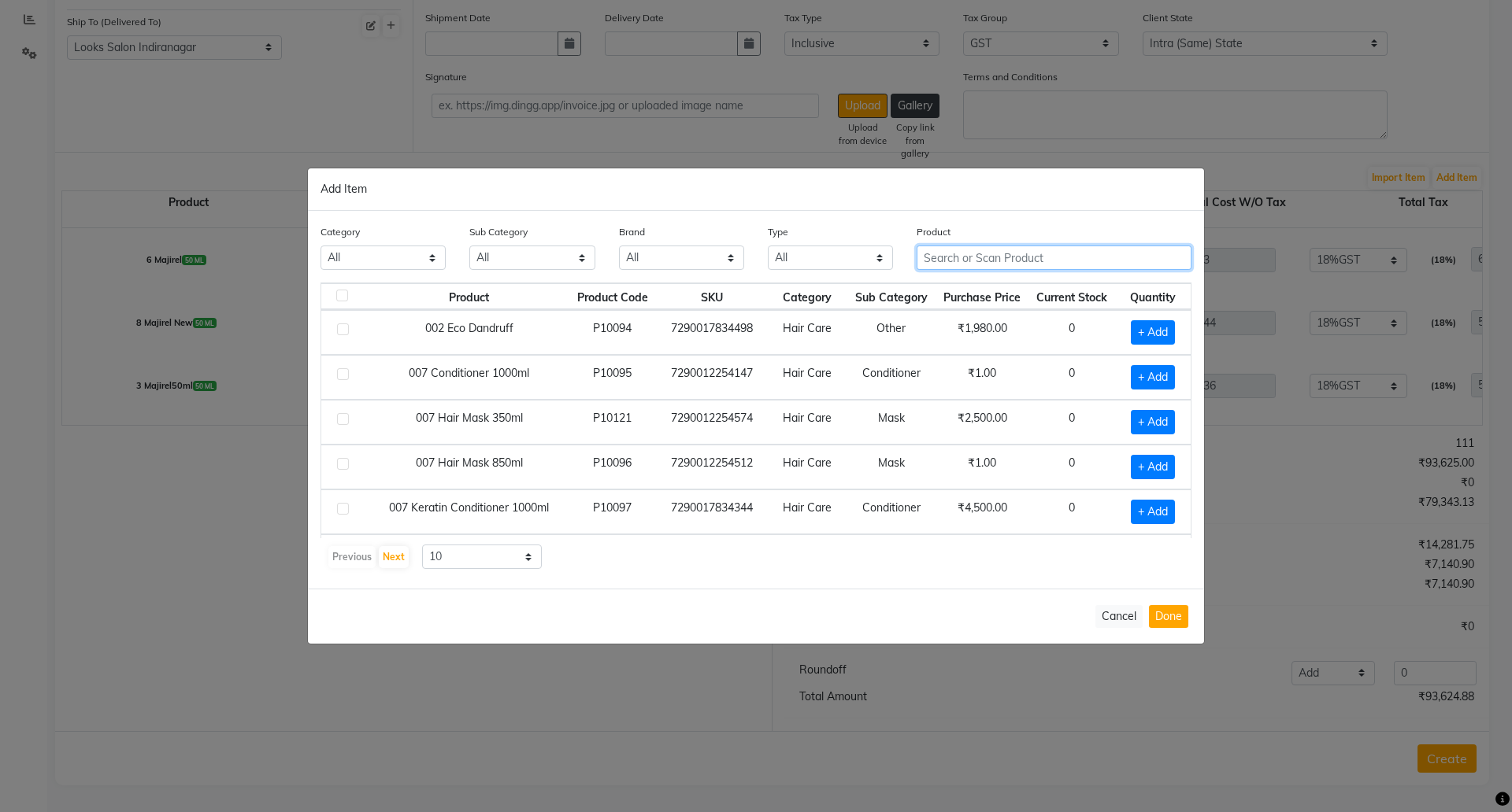
click at [978, 256] on input "text" at bounding box center [1055, 257] width 275 height 24
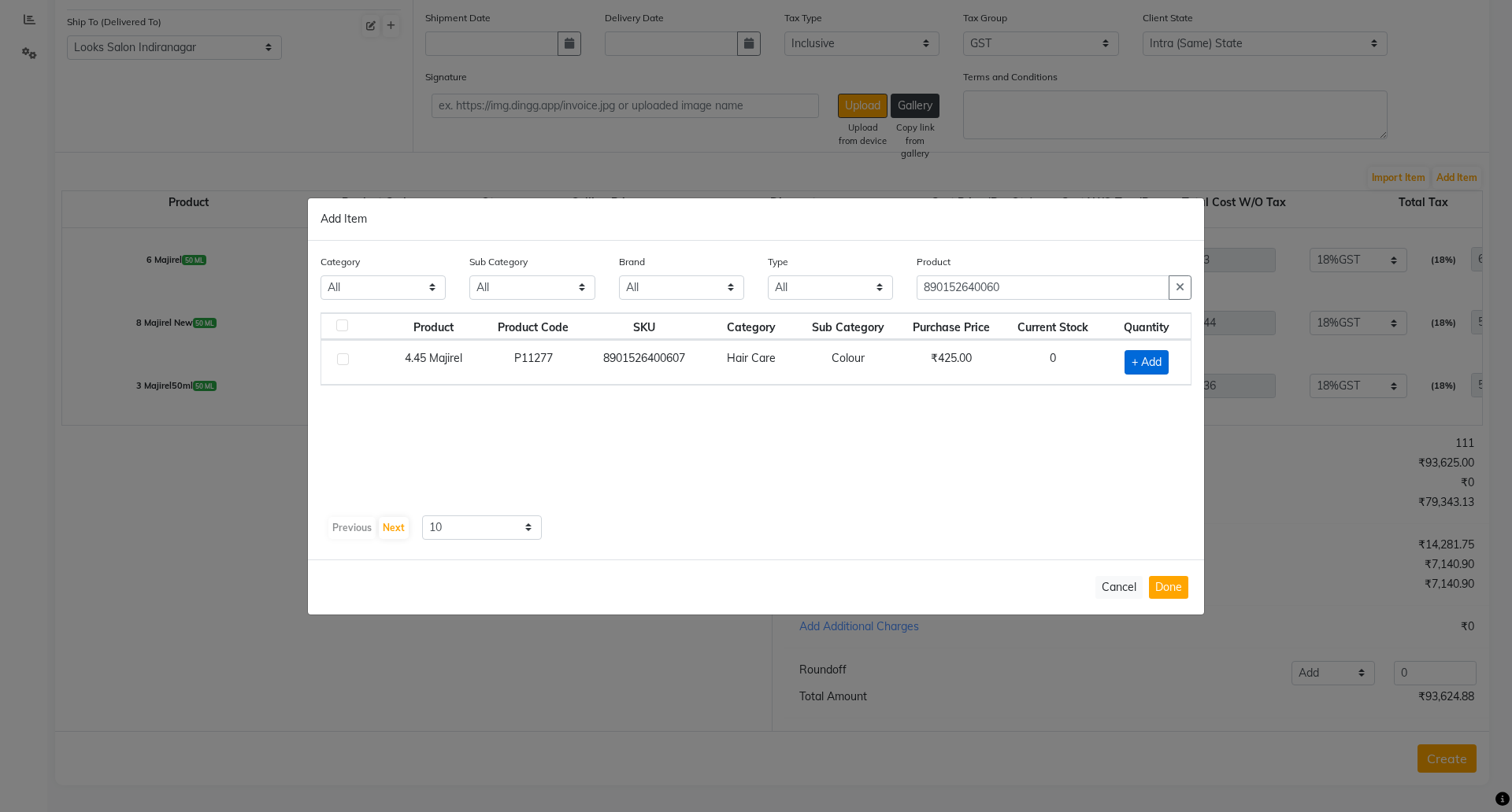
click at [1137, 364] on span "+ Add" at bounding box center [1147, 362] width 44 height 24
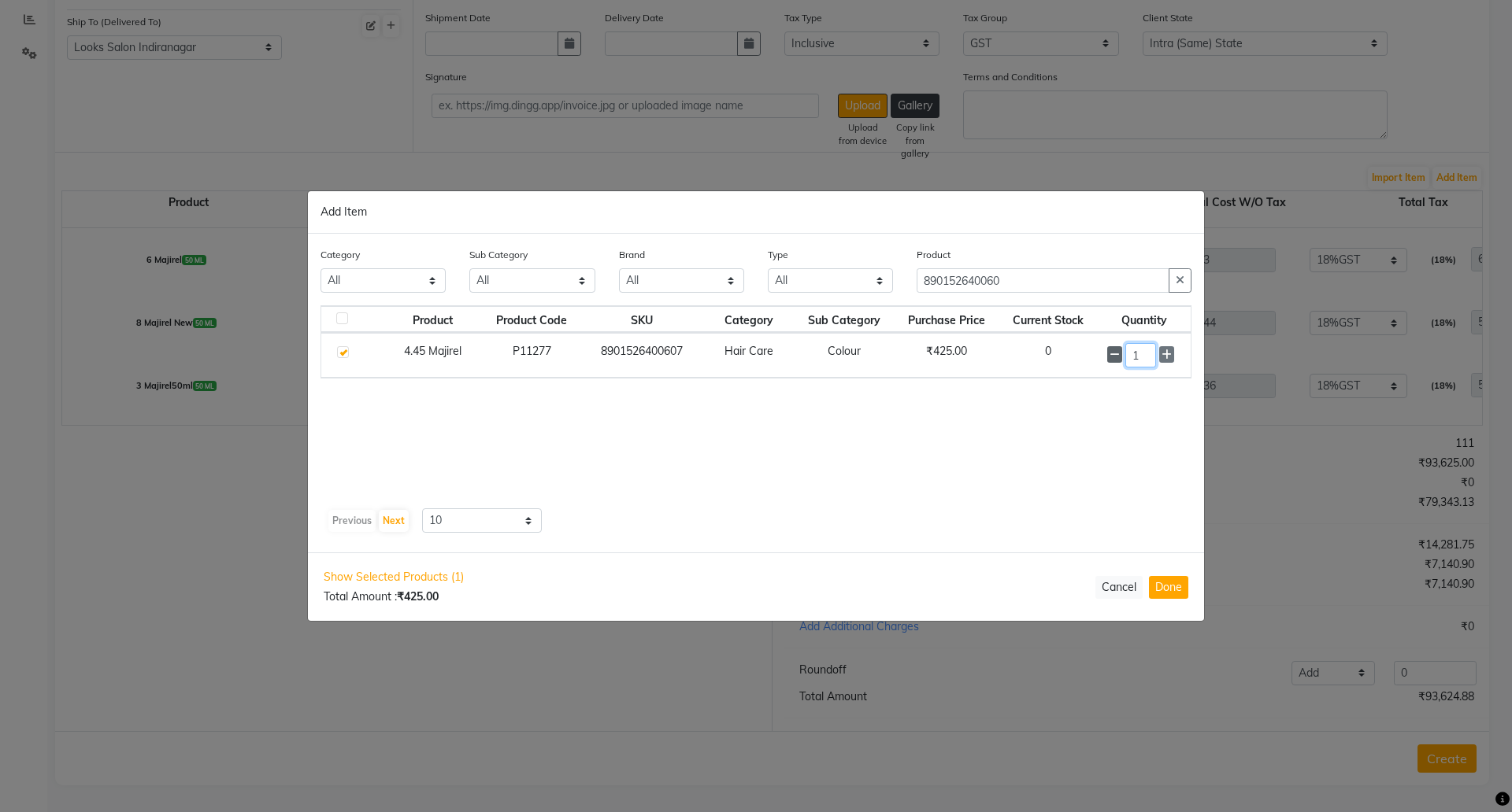
click at [1112, 356] on div "1" at bounding box center [1144, 355] width 74 height 24
click at [1183, 586] on button "Done" at bounding box center [1168, 587] width 39 height 23
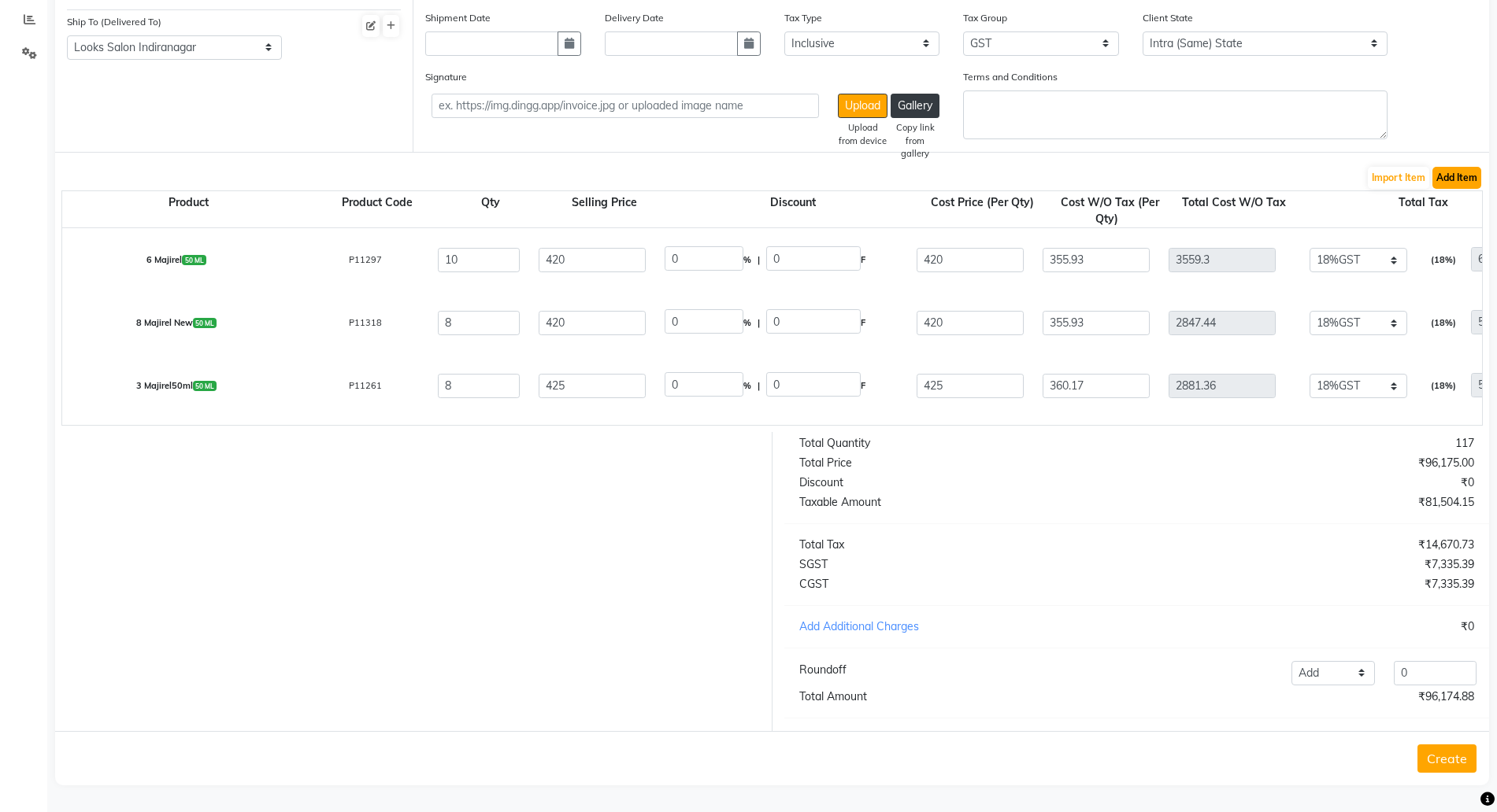
click at [1461, 167] on button "Add Item" at bounding box center [1457, 177] width 49 height 22
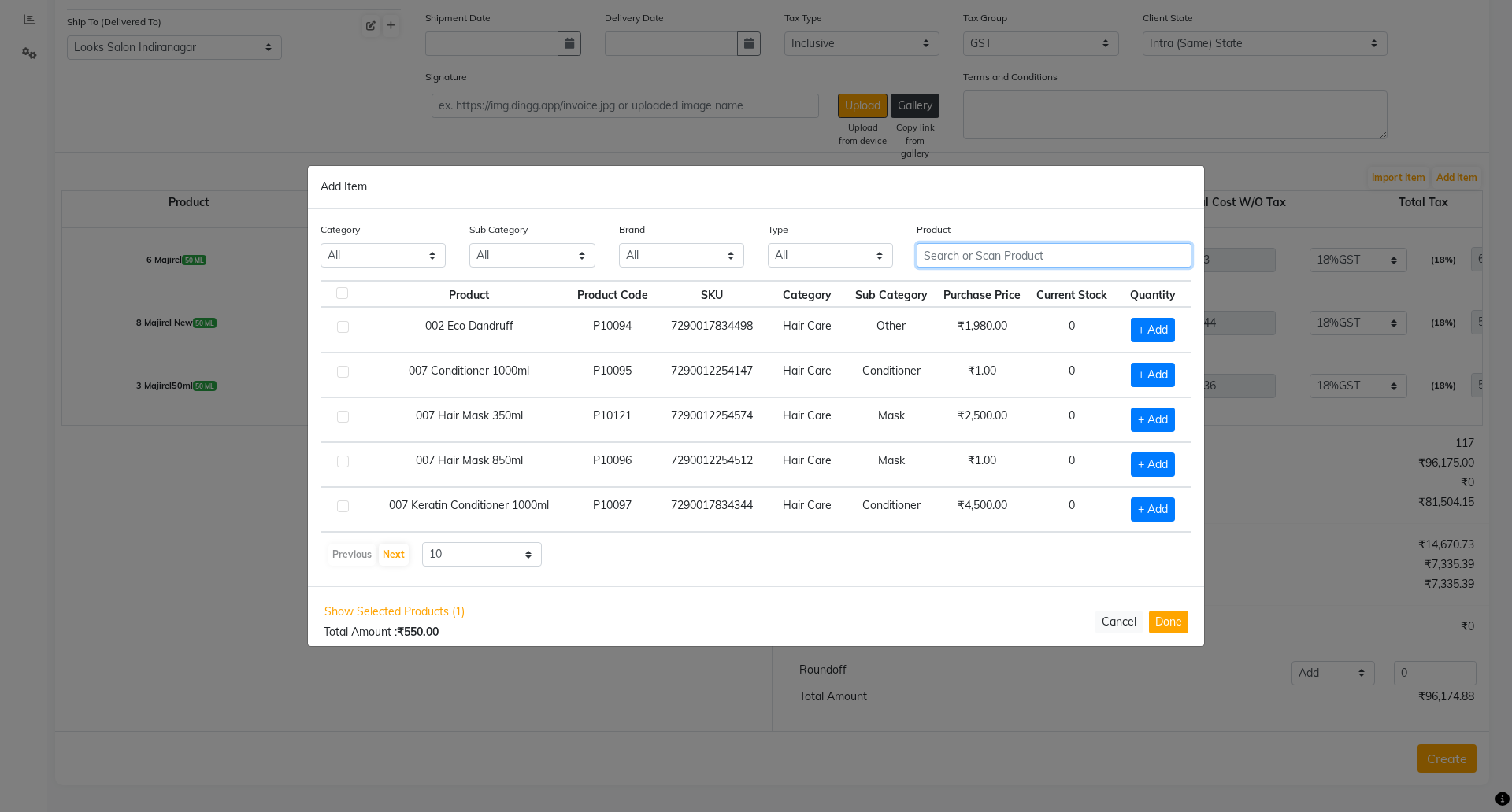
click at [1065, 248] on input "text" at bounding box center [1055, 255] width 275 height 24
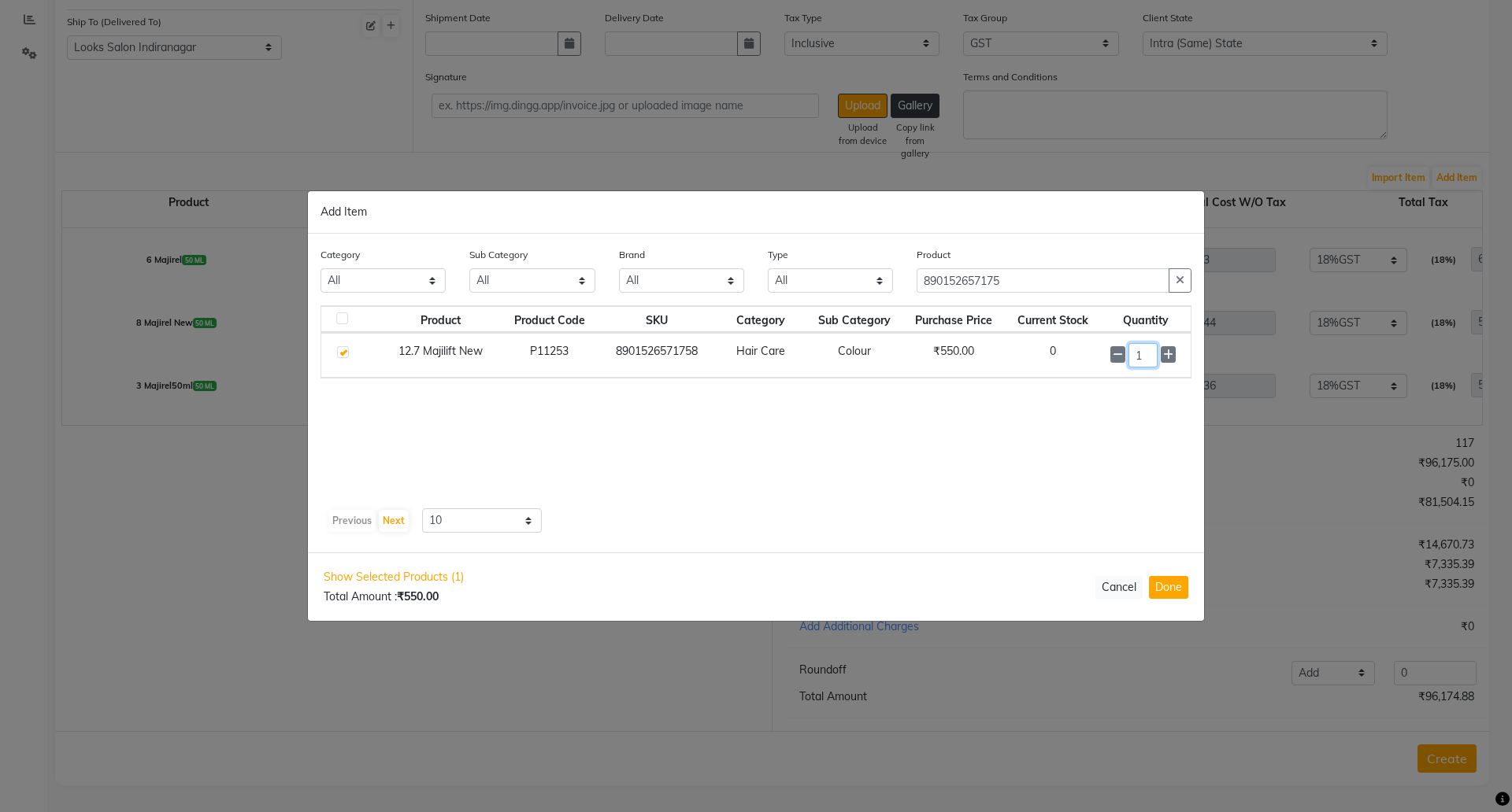
drag, startPoint x: 1152, startPoint y: 354, endPoint x: 1096, endPoint y: 357, distance: 56.1
click at [1098, 357] on tr "12.7 Majilift New P11253 8901526571758 Hair Care Colour ₹550.00 0 1" at bounding box center [756, 355] width 869 height 45
click at [1178, 578] on button "Done" at bounding box center [1168, 587] width 39 height 23
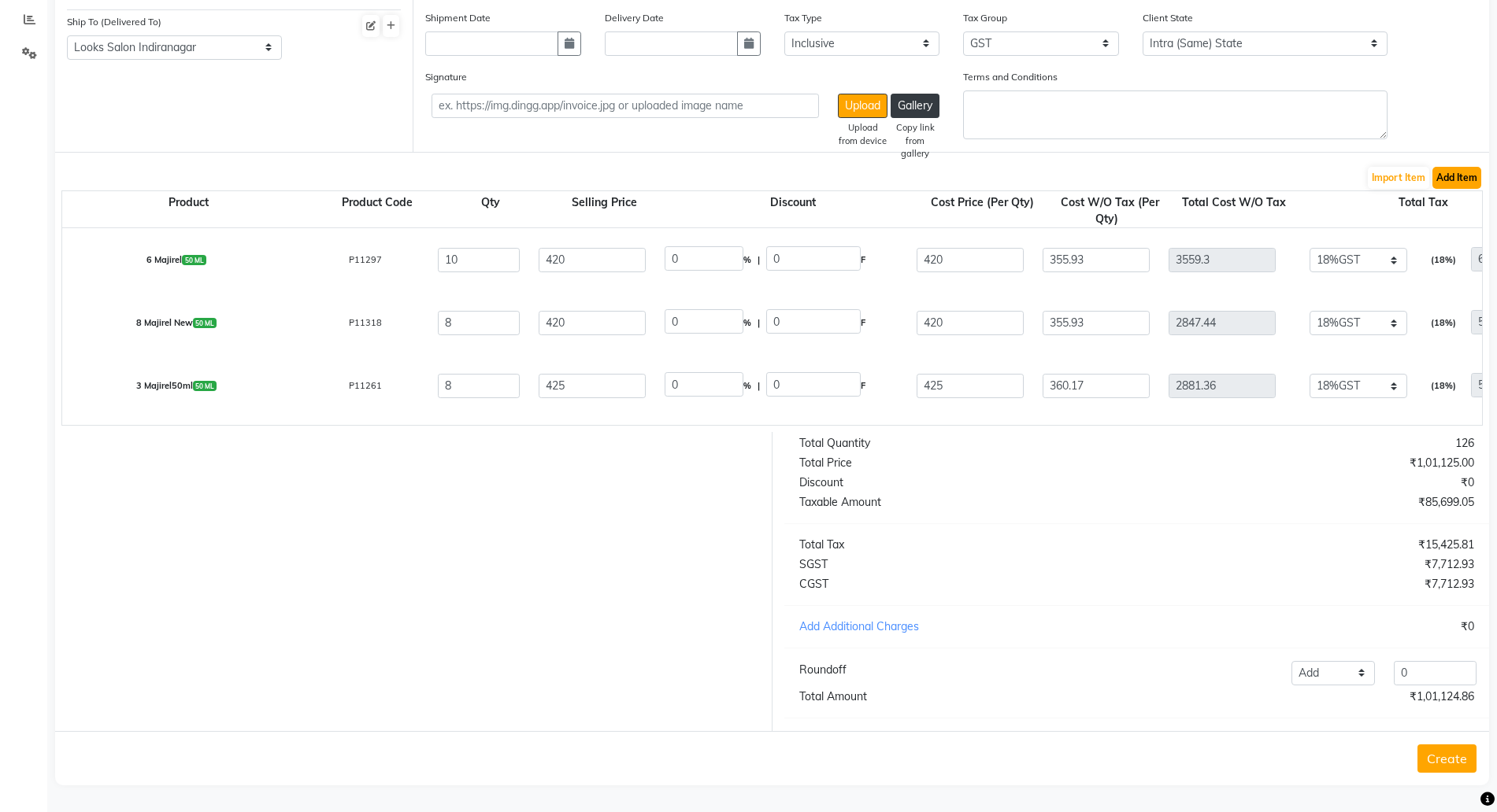
click at [1469, 167] on button "Add Item" at bounding box center [1457, 177] width 49 height 22
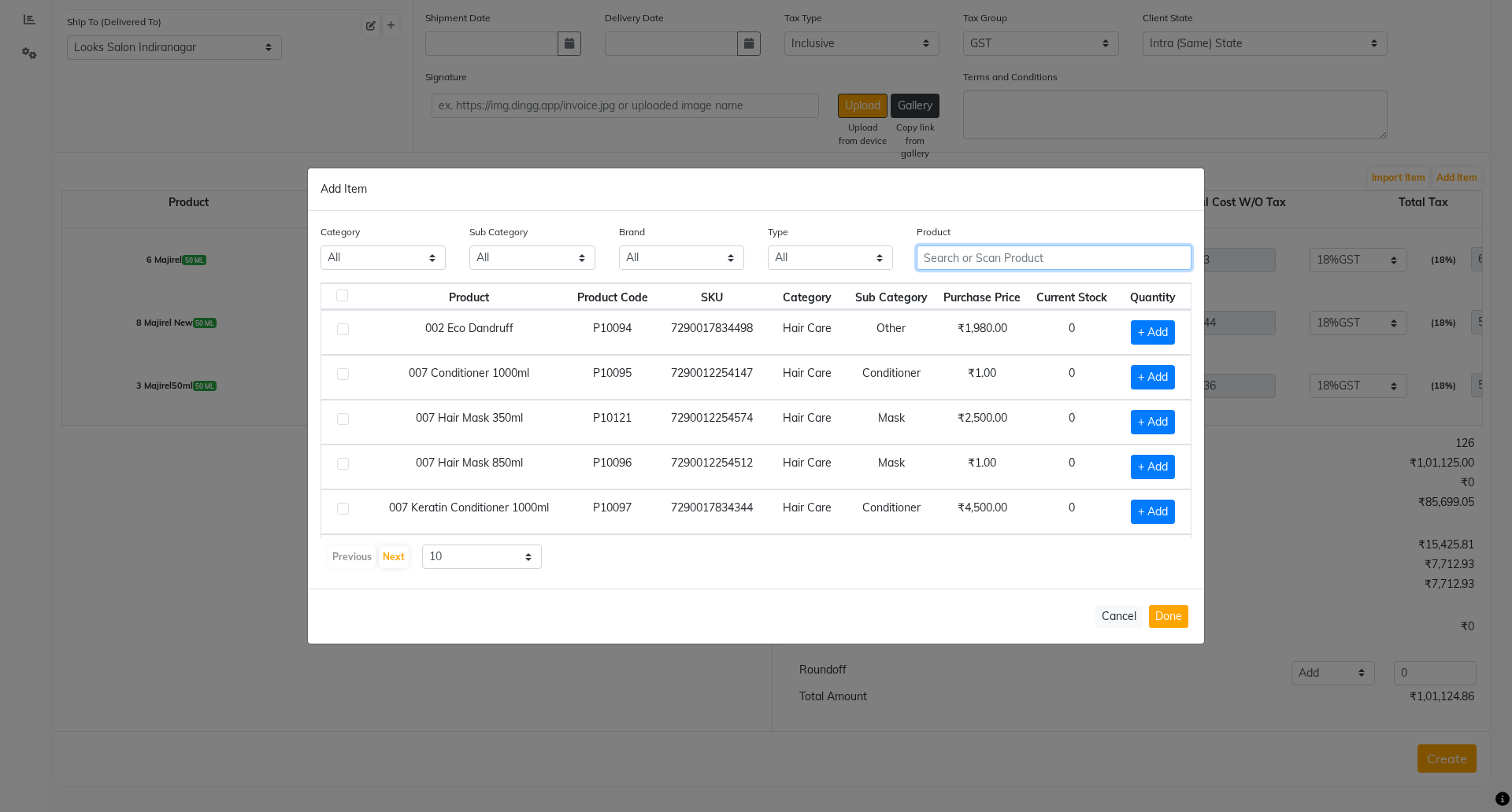
click at [995, 260] on input "text" at bounding box center [1055, 257] width 275 height 24
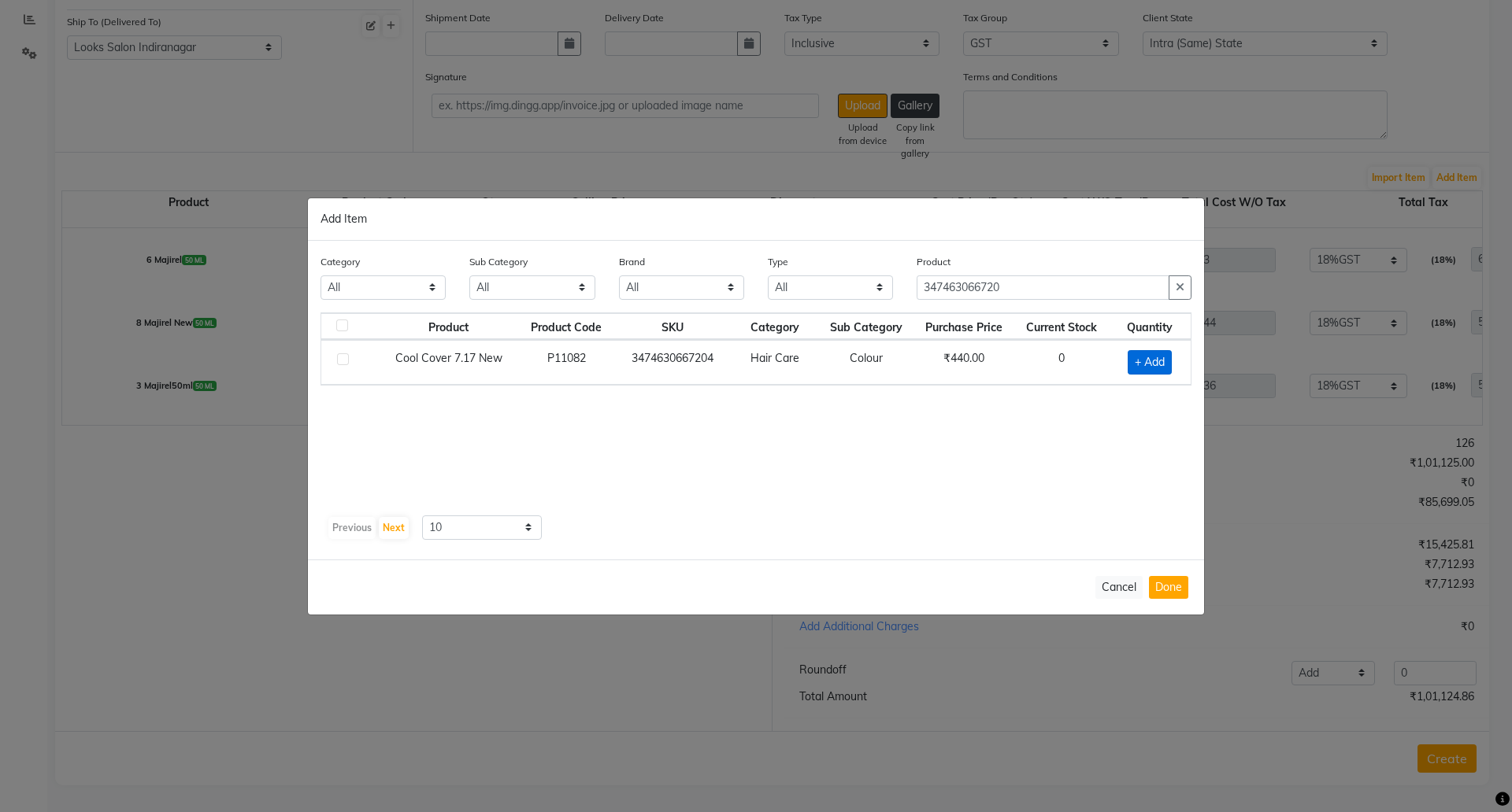
click at [1158, 354] on span "+ Add" at bounding box center [1150, 362] width 44 height 24
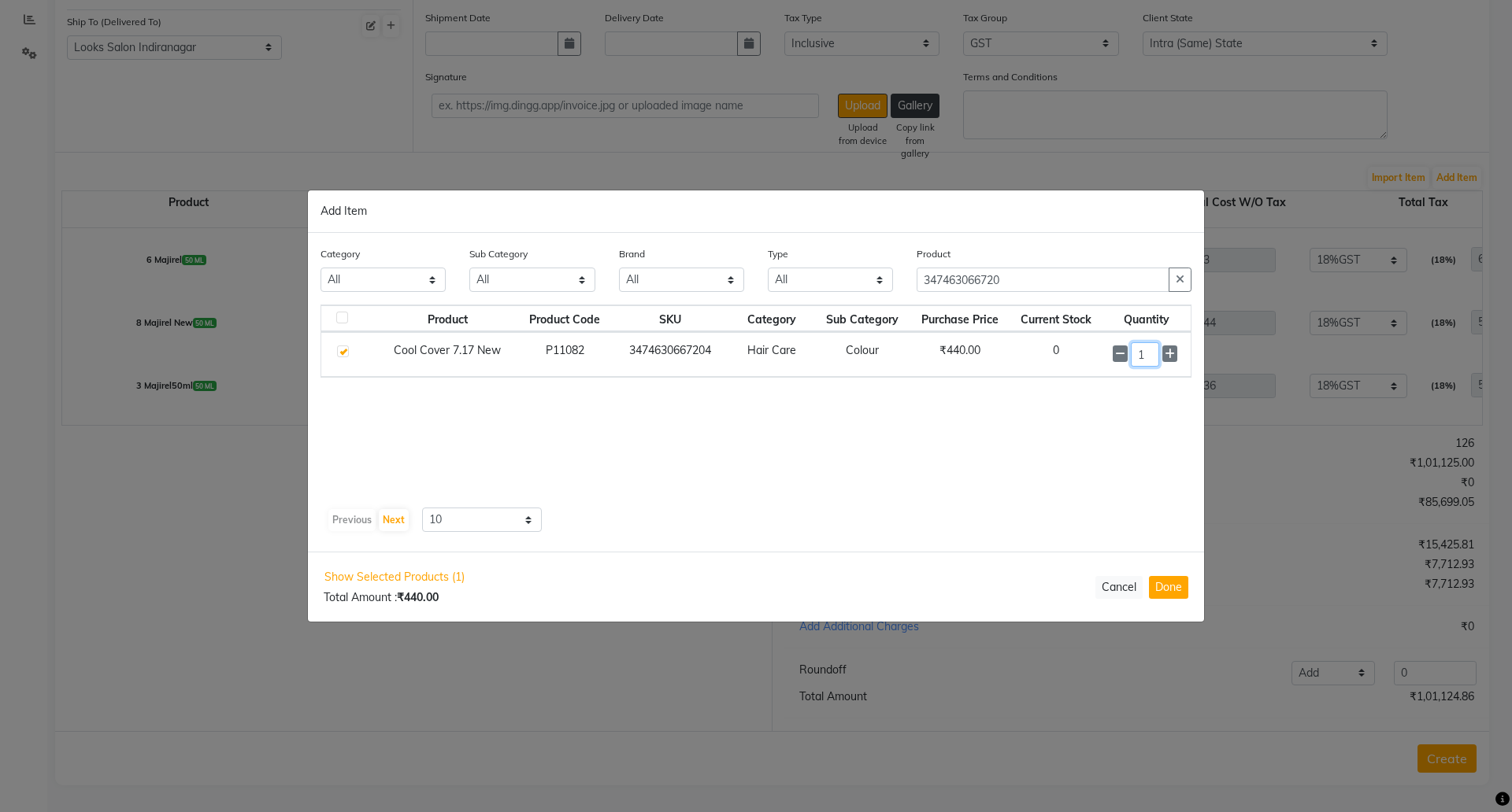
drag, startPoint x: 1159, startPoint y: 359, endPoint x: 1112, endPoint y: 362, distance: 47.1
click at [1112, 362] on td "1" at bounding box center [1147, 354] width 87 height 45
click at [1160, 593] on button "Done" at bounding box center [1168, 587] width 39 height 23
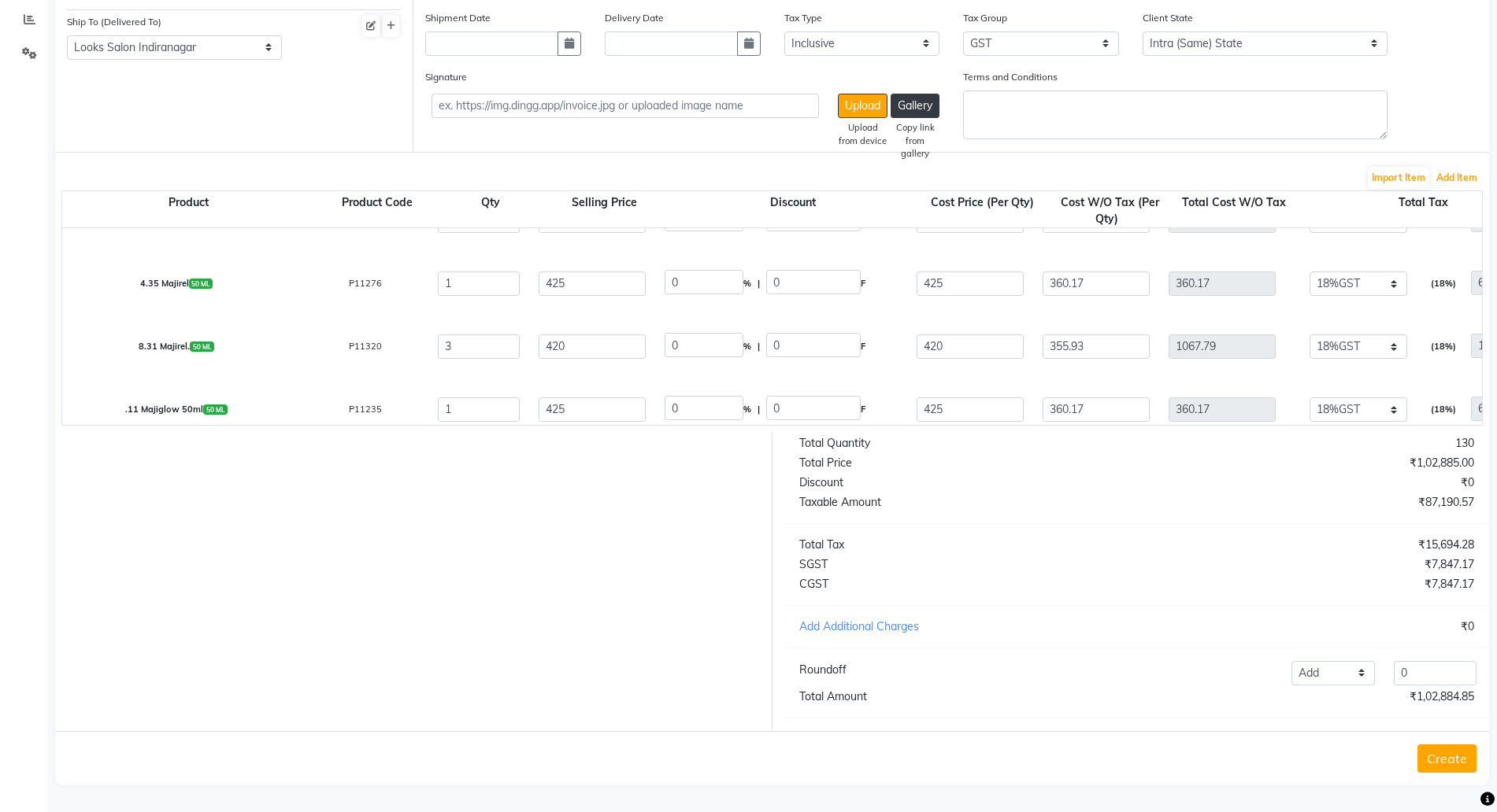
scroll to position [1573, 0]
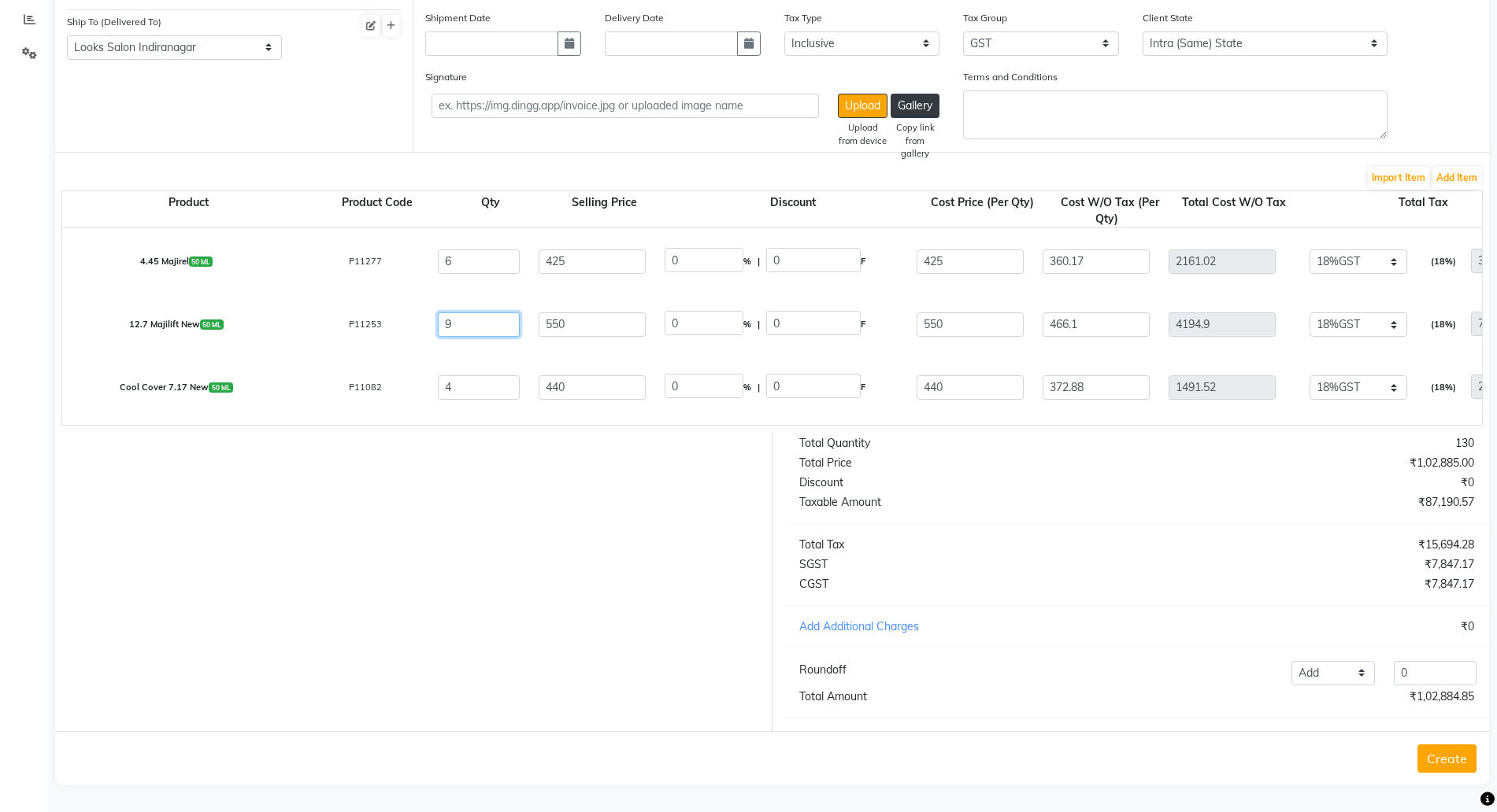
drag, startPoint x: 363, startPoint y: 309, endPoint x: 344, endPoint y: 304, distance: 19.6
click at [1237, 580] on div "₹7,889.12" at bounding box center [1311, 584] width 350 height 17
click at [1458, 167] on button "Add Item" at bounding box center [1457, 177] width 49 height 22
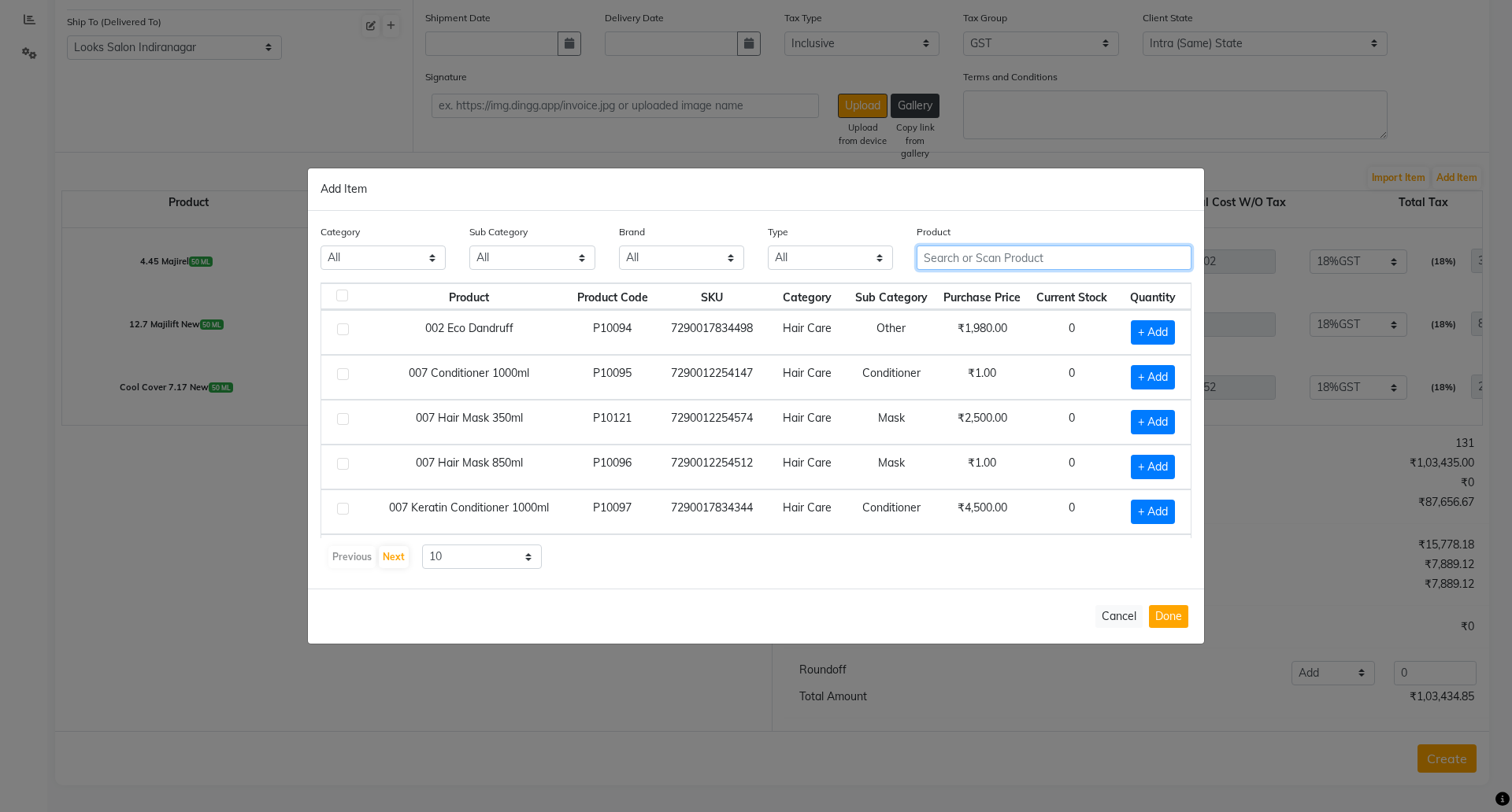
click at [953, 253] on input "text" at bounding box center [1055, 257] width 275 height 24
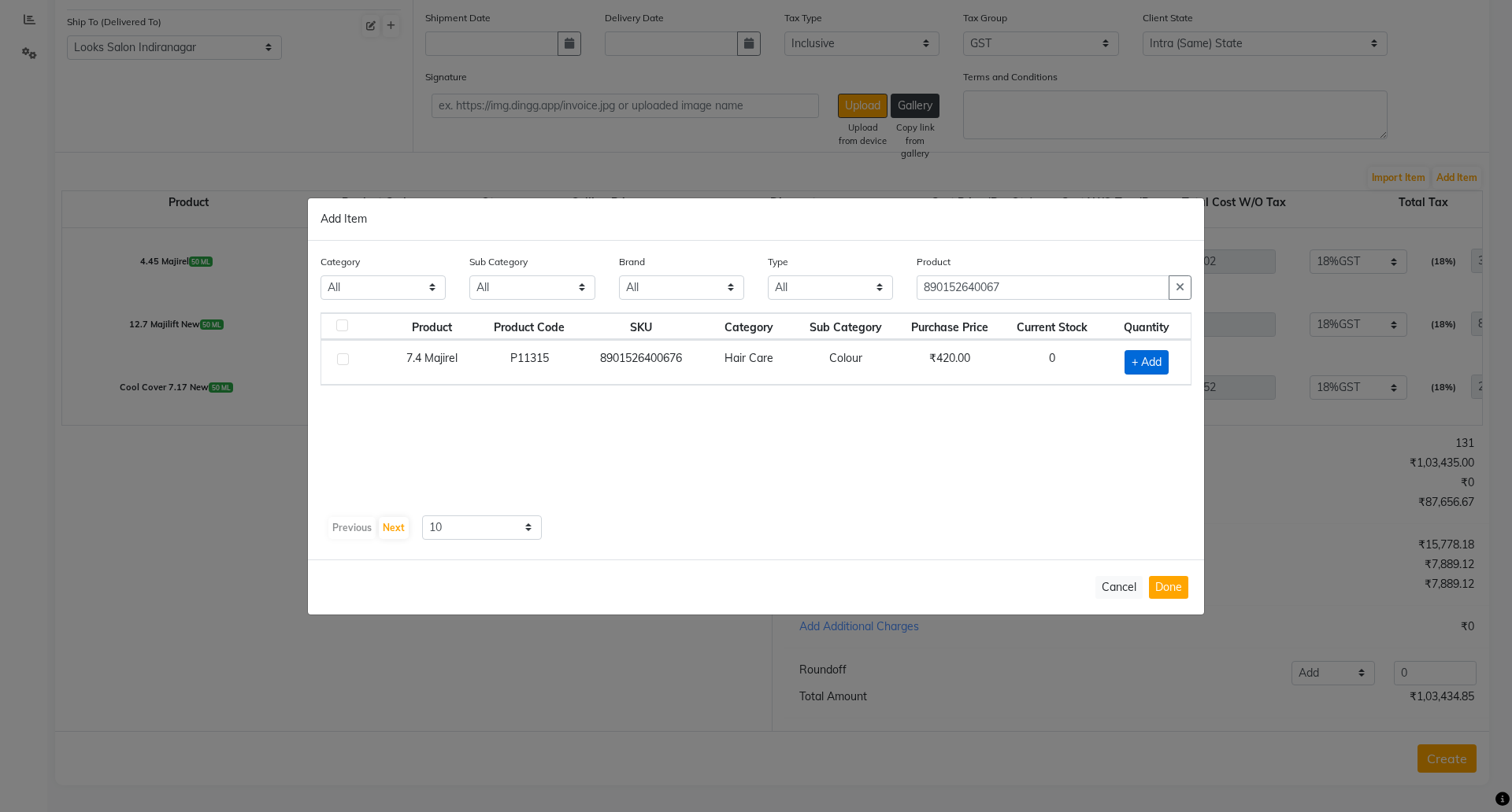
click at [1138, 362] on span "+ Add" at bounding box center [1147, 362] width 44 height 24
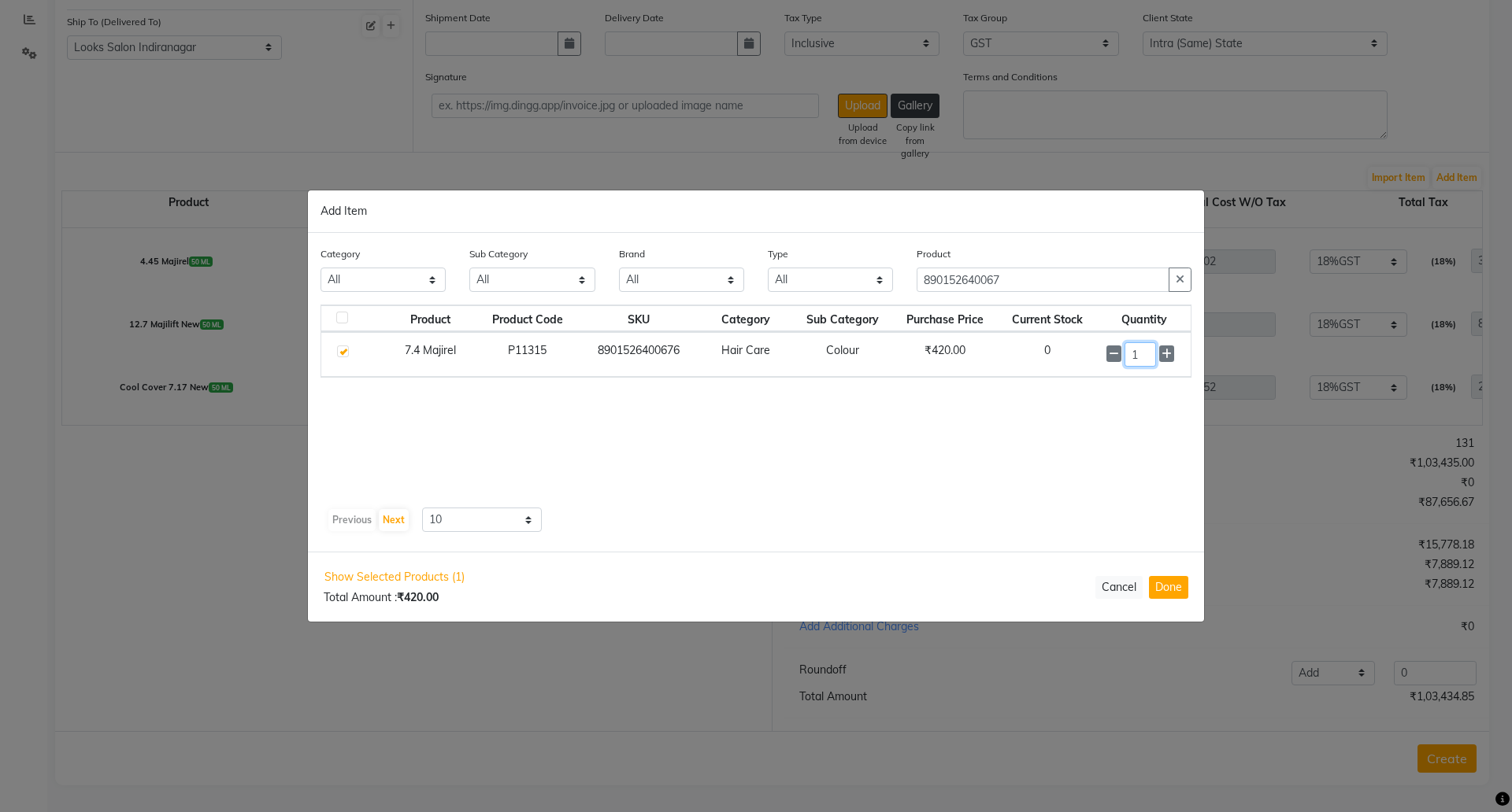
drag, startPoint x: 1138, startPoint y: 362, endPoint x: 1096, endPoint y: 362, distance: 42.0
click at [1097, 362] on td "1" at bounding box center [1144, 354] width 94 height 45
drag, startPoint x: 1169, startPoint y: 578, endPoint x: 1406, endPoint y: 255, distance: 400.6
click at [1169, 579] on button "Done" at bounding box center [1168, 587] width 39 height 23
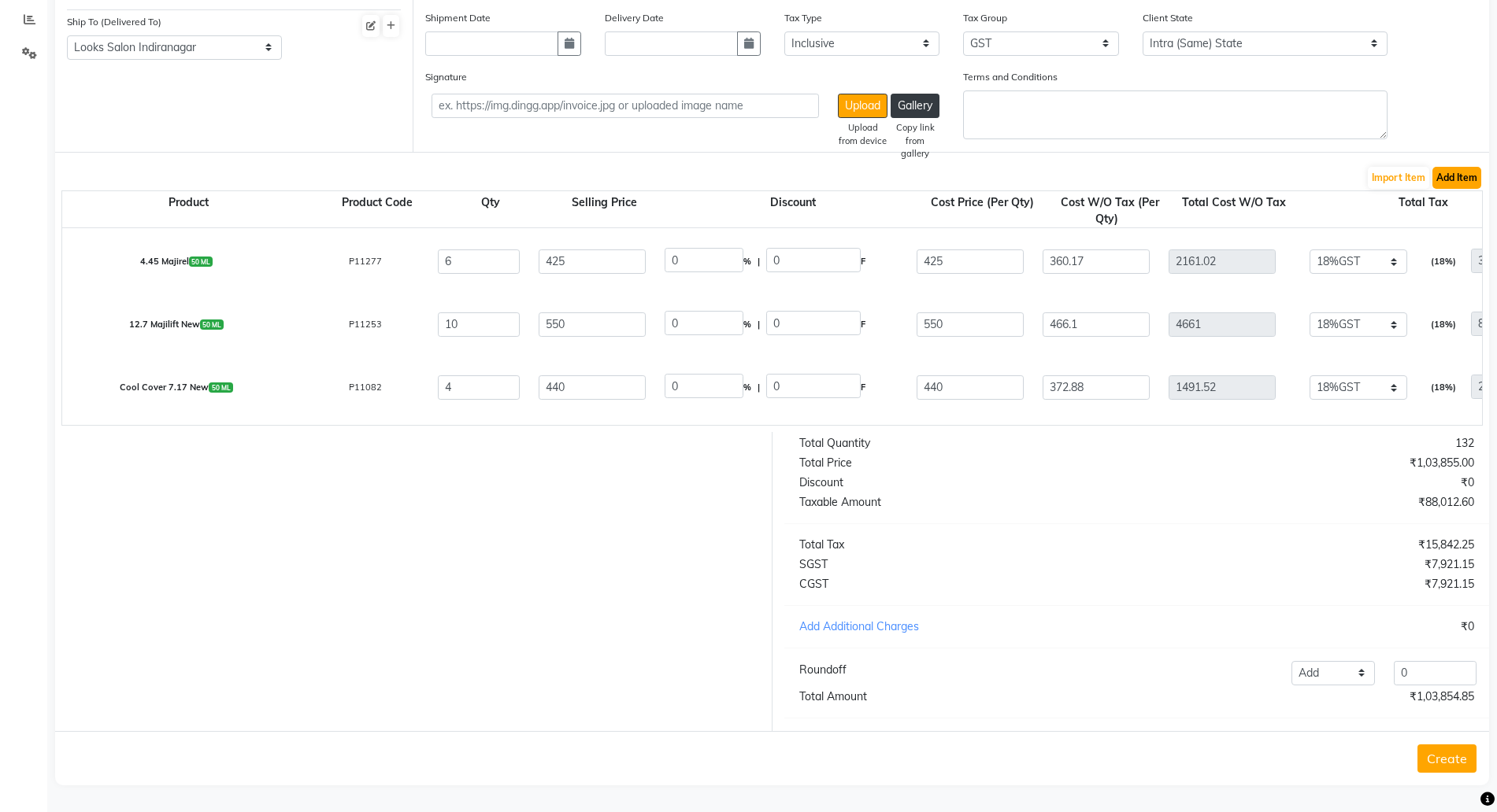
click at [1450, 167] on button "Add Item" at bounding box center [1457, 177] width 49 height 22
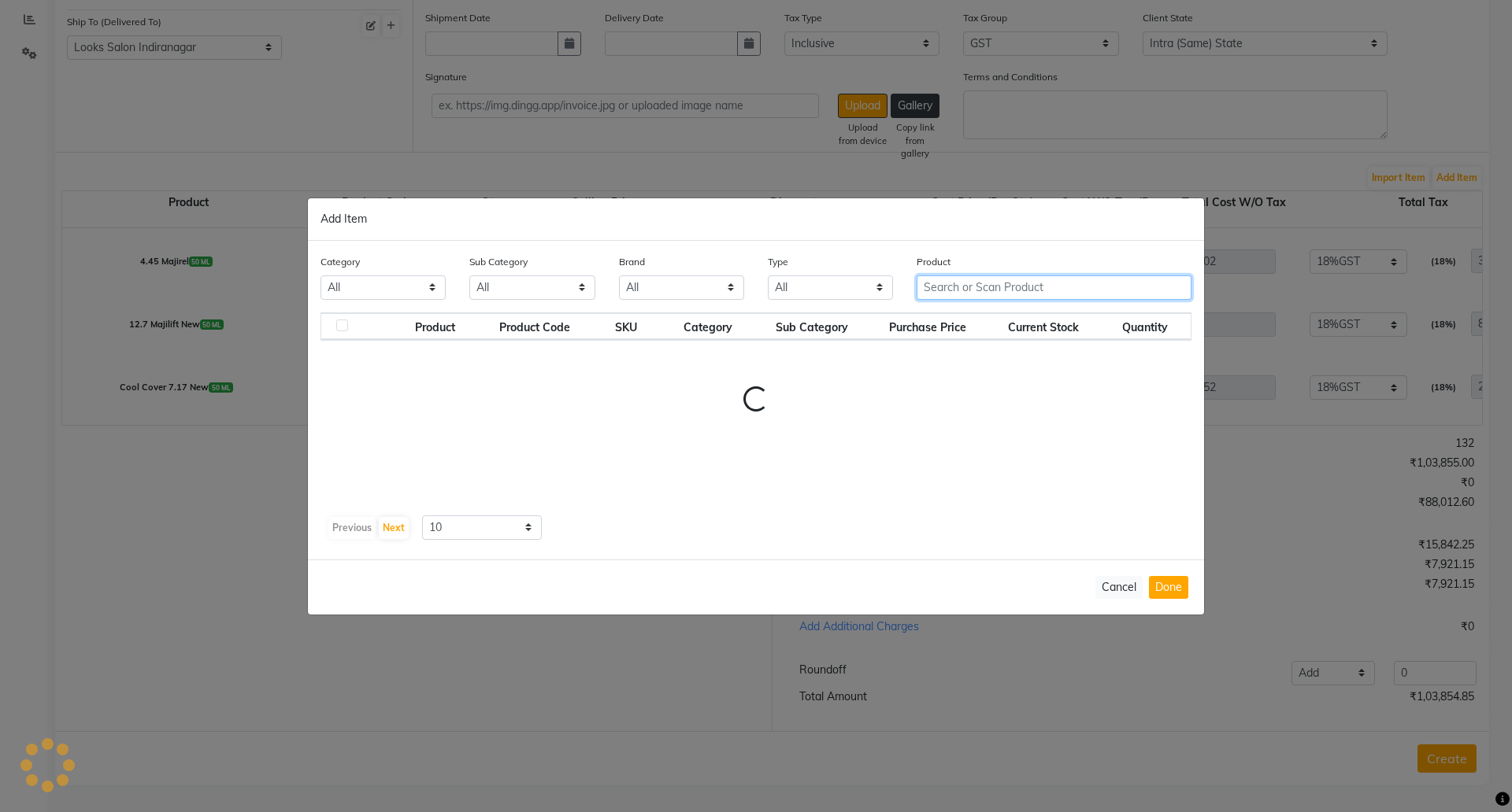
click at [974, 282] on input "text" at bounding box center [1055, 287] width 275 height 24
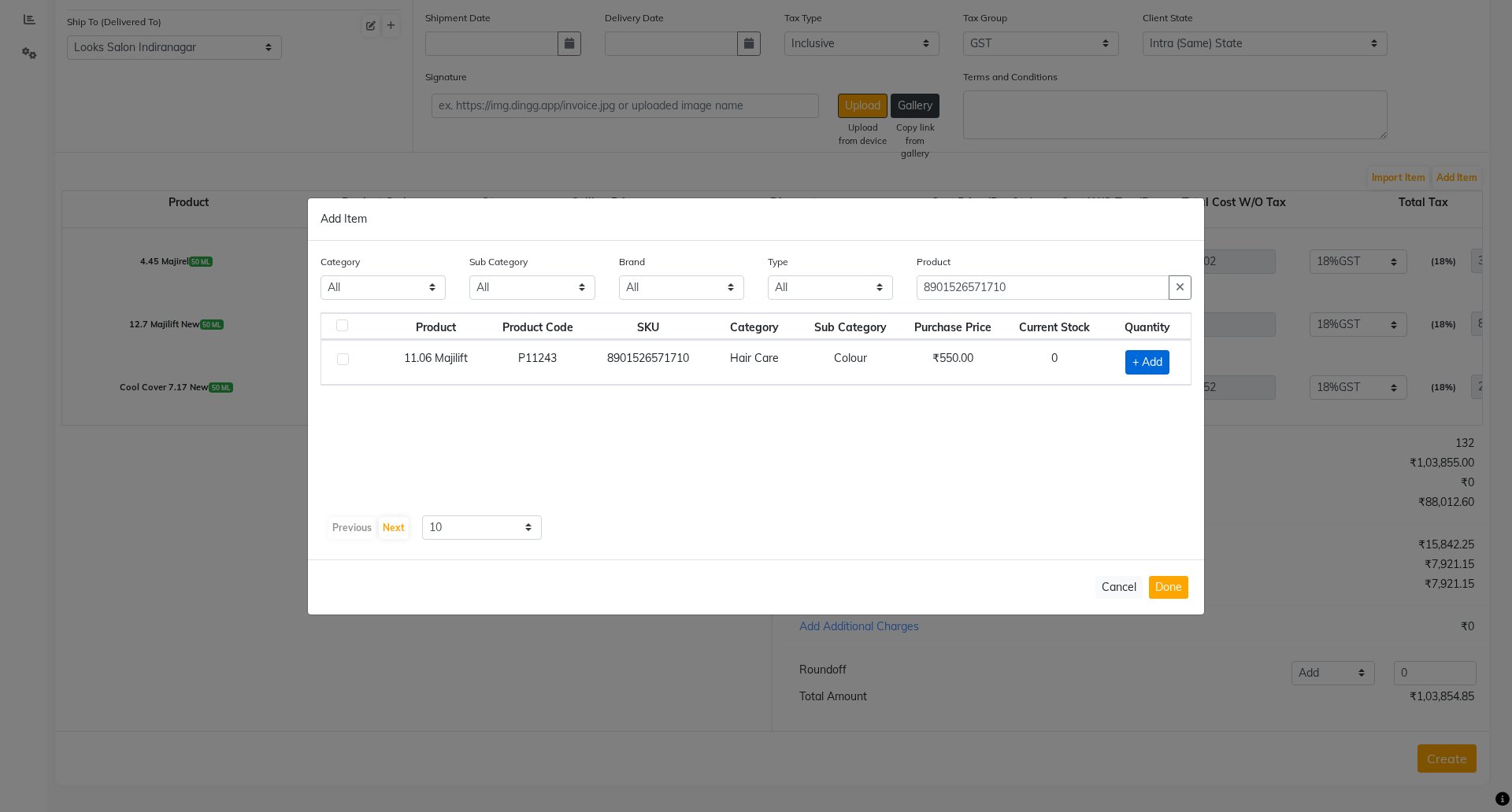
click at [1136, 368] on span "+ Add" at bounding box center [1148, 362] width 44 height 24
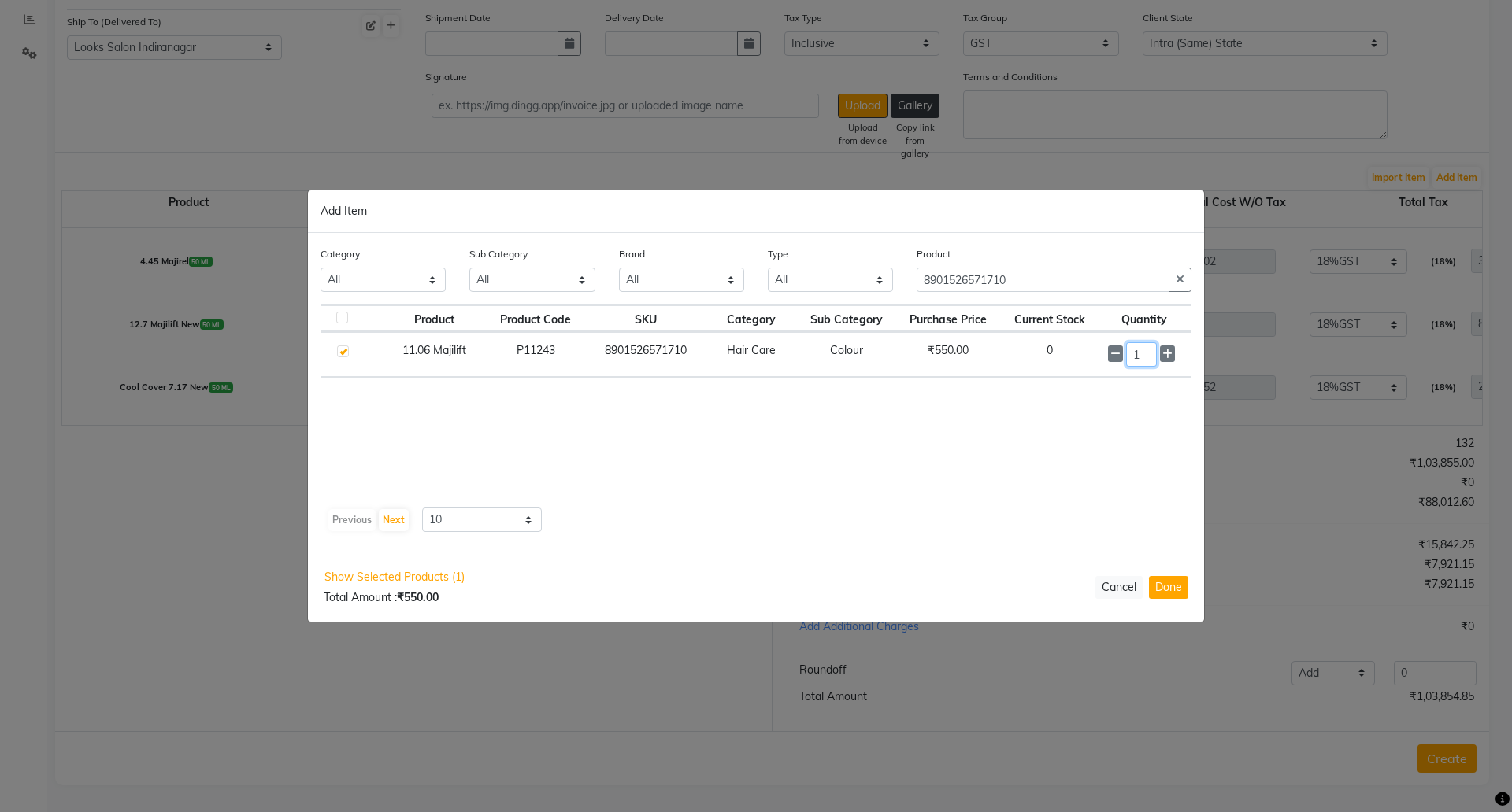
drag, startPoint x: 1147, startPoint y: 359, endPoint x: 1094, endPoint y: 340, distance: 56.3
click at [1104, 359] on td "1" at bounding box center [1144, 354] width 92 height 45
click at [1156, 579] on button "Done" at bounding box center [1168, 587] width 39 height 23
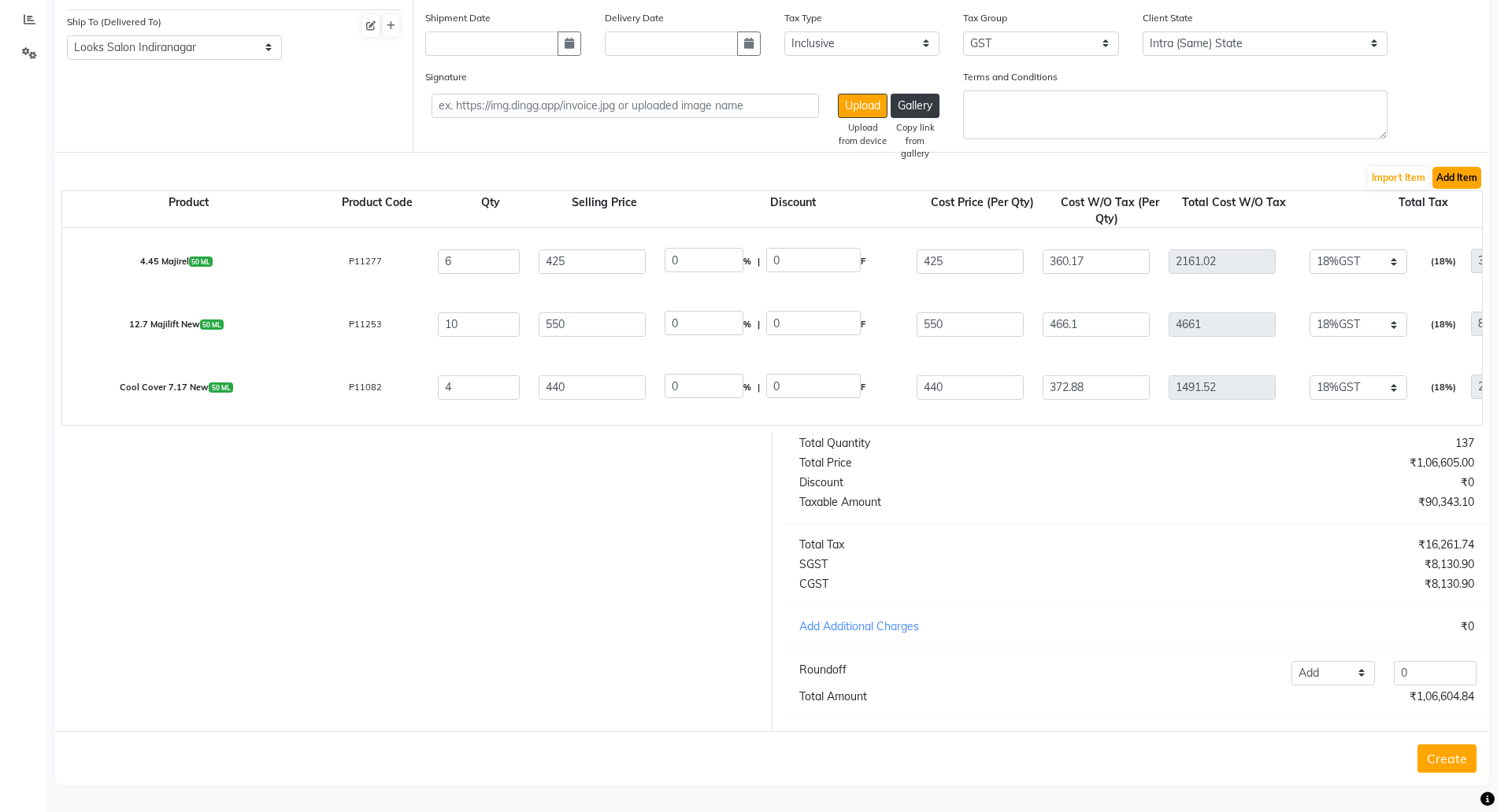
click at [1460, 167] on button "Add Item" at bounding box center [1457, 177] width 49 height 22
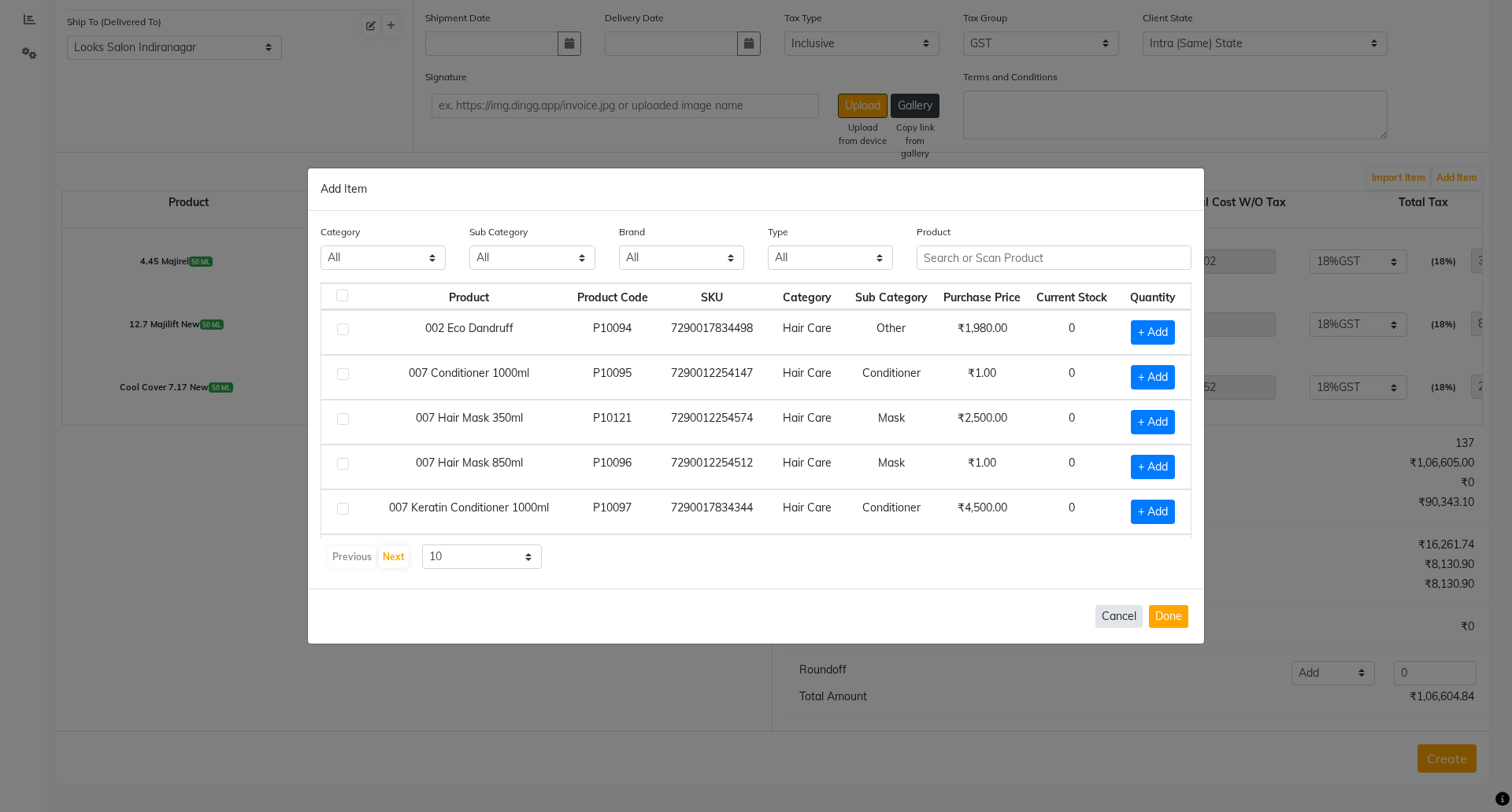
click at [1112, 620] on button "Cancel" at bounding box center [1119, 617] width 47 height 23
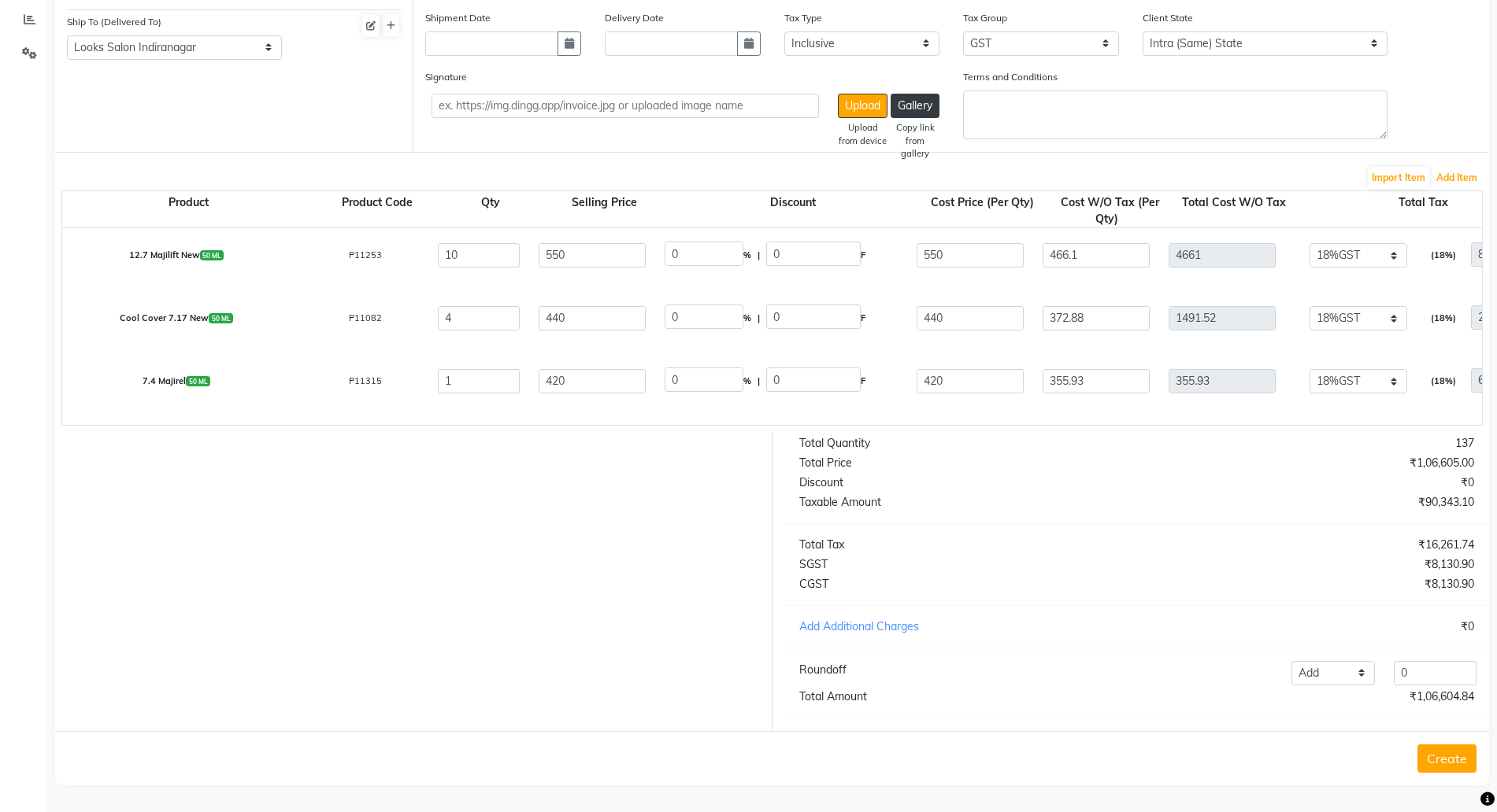
scroll to position [1699, 0]
click at [1453, 167] on button "Add Item" at bounding box center [1457, 177] width 49 height 22
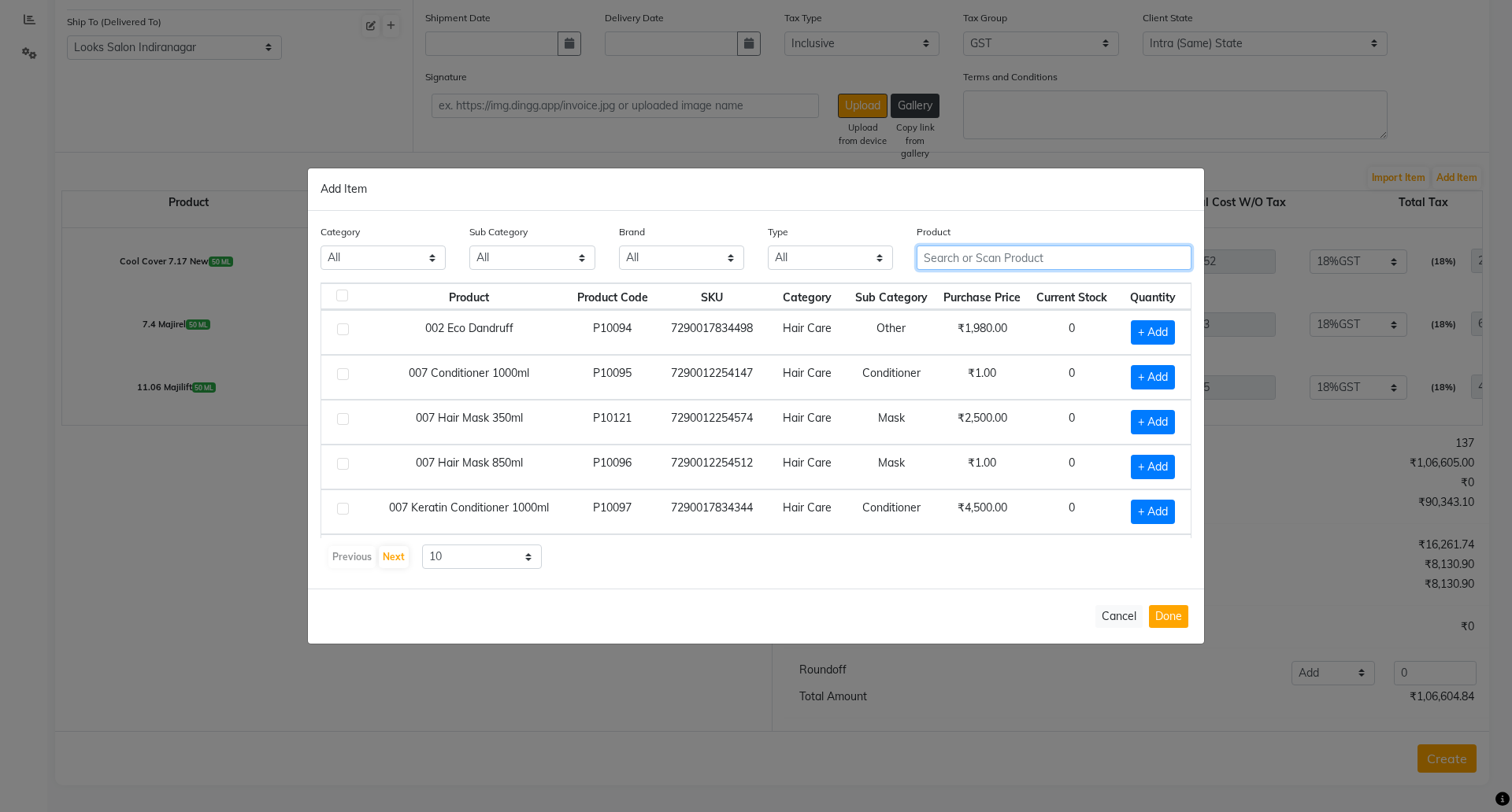
click at [982, 260] on input "text" at bounding box center [1055, 257] width 275 height 24
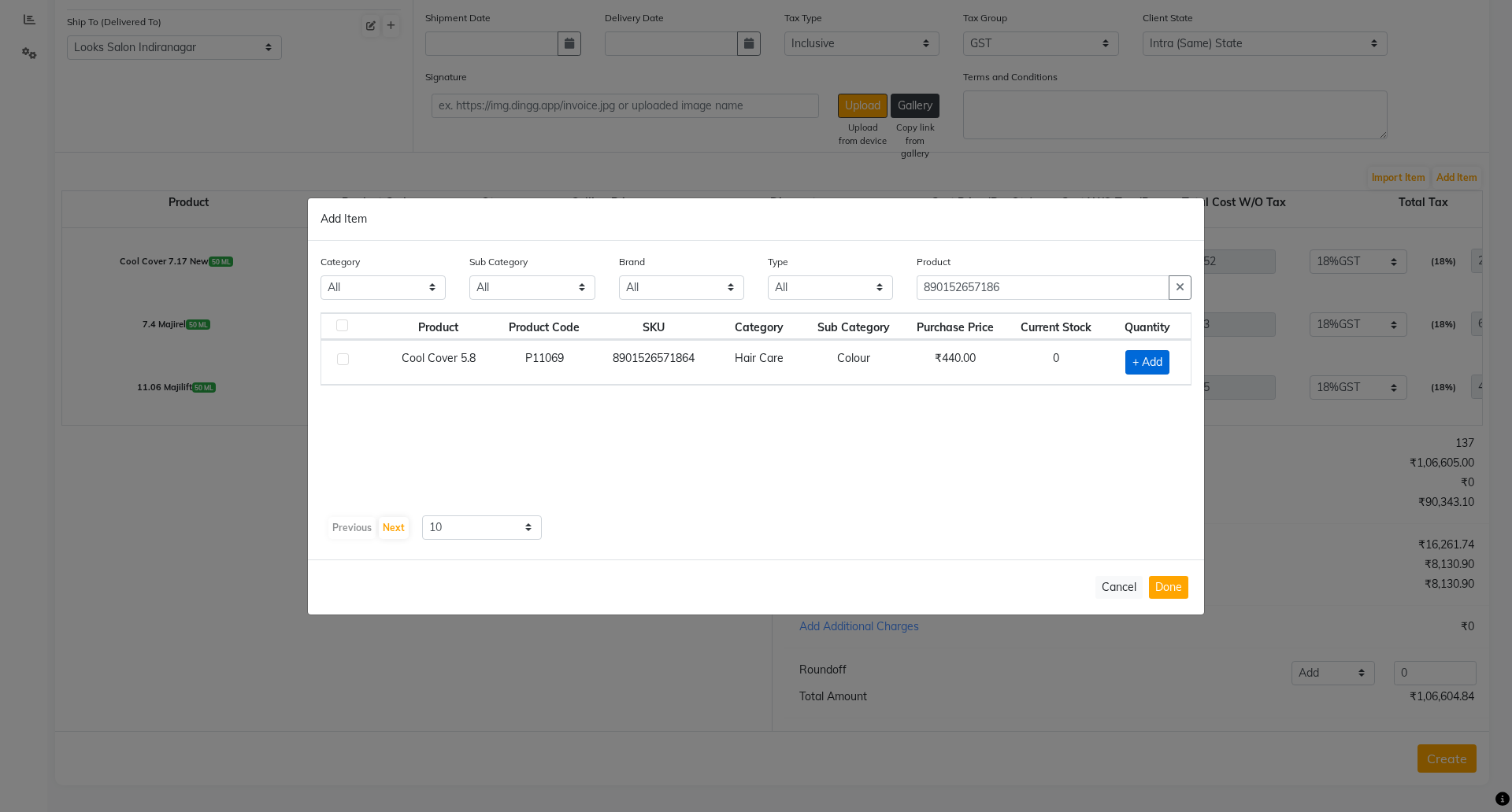
click at [1144, 354] on span "+ Add" at bounding box center [1148, 362] width 44 height 24
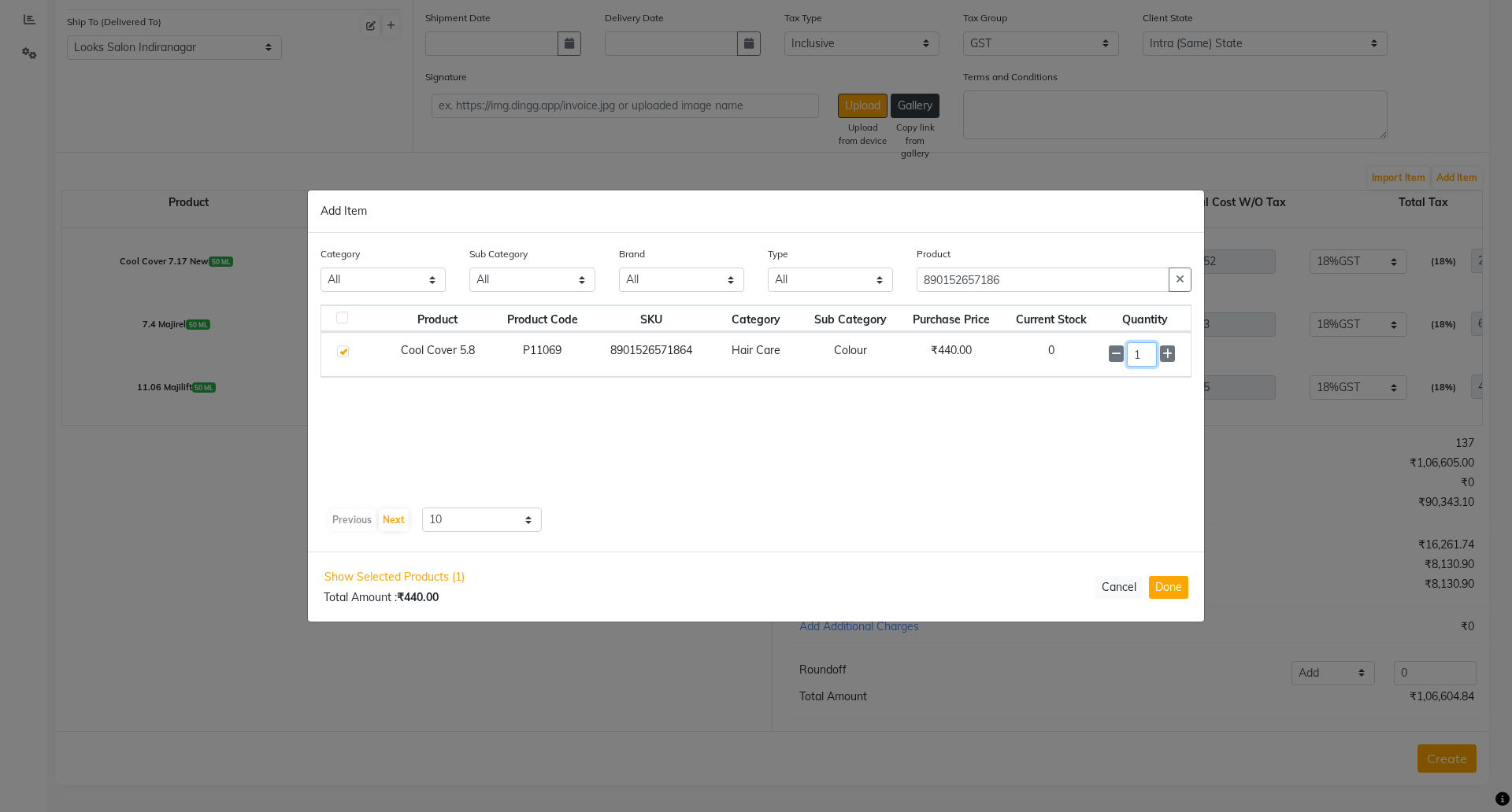
drag, startPoint x: 1147, startPoint y: 351, endPoint x: 1128, endPoint y: 356, distance: 19.6
click at [1128, 356] on input "1" at bounding box center [1142, 354] width 30 height 24
click at [1168, 588] on button "Done" at bounding box center [1168, 587] width 39 height 23
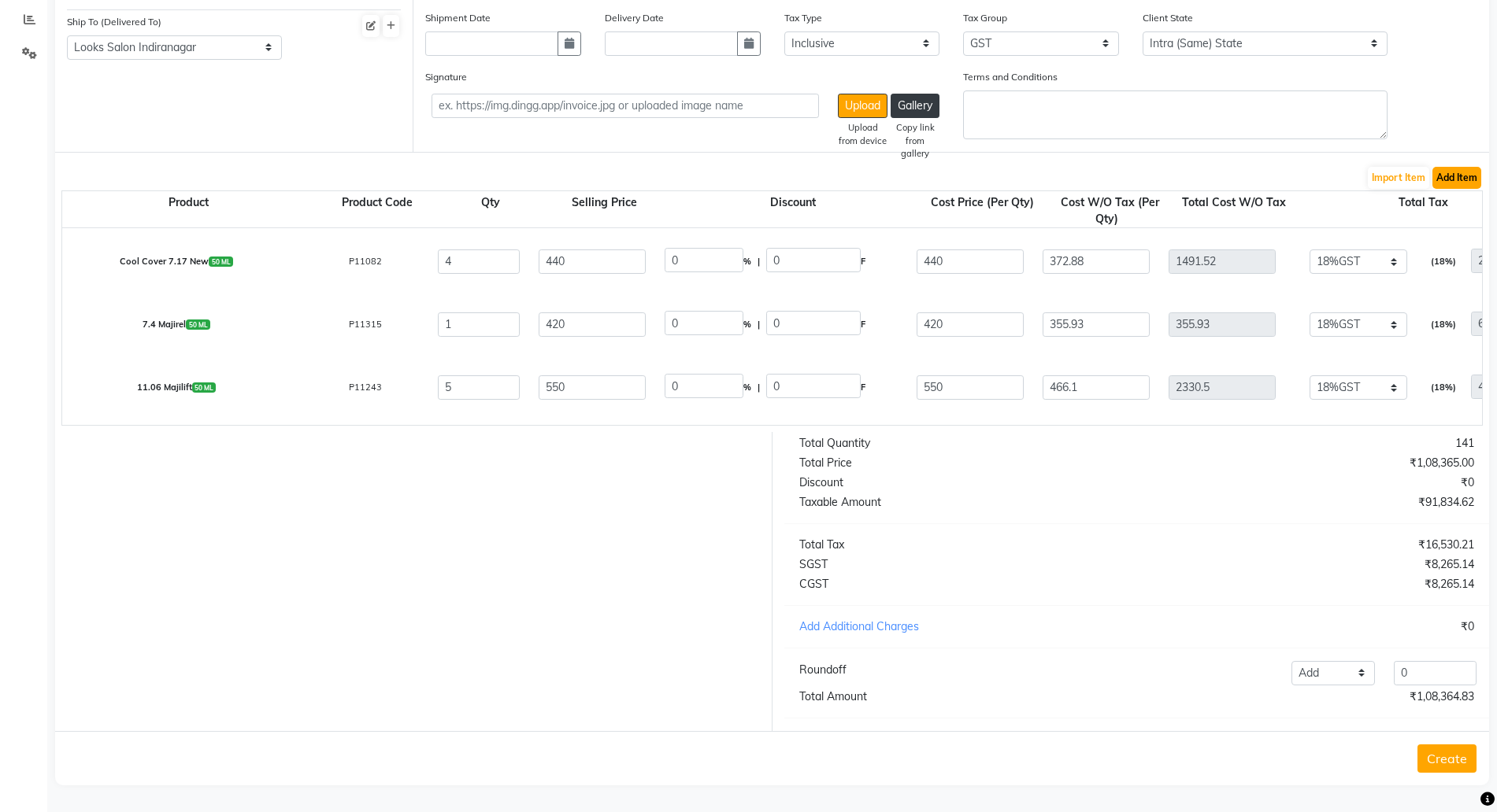
click at [1460, 167] on button "Add Item" at bounding box center [1457, 177] width 49 height 22
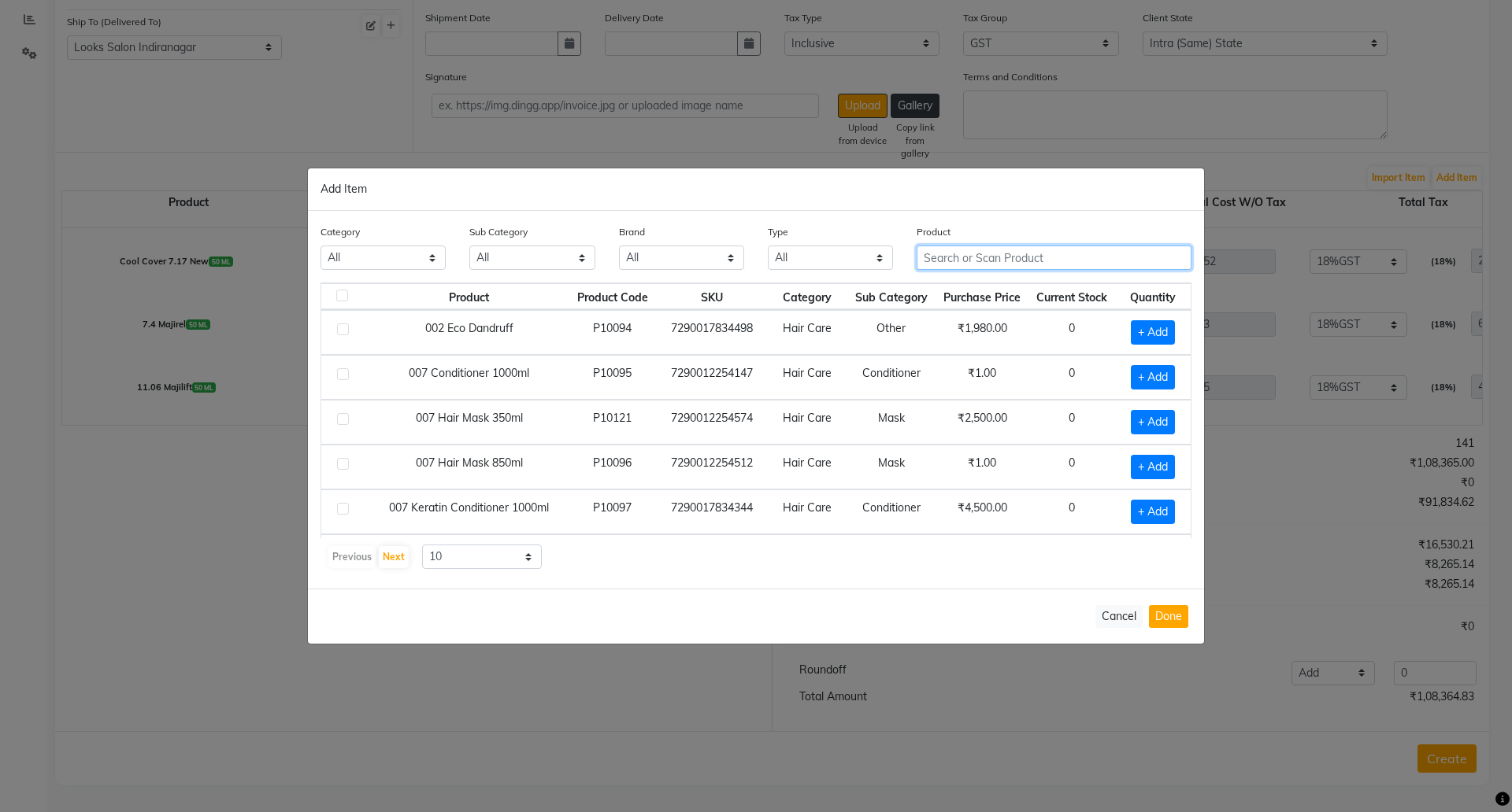
click at [957, 262] on input "text" at bounding box center [1055, 257] width 275 height 24
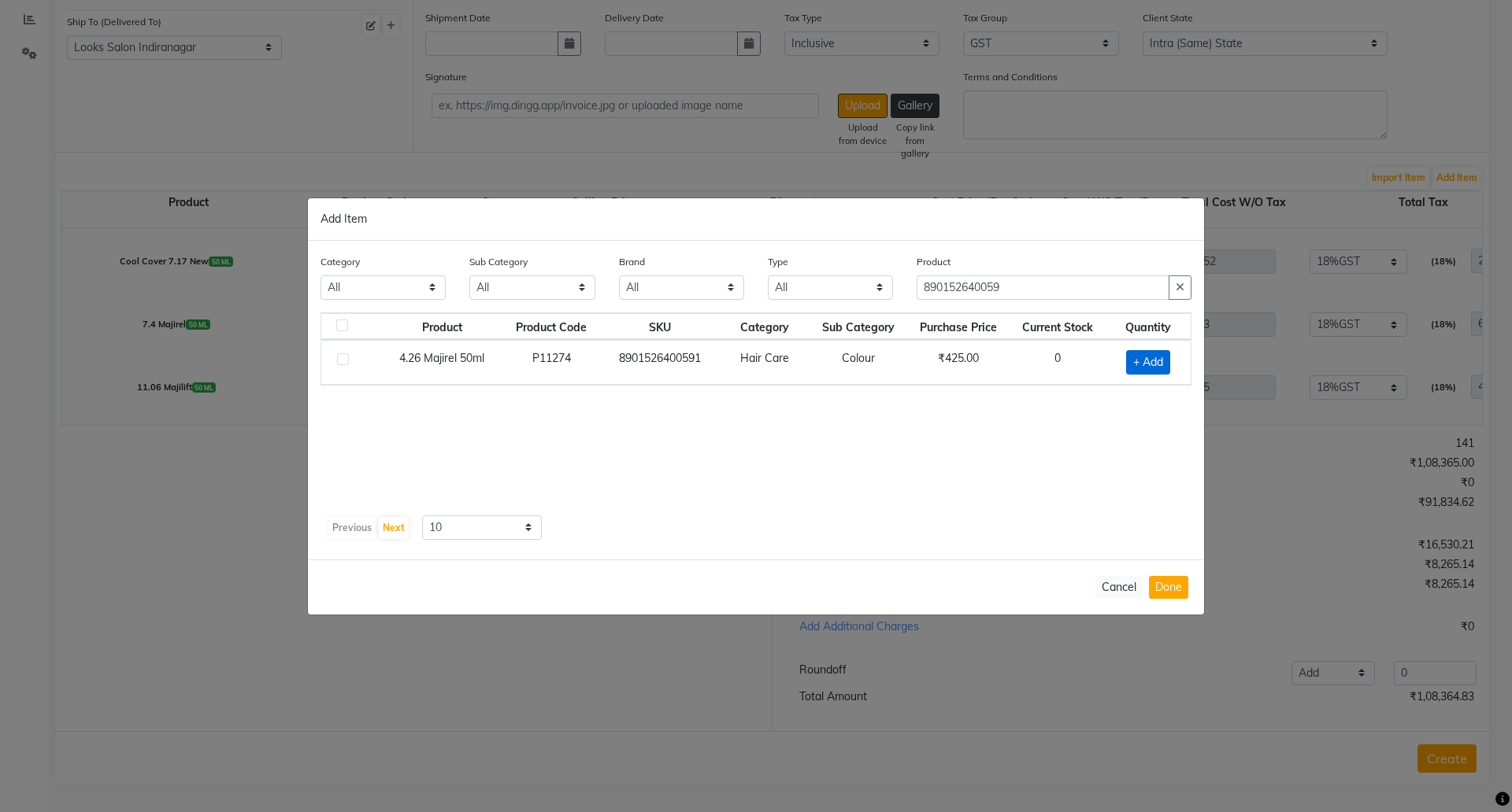
click at [1143, 353] on span "+ Add" at bounding box center [1149, 362] width 44 height 24
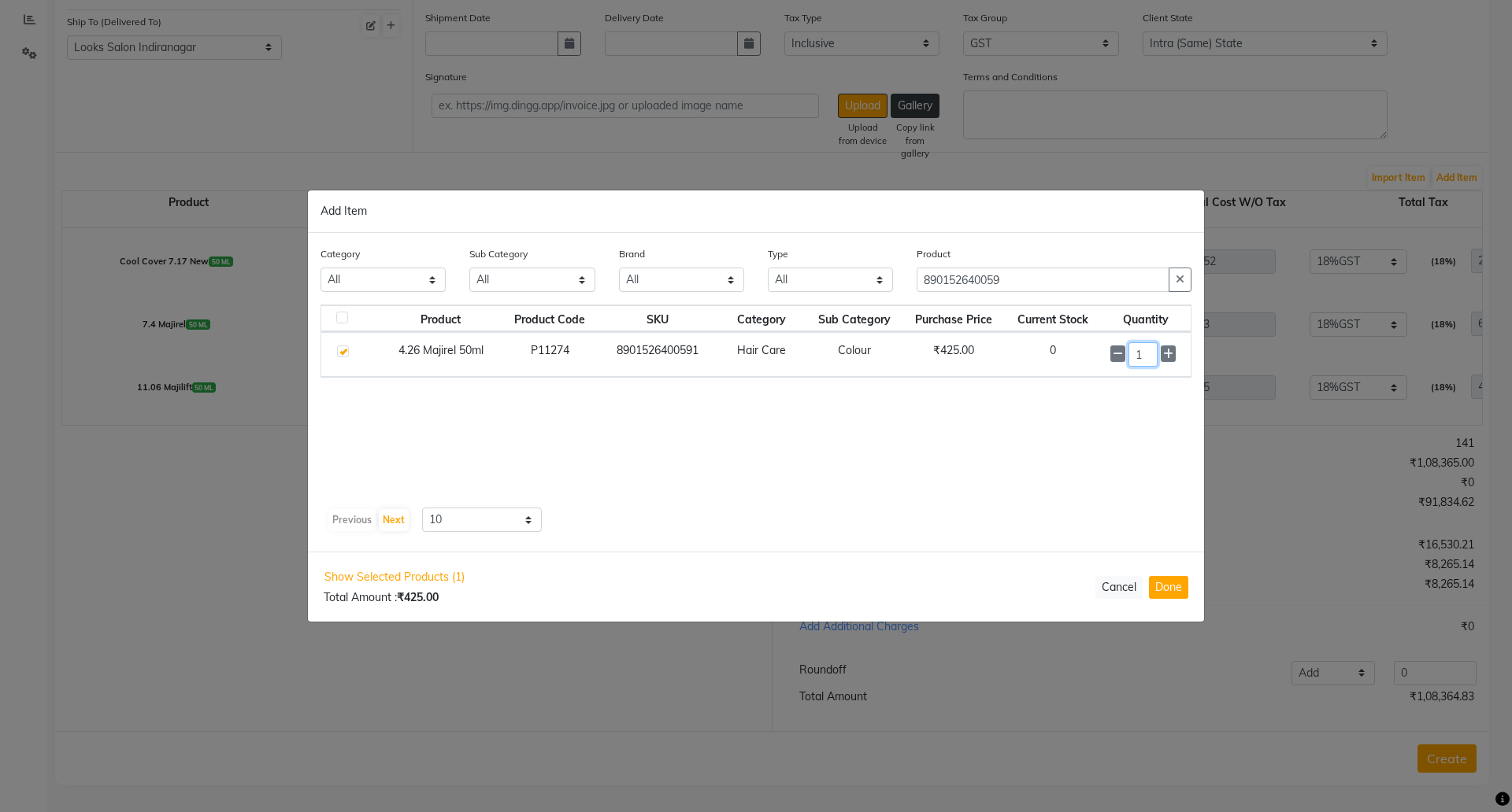
drag, startPoint x: 1151, startPoint y: 351, endPoint x: 1083, endPoint y: 341, distance: 68.7
click at [1085, 348] on tr "4.26 Majirel 50ml P11274 8901526400591 Hair Care Colour ₹425.00 0 1" at bounding box center [756, 354] width 869 height 45
click at [1172, 577] on button "Done" at bounding box center [1168, 587] width 39 height 23
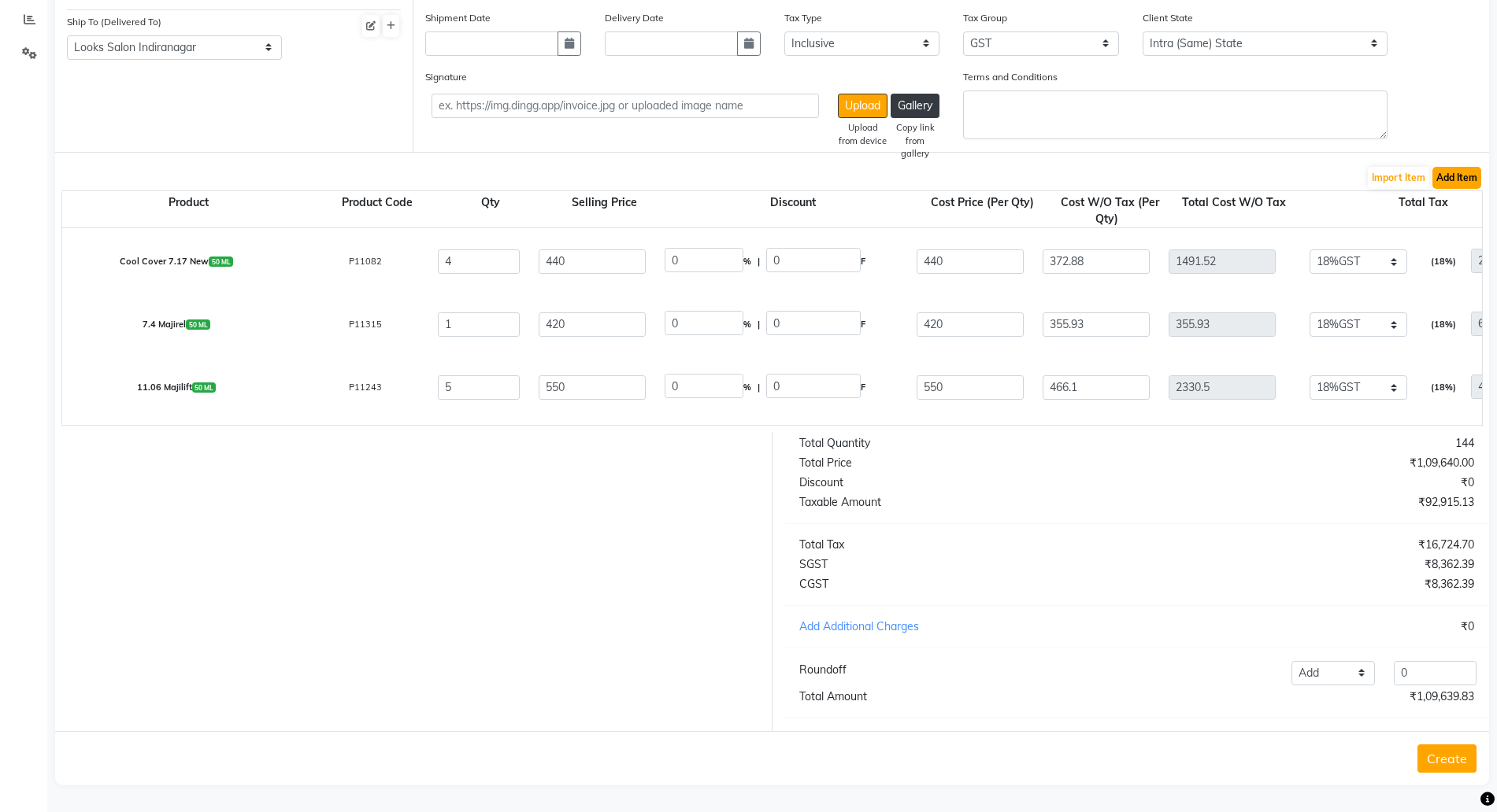
click at [1467, 167] on button "Add Item" at bounding box center [1457, 177] width 49 height 22
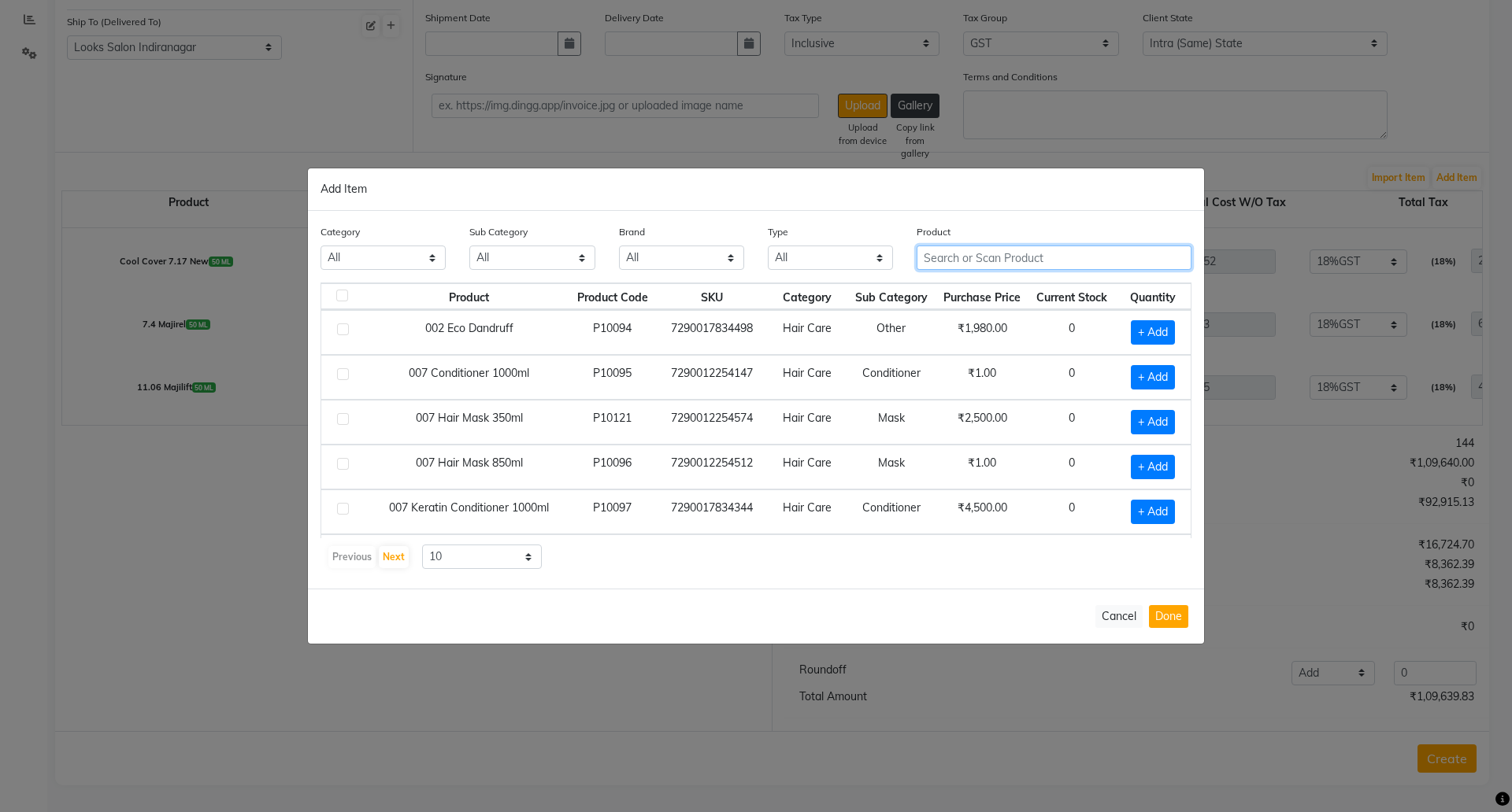
click at [967, 258] on input "text" at bounding box center [1055, 257] width 275 height 24
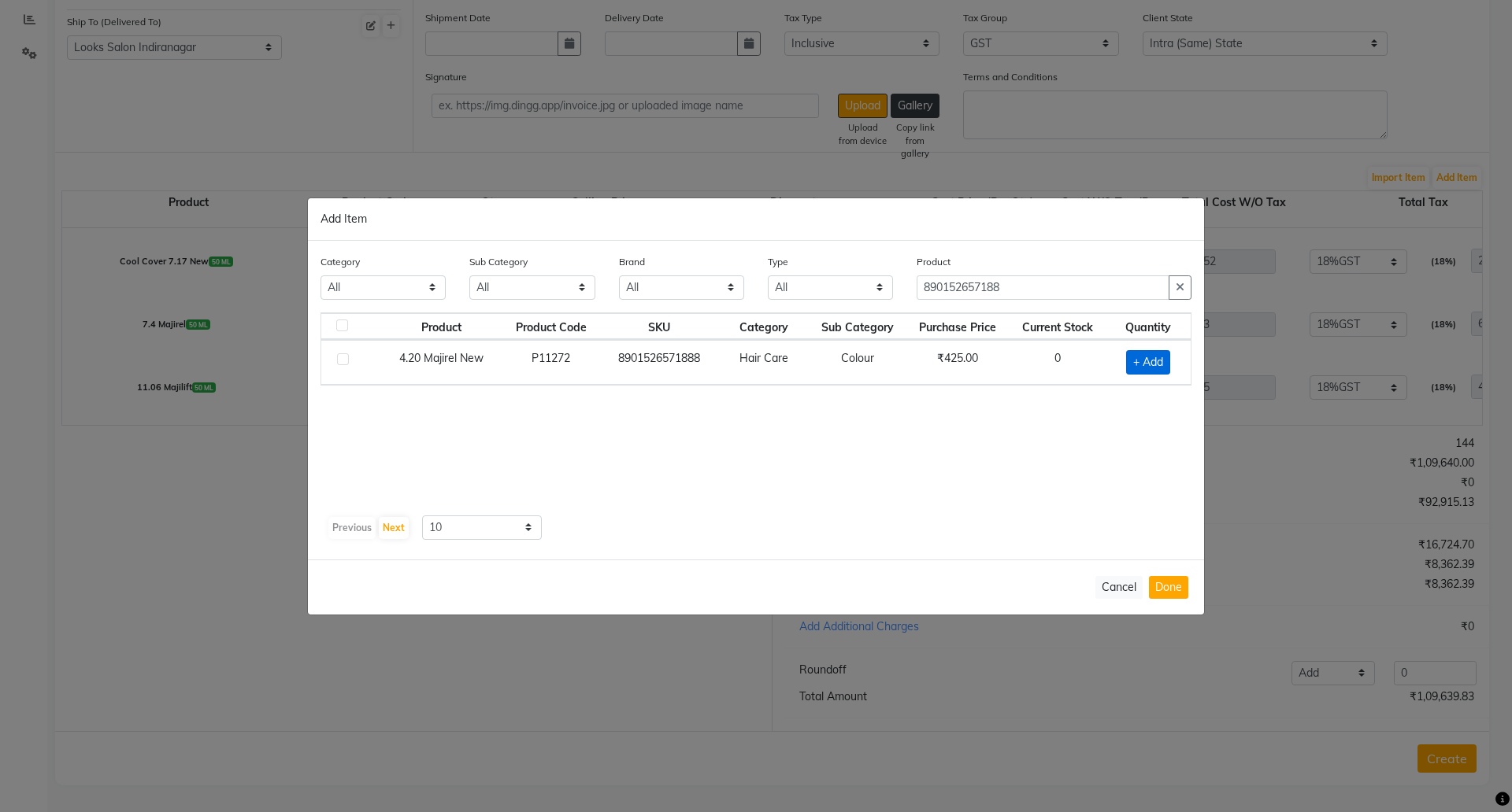
click at [1146, 359] on span "+ Add" at bounding box center [1149, 362] width 44 height 24
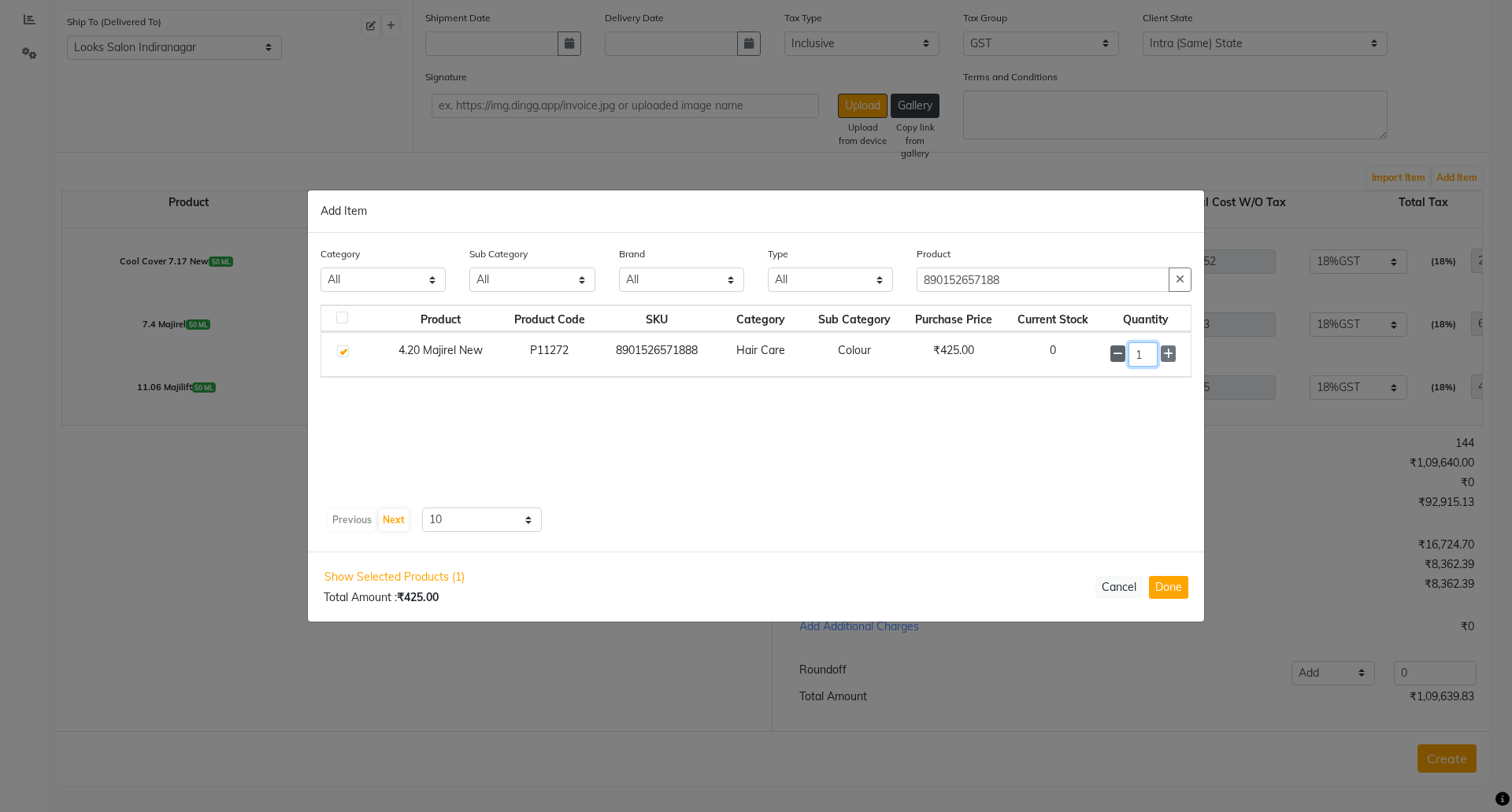
drag, startPoint x: 1146, startPoint y: 359, endPoint x: 1118, endPoint y: 359, distance: 28.0
click at [1120, 359] on div "1" at bounding box center [1146, 354] width 71 height 24
click at [1144, 359] on input "1" at bounding box center [1144, 355] width 30 height 24
click at [1161, 585] on button "Done" at bounding box center [1168, 587] width 39 height 23
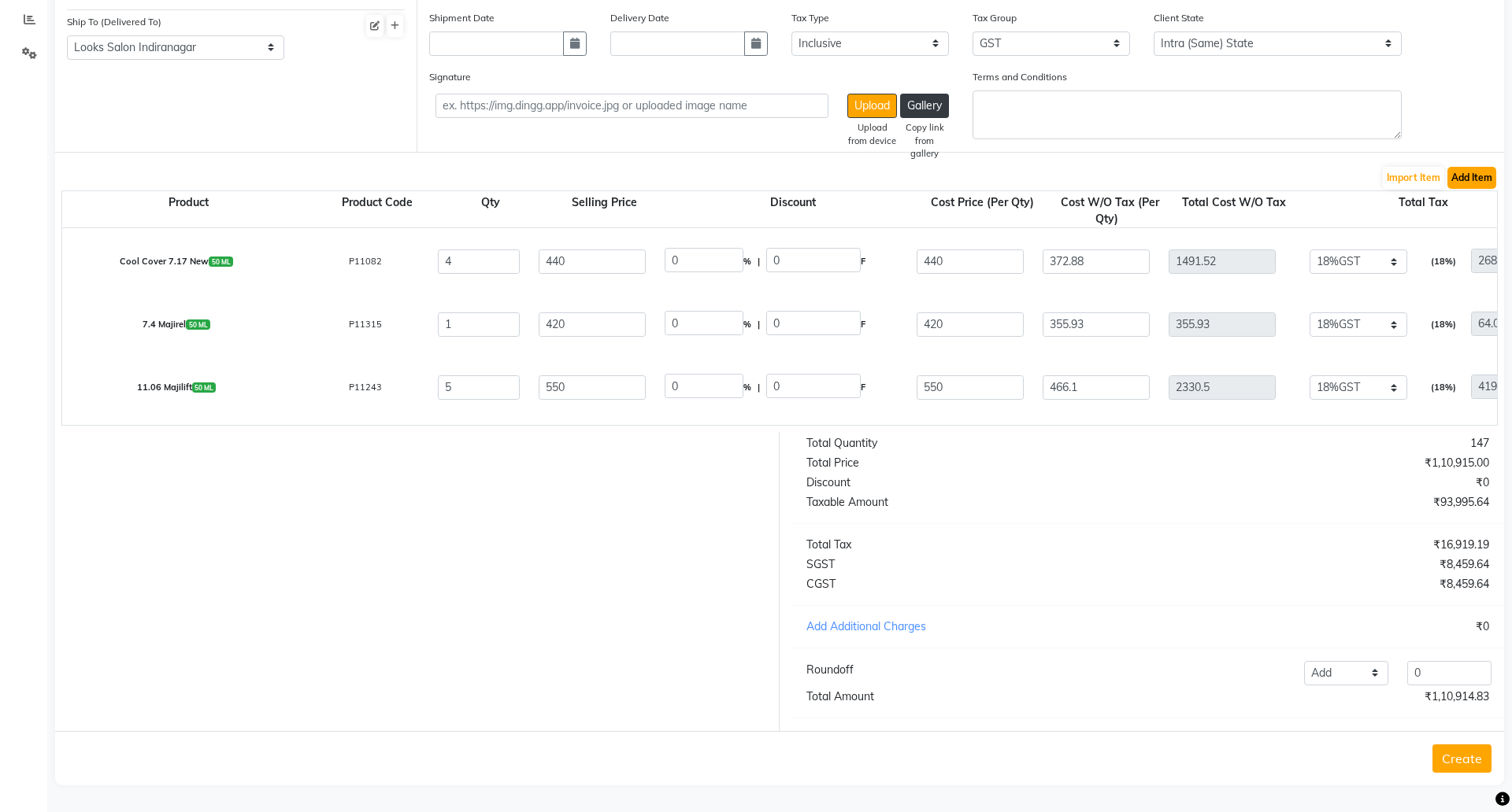
click at [1463, 167] on button "Add Item" at bounding box center [1471, 177] width 49 height 22
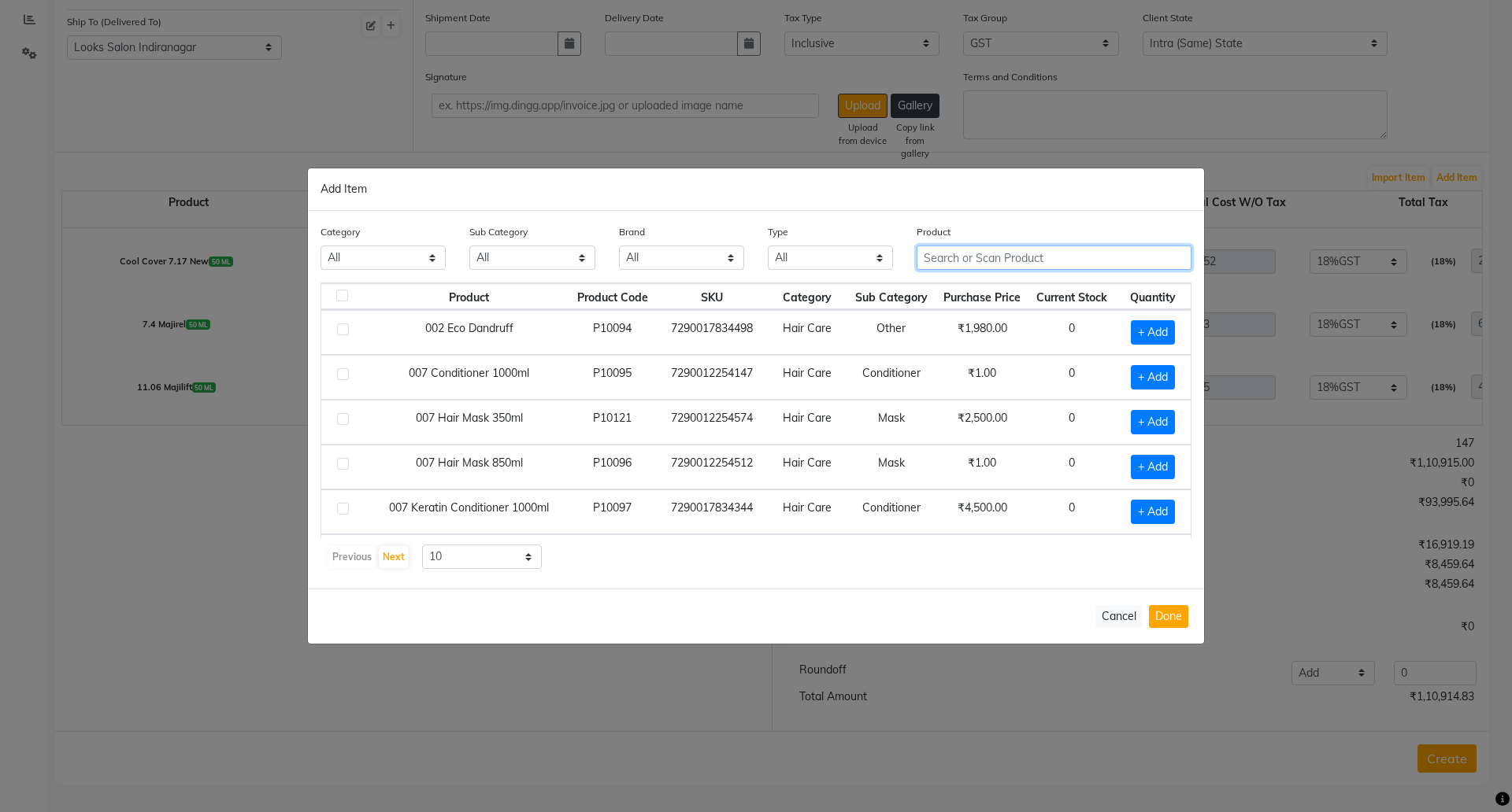
click at [987, 259] on input "text" at bounding box center [1055, 257] width 275 height 24
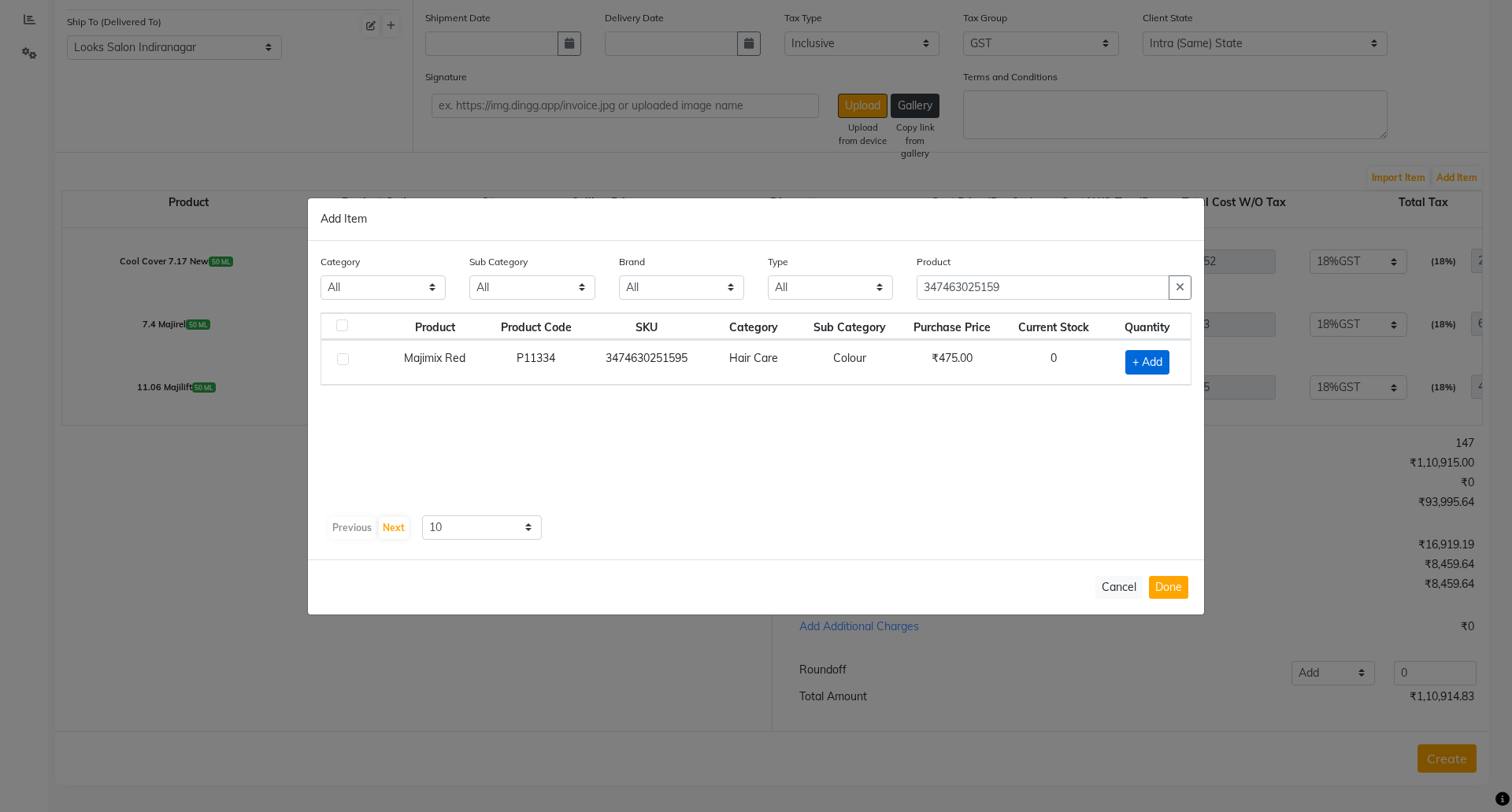
click at [1147, 352] on span "+ Add" at bounding box center [1148, 362] width 44 height 24
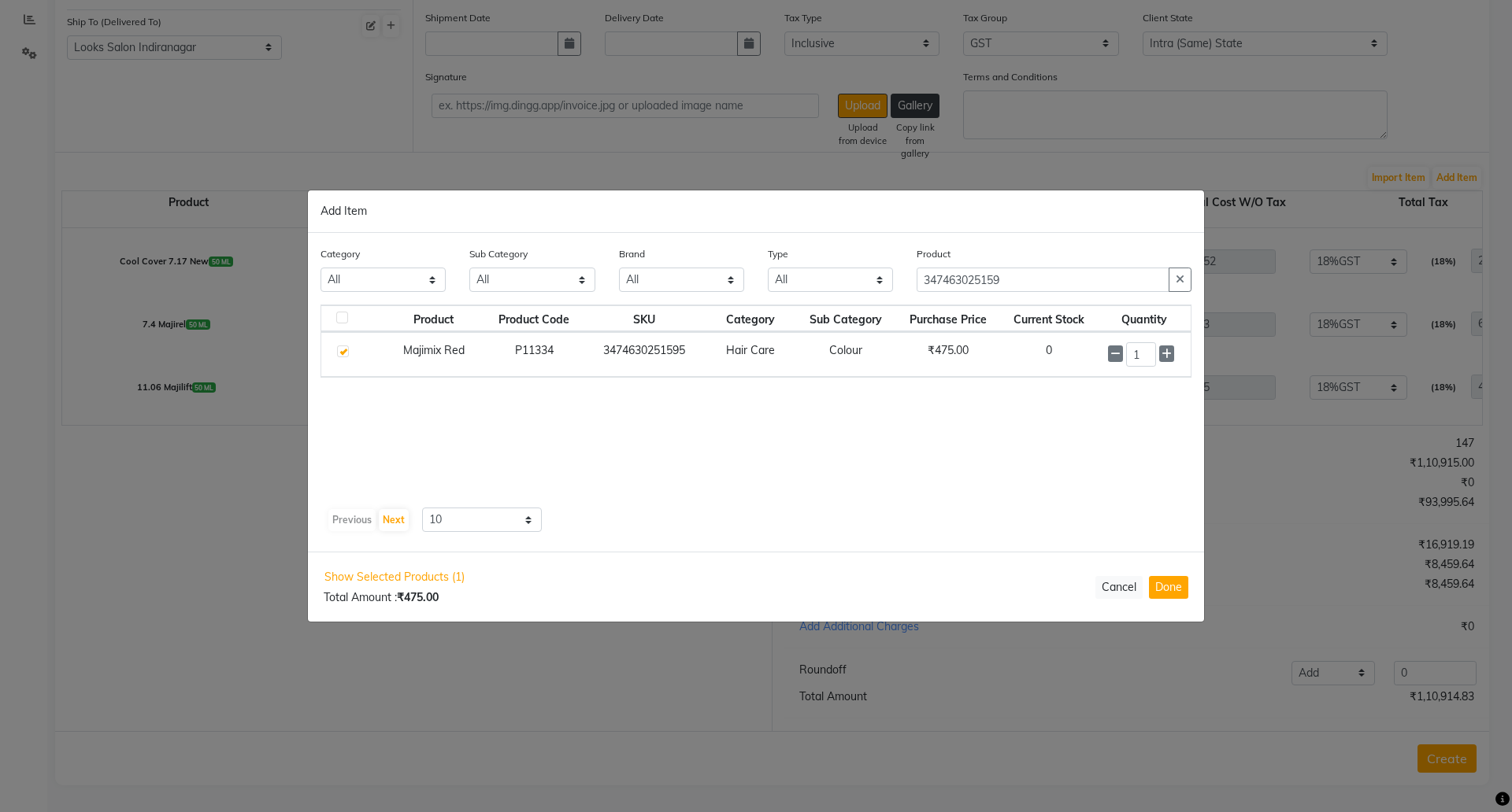
click at [1164, 572] on div "Show Selected Products (1) Total Amount : ₹475.00 Cancel Done" at bounding box center [756, 587] width 896 height 70
click at [1165, 591] on button "Done" at bounding box center [1168, 587] width 39 height 23
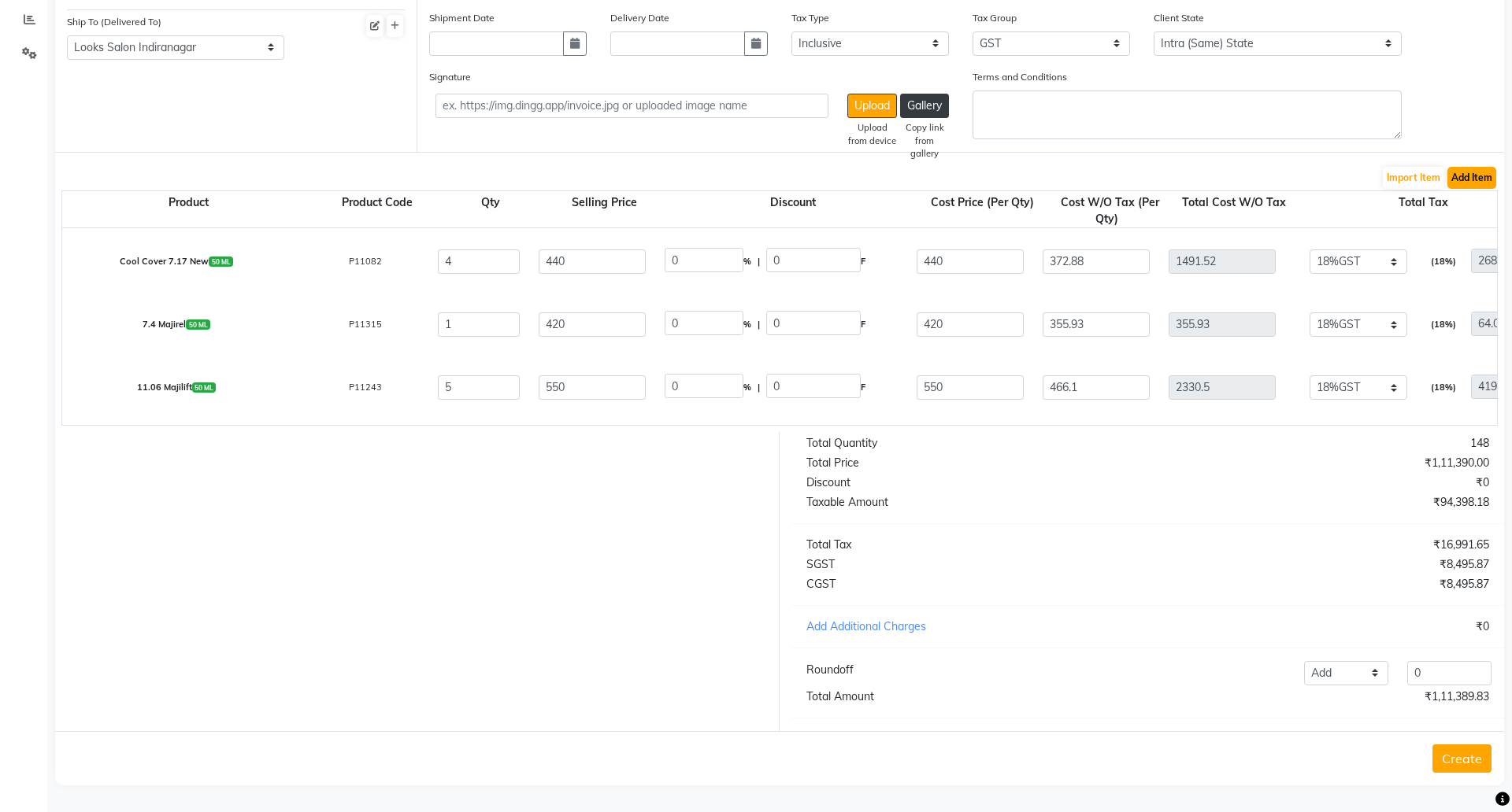
click at [1457, 171] on button "Add Item" at bounding box center [1471, 177] width 49 height 22
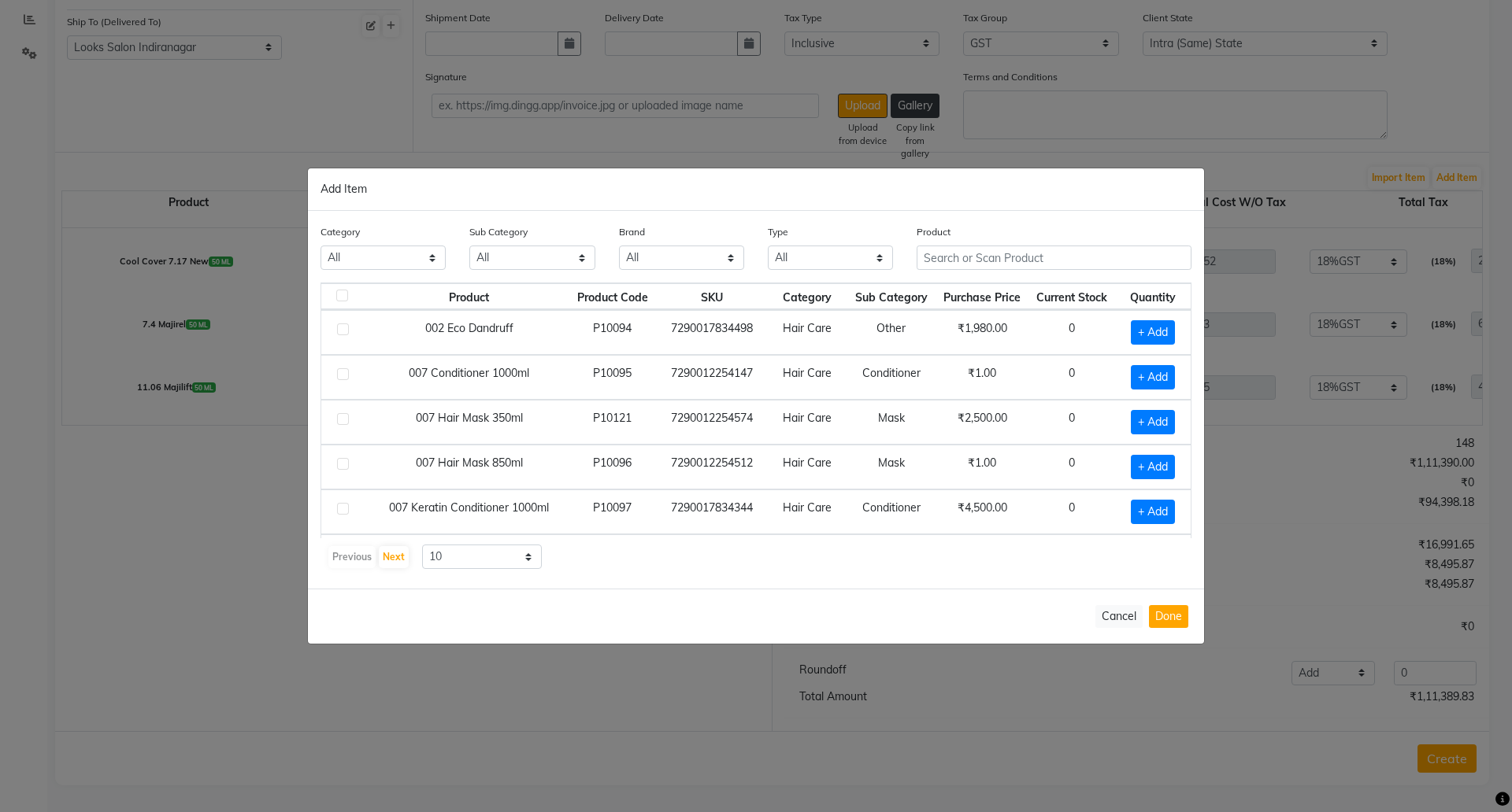
click at [1075, 271] on div "Product" at bounding box center [1054, 253] width 298 height 59
click at [999, 256] on input "text" at bounding box center [1055, 257] width 275 height 24
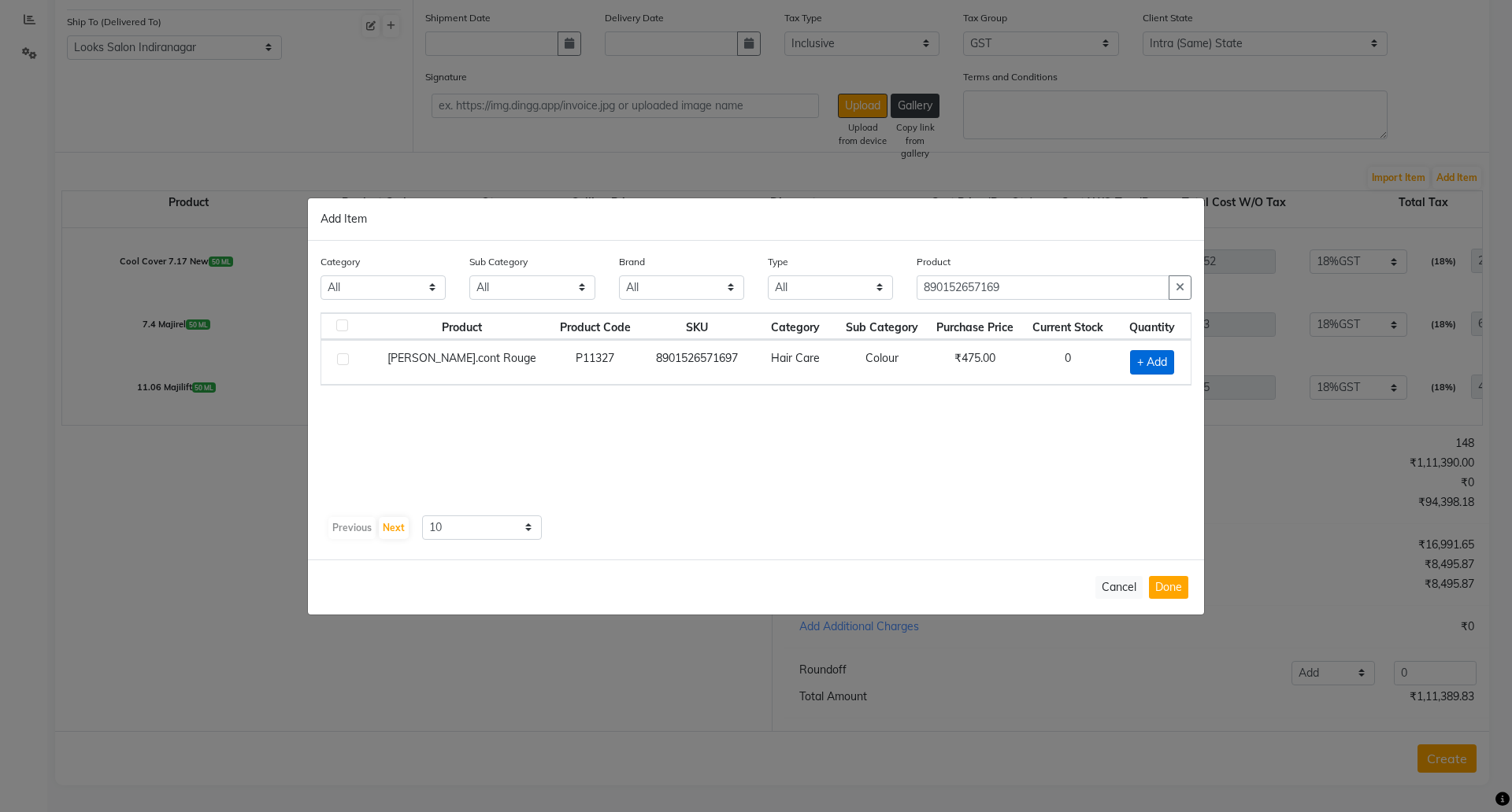
click at [1156, 364] on span "+ Add" at bounding box center [1152, 362] width 44 height 24
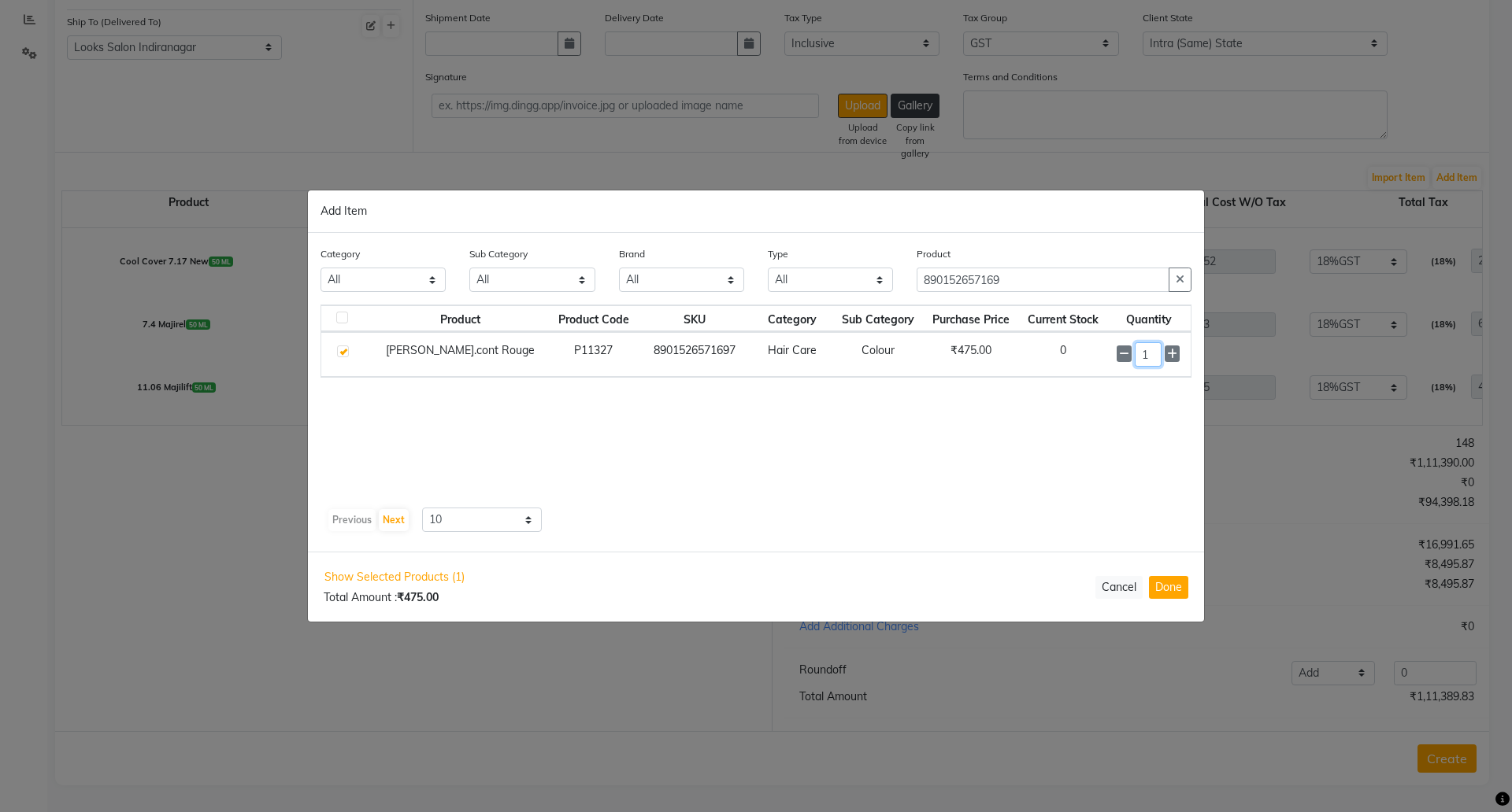
drag, startPoint x: 1149, startPoint y: 348, endPoint x: 1088, endPoint y: 356, distance: 61.5
click at [1090, 358] on tr "[PERSON_NAME].cont Rouge P11327 8901526571697 Hair Care Colour ₹475.00 0 1" at bounding box center [756, 354] width 869 height 45
click at [1164, 572] on div "Show Selected Products (1) Total Amount : ₹475.00 Cancel Done" at bounding box center [756, 587] width 896 height 68
drag, startPoint x: 1169, startPoint y: 593, endPoint x: 1202, endPoint y: 531, distance: 70.2
click at [1170, 594] on button "Done" at bounding box center [1168, 587] width 39 height 23
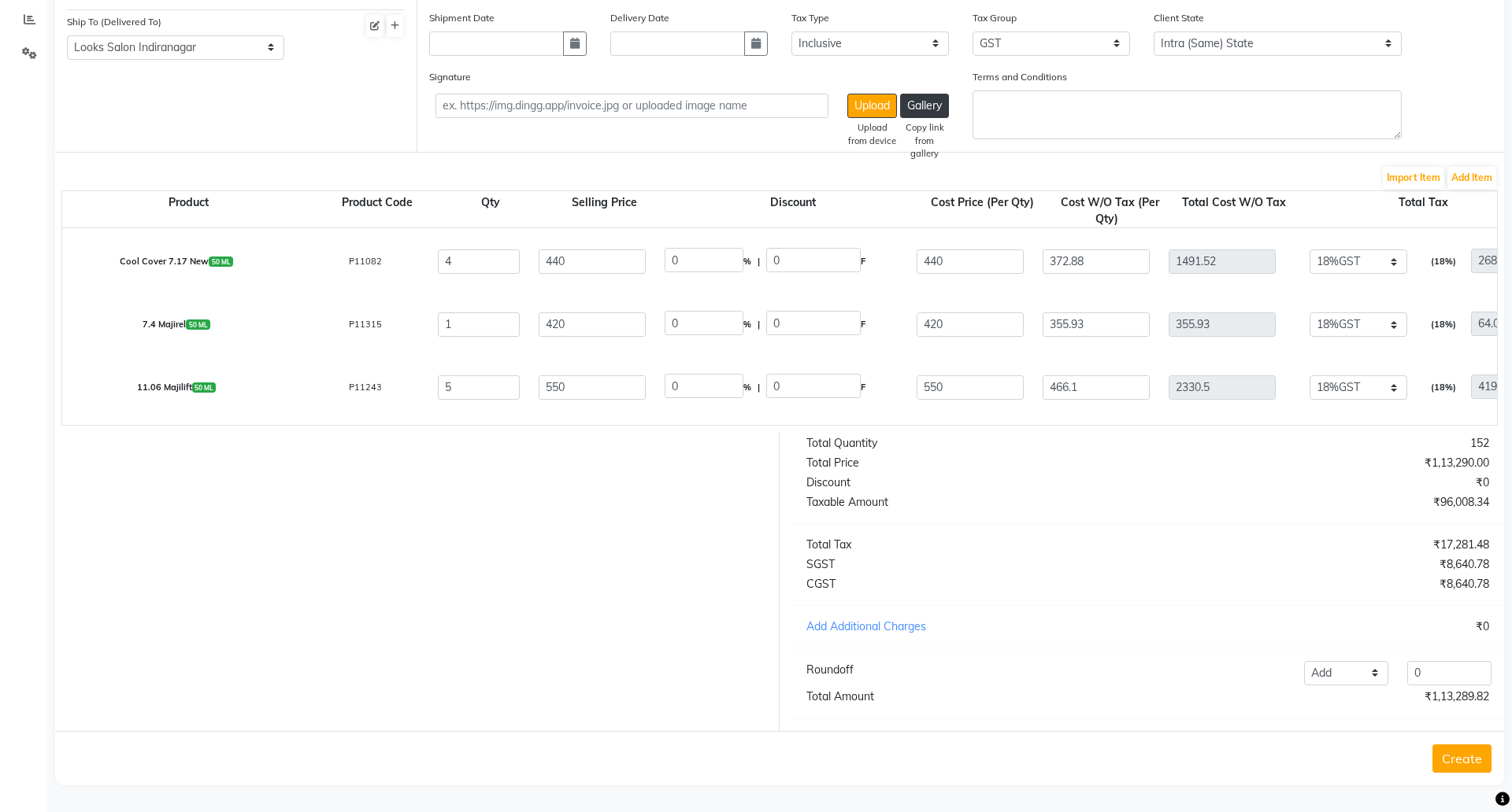
click at [1458, 191] on div "Product Product Code Qty Selling Price Discount Cost Price (Per Qty) Cost W/O T…" at bounding box center [780, 308] width 1437 height 235
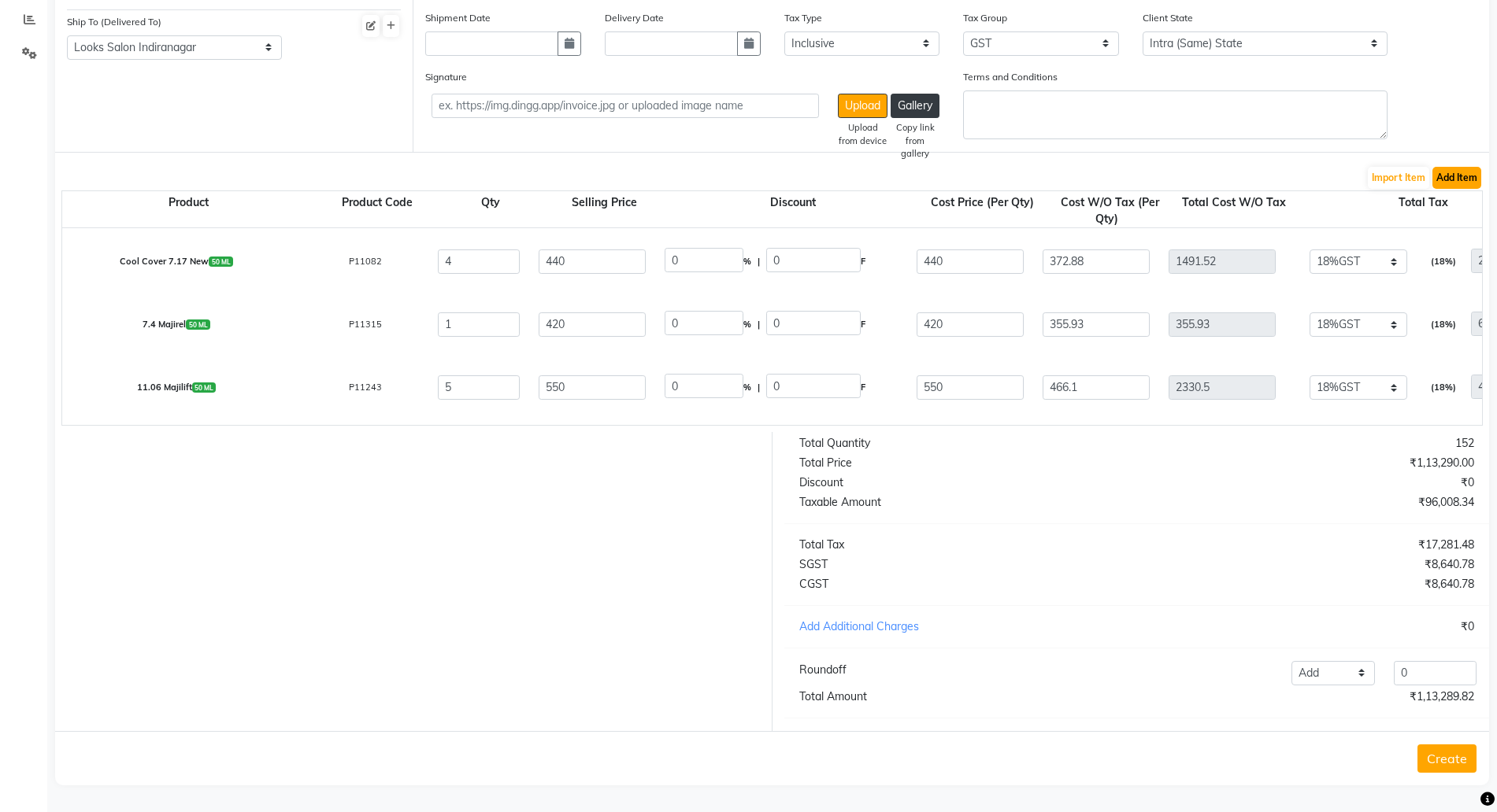
click at [1456, 167] on button "Add Item" at bounding box center [1457, 177] width 49 height 22
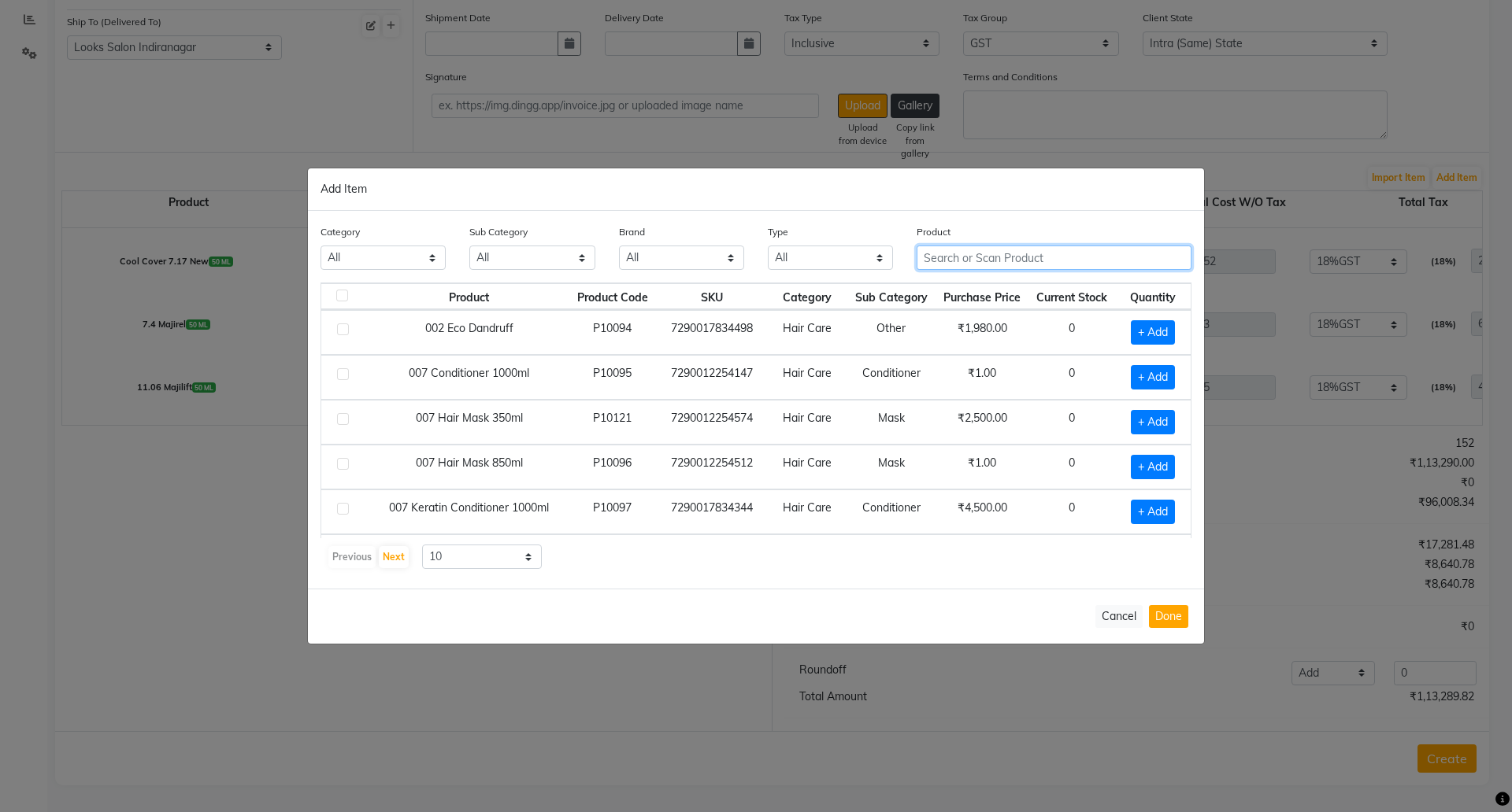
click at [946, 259] on input "text" at bounding box center [1055, 257] width 275 height 24
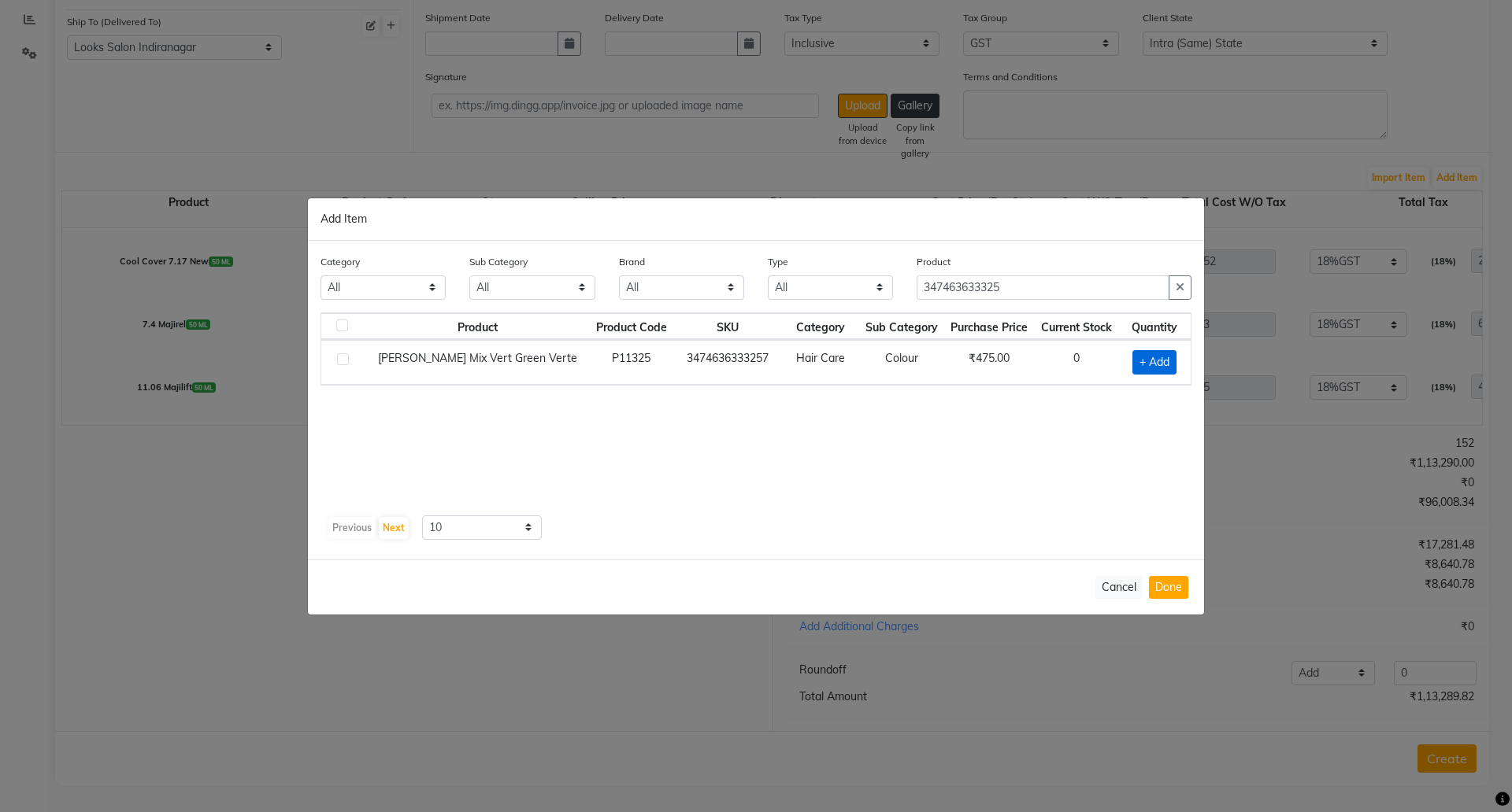
click at [1155, 358] on span "+ Add" at bounding box center [1155, 362] width 44 height 24
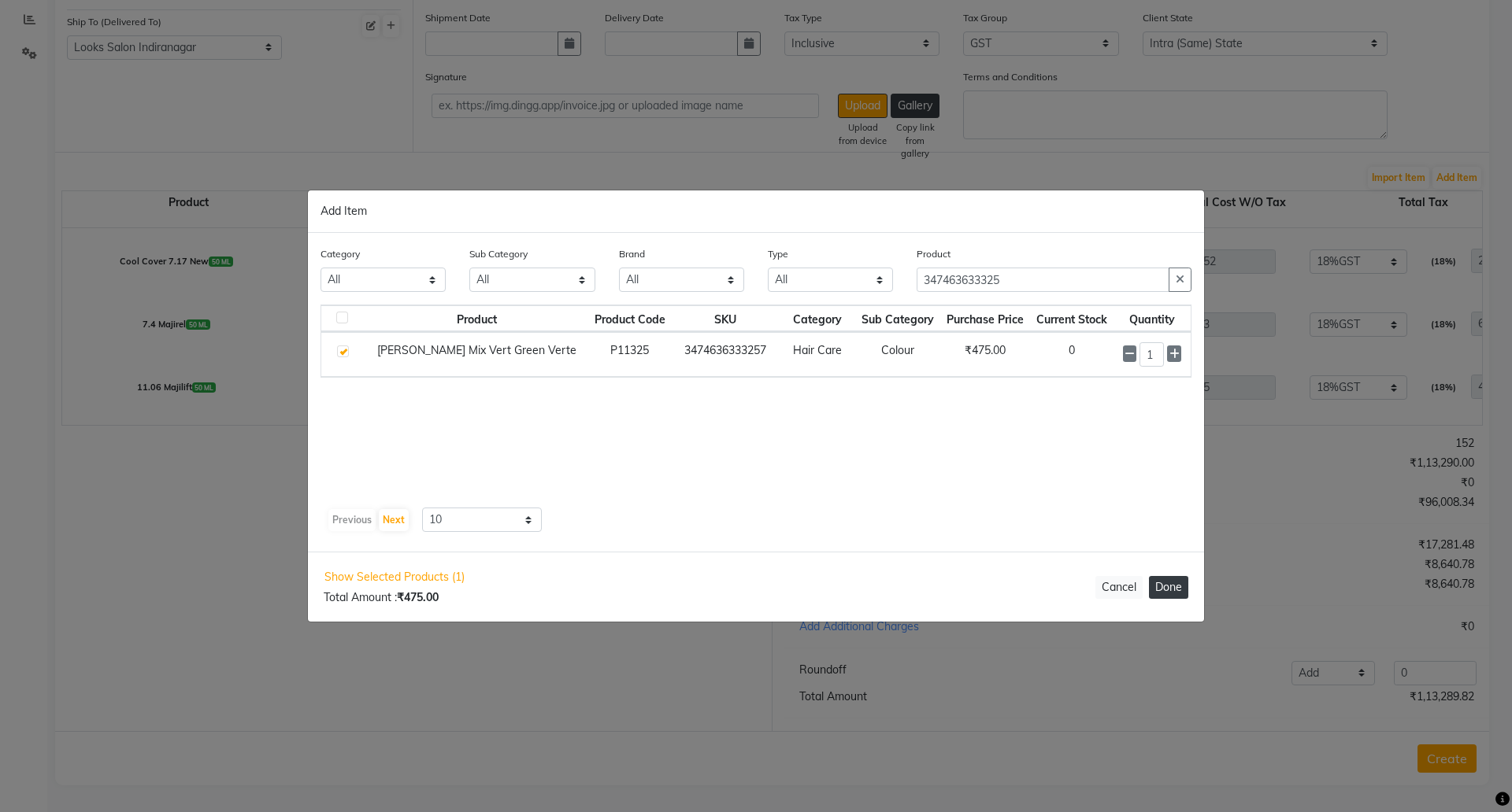
click at [1168, 591] on button "Done" at bounding box center [1168, 587] width 39 height 23
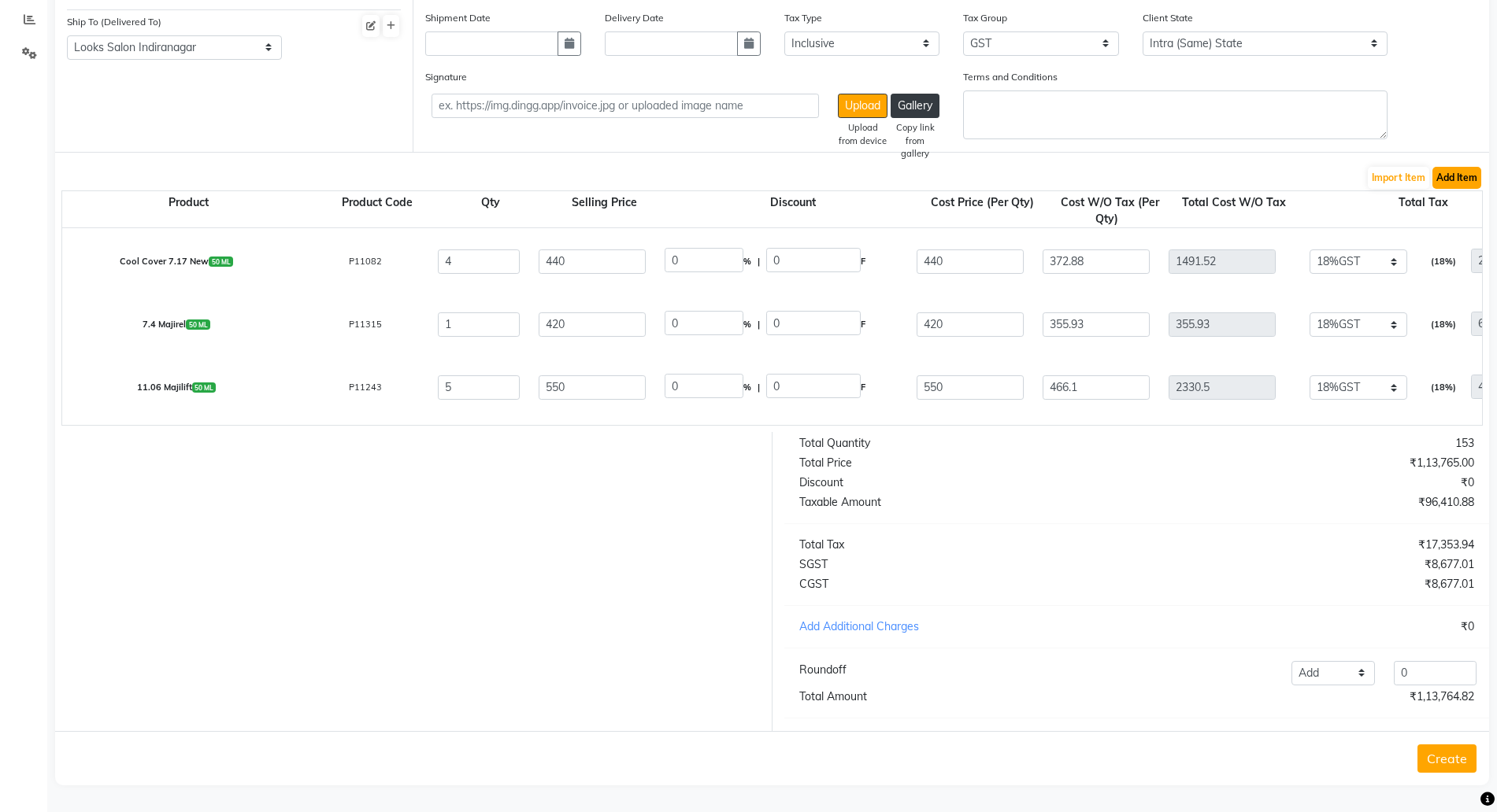
click at [1460, 167] on button "Add Item" at bounding box center [1457, 177] width 49 height 22
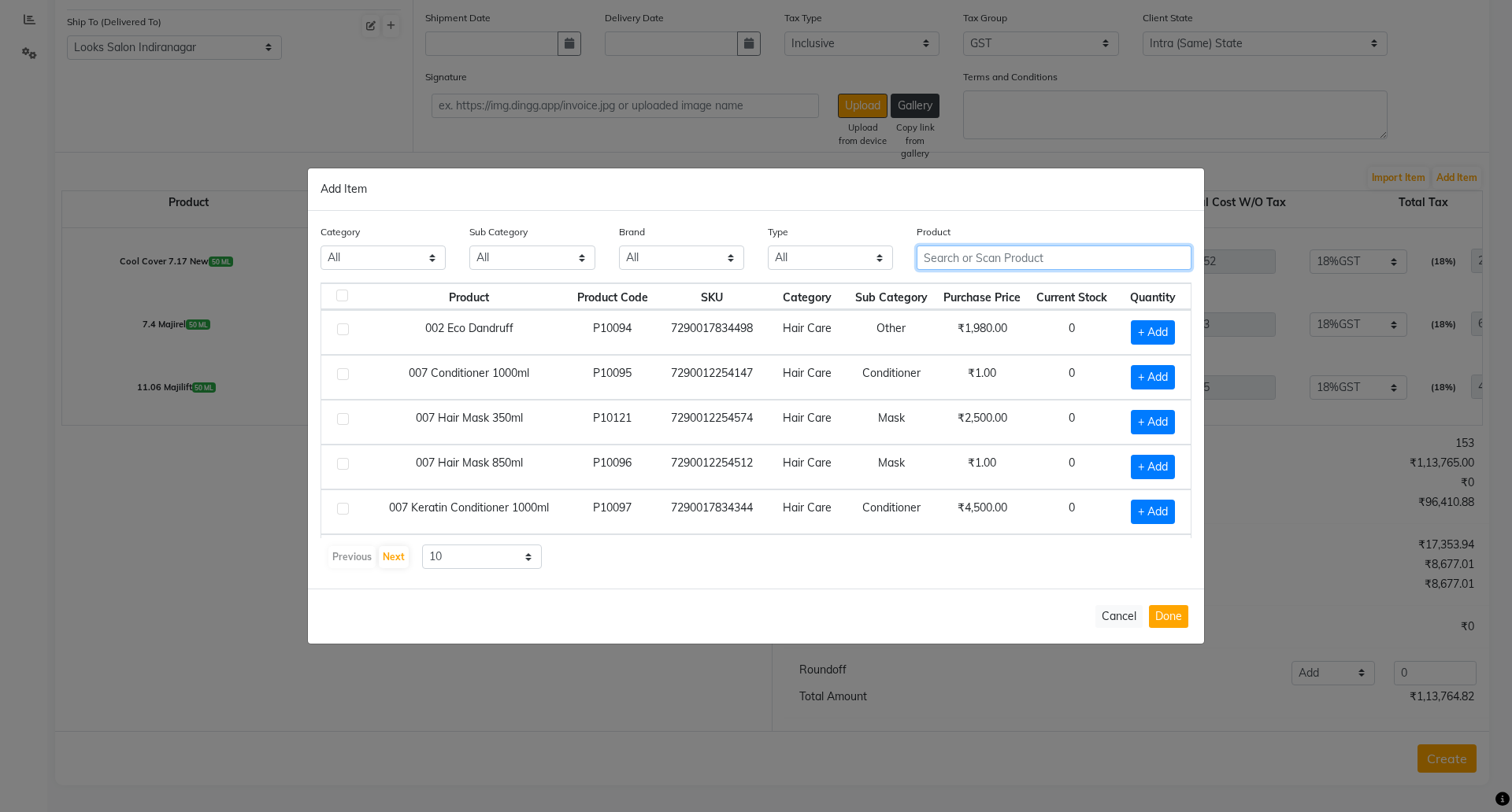
click at [952, 256] on input "text" at bounding box center [1055, 257] width 275 height 24
click at [1120, 611] on button "Cancel" at bounding box center [1119, 617] width 47 height 23
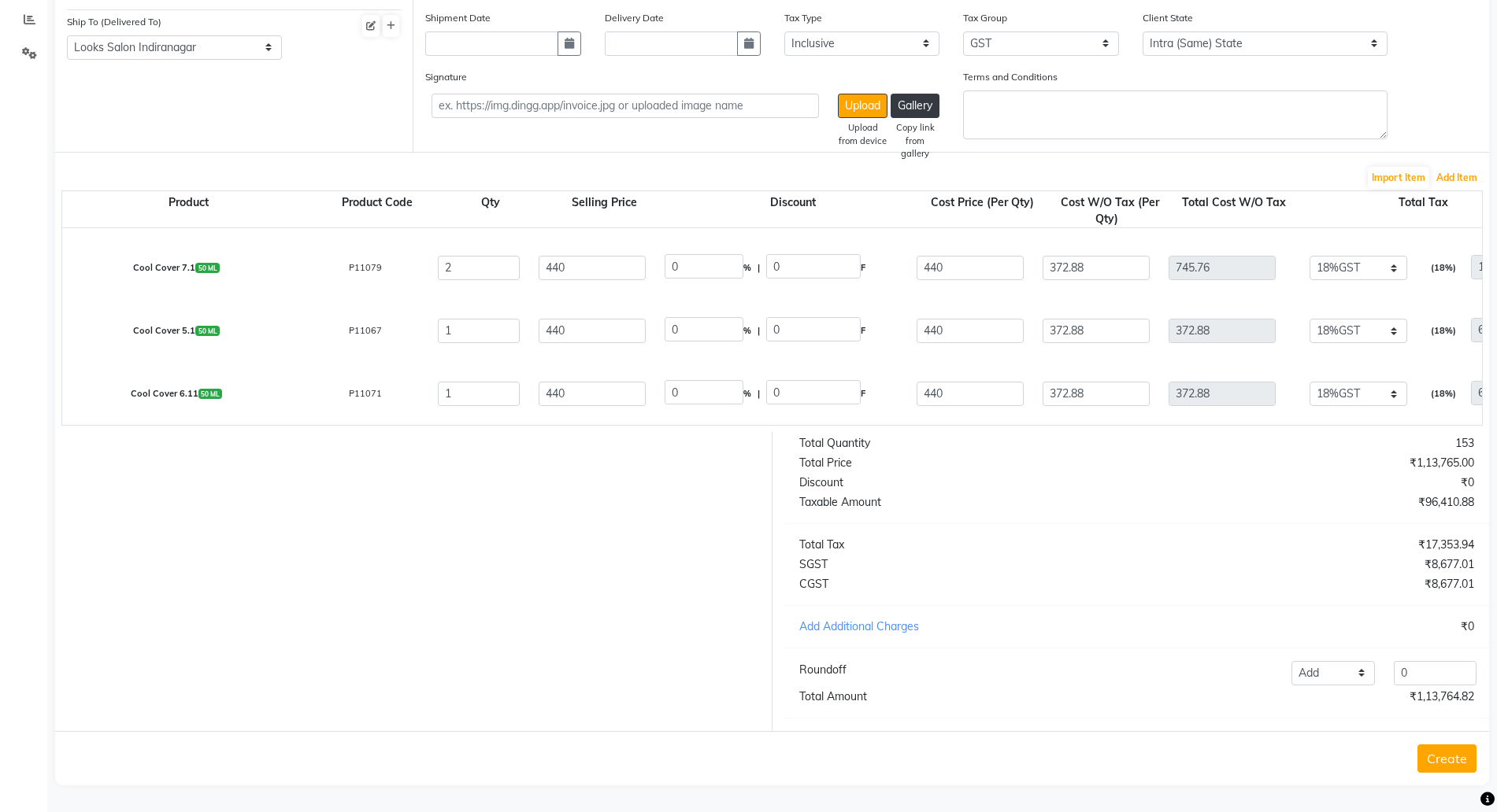
scroll to position [1305, 0]
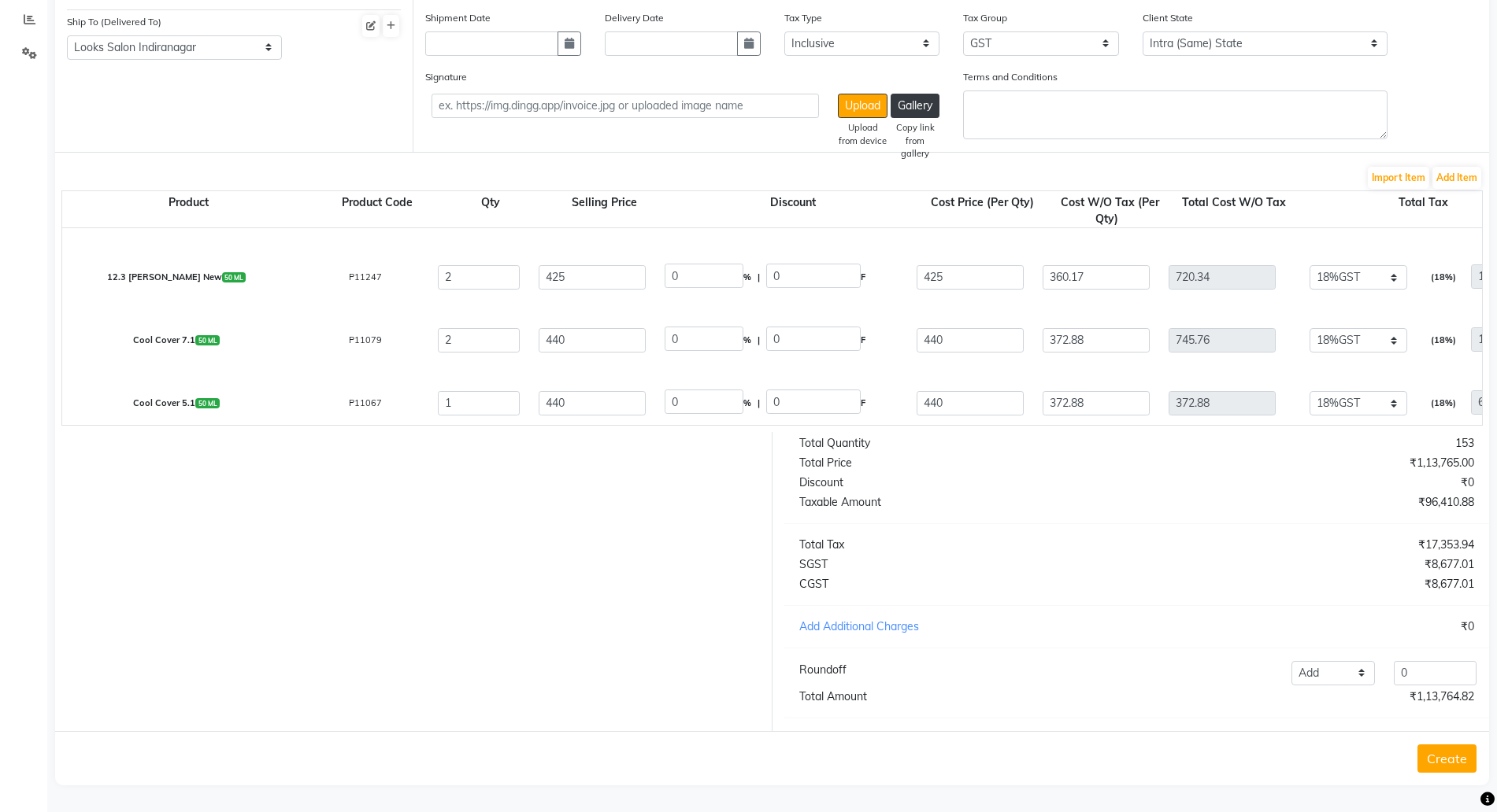
click at [1427, 756] on button "Create" at bounding box center [1447, 759] width 59 height 28
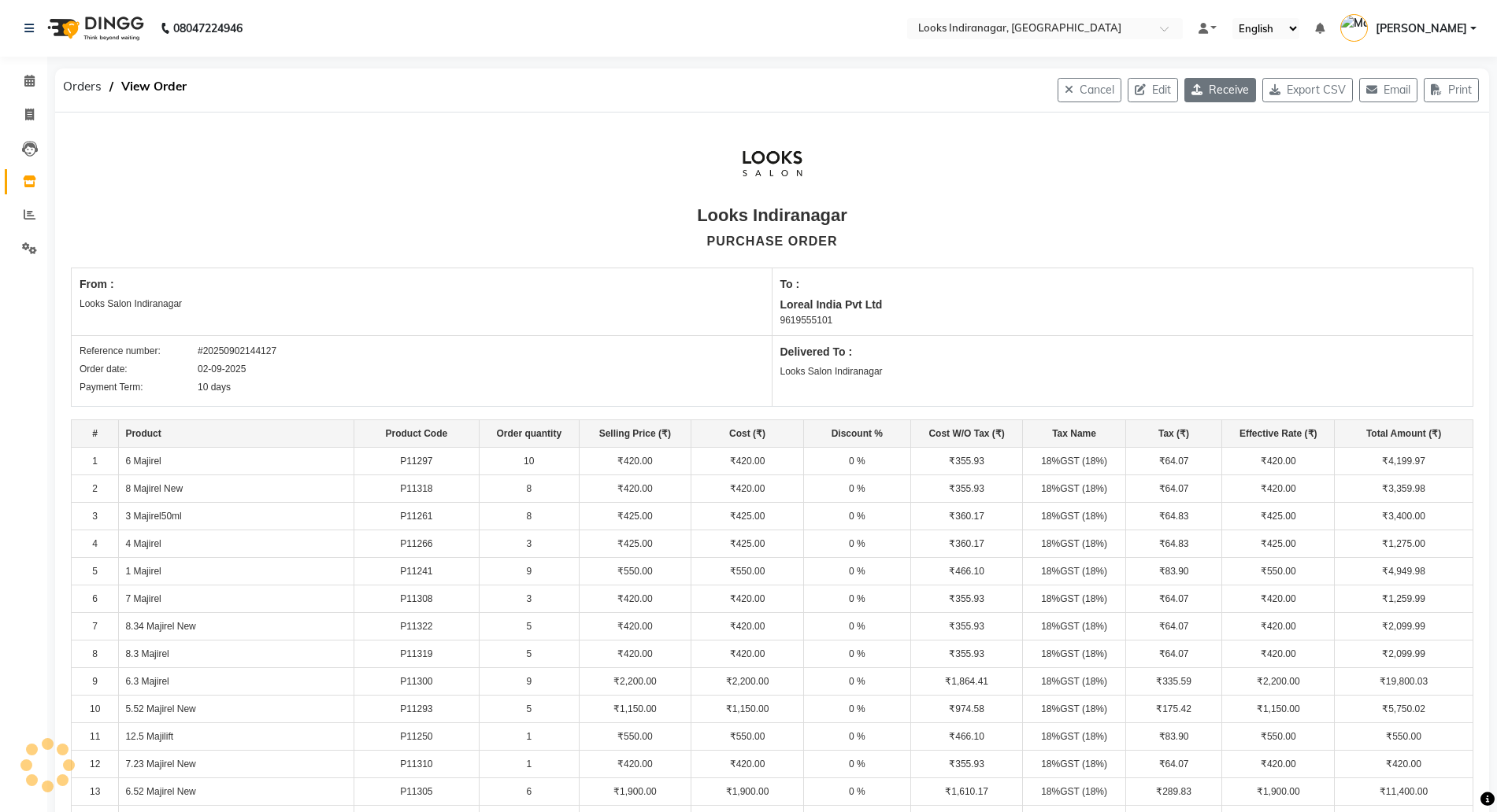
click at [1217, 94] on button "Receive" at bounding box center [1220, 90] width 72 height 24
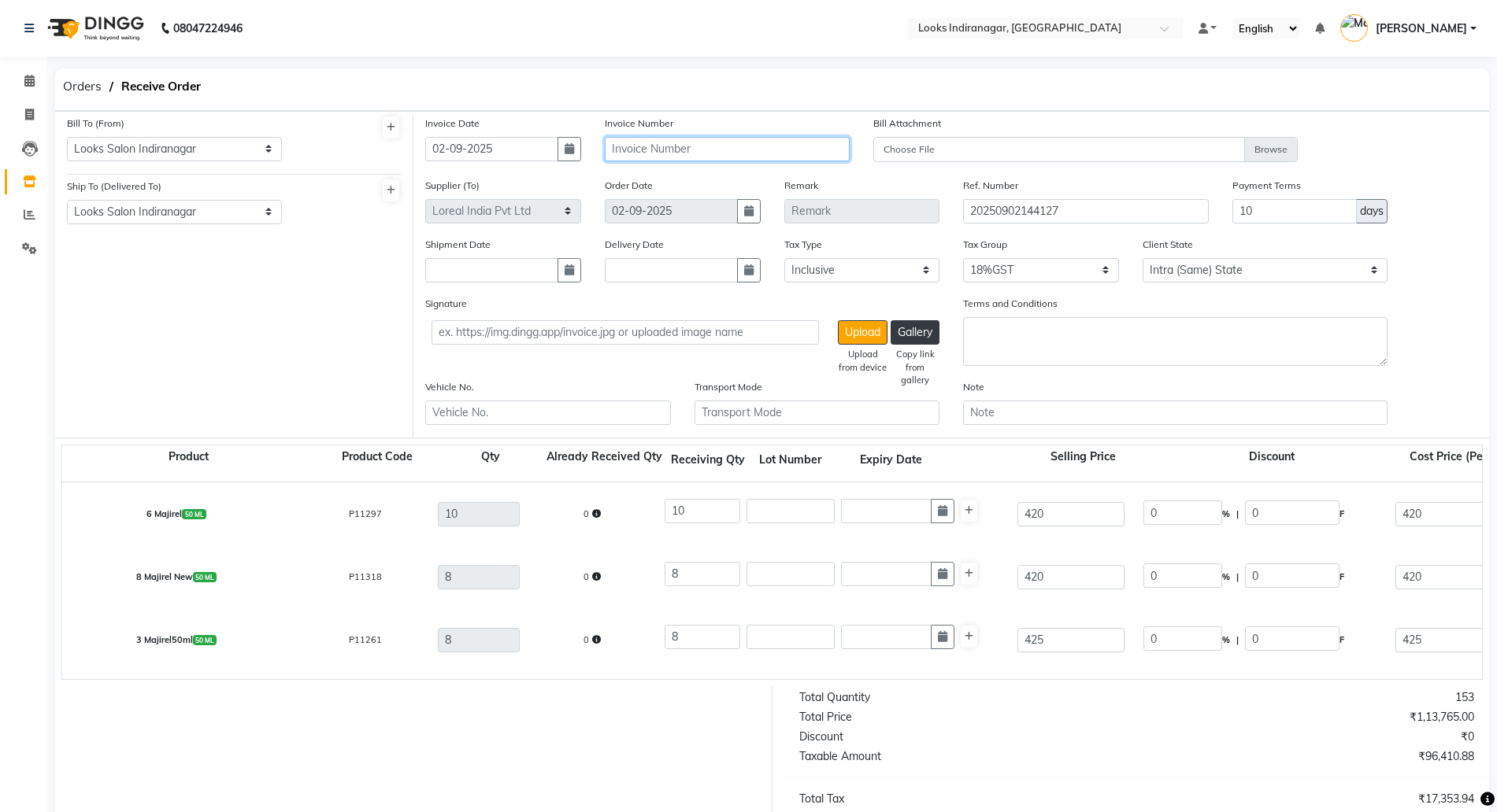
click at [685, 138] on input "text" at bounding box center [727, 148] width 245 height 24
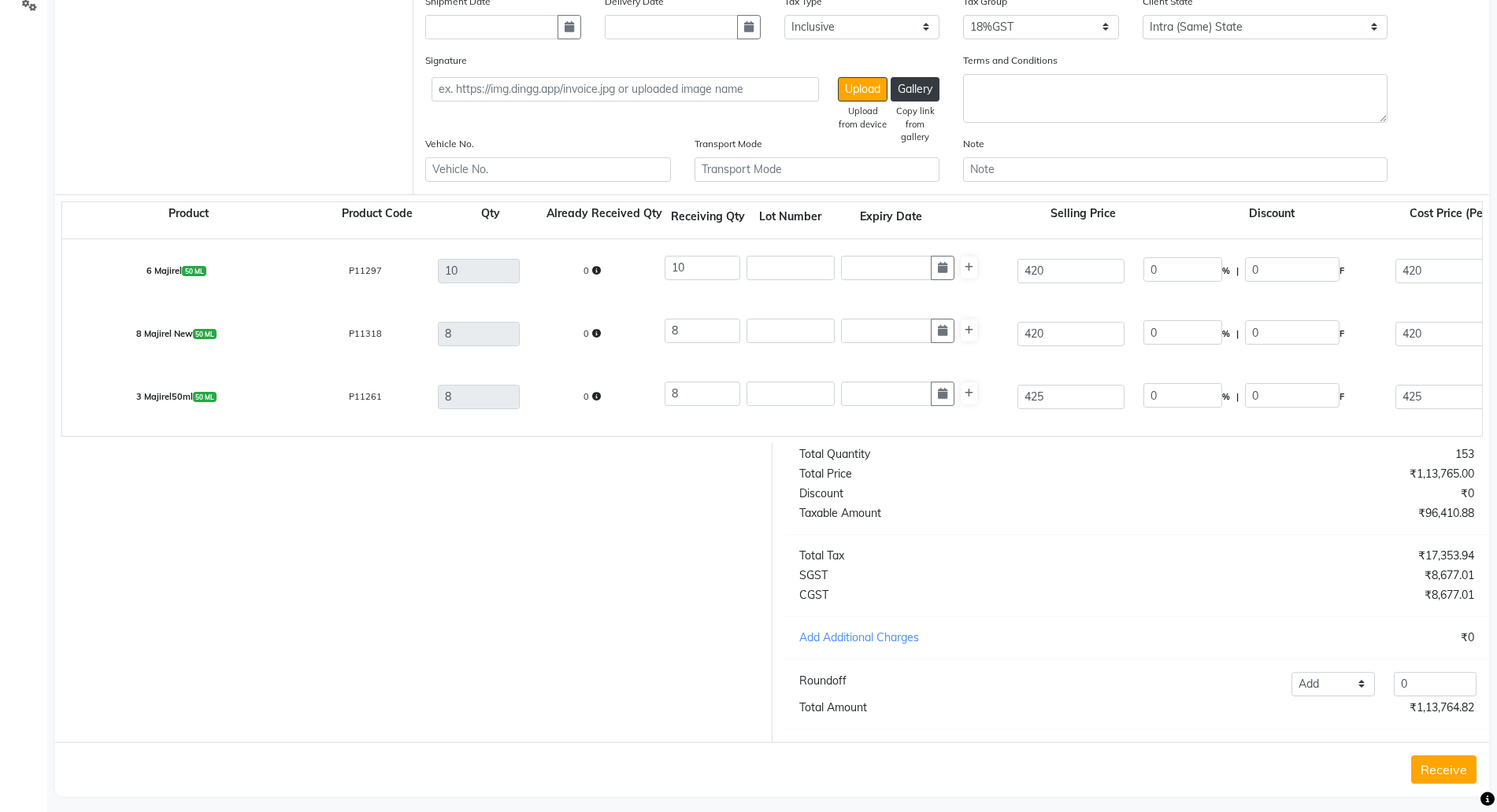
scroll to position [269, 0]
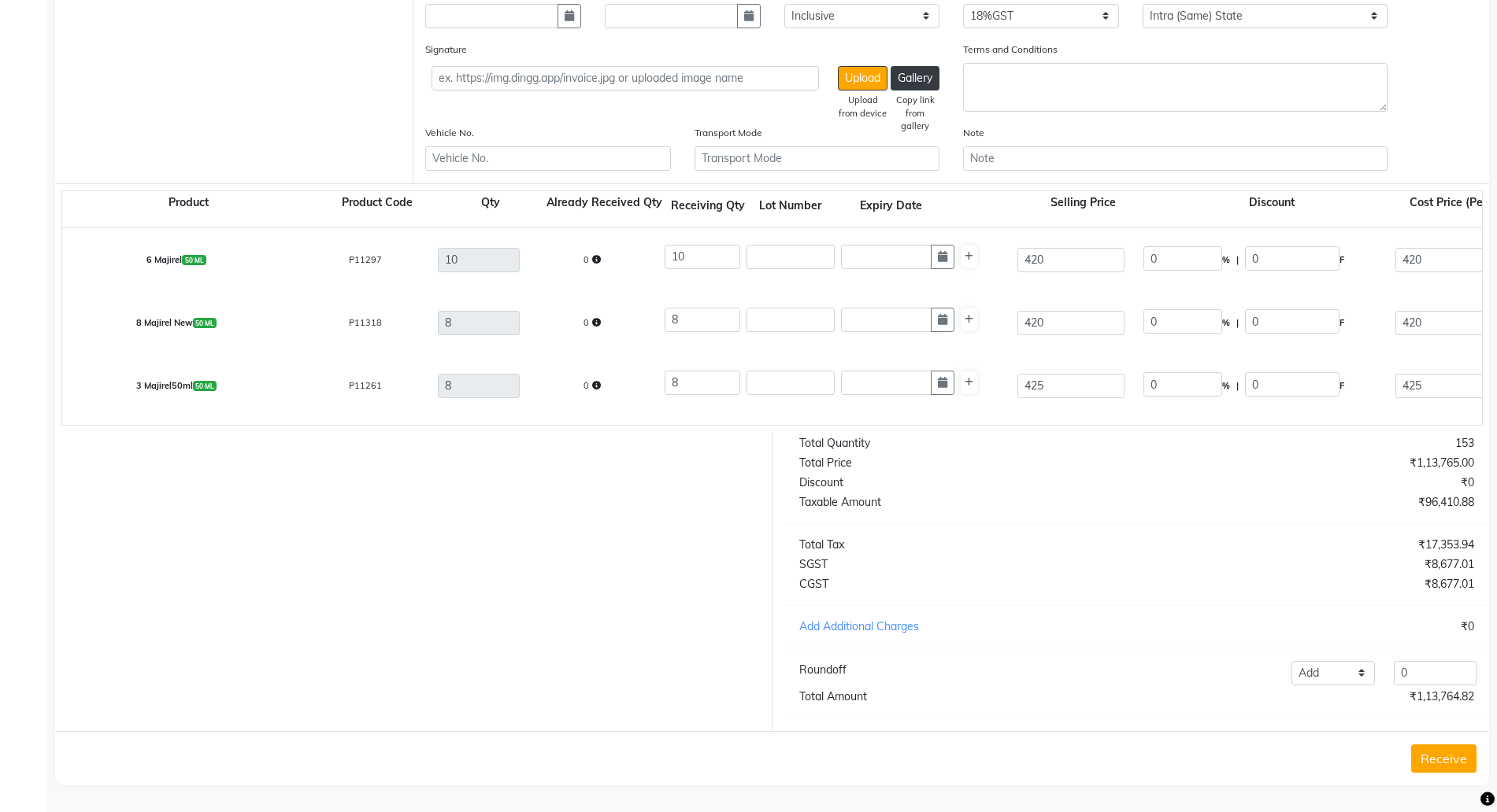
click at [1451, 769] on button "Receive" at bounding box center [1445, 759] width 66 height 28
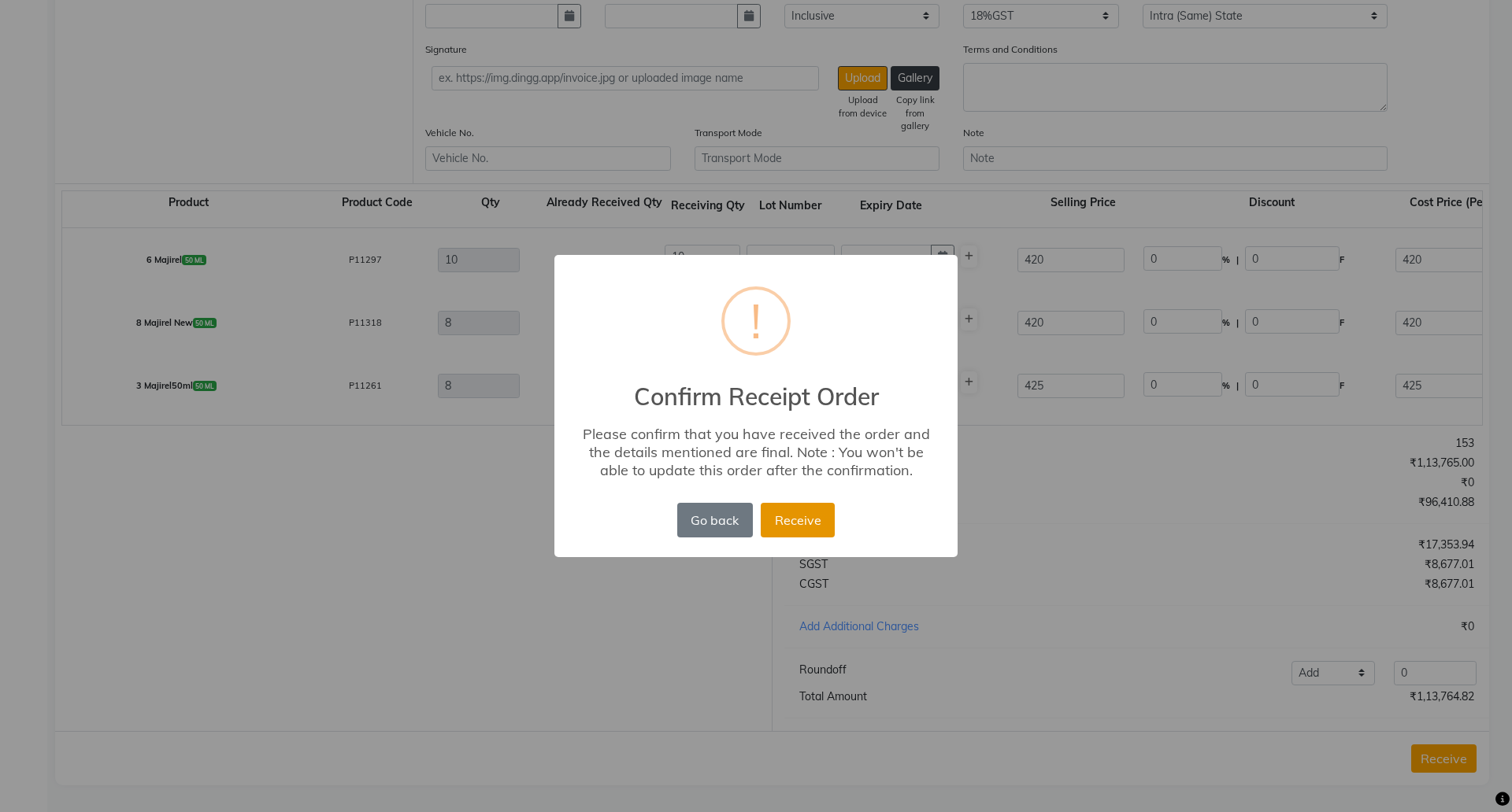
click at [819, 507] on button "Receive" at bounding box center [797, 520] width 74 height 35
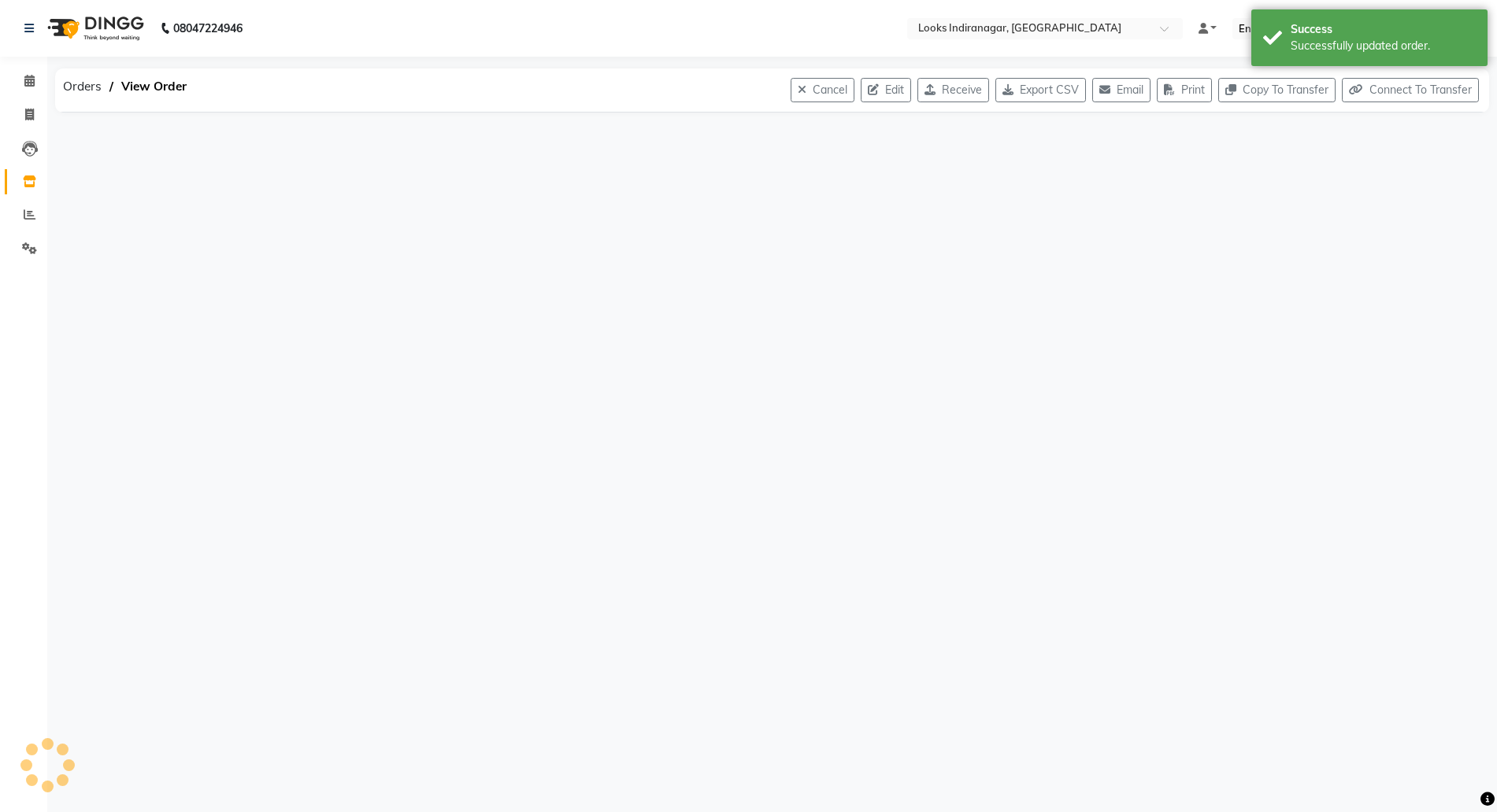
scroll to position [0, 0]
click at [23, 177] on icon at bounding box center [29, 181] width 13 height 12
